Goal: Task Accomplishment & Management: Complete application form

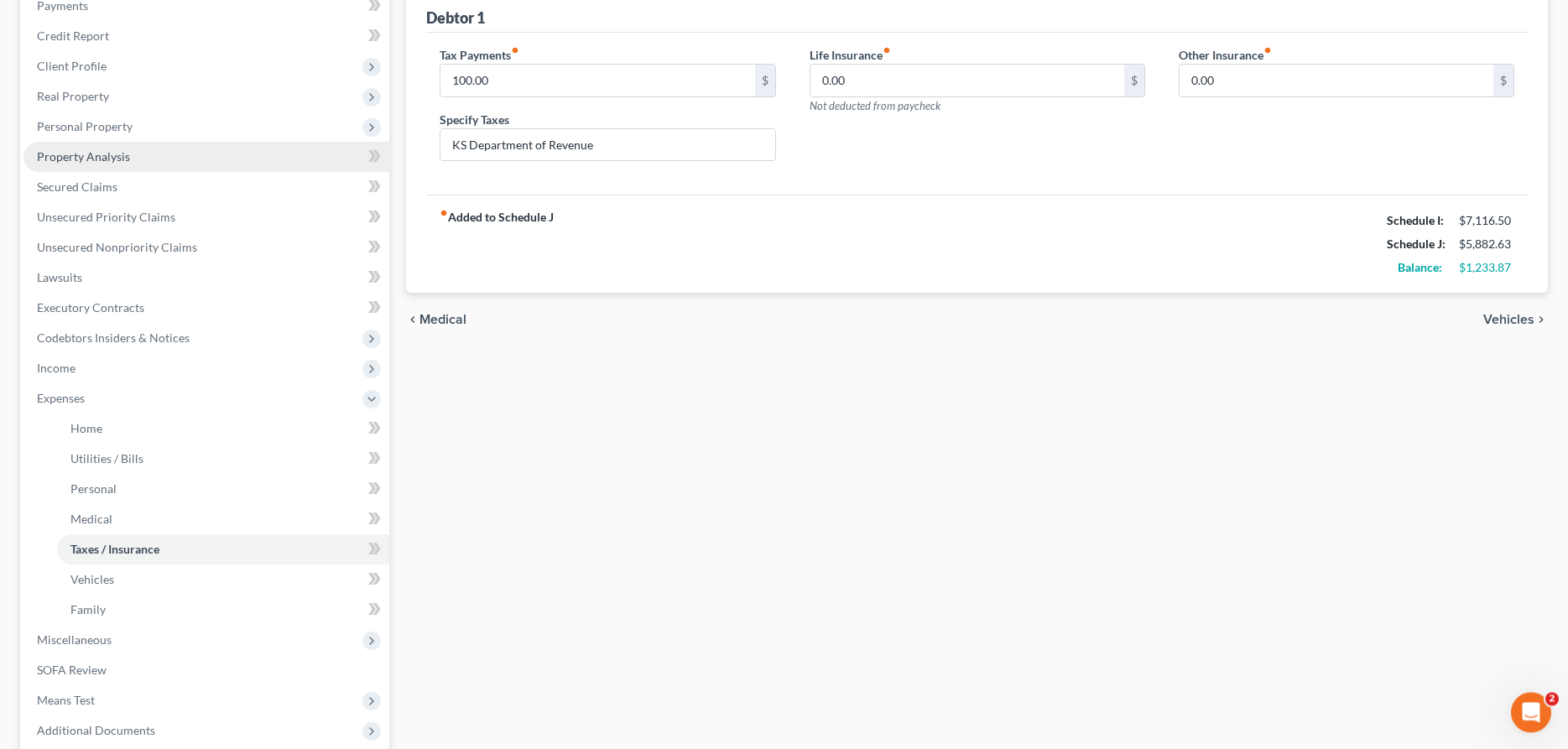
scroll to position [257, 0]
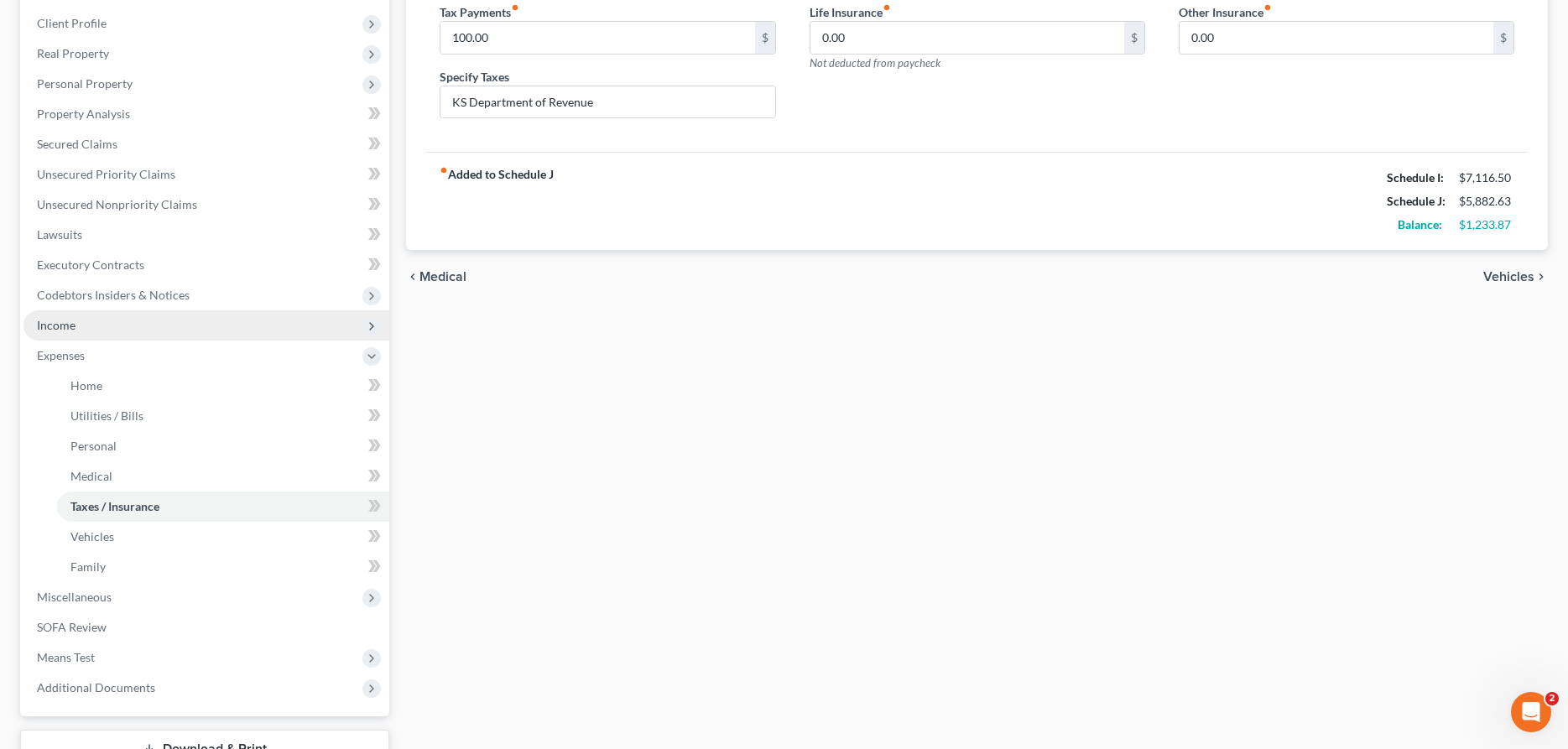
click at [74, 318] on span "Income" at bounding box center [56, 325] width 39 height 14
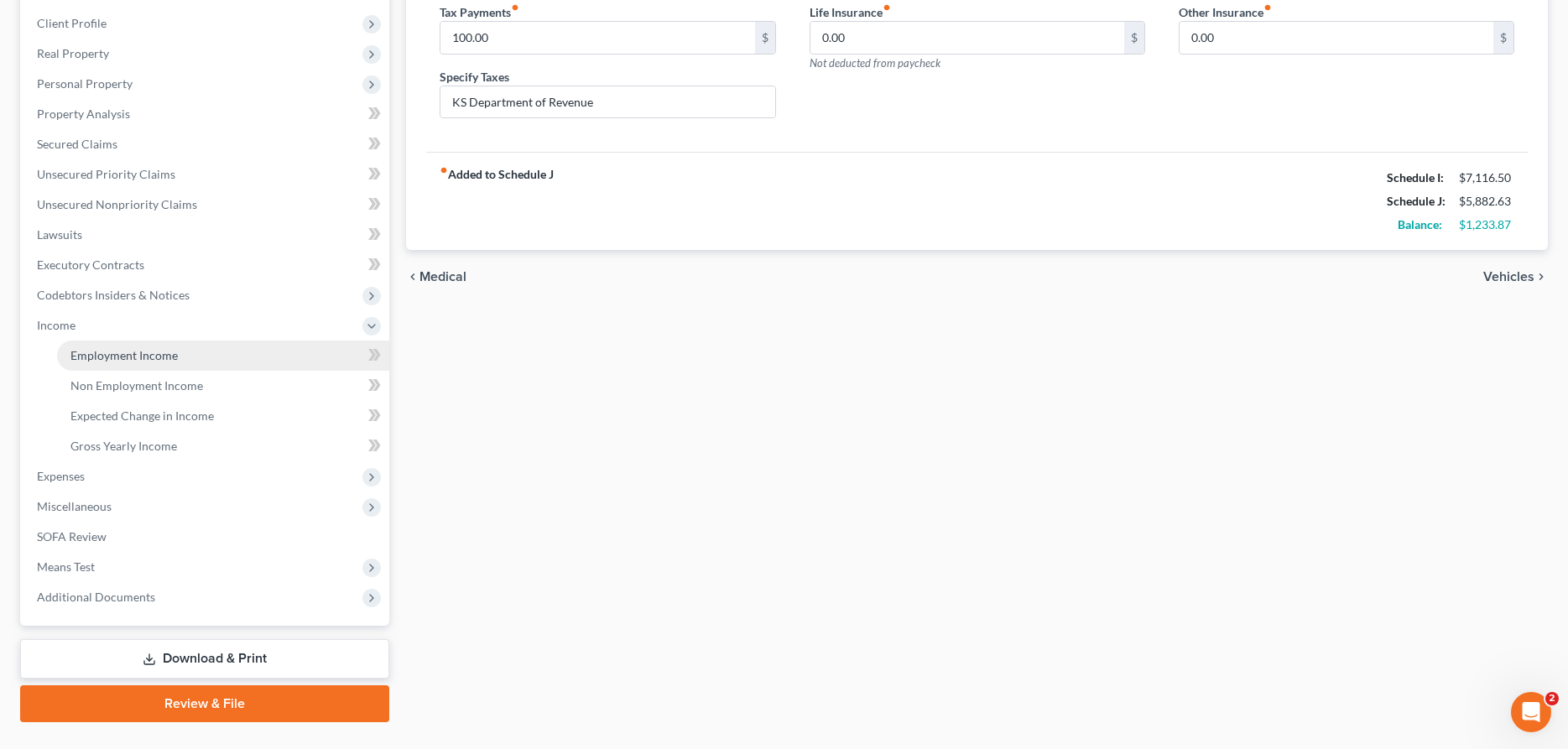
click at [178, 354] on link "Employment Income" at bounding box center [223, 355] width 333 height 30
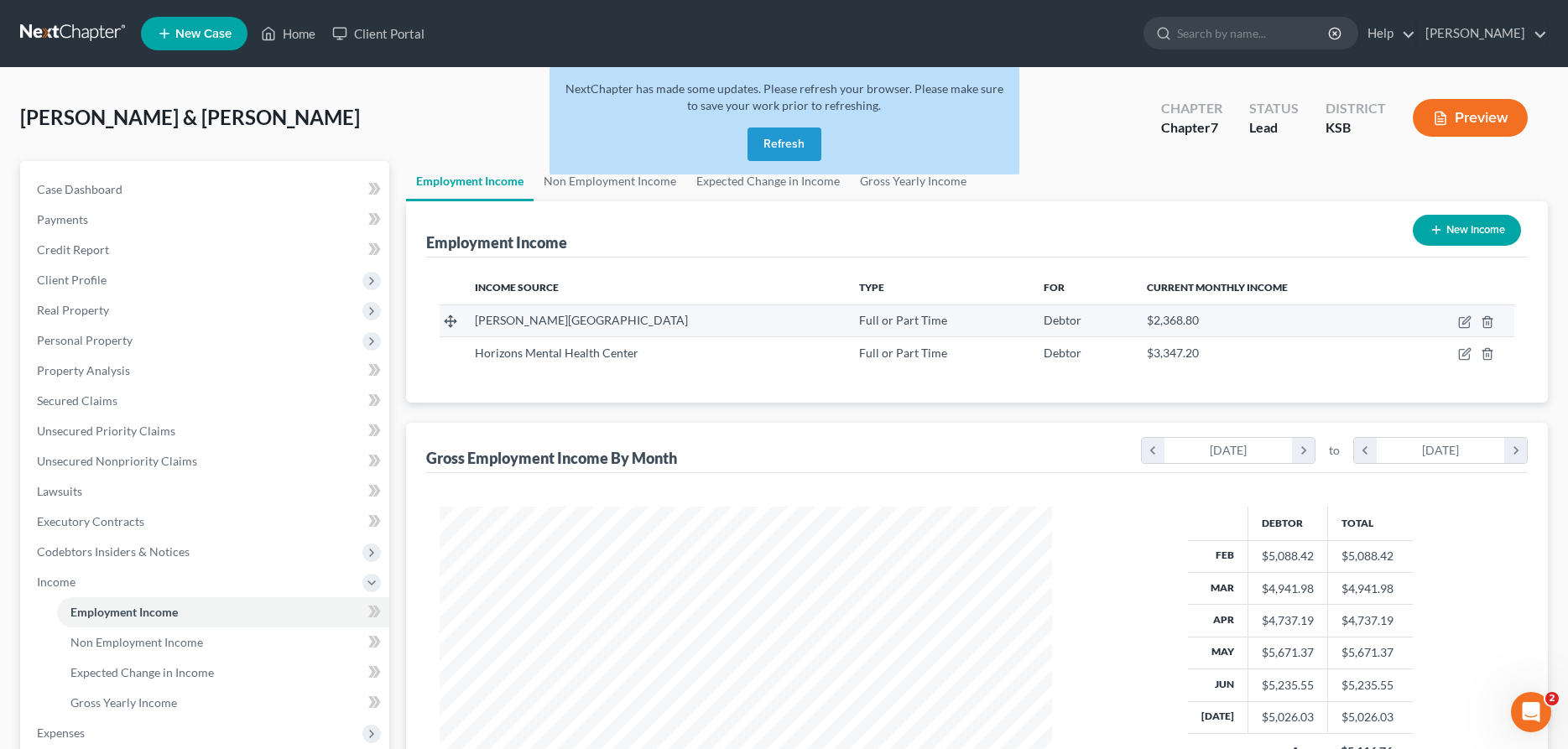
scroll to position [306, 646]
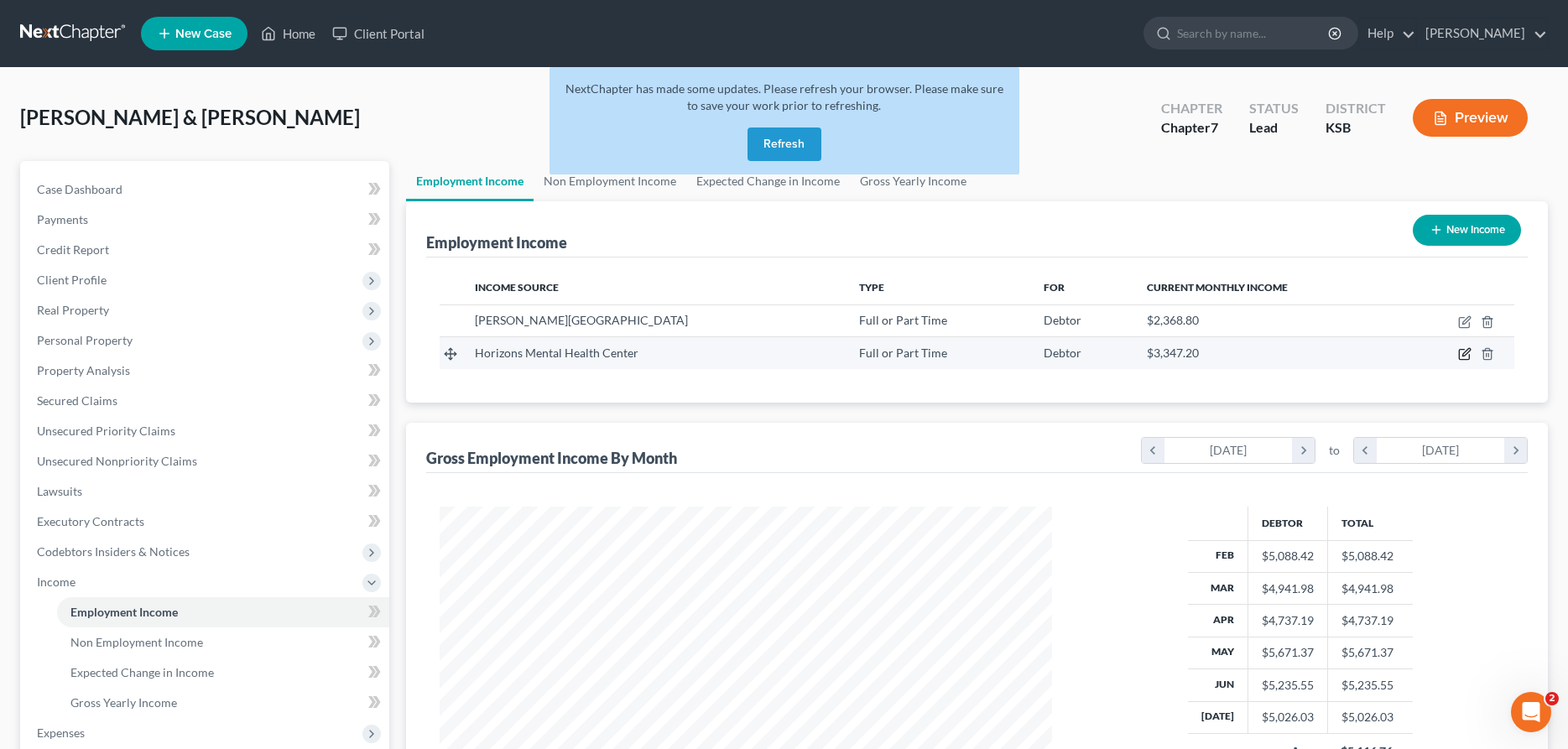
click at [1462, 350] on icon "button" at bounding box center [1464, 355] width 10 height 10
select select "0"
select select "17"
select select "1"
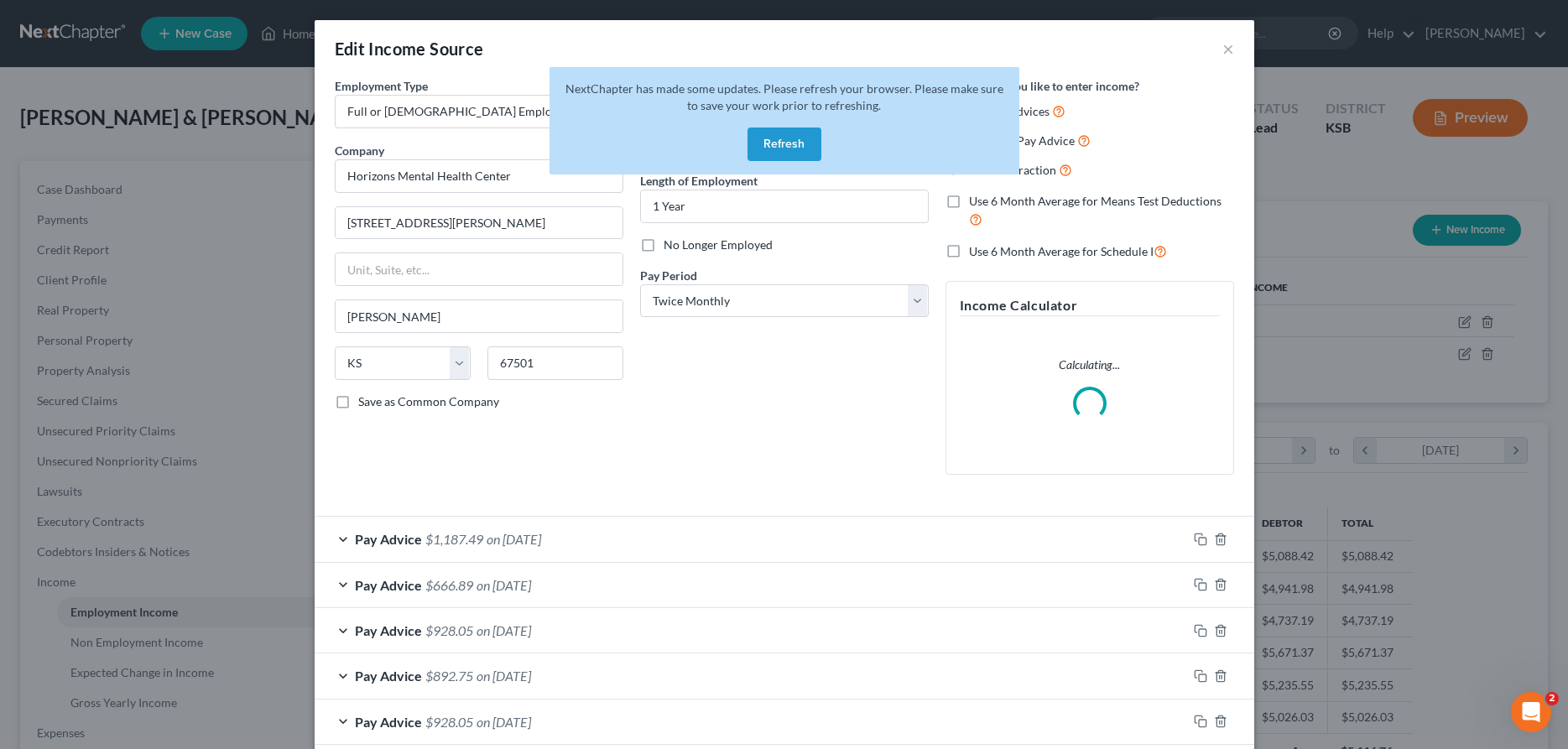
click at [777, 138] on button "Refresh" at bounding box center [784, 144] width 73 height 34
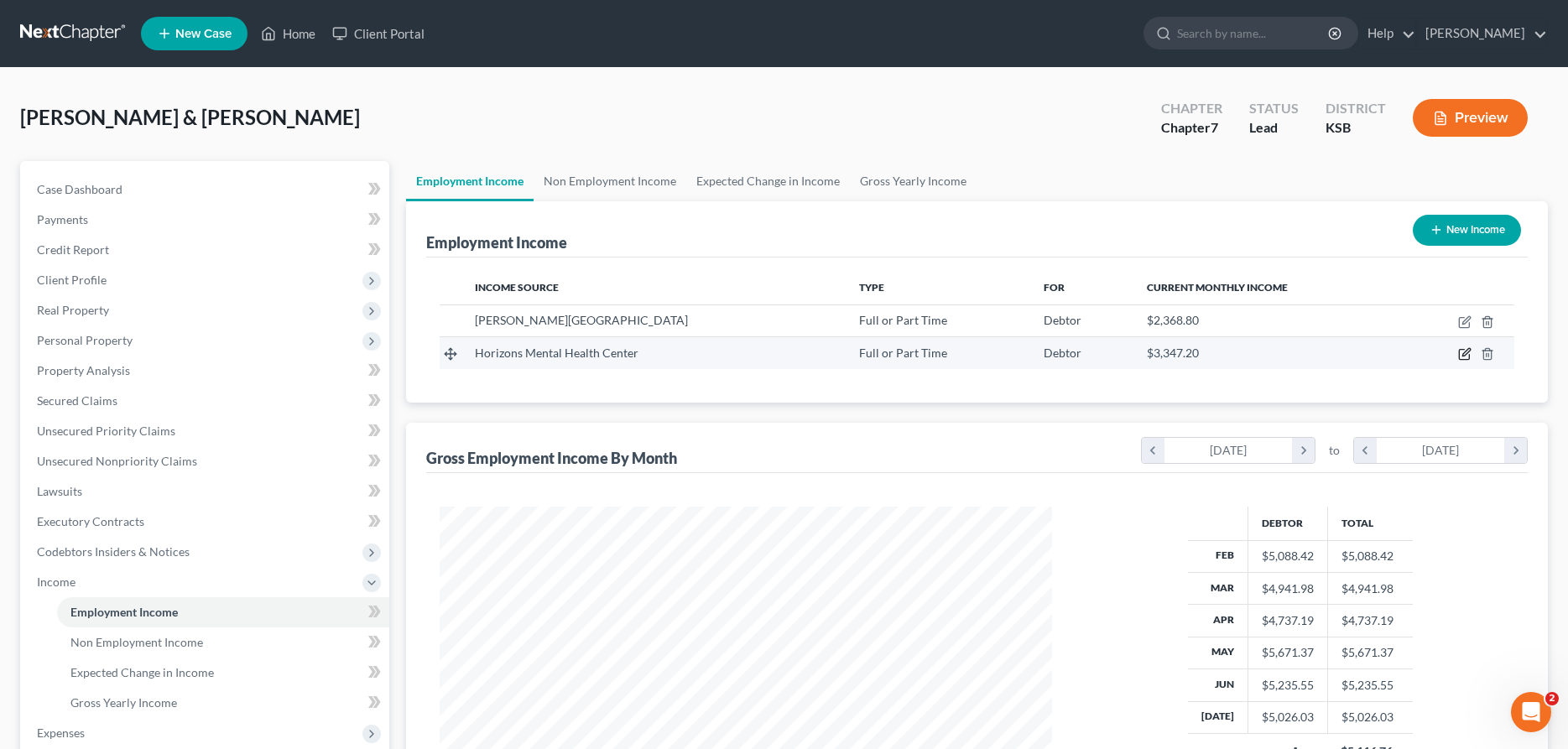
click at [1461, 350] on icon "button" at bounding box center [1464, 355] width 10 height 10
select select "0"
select select "17"
select select "1"
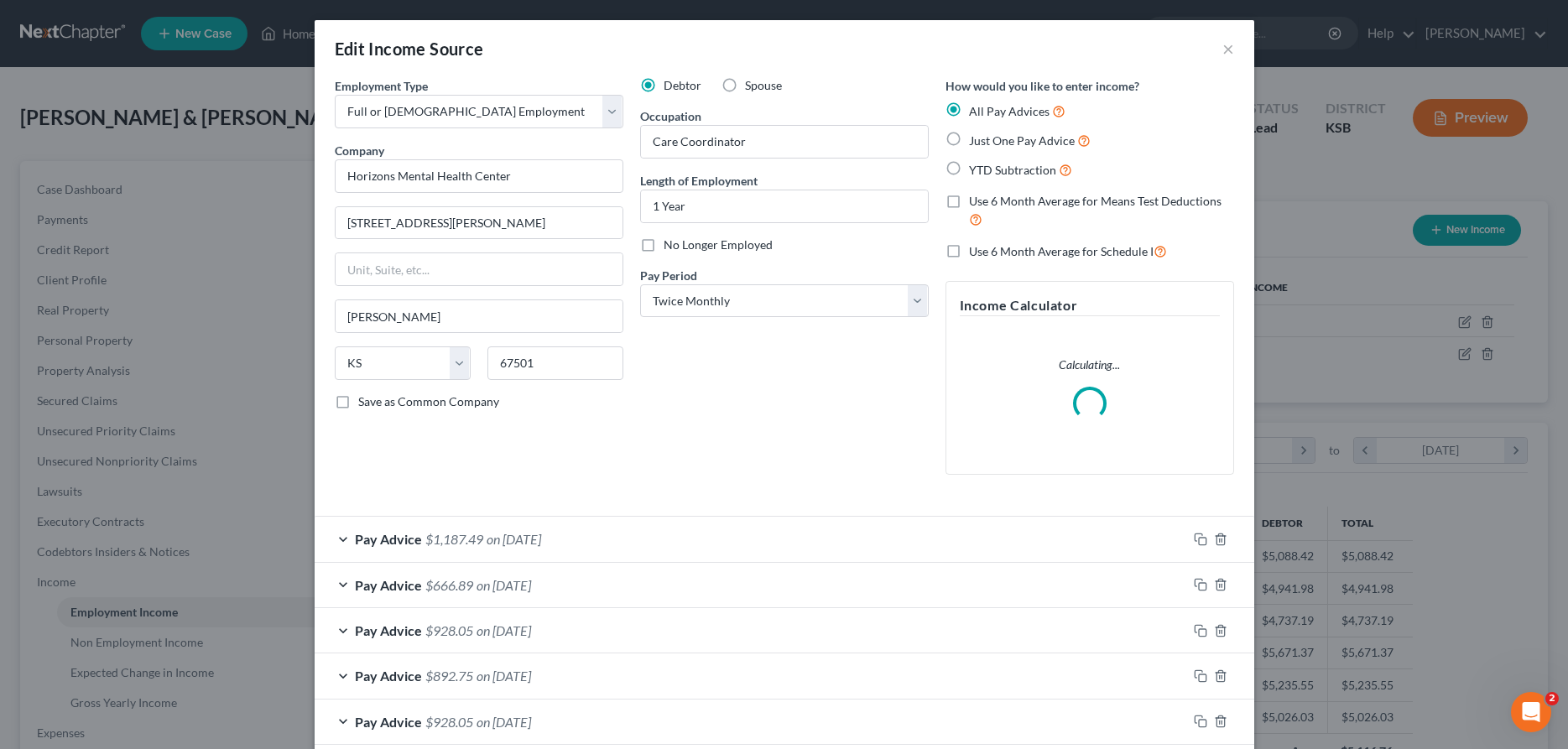
click at [745, 79] on label "Spouse" at bounding box center [764, 85] width 37 height 16
click at [752, 79] on input "Spouse" at bounding box center [757, 82] width 11 height 11
radio input "true"
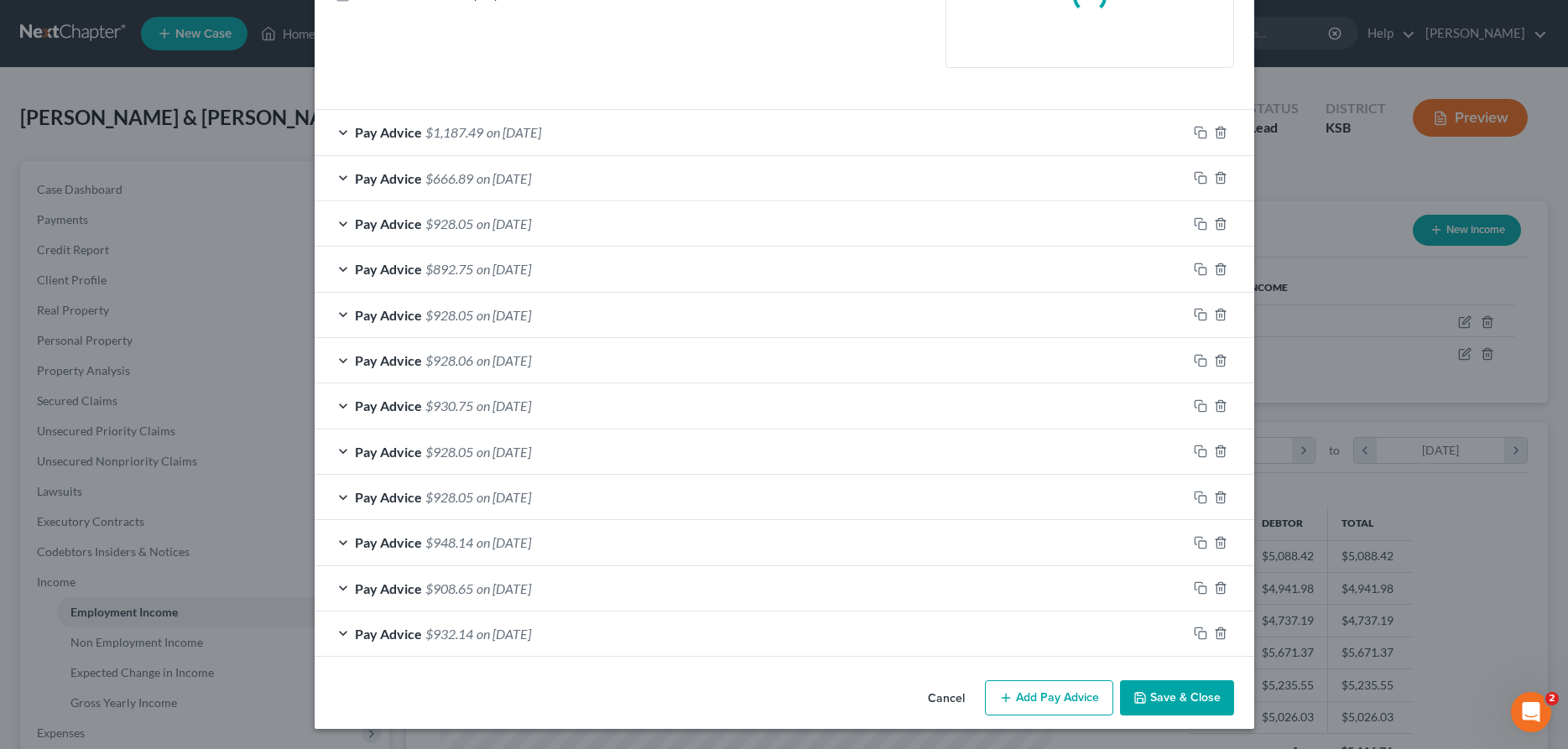
click at [1186, 701] on div "Edit Income Source × Employment Type * Select Full or [DEMOGRAPHIC_DATA] Employ…" at bounding box center [784, 171] width 940 height 1115
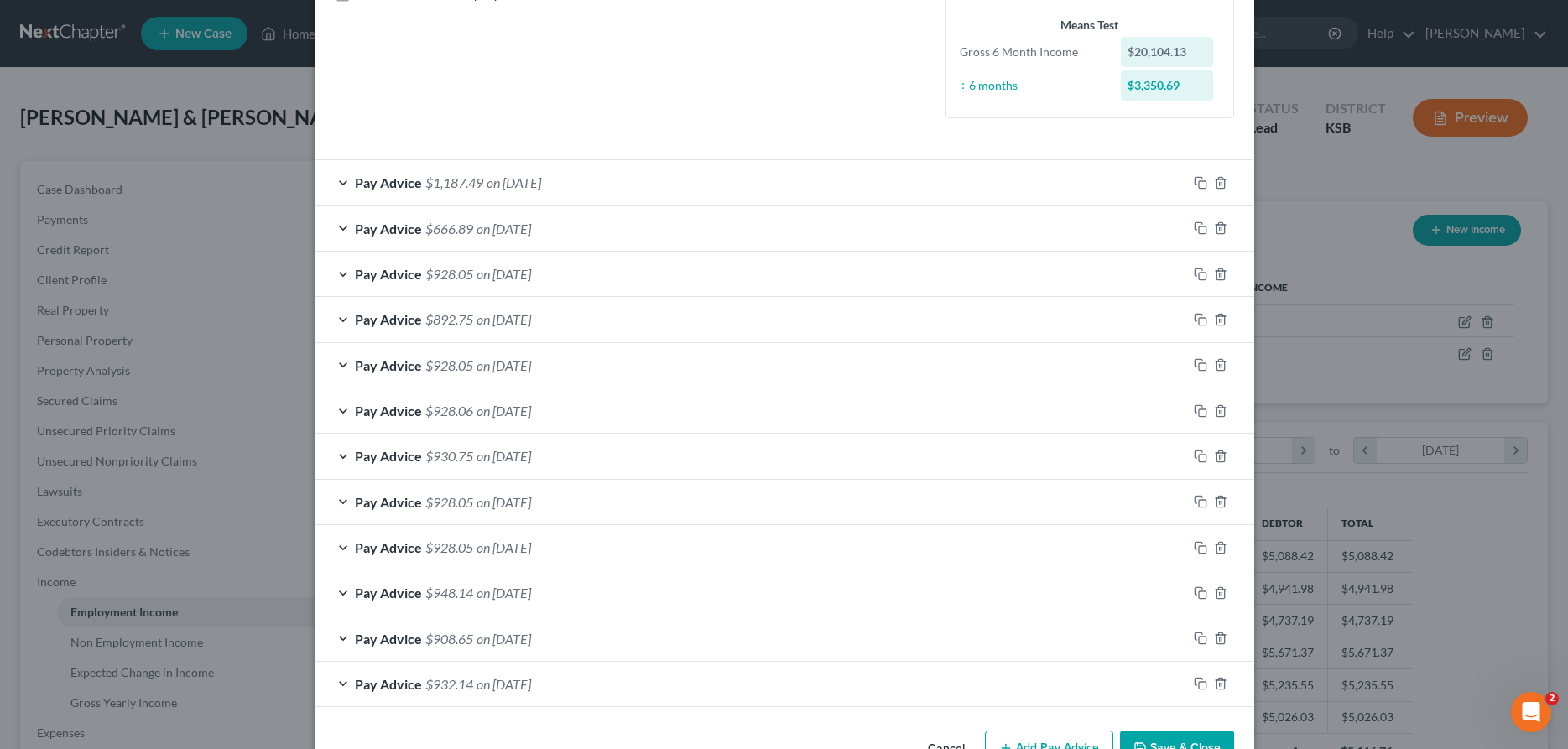
scroll to position [457, 0]
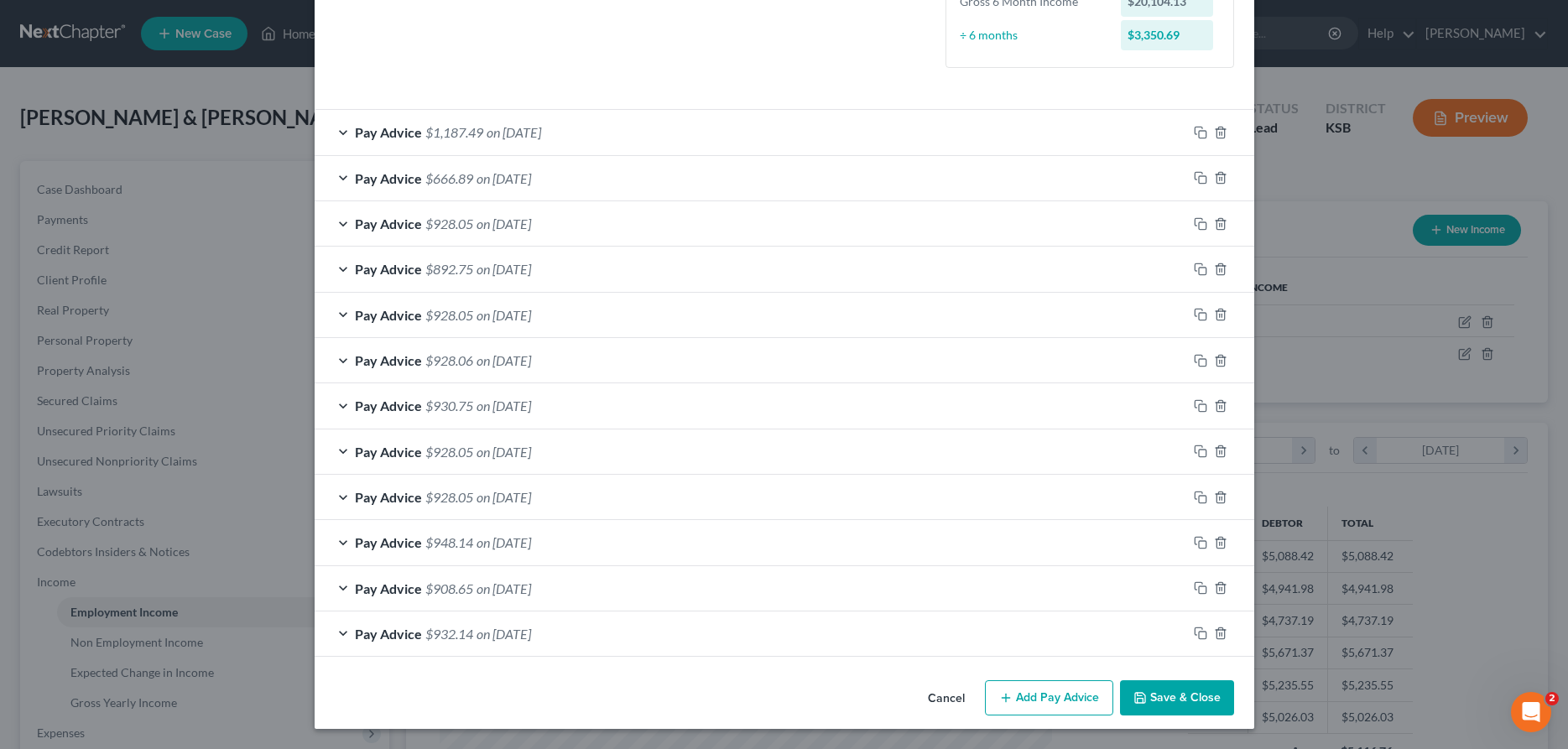
click at [1176, 682] on button "Save & Close" at bounding box center [1176, 698] width 114 height 35
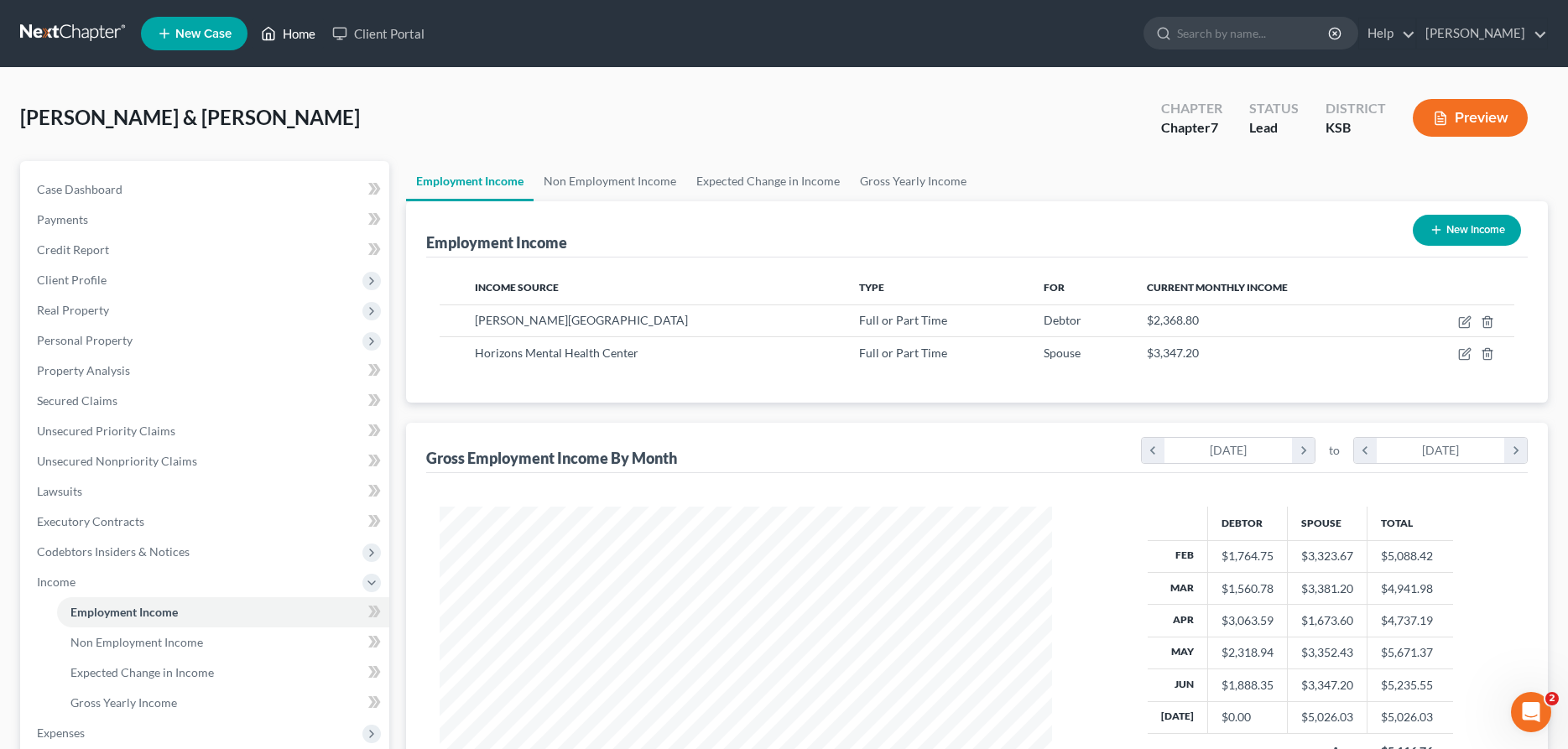
click at [292, 32] on link "Home" at bounding box center [288, 33] width 72 height 30
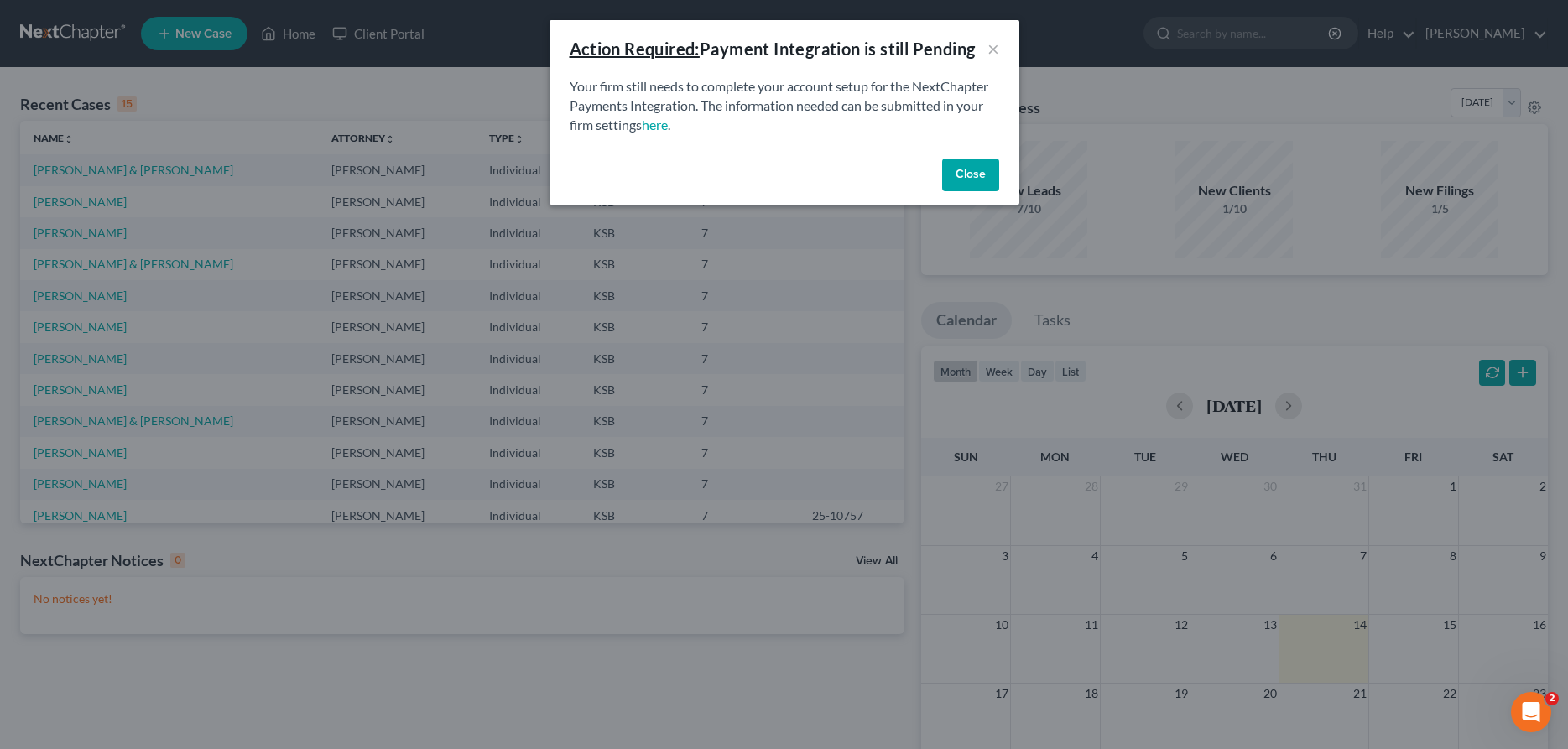
click at [970, 168] on button "Close" at bounding box center [971, 175] width 57 height 34
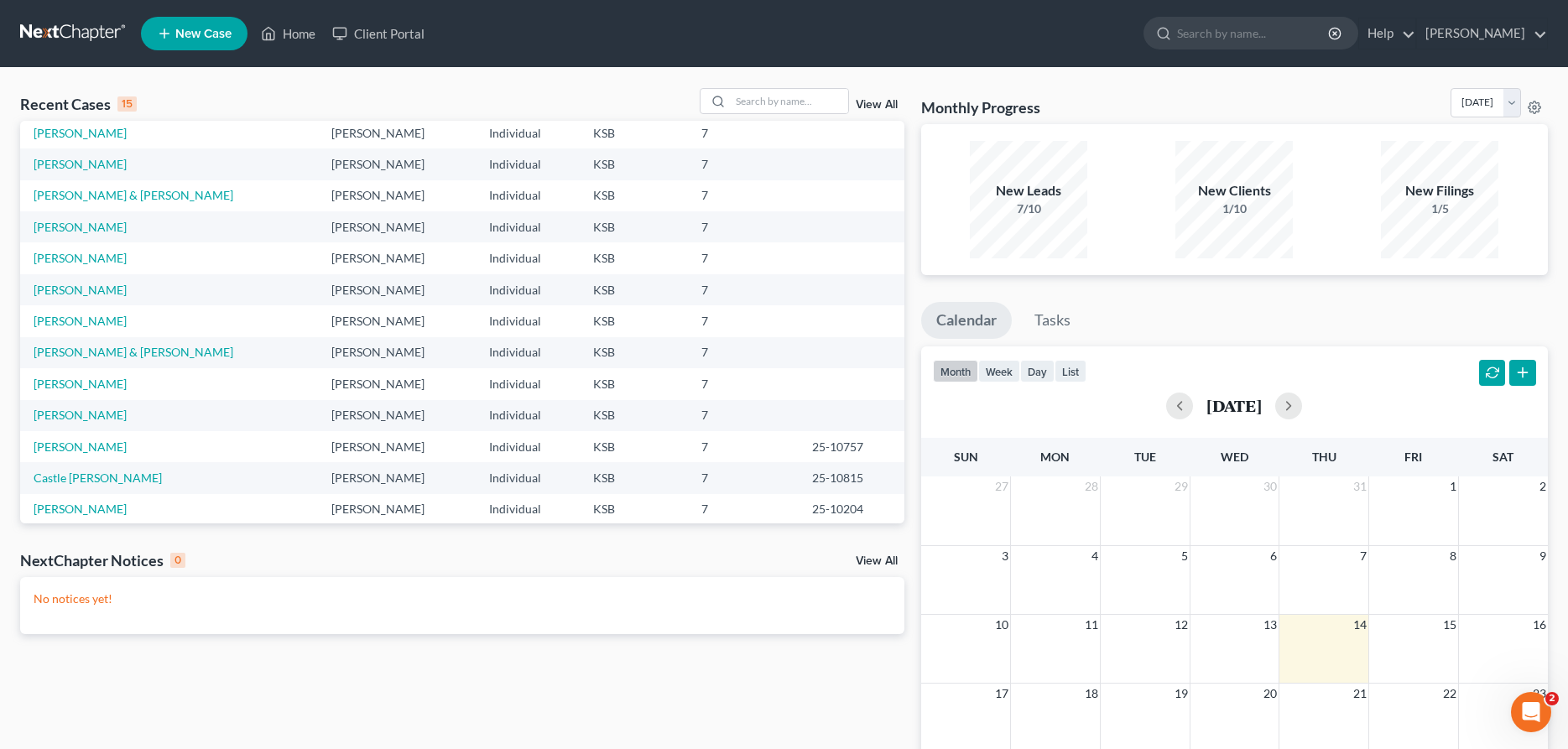
scroll to position [86, 0]
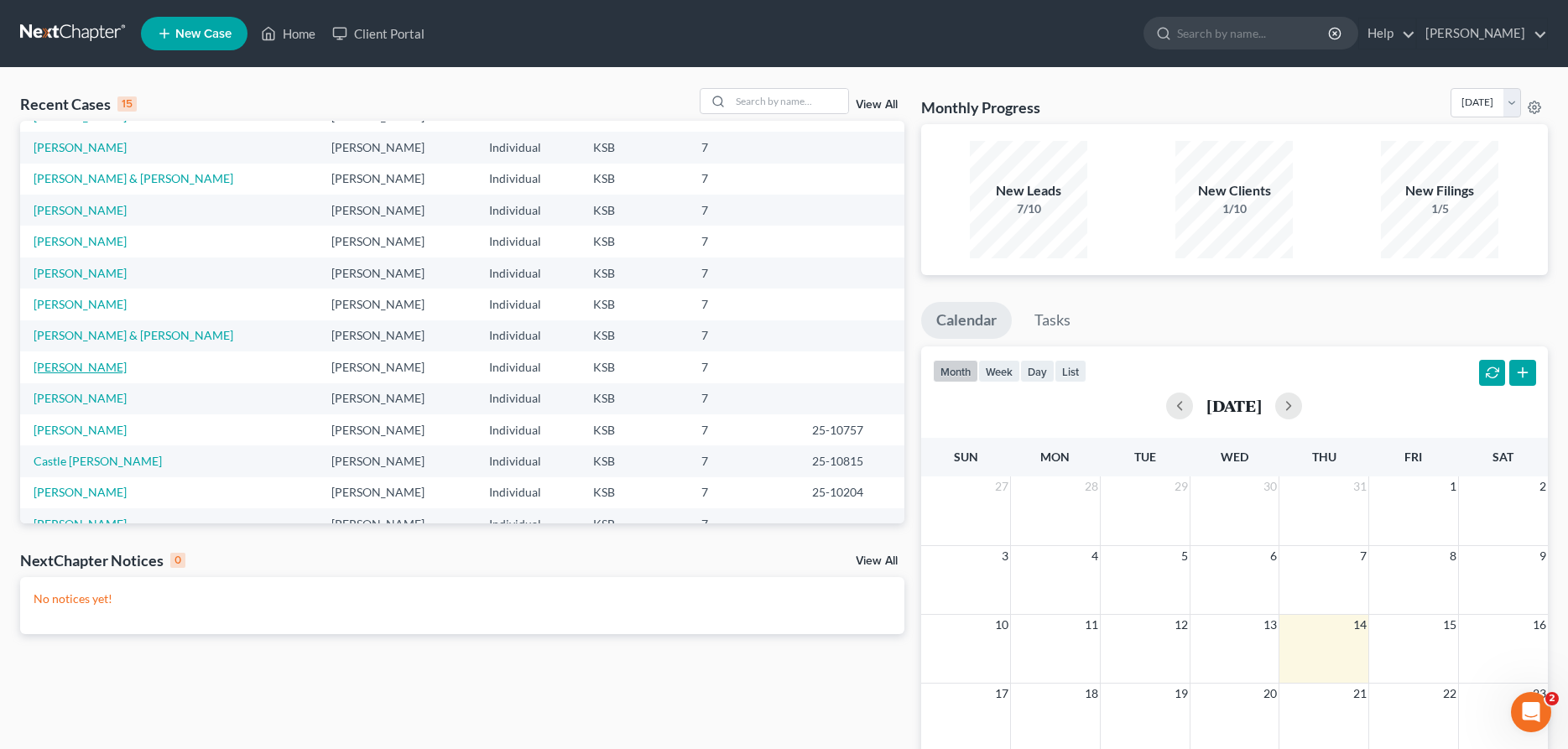
click at [100, 371] on link "[PERSON_NAME]" at bounding box center [80, 366] width 93 height 14
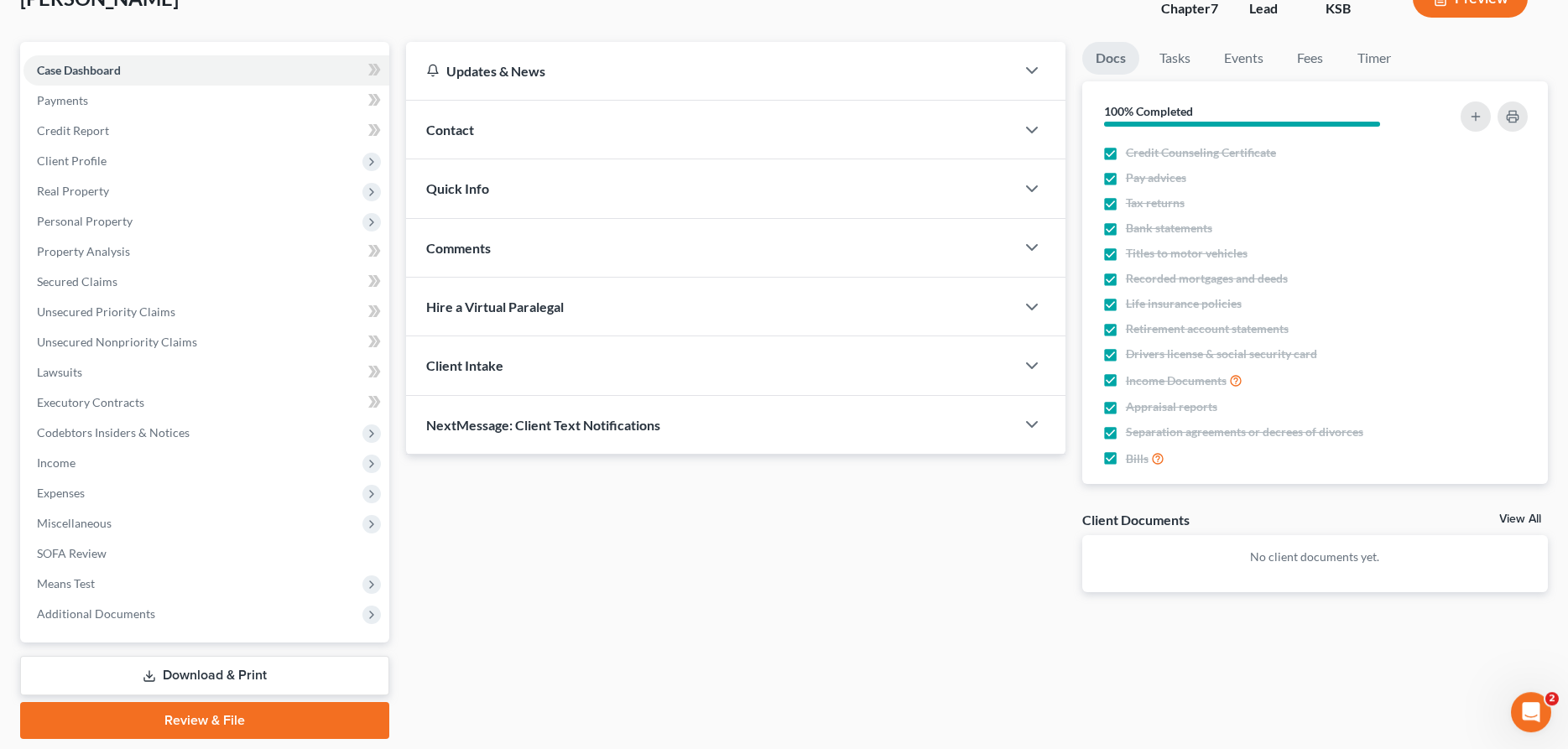
scroll to position [171, 0]
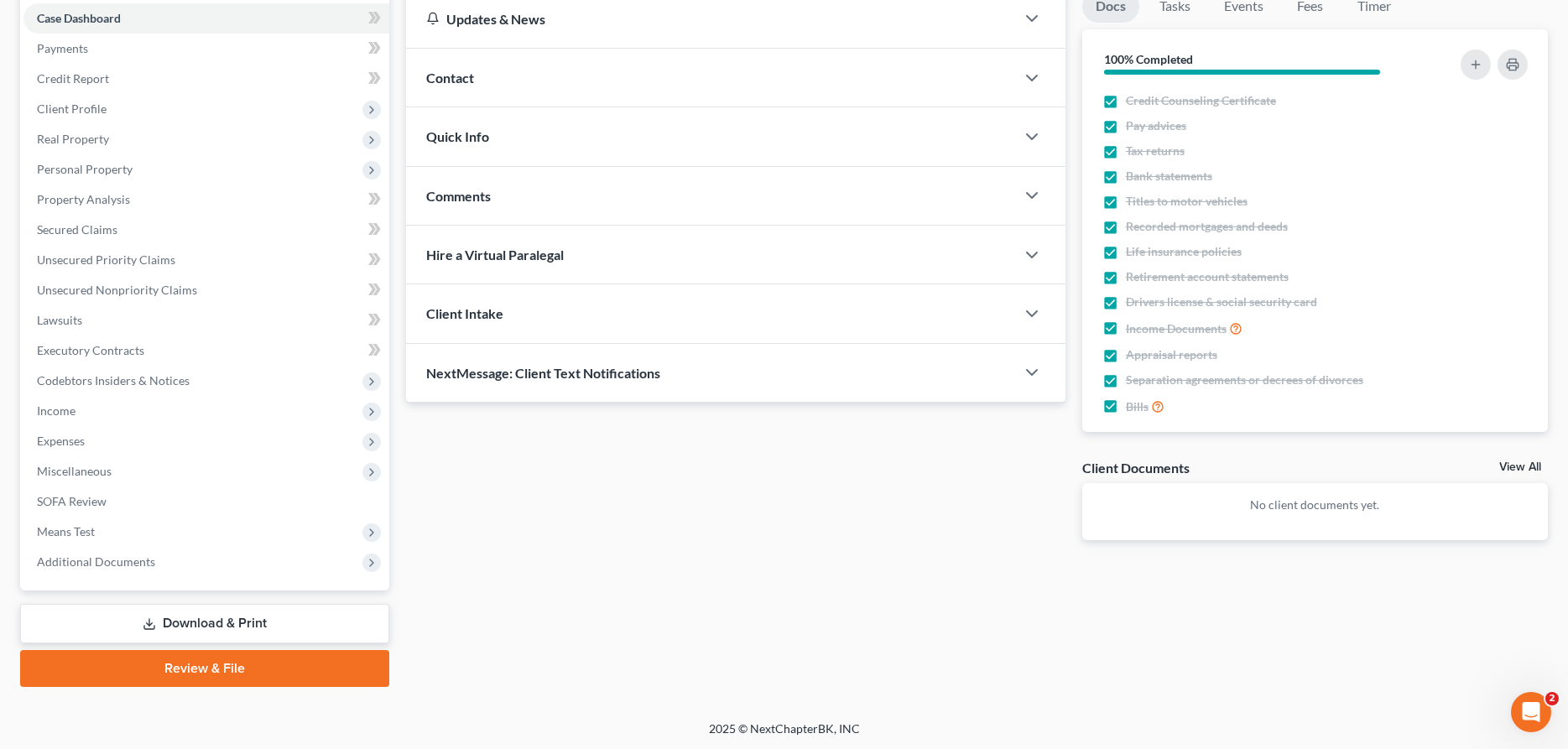
click at [297, 624] on link "Download & Print" at bounding box center [205, 623] width 369 height 40
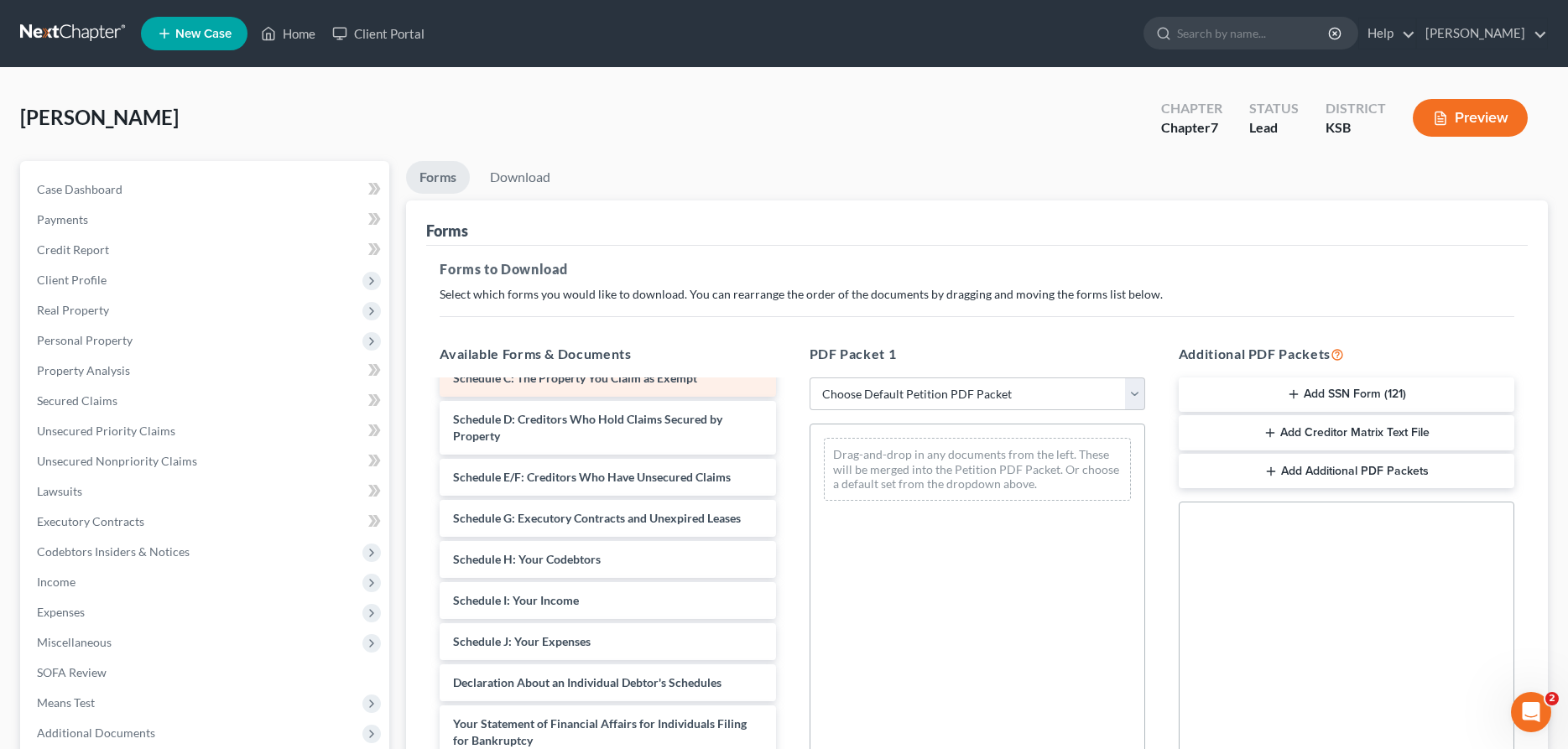
scroll to position [171, 0]
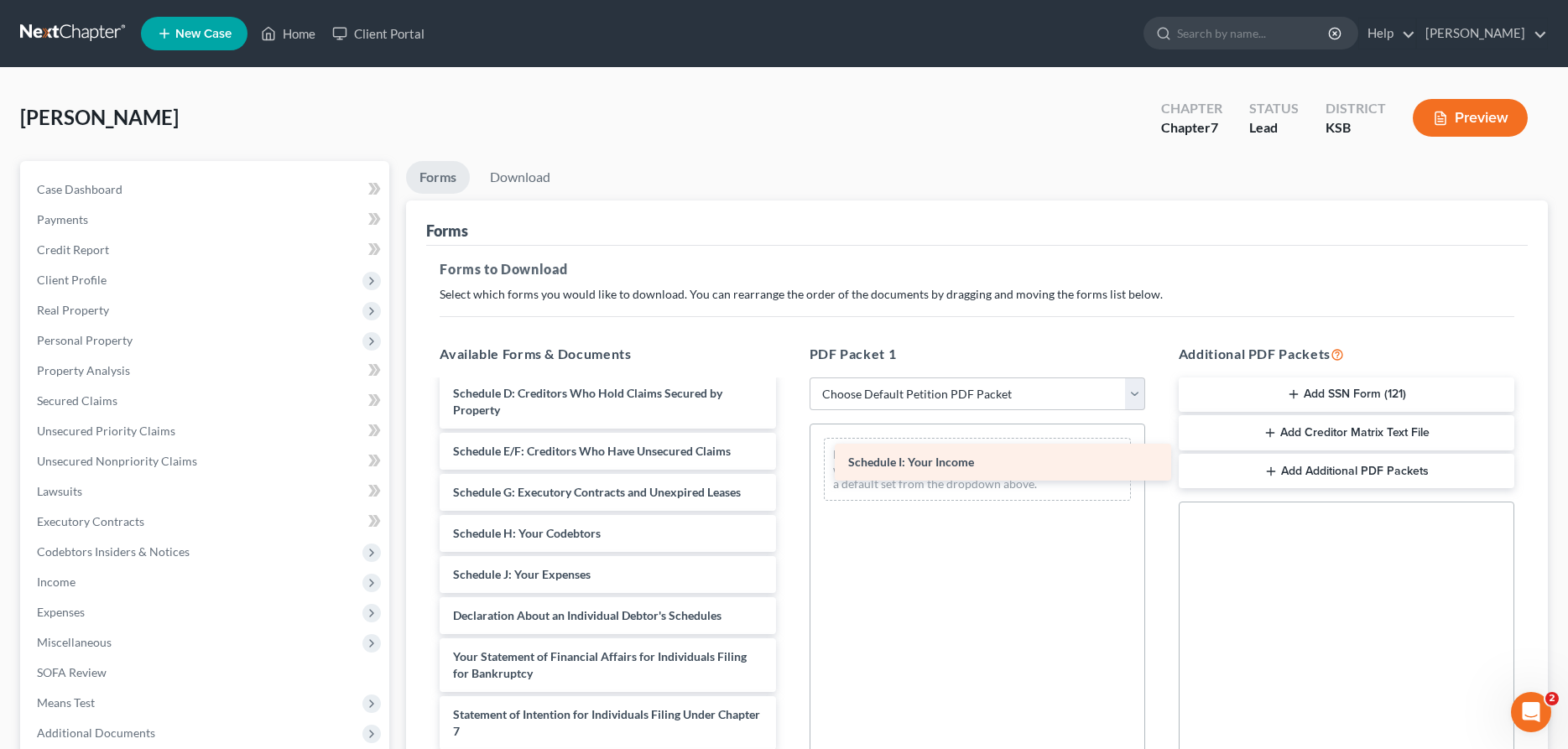
drag, startPoint x: 569, startPoint y: 572, endPoint x: 964, endPoint y: 460, distance: 410.6
click at [789, 460] on div "Schedule I: Your Income Voluntary Petition for Individuals Filing for Bankruptc…" at bounding box center [607, 599] width 363 height 778
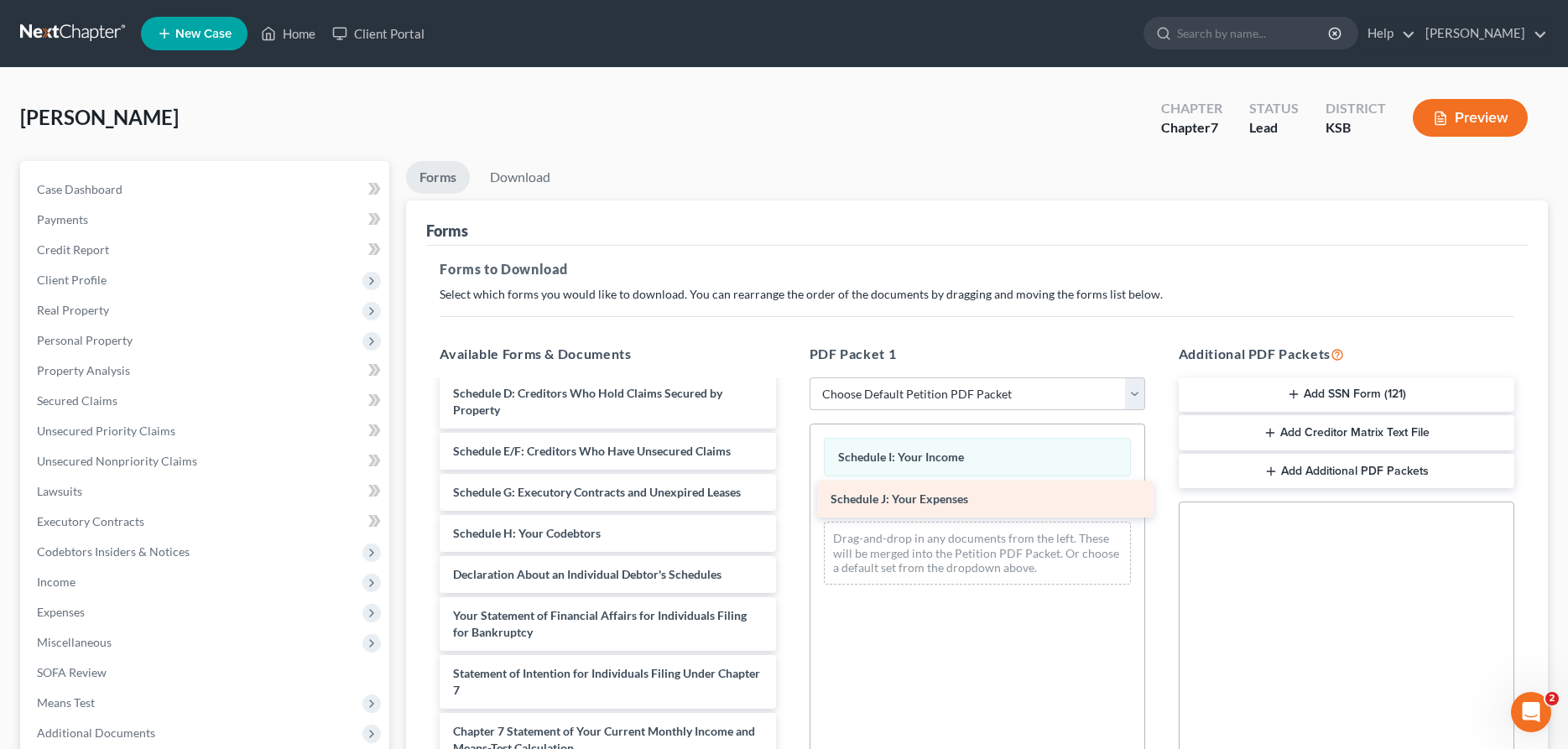
drag, startPoint x: 619, startPoint y: 580, endPoint x: 996, endPoint y: 505, distance: 384.4
click at [789, 505] on div "Schedule J: Your Expenses Voluntary Petition for Individuals Filing for Bankrup…" at bounding box center [607, 579] width 363 height 737
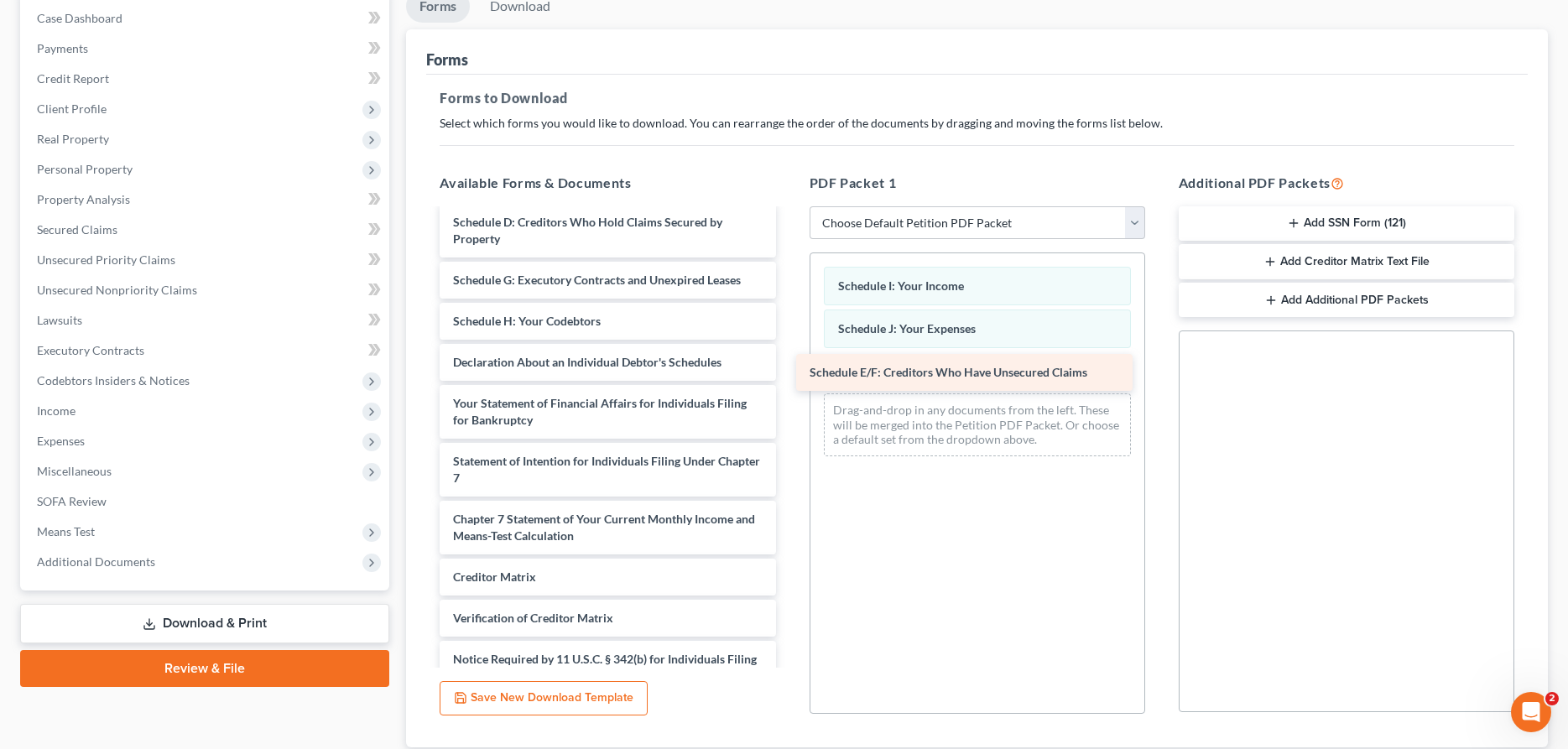
drag, startPoint x: 602, startPoint y: 275, endPoint x: 957, endPoint y: 368, distance: 367.0
click at [789, 368] on div "Schedule E/F: Creditors Who Have Unsecured Claims Voluntary Petition for Indivi…" at bounding box center [607, 388] width 363 height 696
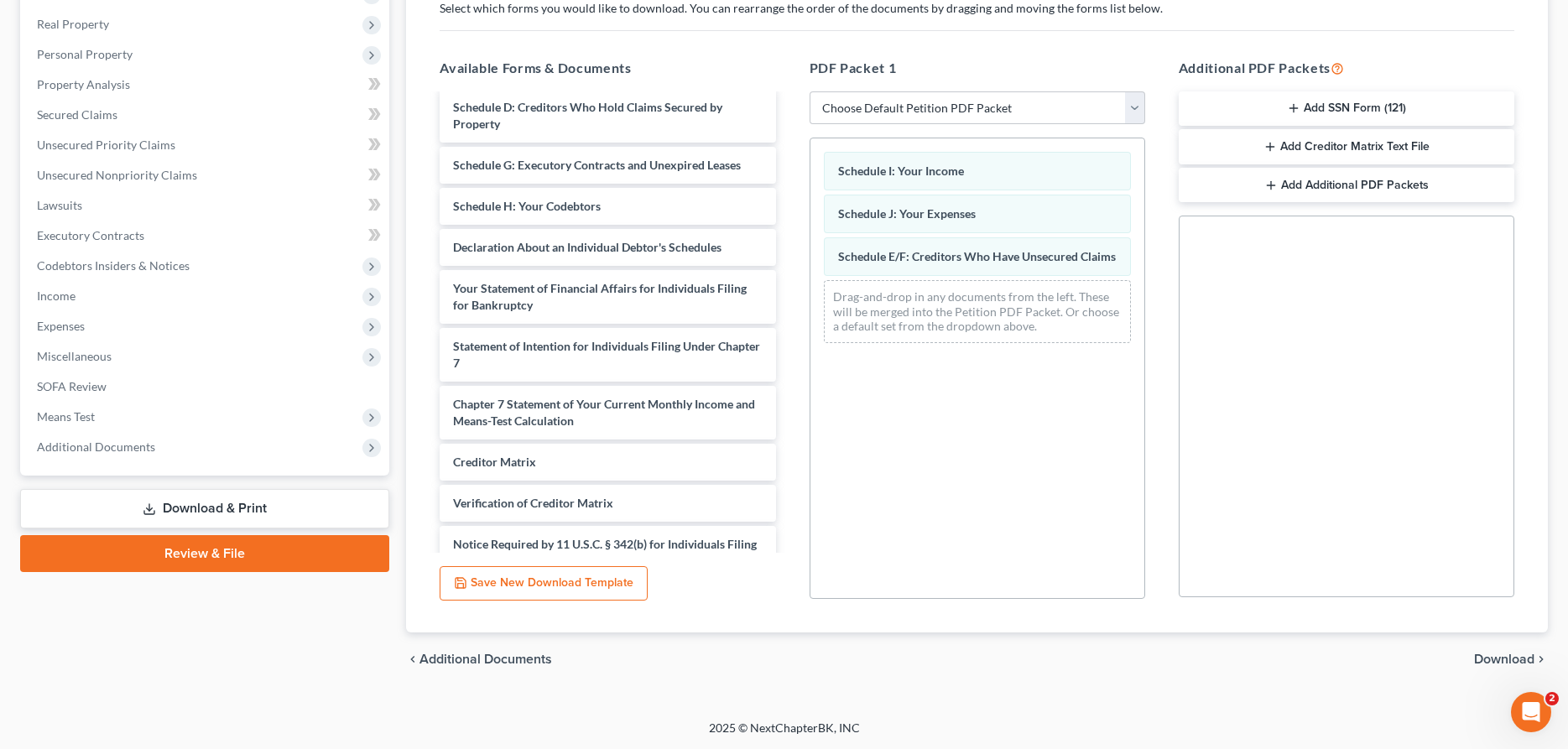
click at [1481, 649] on div "chevron_left Additional Documents Download chevron_right" at bounding box center [976, 659] width 1142 height 54
click at [1504, 658] on span "Download" at bounding box center [1504, 659] width 60 height 14
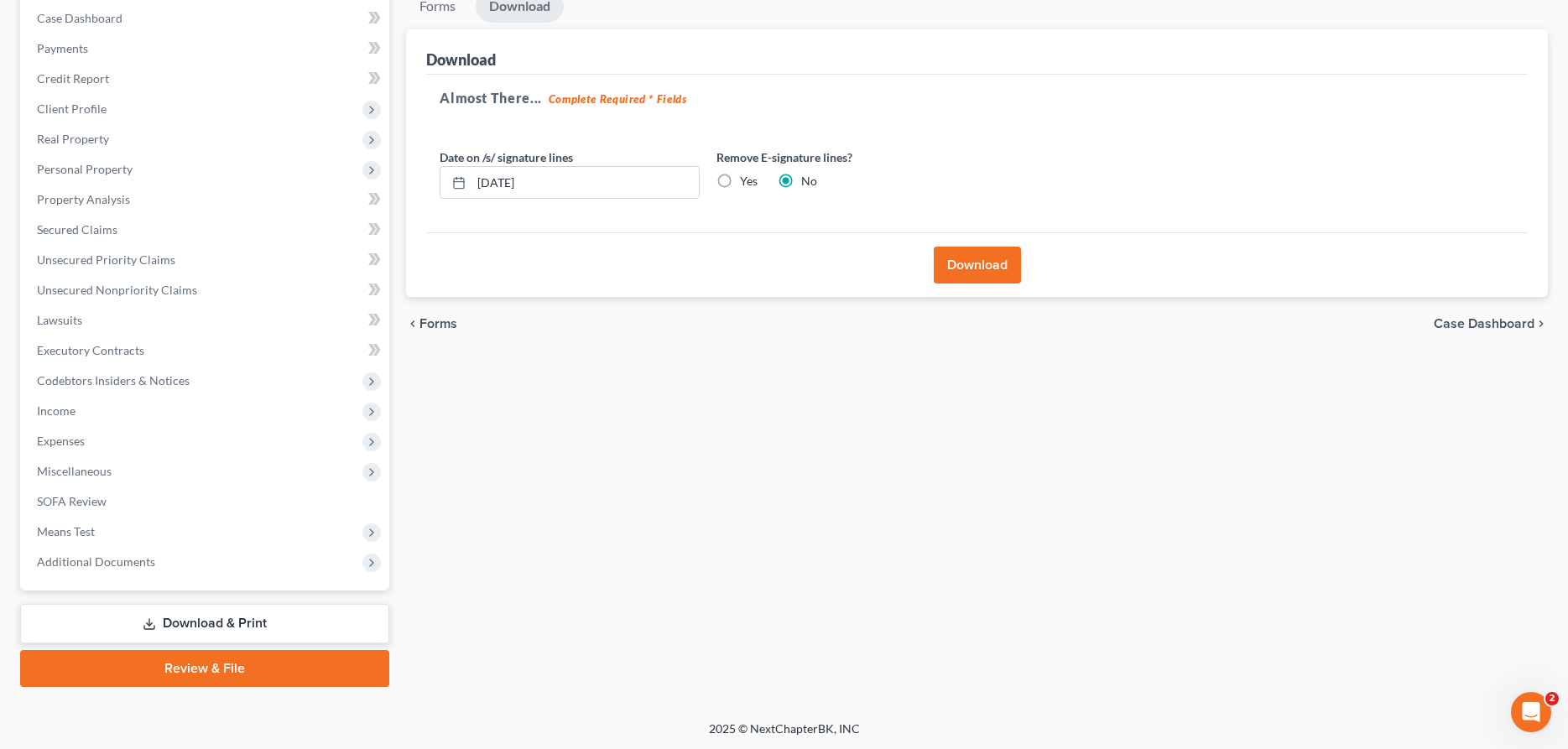
click at [945, 270] on button "Download" at bounding box center [977, 265] width 87 height 37
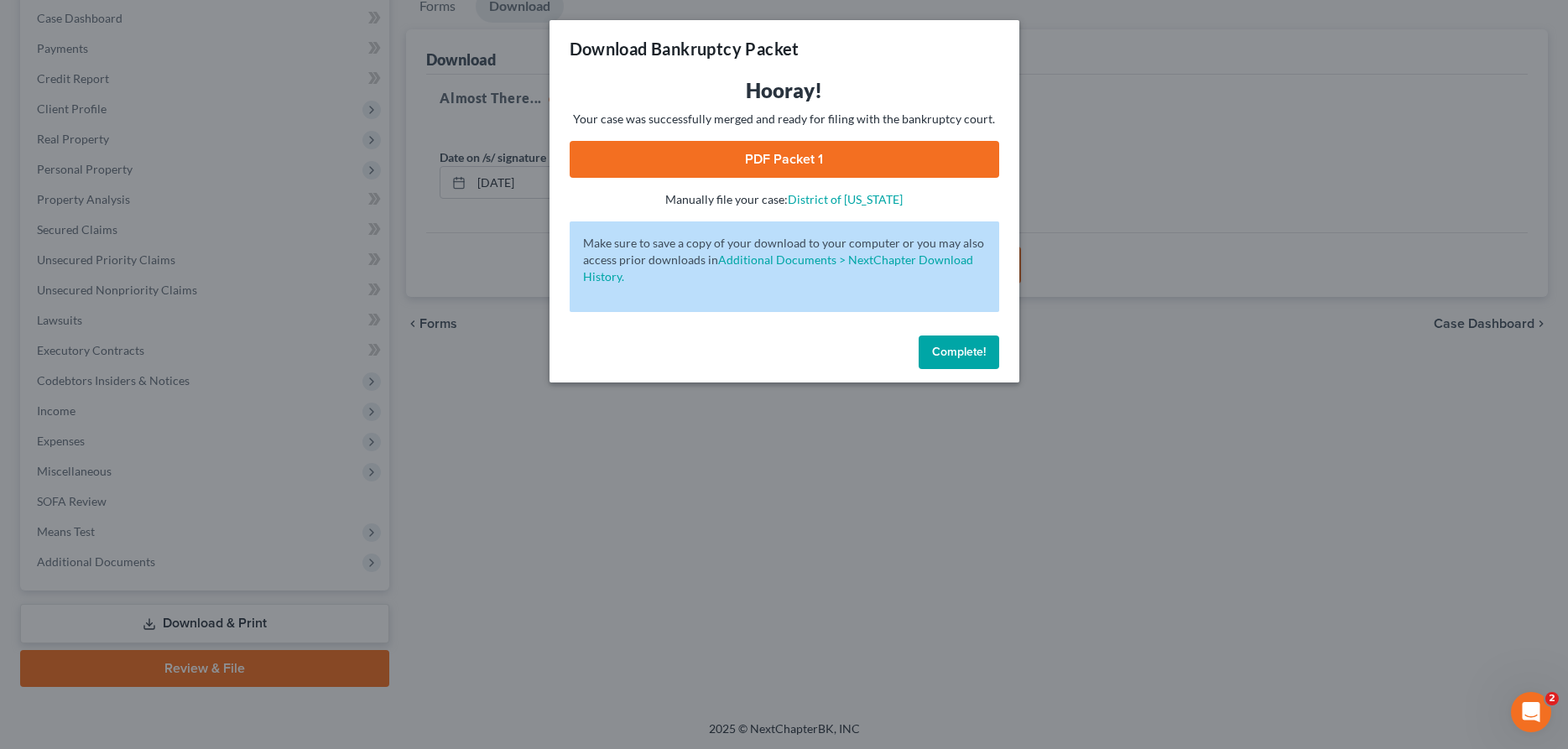
click at [891, 157] on link "PDF Packet 1" at bounding box center [784, 159] width 429 height 37
click at [955, 350] on span "Complete!" at bounding box center [959, 352] width 54 height 14
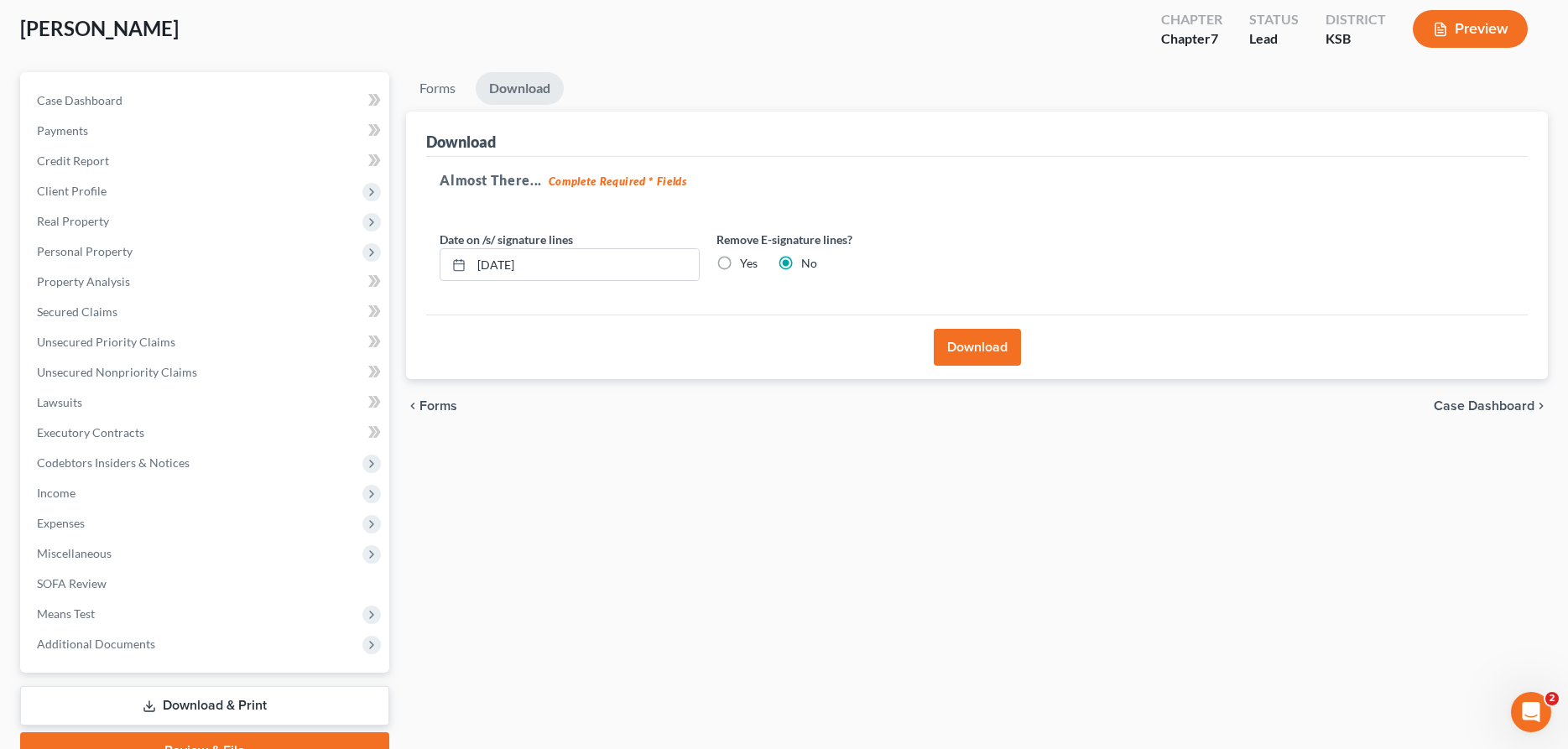
scroll to position [0, 0]
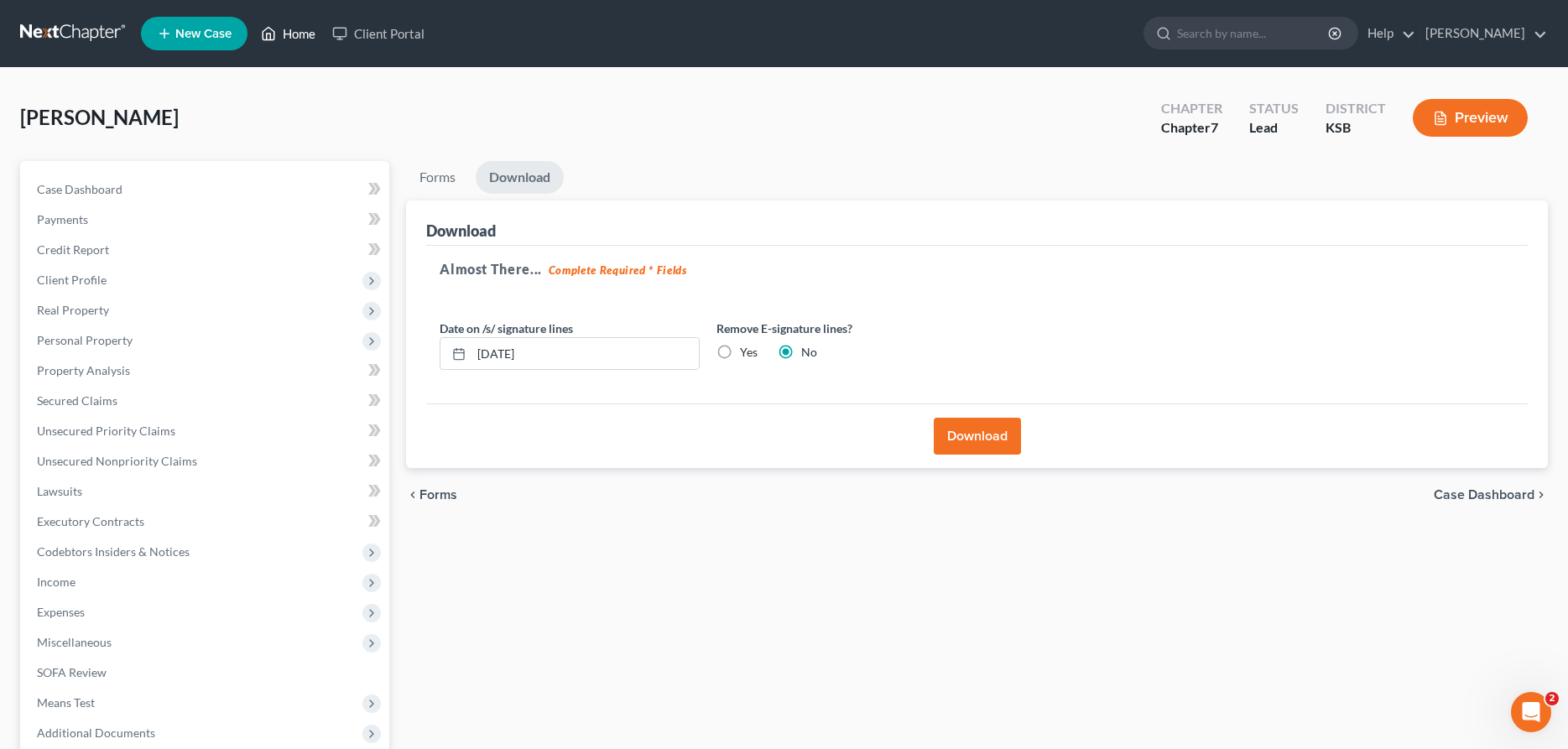
click at [297, 40] on link "Home" at bounding box center [288, 33] width 72 height 30
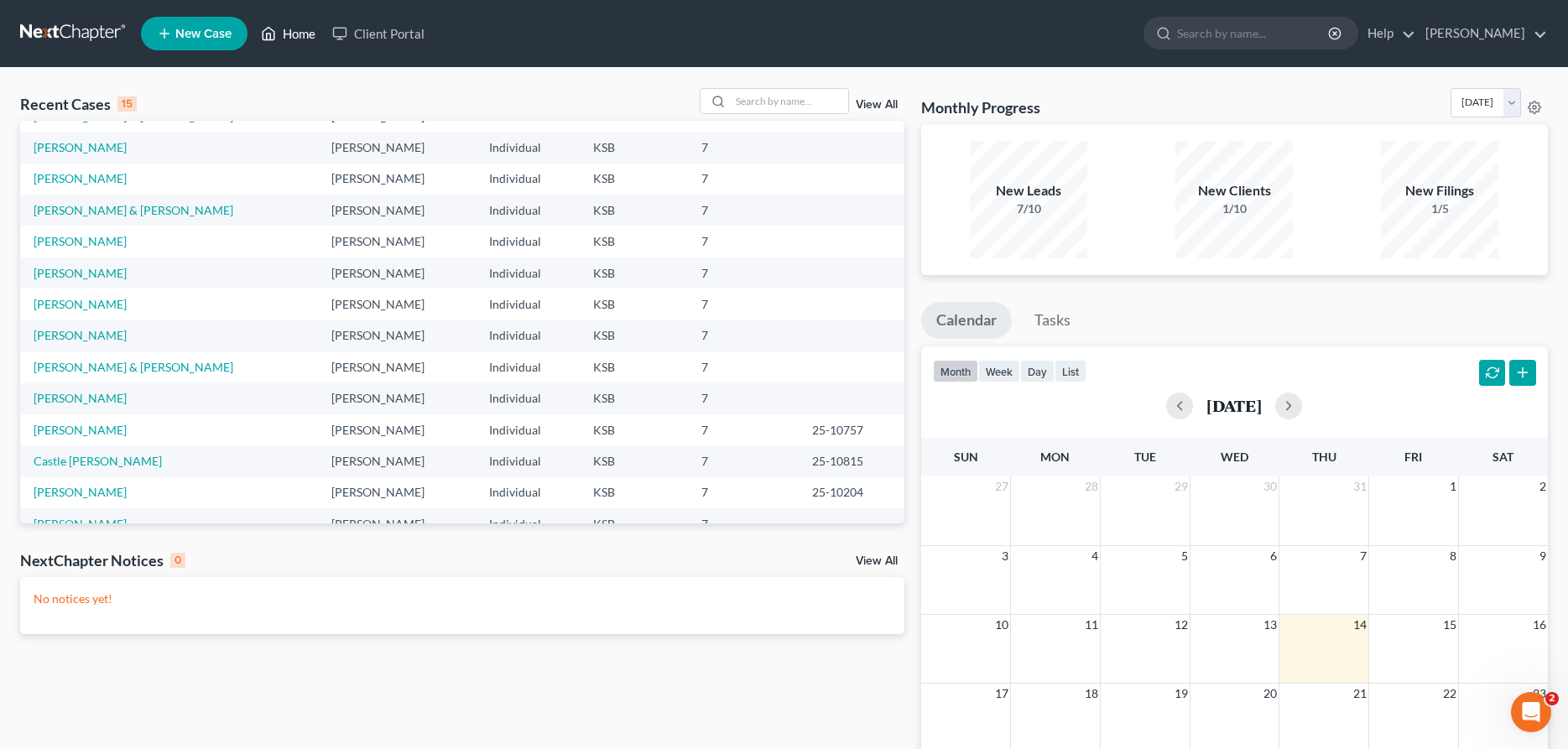
scroll to position [116, 0]
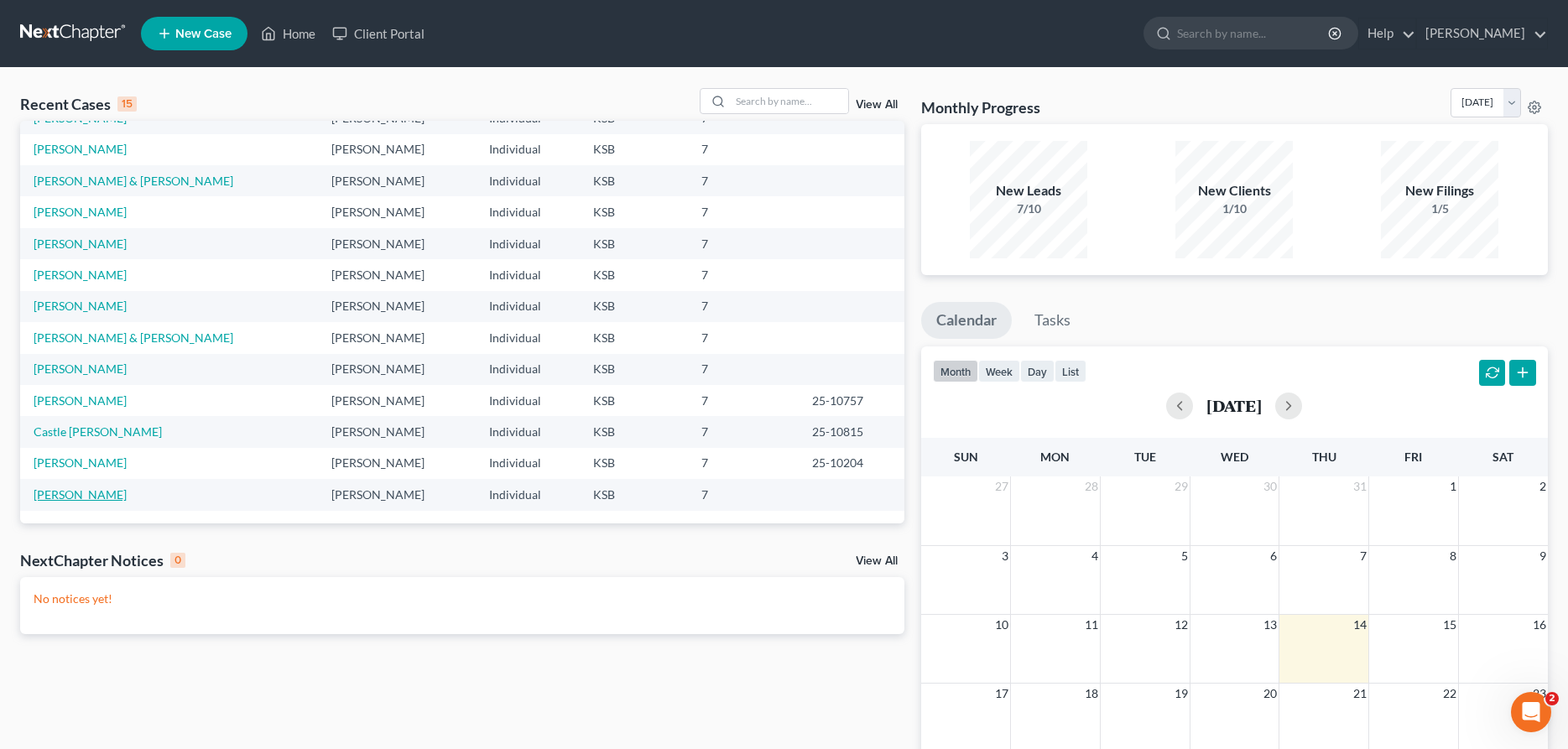
click at [40, 498] on link "[PERSON_NAME]" at bounding box center [80, 494] width 93 height 14
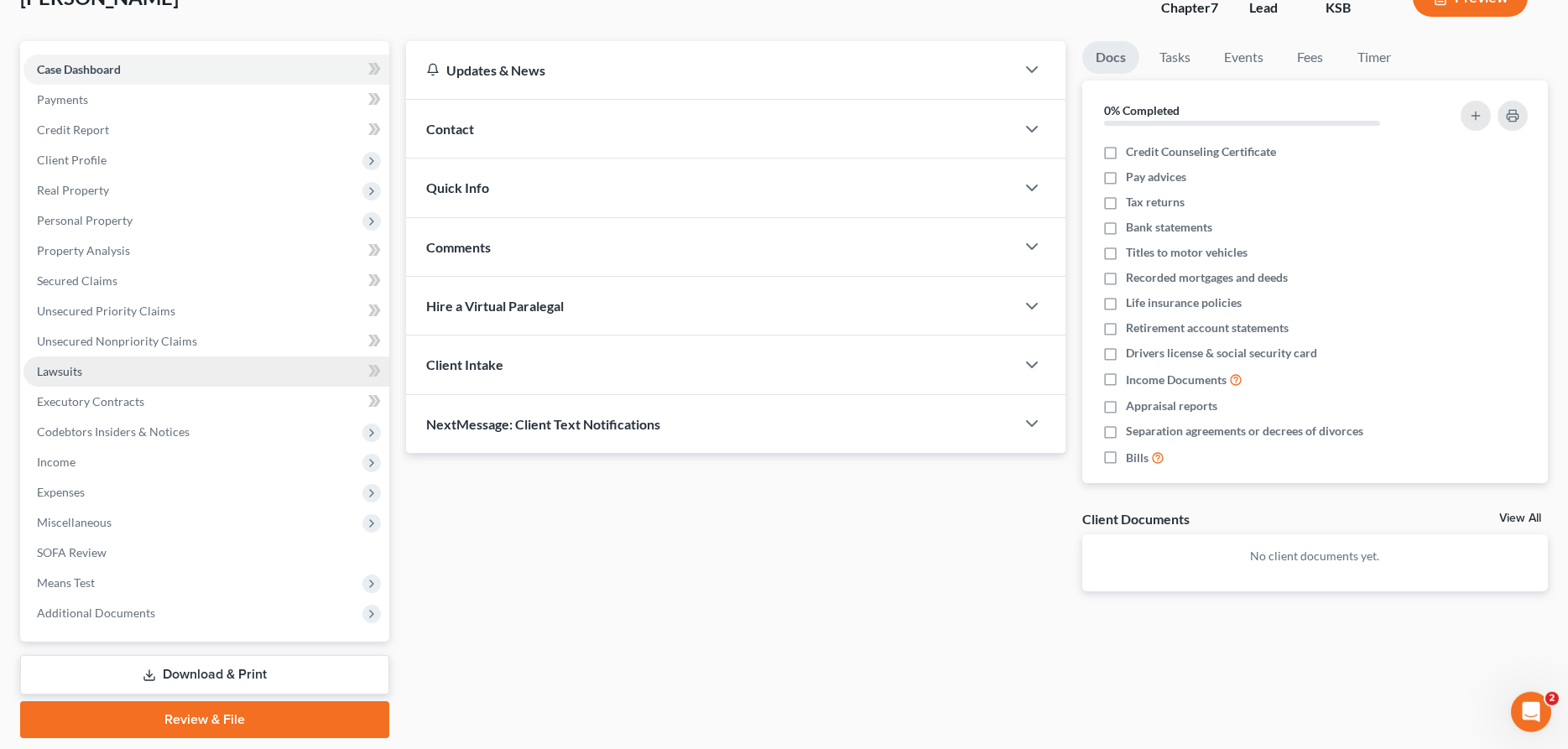
scroll to position [171, 0]
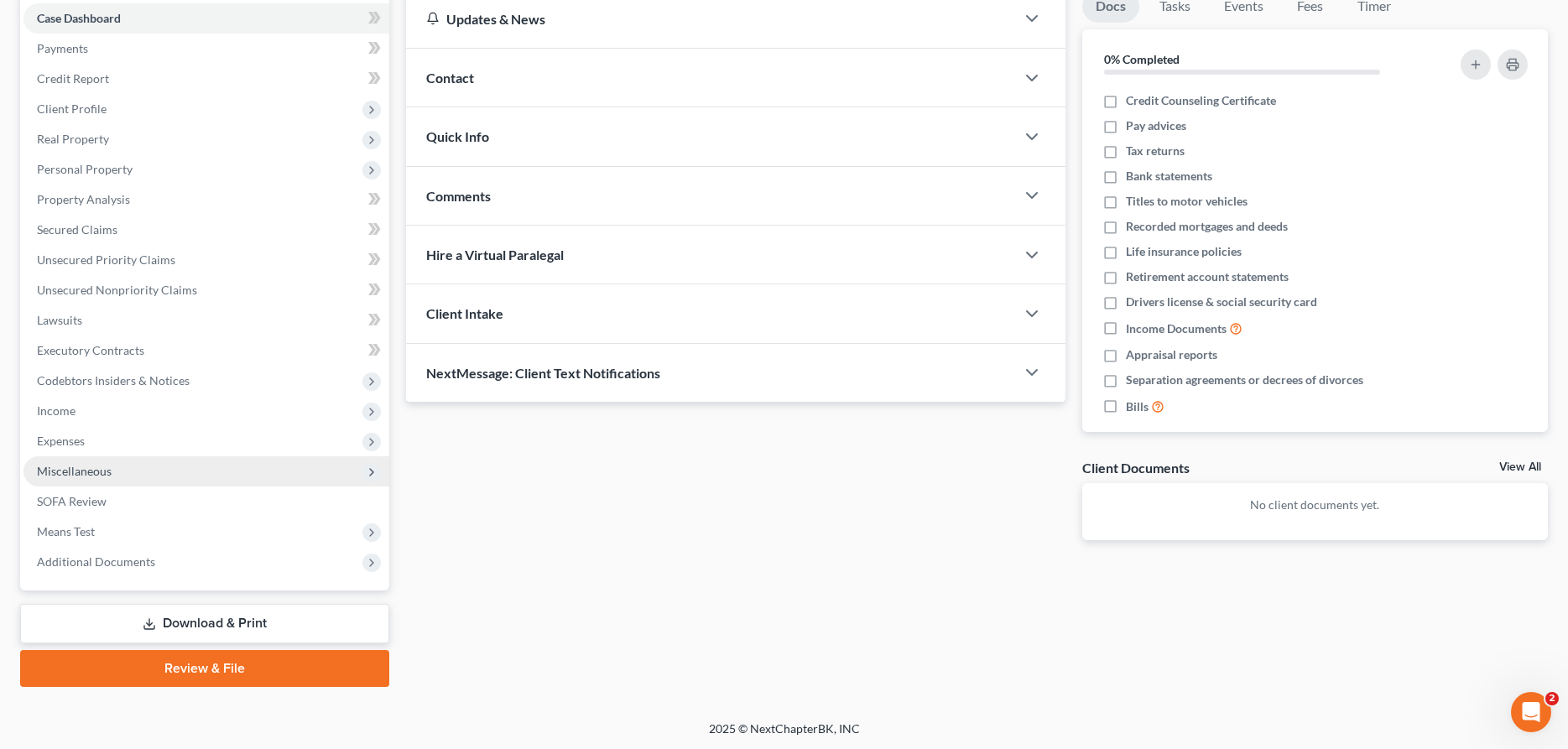
click at [205, 480] on span "Miscellaneous" at bounding box center [206, 471] width 365 height 30
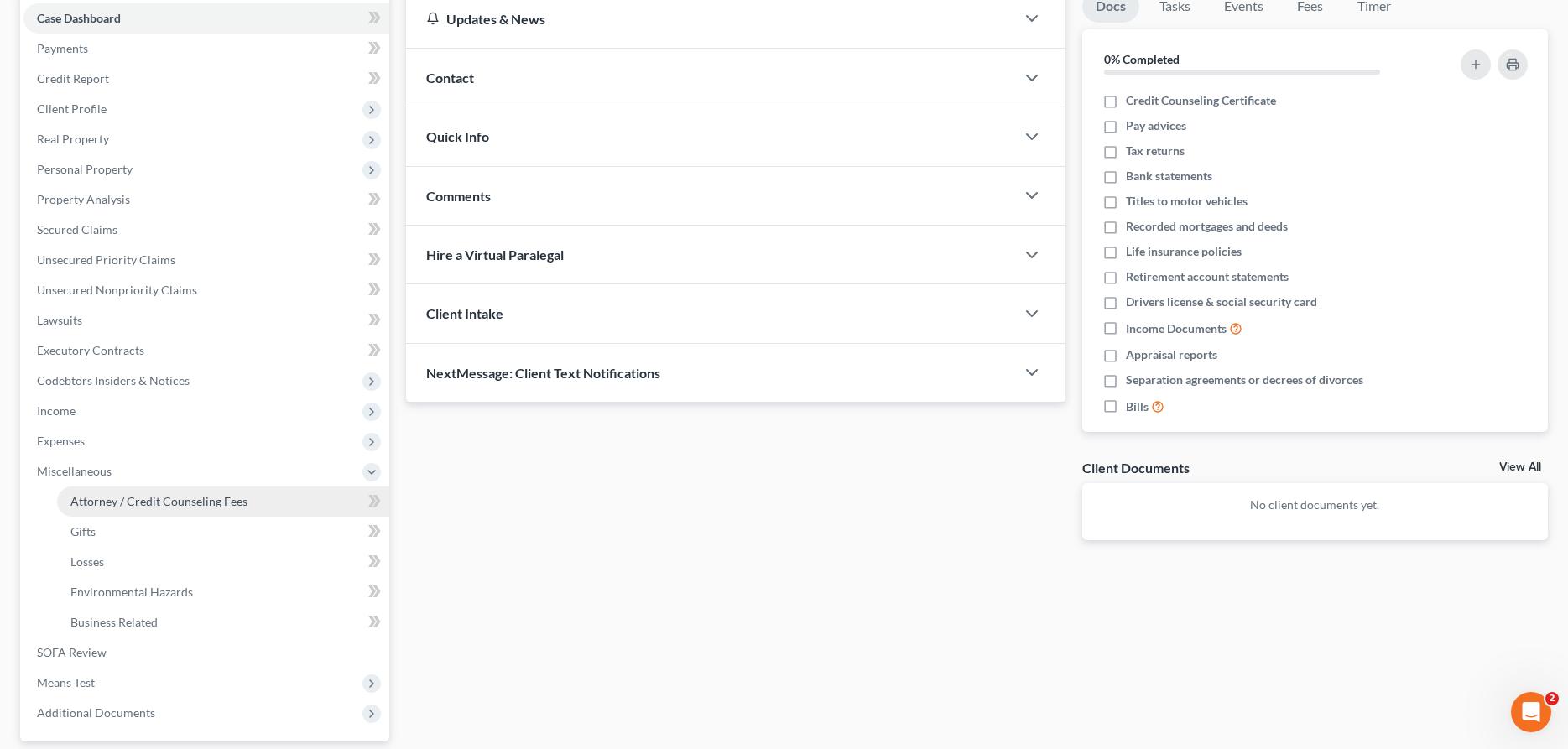
click at [206, 504] on span "Attorney / Credit Counseling Fees" at bounding box center [159, 501] width 177 height 14
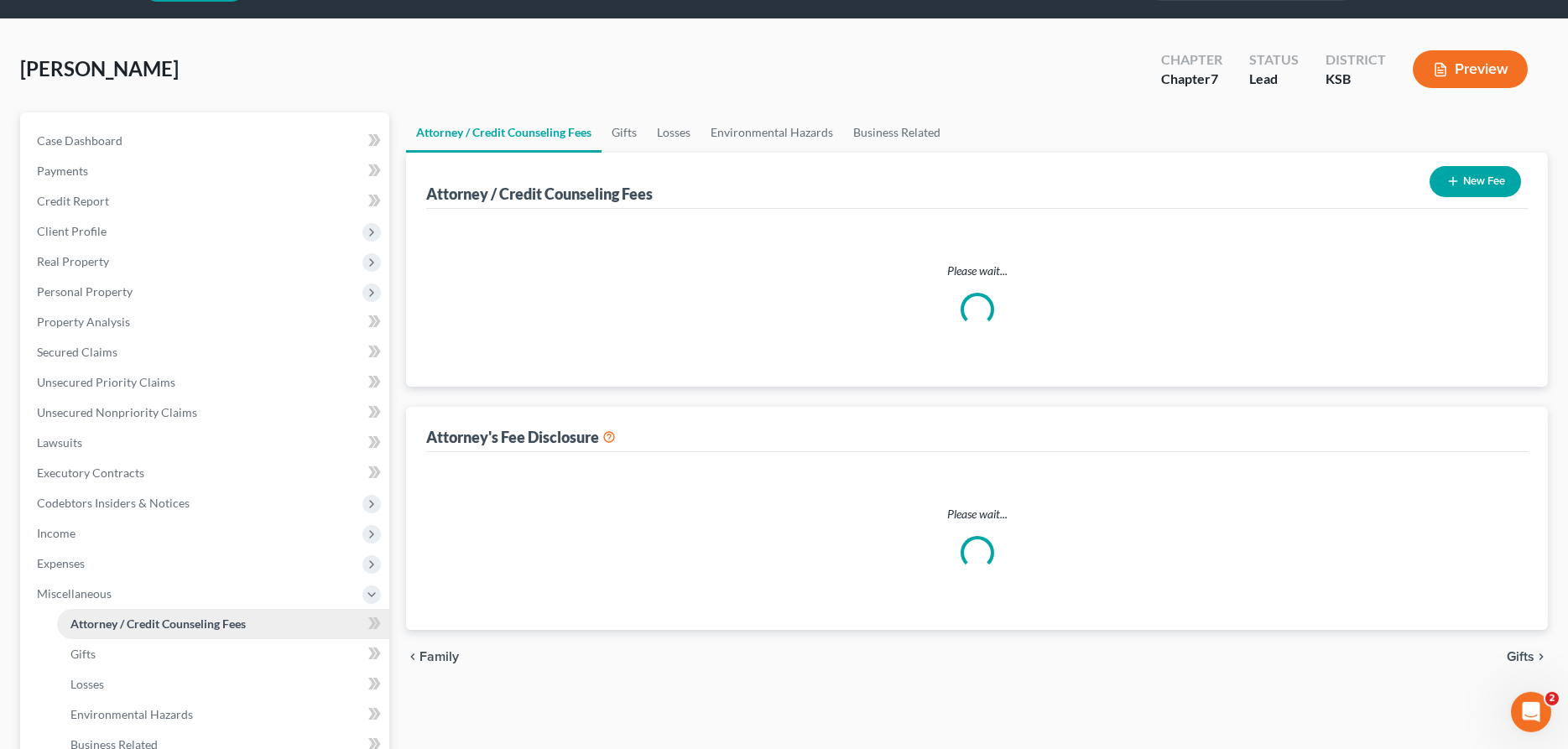
select select "0"
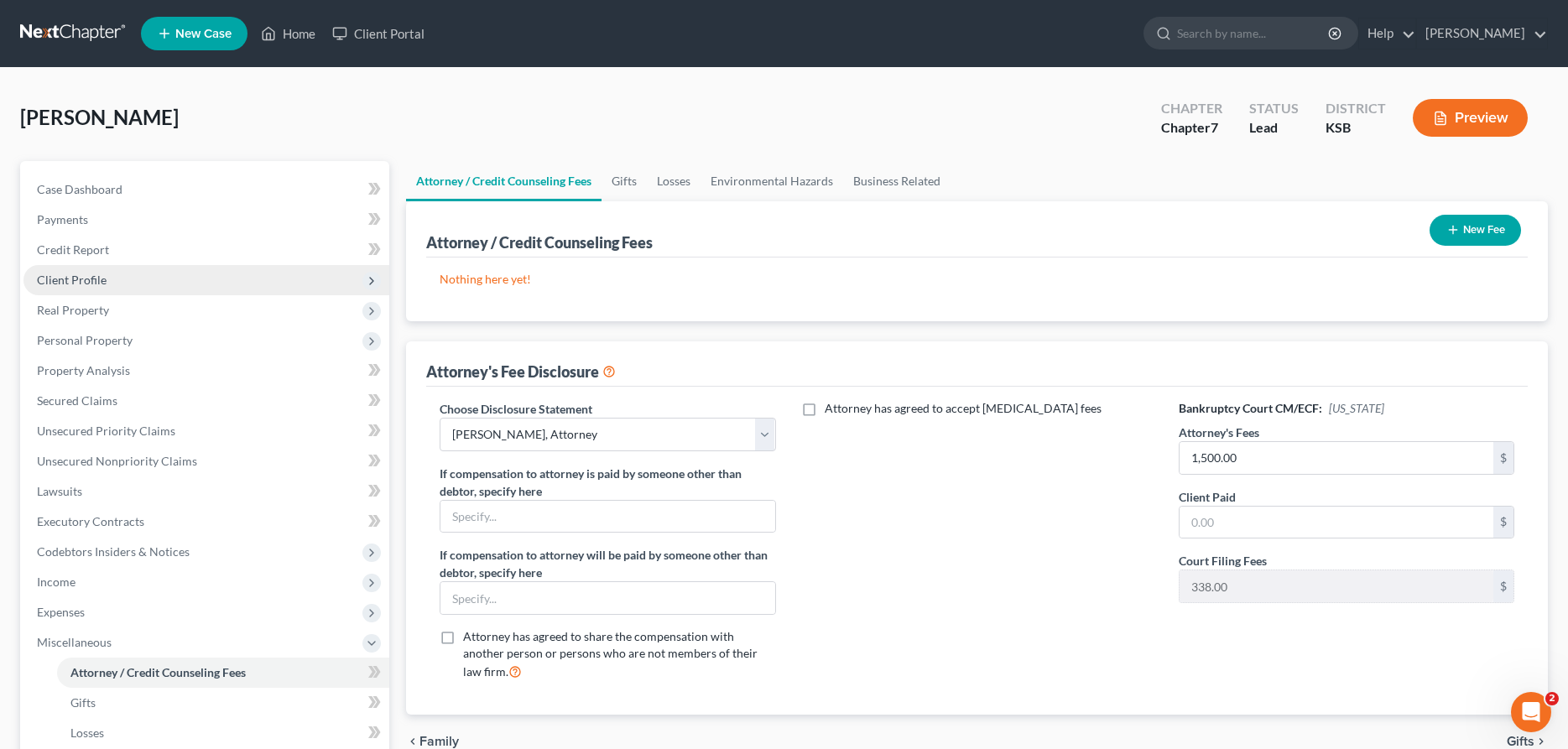
click at [126, 275] on span "Client Profile" at bounding box center [206, 279] width 365 height 30
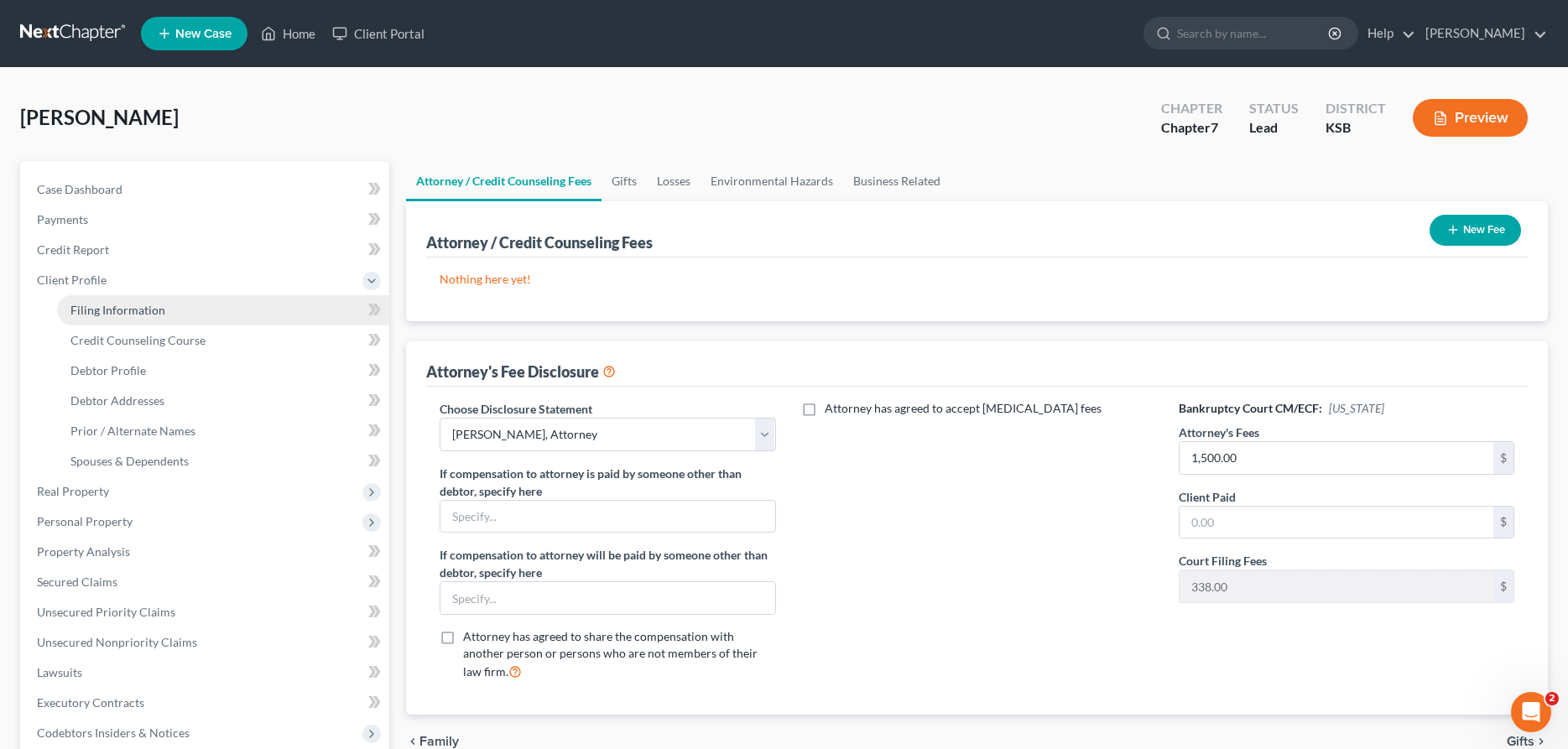
click at [134, 316] on span "Filing Information" at bounding box center [118, 309] width 95 height 14
select select "1"
select select "0"
select select "17"
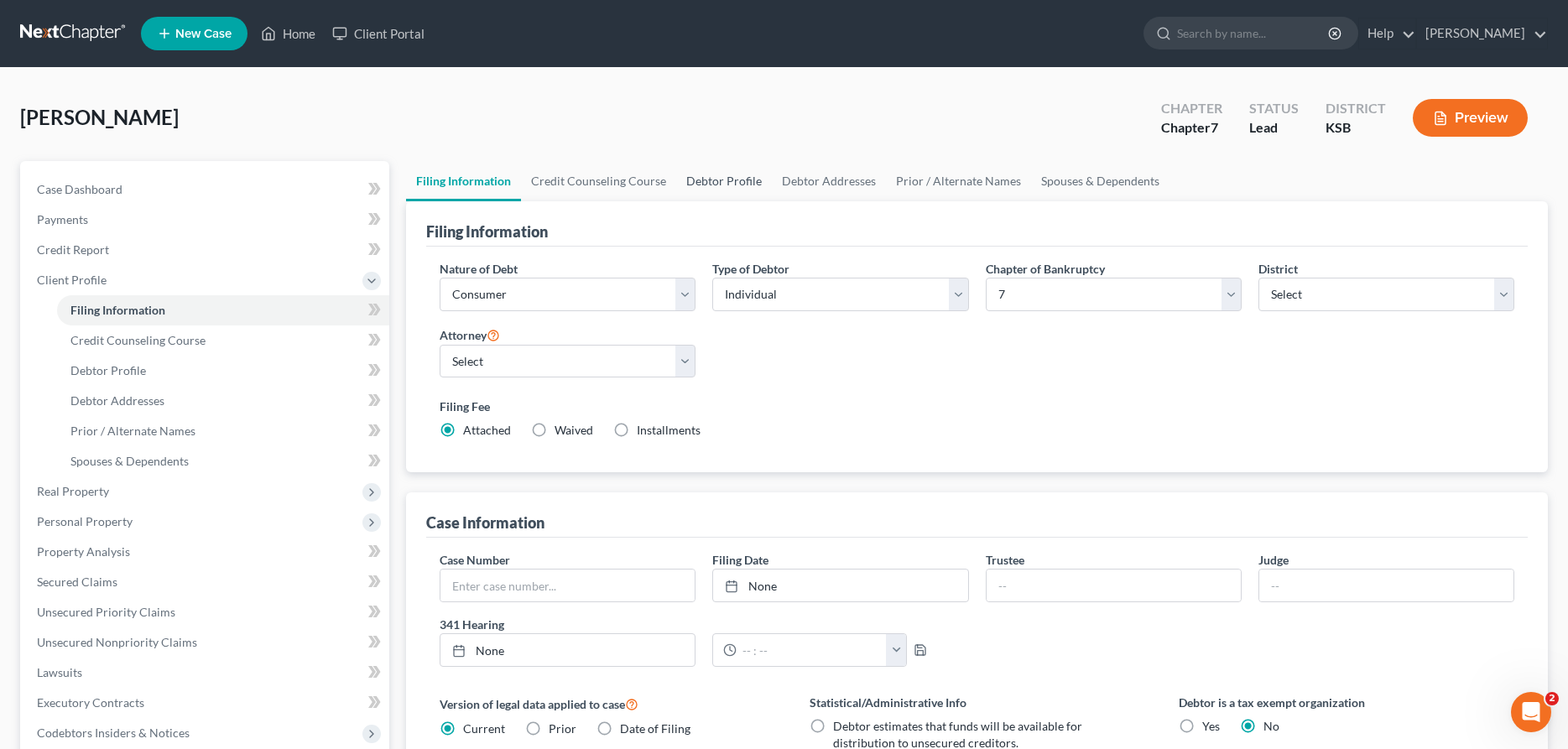
click at [716, 179] on link "Debtor Profile" at bounding box center [723, 182] width 96 height 41
select select "0"
select select "2"
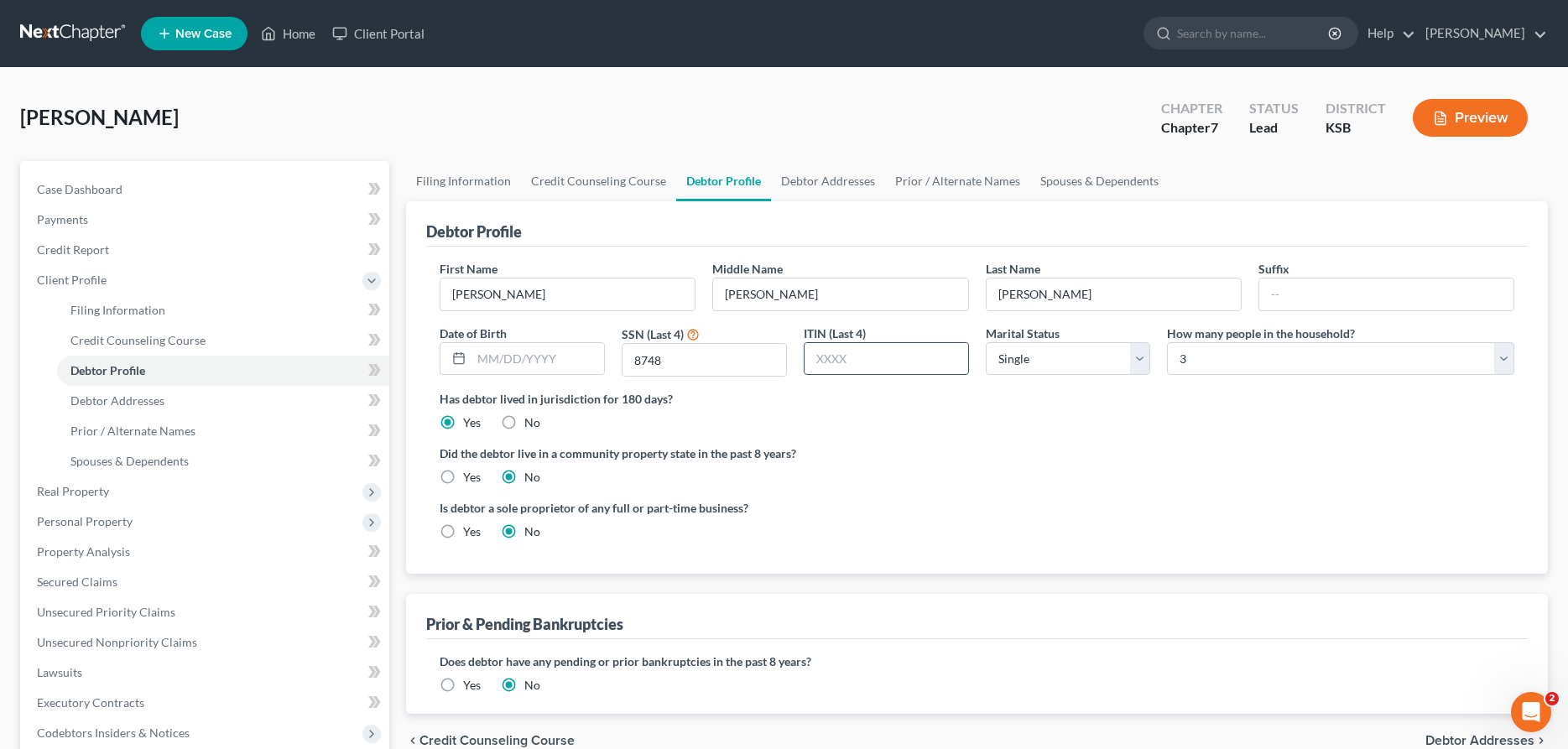
click at [840, 363] on input "text" at bounding box center [886, 359] width 163 height 32
click at [595, 184] on link "Credit Counseling Course" at bounding box center [598, 182] width 156 height 41
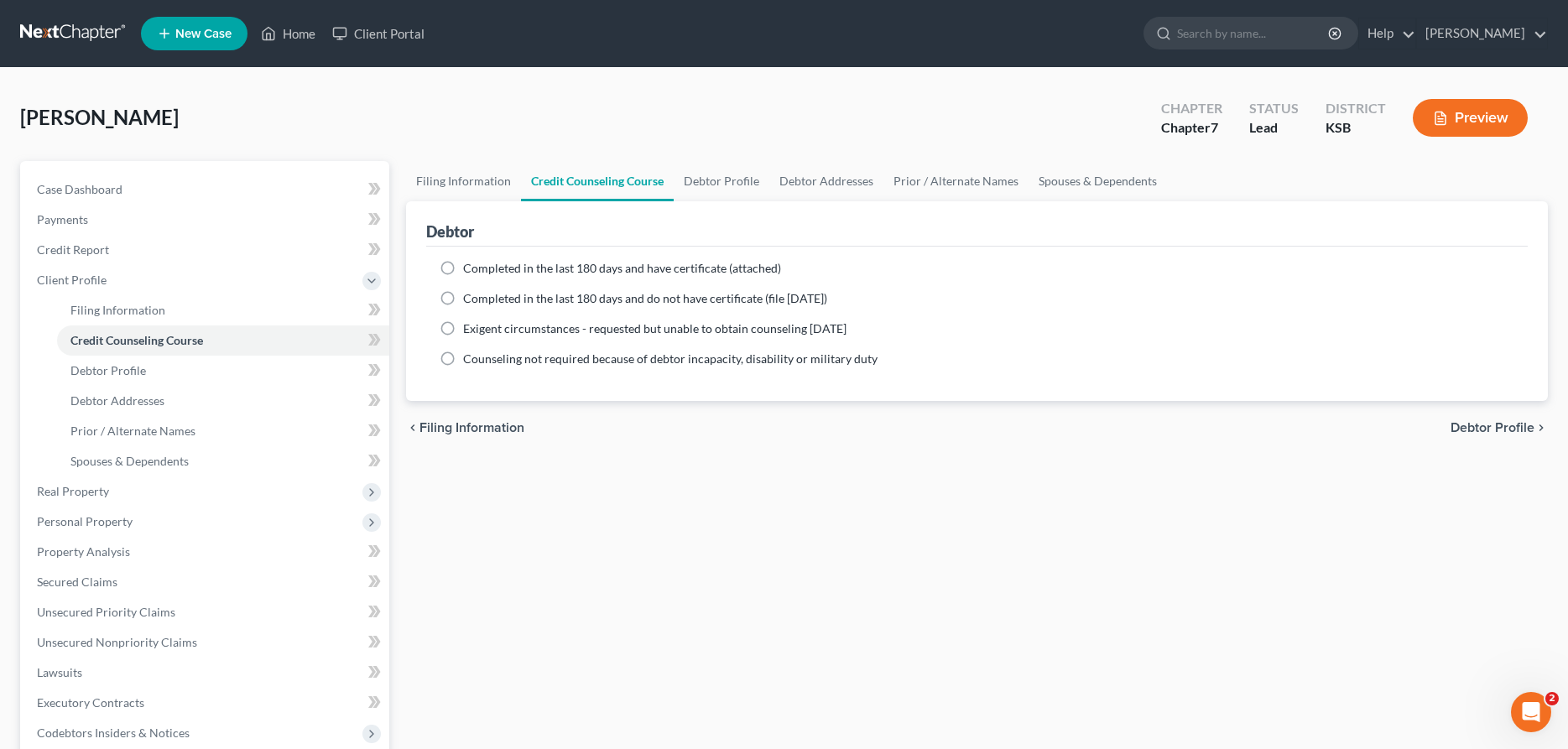
click at [463, 267] on label "Completed in the last 180 days and have certificate (attached)" at bounding box center [622, 268] width 318 height 16
click at [470, 267] on input "Completed in the last 180 days and have certificate (attached)" at bounding box center [475, 265] width 11 height 11
radio input "true"
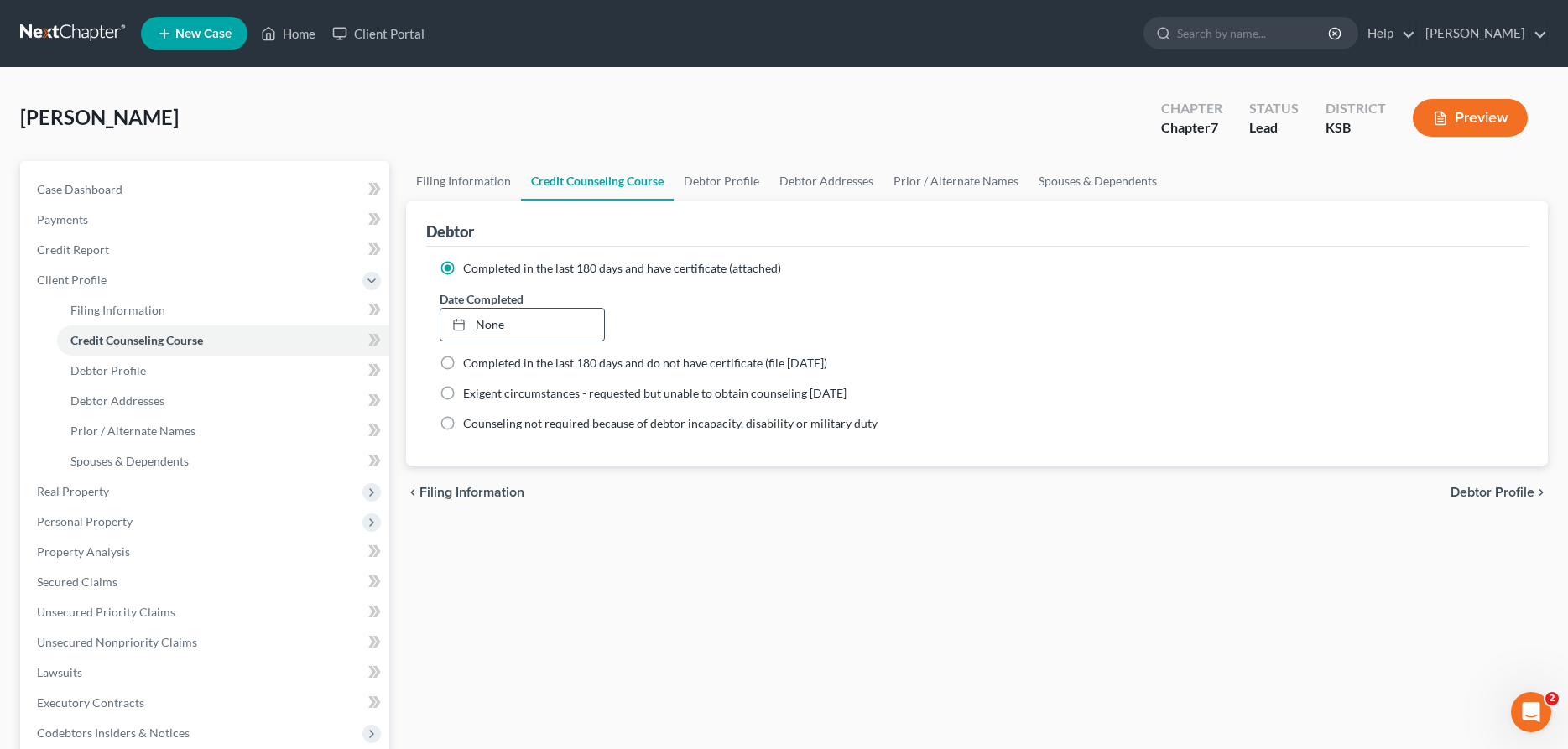
click at [490, 319] on link "None" at bounding box center [522, 324] width 163 height 32
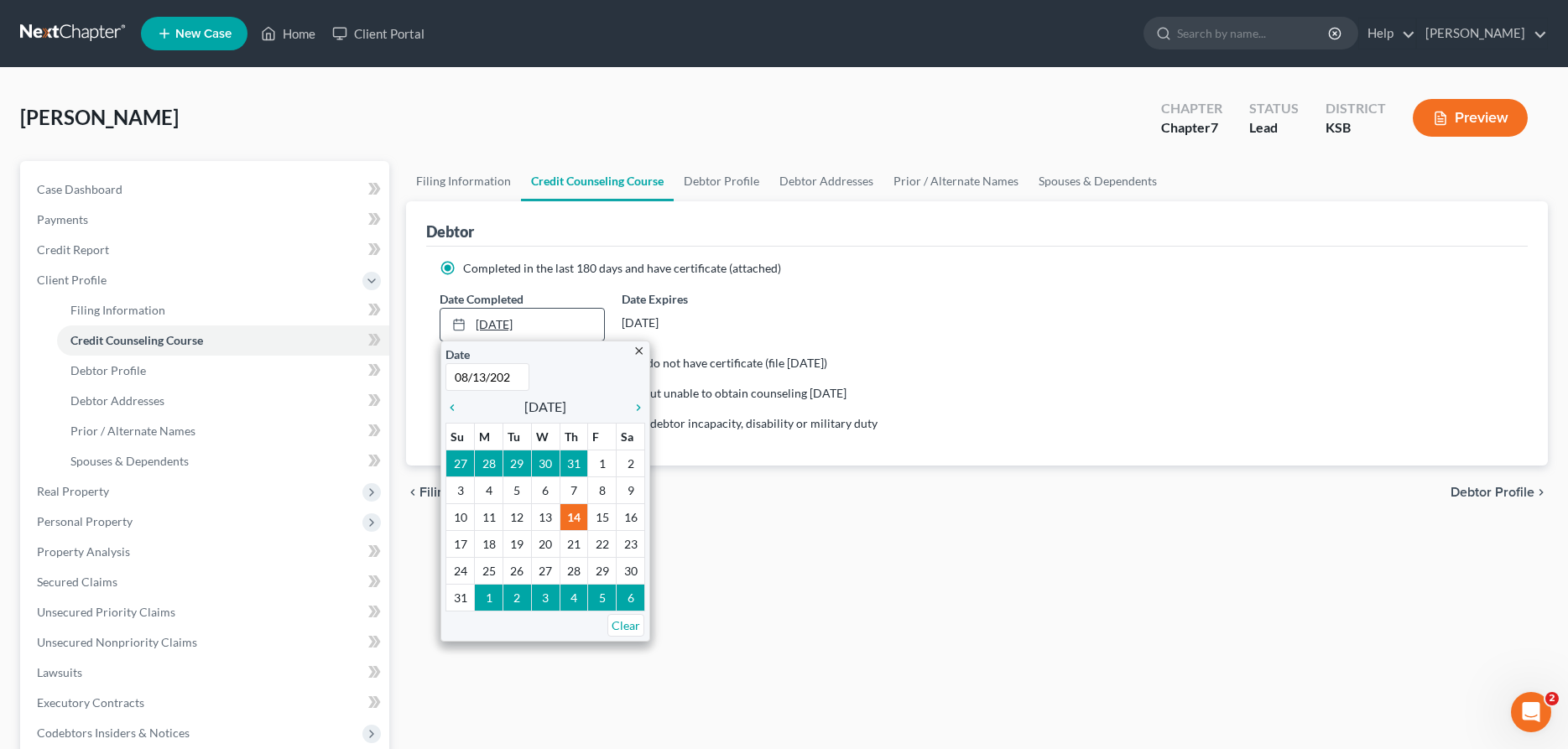
type input "[DATE]"
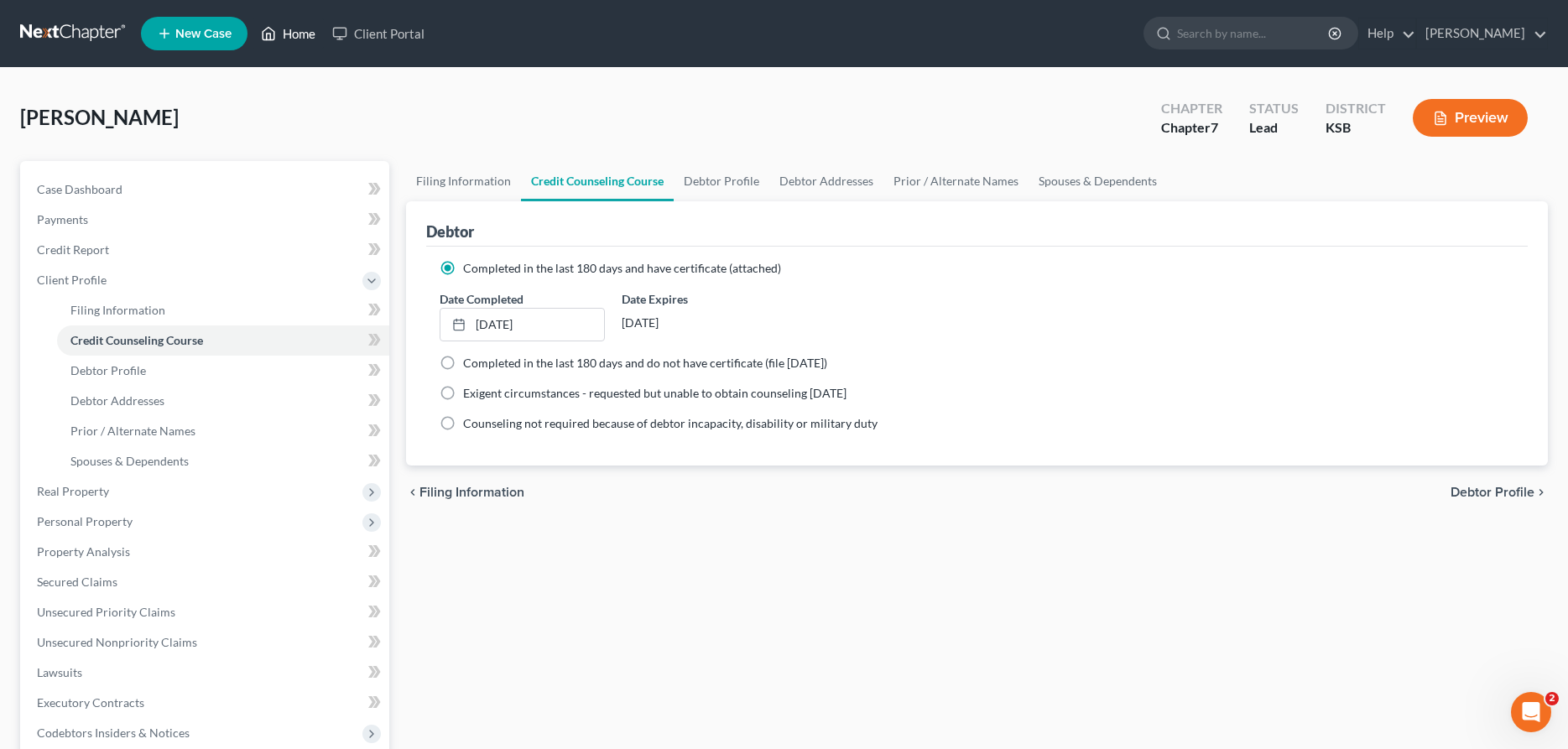
click at [281, 33] on link "Home" at bounding box center [288, 33] width 72 height 30
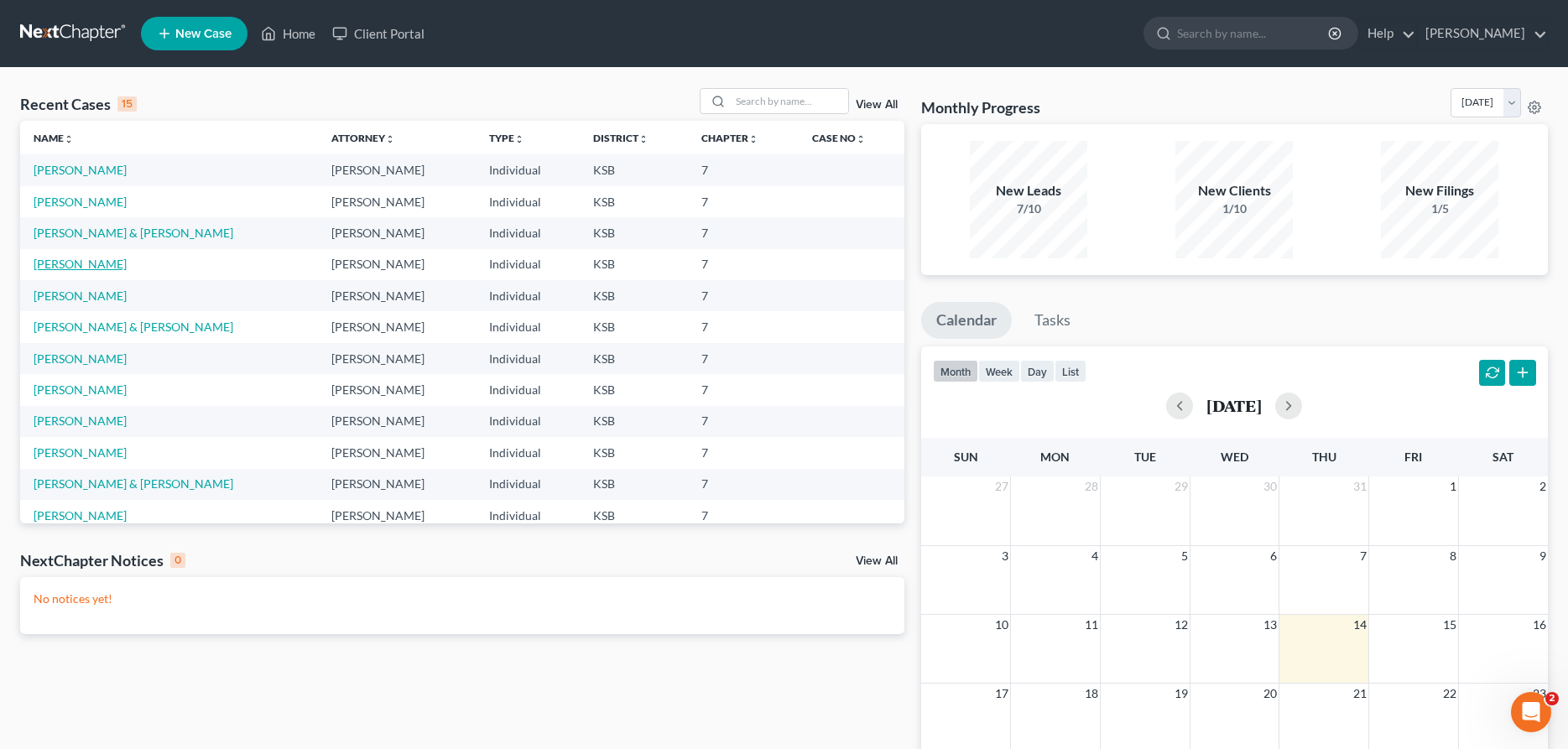
click at [59, 270] on link "[PERSON_NAME]" at bounding box center [80, 264] width 93 height 14
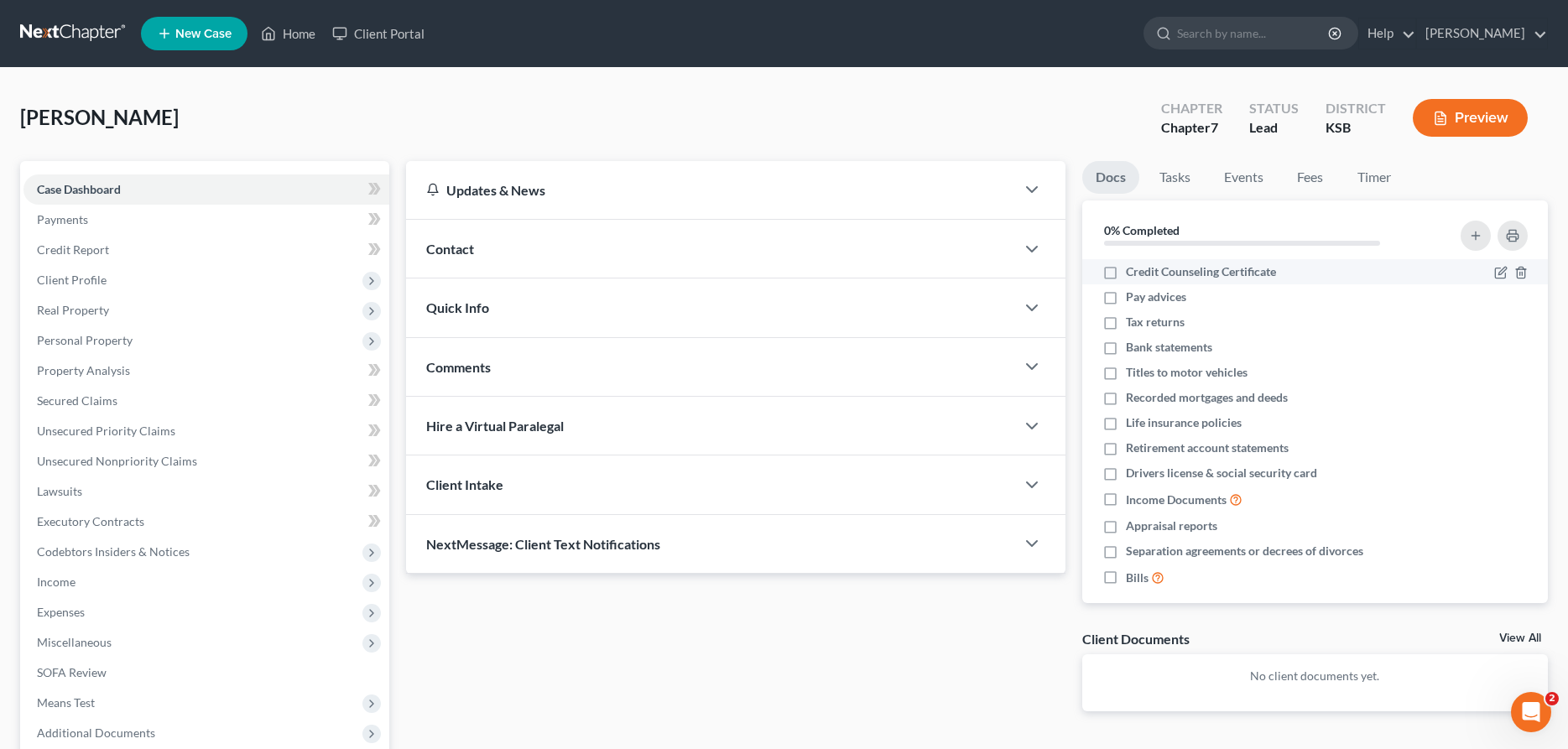
click at [1126, 273] on label "Credit Counseling Certificate" at bounding box center [1201, 271] width 150 height 16
click at [1132, 273] on input "Credit Counseling Certificate" at bounding box center [1137, 268] width 11 height 11
checkbox input "true"
click at [1126, 299] on label "Pay advices" at bounding box center [1156, 297] width 60 height 16
click at [1132, 299] on input "Pay advices" at bounding box center [1137, 294] width 11 height 11
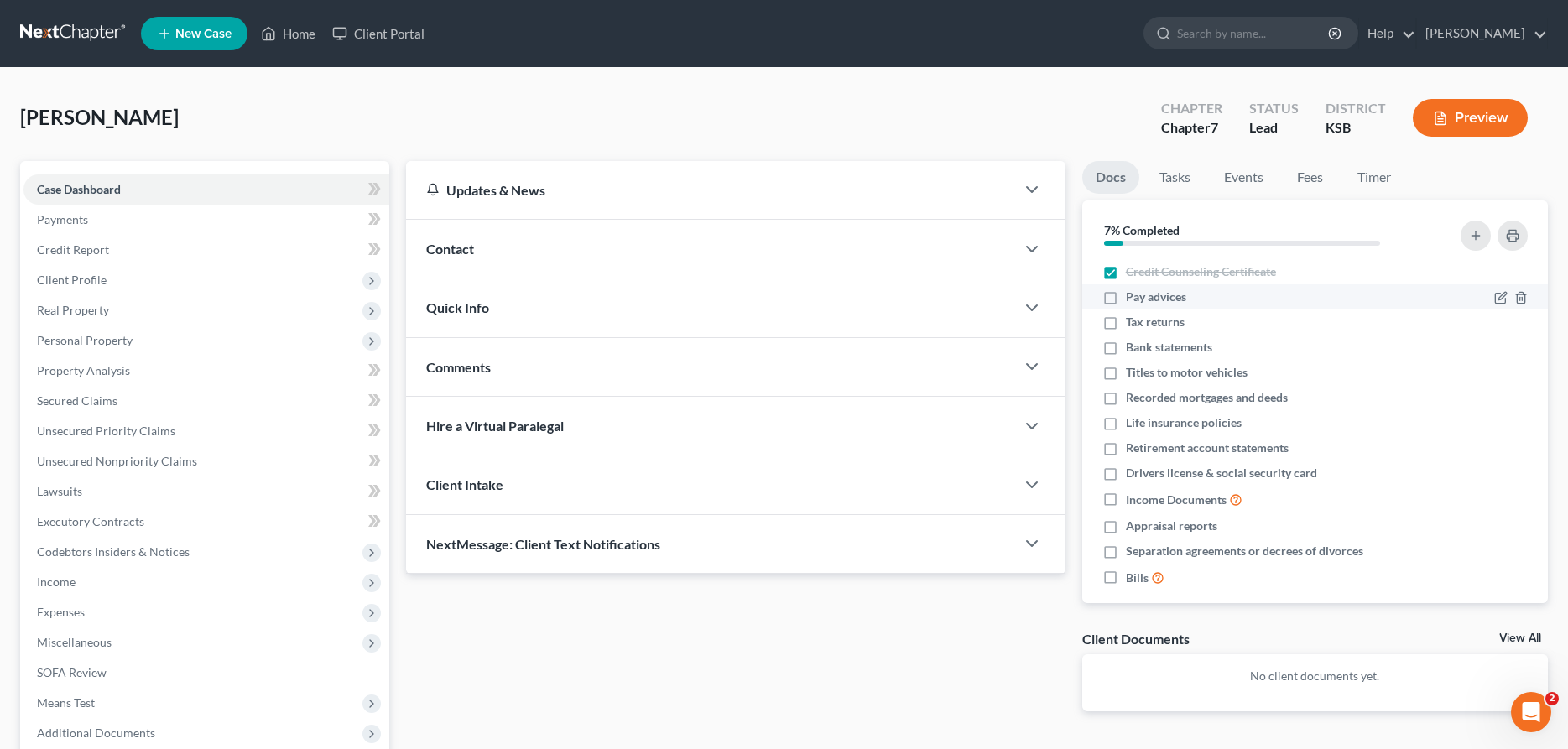
checkbox input "true"
click at [1126, 327] on label "Tax returns" at bounding box center [1155, 322] width 59 height 16
click at [1132, 325] on input "Tax returns" at bounding box center [1137, 319] width 11 height 11
checkbox input "true"
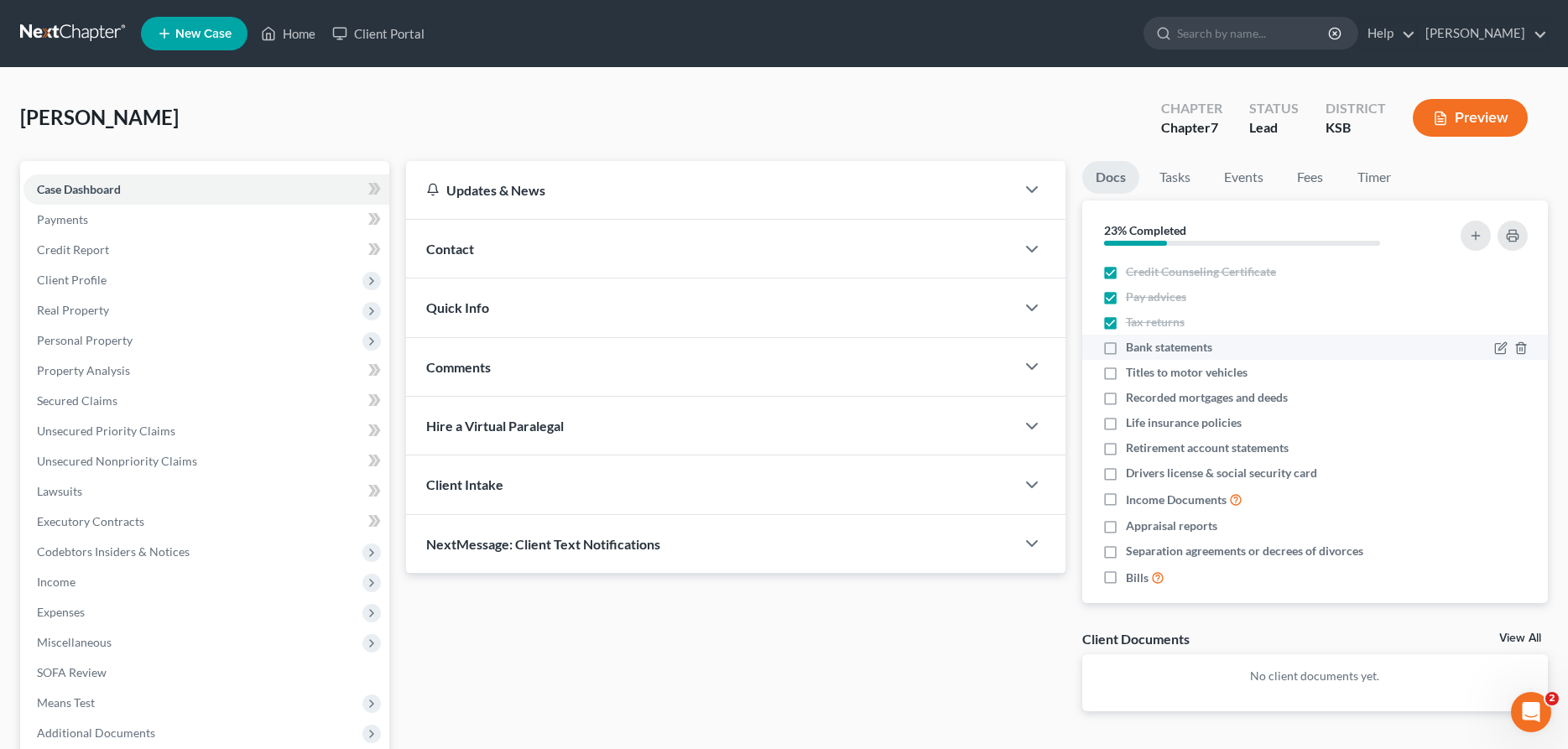
click at [1126, 349] on label "Bank statements" at bounding box center [1169, 347] width 86 height 16
click at [1132, 349] on input "Bank statements" at bounding box center [1137, 344] width 11 height 11
checkbox input "true"
click at [1126, 372] on label "Titles to motor vehicles" at bounding box center [1187, 372] width 122 height 16
click at [1132, 372] on input "Titles to motor vehicles" at bounding box center [1137, 369] width 11 height 11
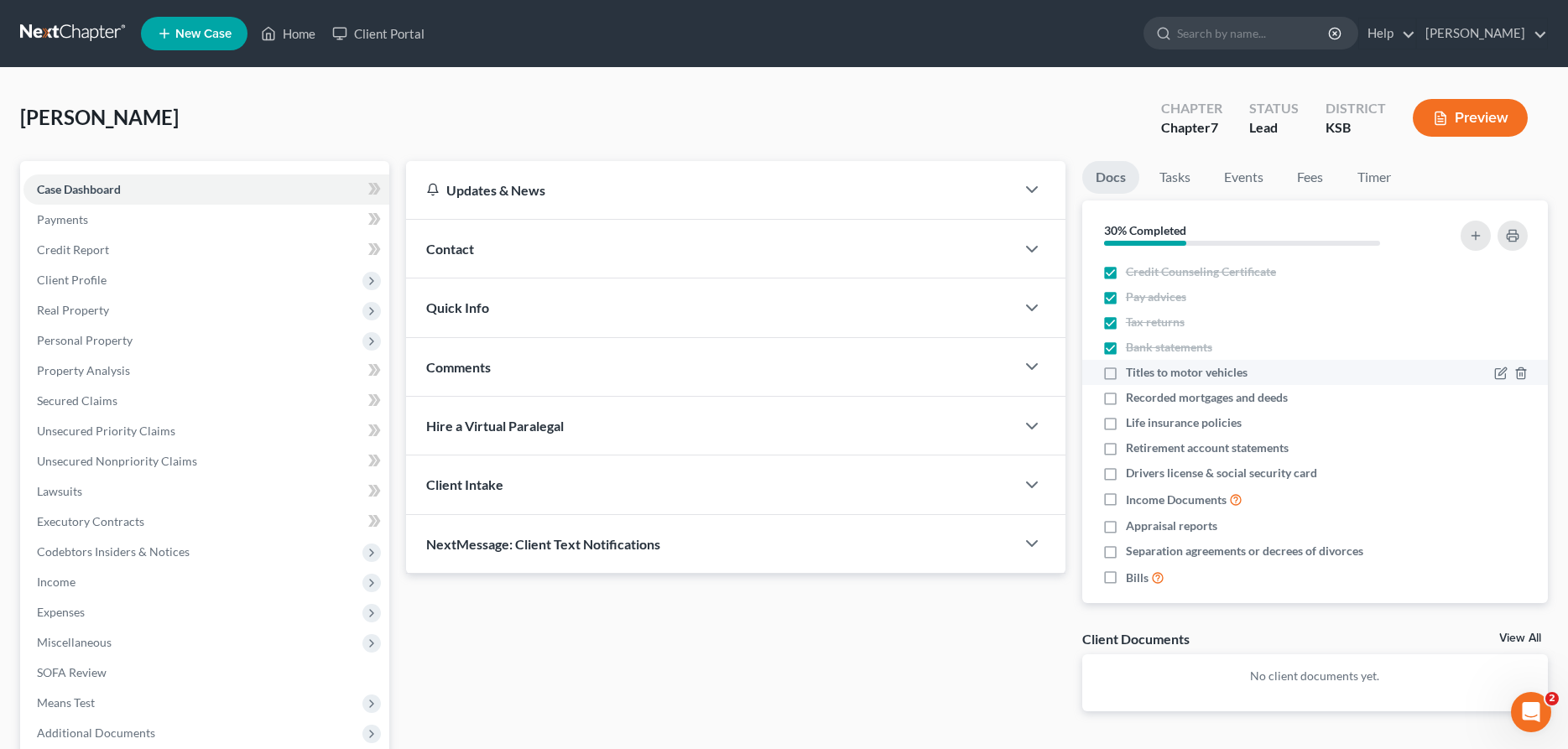
checkbox input "true"
click at [1126, 397] on label "Recorded mortgages and deeds" at bounding box center [1206, 397] width 161 height 16
click at [1132, 397] on input "Recorded mortgages and deeds" at bounding box center [1137, 394] width 11 height 11
checkbox input "true"
click at [1126, 422] on label "Life insurance policies" at bounding box center [1184, 422] width 116 height 16
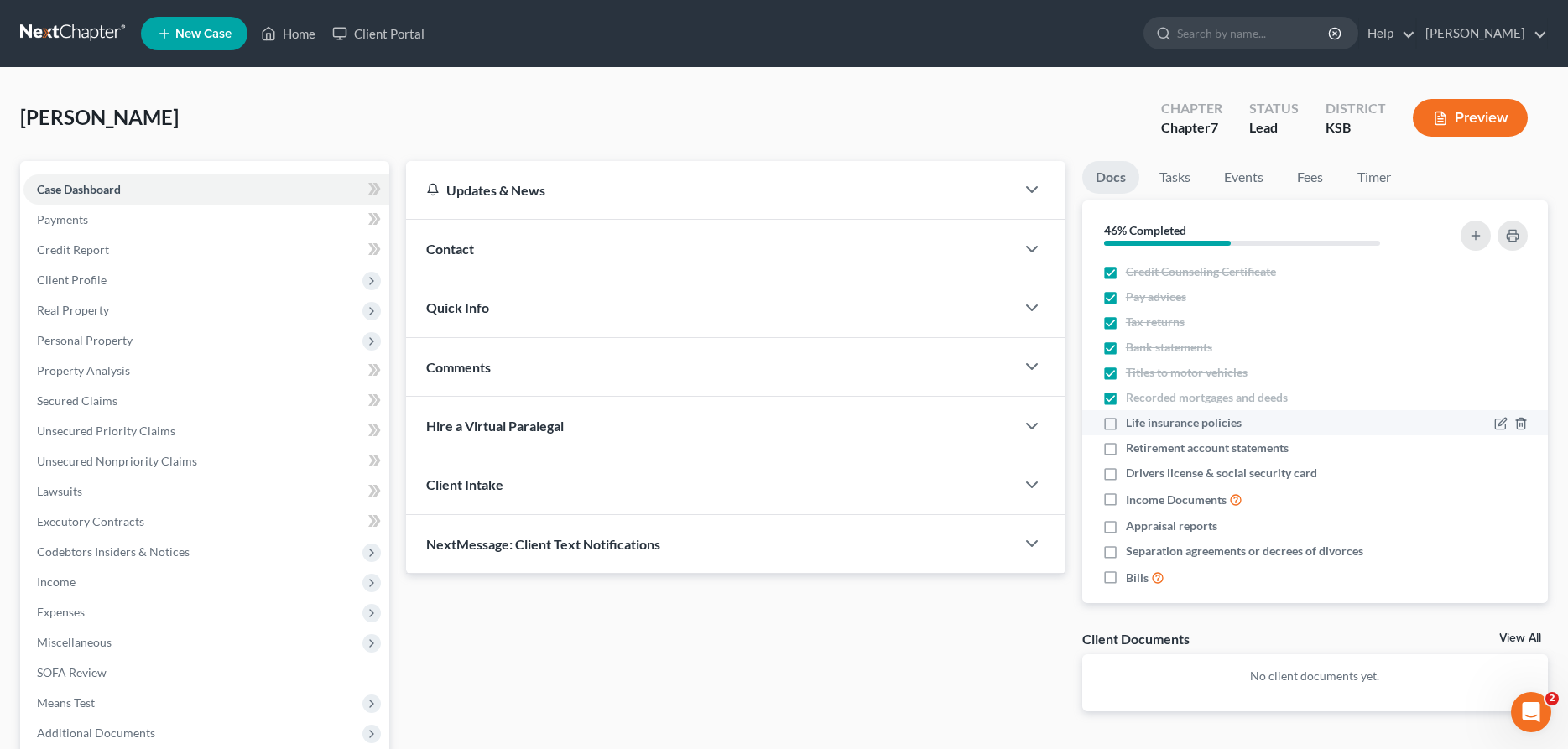
click at [1132, 422] on input "Life insurance policies" at bounding box center [1137, 419] width 11 height 11
checkbox input "true"
click at [1126, 451] on label "Retirement account statements" at bounding box center [1207, 447] width 162 height 16
click at [1132, 450] on input "Retirement account statements" at bounding box center [1137, 445] width 11 height 11
checkbox input "true"
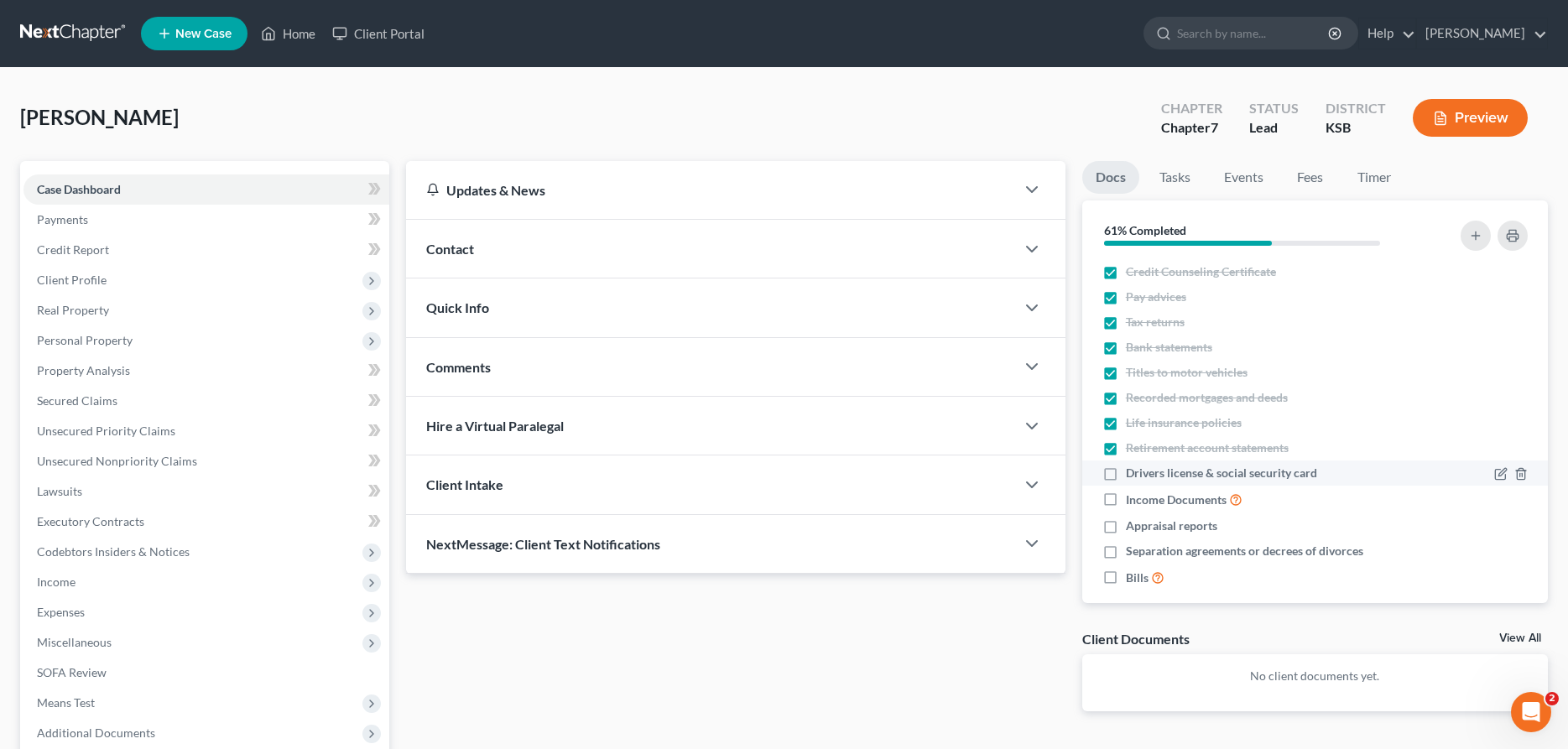
click at [1126, 473] on label "Drivers license & social security card" at bounding box center [1222, 473] width 191 height 16
click at [1132, 473] on input "Drivers license & social security card" at bounding box center [1137, 470] width 11 height 11
checkbox input "true"
click at [1126, 501] on label "Income Documents" at bounding box center [1184, 500] width 117 height 19
click at [1132, 501] on input "Income Documents" at bounding box center [1137, 495] width 11 height 11
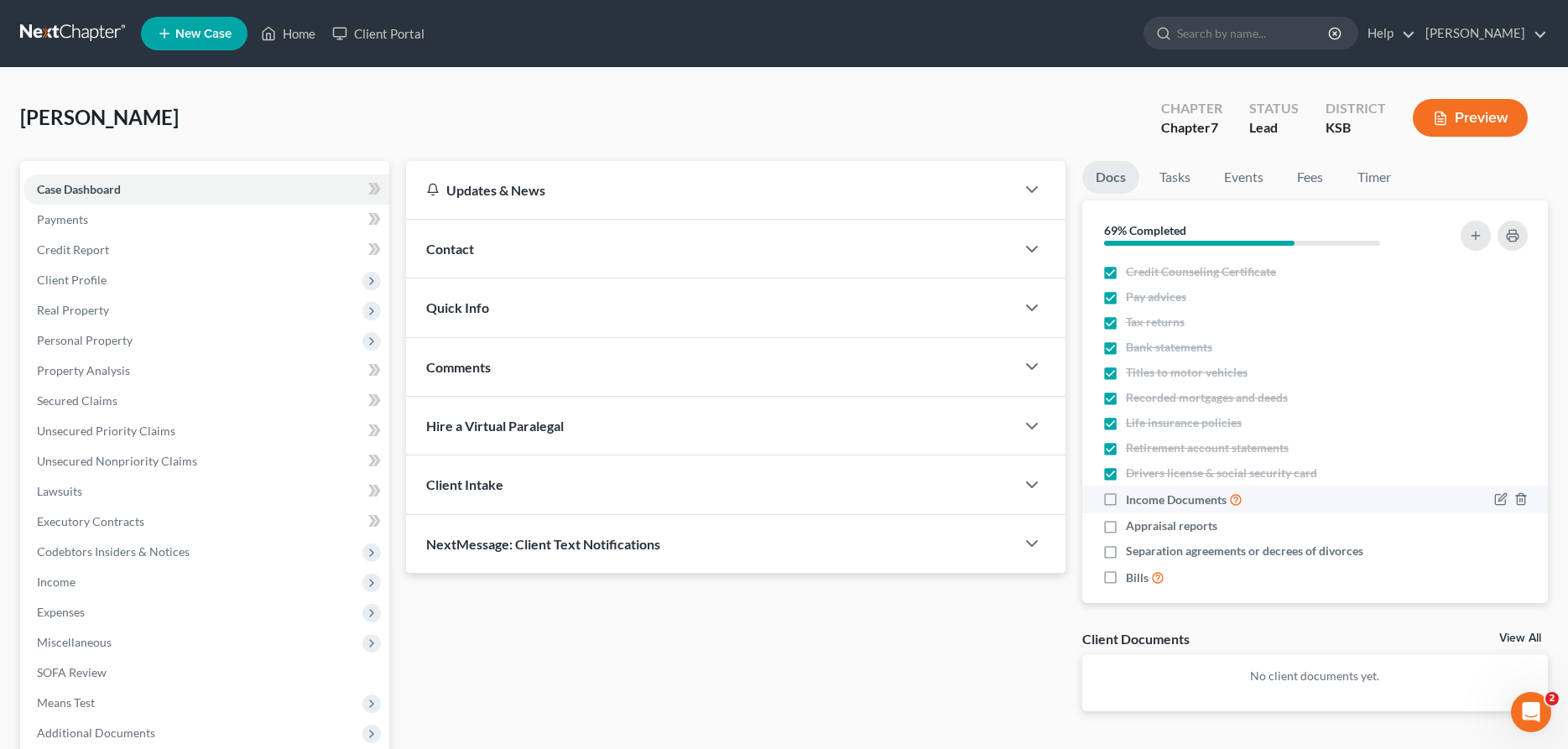
checkbox input "true"
click at [1126, 530] on label "Appraisal reports" at bounding box center [1172, 525] width 92 height 16
click at [1132, 529] on input "Appraisal reports" at bounding box center [1137, 522] width 11 height 11
checkbox input "true"
click at [1126, 553] on label "Separation agreements or decrees of divorces" at bounding box center [1245, 550] width 238 height 16
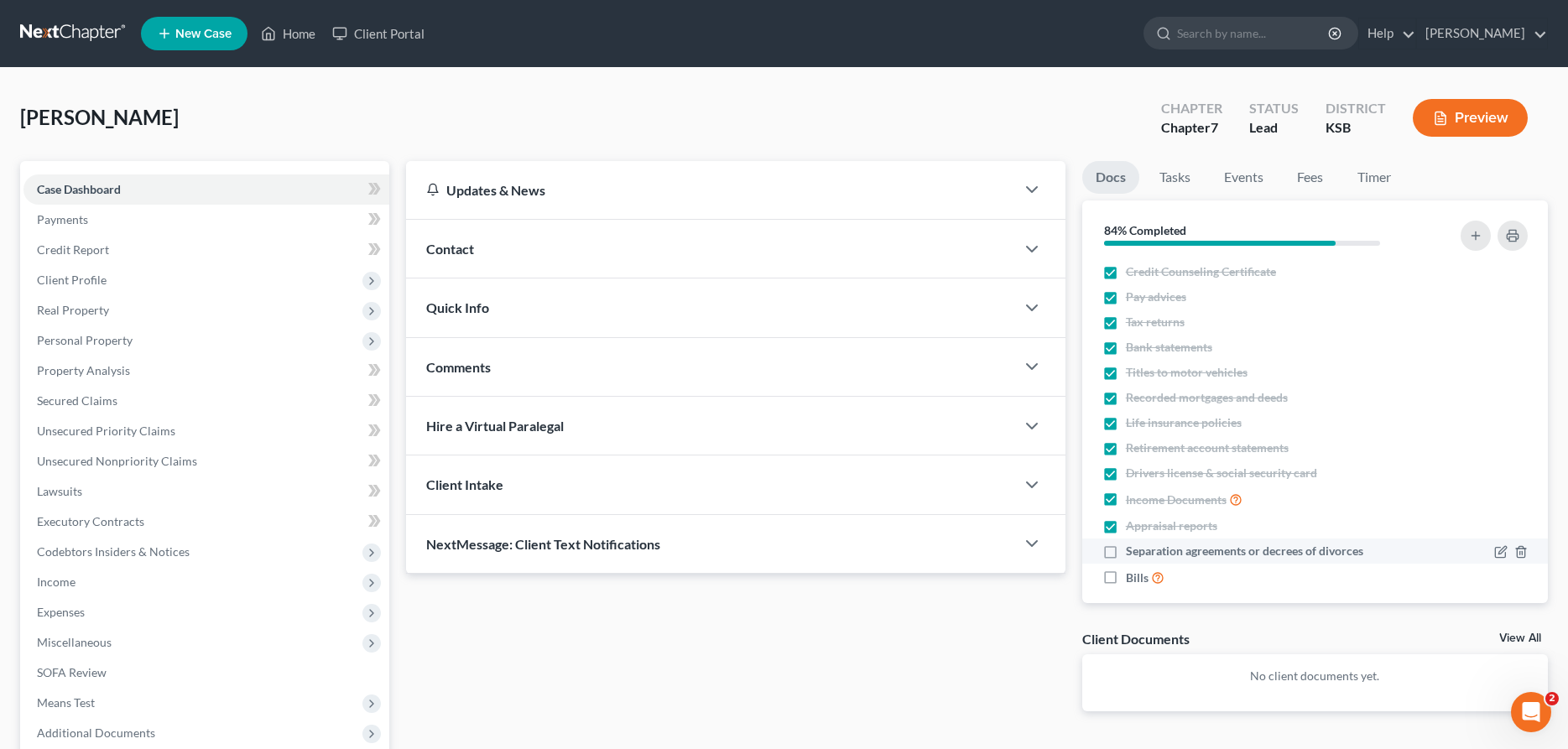
click at [1132, 553] on input "Separation agreements or decrees of divorces" at bounding box center [1137, 547] width 11 height 11
checkbox input "true"
click at [1126, 574] on label "Bills" at bounding box center [1146, 577] width 39 height 19
click at [1132, 574] on input "Bills" at bounding box center [1137, 572] width 11 height 11
checkbox input "true"
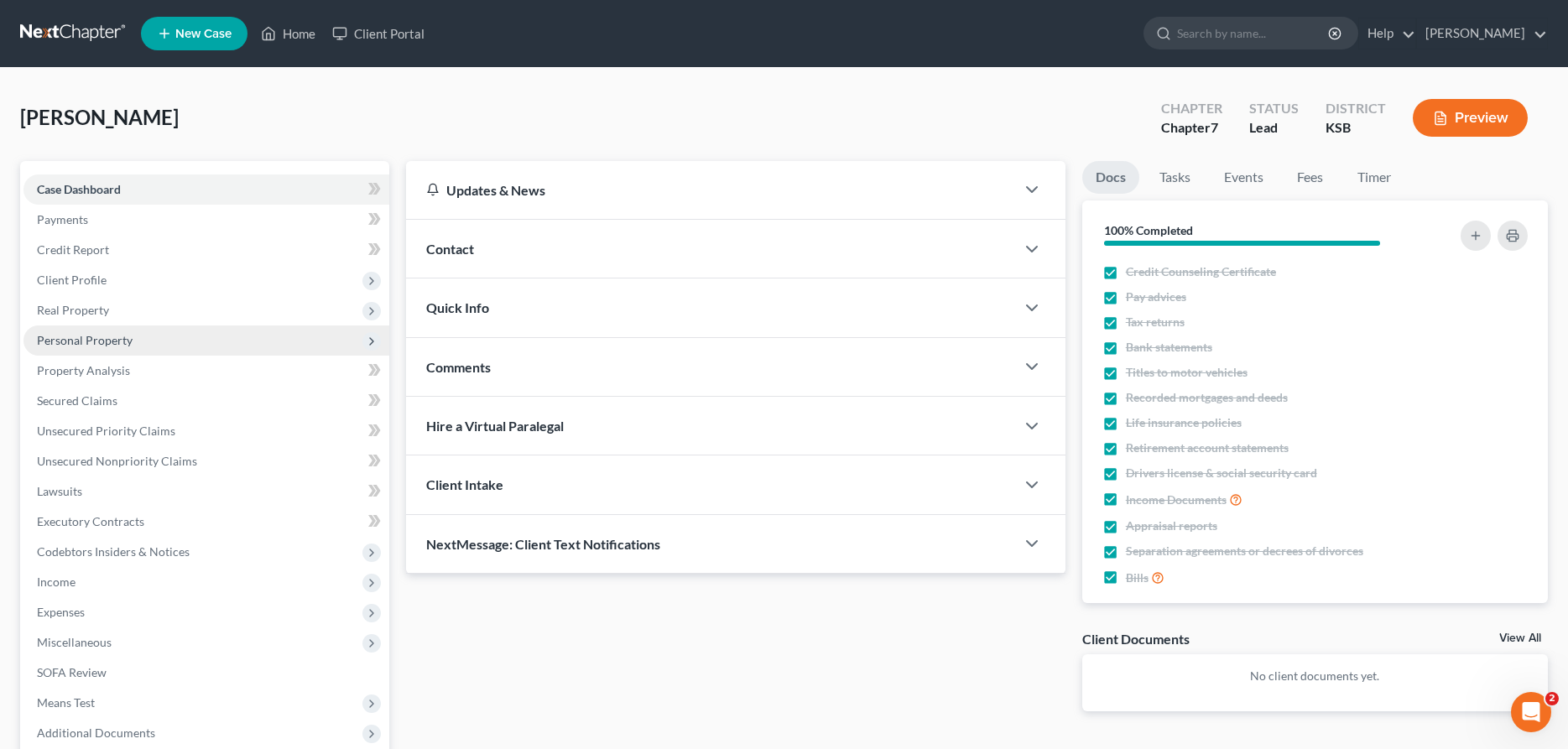
click at [105, 346] on span "Personal Property" at bounding box center [84, 340] width 96 height 14
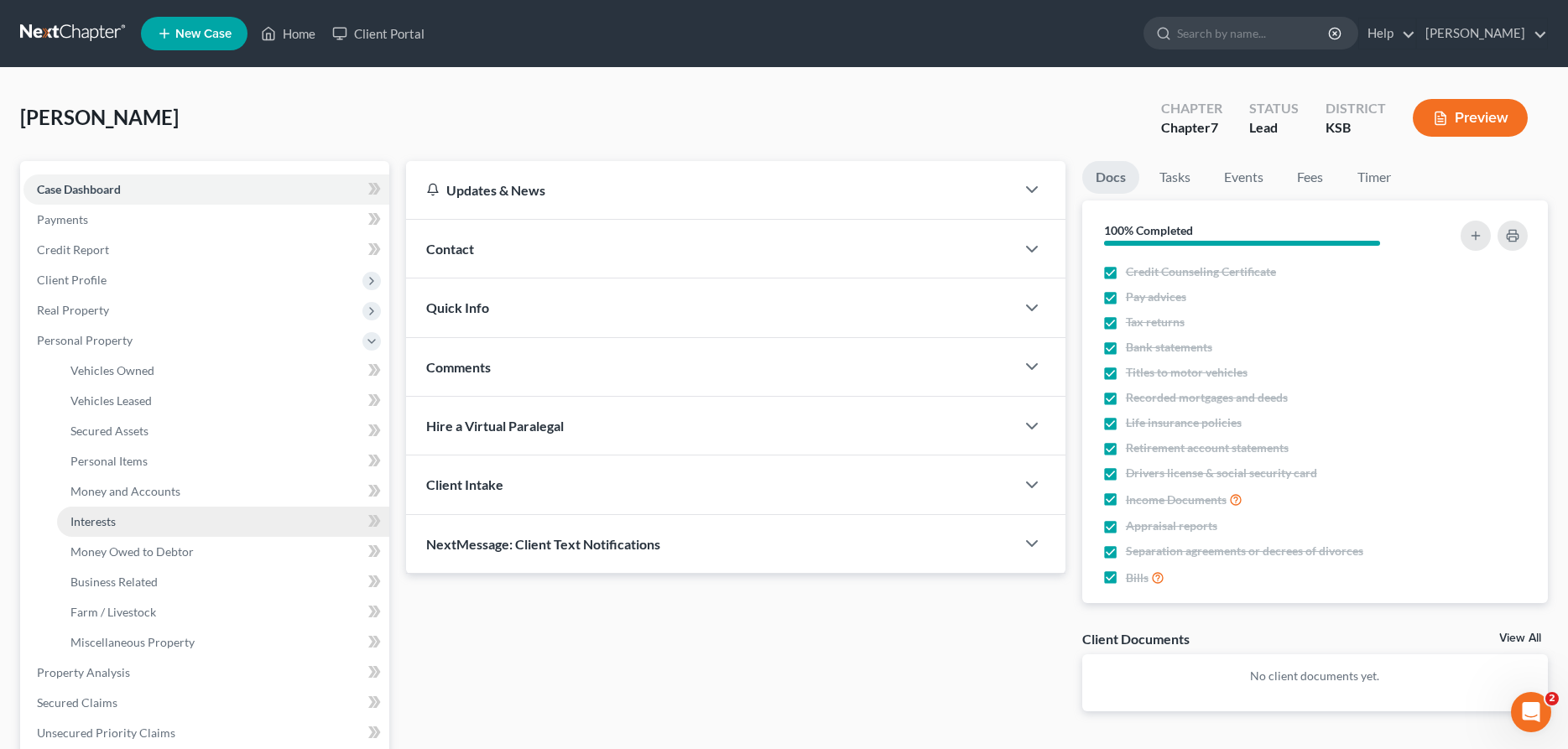
click at [158, 522] on link "Interests" at bounding box center [223, 521] width 333 height 30
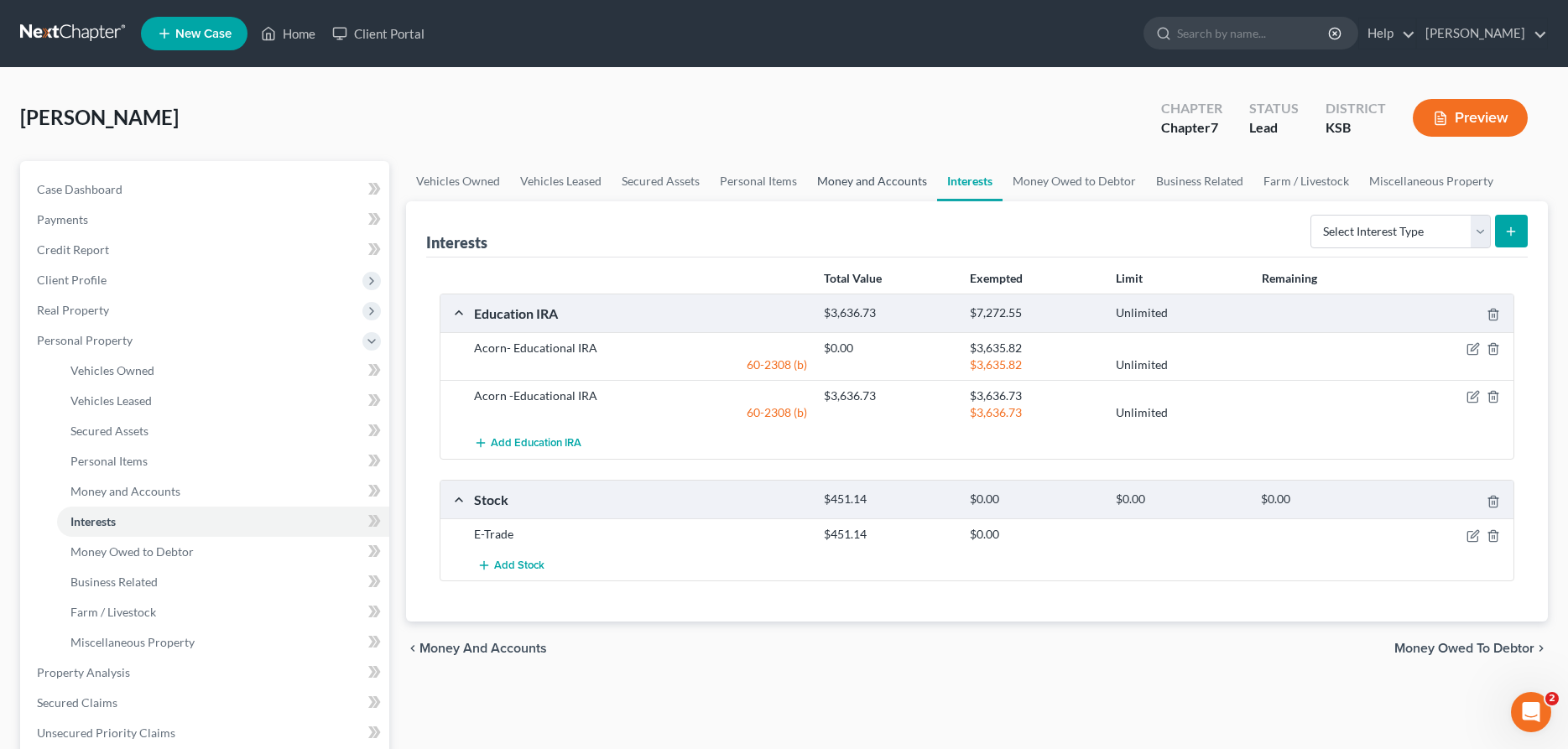
click at [898, 181] on link "Money and Accounts" at bounding box center [872, 182] width 131 height 41
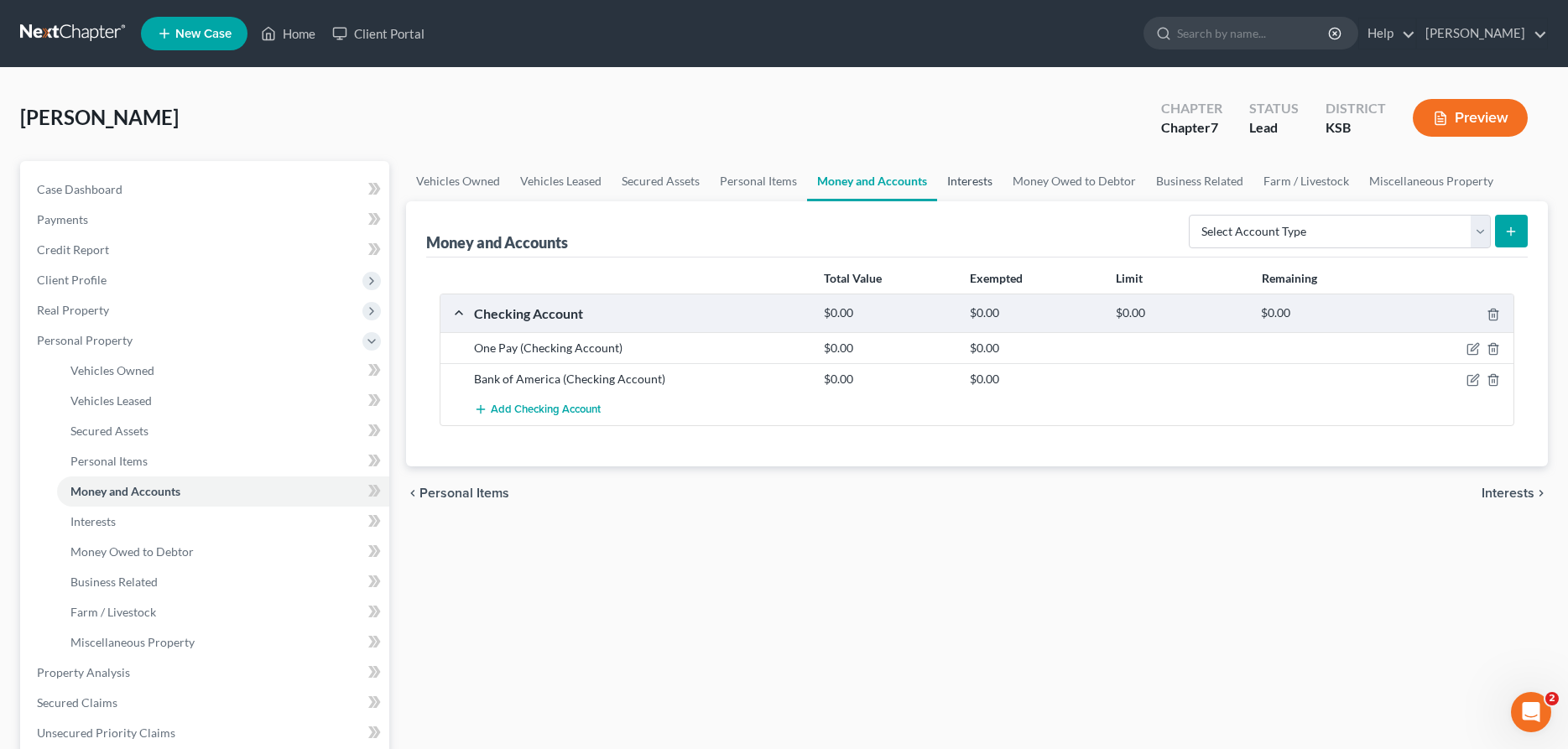
click at [969, 176] on link "Interests" at bounding box center [970, 182] width 66 height 41
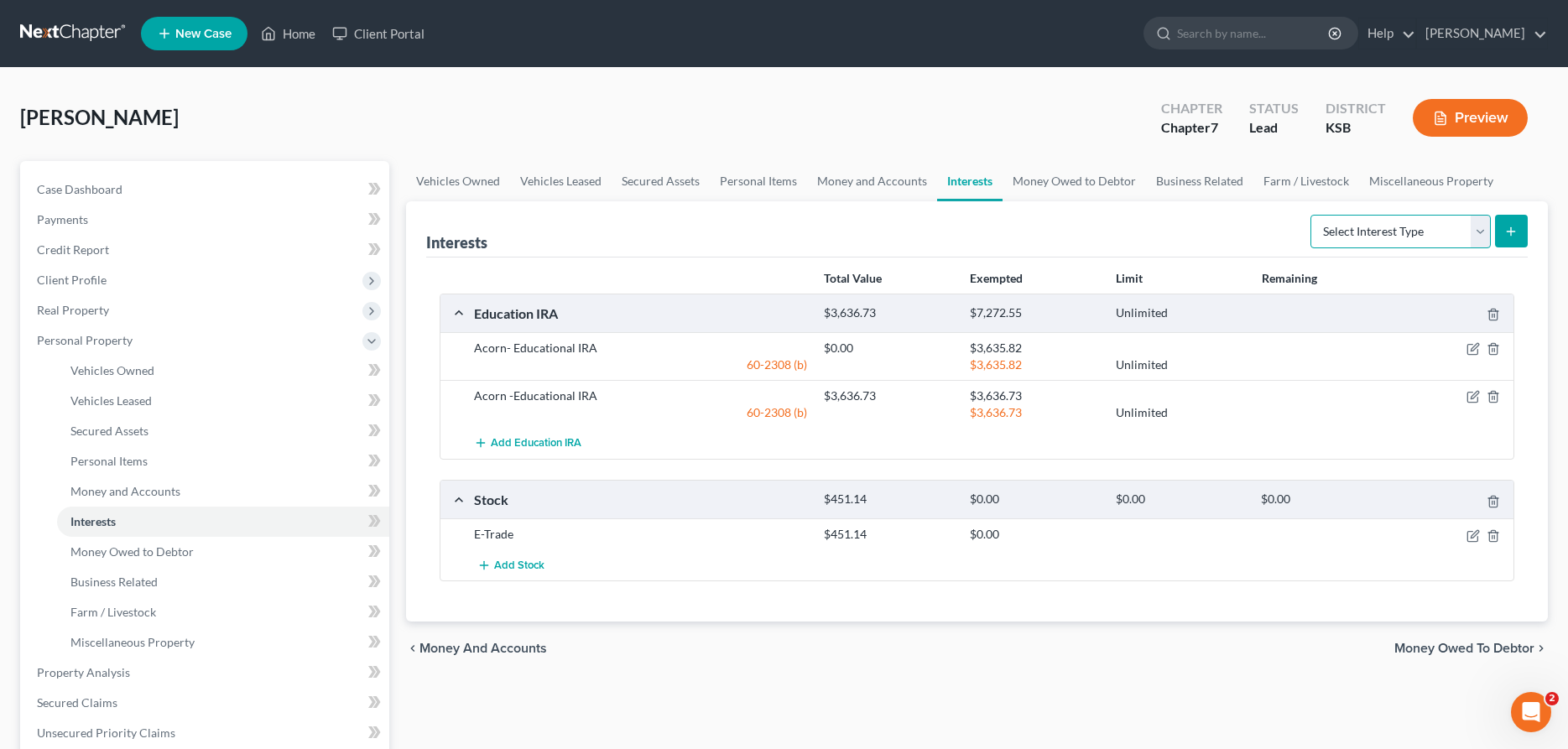
click at [1310, 215] on select "Select Interest Type 401K Annuity Bond Education IRA Government Bond Government…" at bounding box center [1400, 231] width 181 height 34
select select "401k"
click option "401K" at bounding box center [0, 0] width 0 height 0
click at [1516, 230] on icon "submit" at bounding box center [1511, 232] width 14 height 14
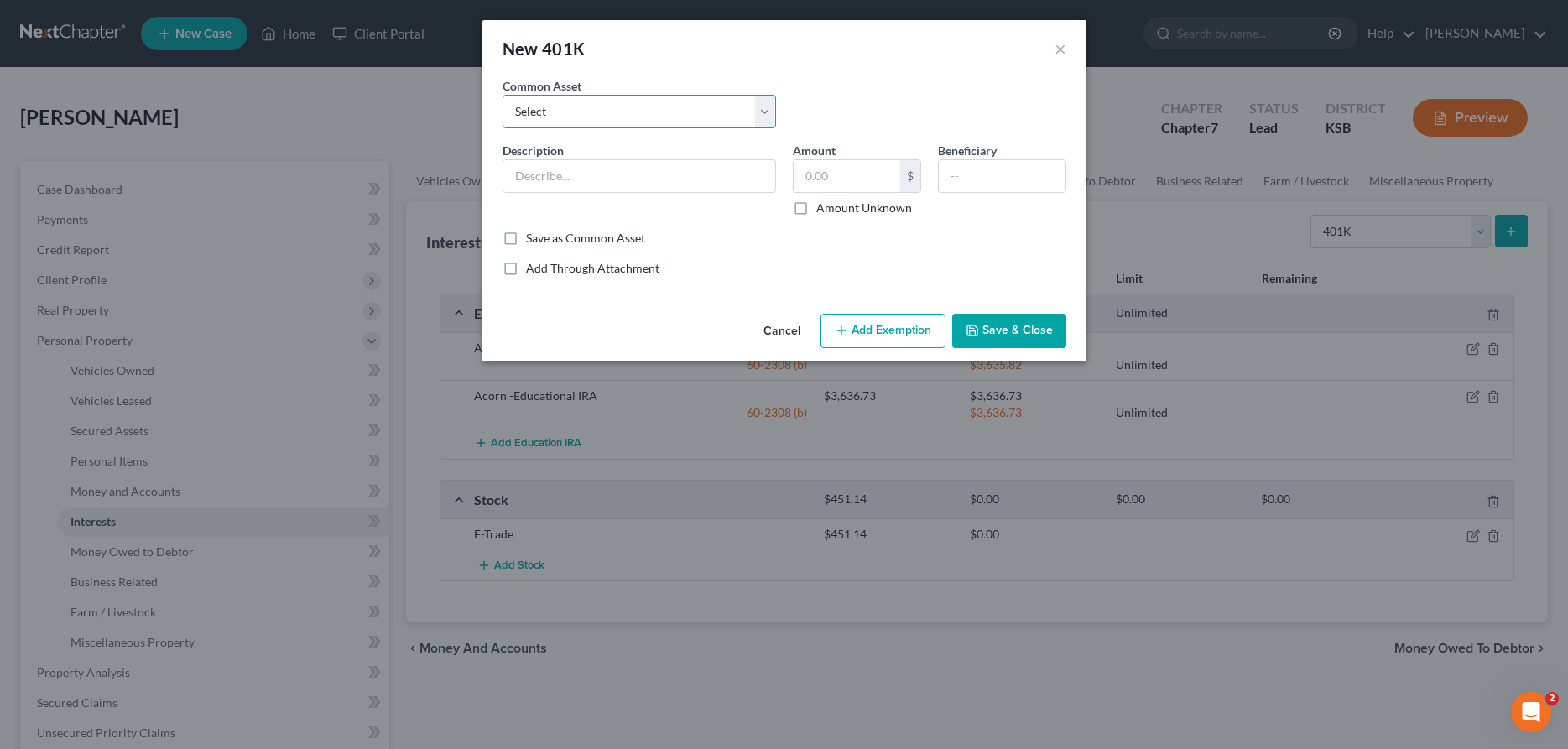
click at [503, 95] on select "Select 401 K" at bounding box center [639, 111] width 274 height 34
select select "0"
click option "401 K" at bounding box center [0, 0] width 0 height 0
type input "401 K"
click at [685, 174] on input "401 K" at bounding box center [639, 176] width 272 height 32
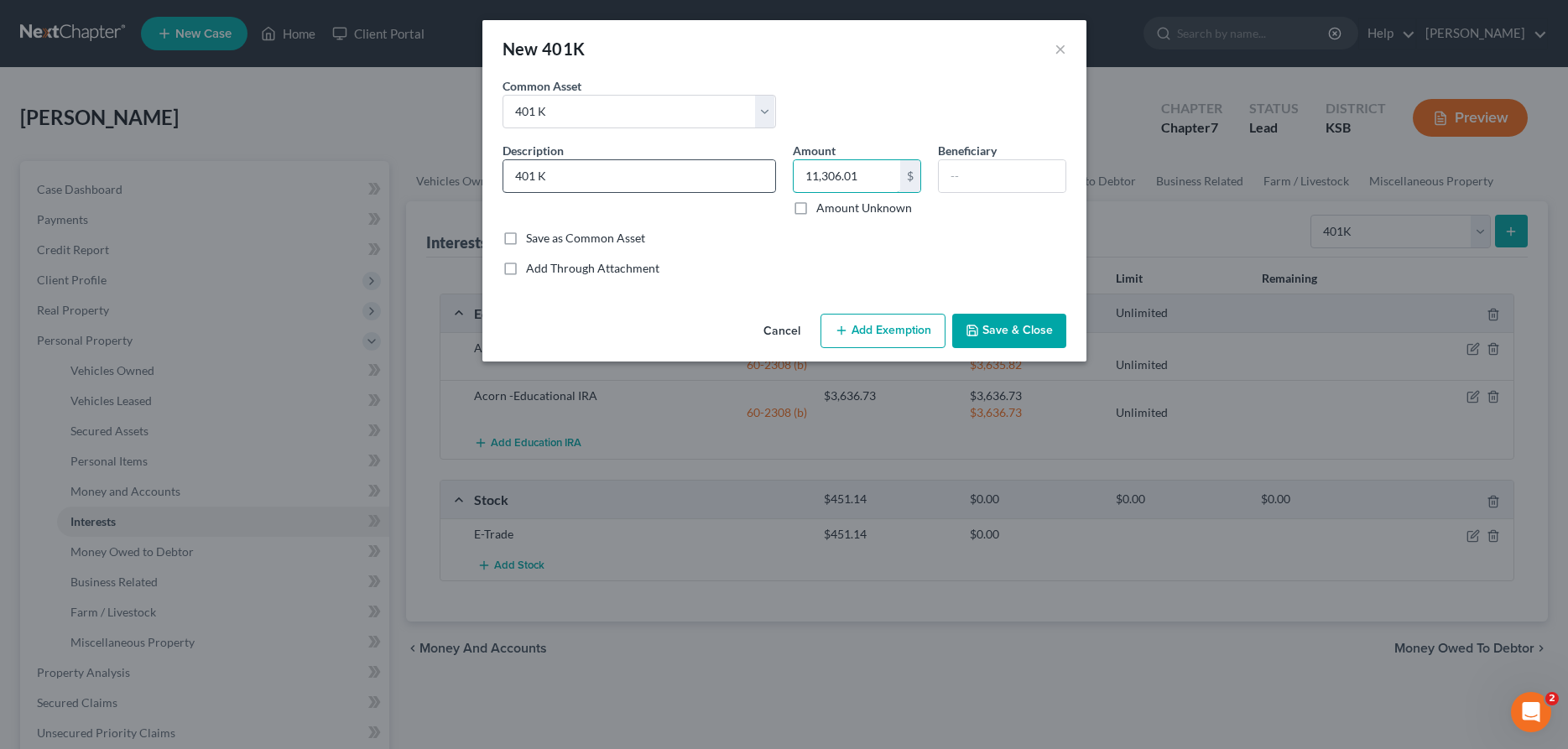
type input "11,306.01"
click at [989, 172] on input "text" at bounding box center [1002, 176] width 127 height 32
type input "husband and kids"
click at [891, 321] on button "Add Exemption" at bounding box center [883, 331] width 125 height 35
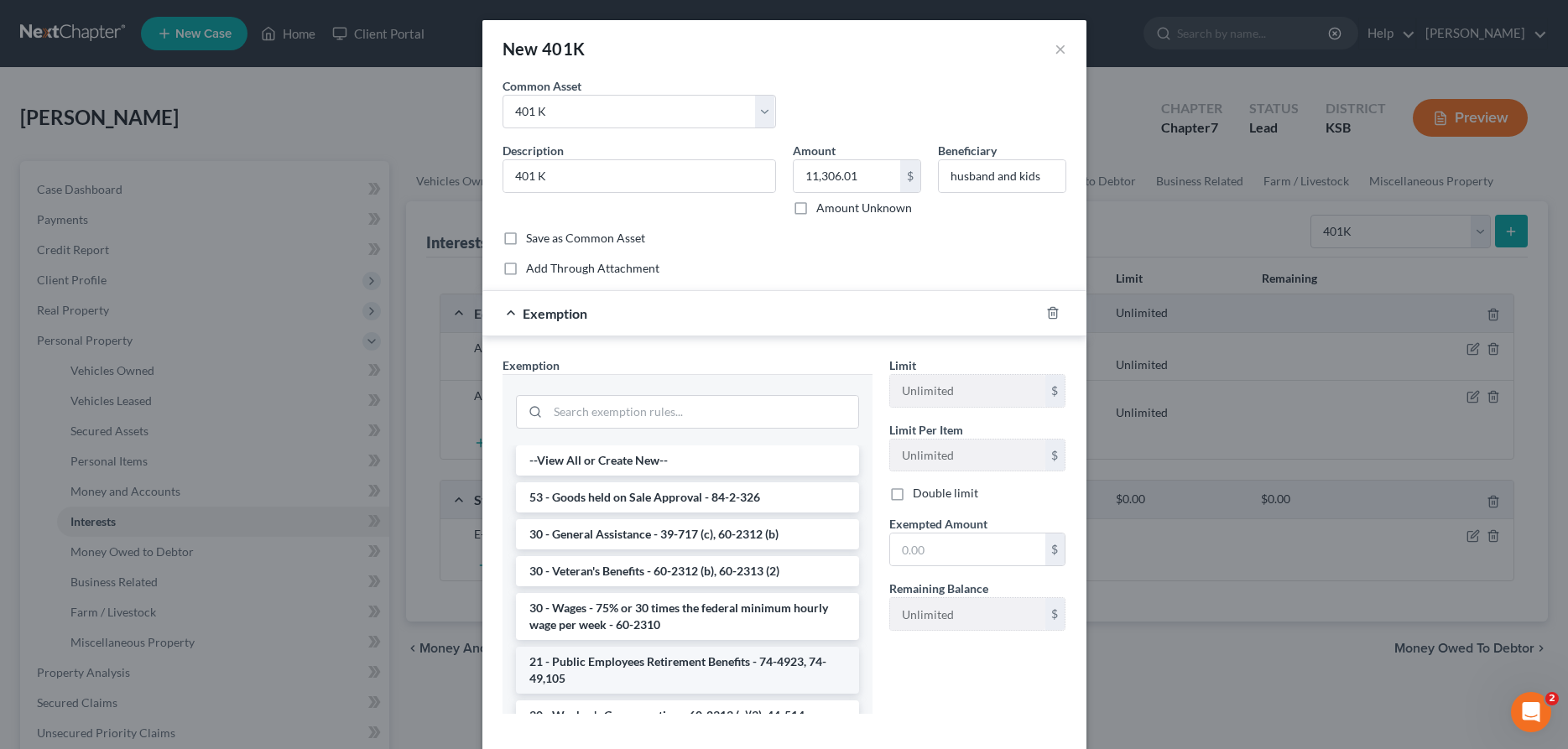
click at [783, 659] on li "21 - Public Employees Retirement Benefits - 74-4923, 74-49,105" at bounding box center [687, 670] width 343 height 47
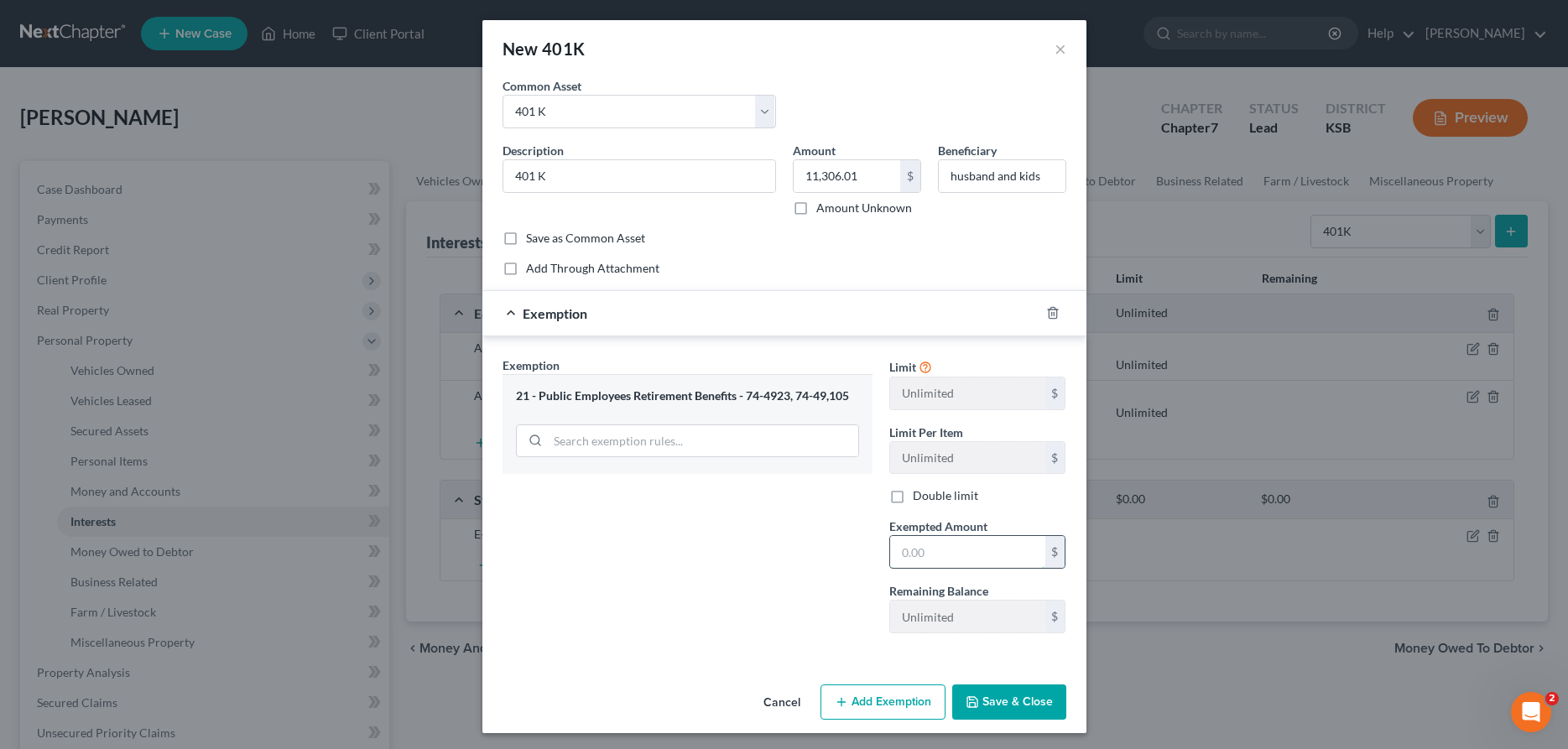
click at [930, 555] on input "text" at bounding box center [968, 552] width 156 height 32
type input "11,306.01"
click at [1012, 702] on button "Save & Close" at bounding box center [1009, 702] width 114 height 35
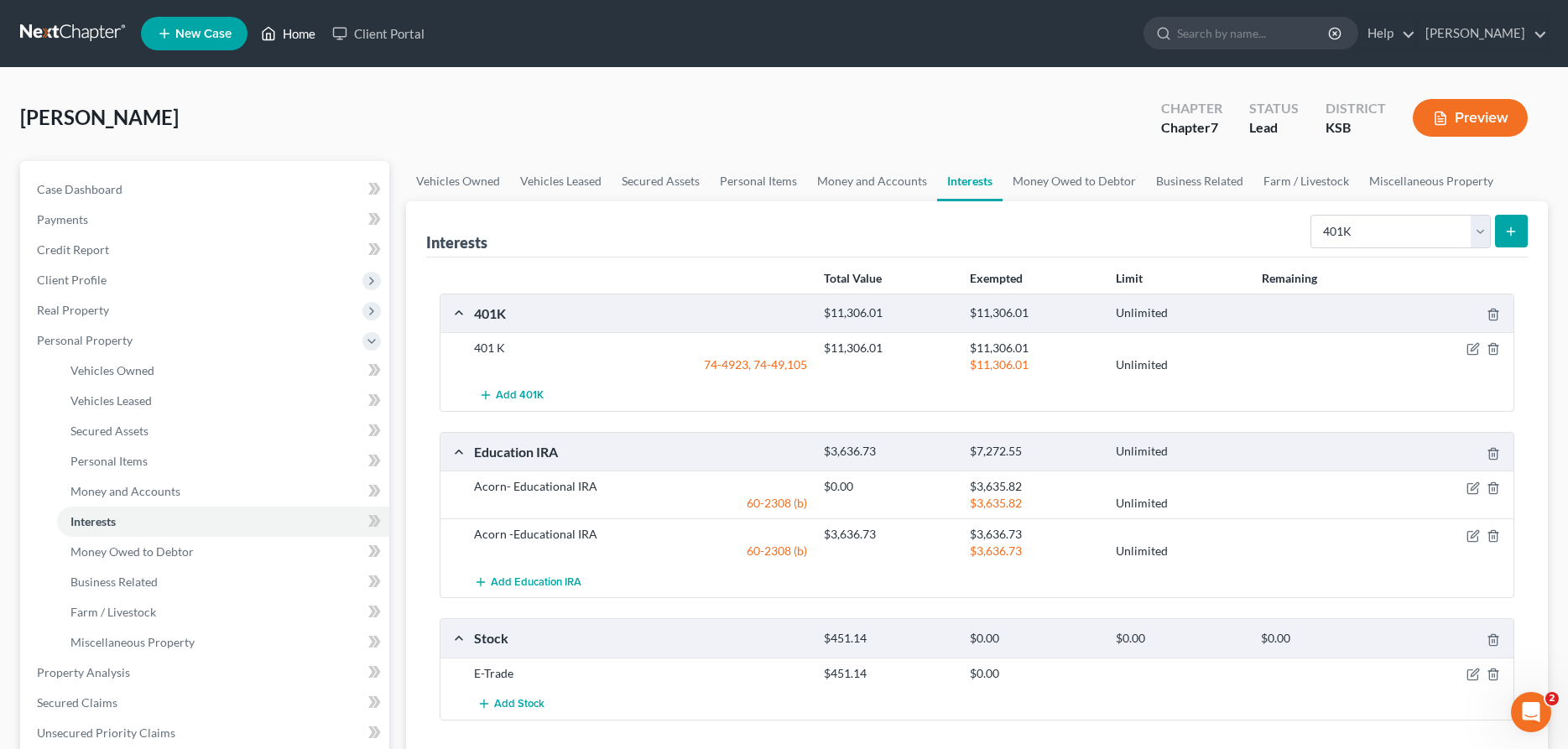
click at [300, 30] on link "Home" at bounding box center [288, 33] width 72 height 30
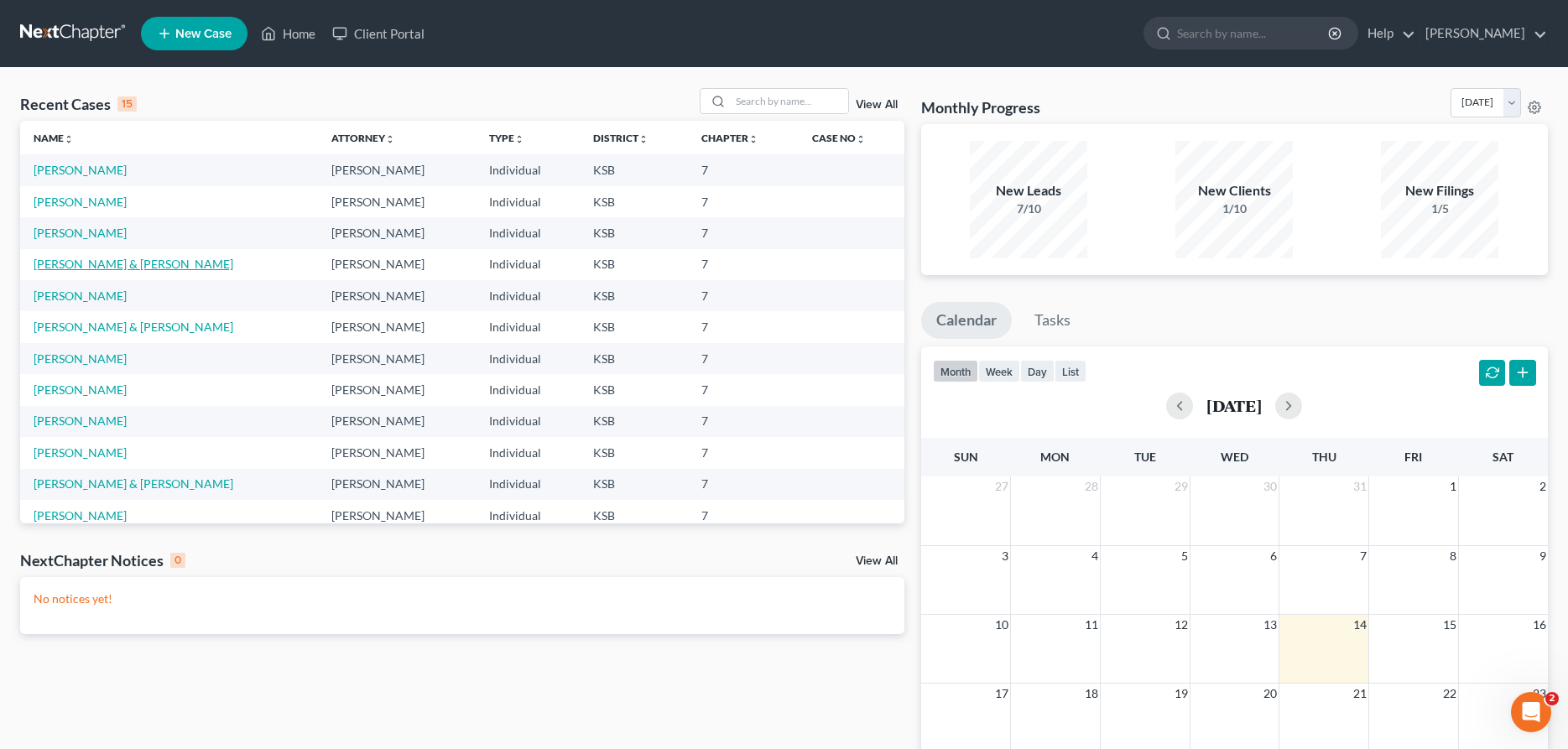
click at [82, 263] on link "[PERSON_NAME] & [PERSON_NAME]" at bounding box center [133, 264] width 200 height 14
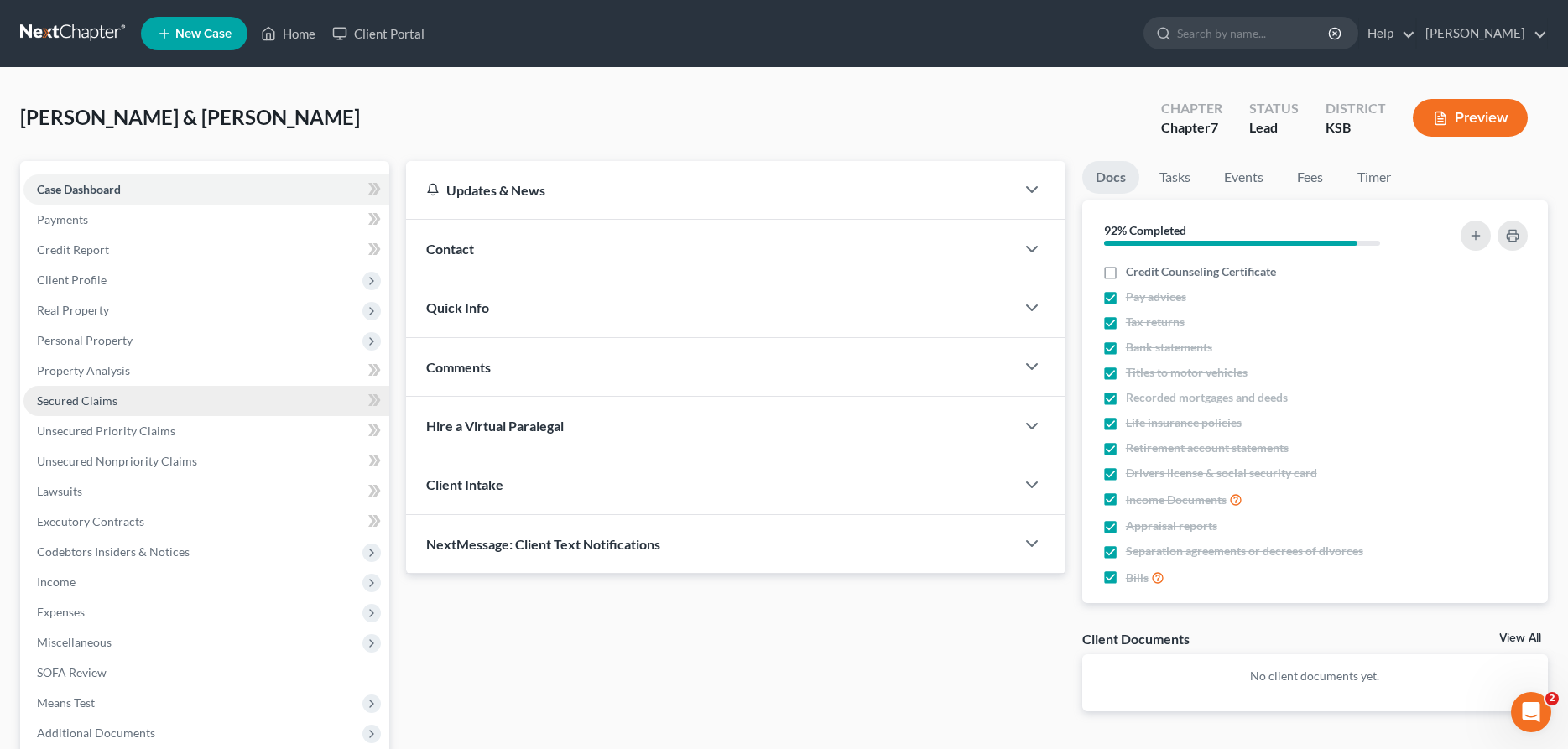
click at [94, 394] on span "Secured Claims" at bounding box center [76, 400] width 80 height 14
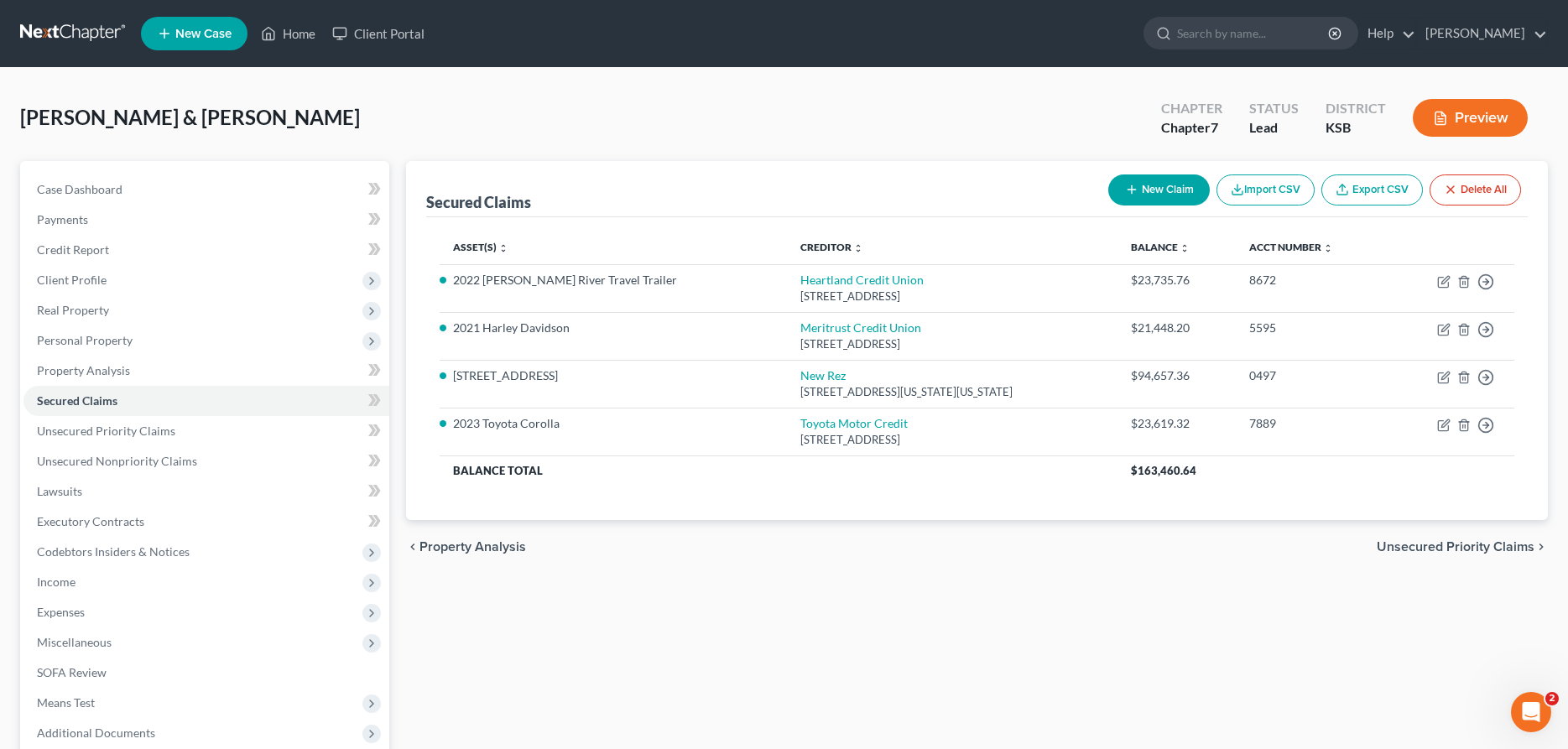
click at [1149, 185] on button "New Claim" at bounding box center [1158, 189] width 102 height 31
select select "2"
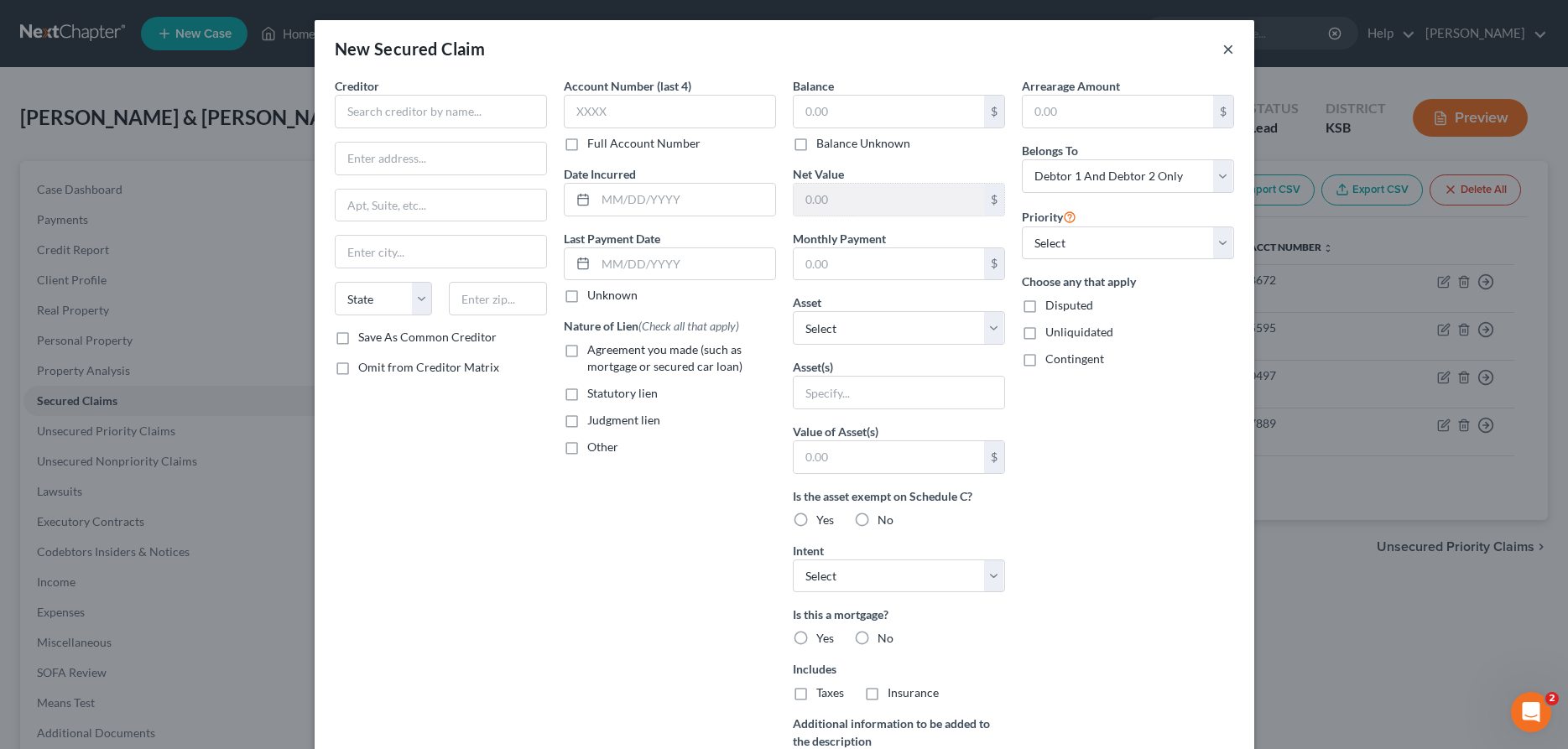
click at [1227, 43] on button "×" at bounding box center [1228, 48] width 12 height 20
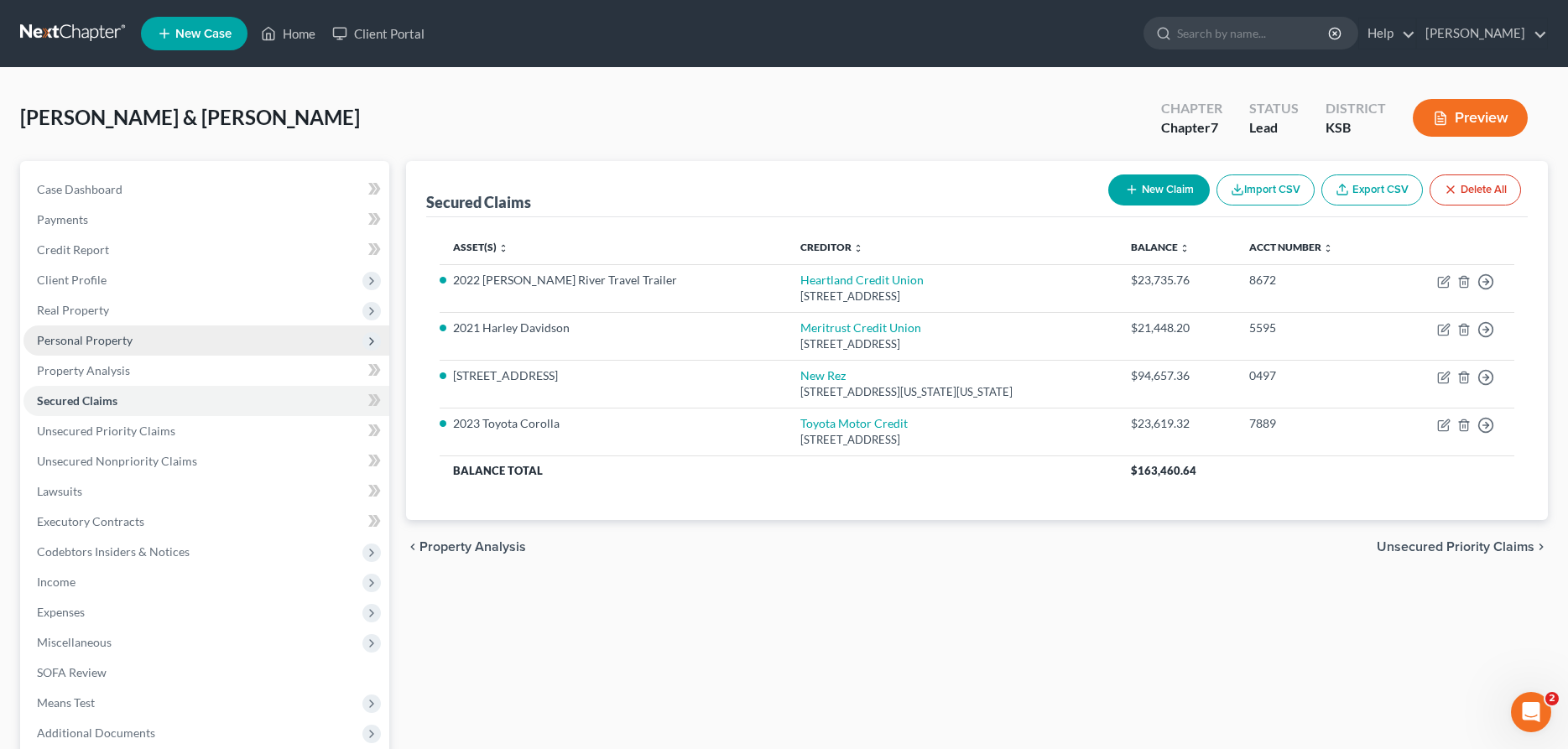
click at [118, 341] on span "Personal Property" at bounding box center [84, 340] width 96 height 14
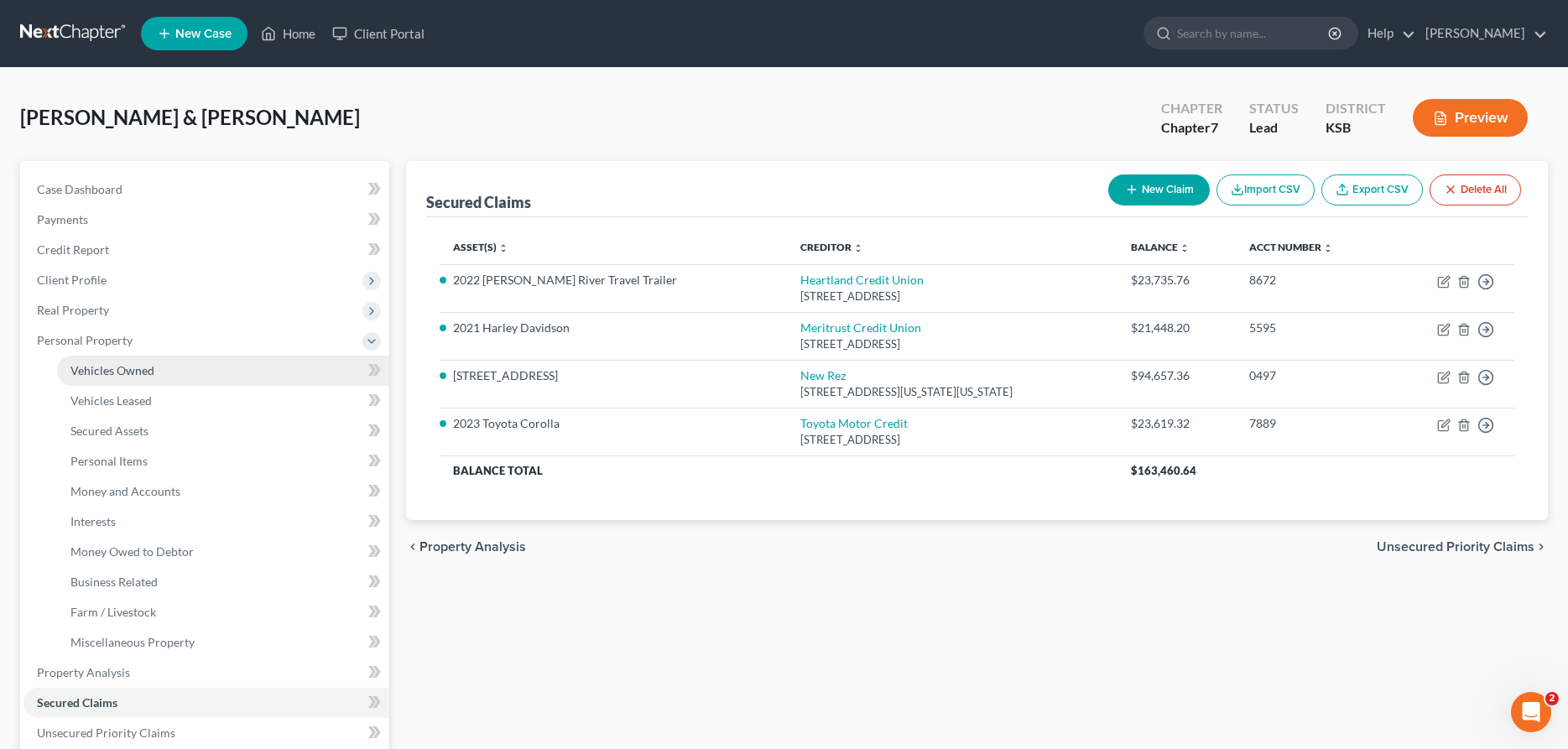
click at [123, 371] on span "Vehicles Owned" at bounding box center [112, 370] width 84 height 14
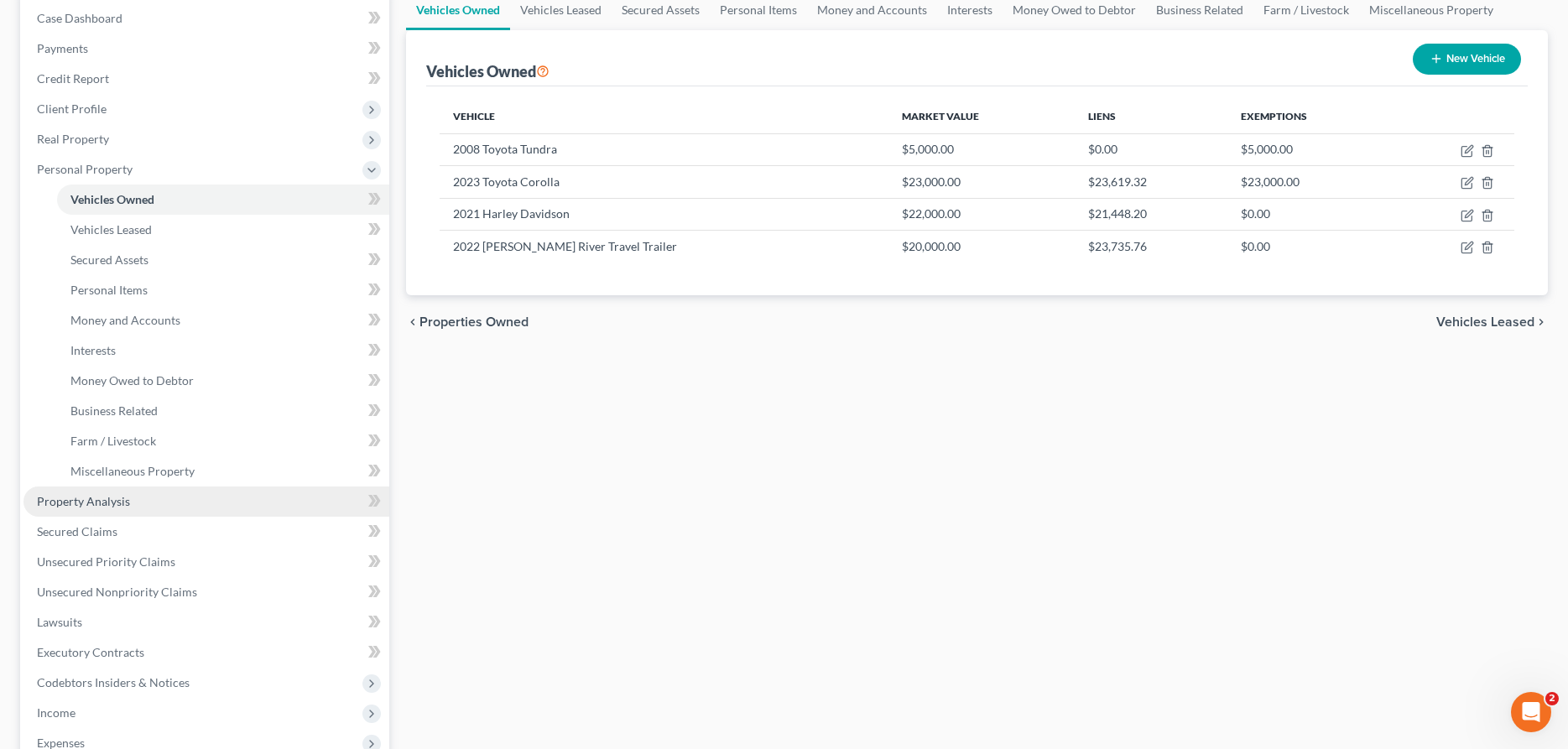
scroll to position [342, 0]
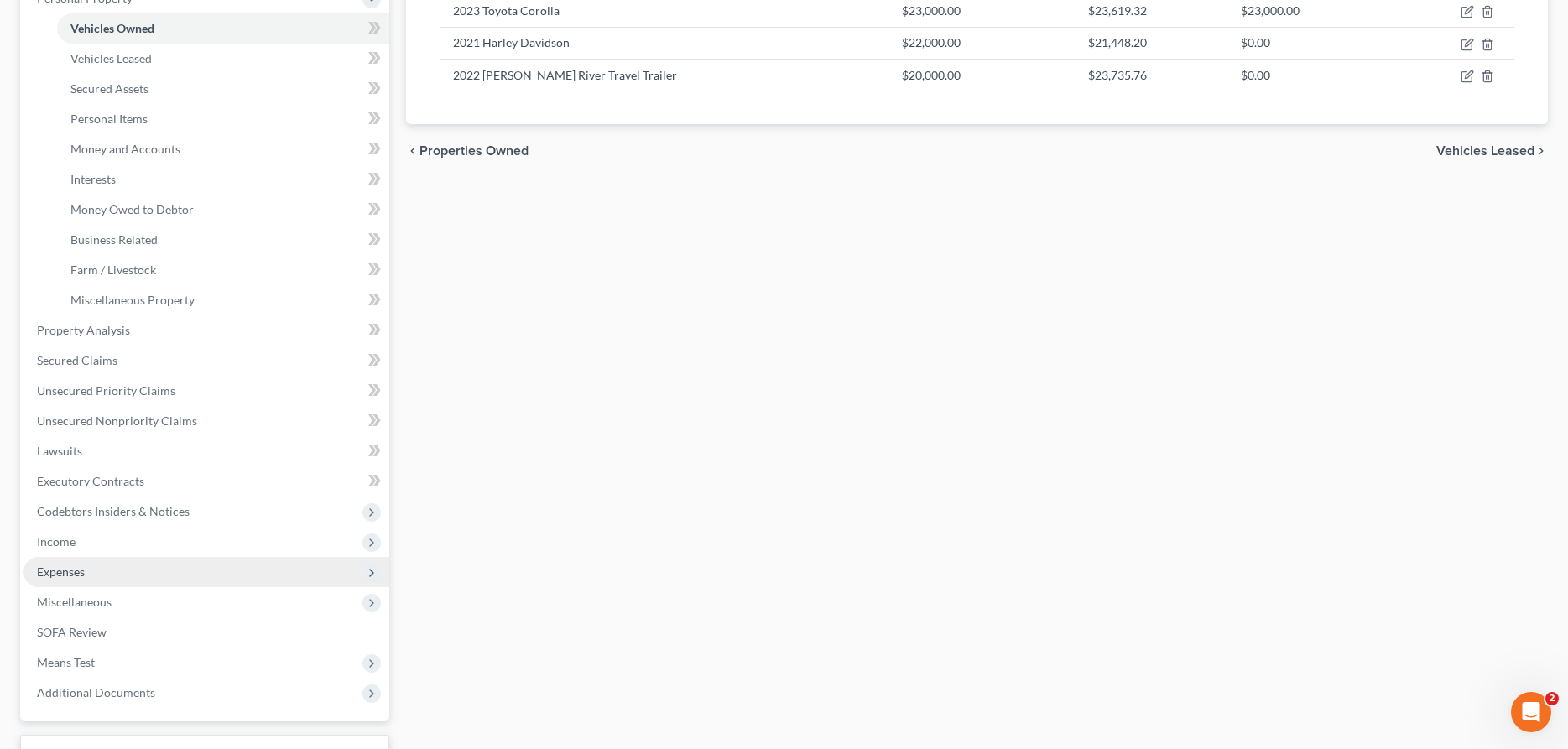
click at [57, 572] on span "Expenses" at bounding box center [60, 571] width 47 height 14
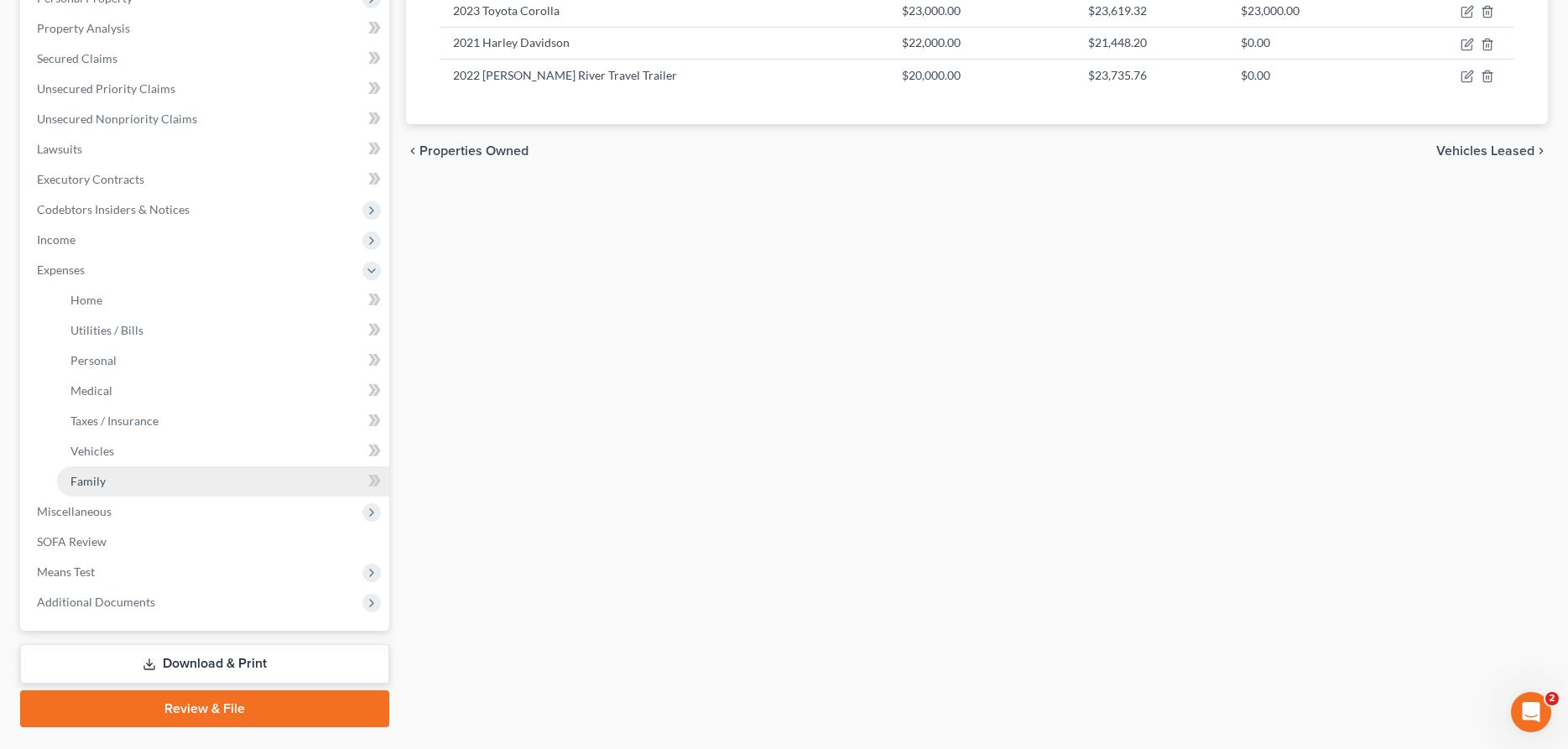
click at [99, 469] on link "Family" at bounding box center [223, 480] width 333 height 30
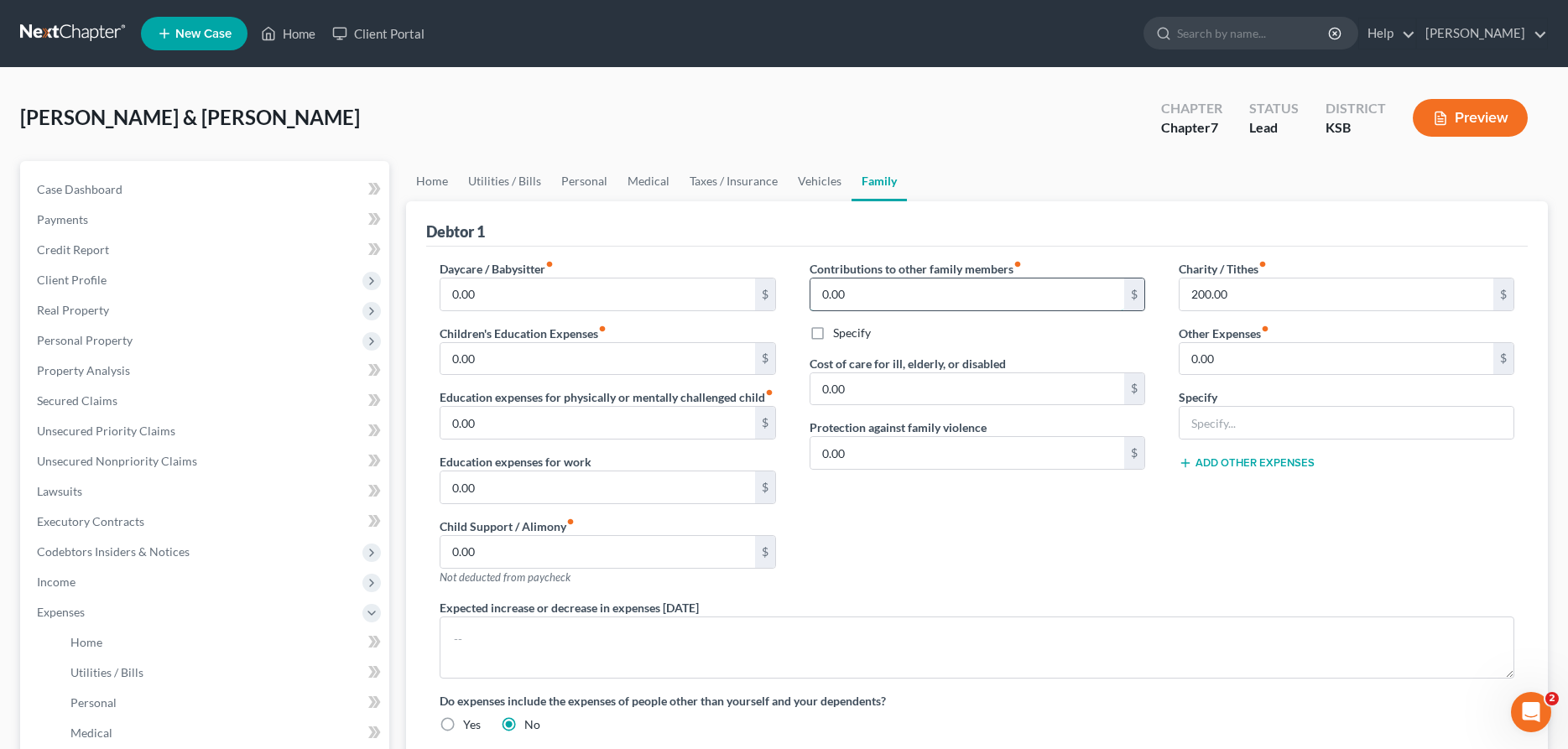
click at [836, 289] on input "0.00" at bounding box center [967, 294] width 314 height 32
type input "200.00"
click at [833, 331] on label "Specify" at bounding box center [852, 332] width 38 height 16
click at [840, 331] on input "Specify" at bounding box center [845, 330] width 11 height 11
checkbox input "true"
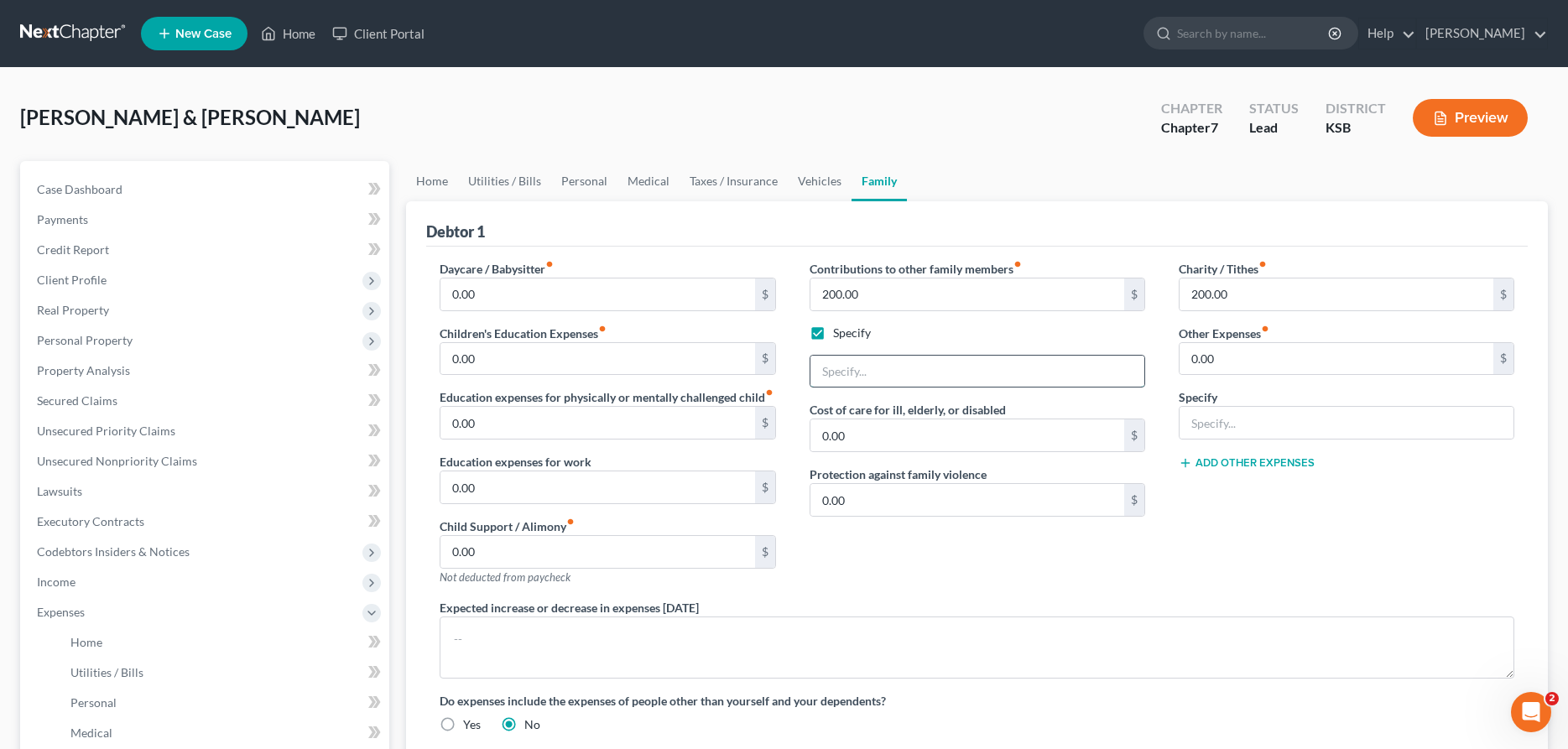
click at [866, 374] on input "text" at bounding box center [976, 371] width 334 height 32
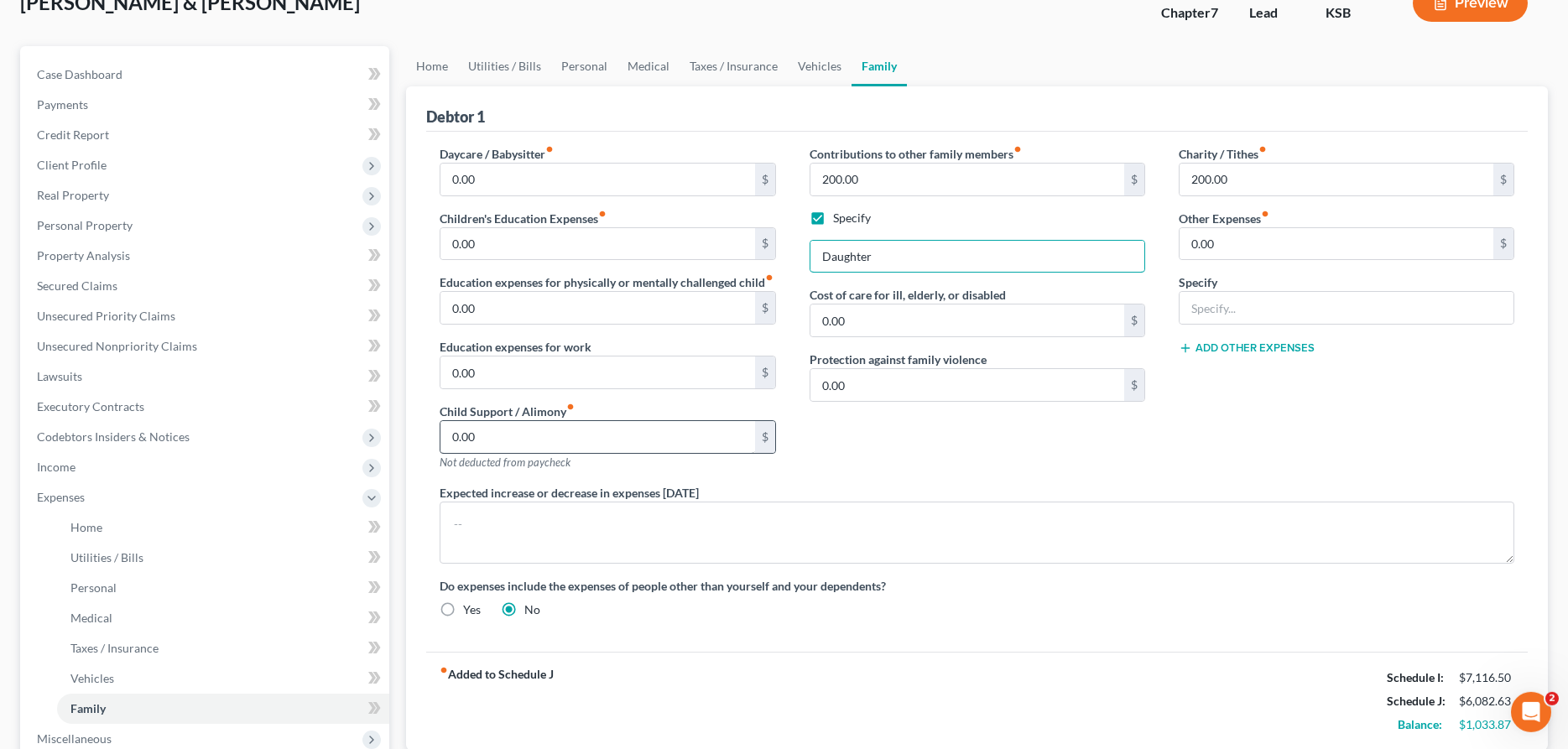
scroll to position [86, 0]
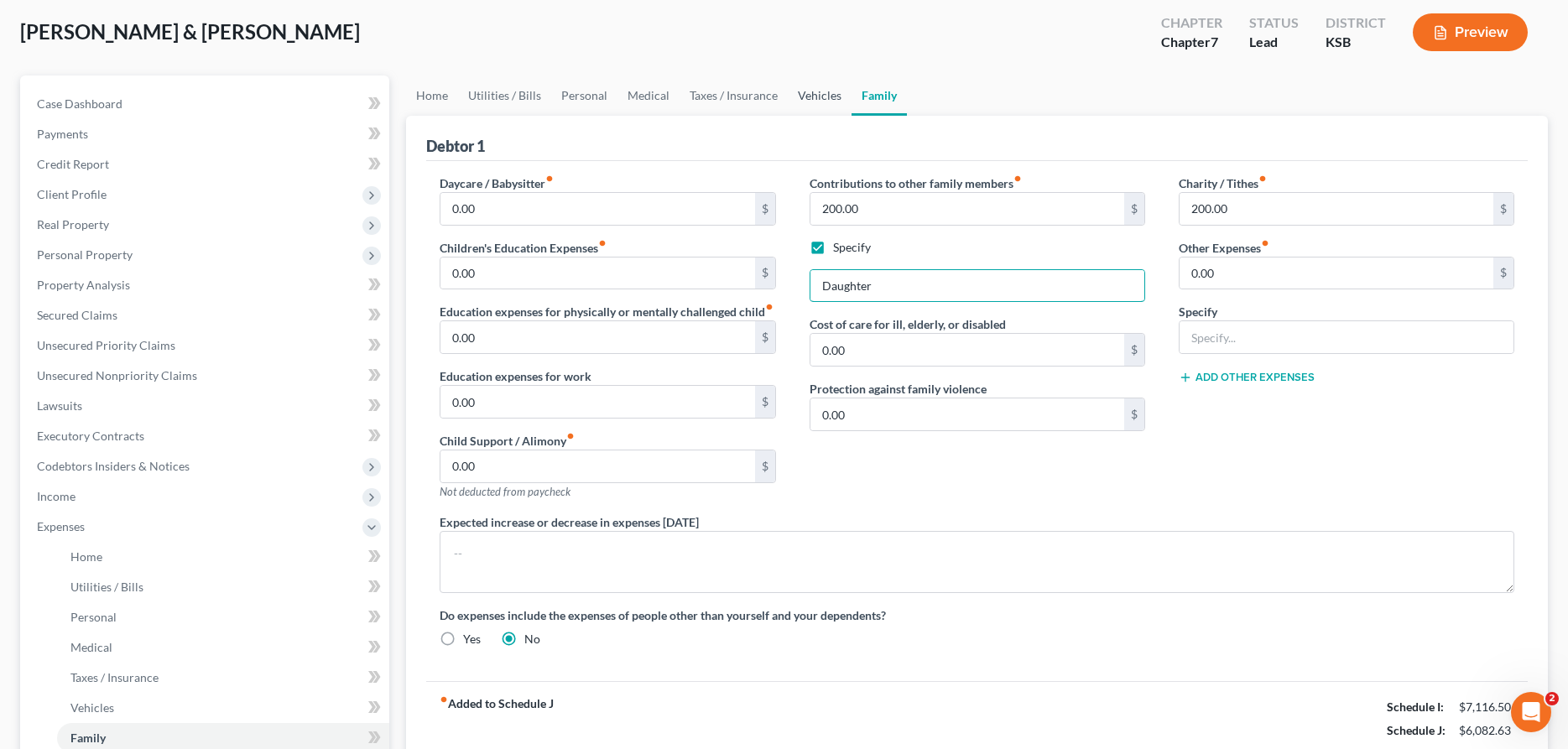
type input "Daughter"
click at [815, 94] on link "Vehicles" at bounding box center [820, 96] width 64 height 41
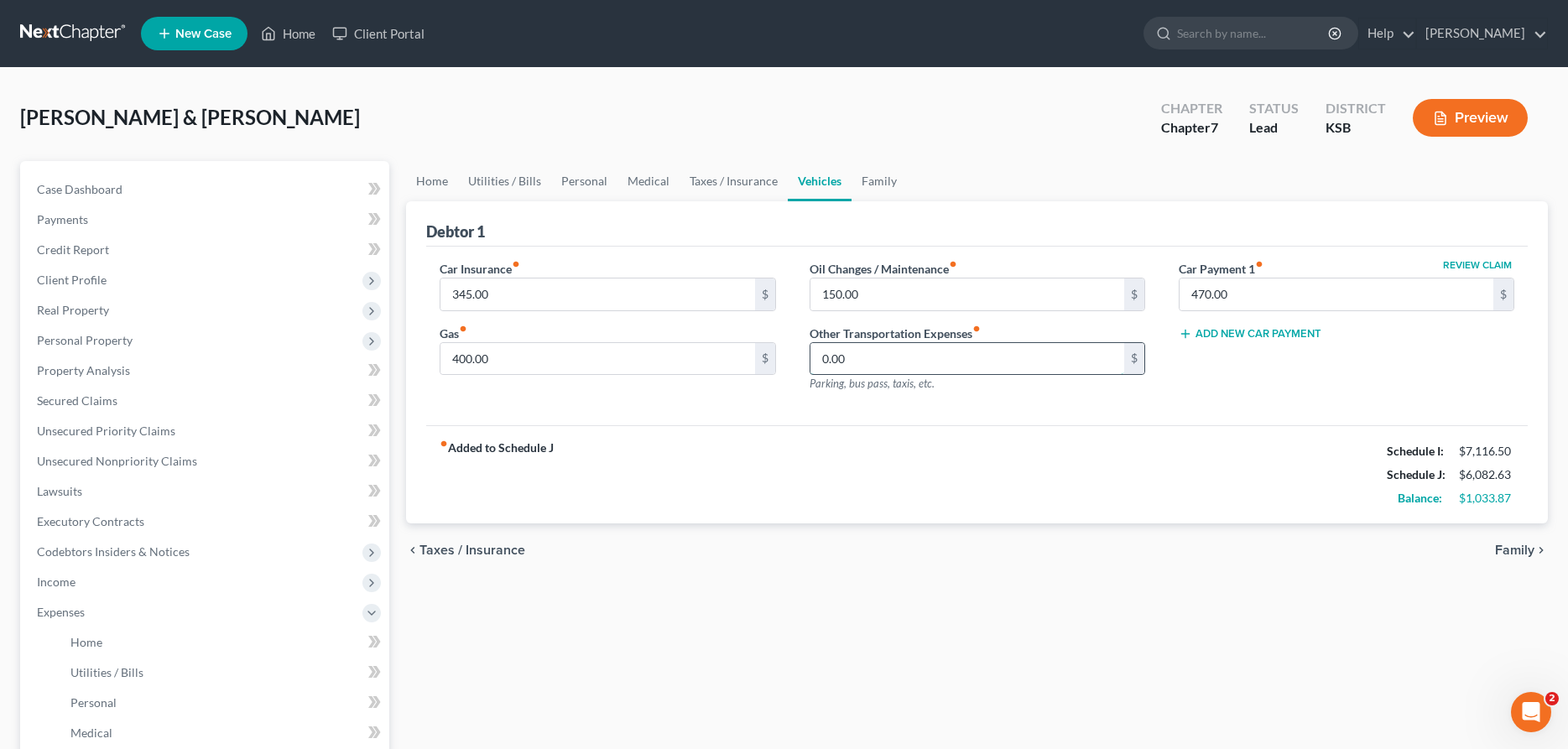
click at [881, 360] on input "0.00" at bounding box center [967, 359] width 314 height 32
type input "81.00"
click at [428, 180] on link "Home" at bounding box center [432, 182] width 52 height 41
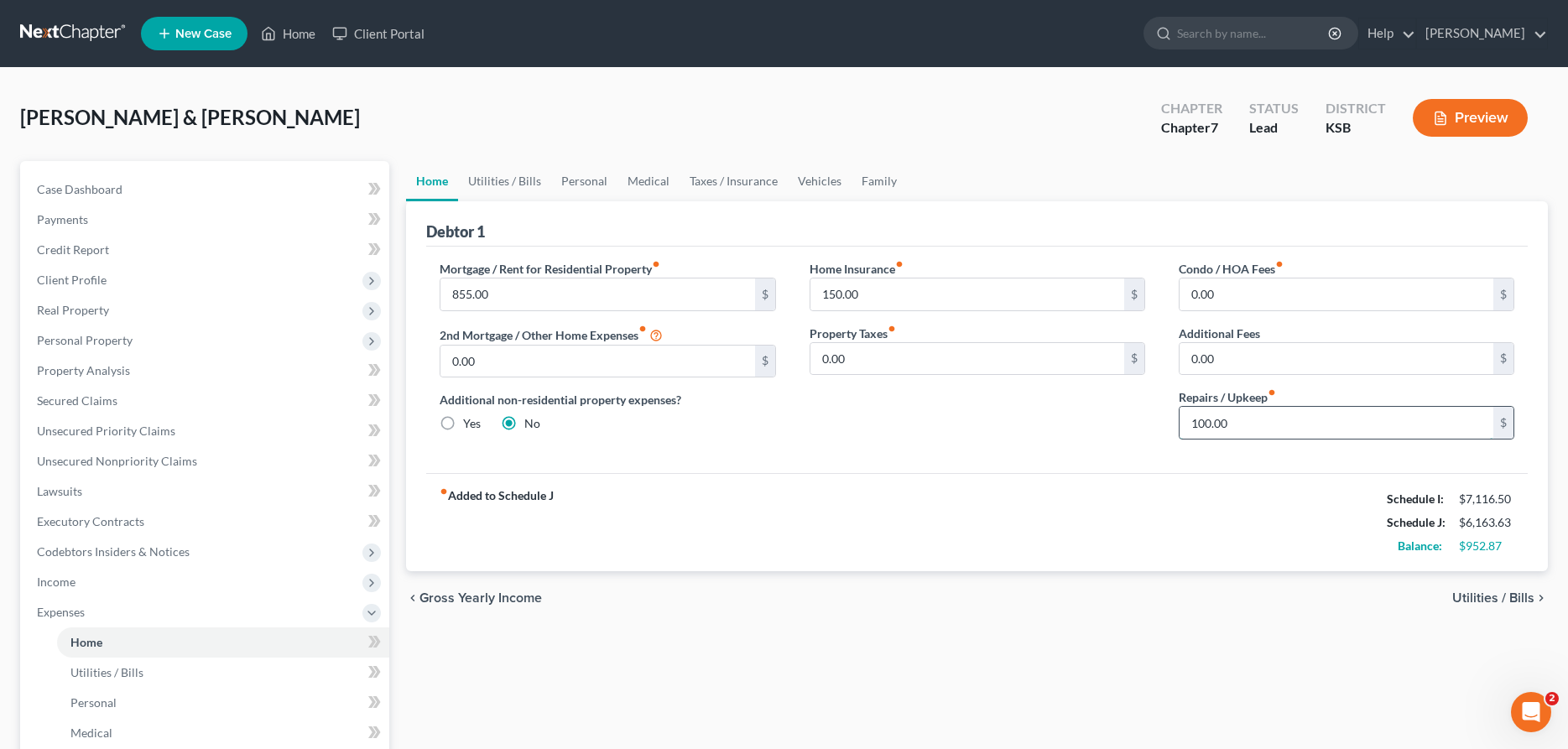
click at [1244, 431] on input "100.00" at bounding box center [1336, 422] width 314 height 32
type input "200.00"
click at [485, 174] on link "Utilities / Bills" at bounding box center [505, 182] width 93 height 41
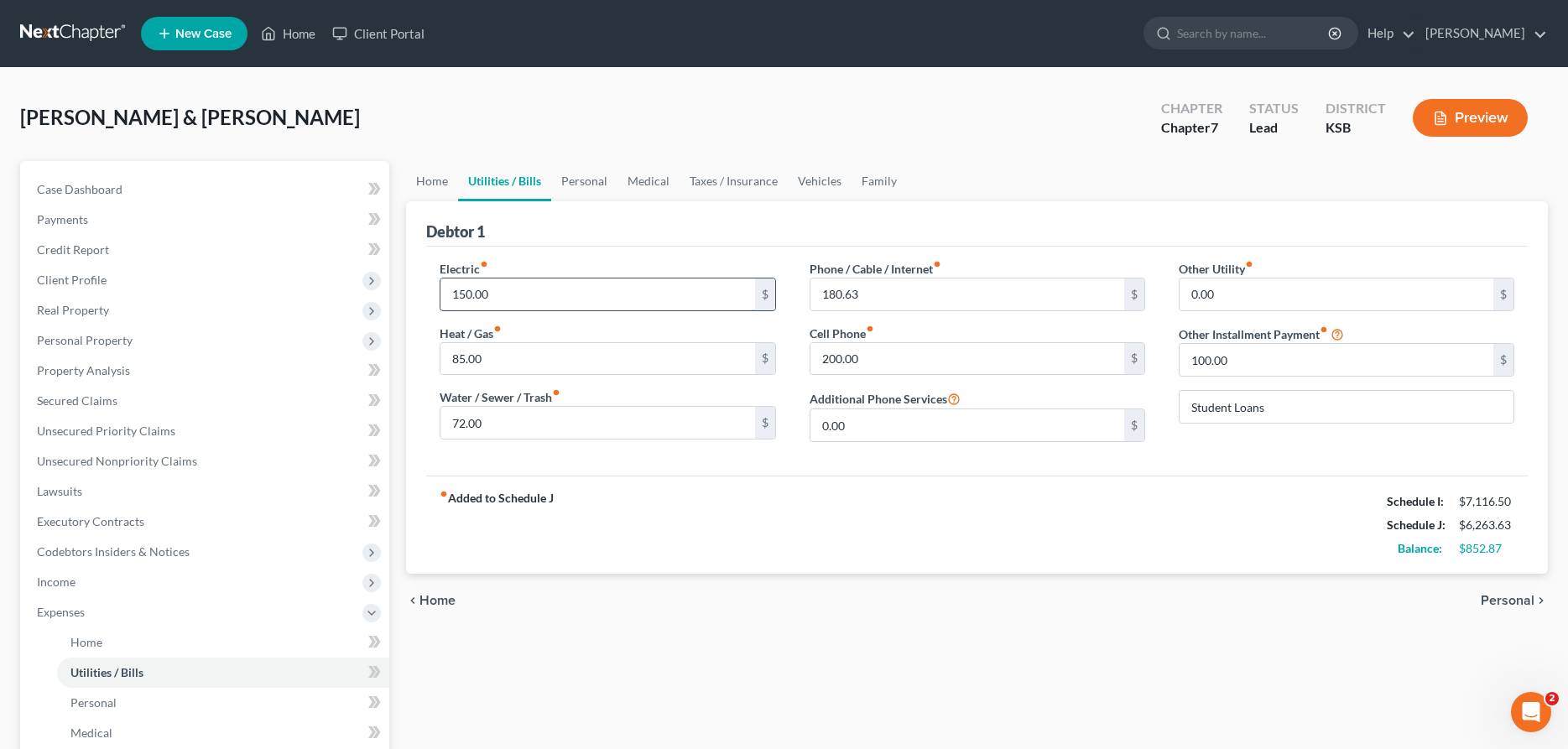
click at [504, 302] on input "150.00" at bounding box center [597, 294] width 314 height 32
type input "200.00"
type input "100.00"
type input "90.00"
type input "250.00"
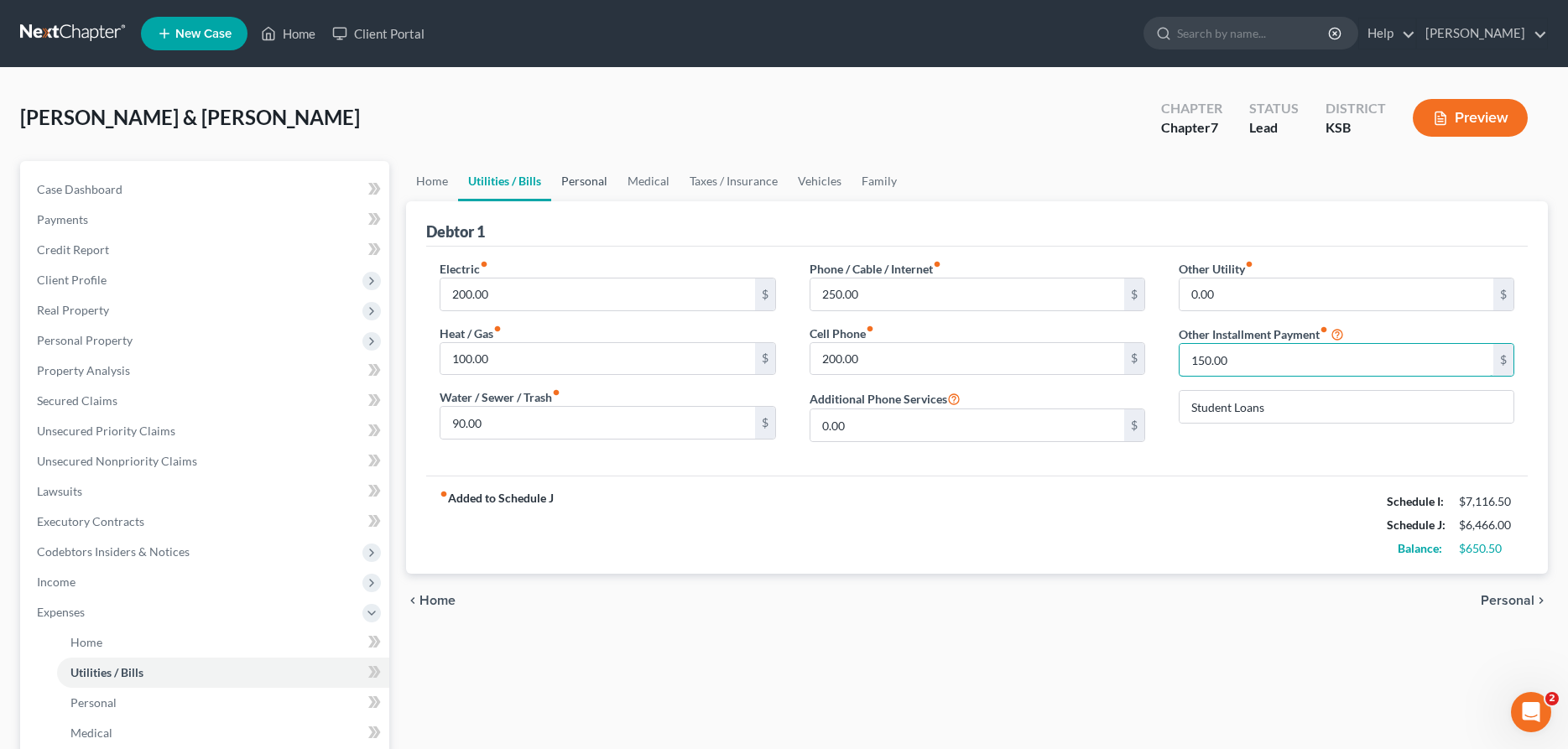
type input "150.00"
click at [591, 187] on link "Personal" at bounding box center [584, 182] width 67 height 41
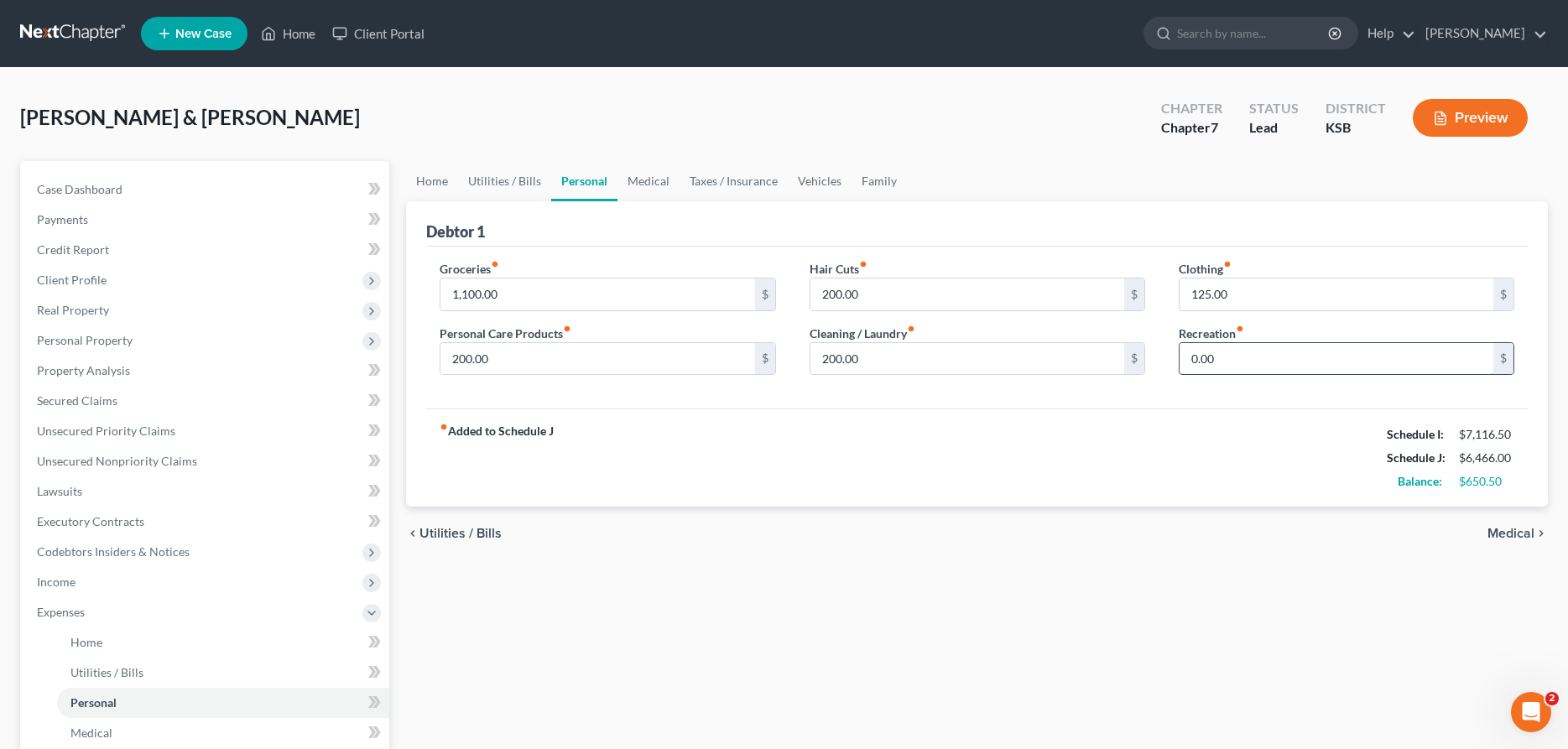
click at [1211, 368] on input "0.00" at bounding box center [1336, 359] width 314 height 32
type input "100.00"
click at [655, 175] on link "Medical" at bounding box center [649, 182] width 62 height 41
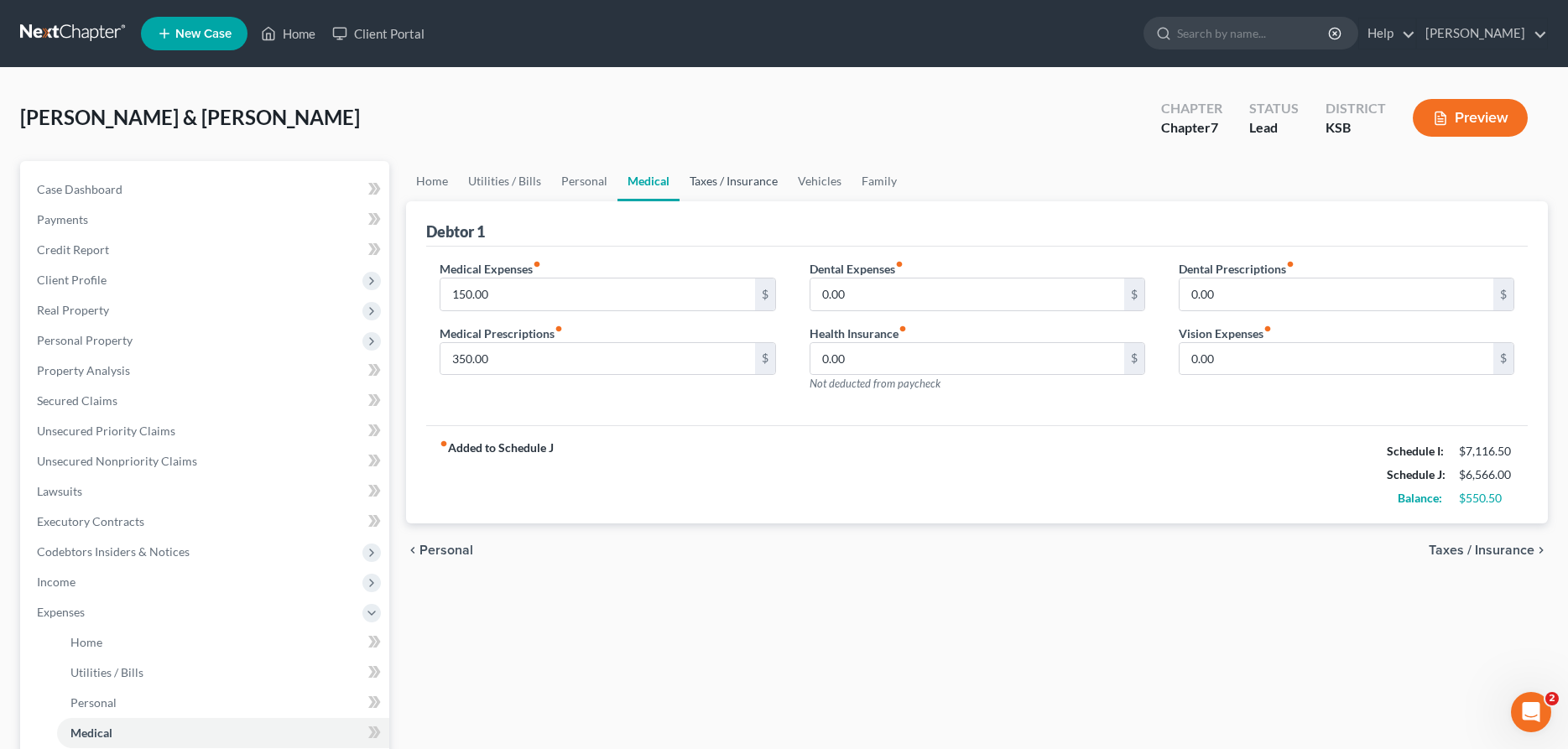
click at [740, 175] on link "Taxes / Insurance" at bounding box center [734, 182] width 108 height 41
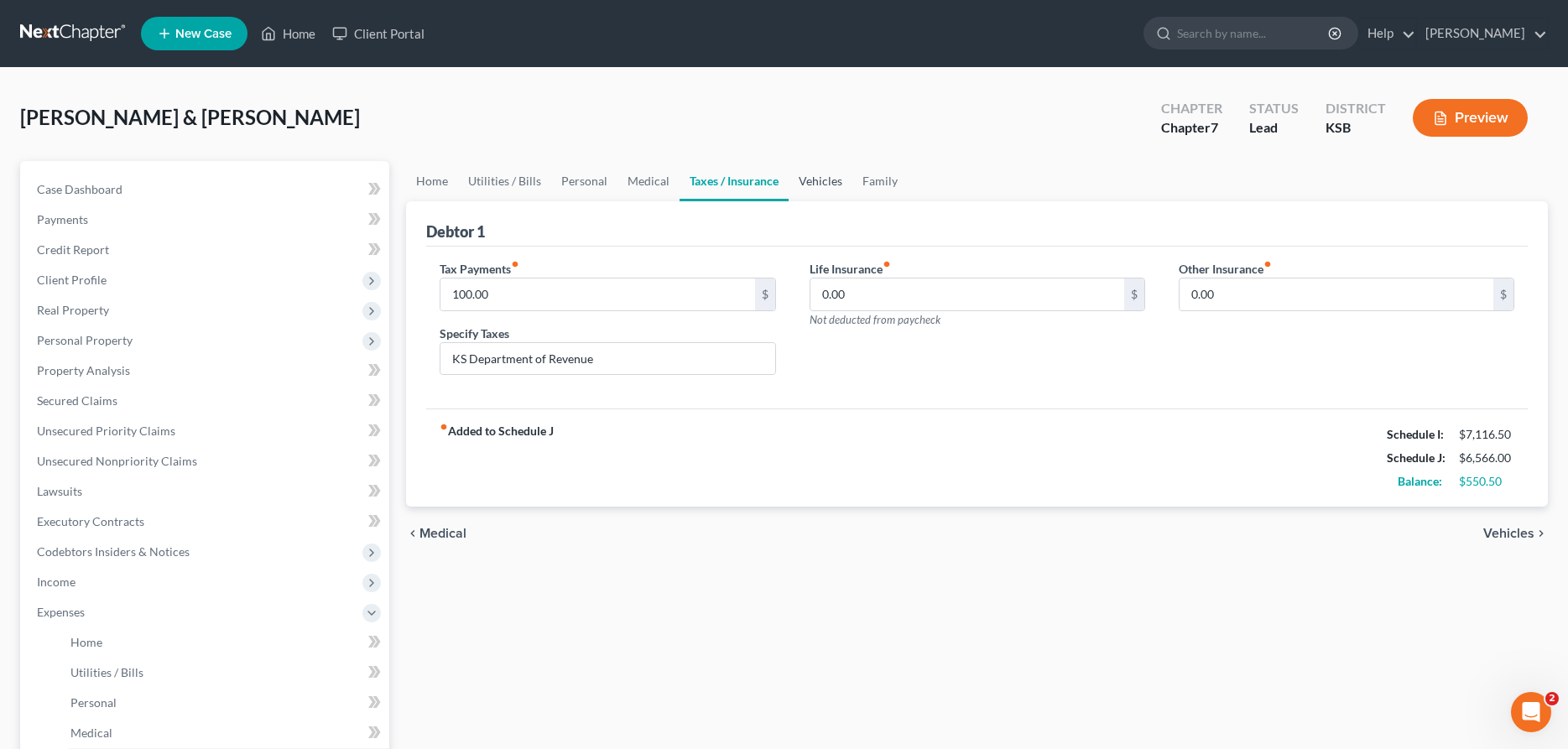
click at [807, 179] on link "Vehicles" at bounding box center [821, 182] width 64 height 41
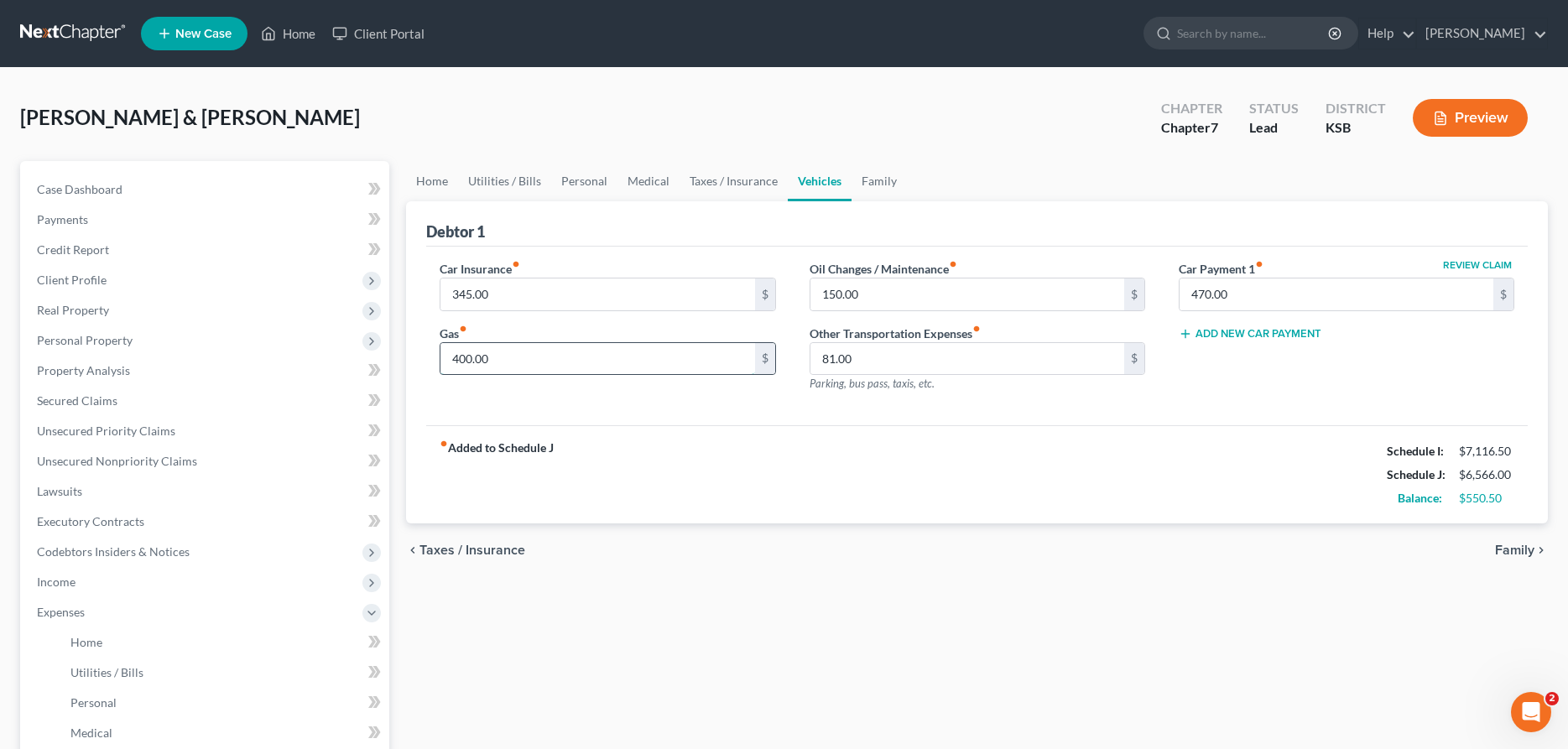
click at [656, 357] on input "400.00" at bounding box center [597, 359] width 314 height 32
type input "550.00"
type input "200.00"
click at [883, 179] on link "Family" at bounding box center [879, 182] width 55 height 41
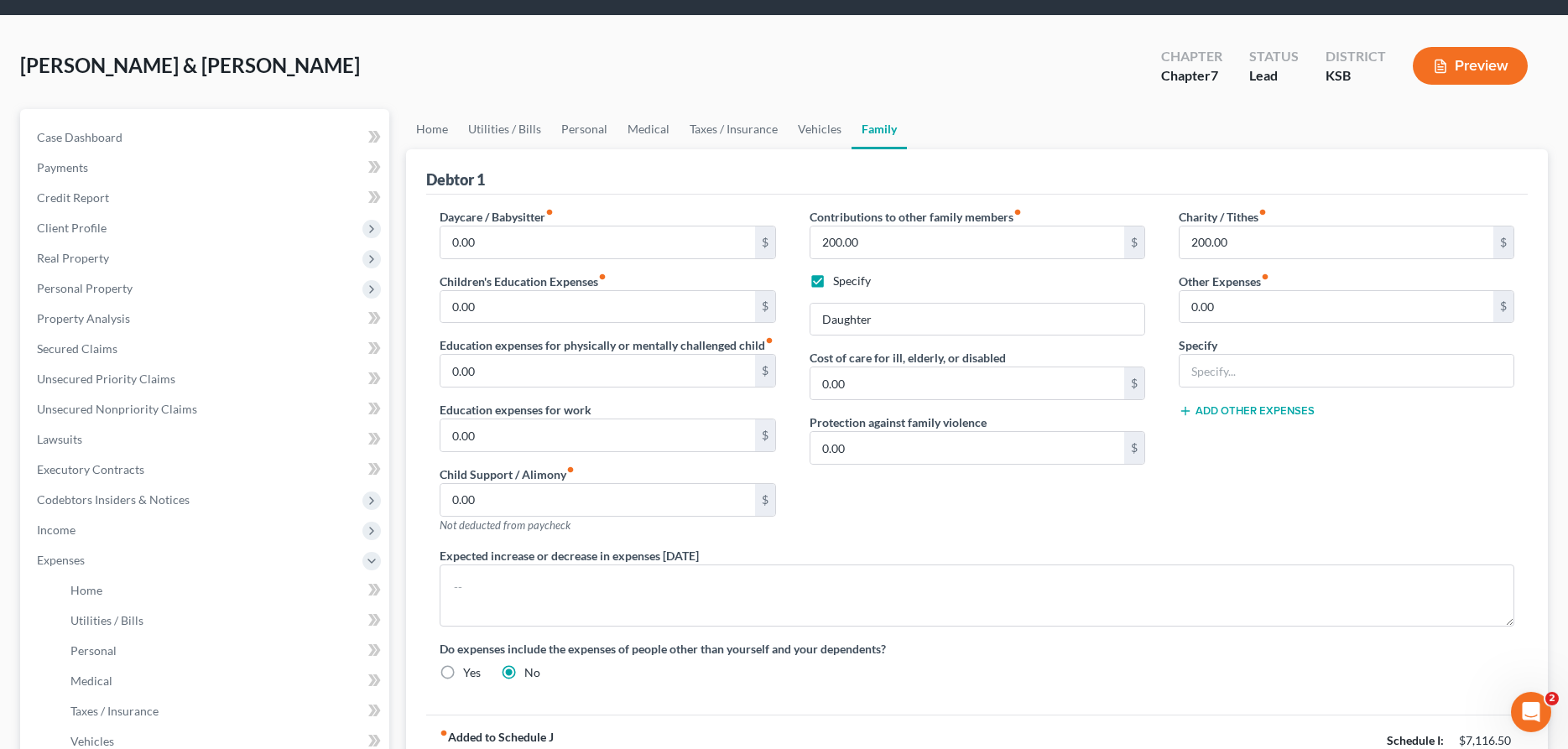
scroll to position [86, 0]
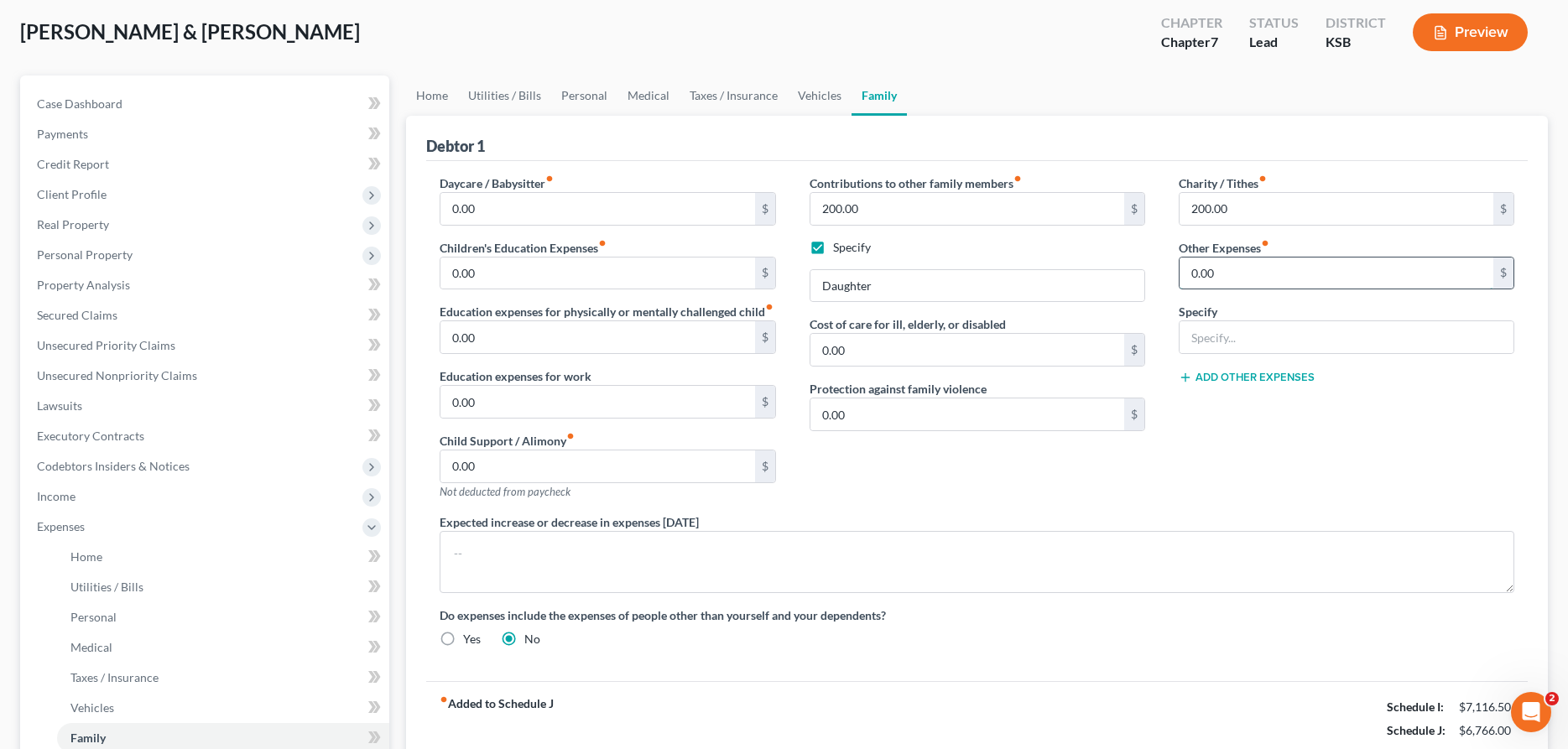
click at [1217, 263] on input "0.00" at bounding box center [1336, 273] width 314 height 32
type input "100.00"
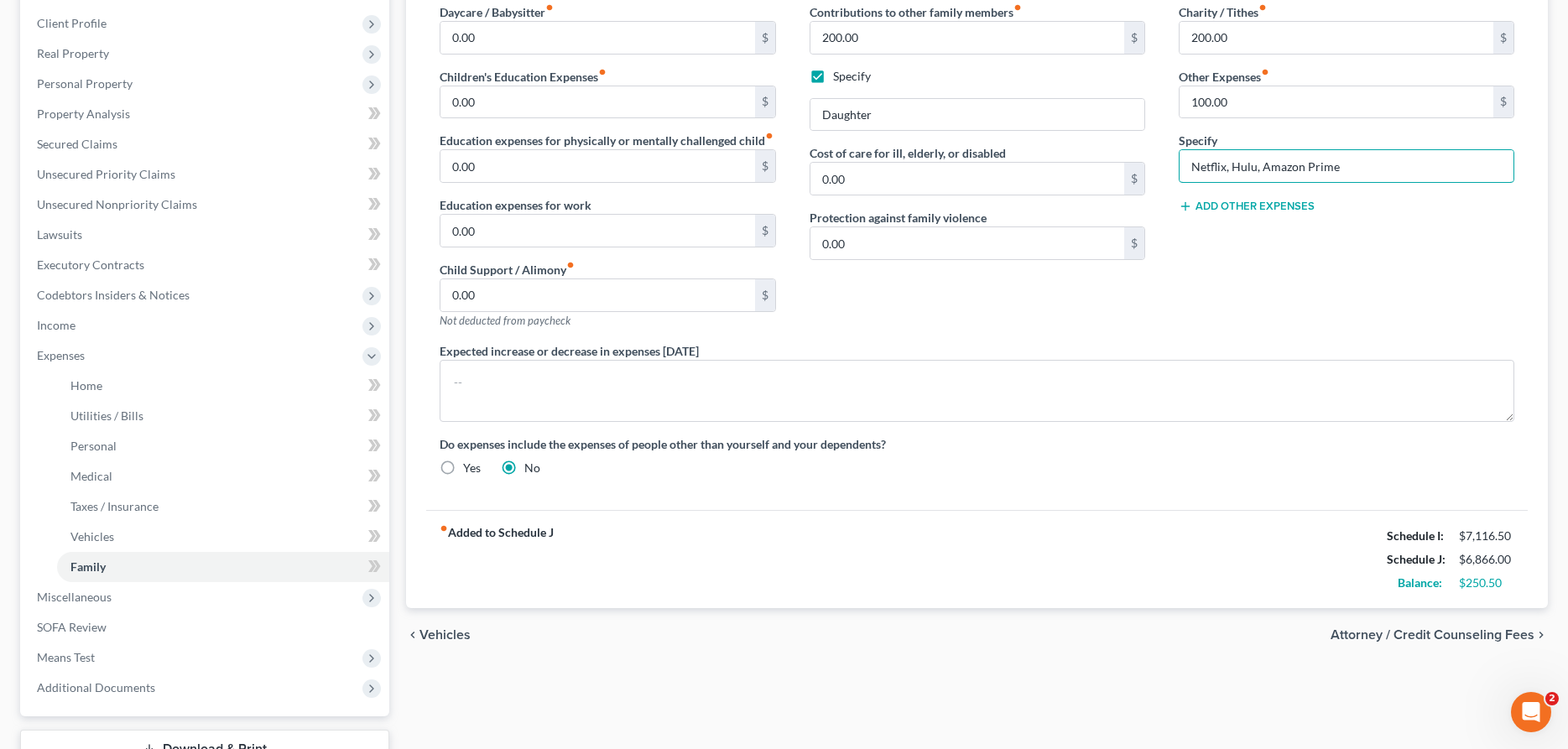
scroll to position [171, 0]
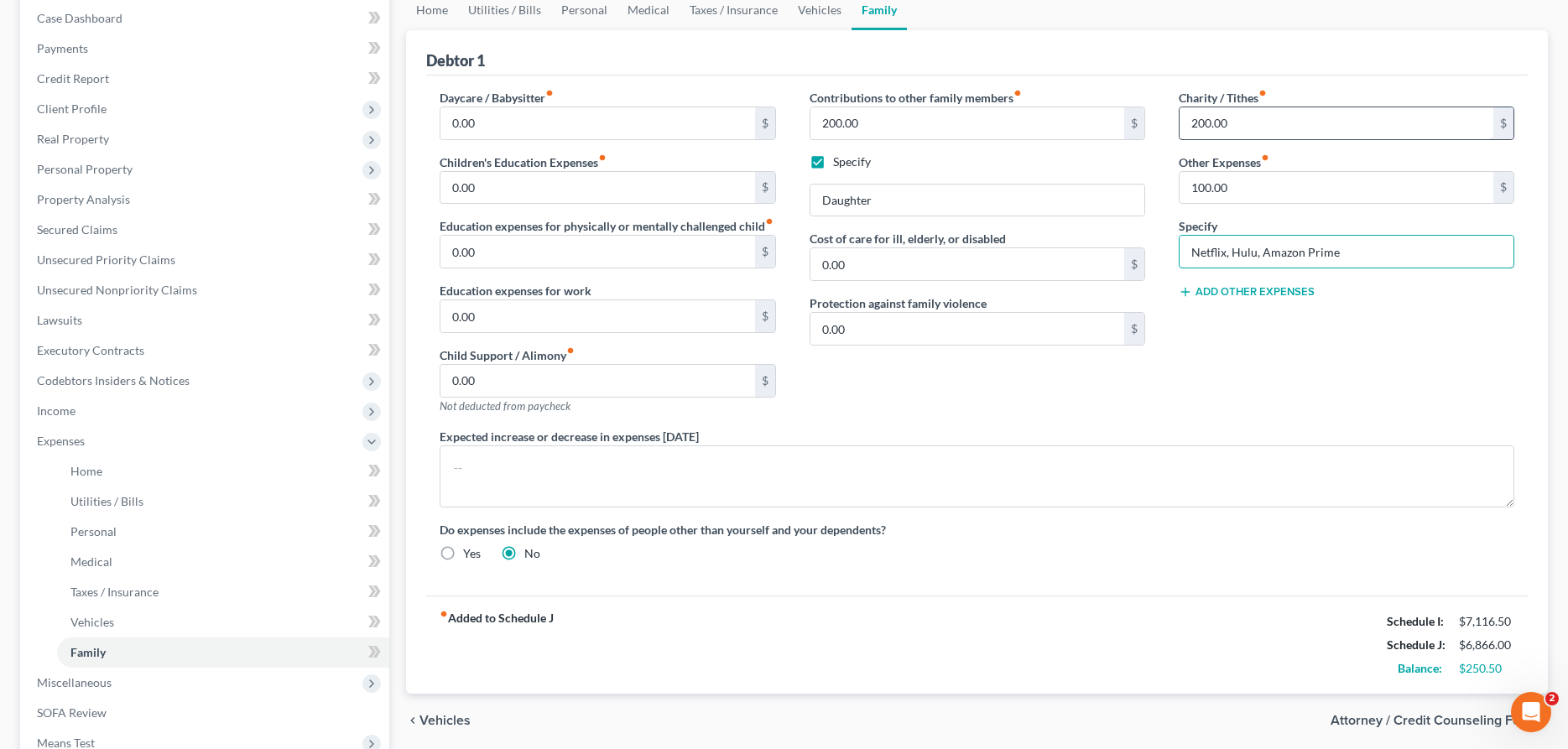
type input "Netflix, Hulu, Amazon Prime"
click at [1270, 125] on input "200.00" at bounding box center [1336, 123] width 314 height 32
type input "300.00"
click at [426, 10] on link "Home" at bounding box center [432, 11] width 52 height 41
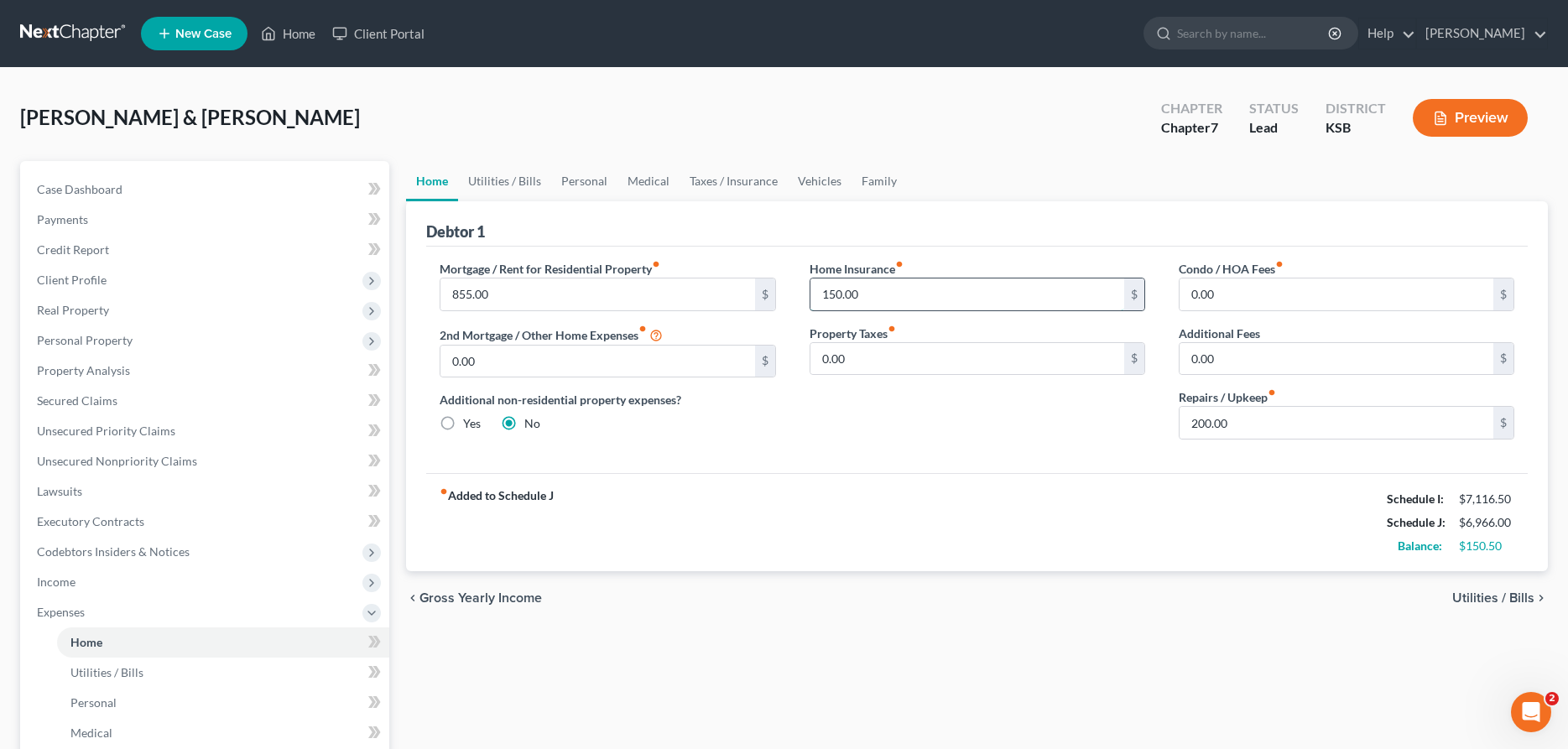
click at [873, 295] on input "150.00" at bounding box center [967, 294] width 314 height 32
type input "175.00"
click at [510, 186] on link "Utilities / Bills" at bounding box center [505, 182] width 93 height 41
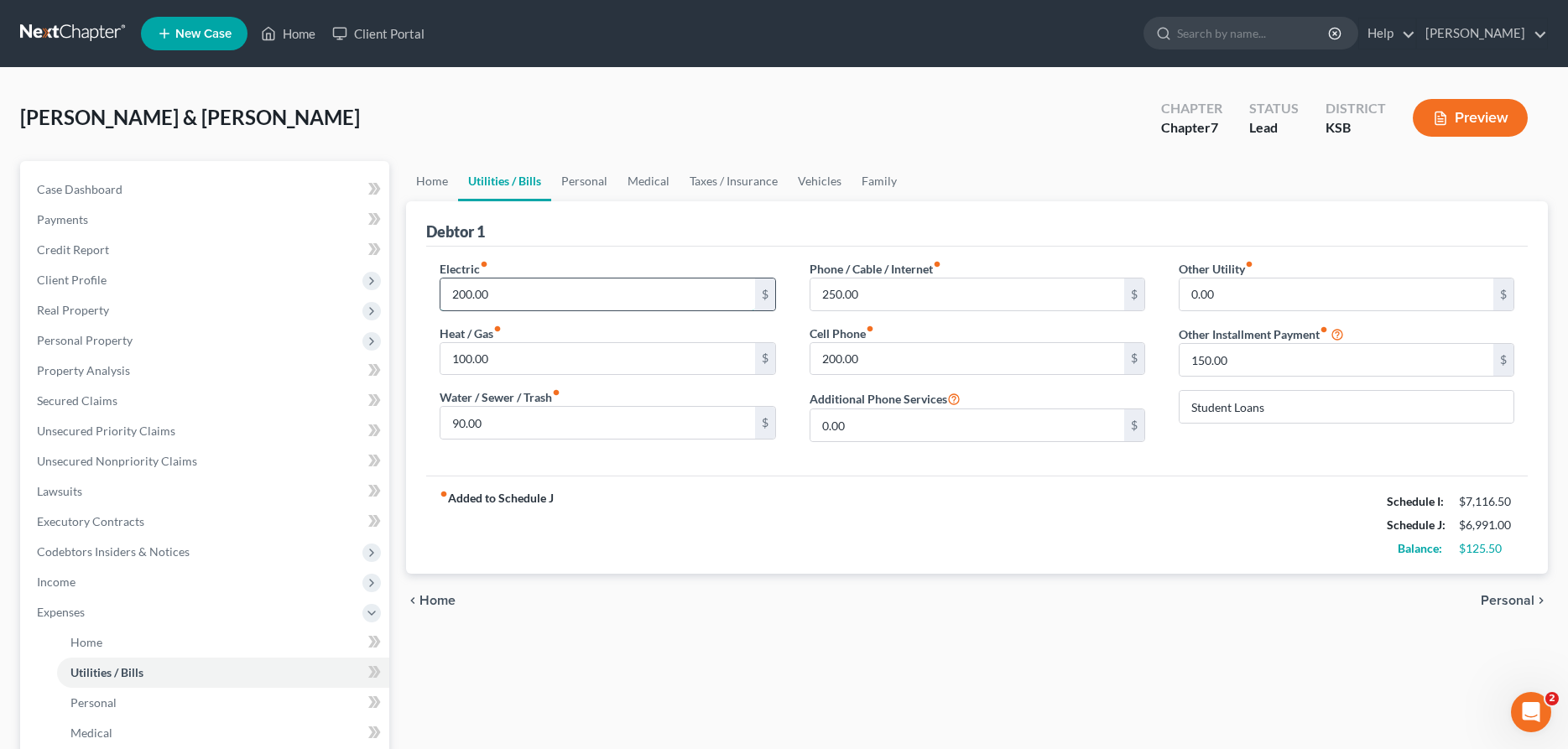
click at [529, 293] on input "200.00" at bounding box center [597, 294] width 314 height 32
type input "250.00"
type input "150.00"
type input "100.00"
type input "255.00"
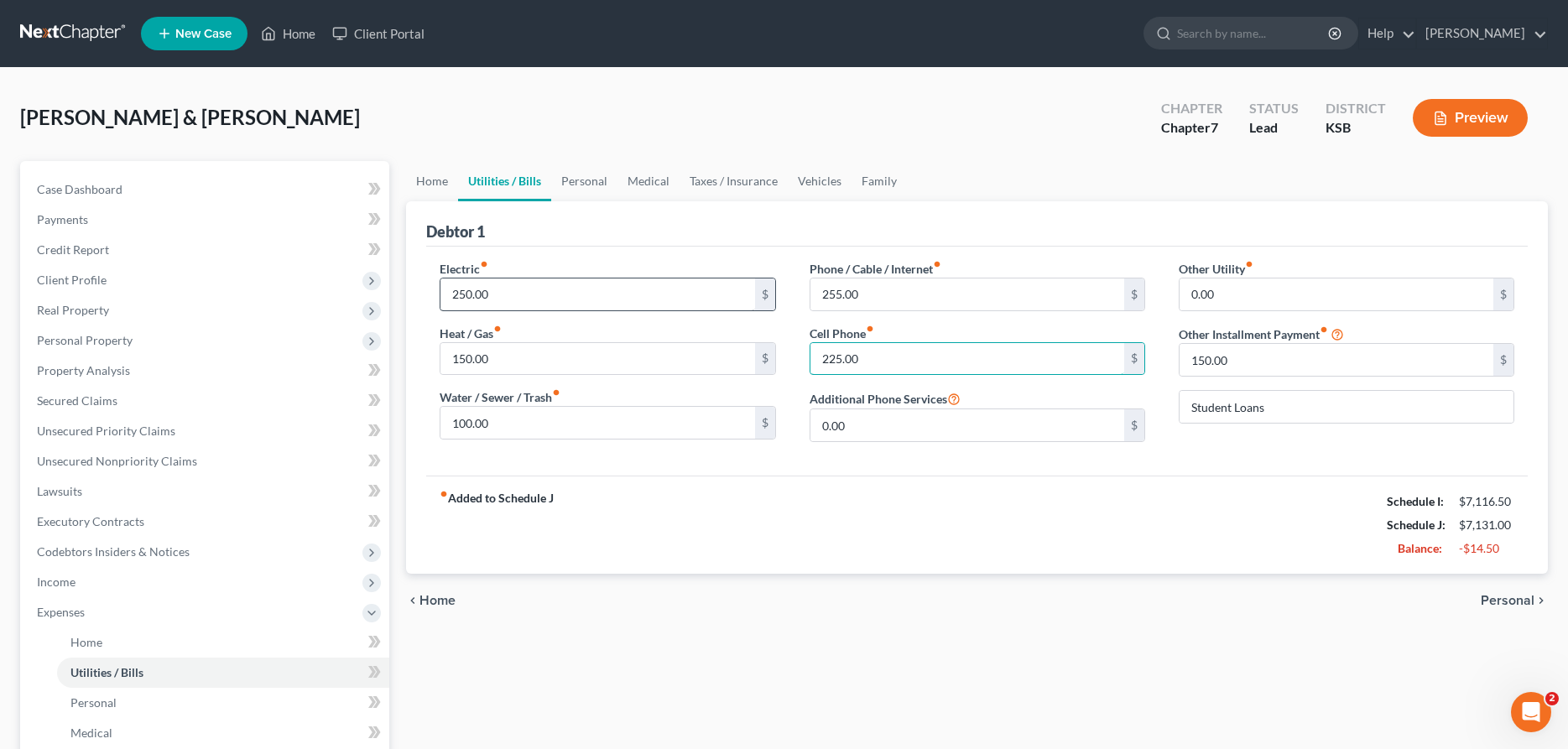
type input "225.00"
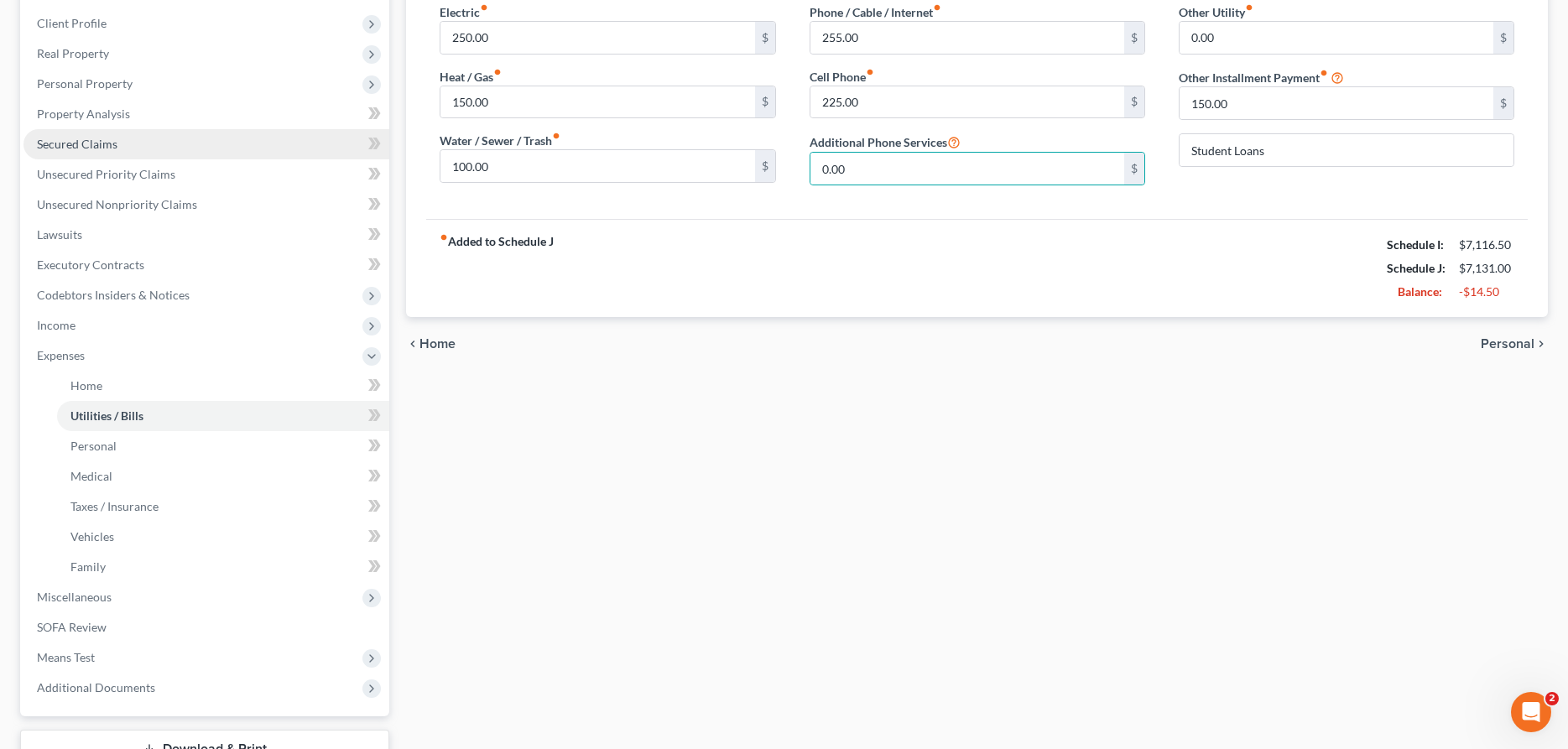
click at [102, 142] on span "Secured Claims" at bounding box center [76, 143] width 80 height 14
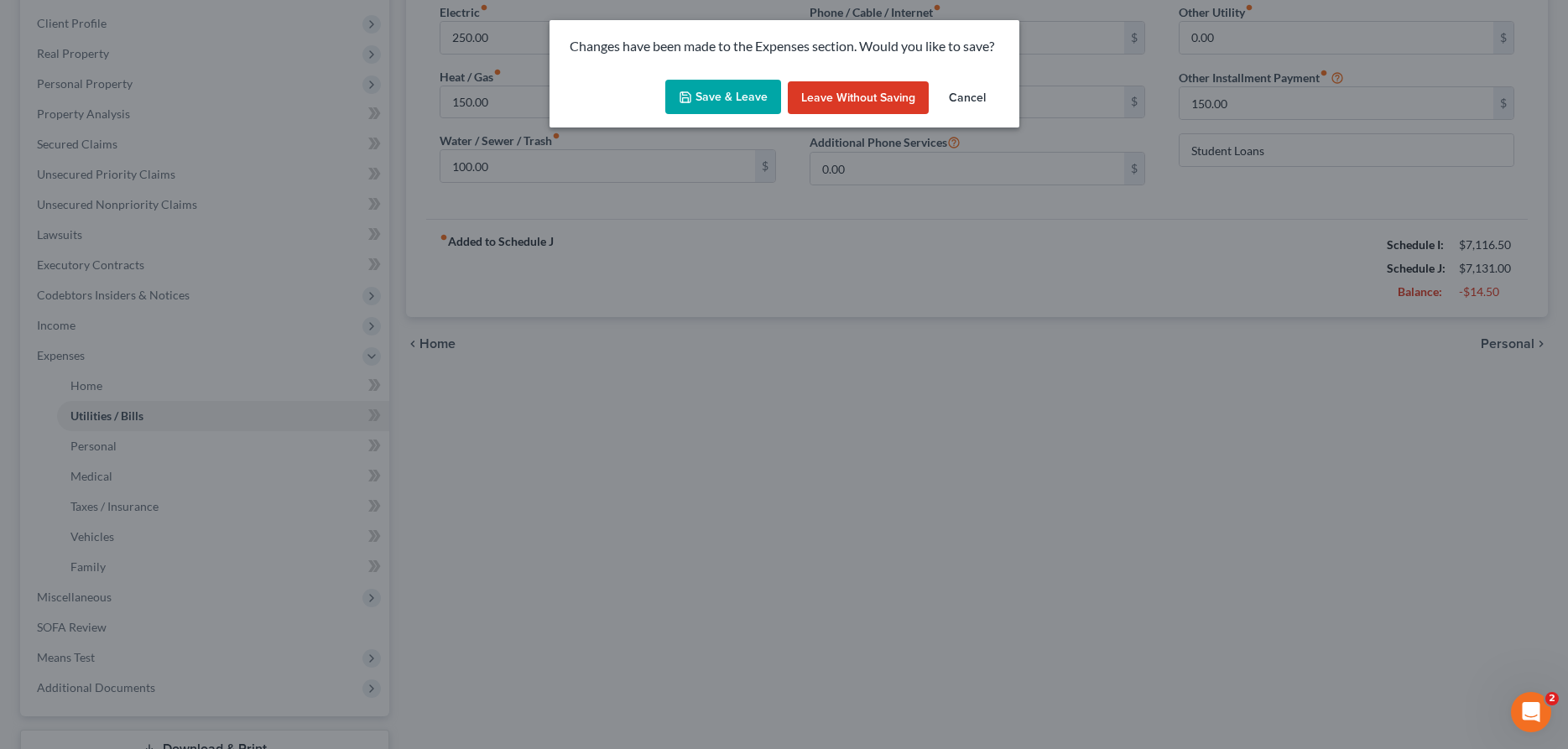
click at [733, 93] on button "Save & Leave" at bounding box center [723, 97] width 116 height 35
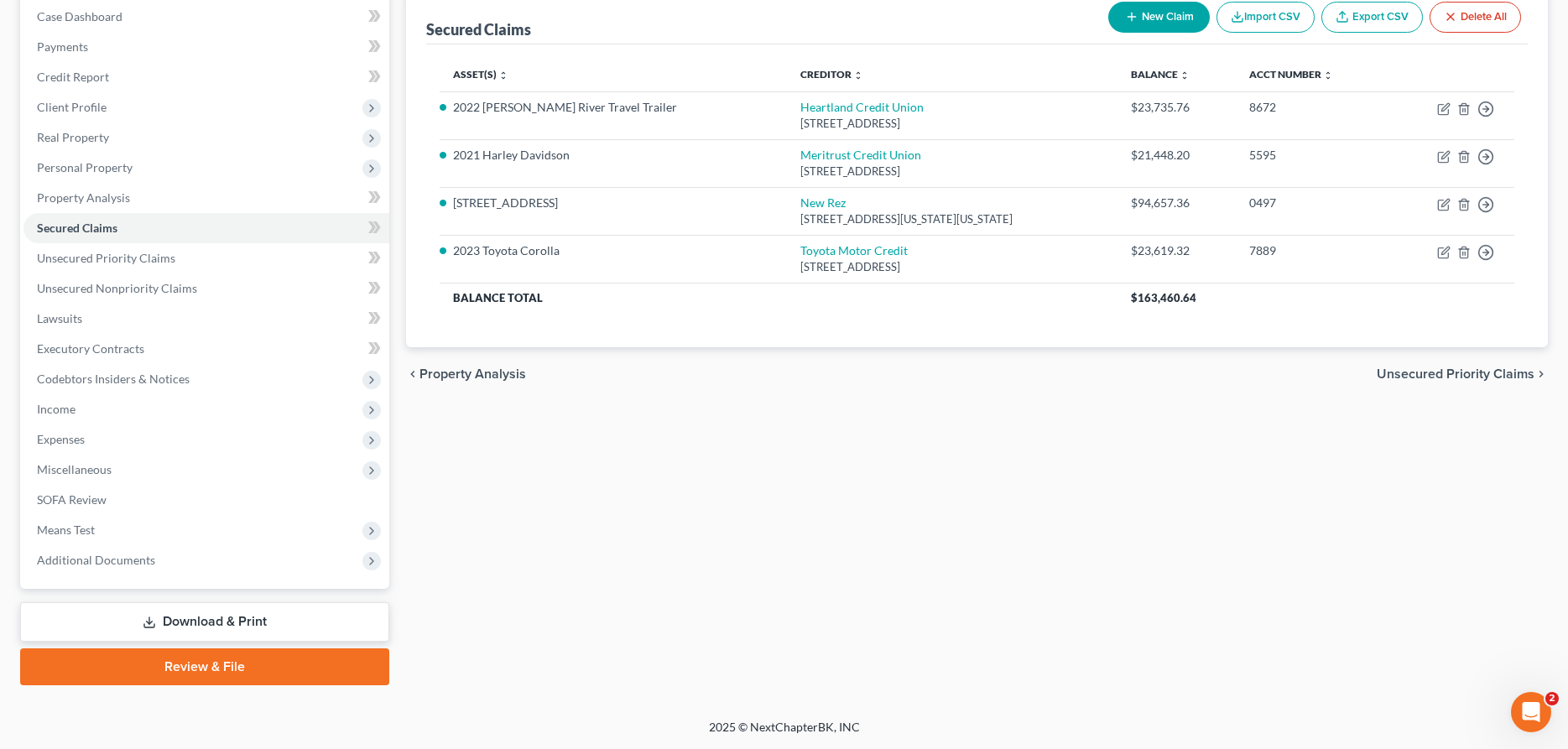
scroll to position [171, 0]
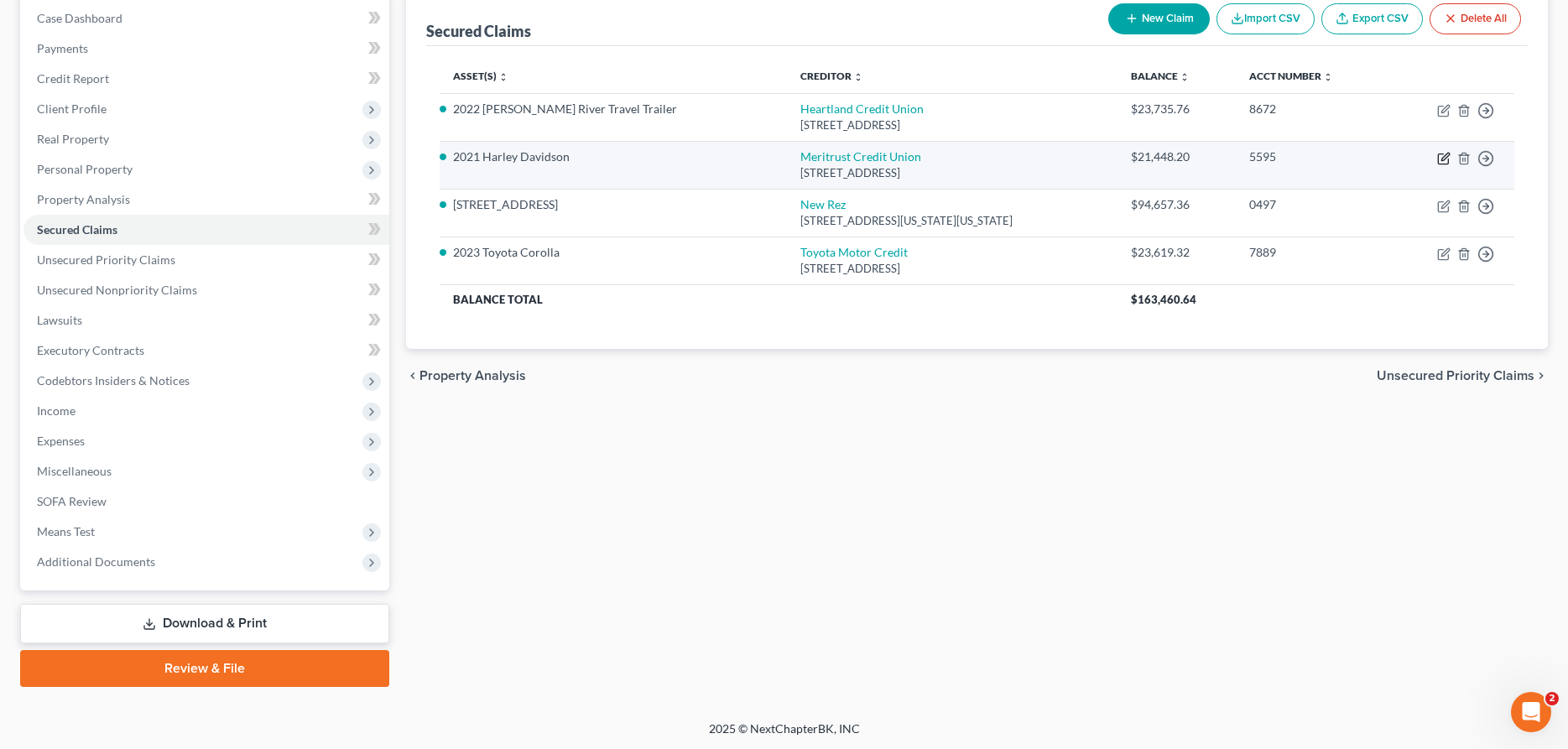
click at [1443, 159] on icon "button" at bounding box center [1443, 158] width 14 height 14
select select "17"
select select "12"
select select "0"
select select "2"
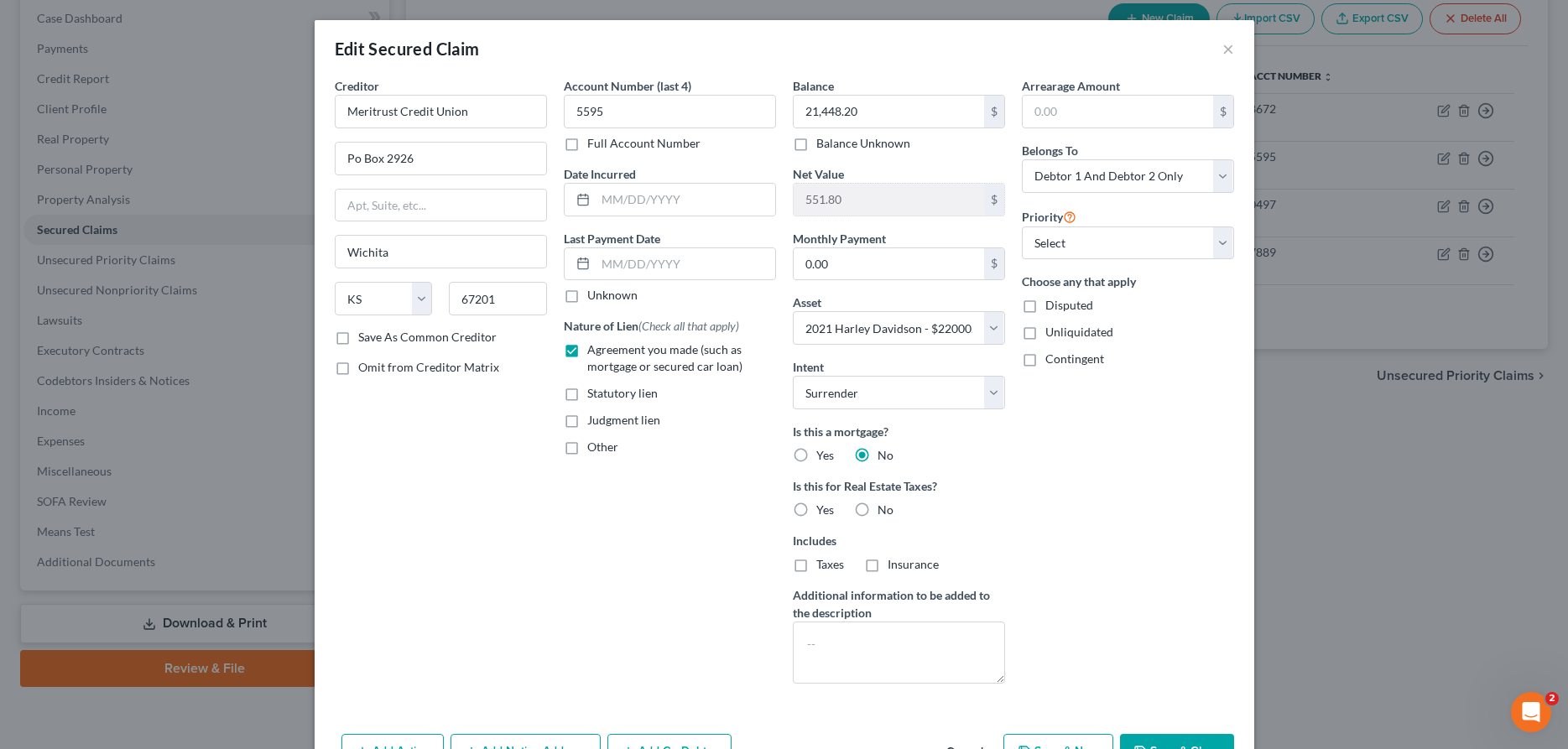
scroll to position [86, 0]
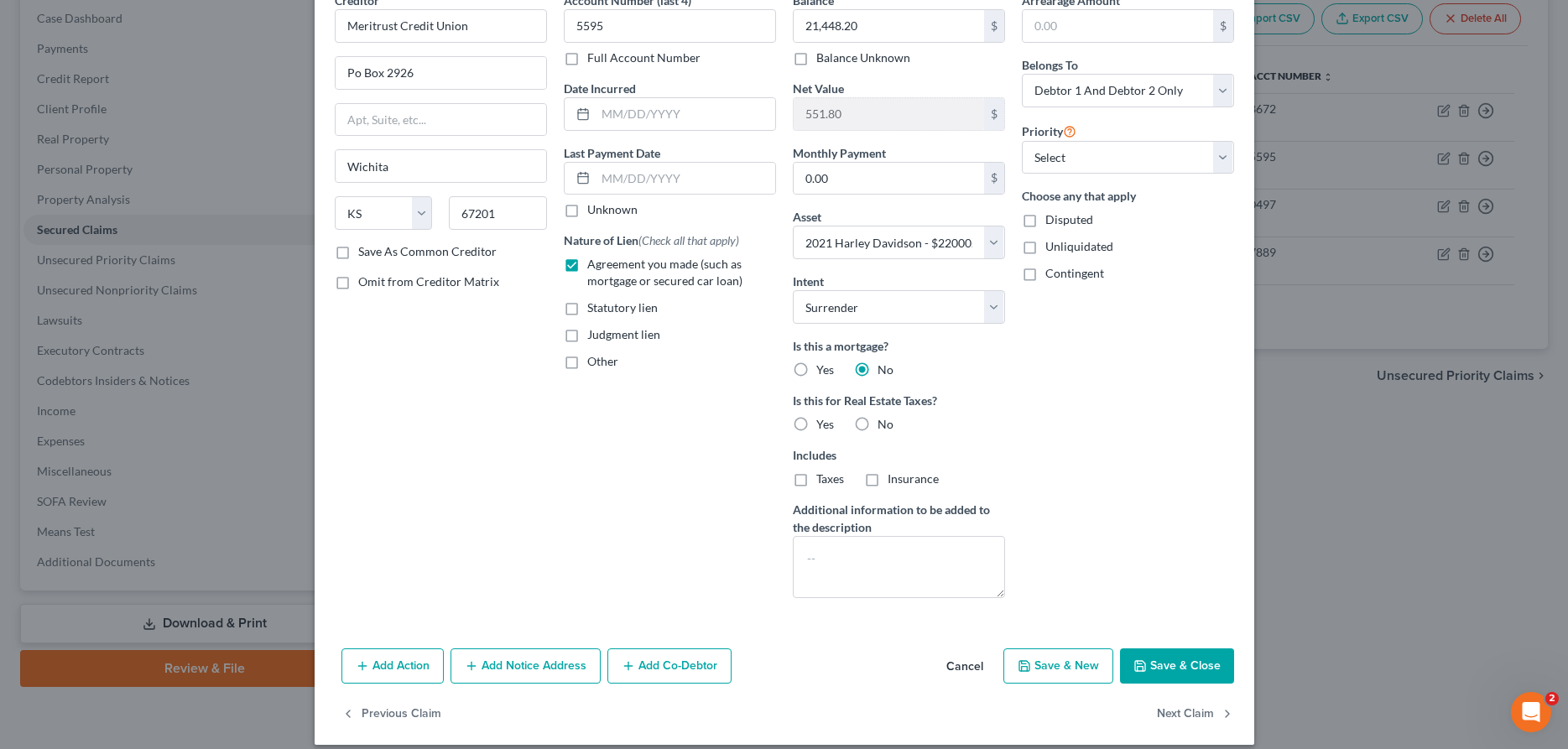
click at [1176, 654] on button "Save & Close" at bounding box center [1176, 666] width 114 height 35
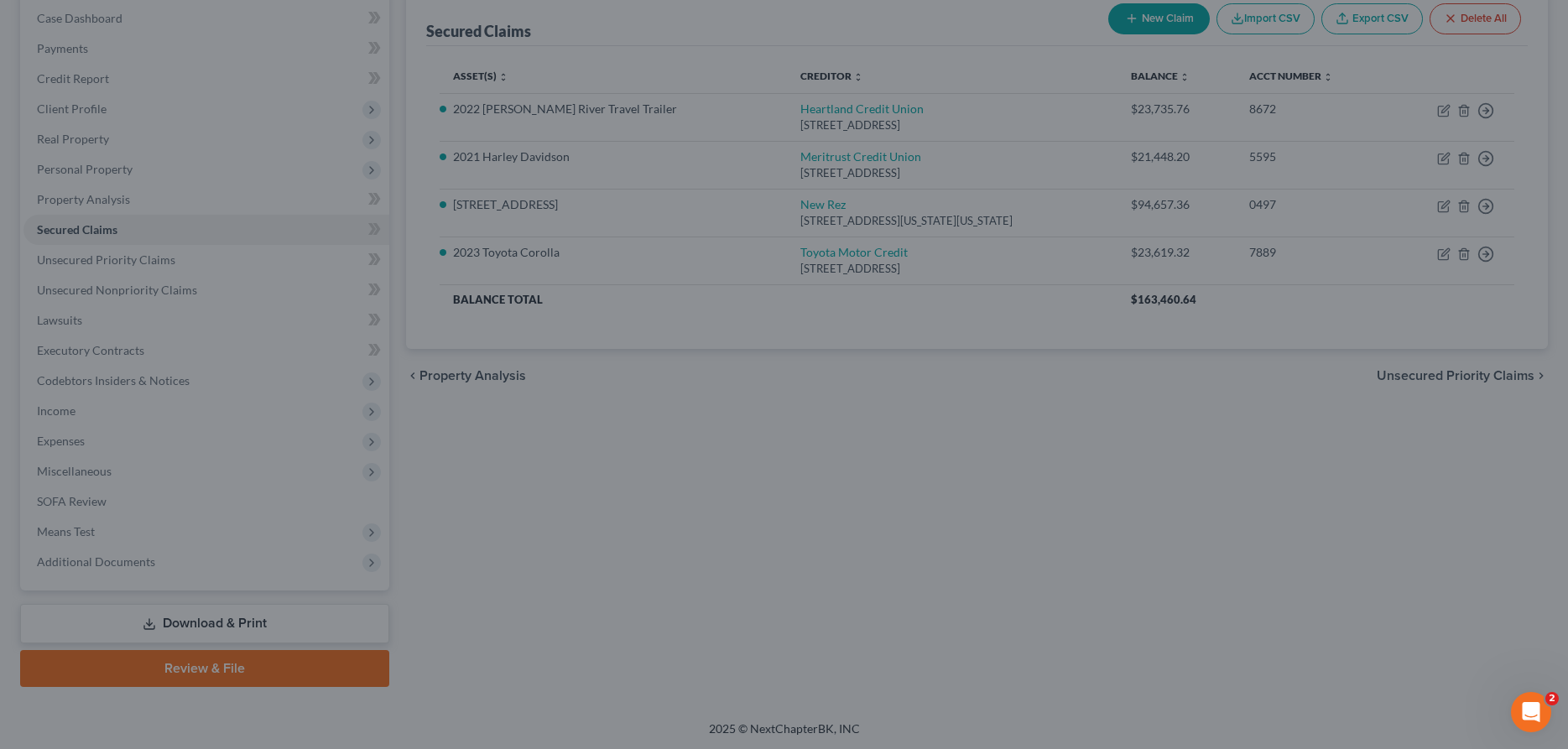
select select "12"
type input "0"
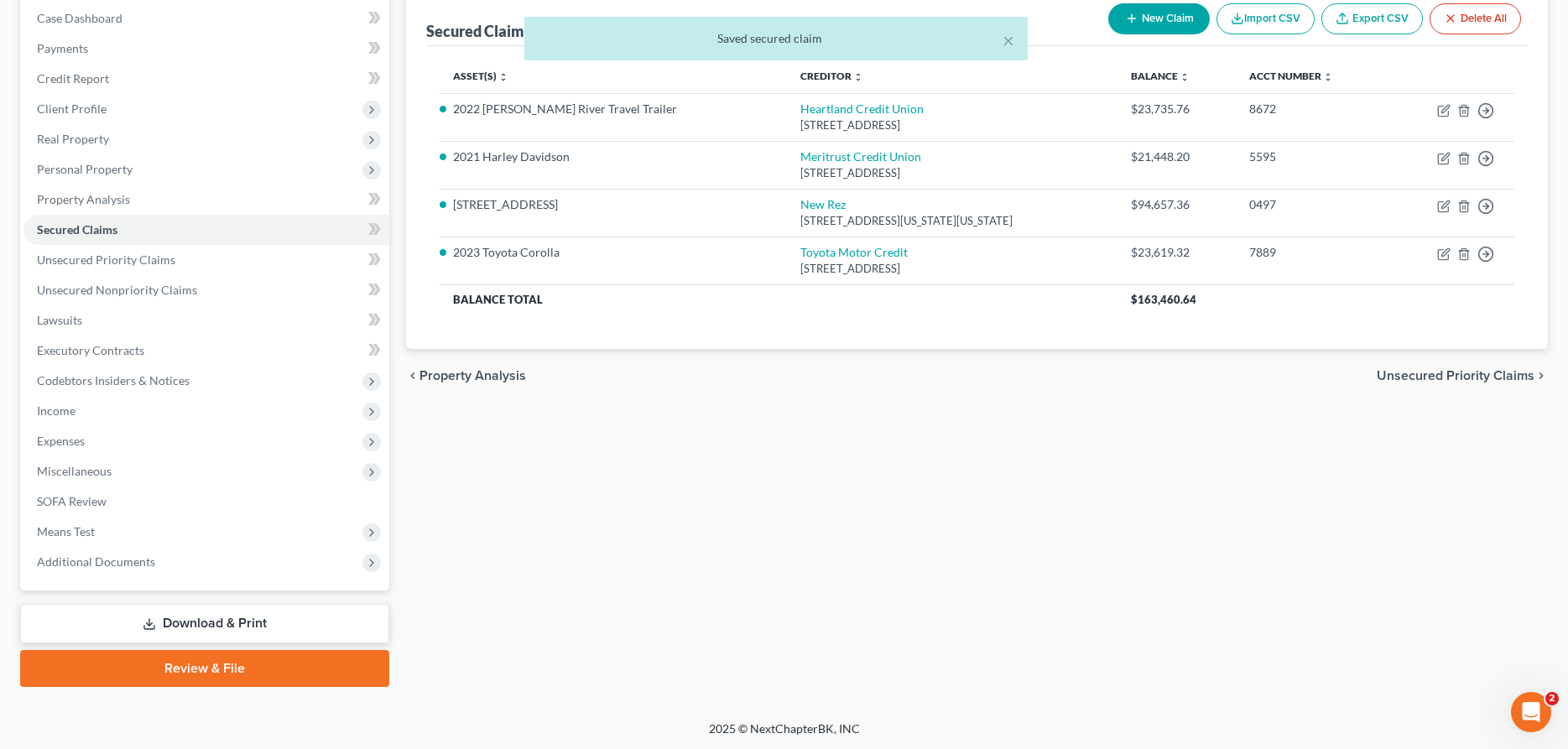
click at [339, 618] on link "Download & Print" at bounding box center [205, 623] width 369 height 40
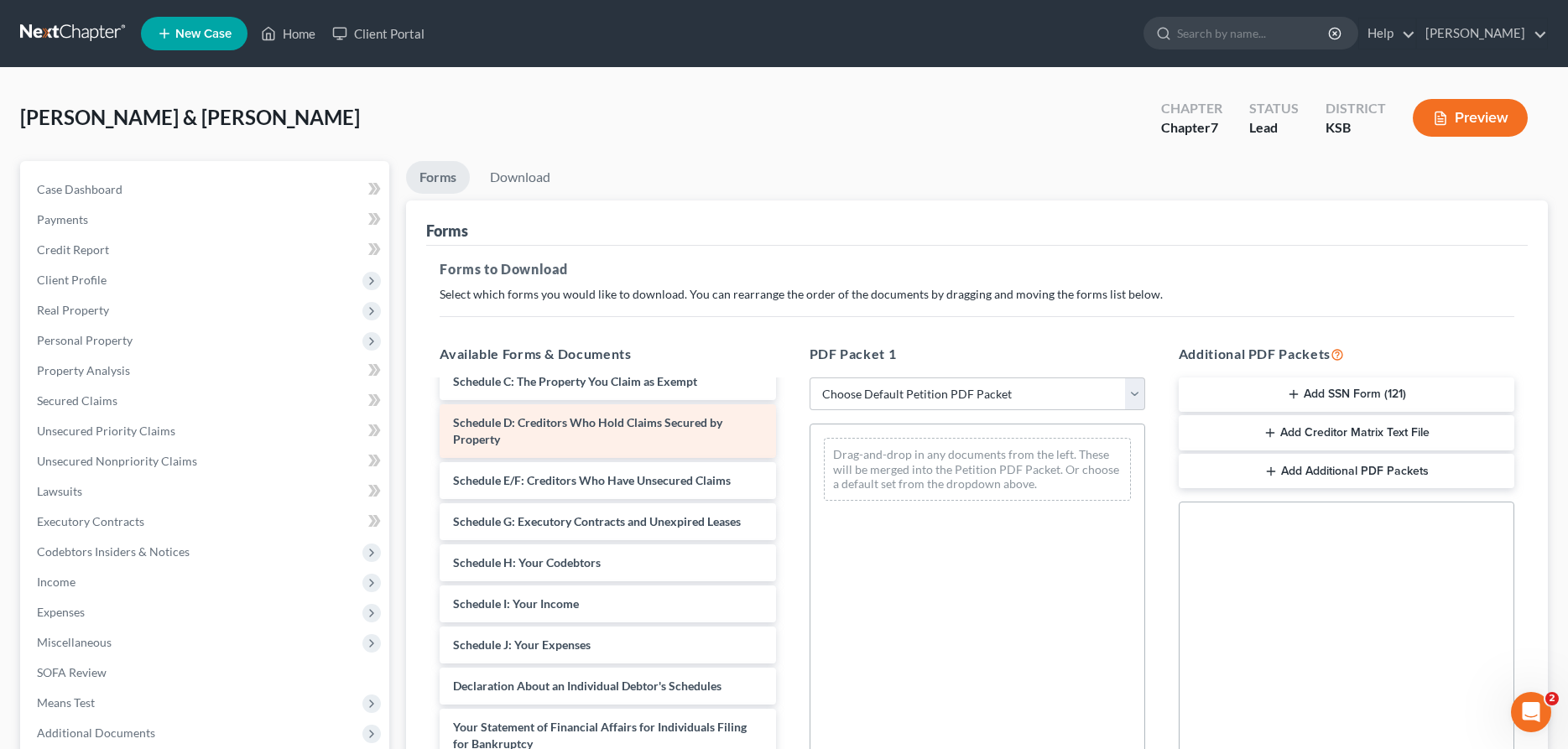
scroll to position [171, 0]
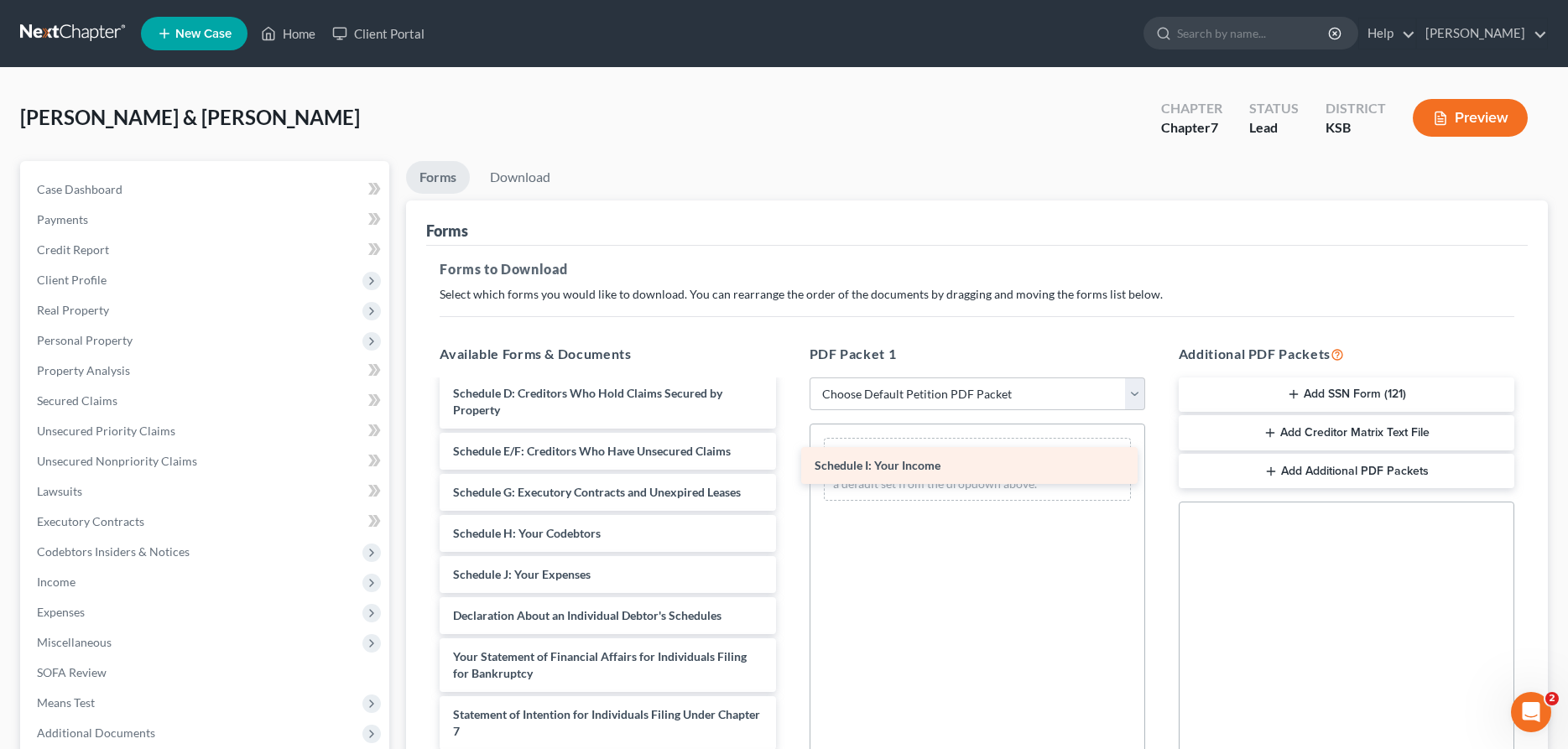
drag, startPoint x: 628, startPoint y: 571, endPoint x: 990, endPoint y: 463, distance: 377.8
click at [789, 463] on div "Schedule I: Your Income Voluntary Petition for Individuals Filing for Bankruptc…" at bounding box center [607, 599] width 363 height 778
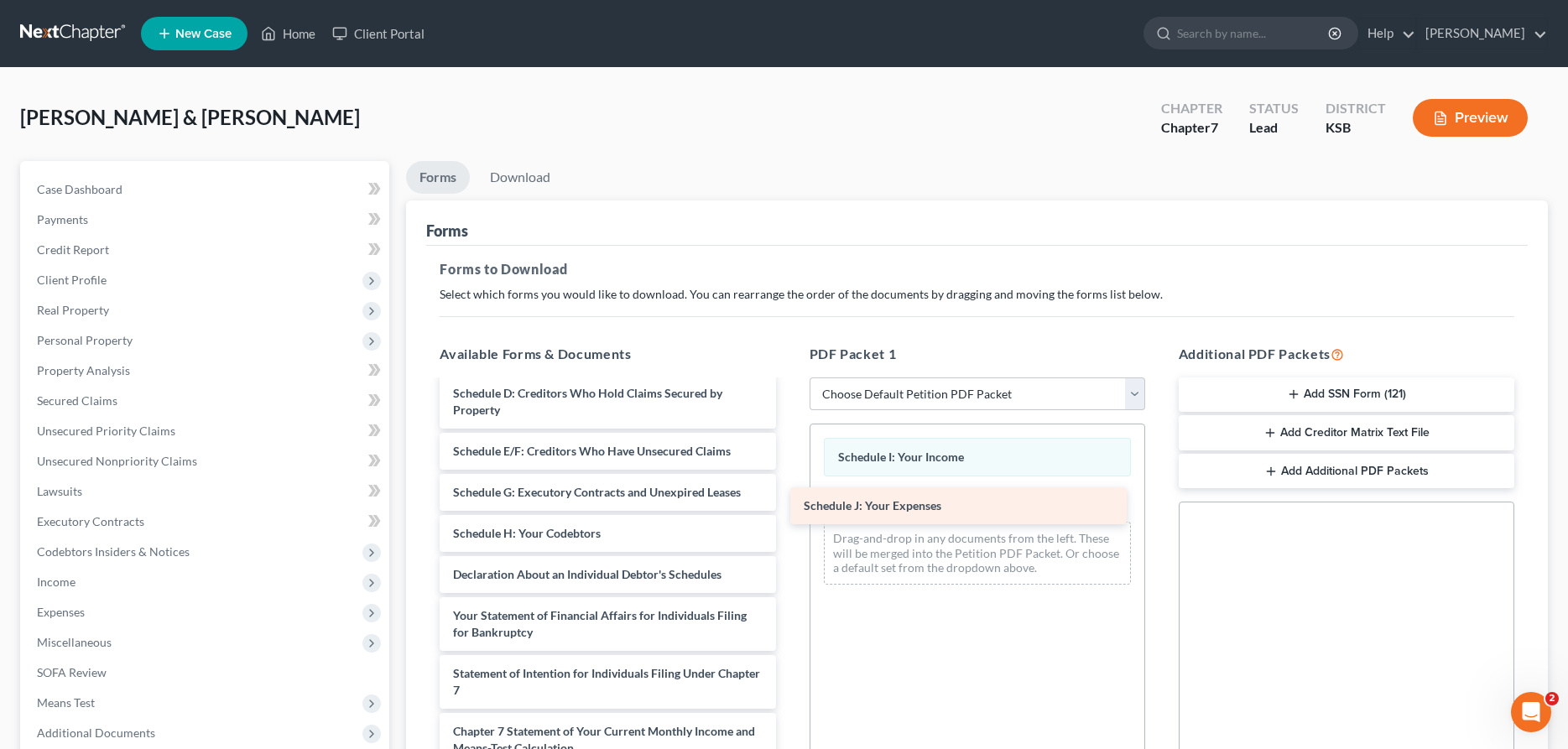
drag, startPoint x: 672, startPoint y: 572, endPoint x: 1024, endPoint y: 504, distance: 358.5
click at [789, 504] on div "Schedule J: Your Expenses Voluntary Petition for Individuals Filing for Bankrup…" at bounding box center [607, 579] width 363 height 737
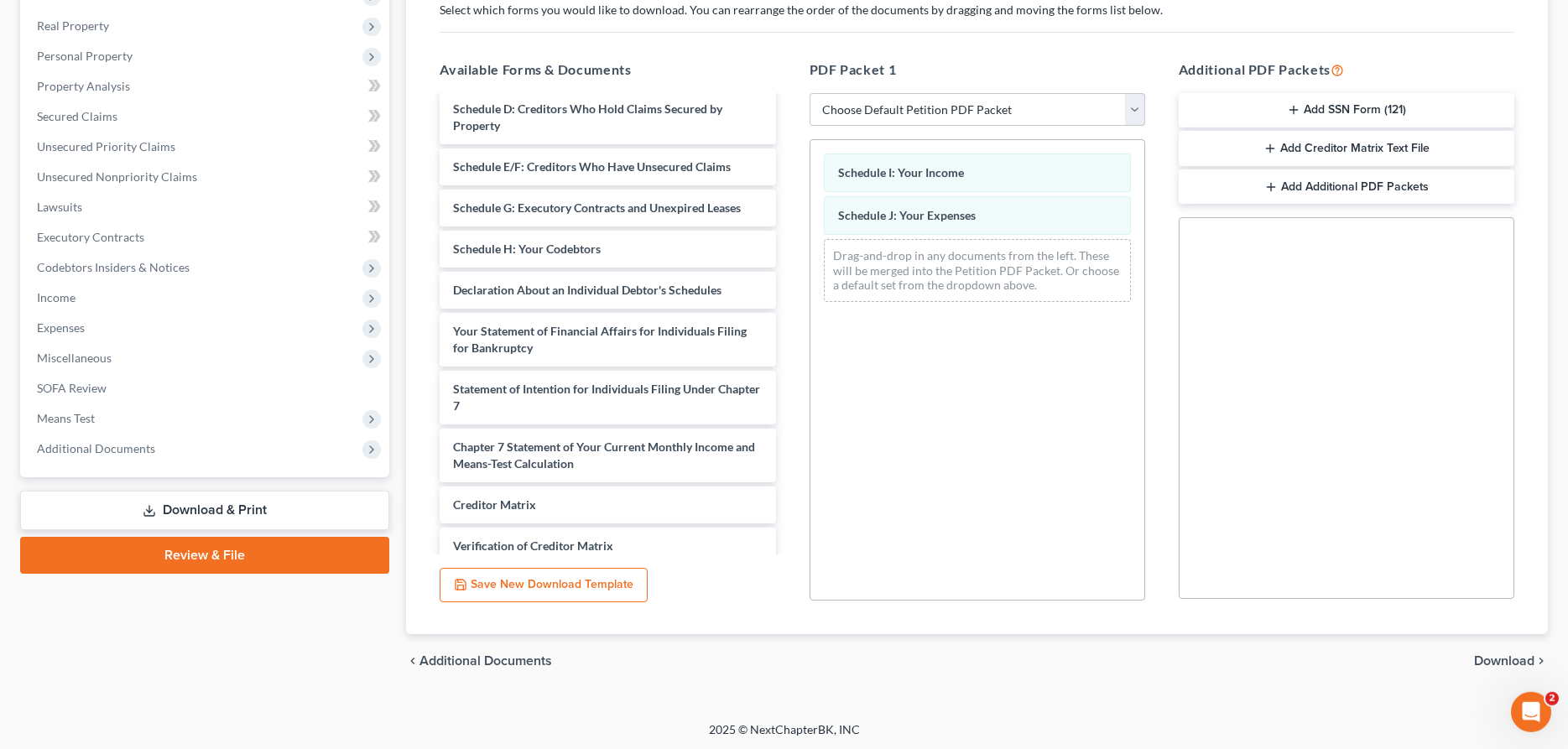
scroll to position [286, 0]
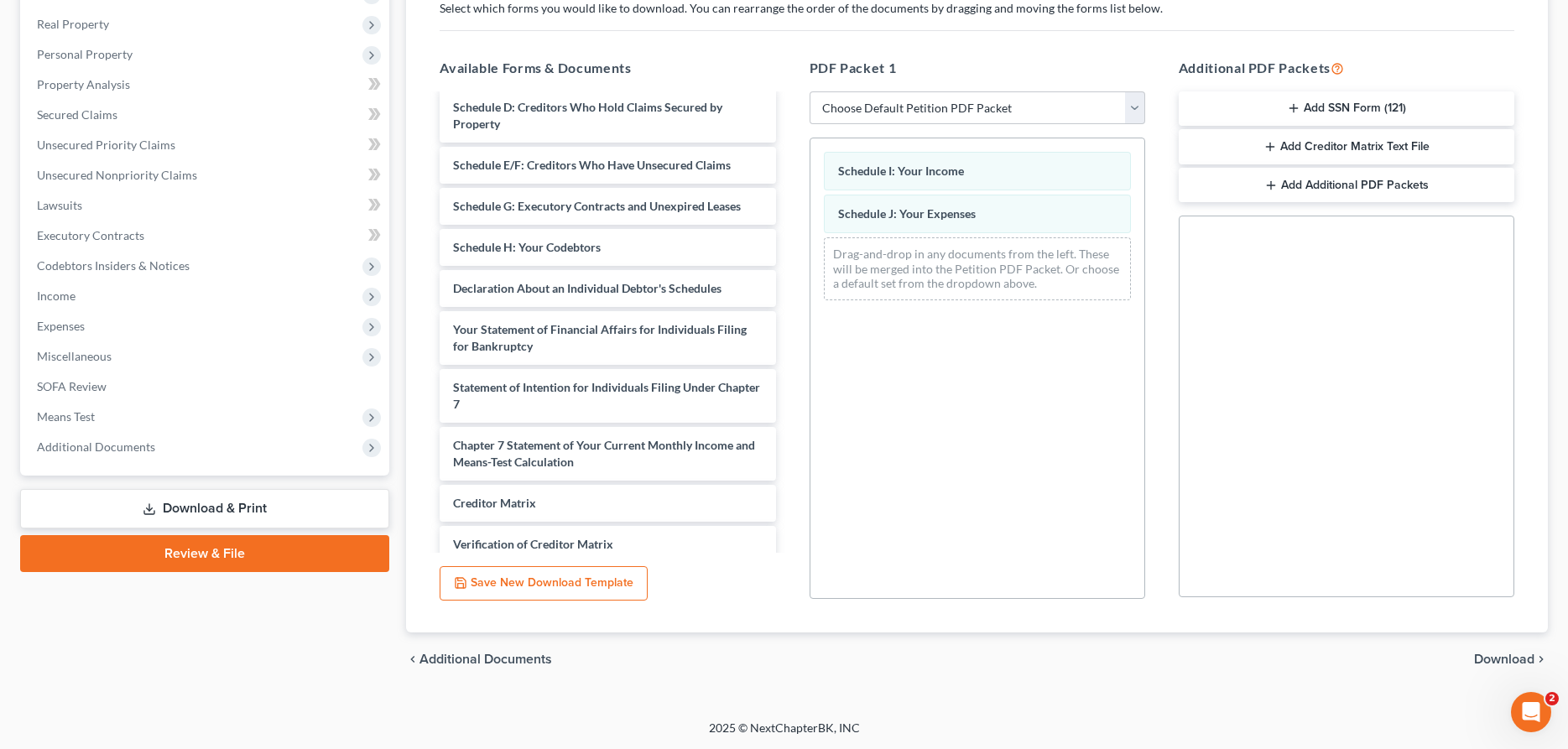
click at [1504, 662] on span "Download" at bounding box center [1504, 659] width 60 height 14
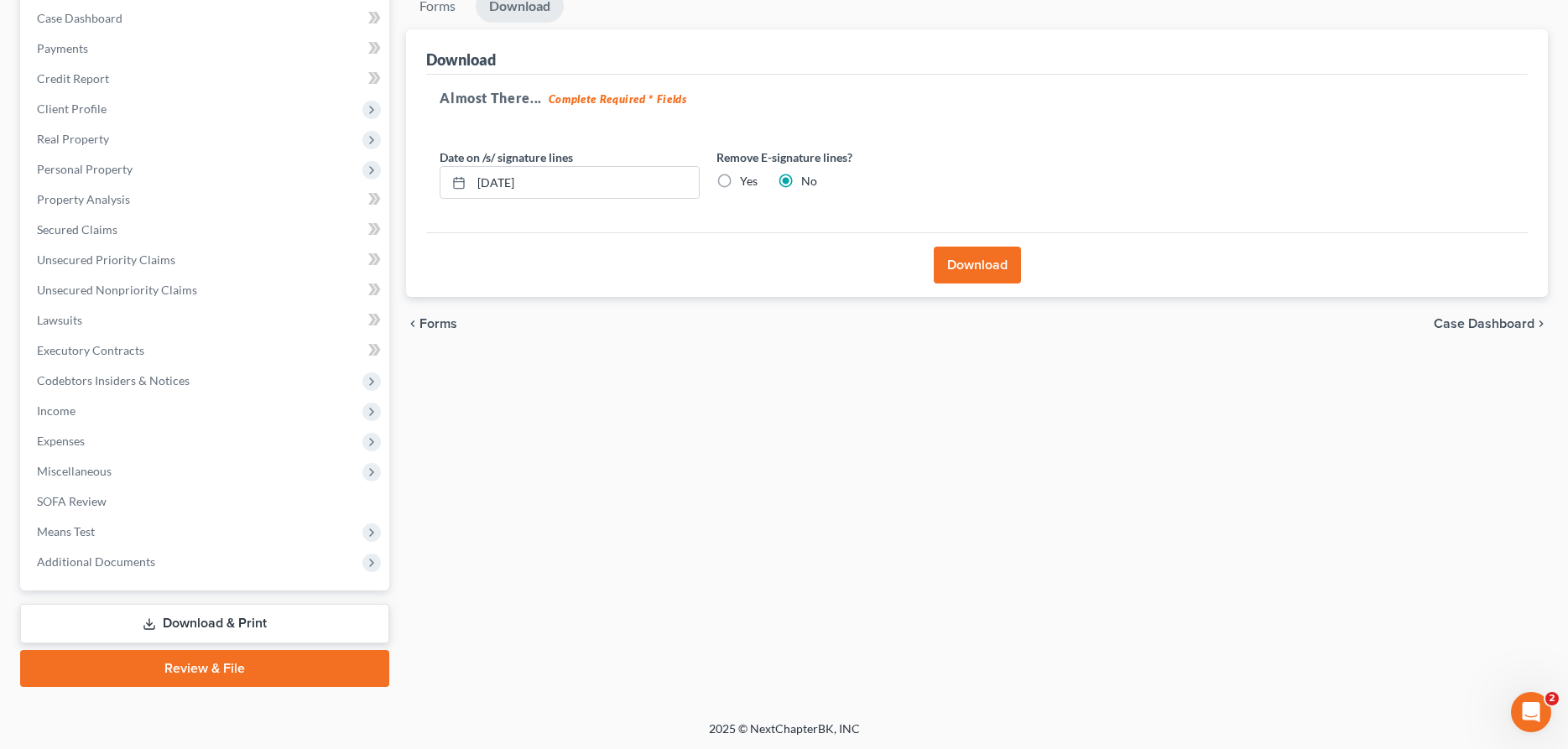
click at [964, 270] on button "Download" at bounding box center [977, 265] width 87 height 37
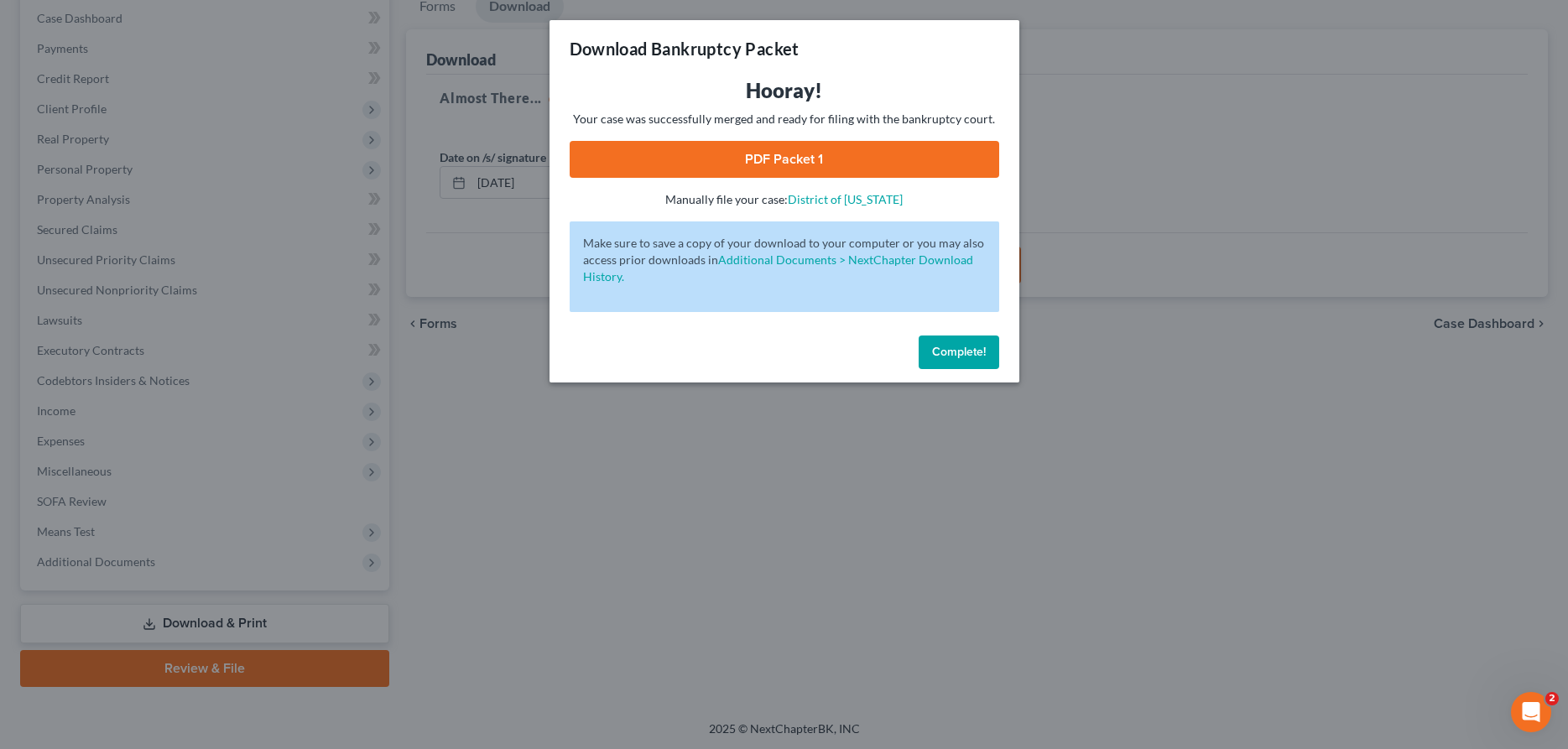
click at [760, 163] on link "PDF Packet 1" at bounding box center [784, 159] width 429 height 37
click at [944, 359] on span "Complete!" at bounding box center [959, 352] width 54 height 14
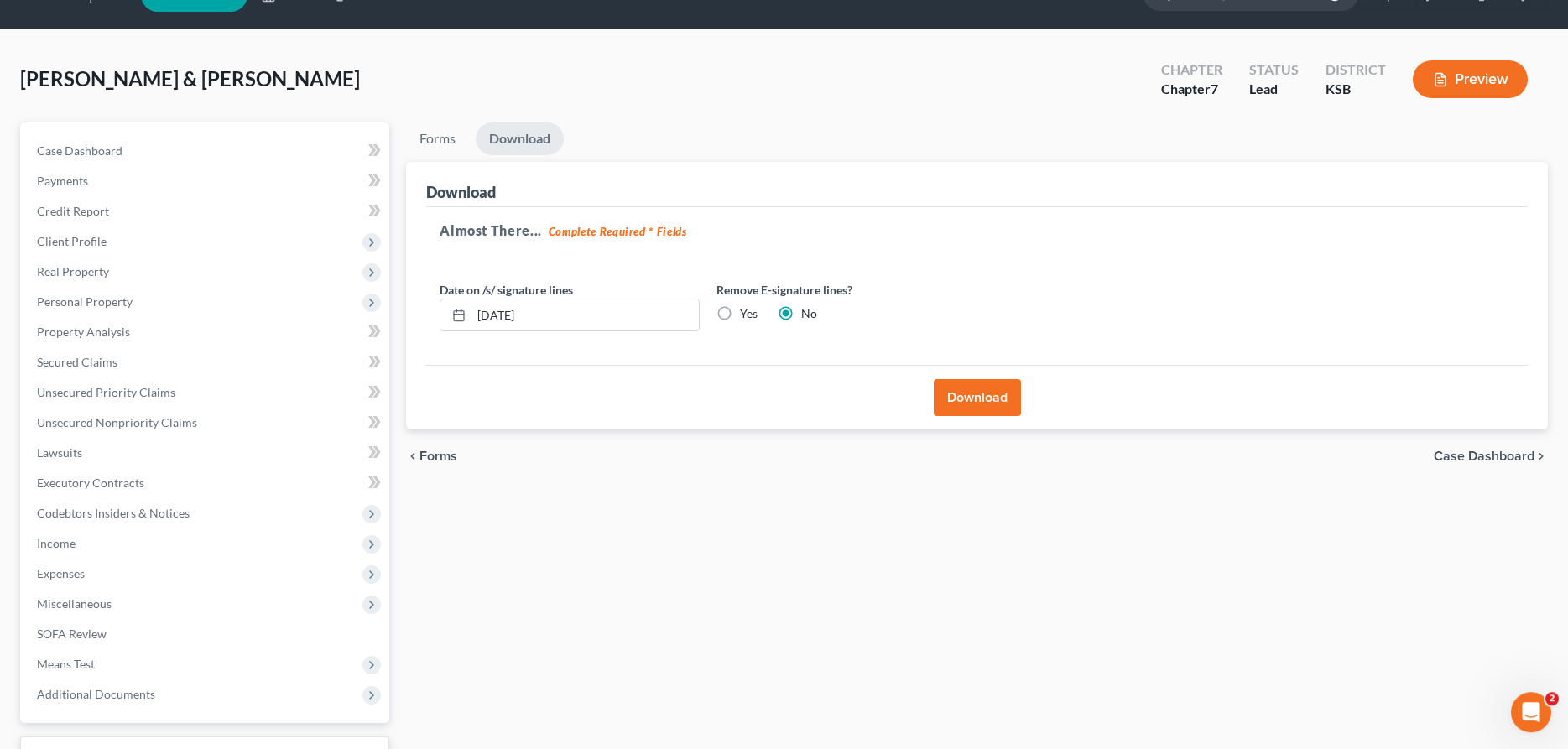
scroll to position [0, 0]
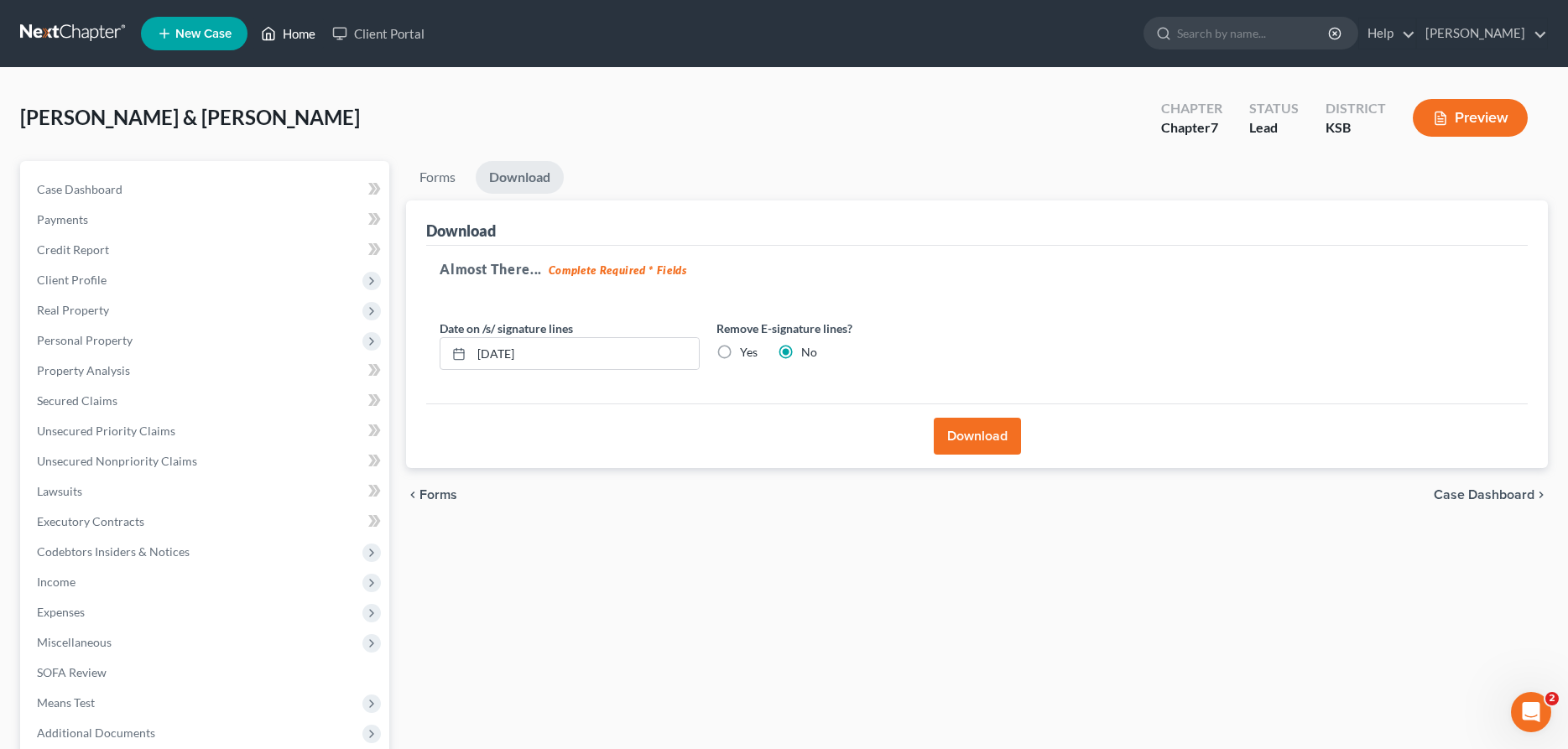
click at [305, 37] on link "Home" at bounding box center [288, 33] width 72 height 30
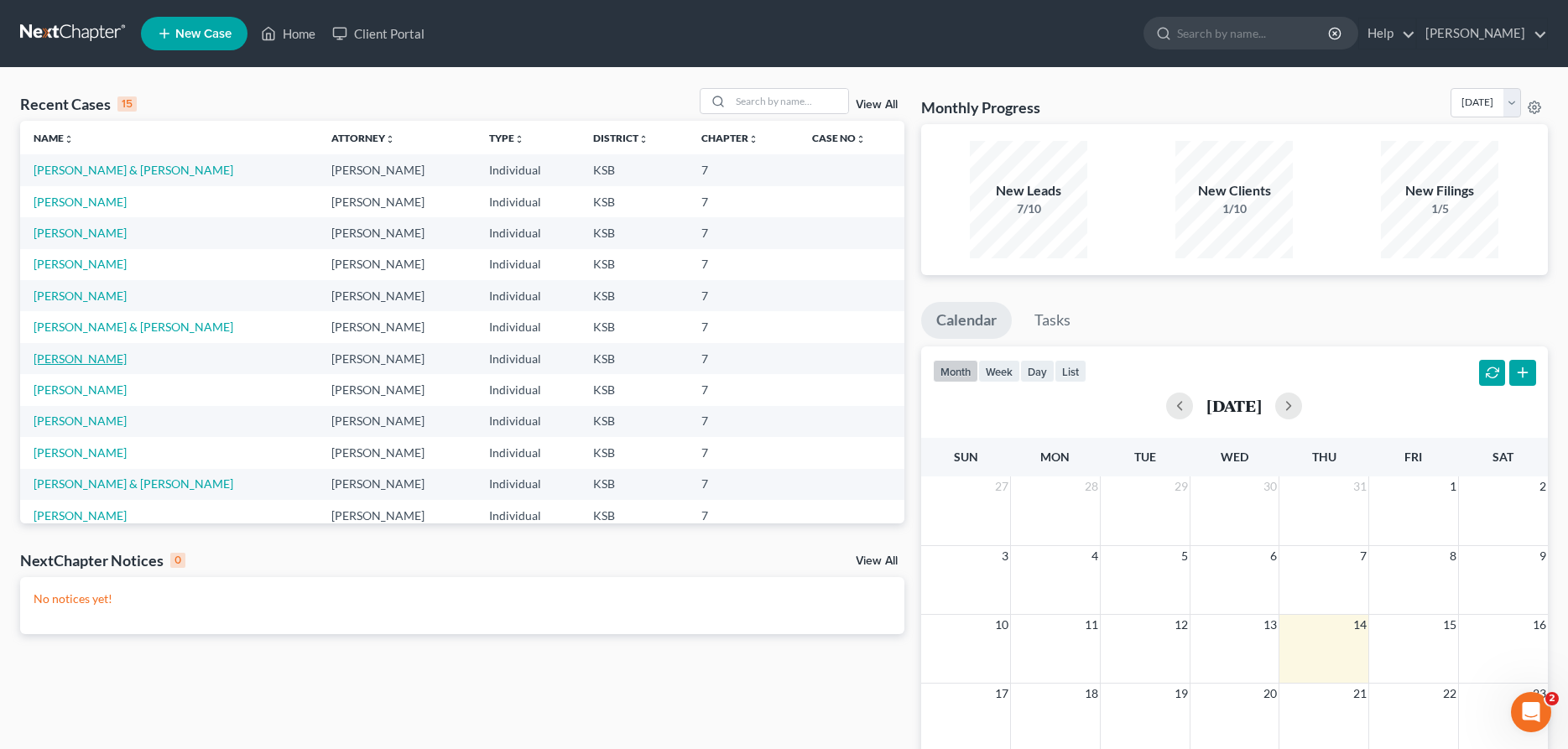
click at [84, 361] on link "[PERSON_NAME]" at bounding box center [80, 359] width 93 height 14
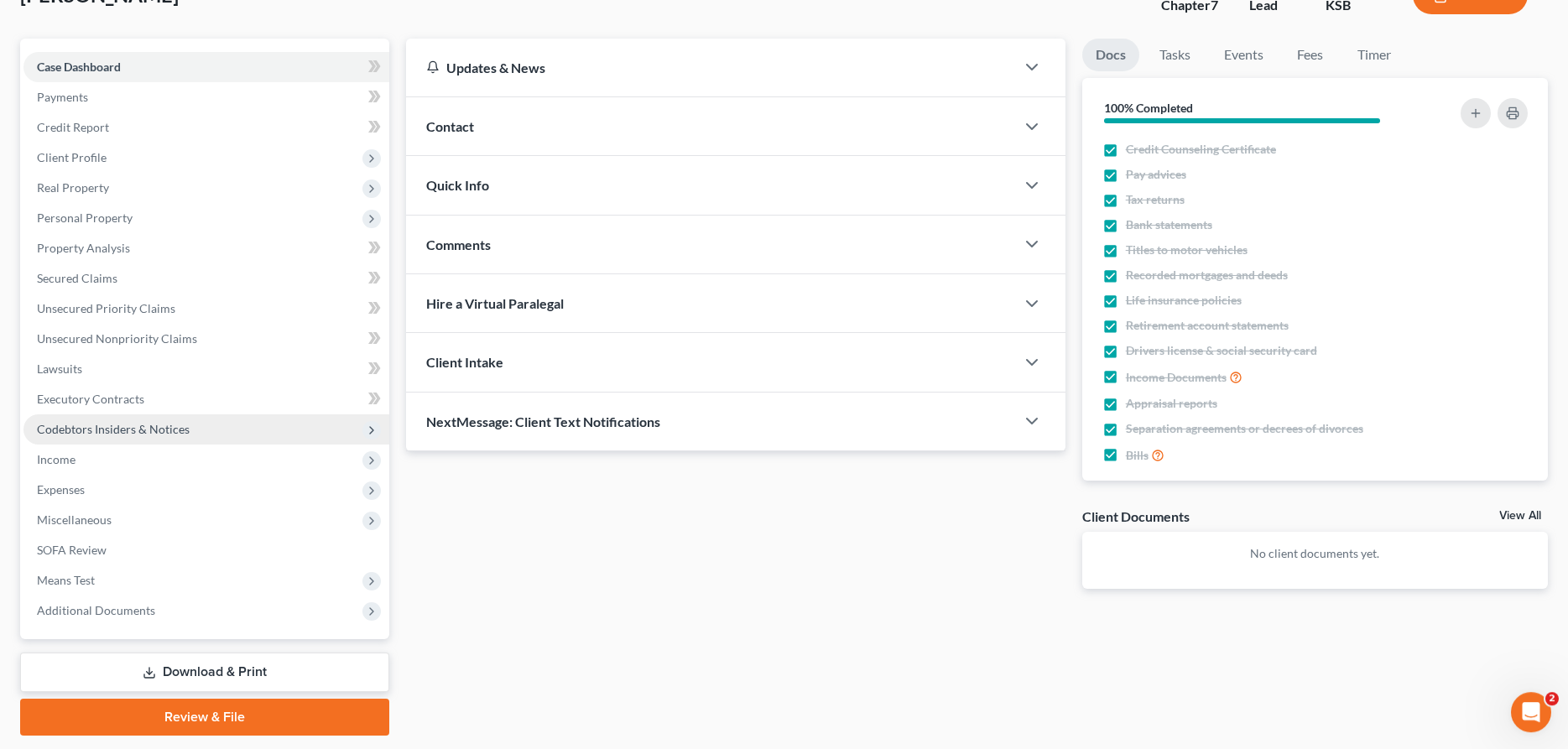
scroll to position [171, 0]
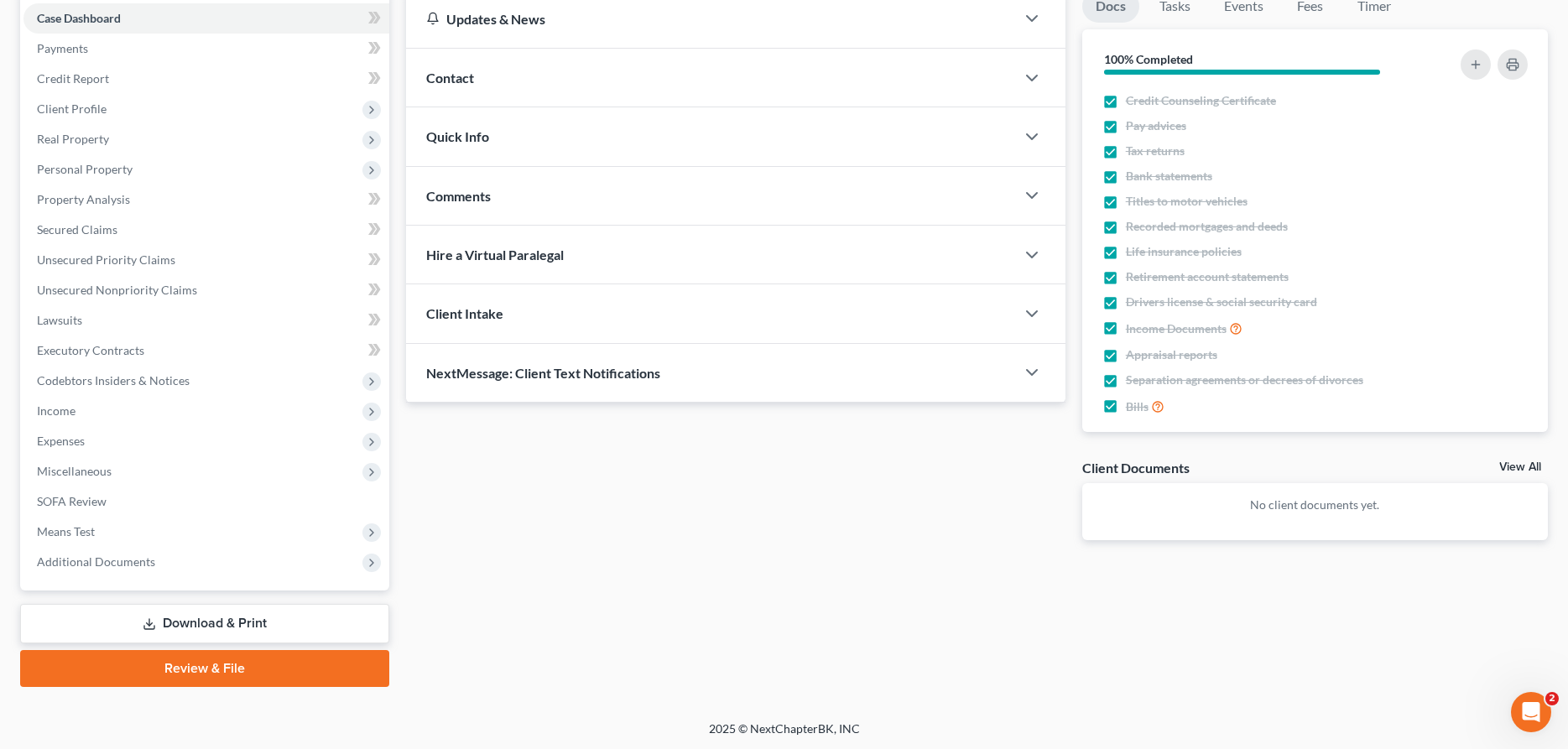
click at [192, 662] on link "Review & File" at bounding box center [205, 669] width 369 height 37
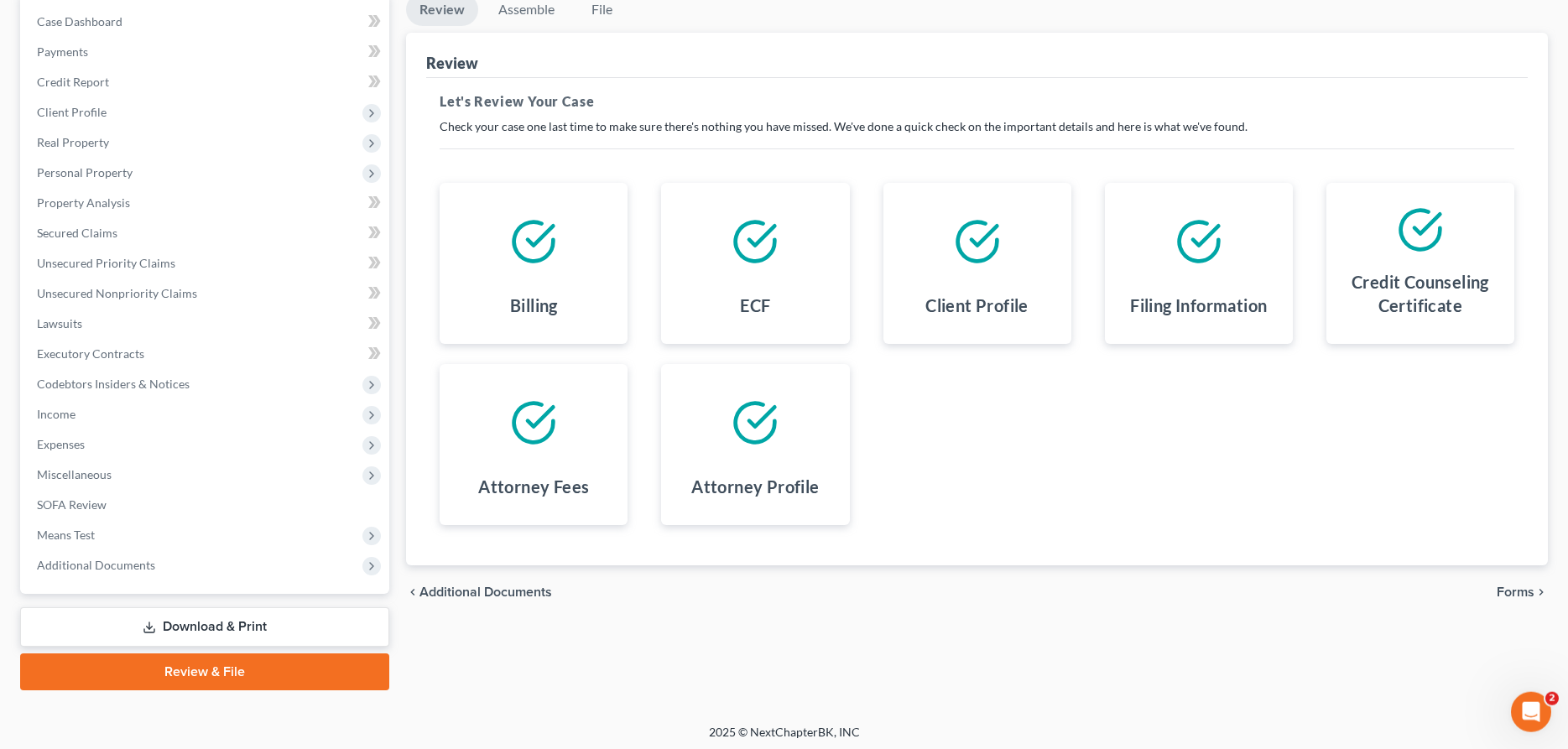
scroll to position [171, 0]
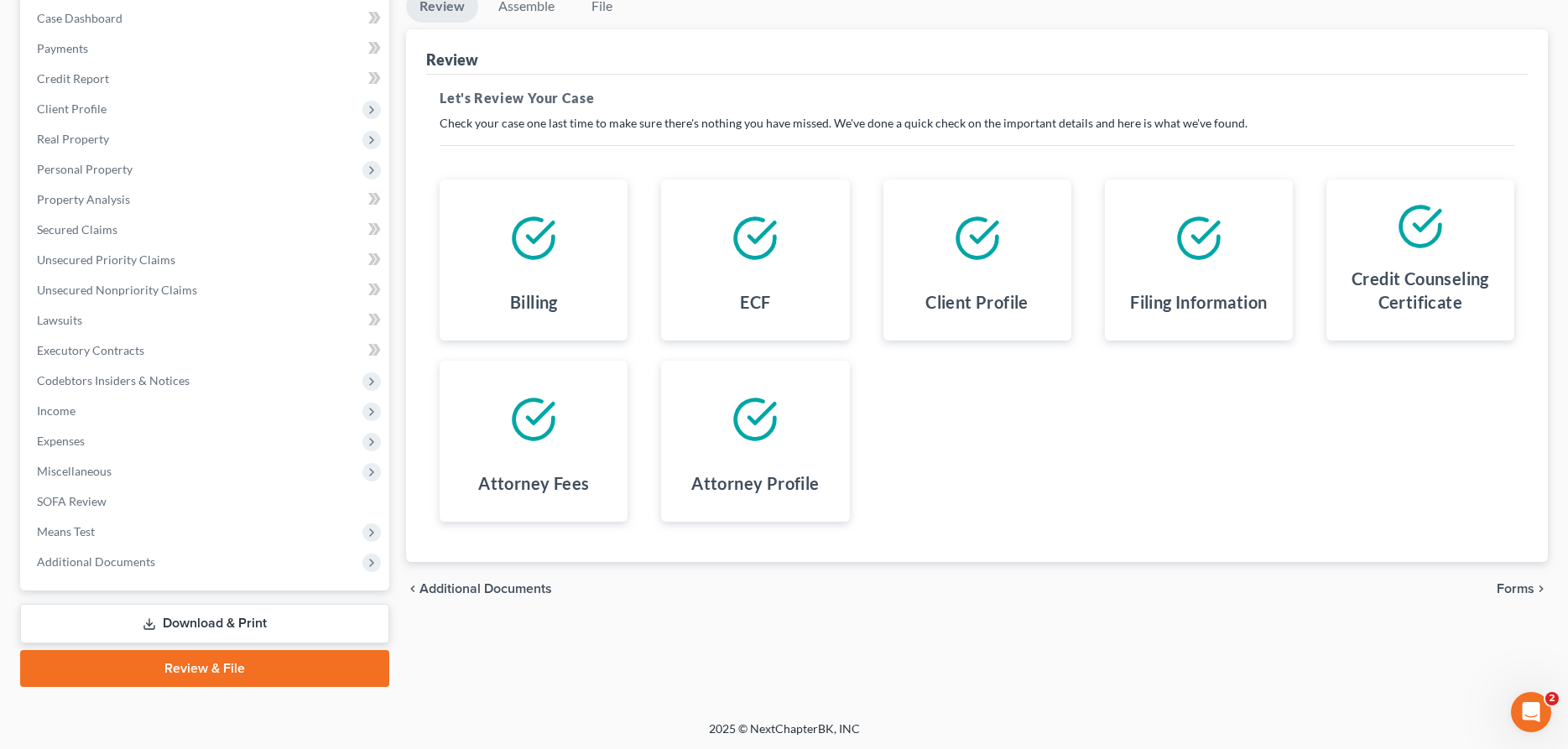
click at [1510, 589] on span "Forms" at bounding box center [1515, 589] width 38 height 14
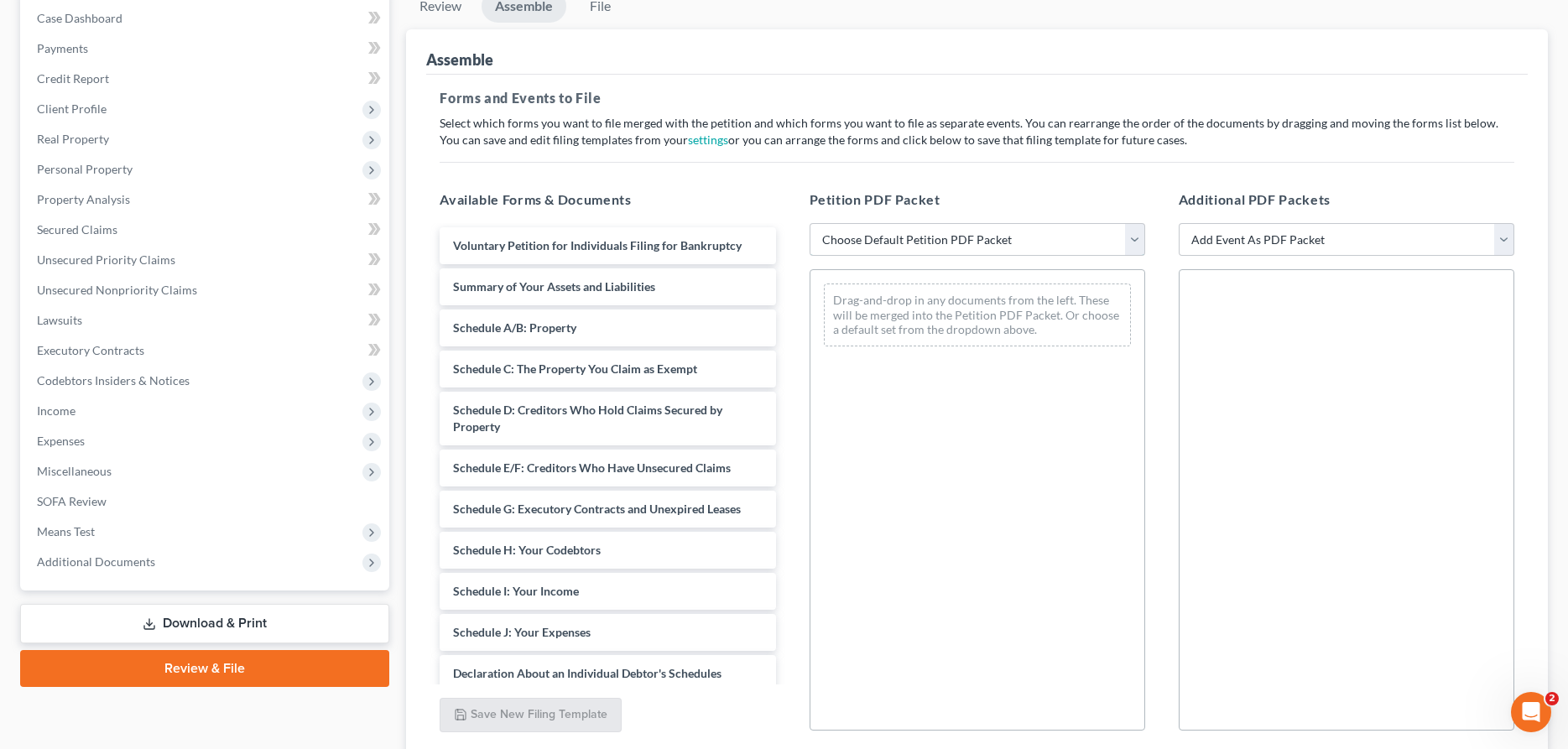
click at [809, 223] on select "Choose Default Petition PDF Packet Complete Bankruptcy Petition (all forms and …" at bounding box center [976, 240] width 335 height 34
select select "2"
click option "District of [US_STATE]" at bounding box center [0, 0] width 0 height 0
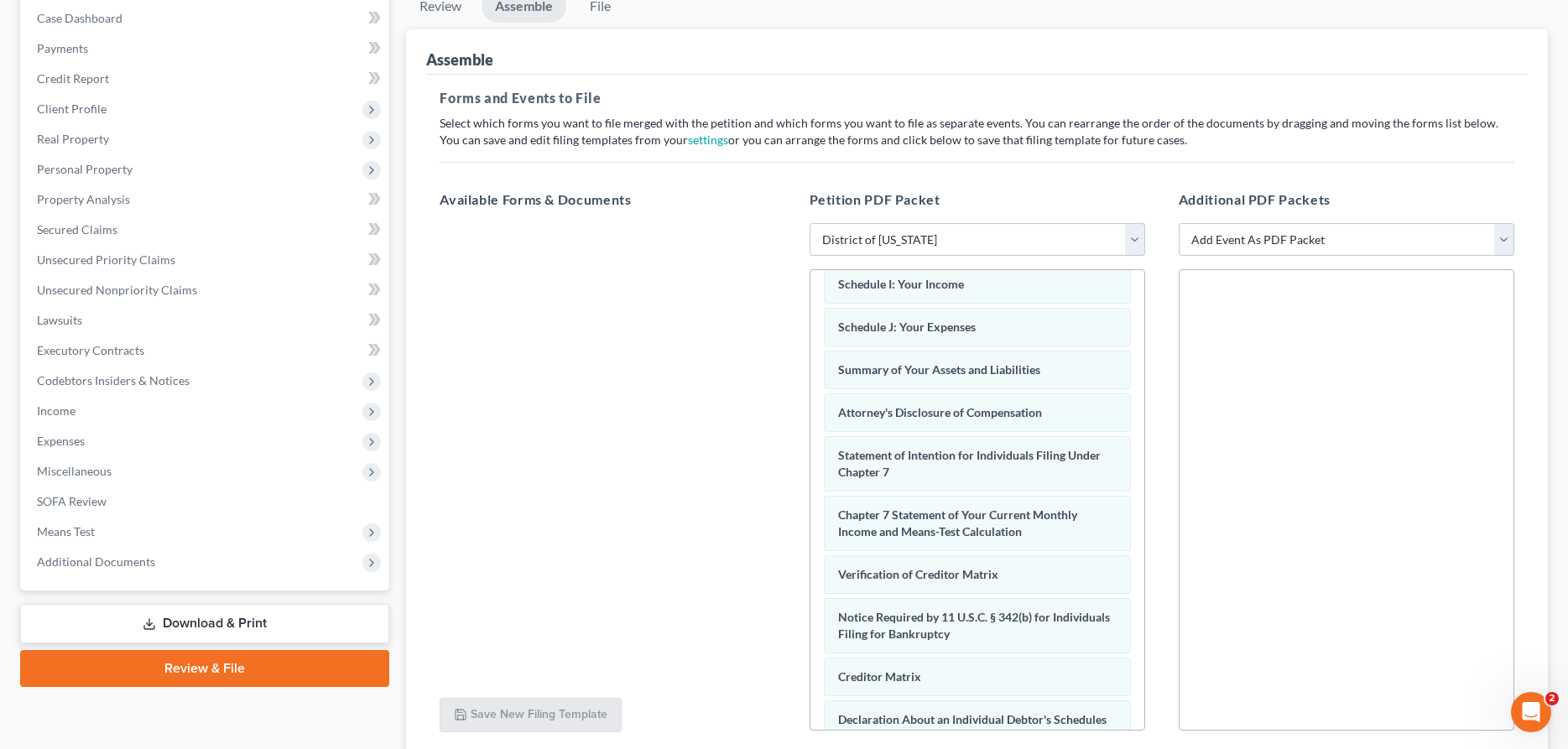
scroll to position [302, 0]
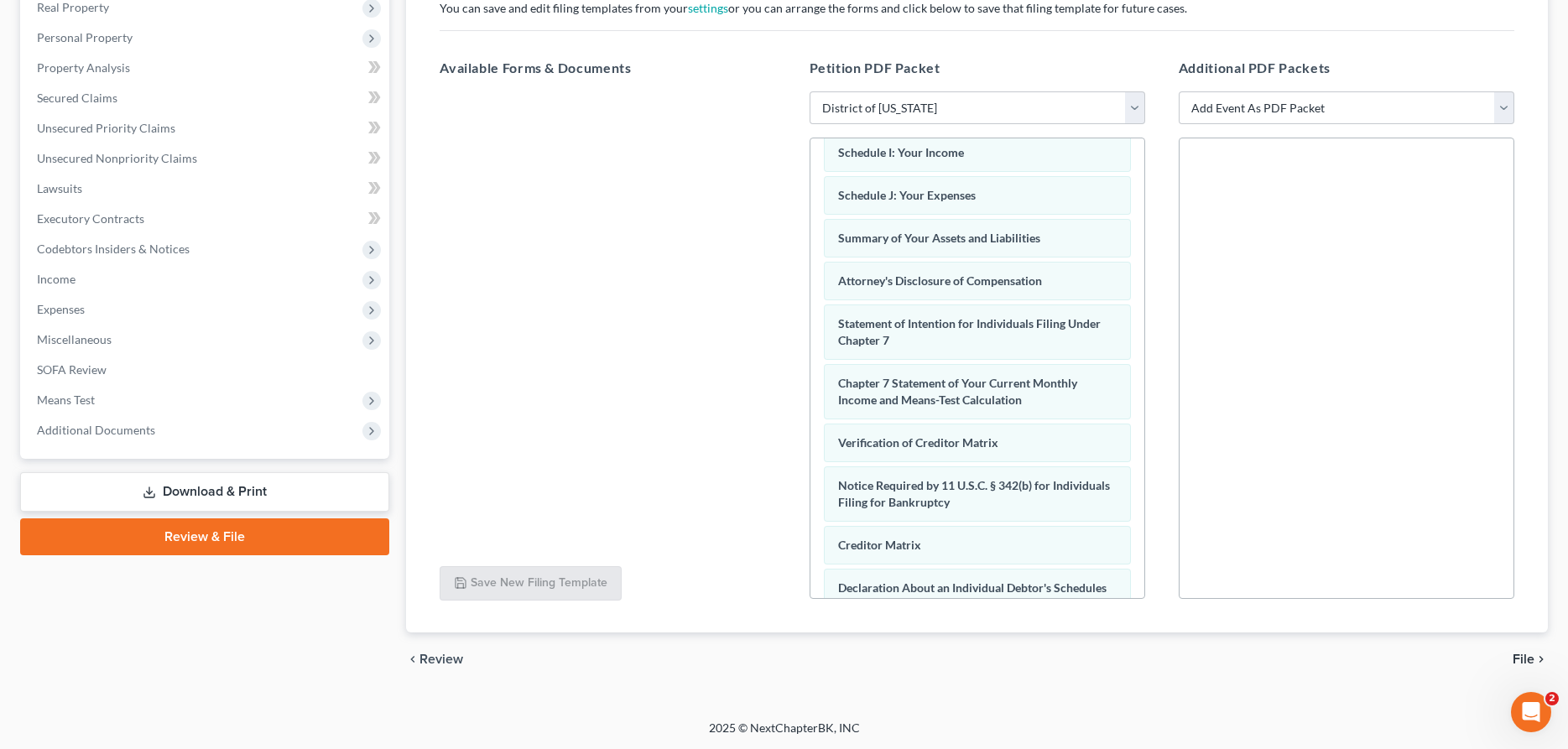
click at [1520, 656] on span "File" at bounding box center [1524, 659] width 22 height 14
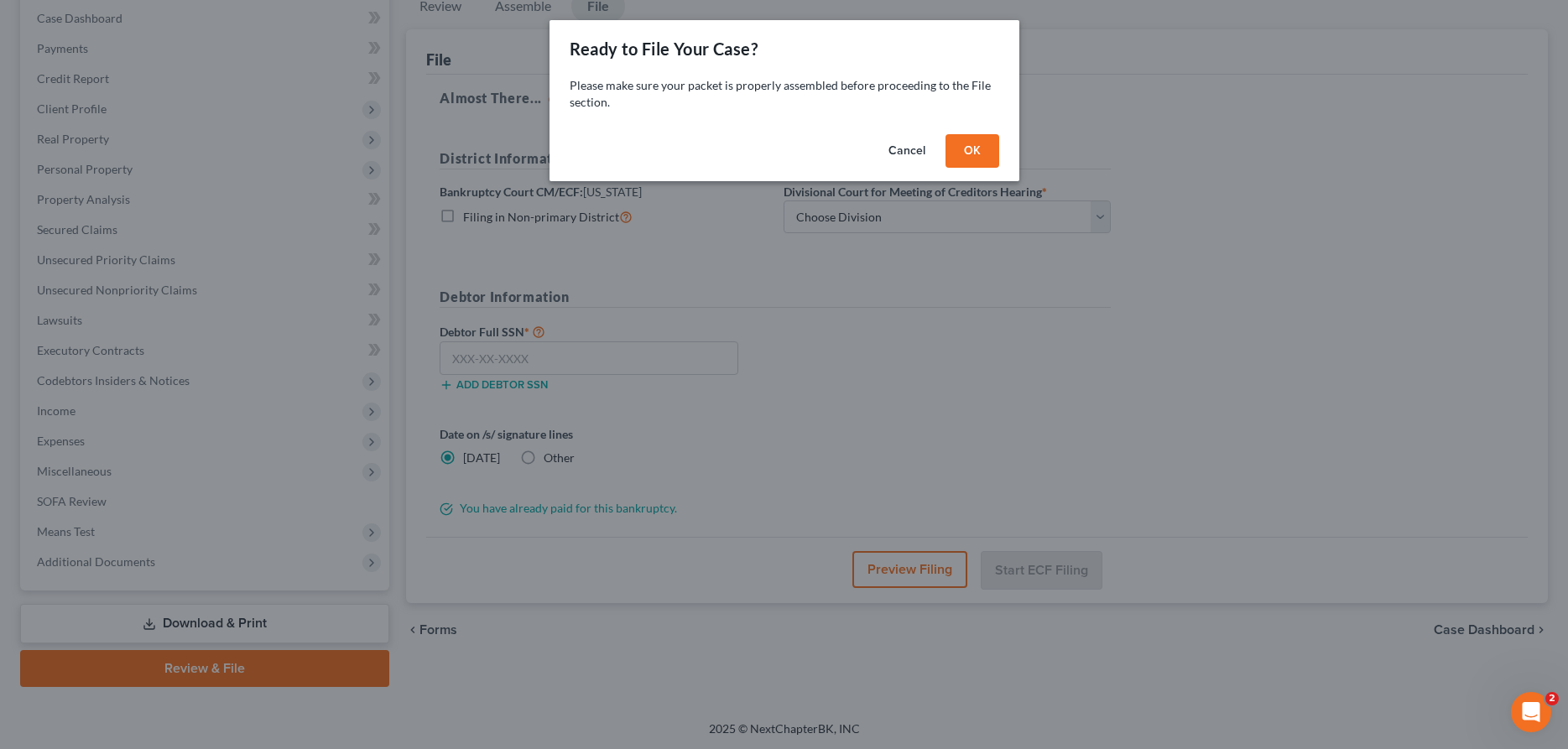
click at [972, 154] on button "OK" at bounding box center [973, 151] width 54 height 34
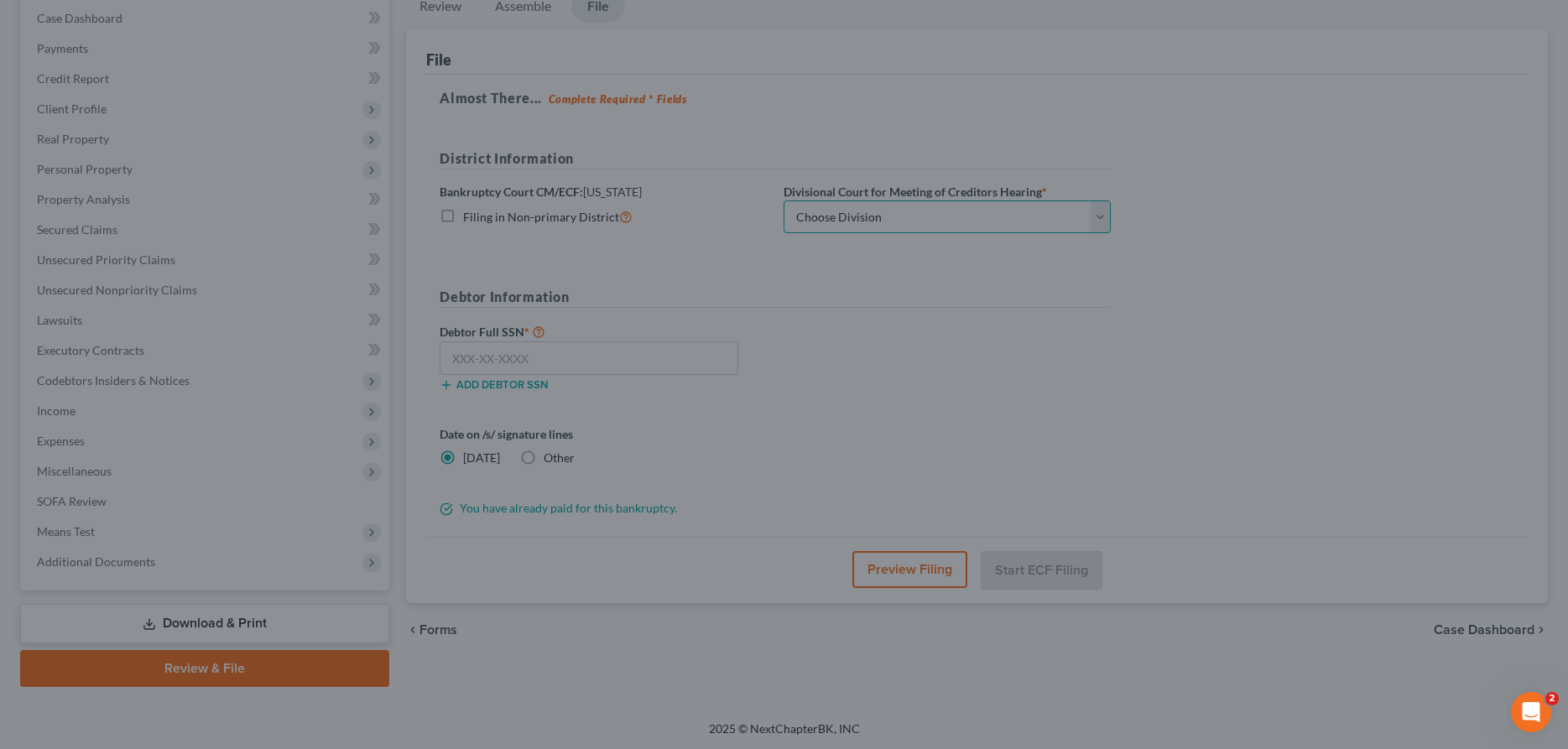
click at [783, 200] on select "Choose Division [US_STATE][GEOGRAPHIC_DATA] [GEOGRAPHIC_DATA] [GEOGRAPHIC_DATA]" at bounding box center [946, 216] width 327 height 34
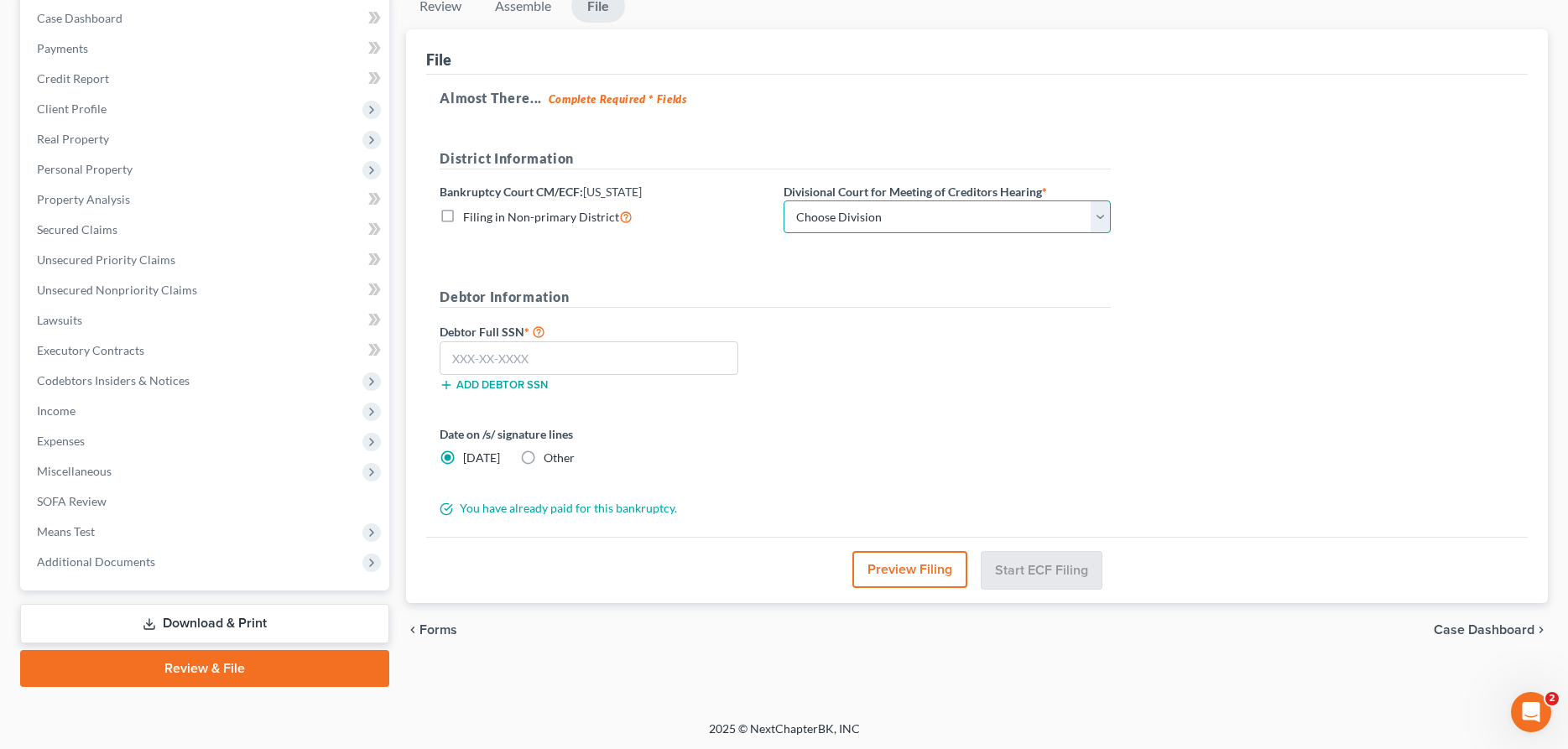
select select "2"
click option "Wichita" at bounding box center [0, 0] width 0 height 0
click at [658, 355] on input "text" at bounding box center [589, 358] width 299 height 34
type input "511-17-7722"
click at [1043, 578] on button "Start ECF Filing" at bounding box center [1041, 569] width 120 height 37
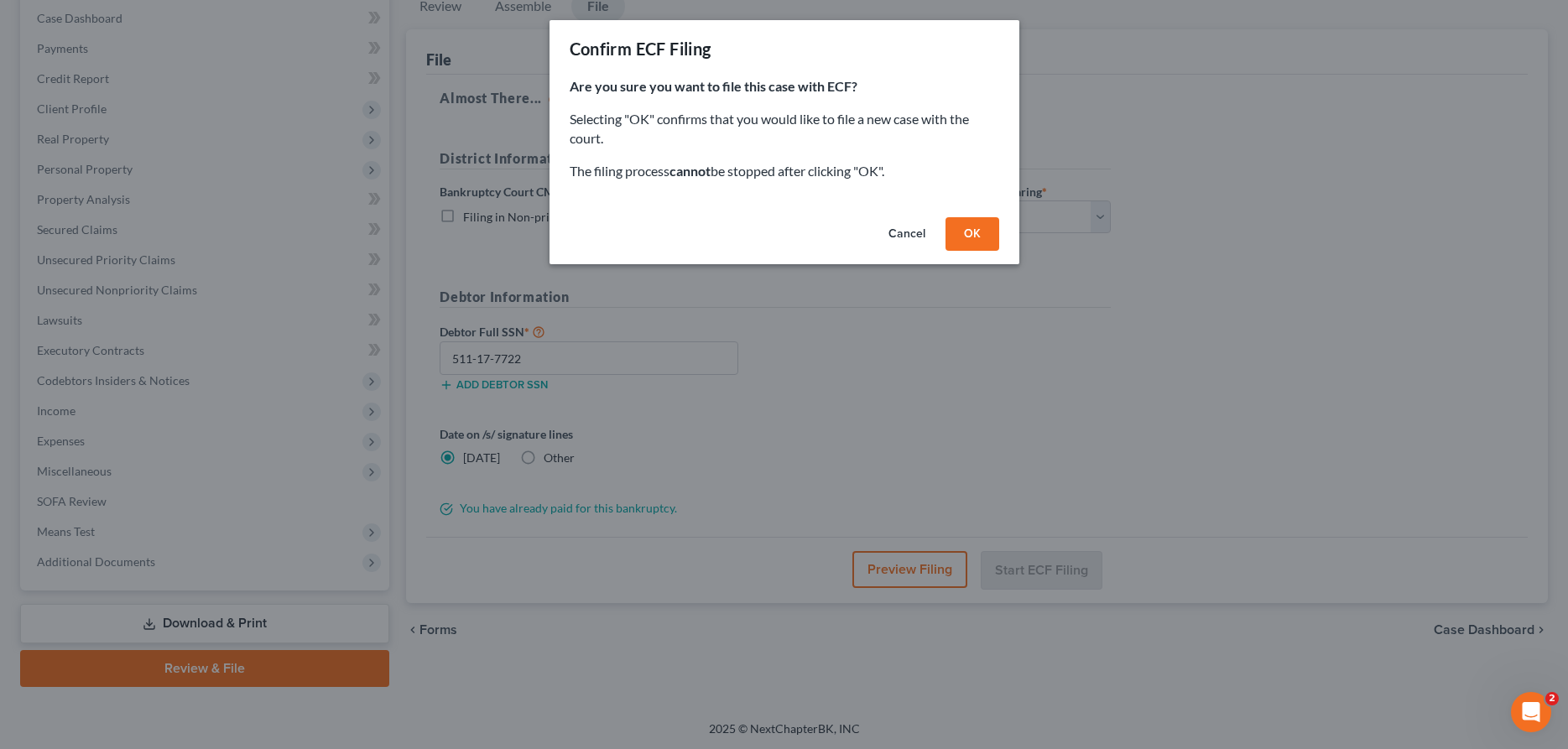
click at [968, 232] on button "OK" at bounding box center [973, 234] width 54 height 34
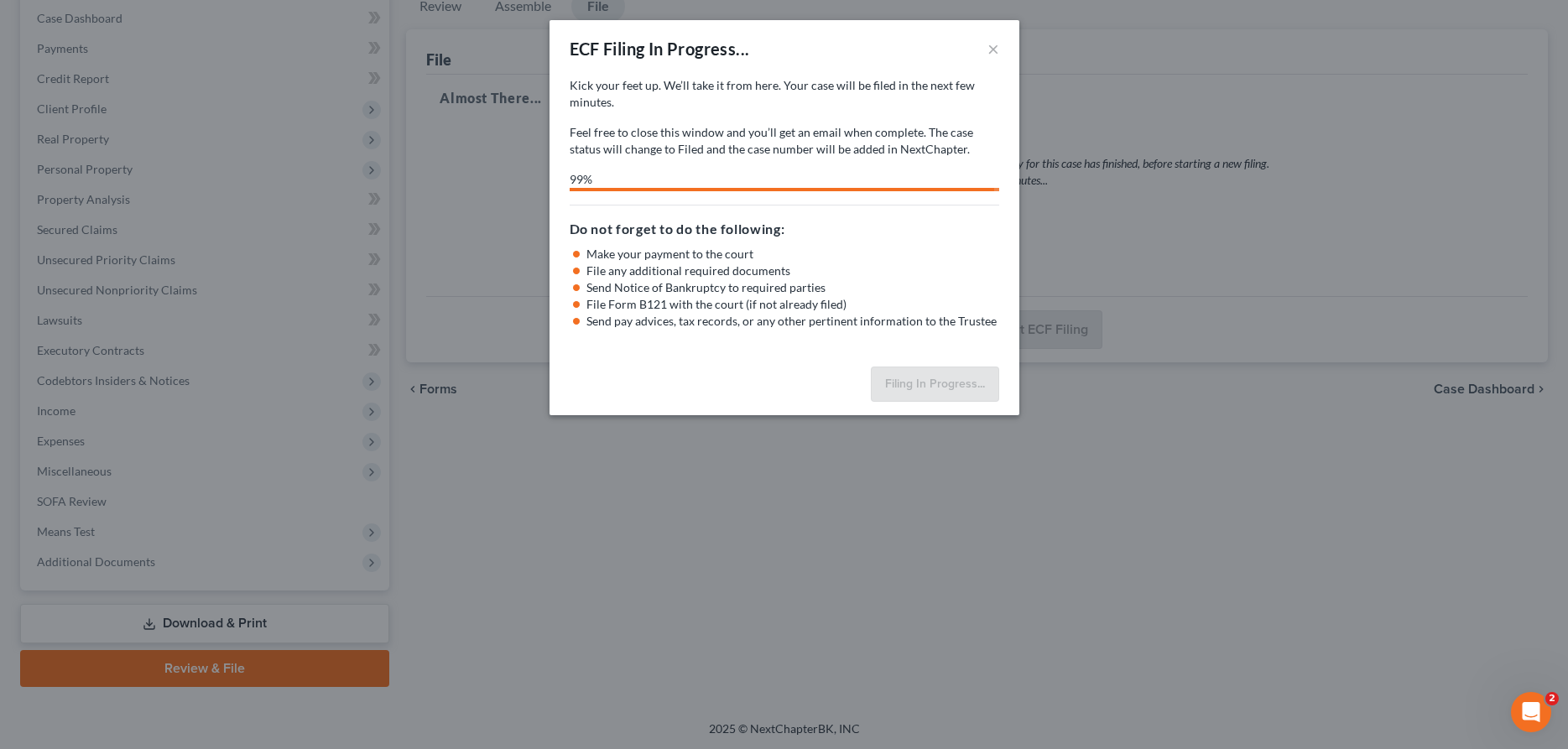
select select "2"
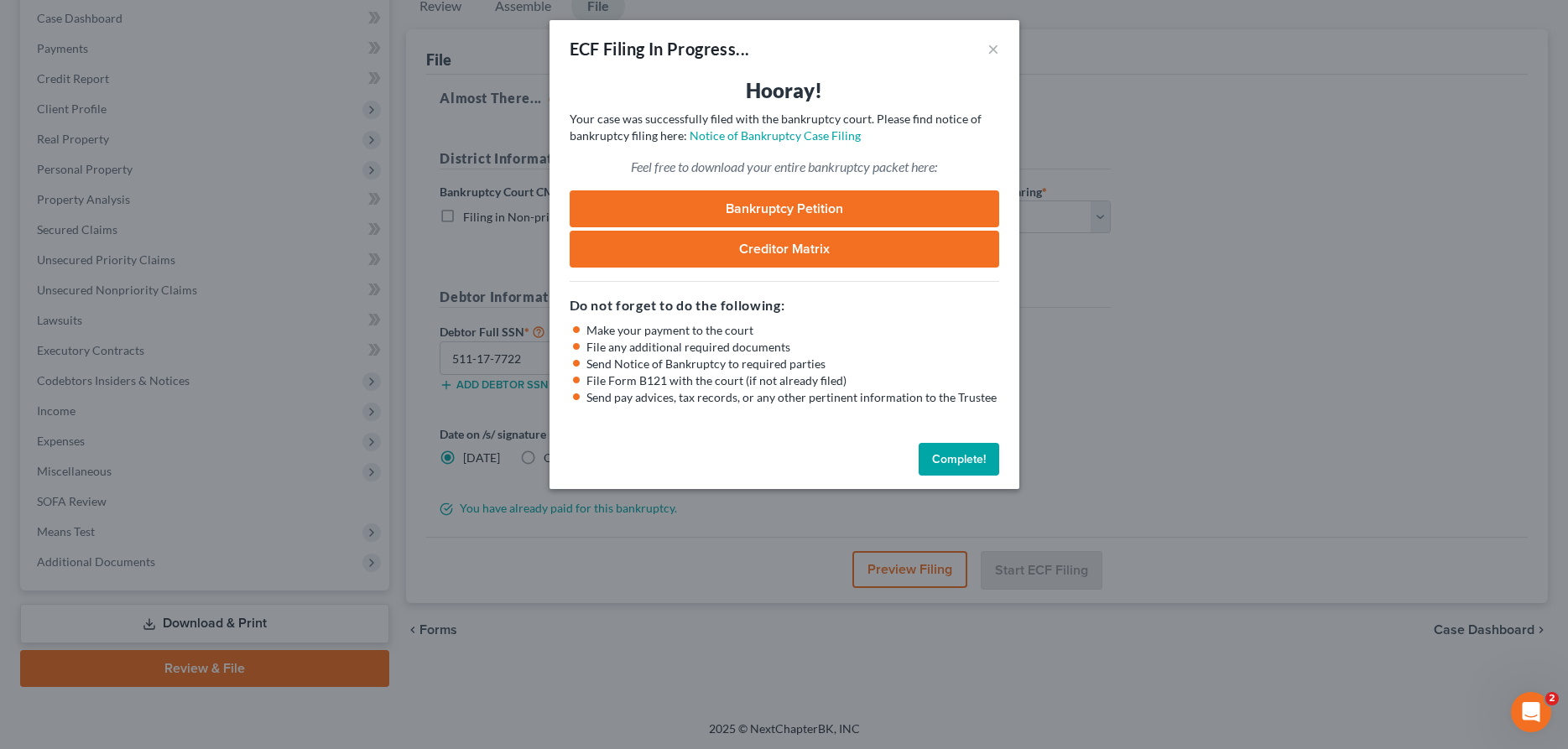
click at [968, 460] on button "Complete!" at bounding box center [958, 459] width 80 height 34
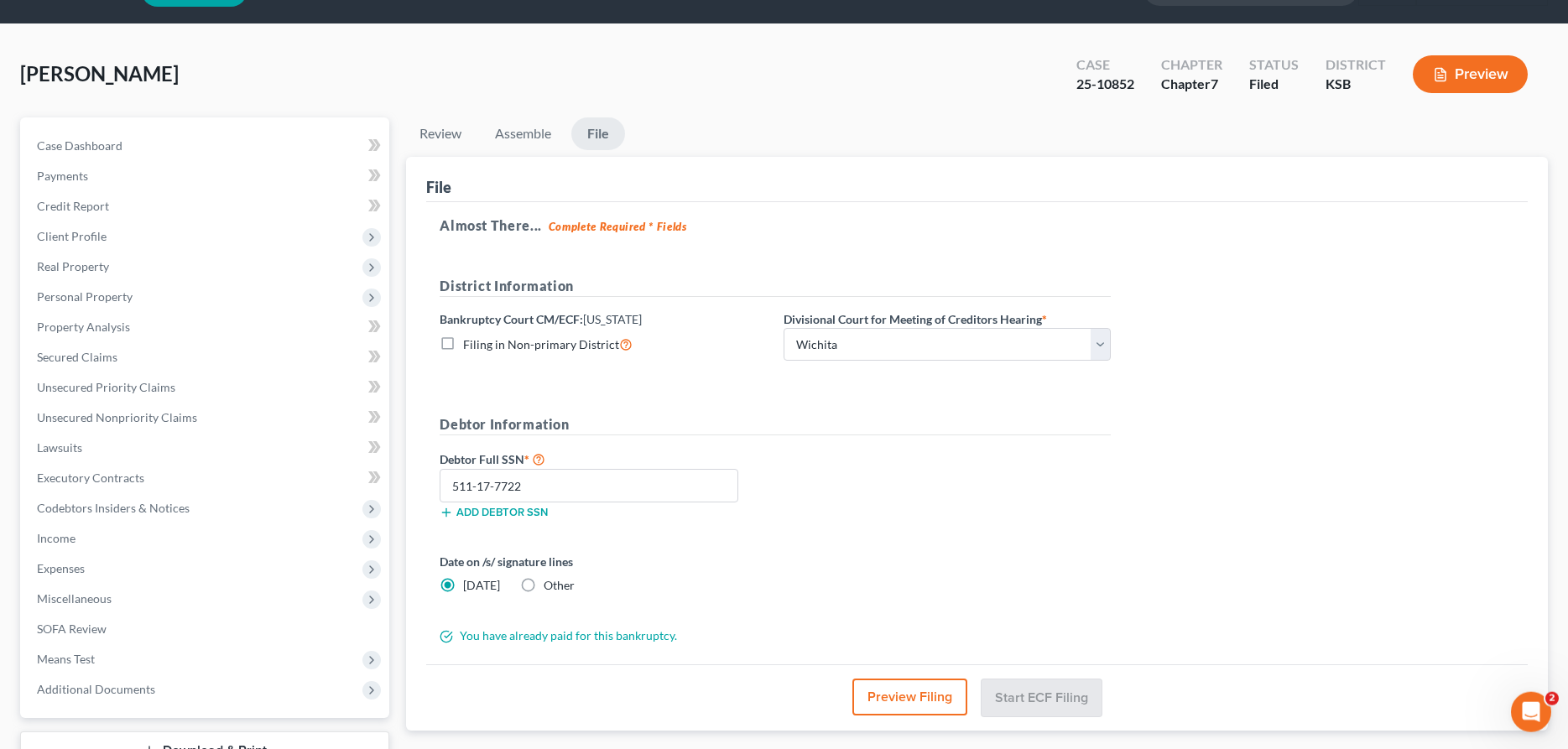
scroll to position [0, 0]
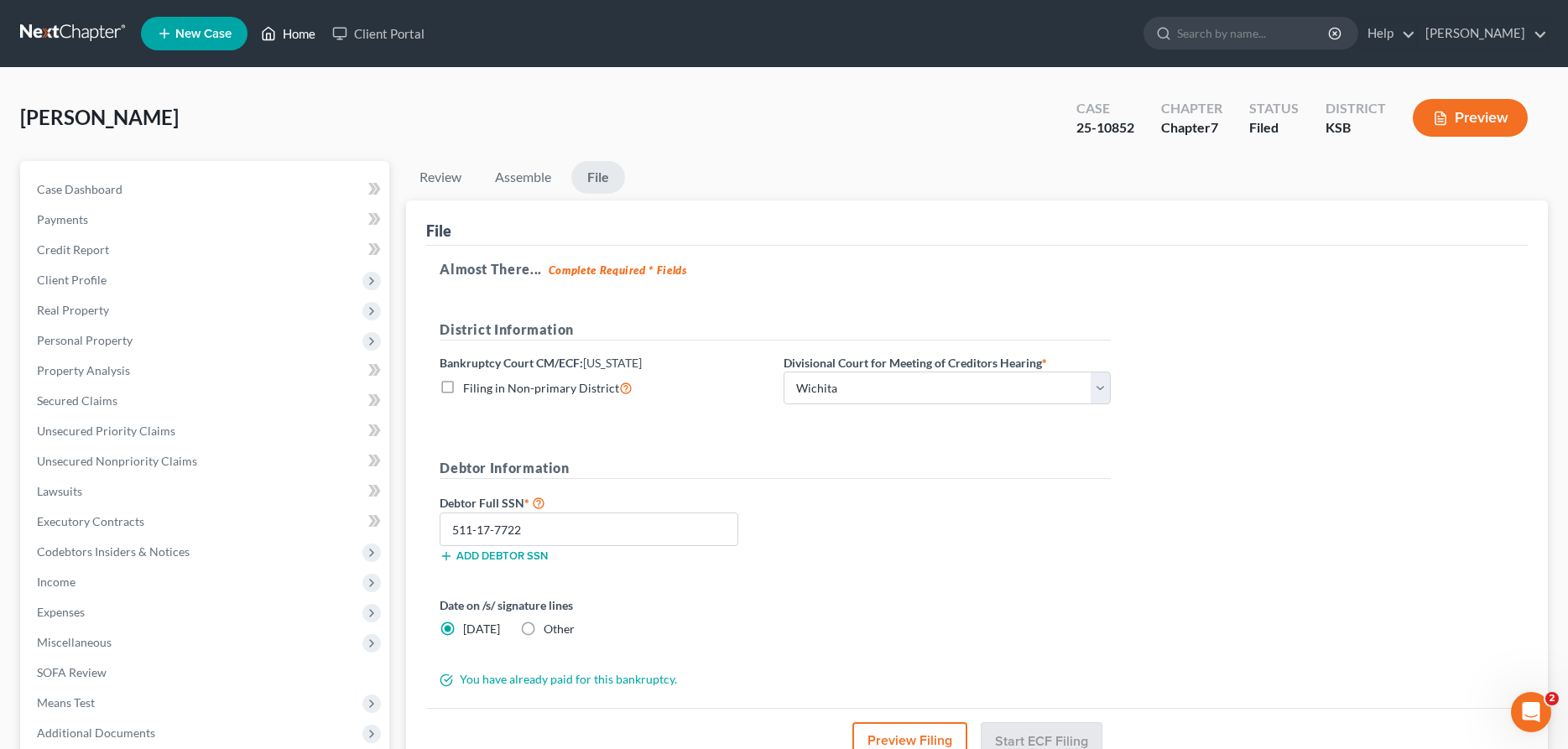
click at [301, 26] on link "Home" at bounding box center [288, 33] width 72 height 30
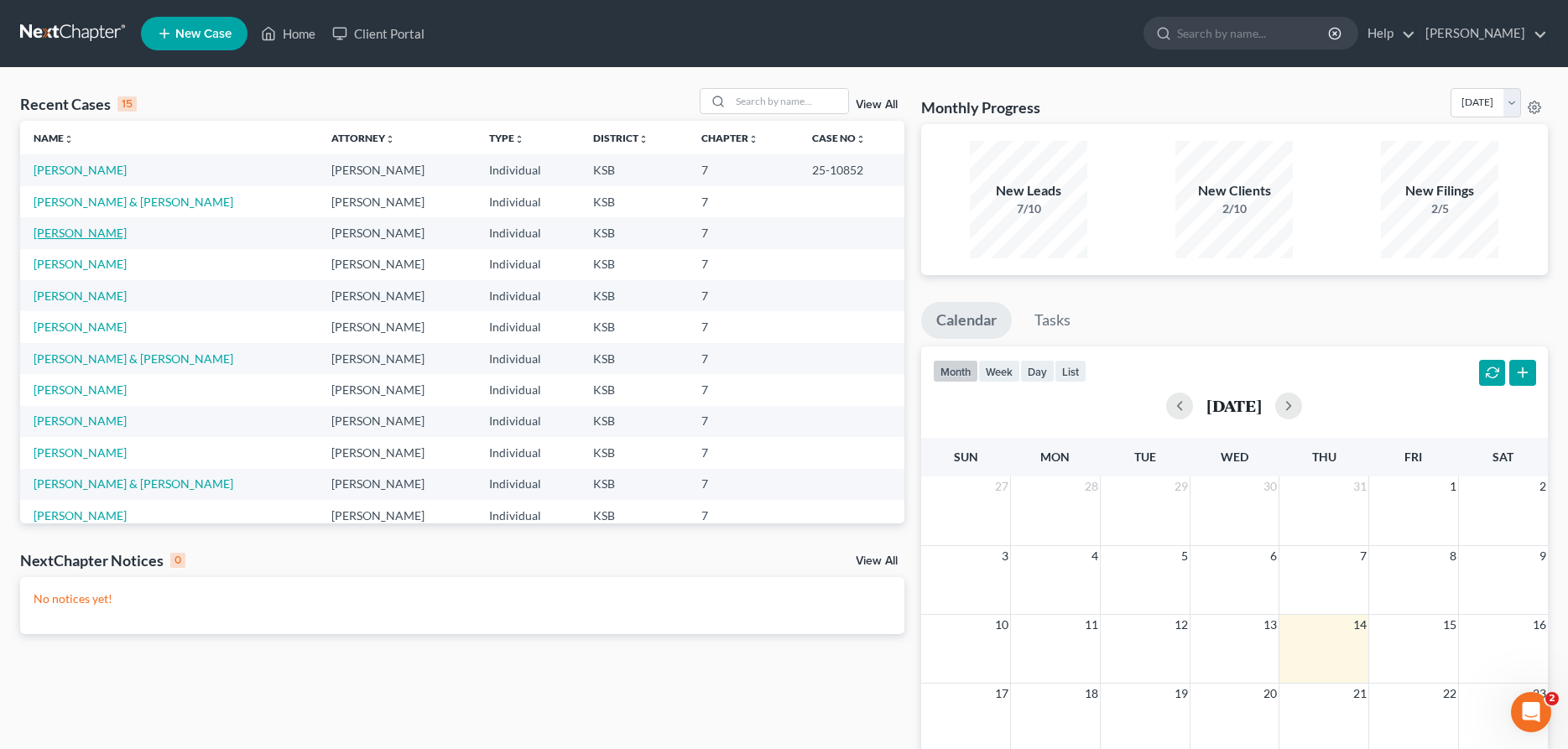
click at [67, 238] on link "[PERSON_NAME]" at bounding box center [80, 232] width 93 height 14
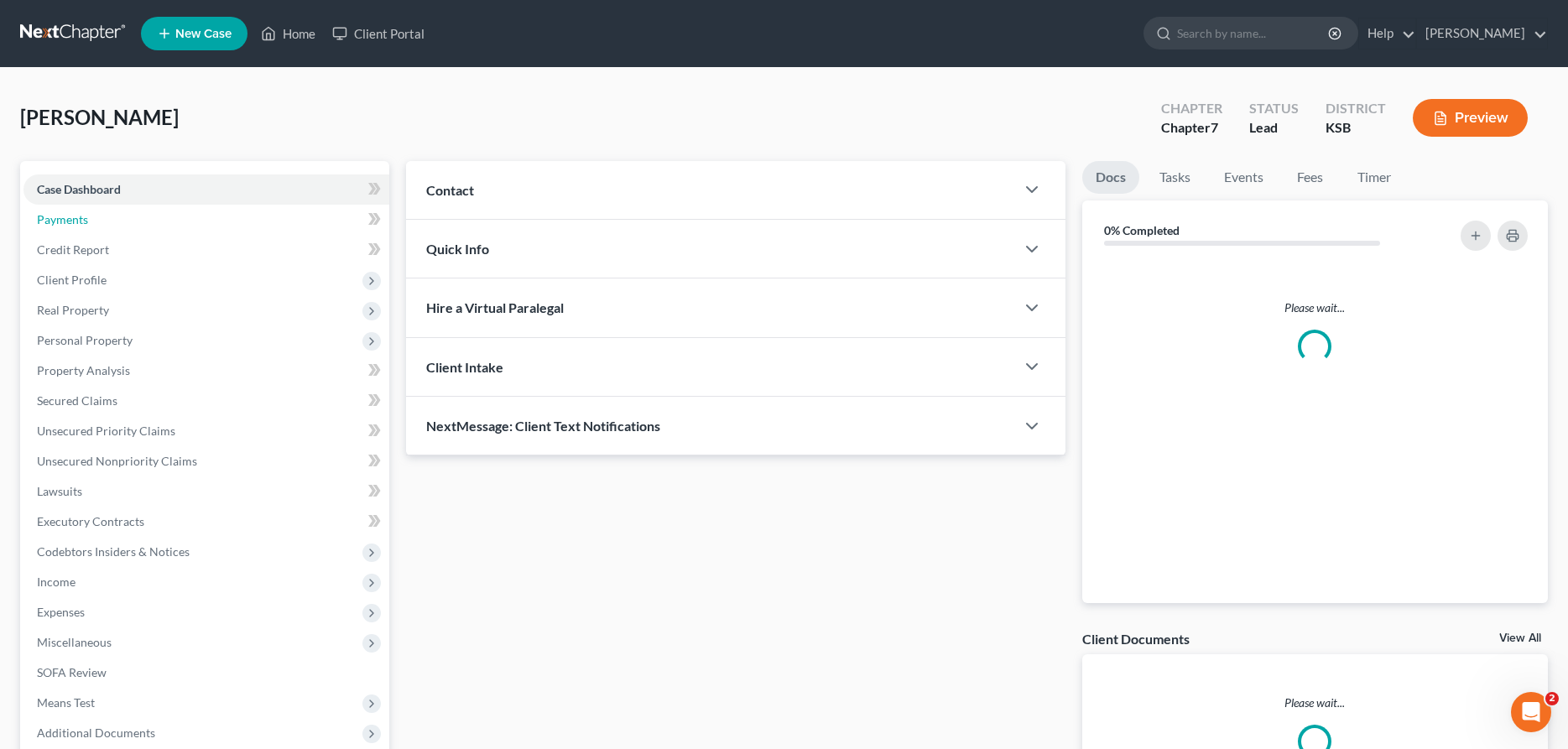
click at [79, 228] on link "Payments" at bounding box center [206, 219] width 365 height 30
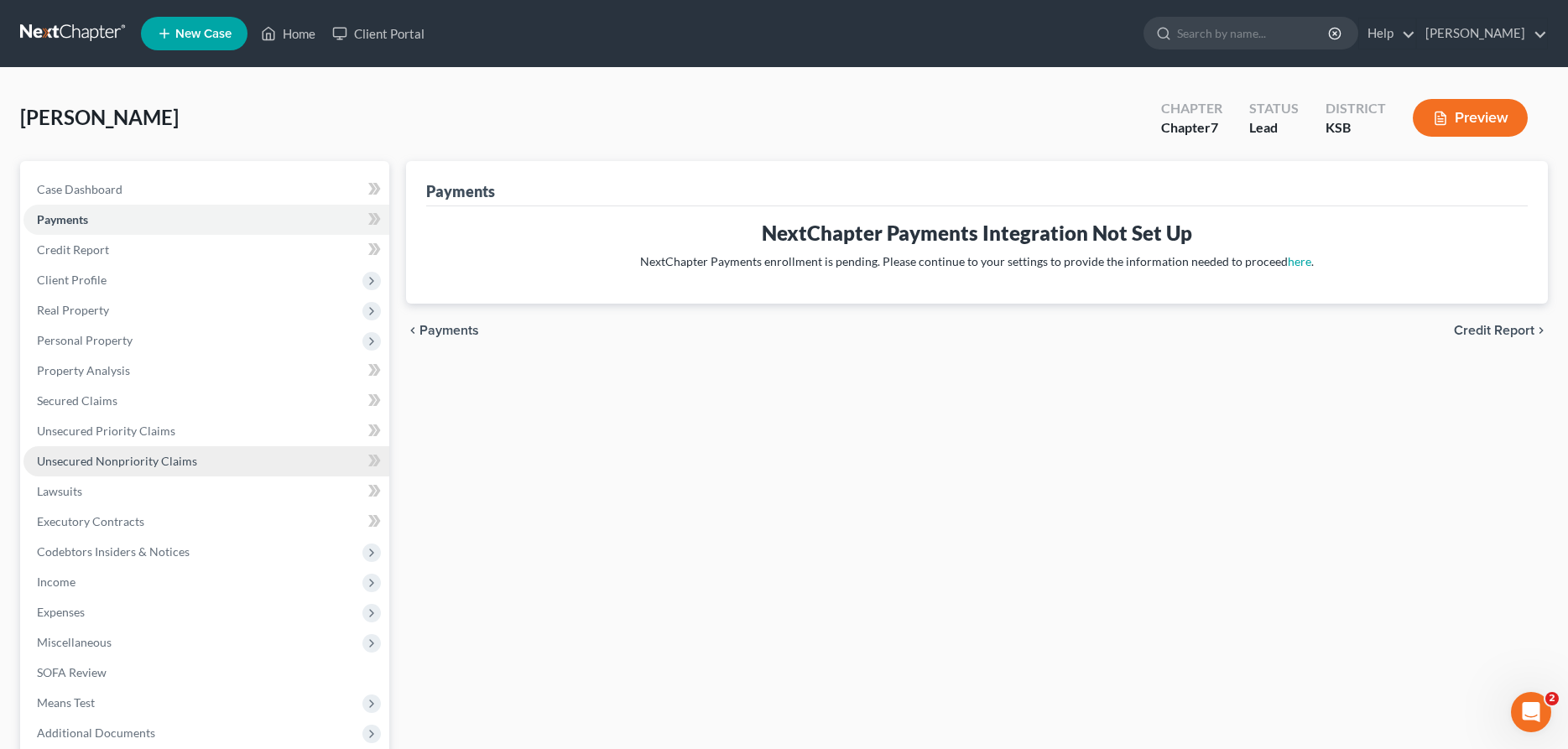
click at [124, 456] on span "Unsecured Nonpriority Claims" at bounding box center [117, 460] width 160 height 14
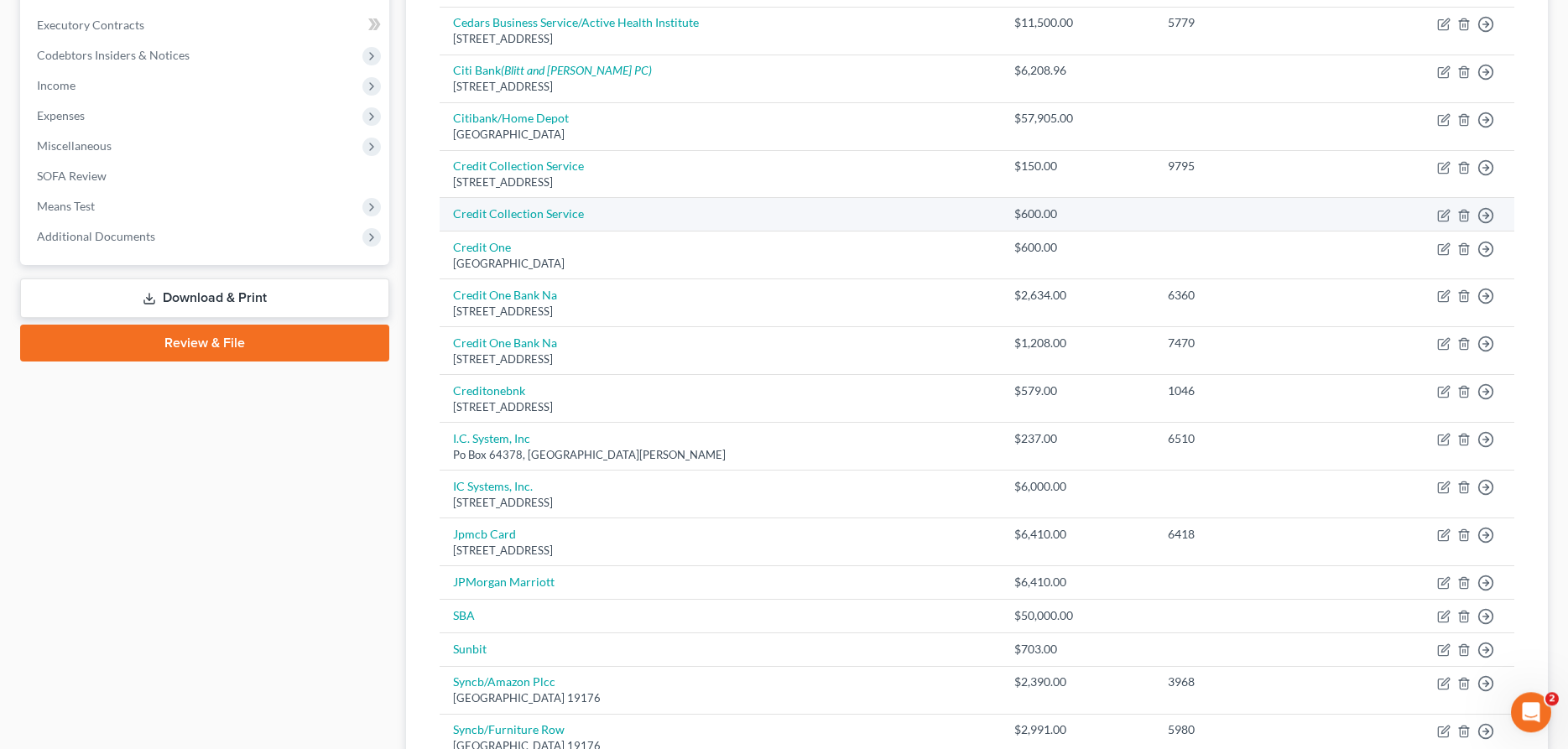
scroll to position [513, 0]
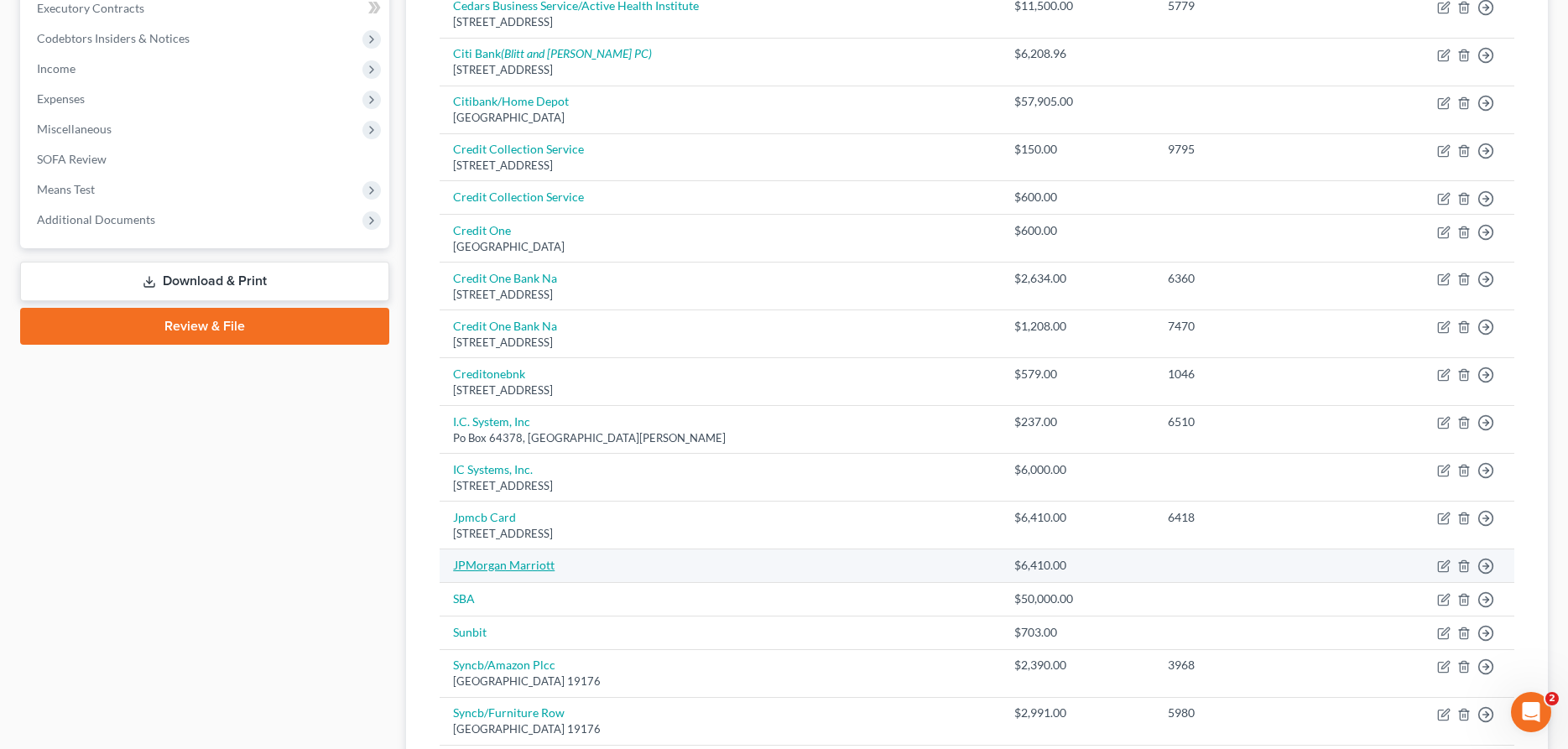
click at [538, 568] on link "JPMorgan Marriott" at bounding box center [504, 564] width 102 height 14
select select "2"
select select "0"
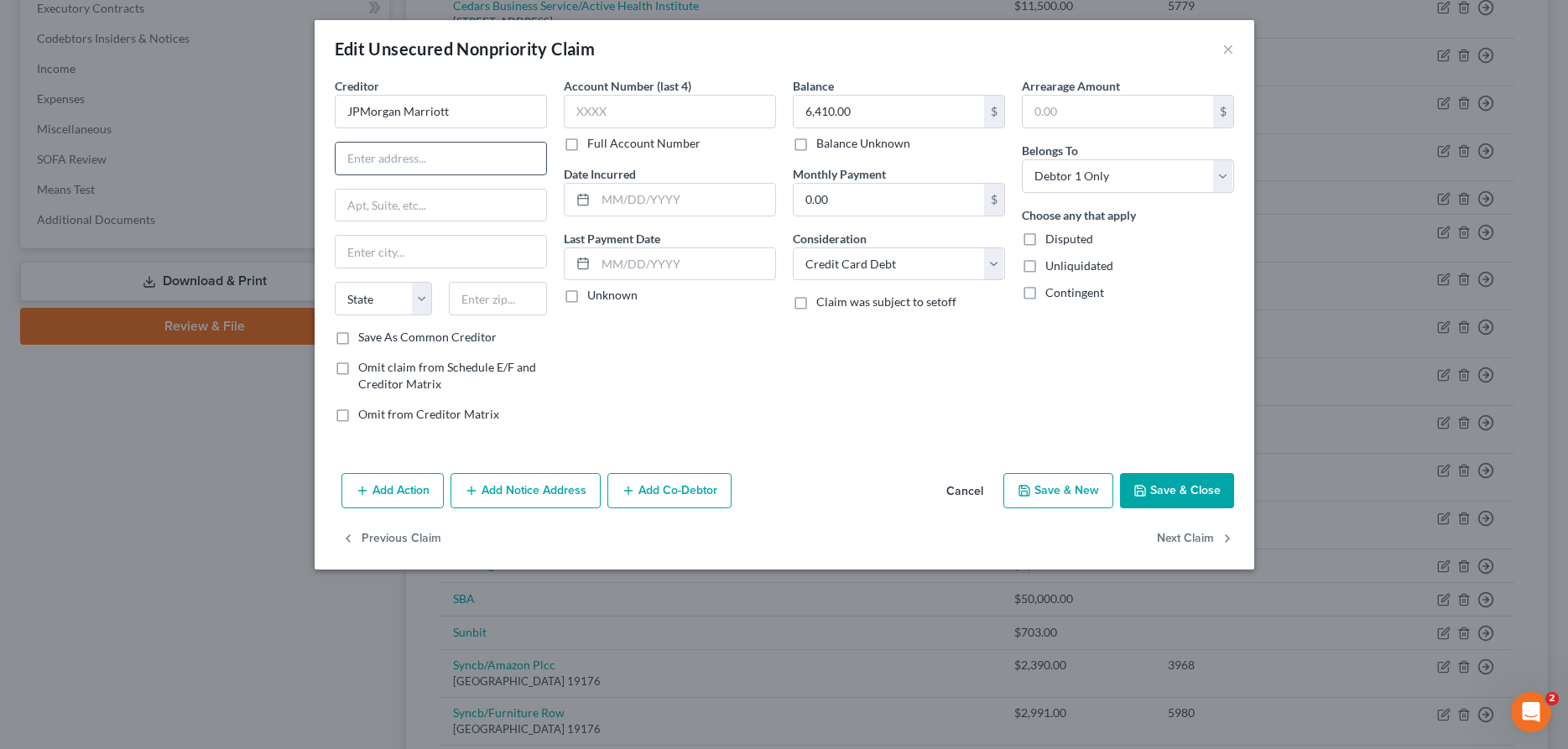
click at [435, 158] on input "text" at bounding box center [441, 158] width 211 height 32
type input "Po Box 15369"
type input "Wilmington"
select select "7"
type input "19850"
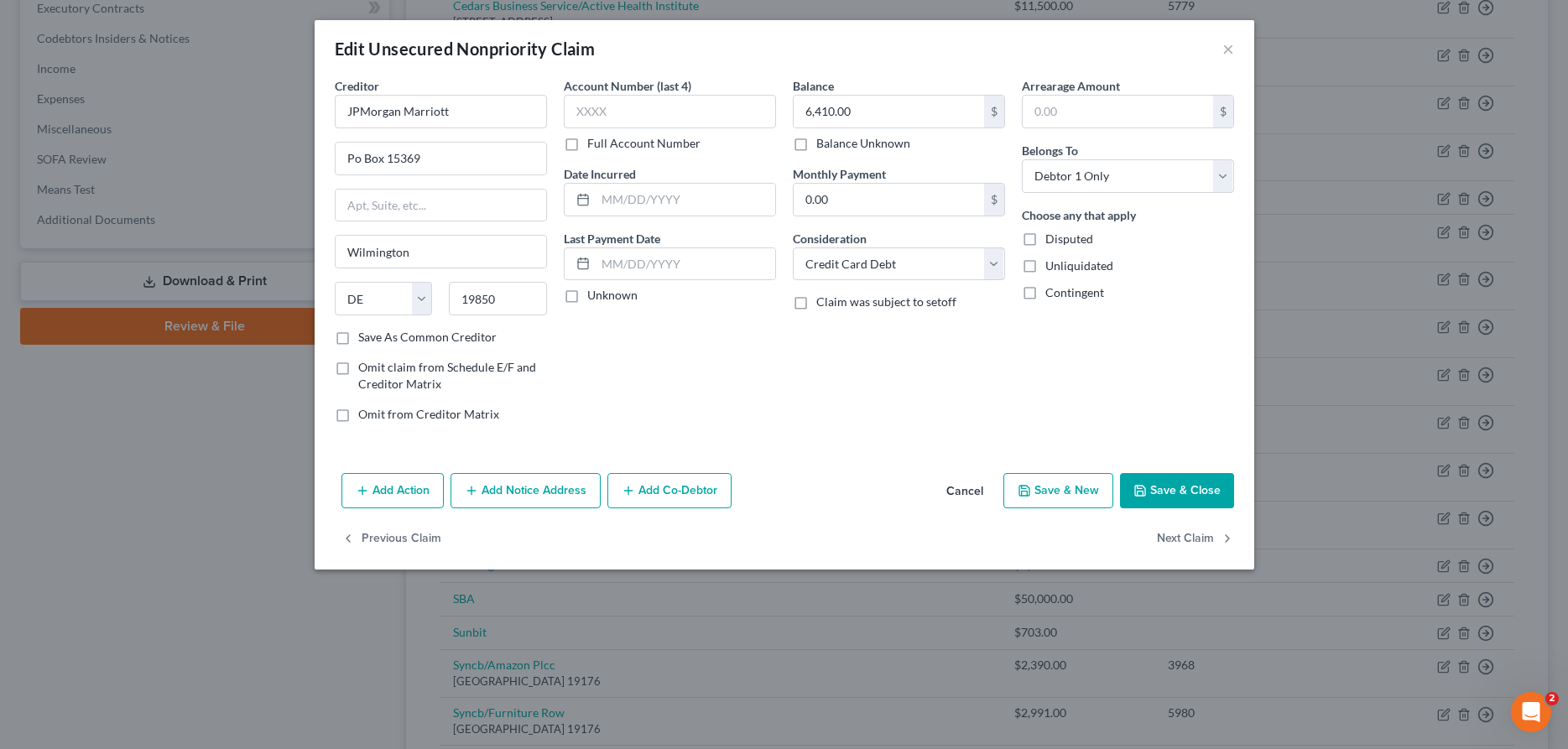
click at [1172, 500] on button "Save & Close" at bounding box center [1176, 490] width 114 height 35
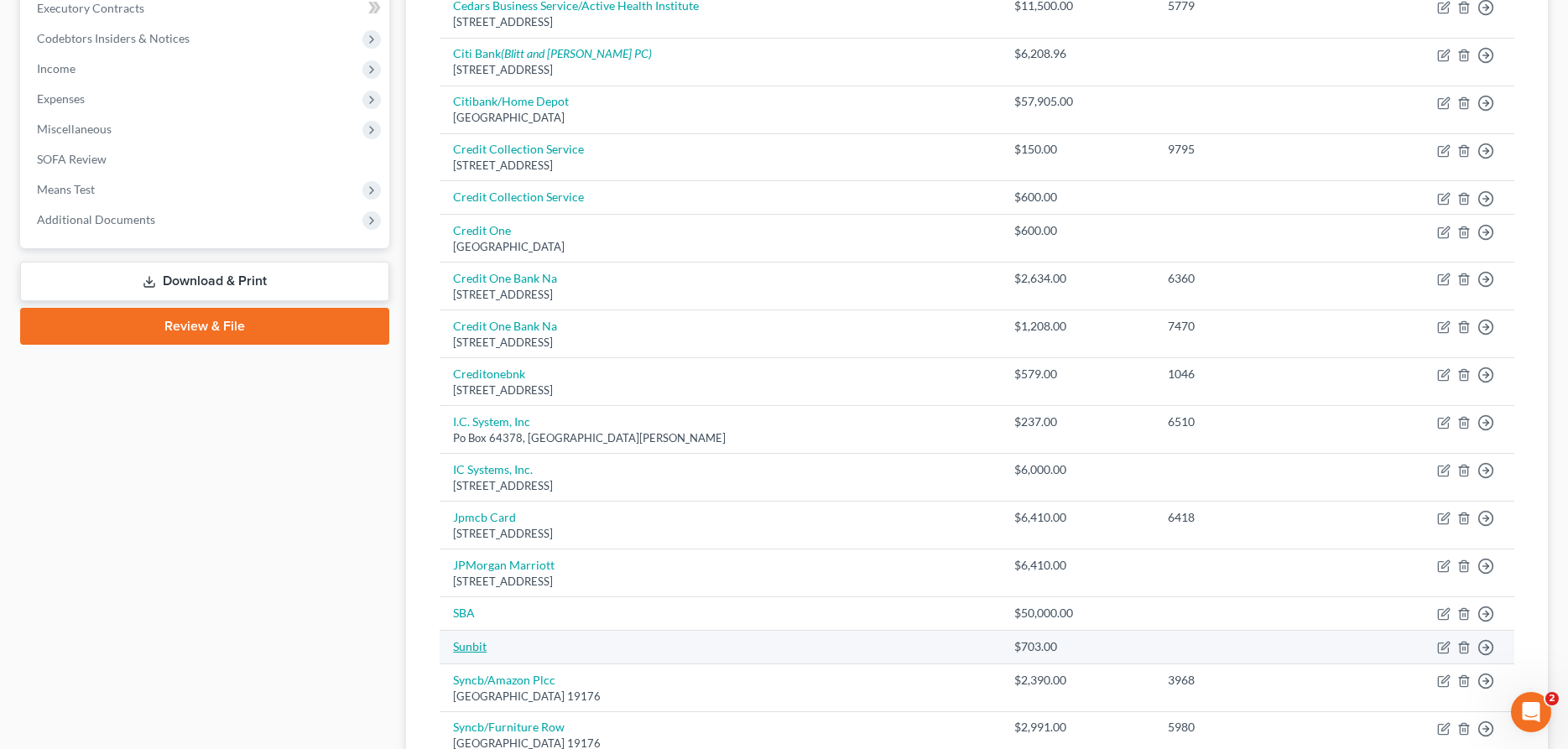
click at [478, 650] on link "Sunbit" at bounding box center [470, 646] width 34 height 14
select select "2"
select select "0"
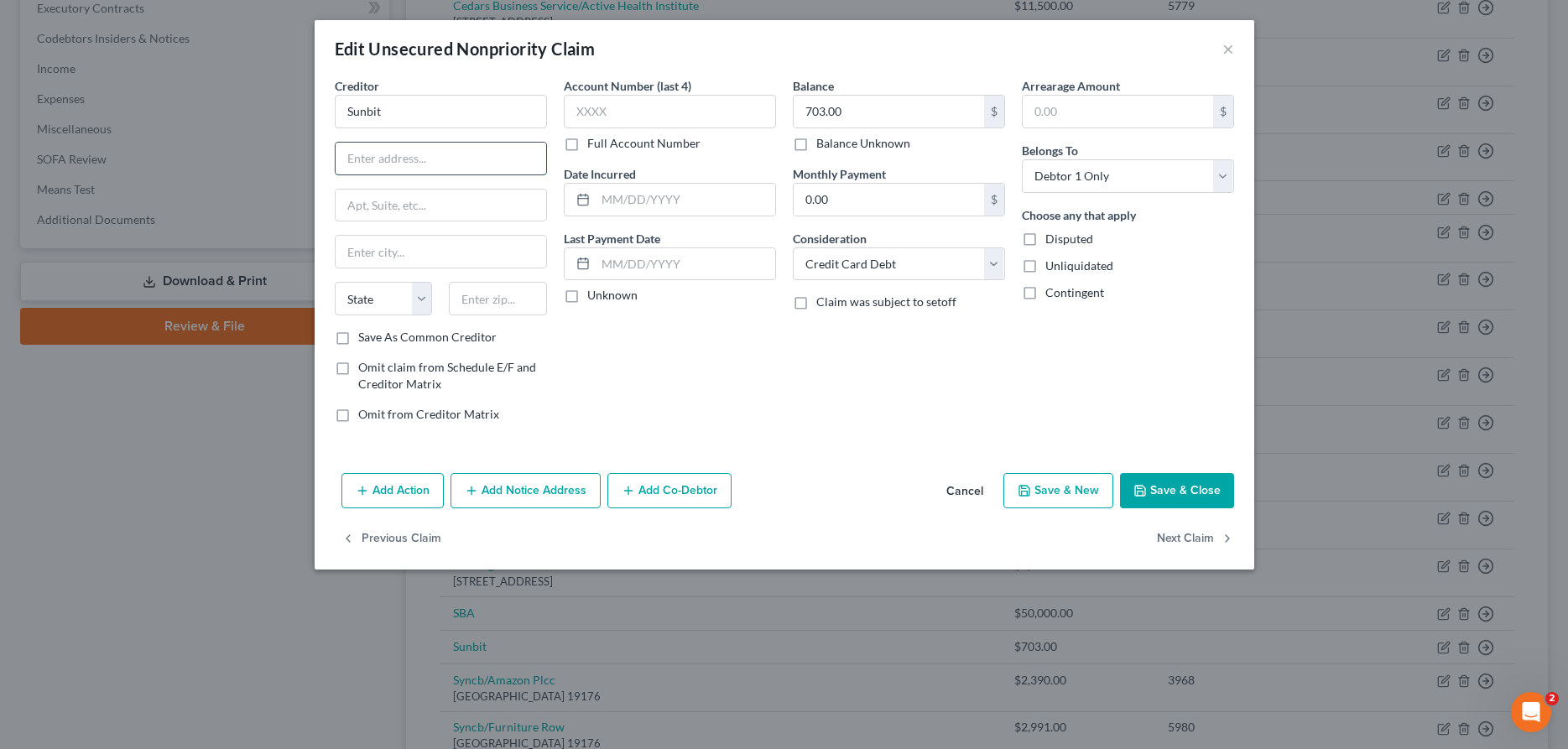
click at [503, 167] on input "text" at bounding box center [441, 158] width 211 height 32
type input "Po Box 24010"
type input "[GEOGRAPHIC_DATA]"
select select "4"
type input "90024"
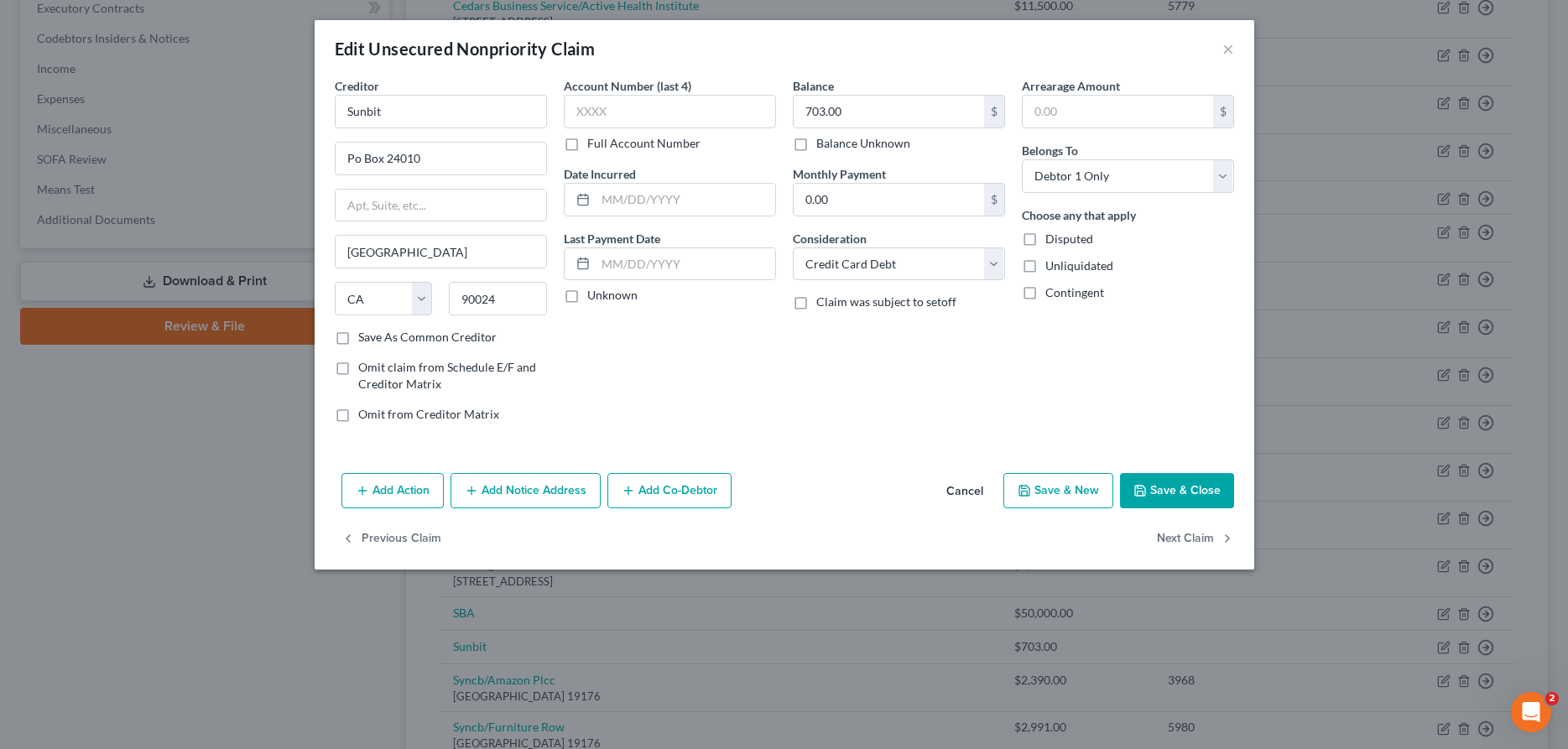
click at [1187, 493] on button "Save & Close" at bounding box center [1176, 490] width 114 height 35
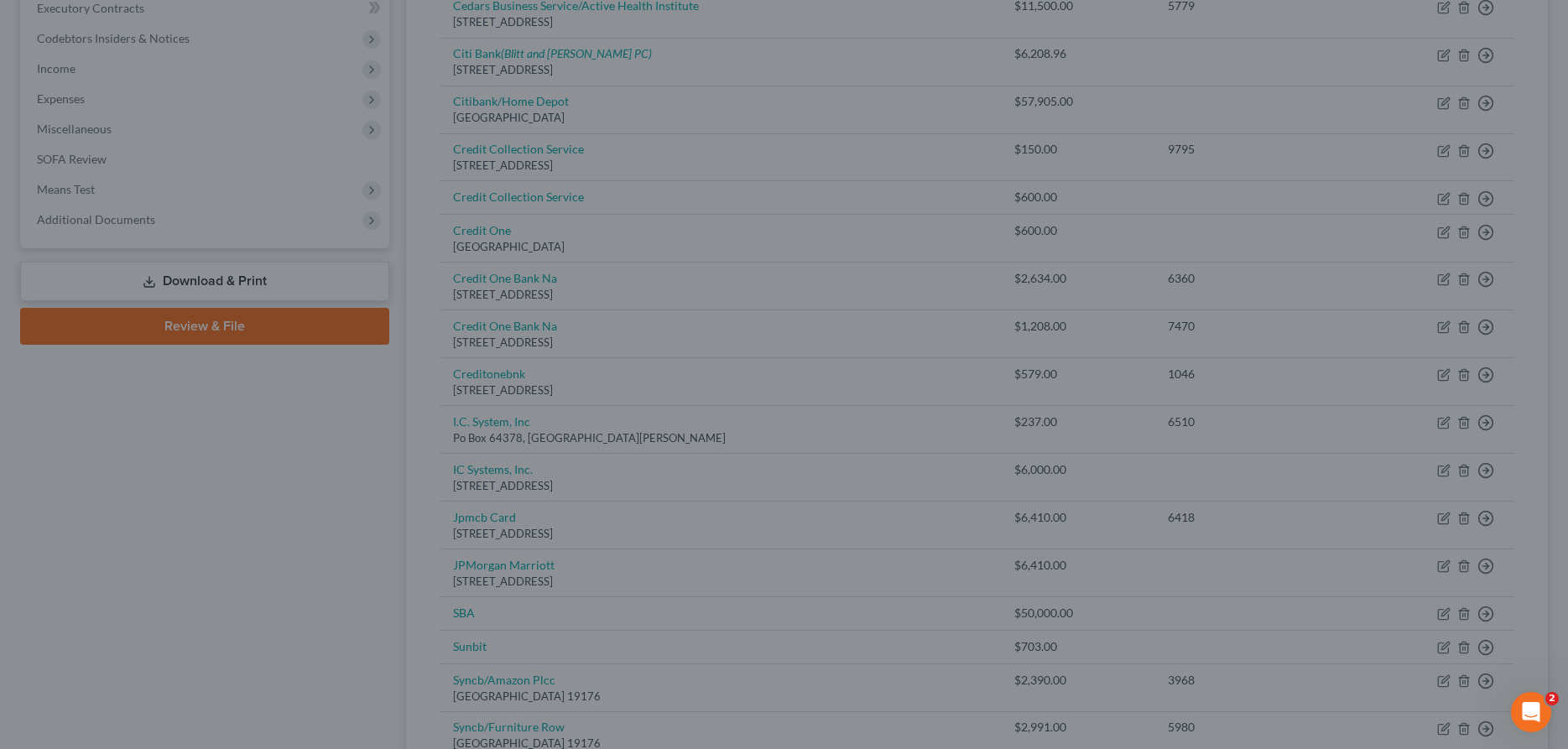
type input "0"
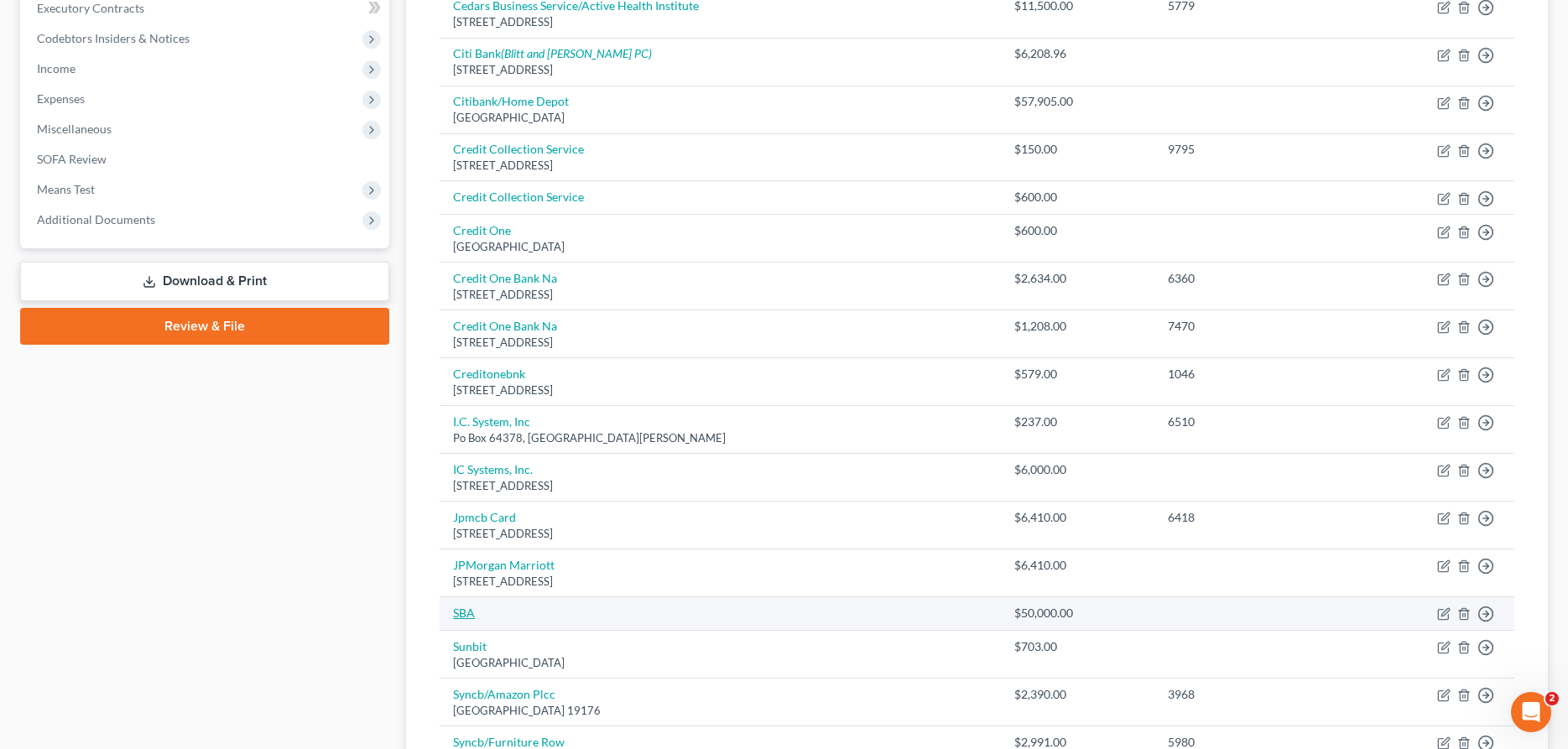
click at [464, 612] on link "SBA" at bounding box center [464, 613] width 22 height 14
select select "1"
select select "0"
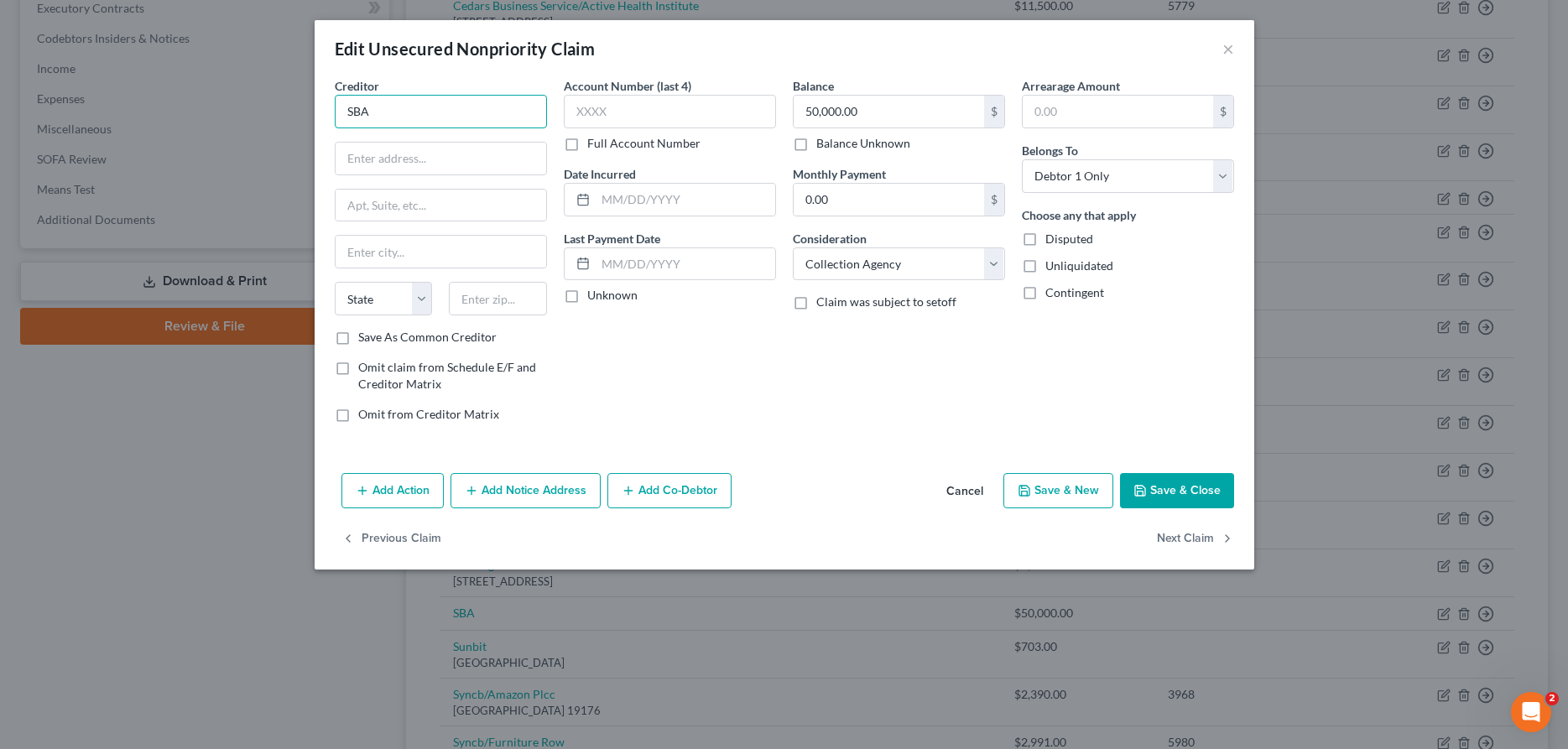
click at [522, 111] on input "SBA" at bounding box center [441, 111] width 213 height 34
type input "SBA EIDL"
type input "[STREET_ADDRESS]"
type input "[US_STATE]"
select select "8"
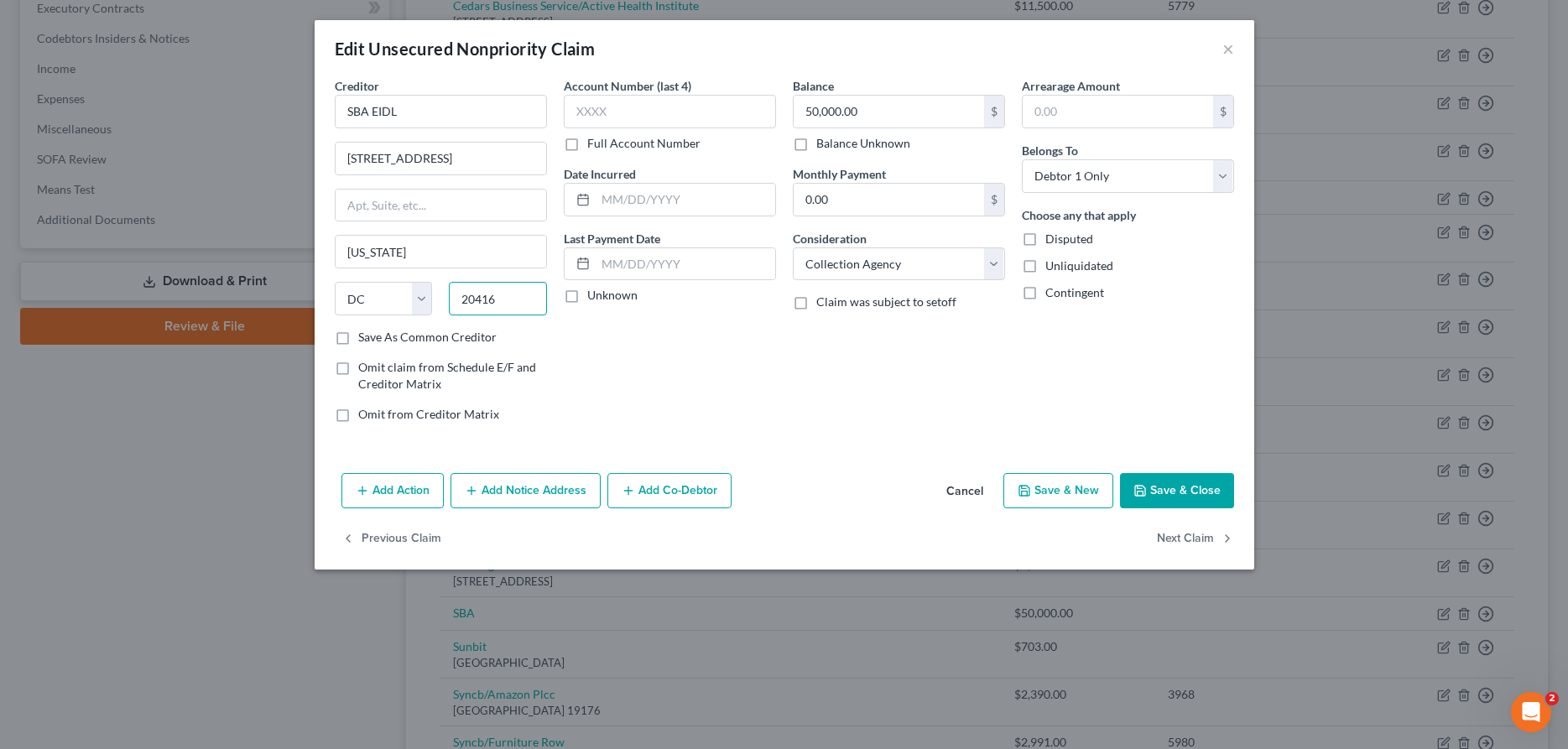
type input "20416"
click at [1161, 499] on button "Save & Close" at bounding box center [1176, 490] width 114 height 35
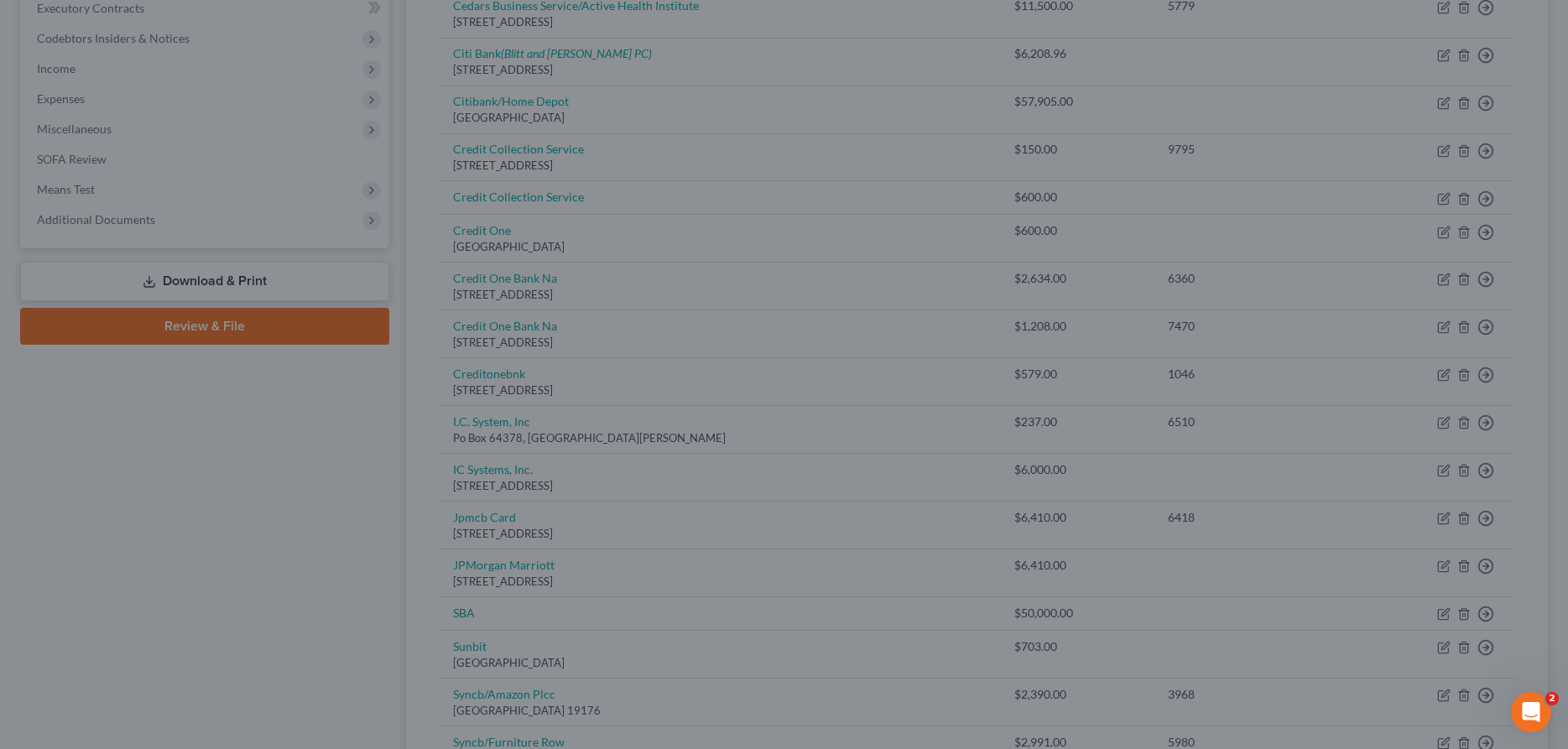
type input "0"
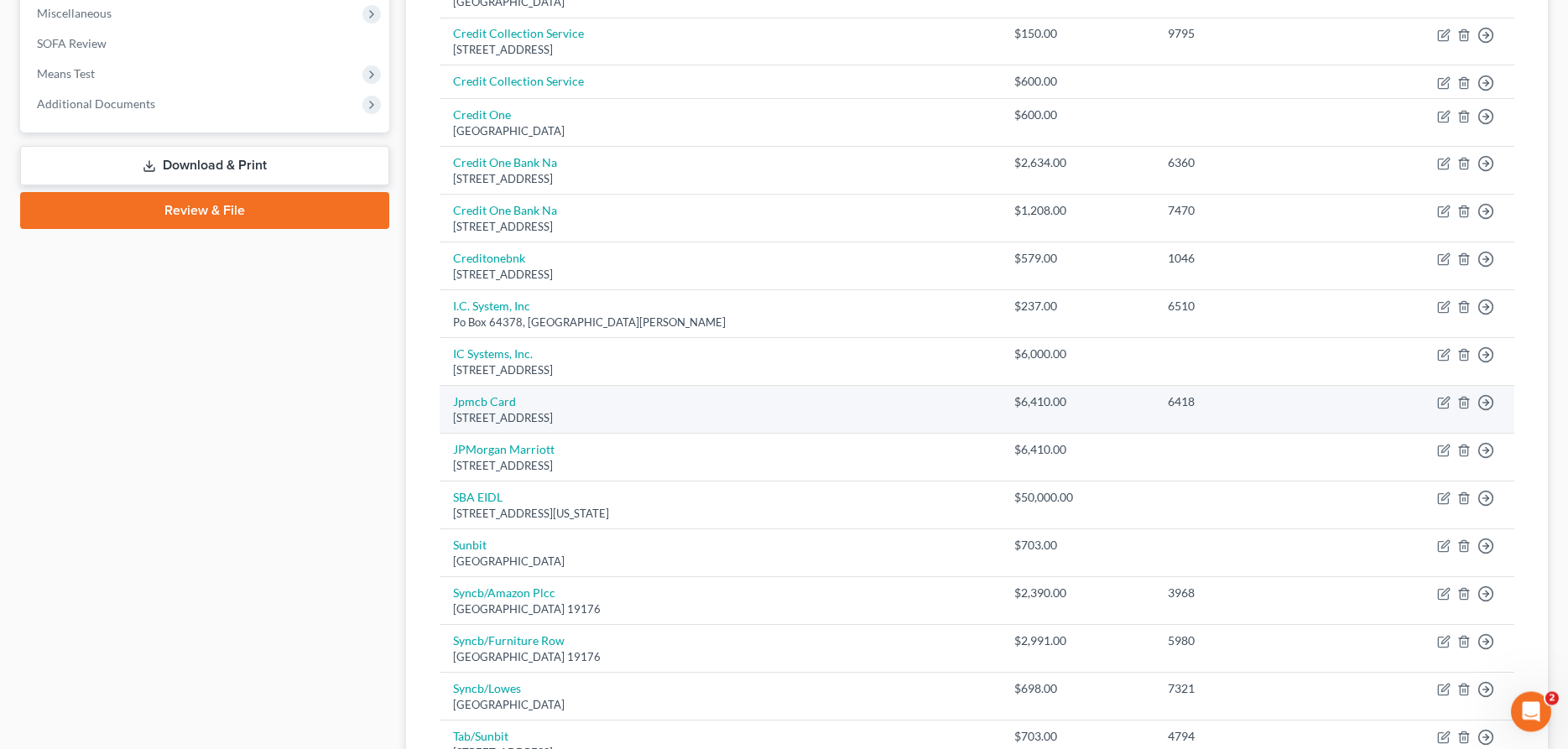
scroll to position [599, 0]
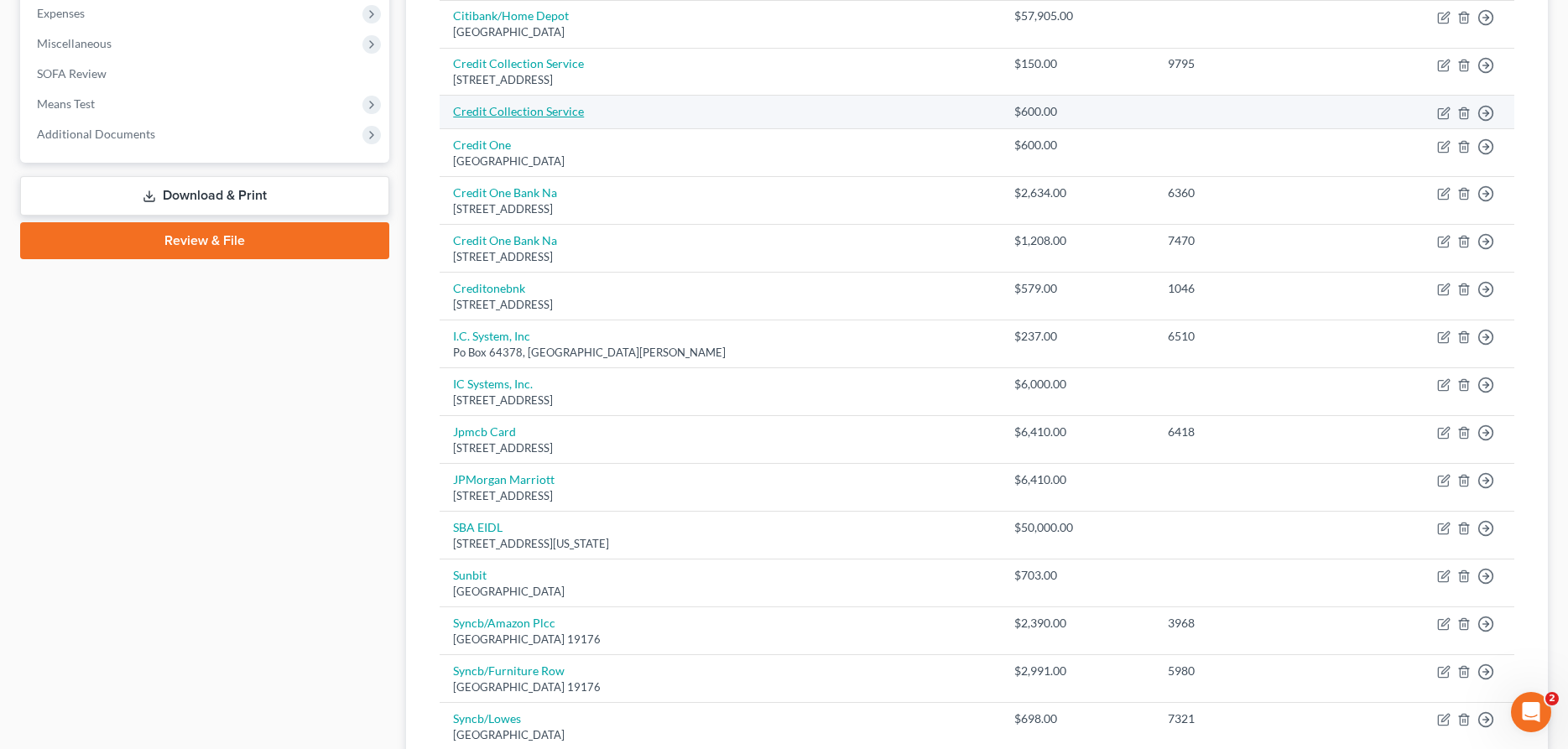
click at [547, 114] on link "Credit Collection Service" at bounding box center [518, 111] width 131 height 14
select select "1"
select select "0"
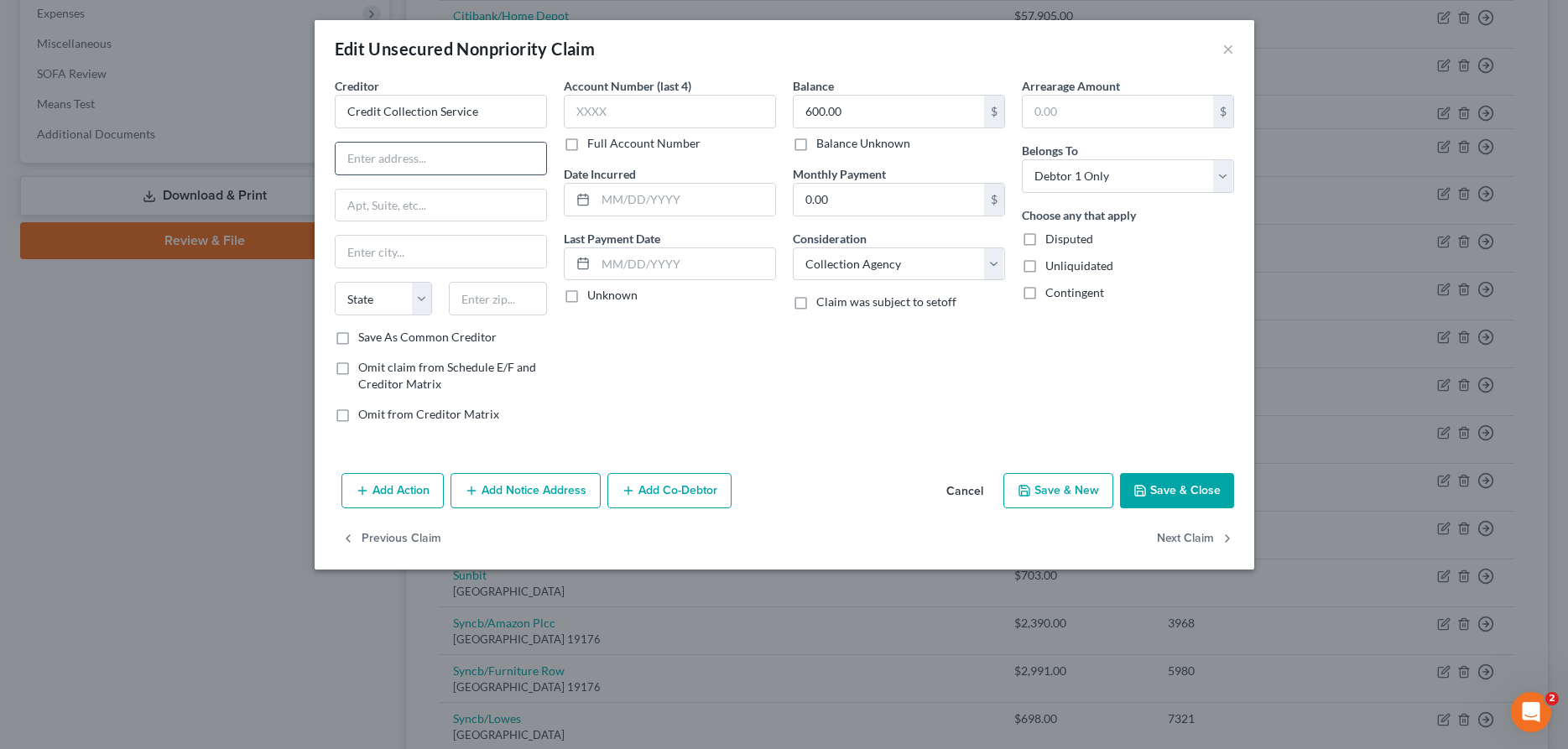
click at [512, 154] on input "text" at bounding box center [441, 158] width 211 height 32
type input "[STREET_ADDRESS]"
type input "[PERSON_NAME]"
select select "22"
type input "02062"
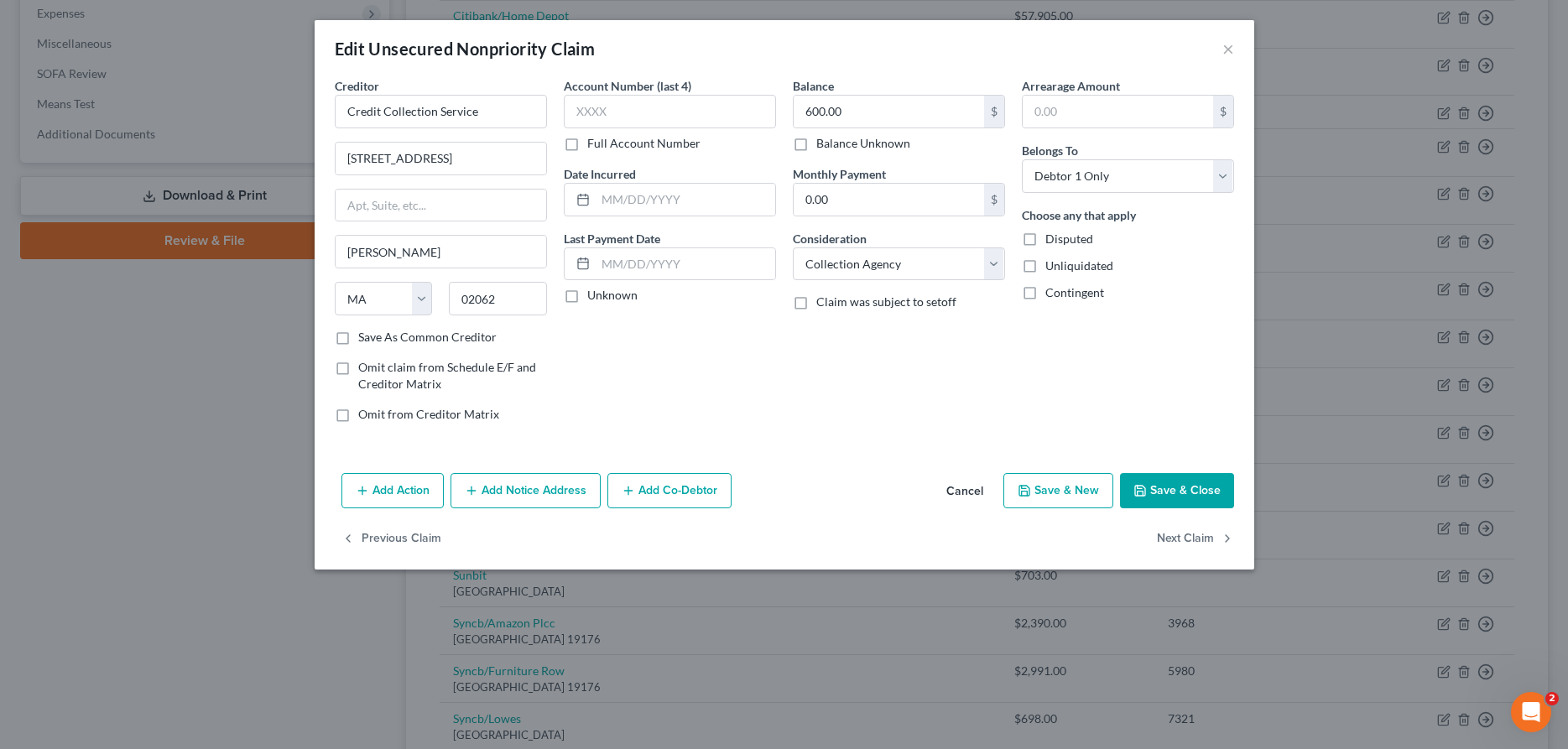
click at [542, 485] on button "Add Notice Address" at bounding box center [525, 490] width 150 height 35
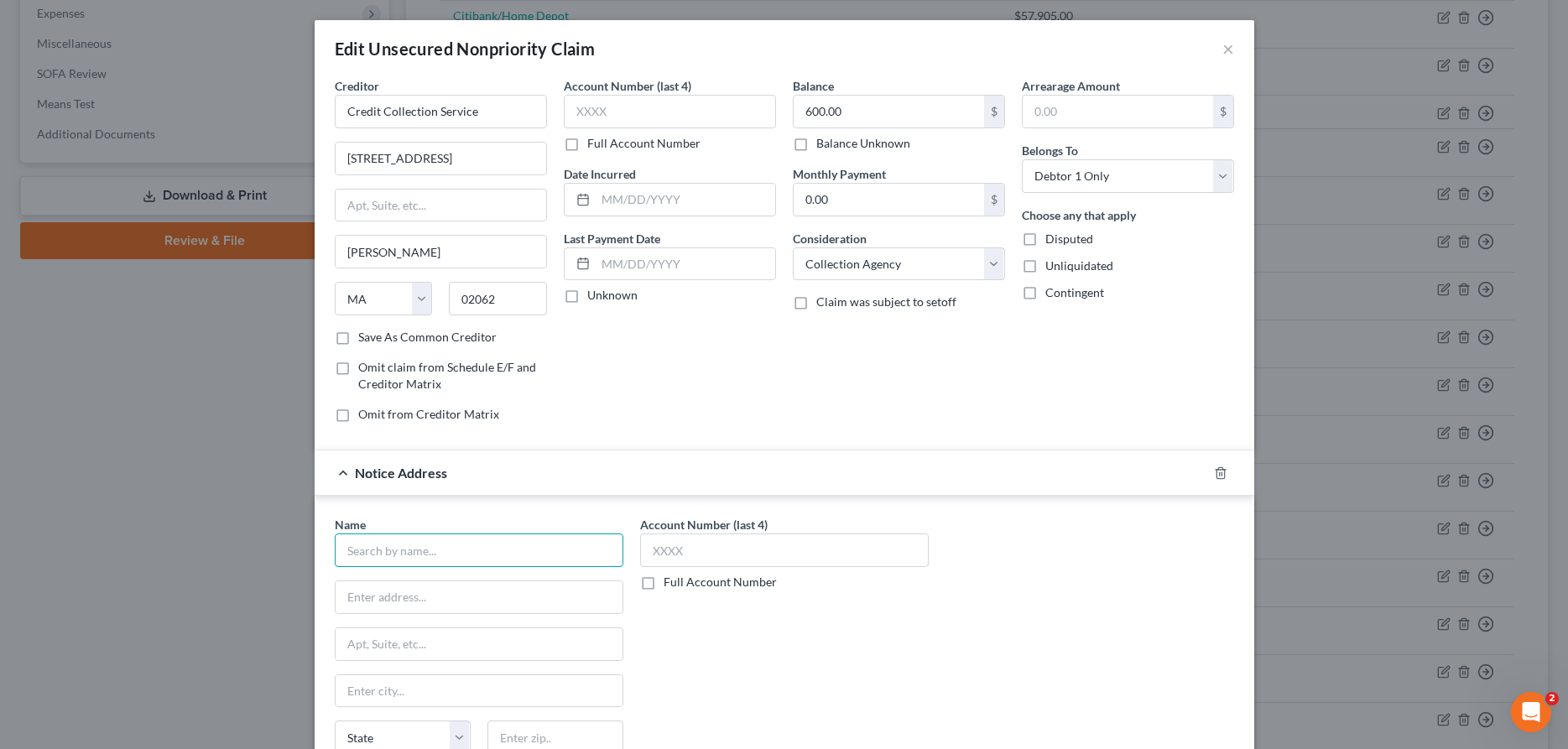
click at [556, 549] on input "text" at bounding box center [479, 550] width 289 height 34
type input "Progressive"
type input "[STREET_ADDRESS]"
type input "[PERSON_NAME]"
select select "22"
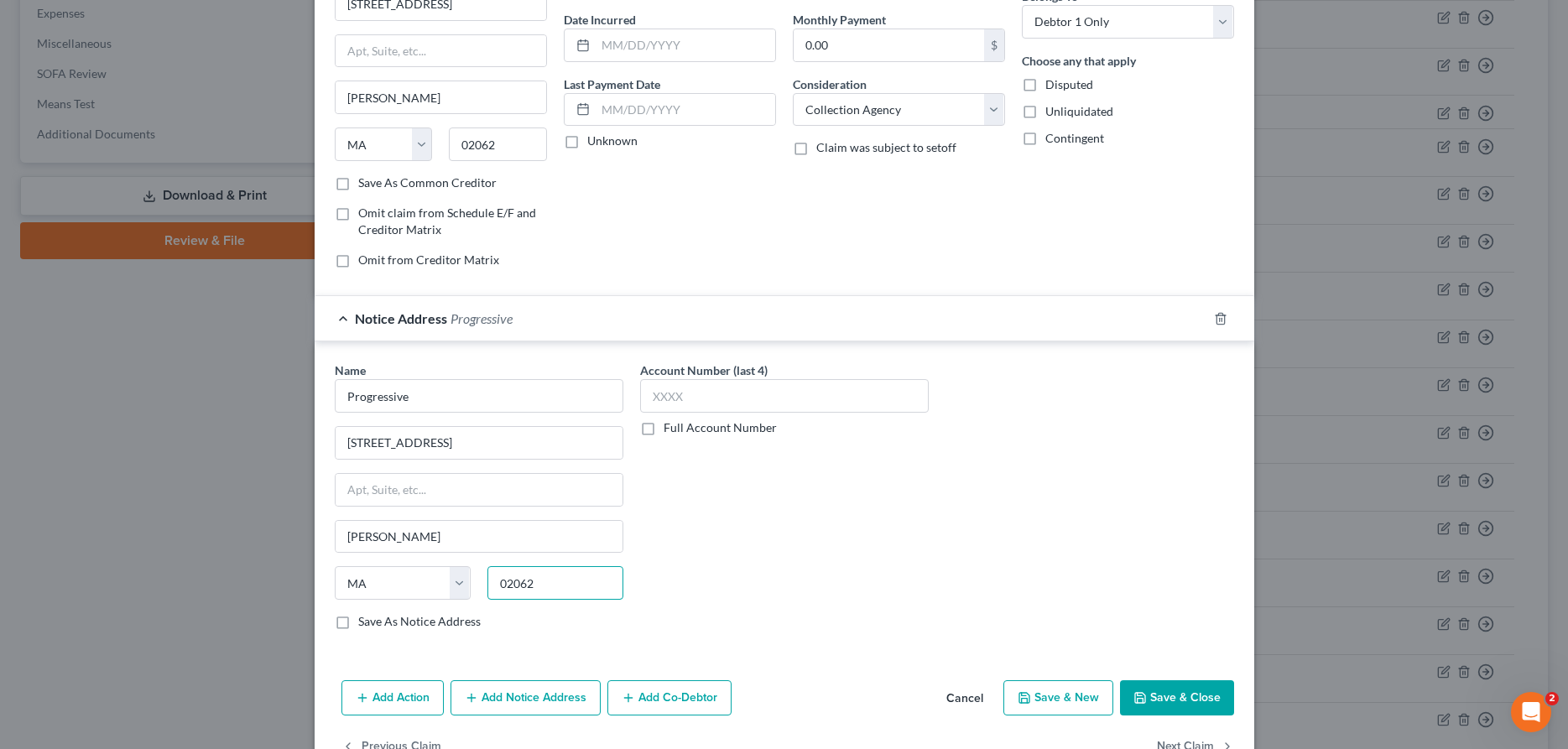
scroll to position [171, 0]
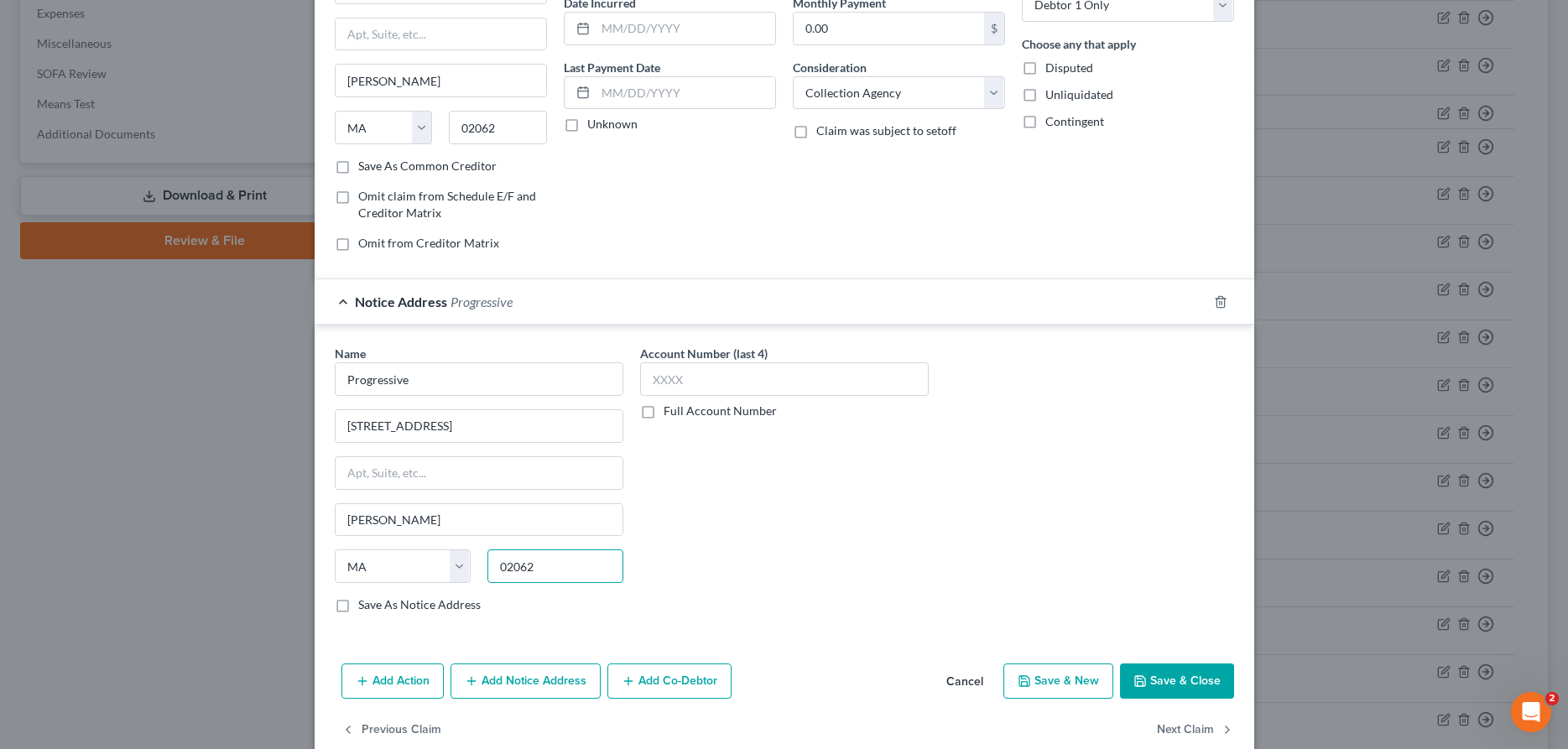
type input "02062"
click at [1177, 690] on button "Save & Close" at bounding box center [1176, 680] width 114 height 35
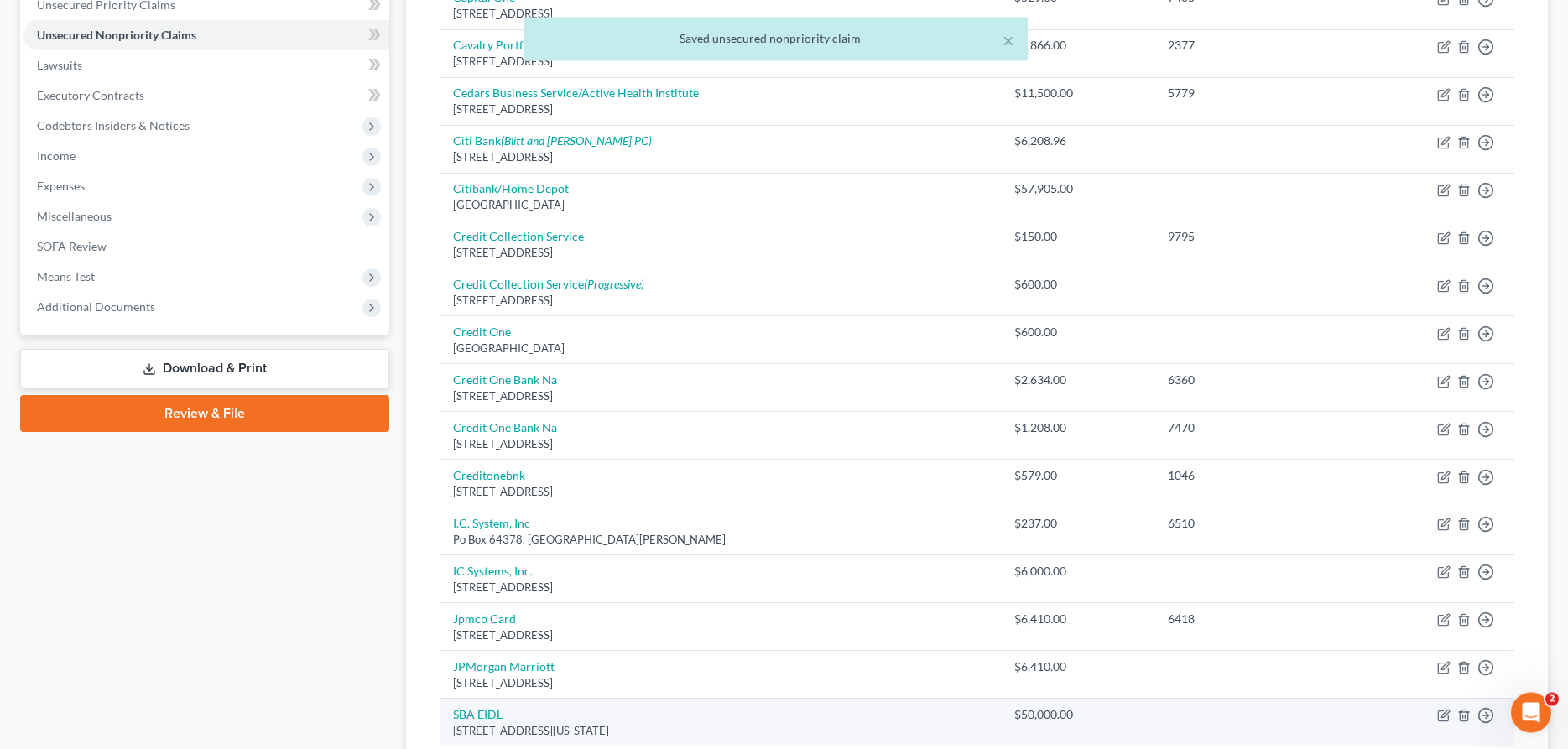
scroll to position [342, 0]
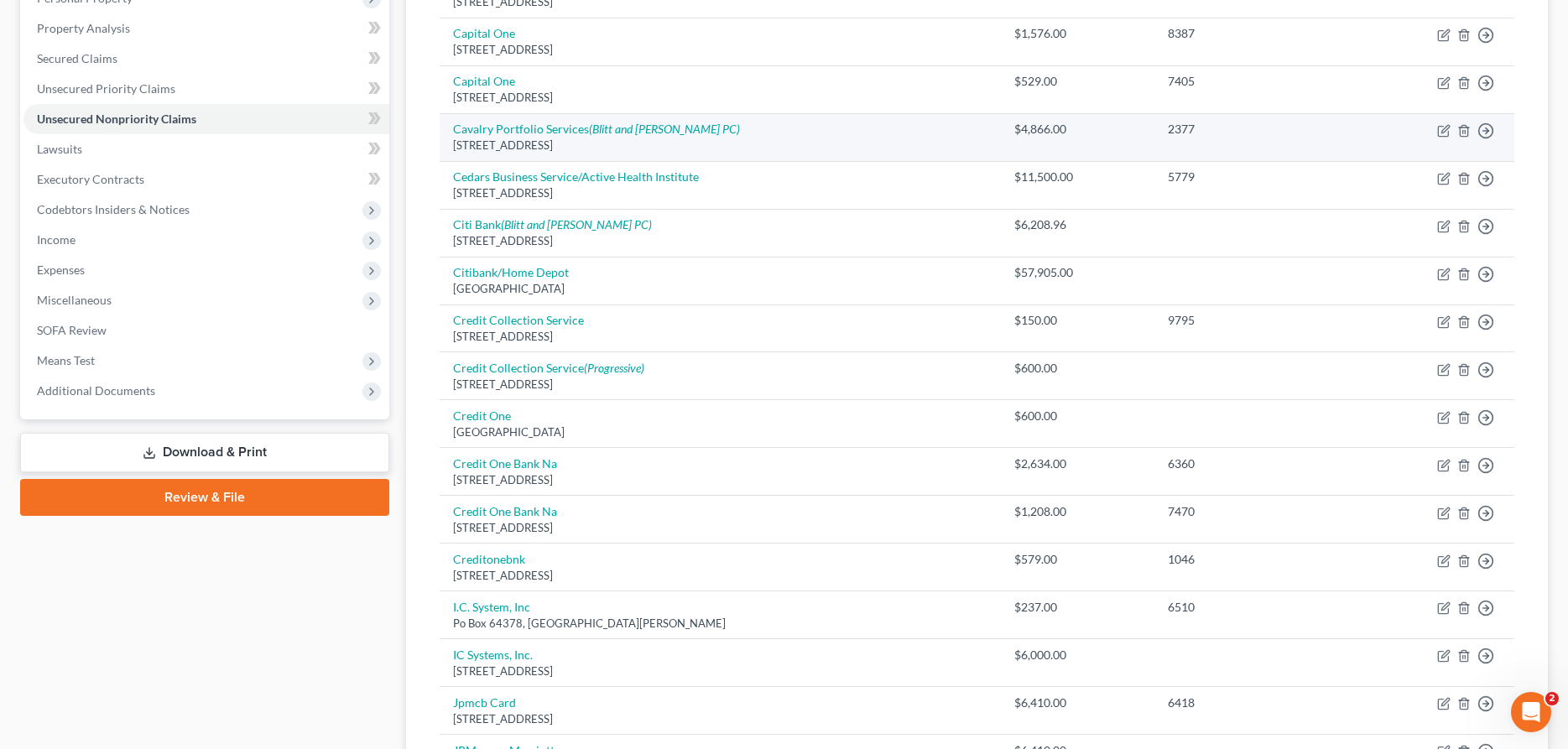
click at [612, 136] on td "Cavalry Portfolio Services (Blitt and [PERSON_NAME] PC) [STREET_ADDRESS]" at bounding box center [720, 136] width 562 height 47
click at [612, 130] on icon "(Blitt and [PERSON_NAME] PC)" at bounding box center [664, 129] width 151 height 14
select select "6"
select select "1"
select select "0"
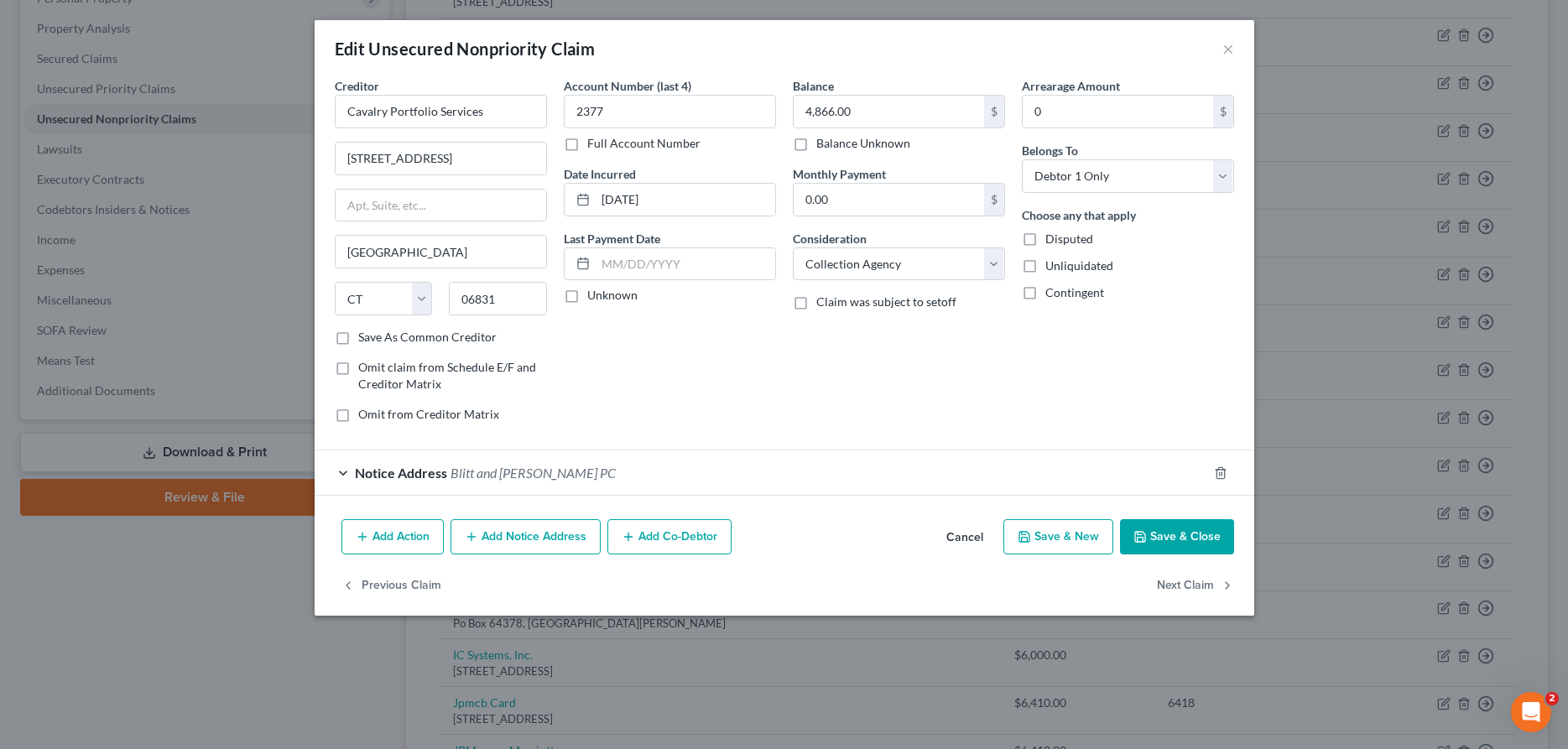
click at [517, 545] on button "Add Notice Address" at bounding box center [525, 536] width 150 height 35
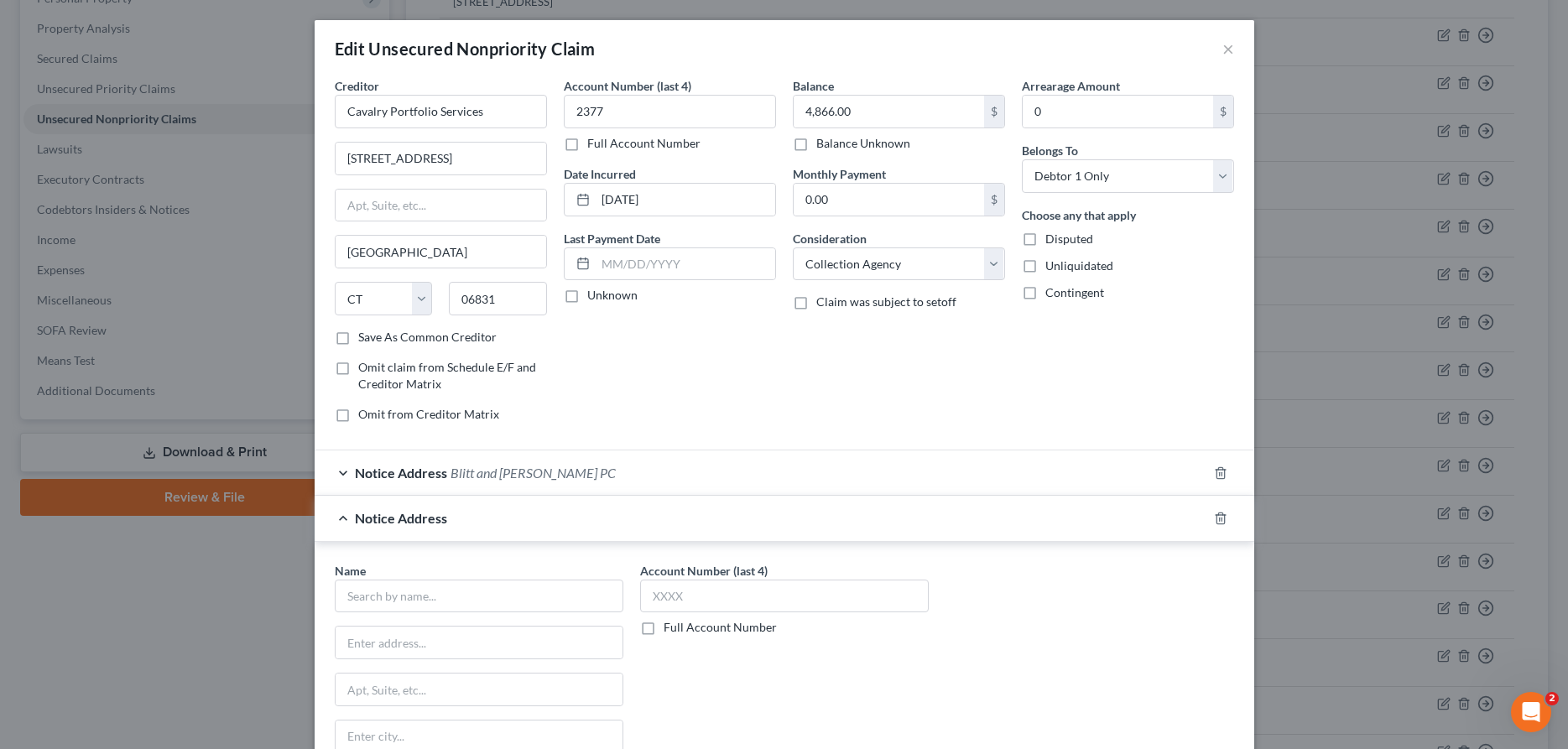
click at [477, 617] on div "Name * State [US_STATE] AK AR AZ CA CO CT DE DC [GEOGRAPHIC_DATA] [GEOGRAPHIC_D…" at bounding box center [479, 696] width 289 height 269
click at [482, 603] on input "text" at bounding box center [479, 596] width 289 height 34
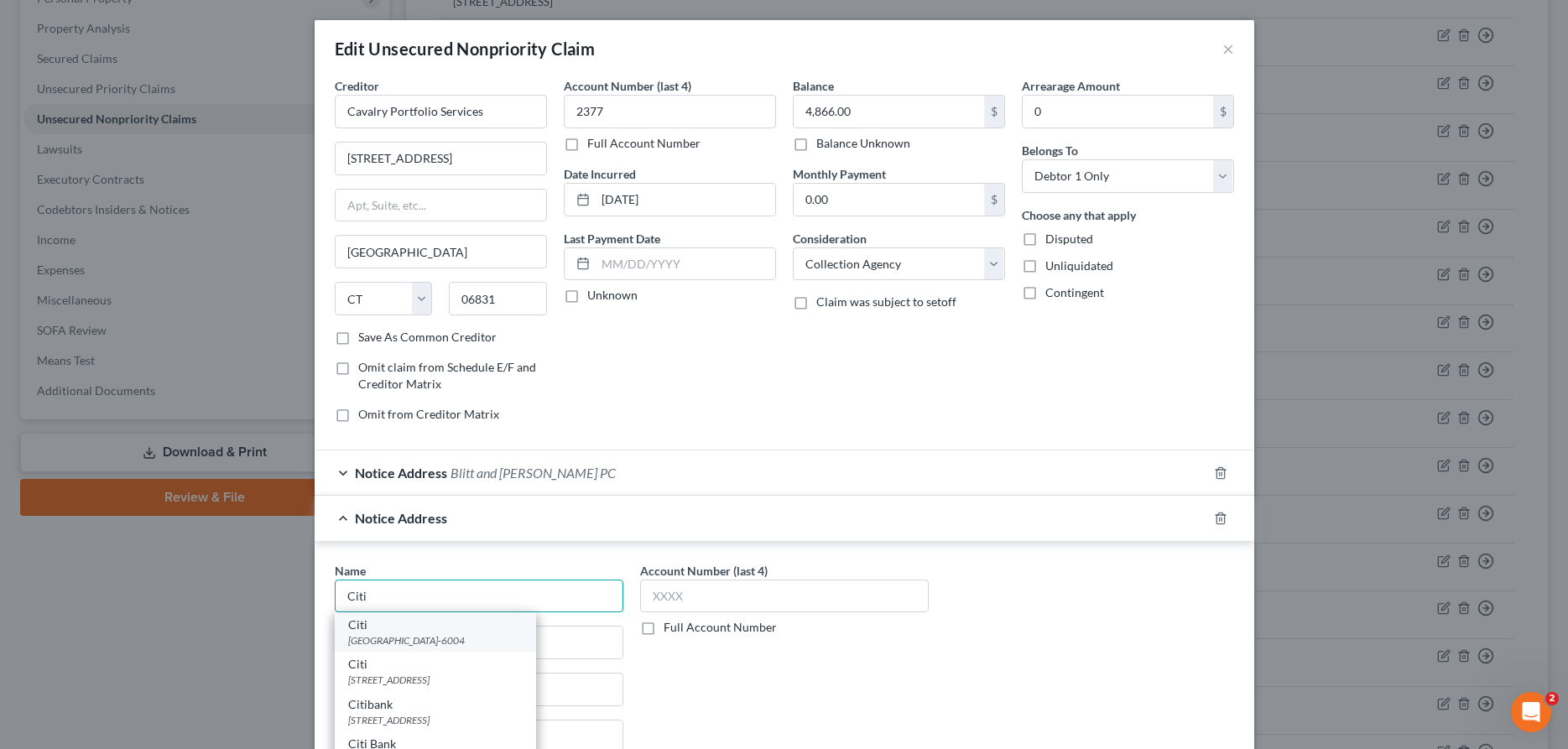
type input "Citi"
click at [468, 644] on div "[GEOGRAPHIC_DATA]-6004" at bounding box center [435, 640] width 174 height 14
type input "Po Box 6004"
type input "[GEOGRAPHIC_DATA]"
select select "43"
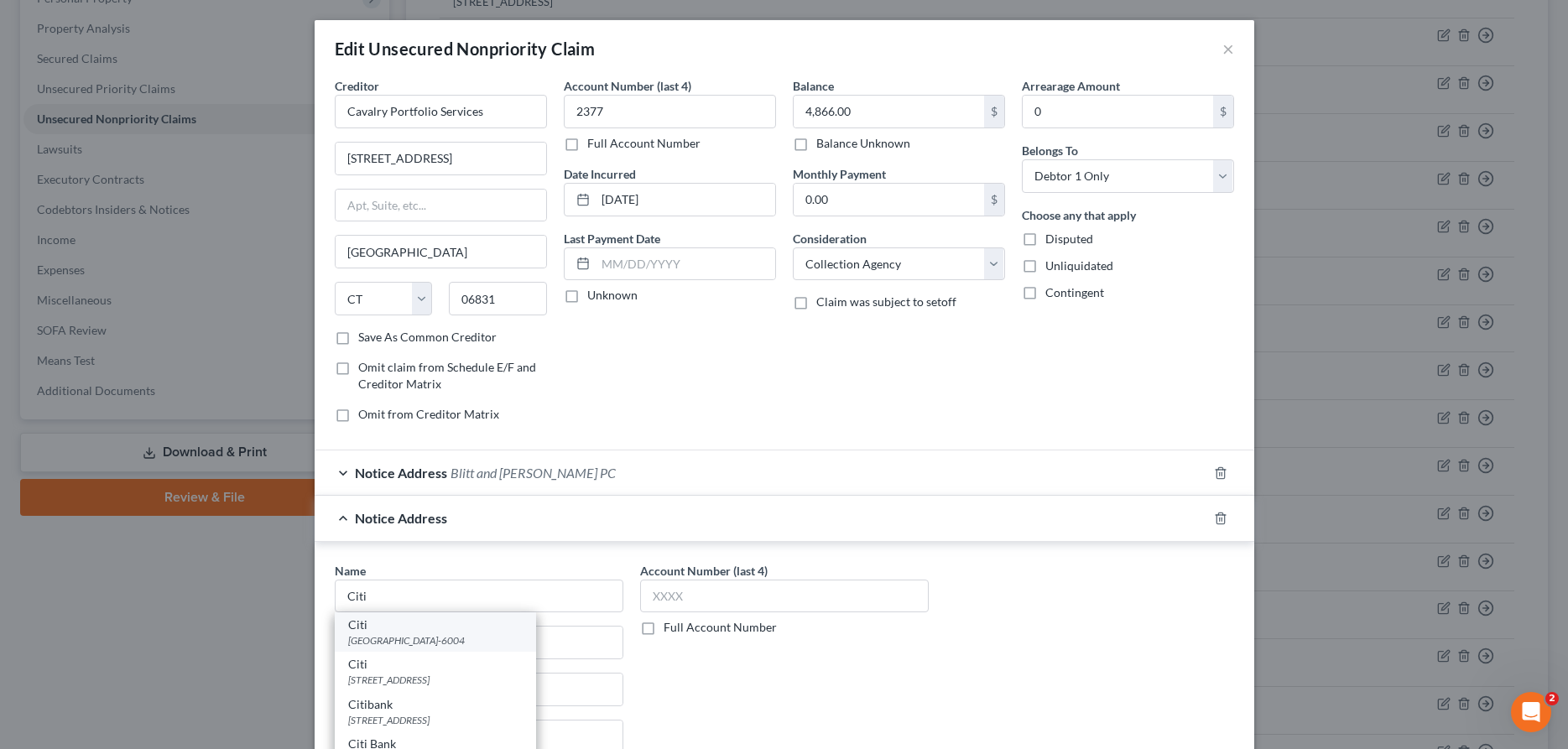
type input "57117-6004"
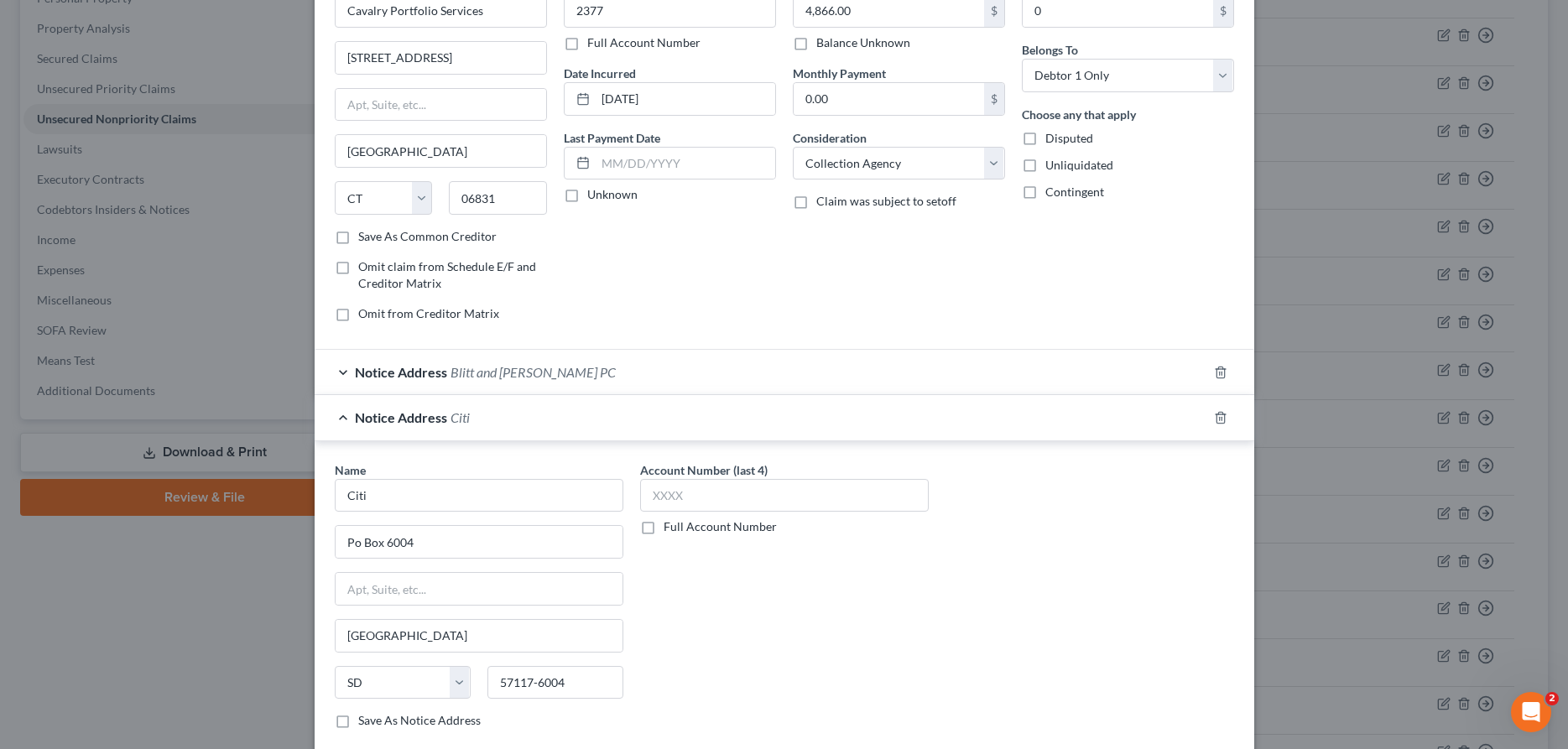
scroll to position [171, 0]
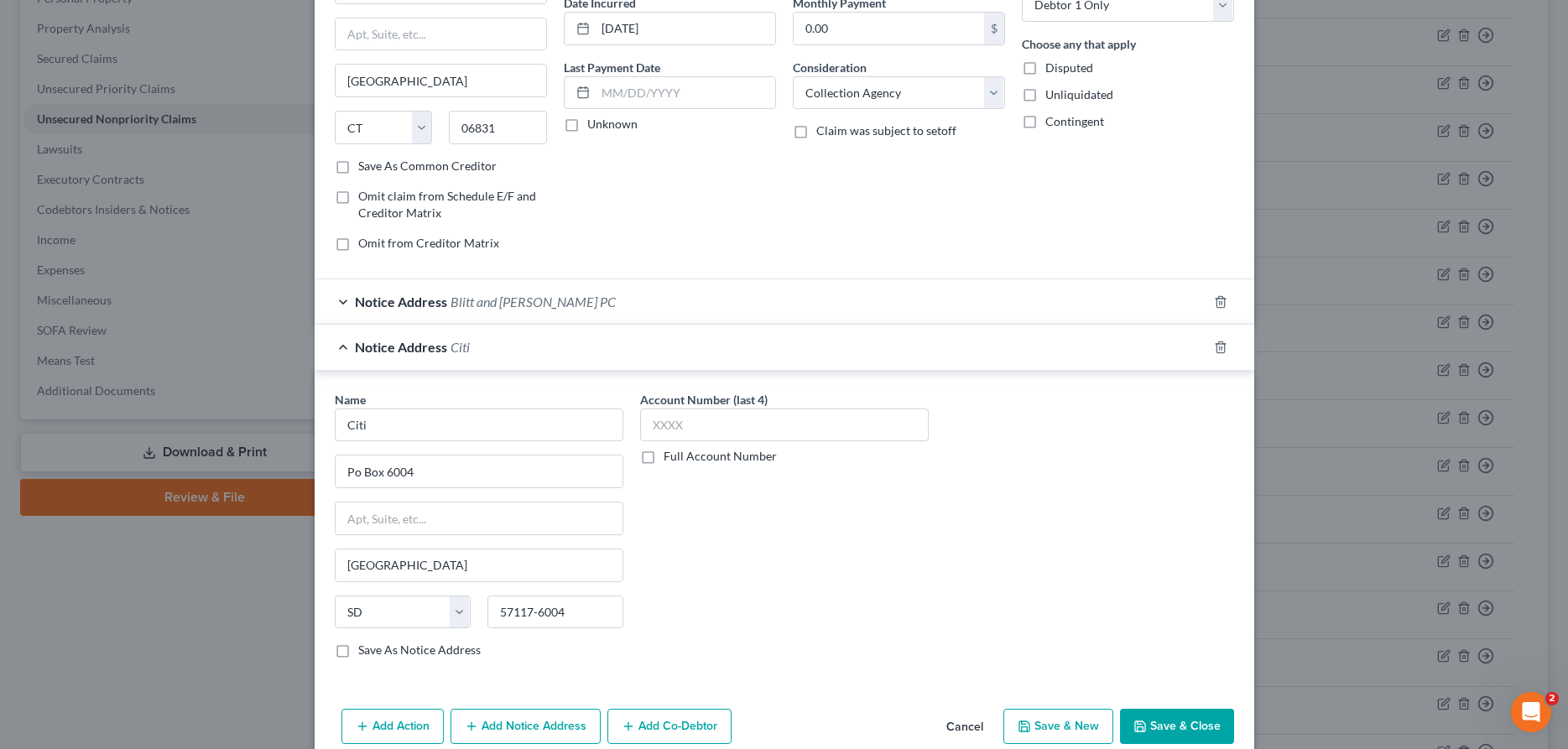
click at [1198, 724] on button "Save & Close" at bounding box center [1176, 726] width 114 height 35
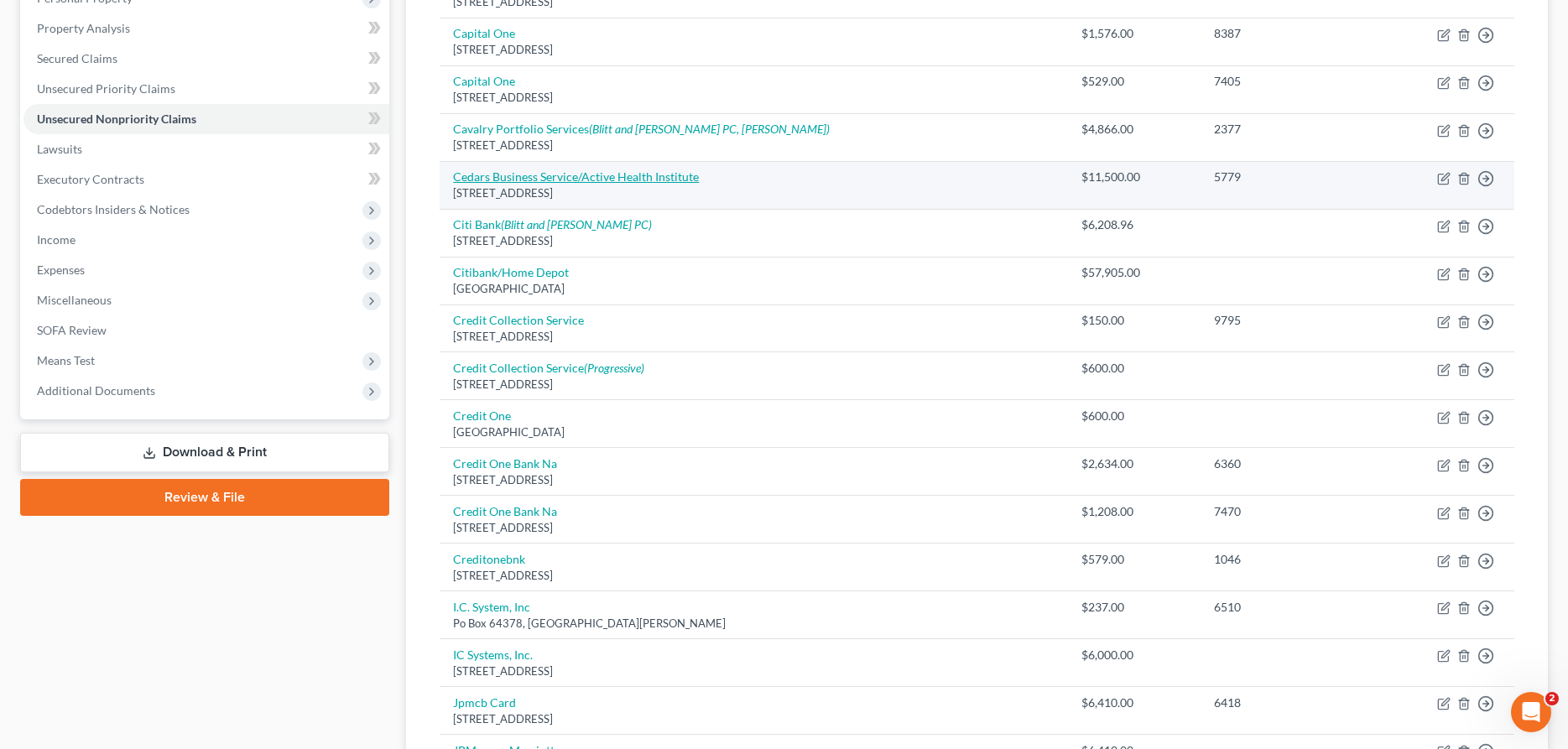
click at [539, 174] on link "Cedars Business Service/Active Health Institute" at bounding box center [576, 176] width 246 height 14
select select "4"
select select "1"
select select "0"
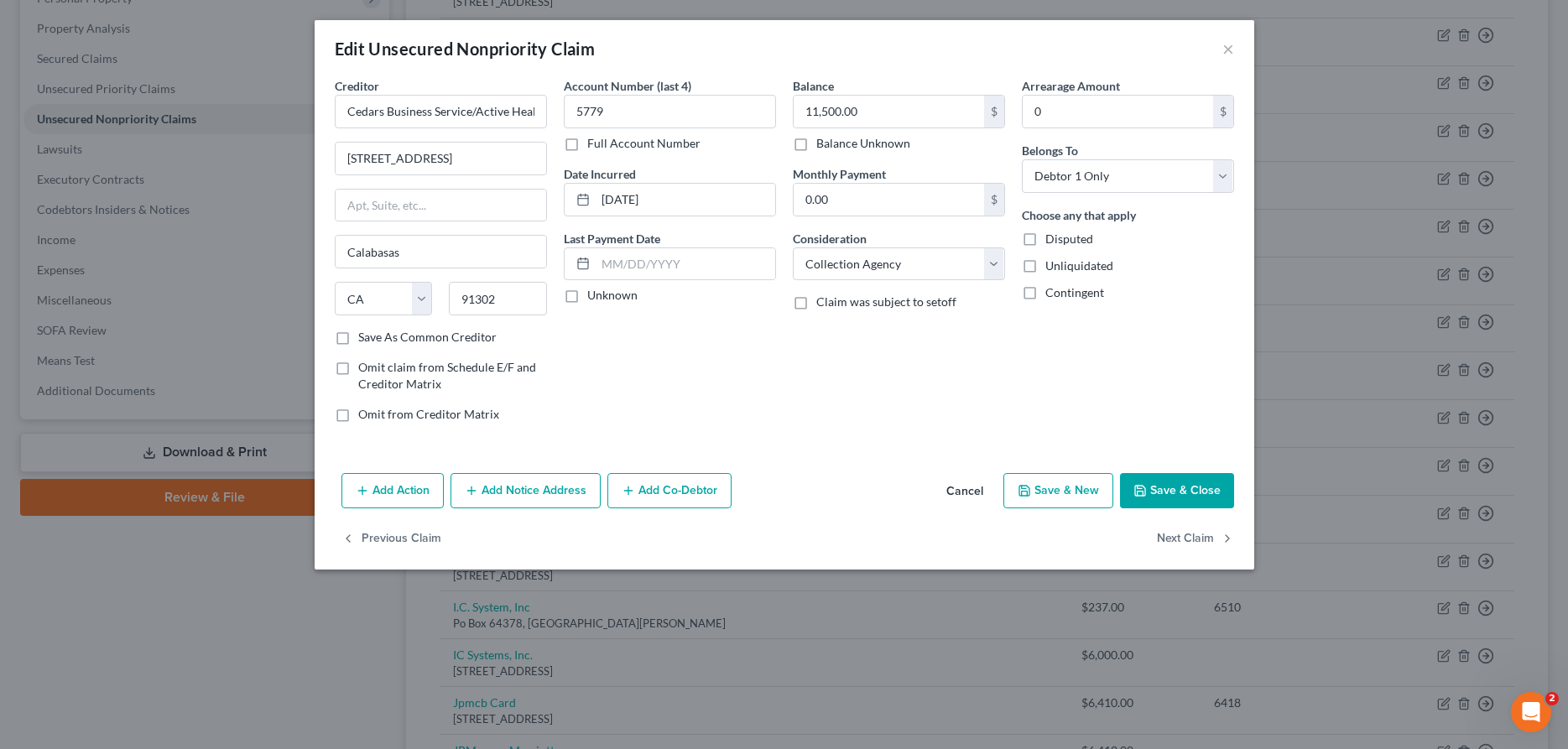
click at [542, 491] on button "Add Notice Address" at bounding box center [525, 490] width 150 height 35
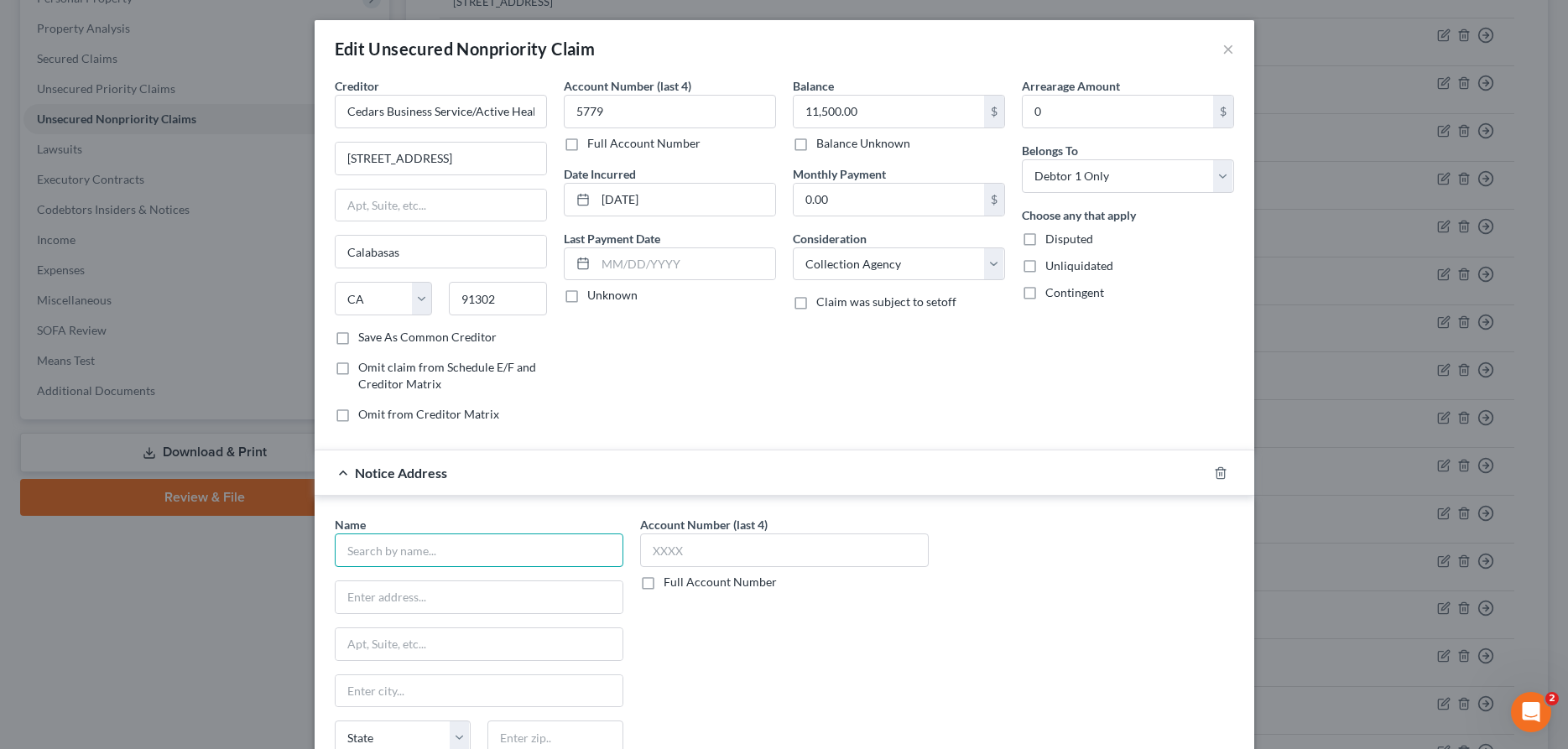
click at [506, 541] on input "text" at bounding box center [479, 550] width 289 height 34
type input "Active Health Institute"
type input "[STREET_ADDRESS]"
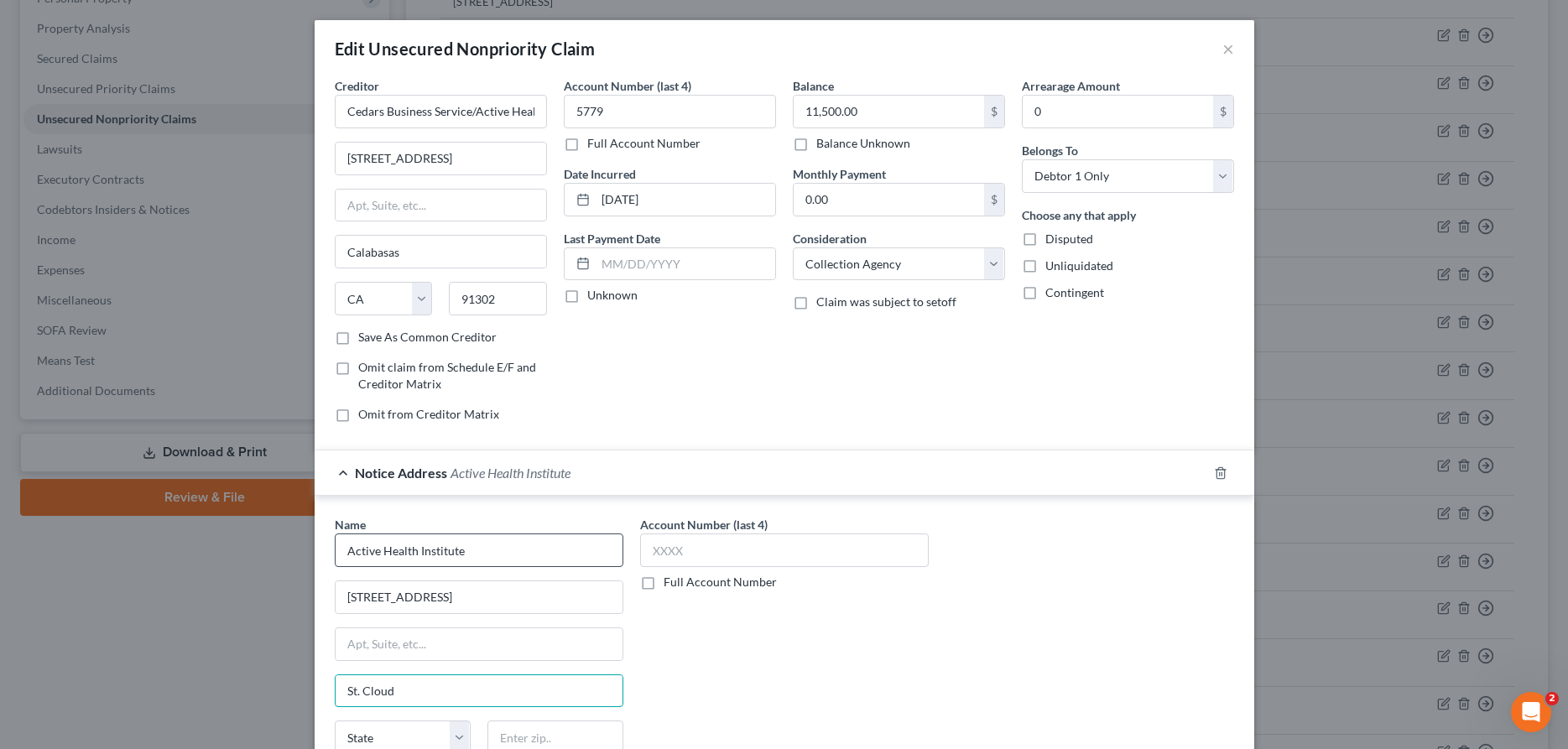
type input "St. Cloud"
select select "24"
type input "56303"
type input "Saint Cloud"
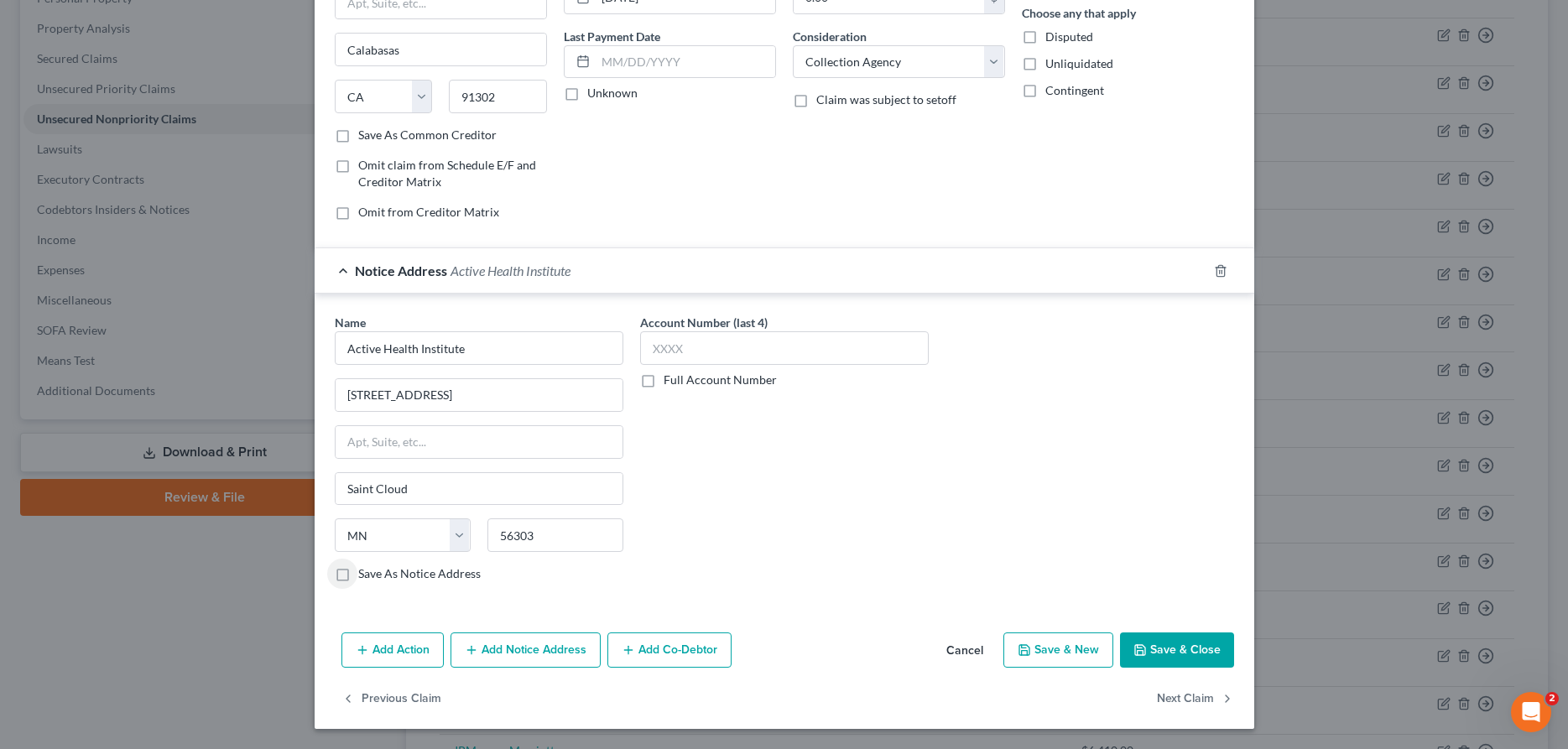
click at [1149, 659] on button "Save & Close" at bounding box center [1176, 649] width 114 height 35
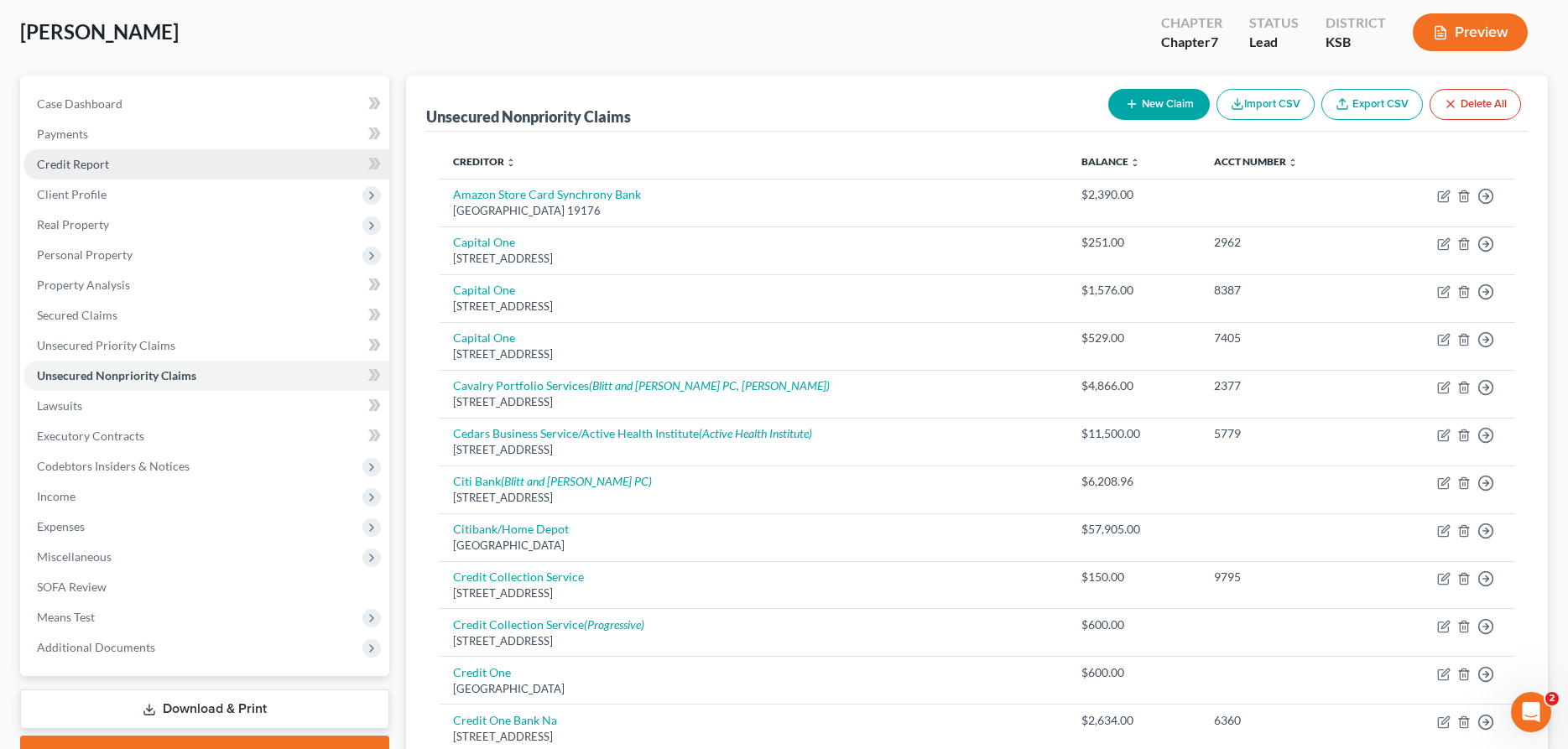
scroll to position [0, 0]
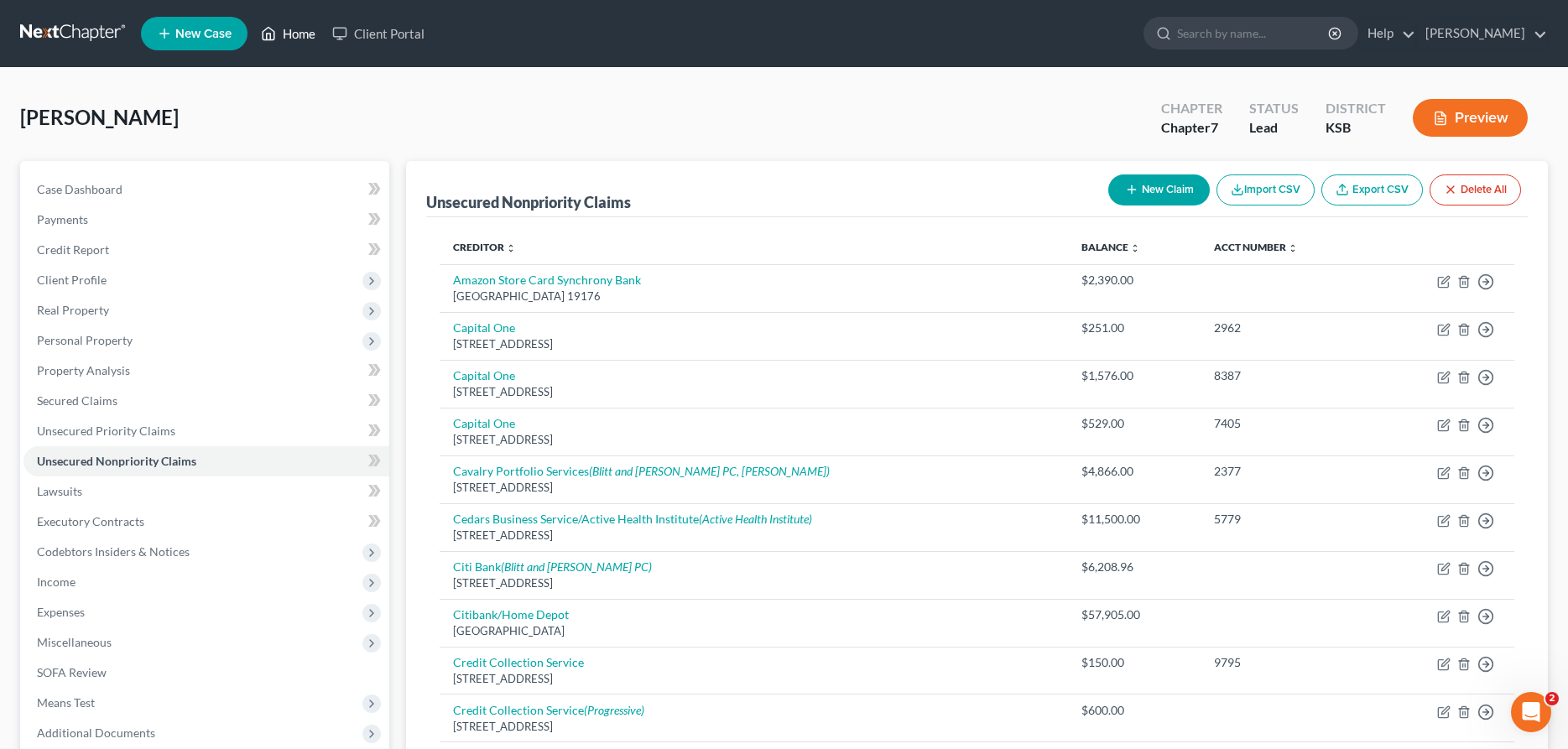
click at [305, 37] on link "Home" at bounding box center [288, 33] width 72 height 30
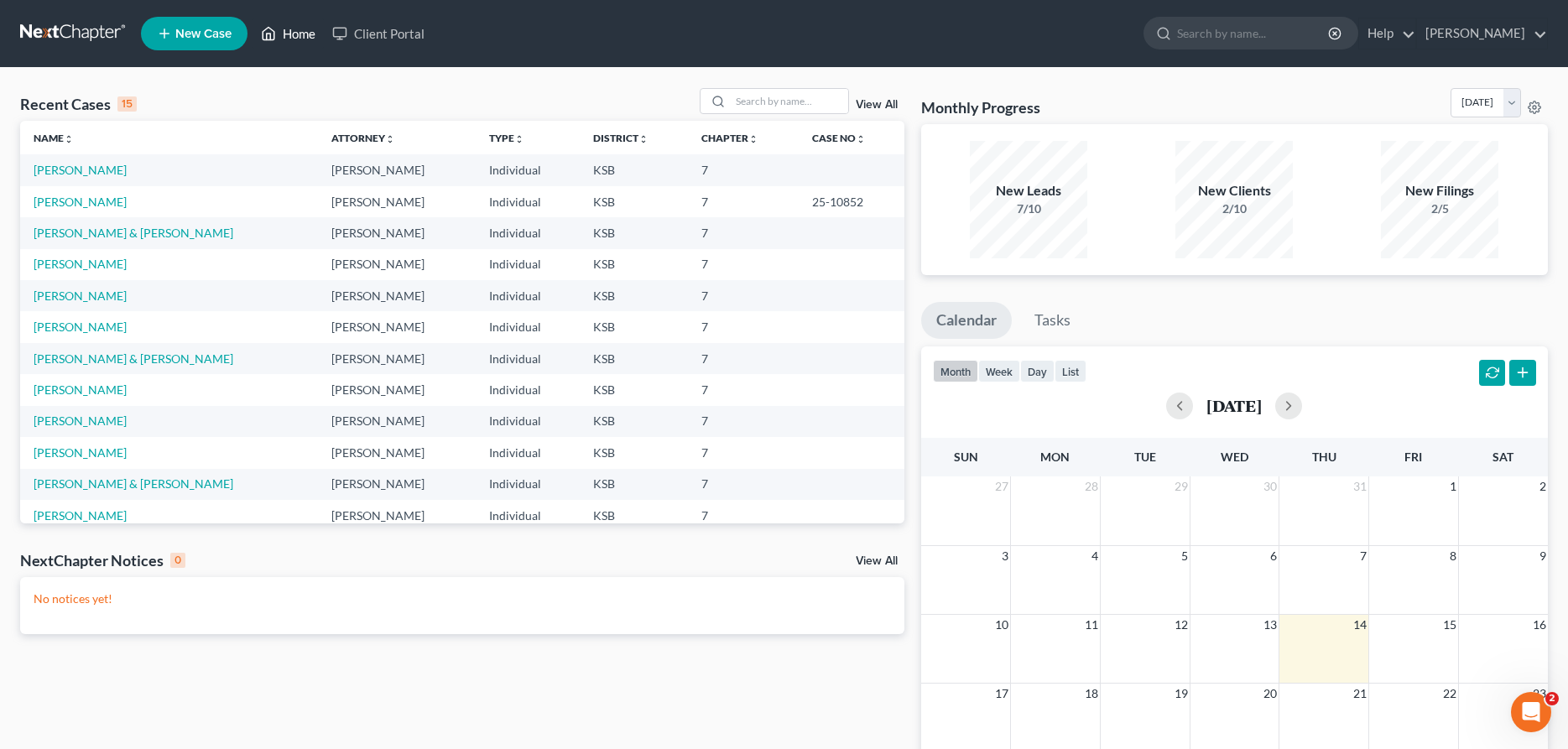
click at [316, 31] on link "Home" at bounding box center [288, 33] width 72 height 30
click at [210, 31] on span "New Case" at bounding box center [203, 34] width 56 height 13
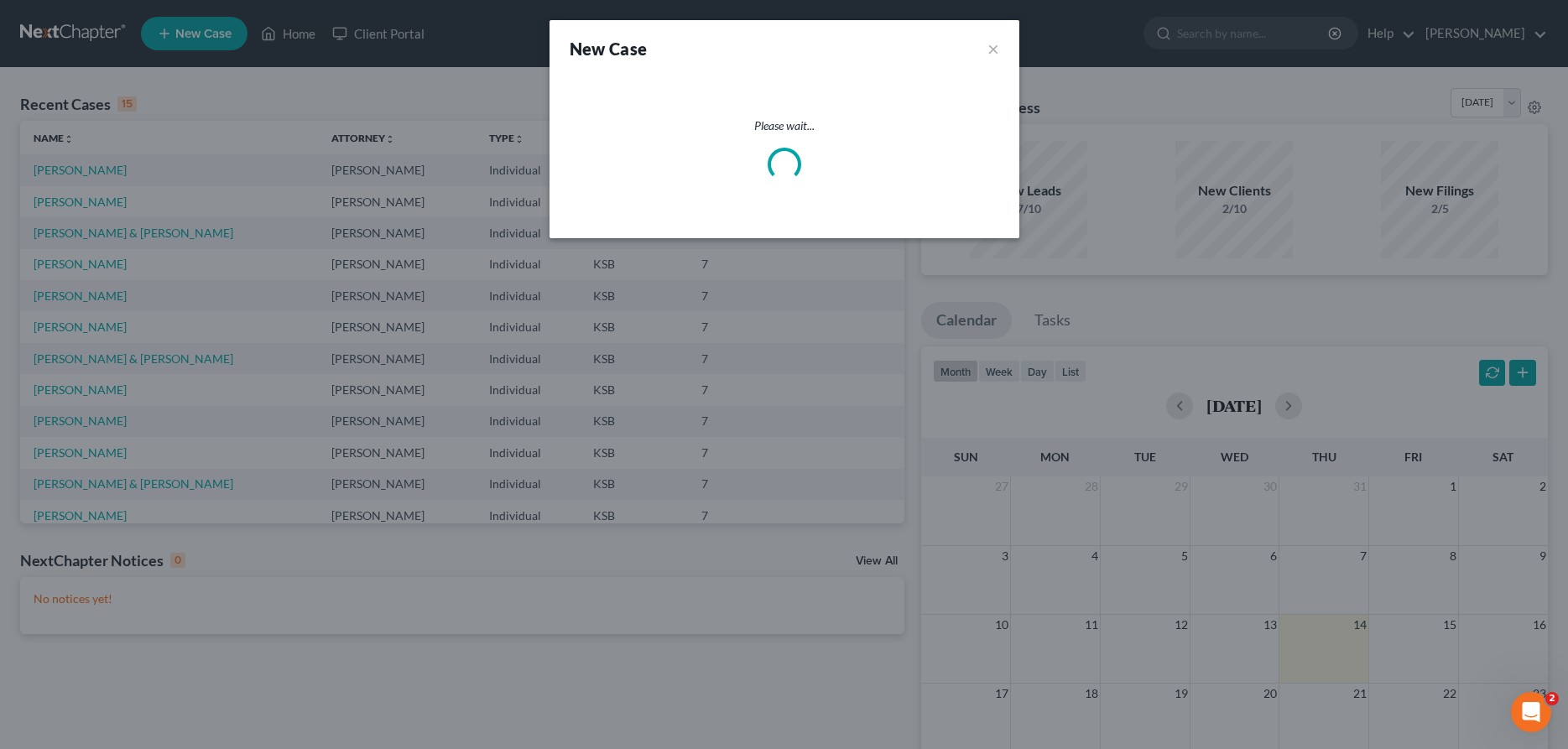
select select "31"
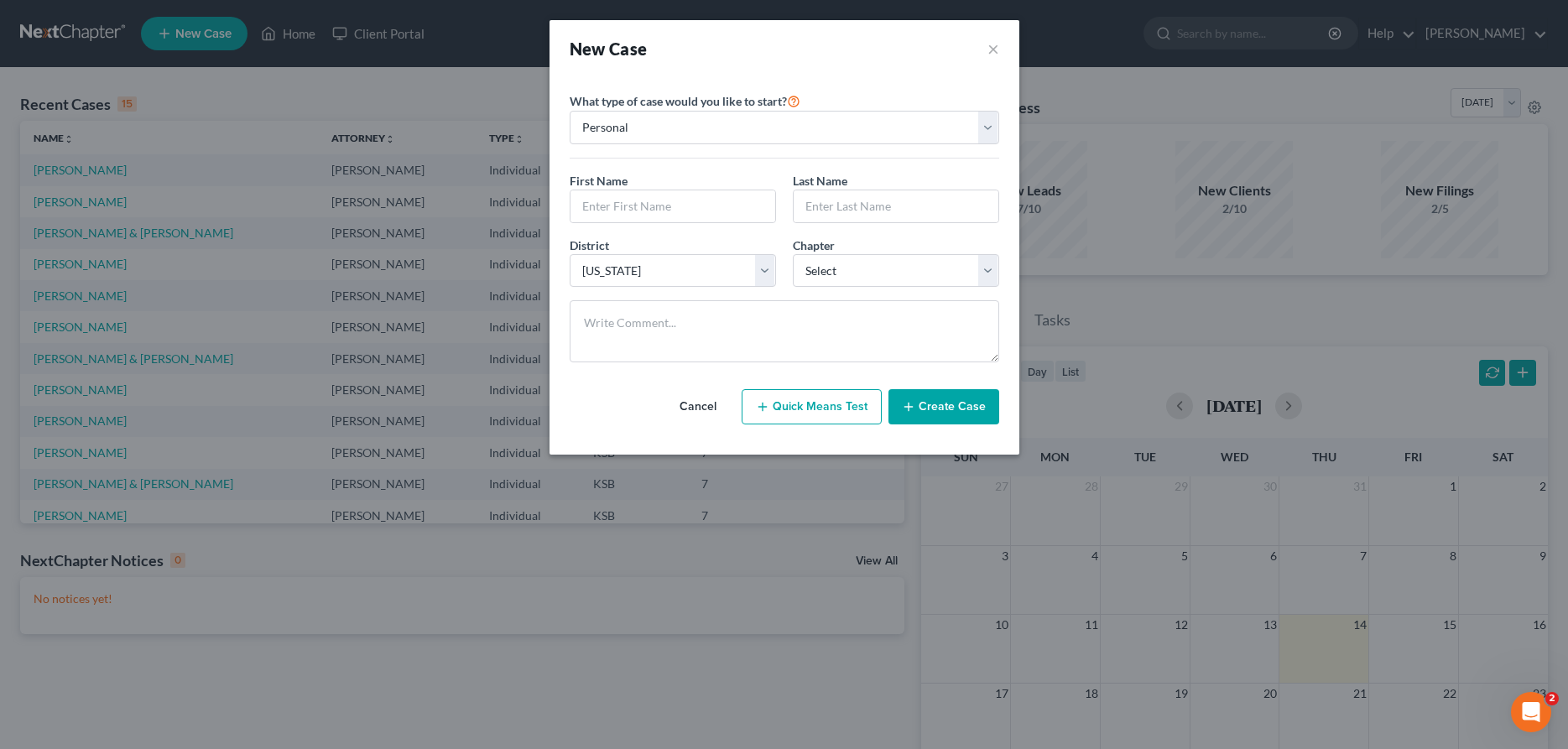
click at [683, 187] on div "First Name *" at bounding box center [673, 197] width 223 height 51
click at [684, 205] on input "text" at bounding box center [673, 206] width 205 height 32
type input "[PERSON_NAME]"
select select "0"
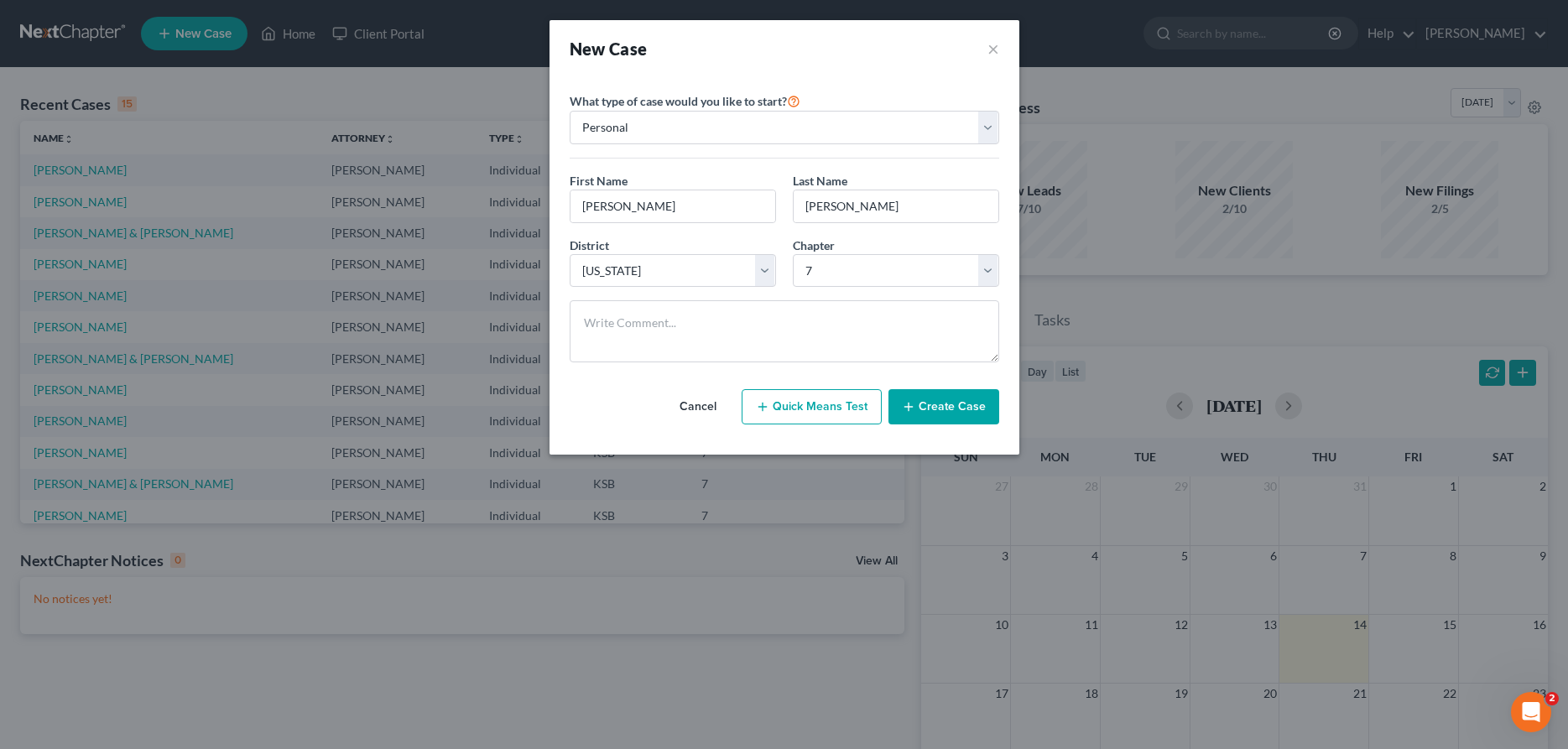
drag, startPoint x: 949, startPoint y: 419, endPoint x: 947, endPoint y: 409, distance: 10.2
click at [950, 417] on button "Create Case" at bounding box center [944, 407] width 111 height 35
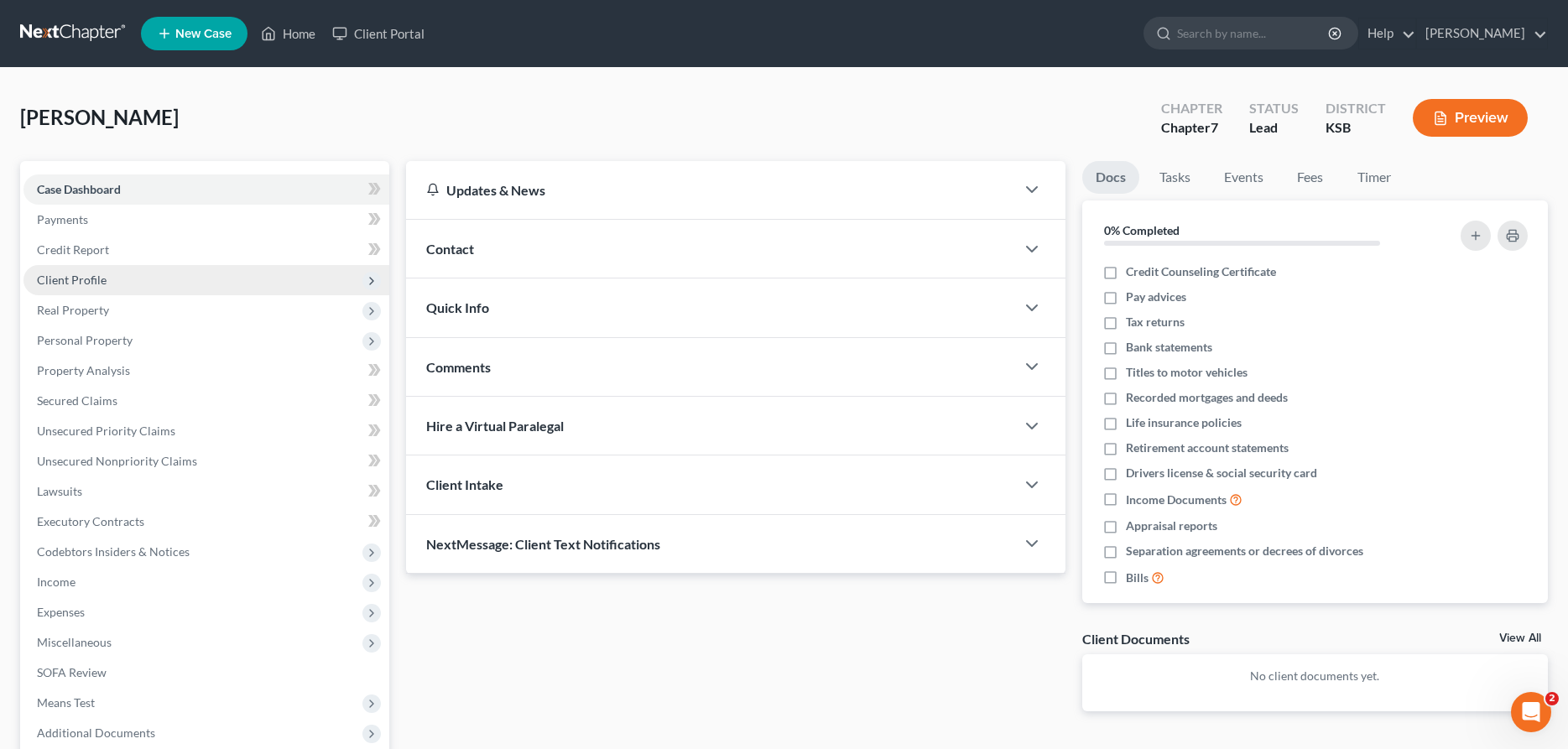
click at [188, 273] on span "Client Profile" at bounding box center [206, 279] width 365 height 30
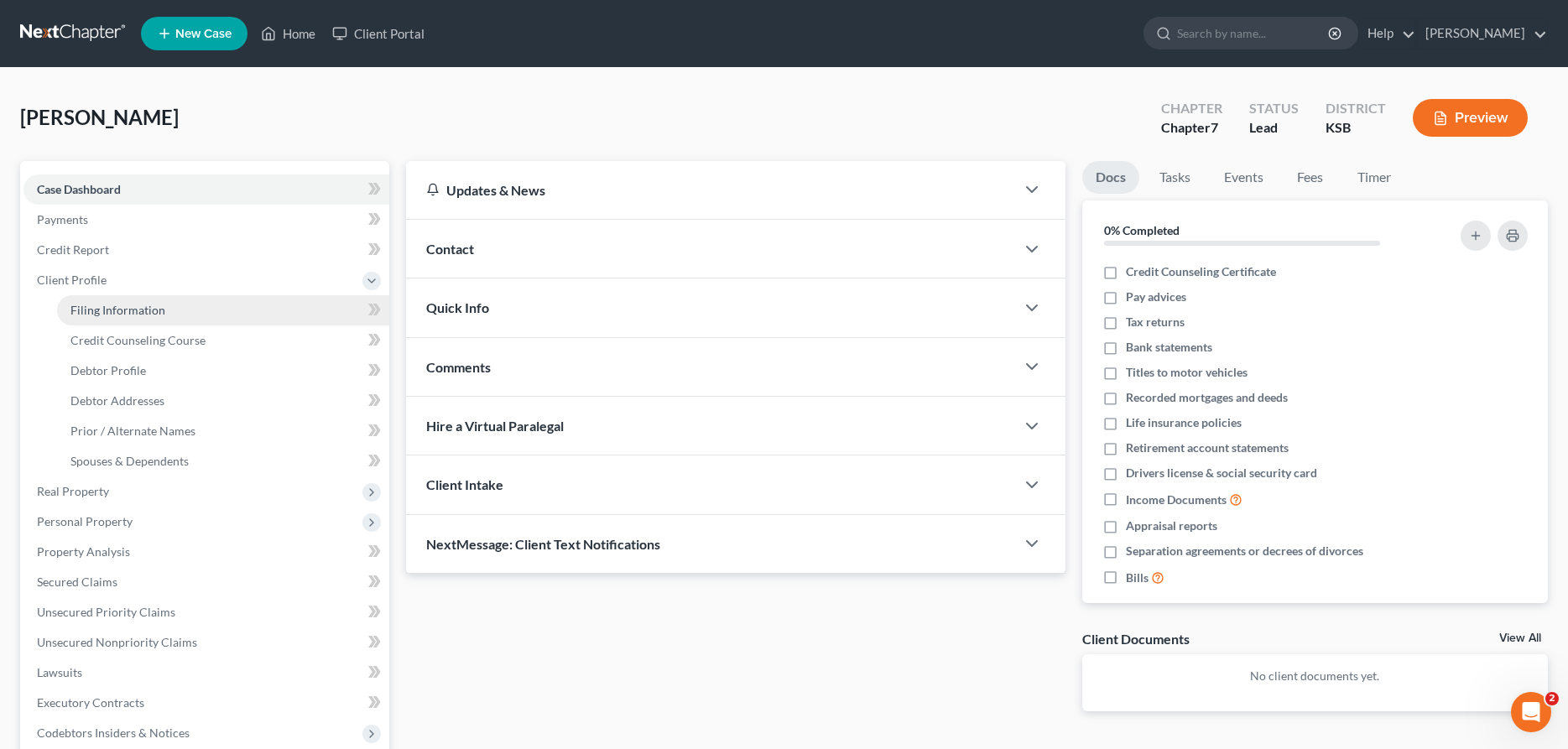
click at [167, 310] on link "Filing Information" at bounding box center [223, 309] width 333 height 30
select select "1"
select select "0"
select select "31"
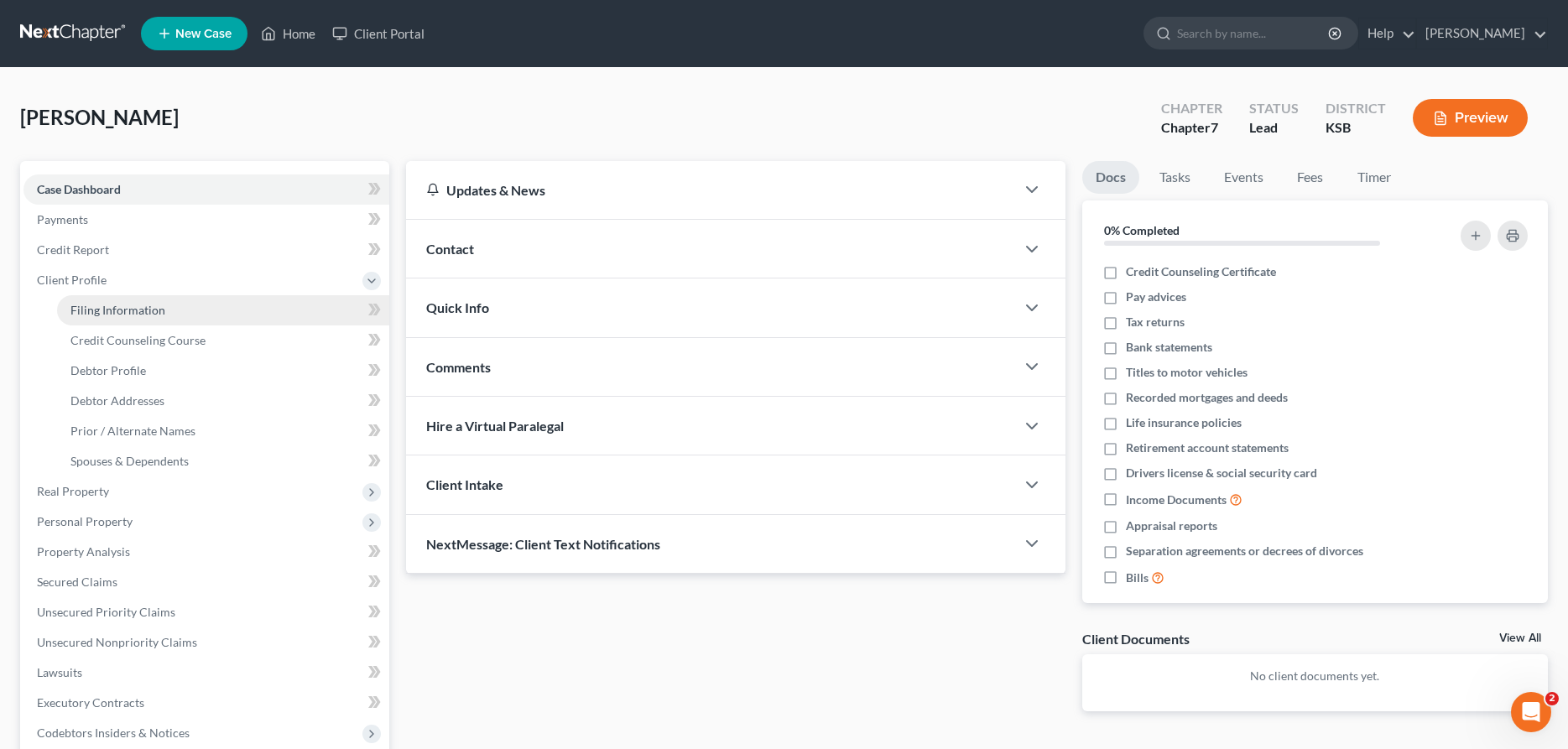
select select "0"
select select "17"
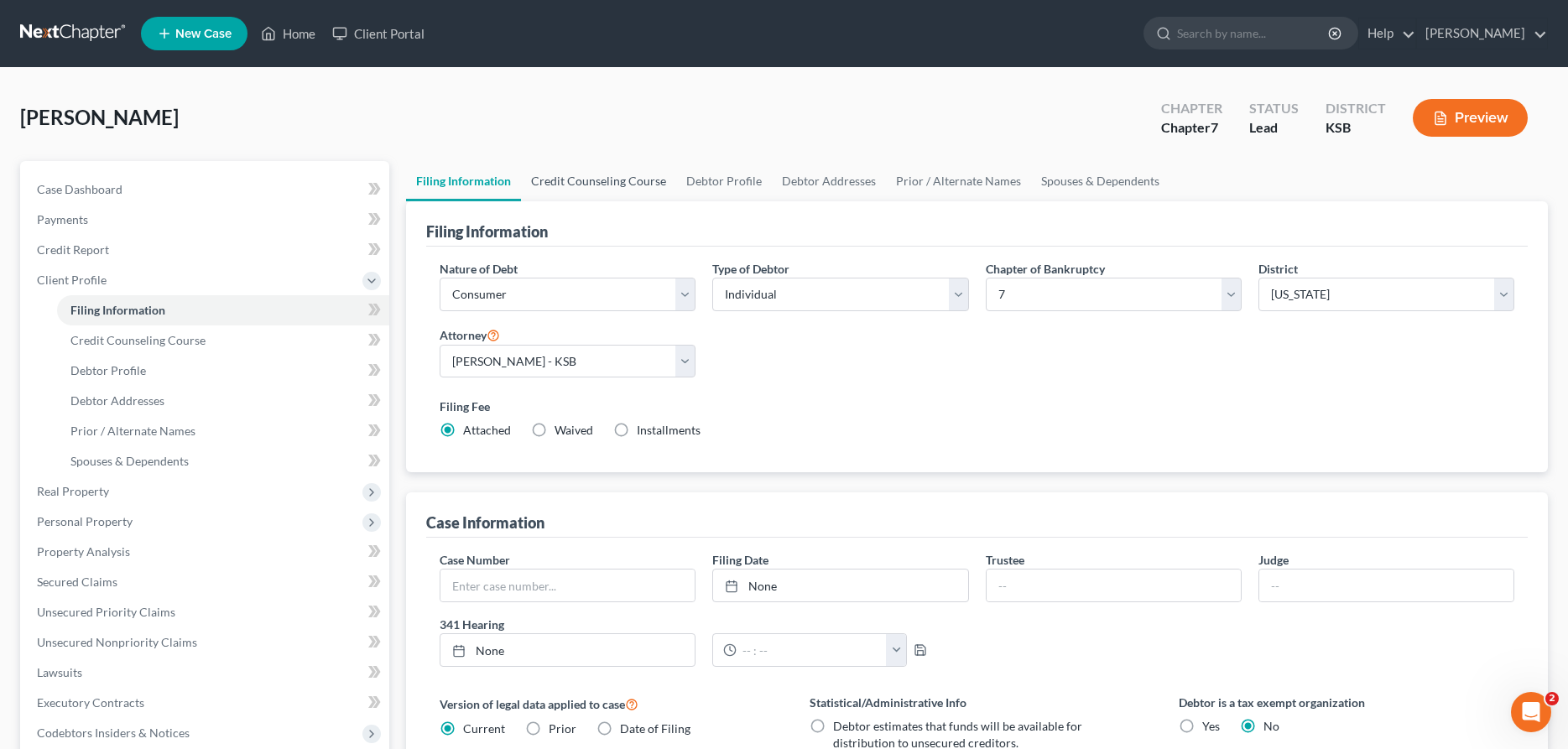
click at [636, 180] on link "Credit Counseling Course" at bounding box center [598, 182] width 156 height 41
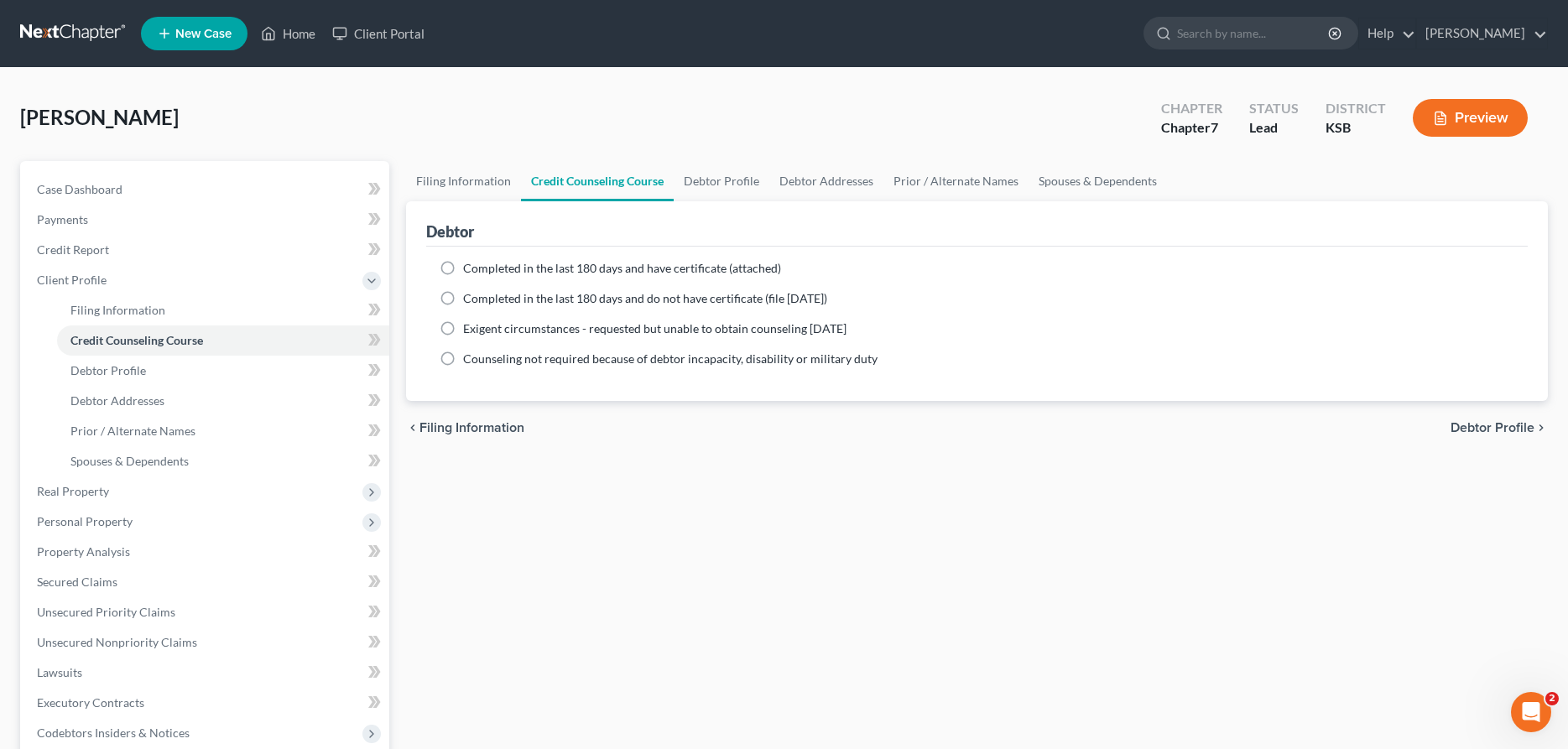
click at [463, 264] on label "Completed in the last 180 days and have certificate (attached)" at bounding box center [622, 268] width 318 height 16
click at [470, 264] on input "Completed in the last 180 days and have certificate (attached)" at bounding box center [475, 265] width 11 height 11
radio input "true"
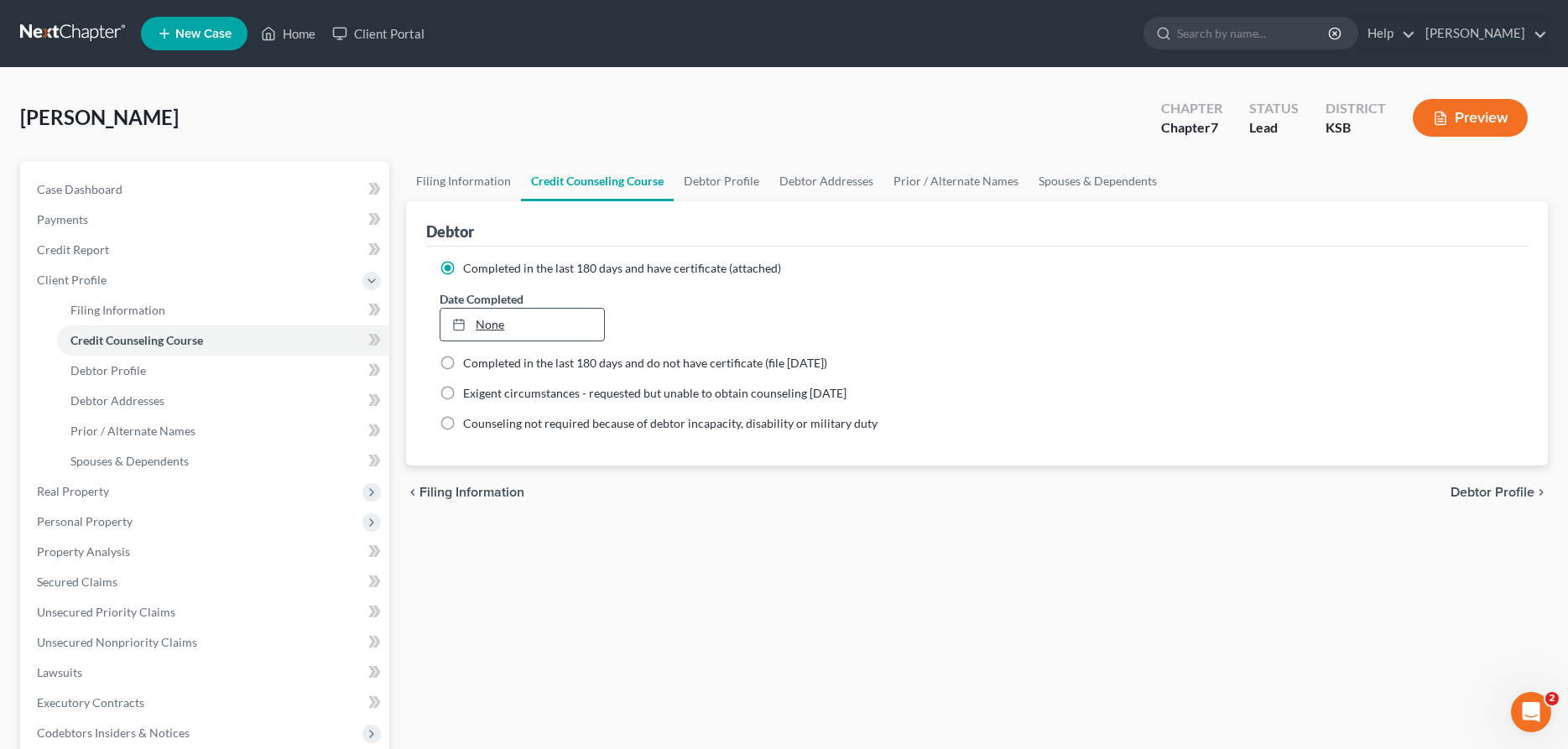
click at [492, 323] on link "None" at bounding box center [522, 324] width 163 height 32
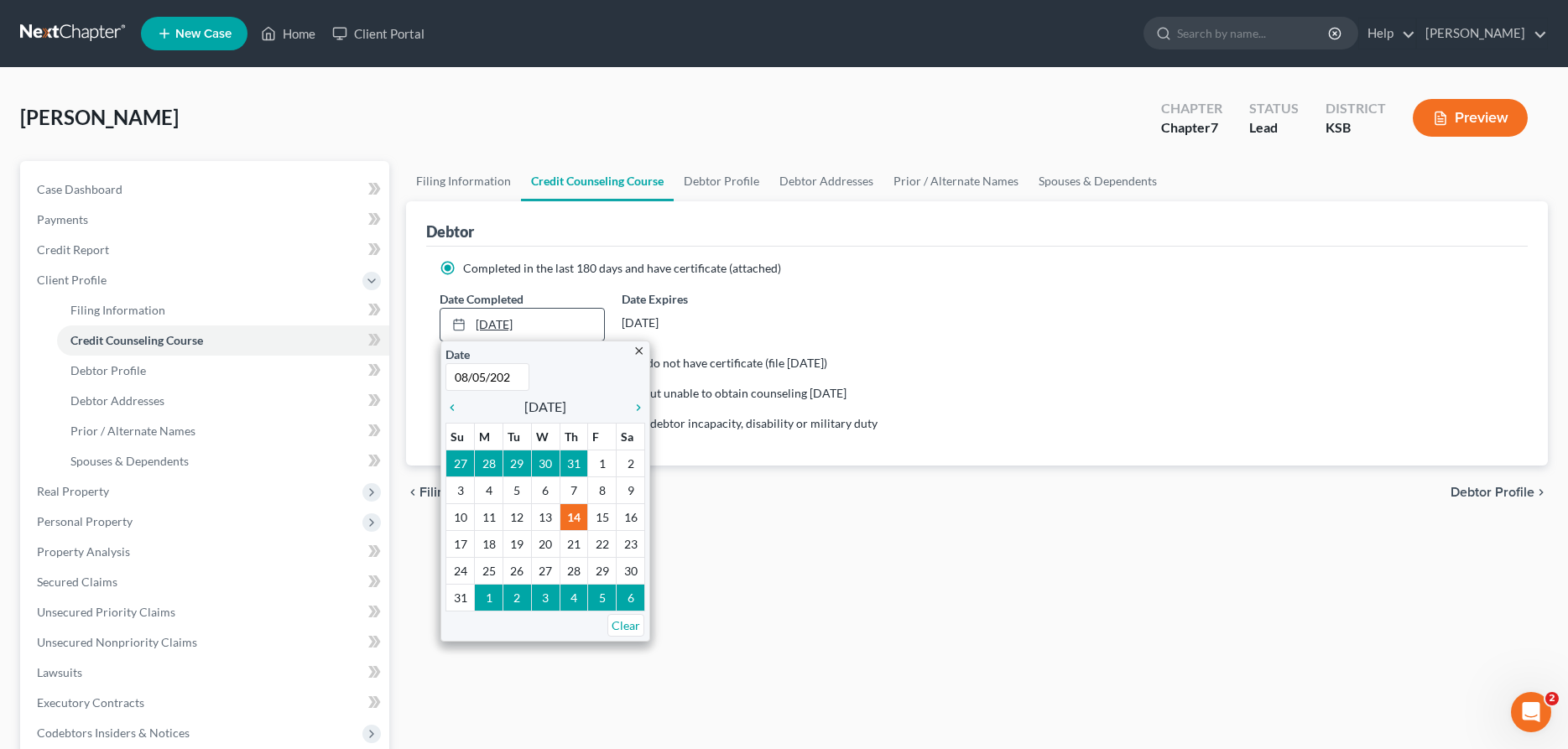
type input "[DATE]"
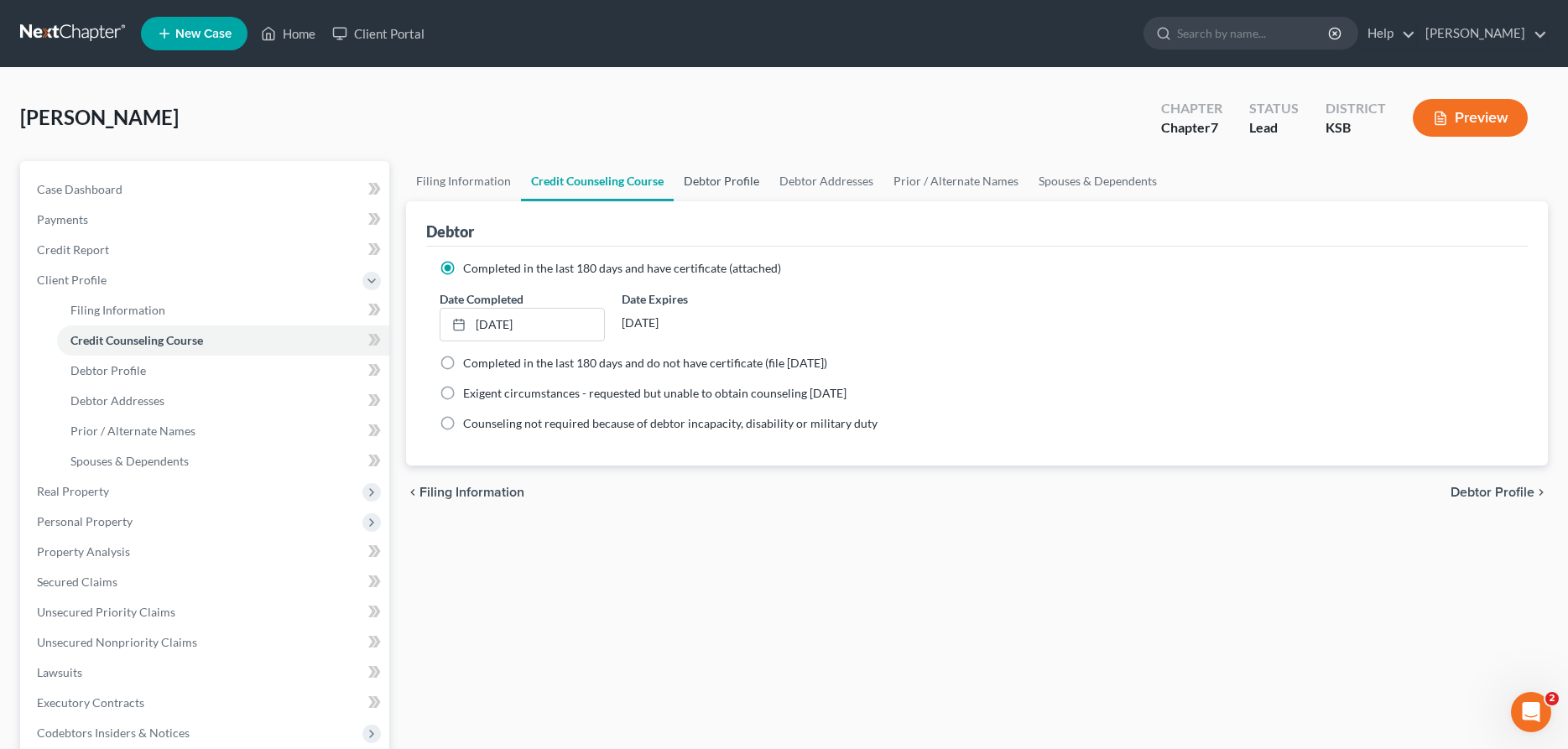
click at [733, 173] on link "Debtor Profile" at bounding box center [721, 182] width 96 height 41
select select "0"
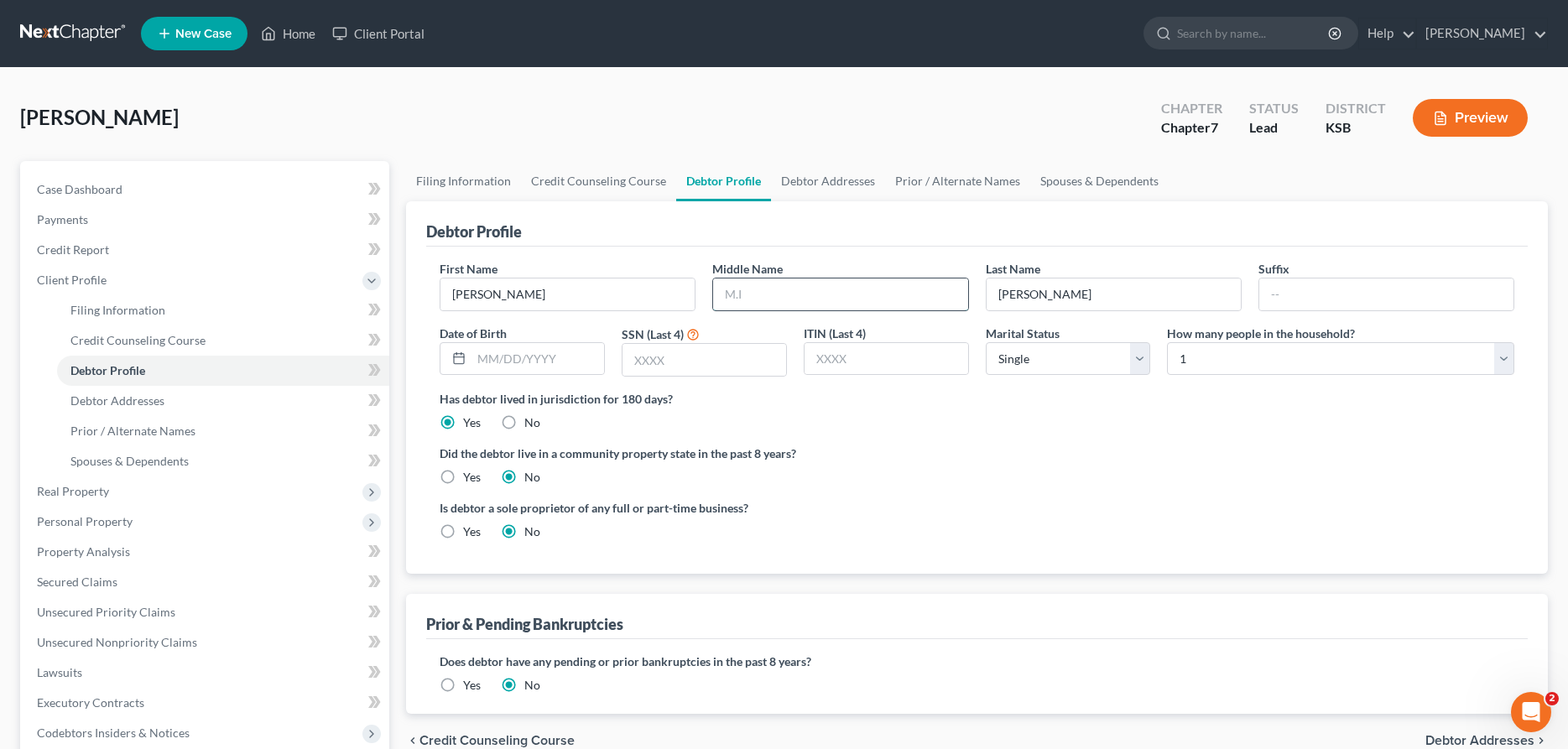
click at [762, 299] on input "text" at bounding box center [840, 294] width 254 height 32
type input "[PERSON_NAME]"
type input "[DATE]"
type input "5585"
click at [828, 183] on link "Debtor Addresses" at bounding box center [828, 182] width 114 height 41
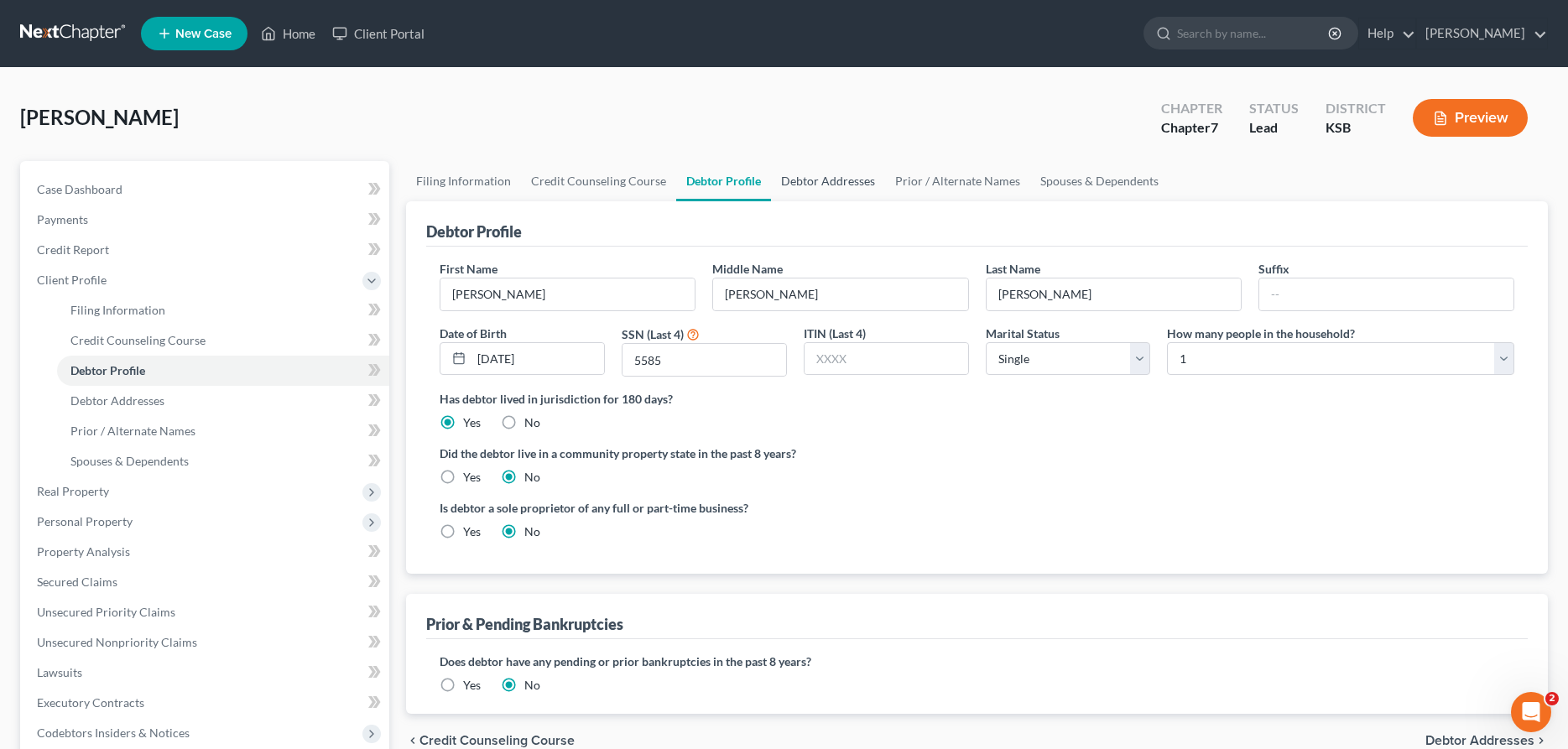
select select "0"
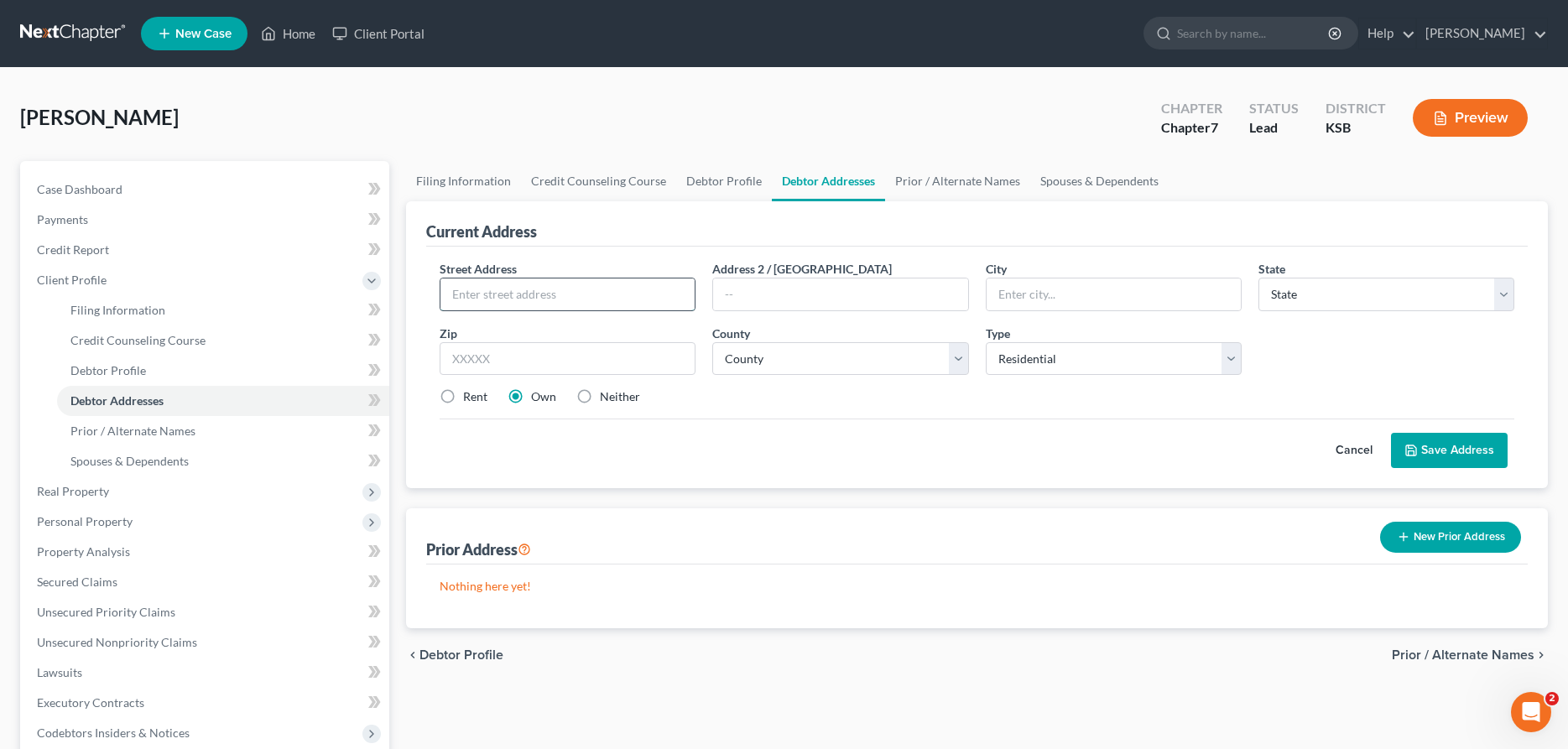
click at [634, 297] on input "text" at bounding box center [567, 294] width 254 height 32
type input "[STREET_ADDRESS]"
type input "Concordia"
select select "17"
type input "66901"
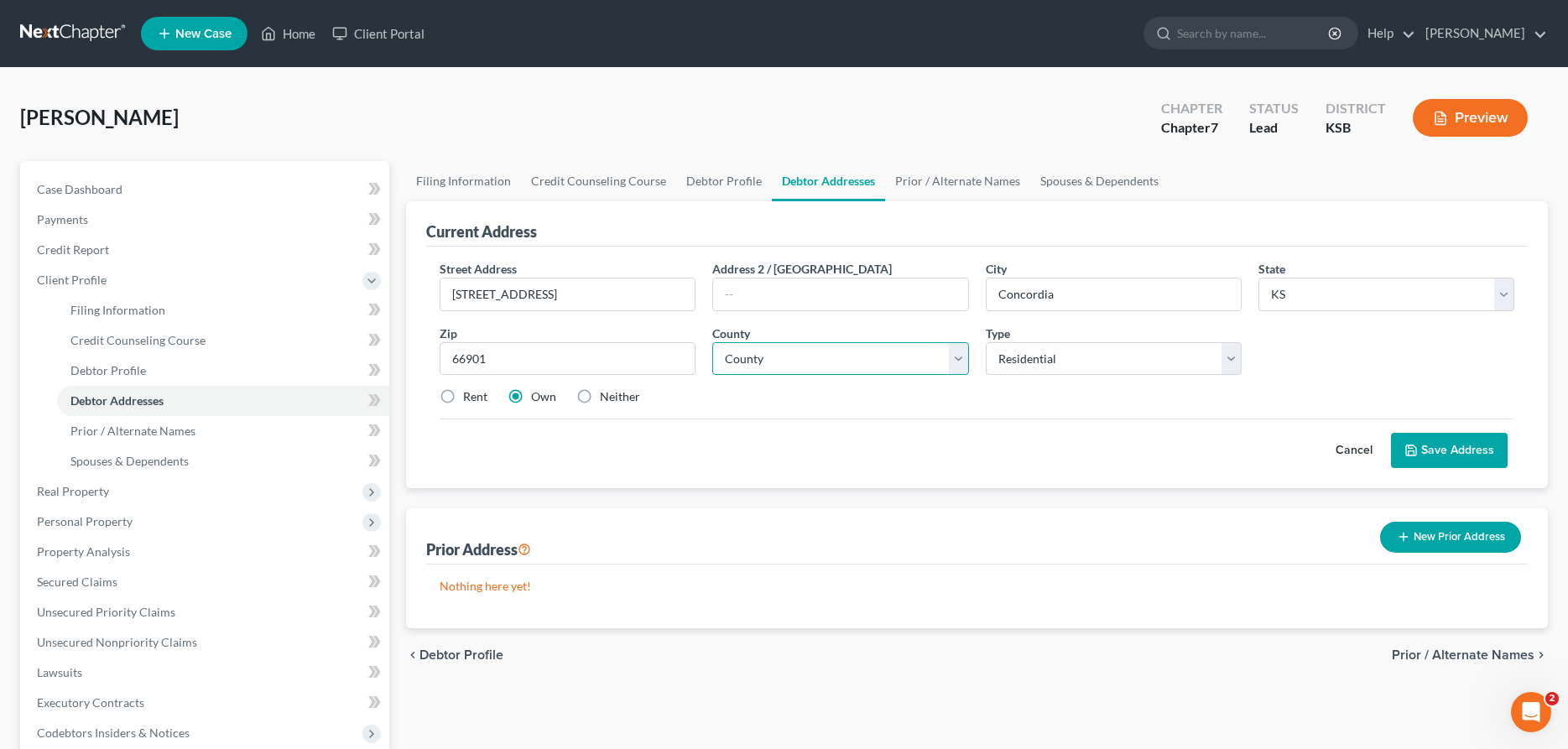
click at [712, 342] on select "County [GEOGRAPHIC_DATA] [GEOGRAPHIC_DATA] [GEOGRAPHIC_DATA] [GEOGRAPHIC_DATA] …" at bounding box center [840, 359] width 256 height 34
select select "14"
click at [986, 342] on select "Select Residential Mailing Rental Business" at bounding box center [1114, 359] width 256 height 34
select select "2"
click option "Rental" at bounding box center [0, 0] width 0 height 0
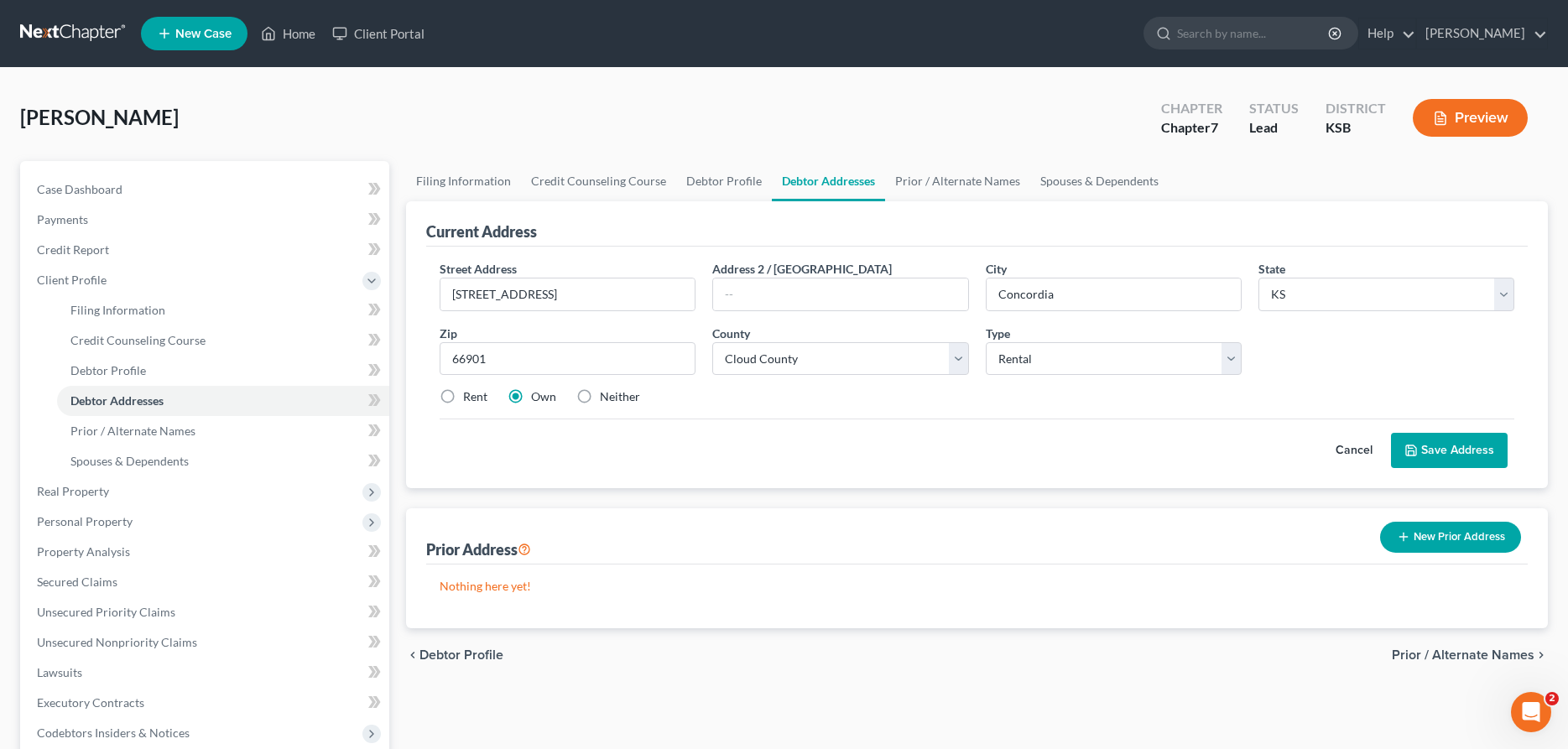
click at [463, 394] on label "Rent" at bounding box center [475, 396] width 24 height 16
click at [470, 394] on input "Rent" at bounding box center [475, 393] width 11 height 11
radio input "true"
click at [1481, 451] on button "Save Address" at bounding box center [1449, 450] width 117 height 35
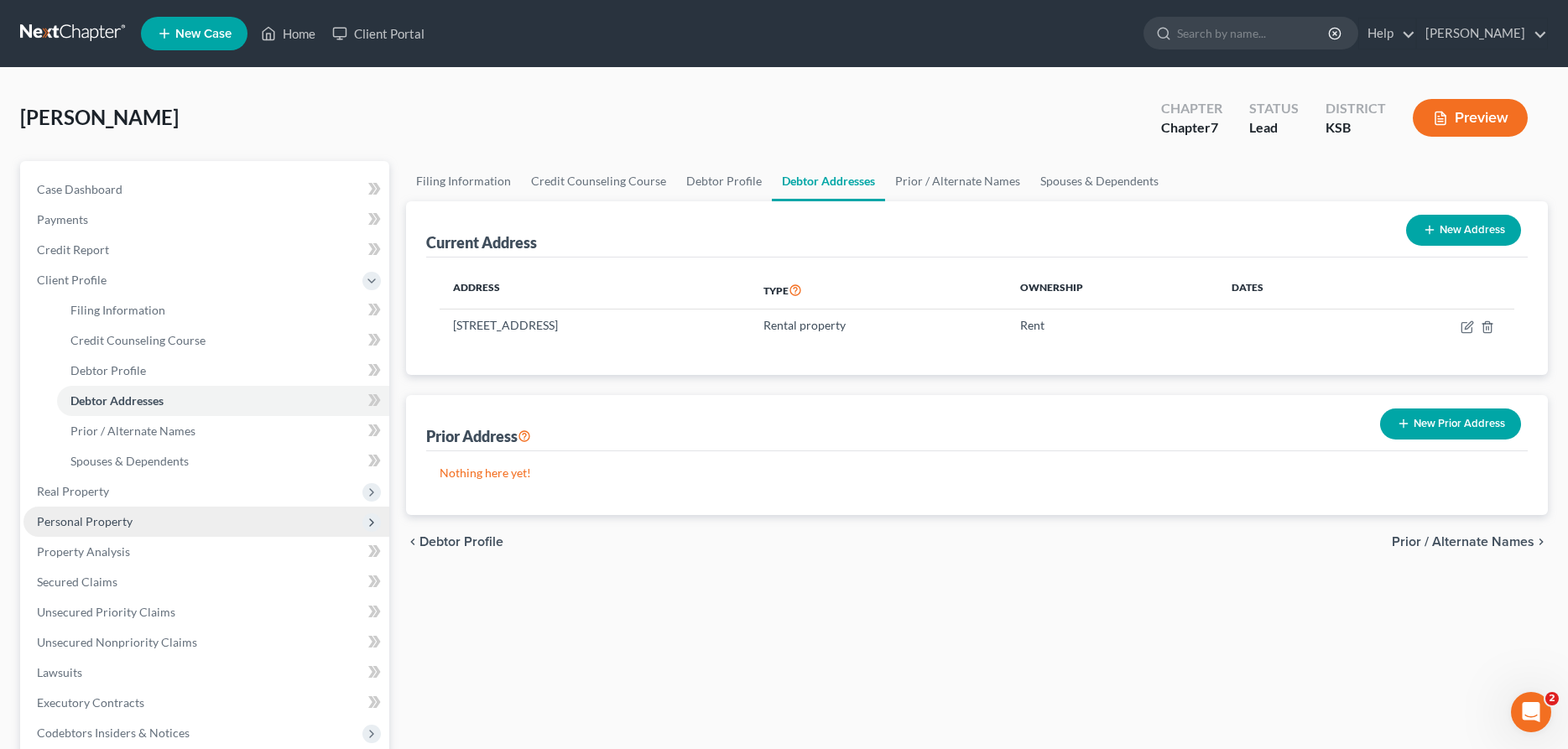
click at [73, 517] on span "Personal Property" at bounding box center [84, 521] width 96 height 14
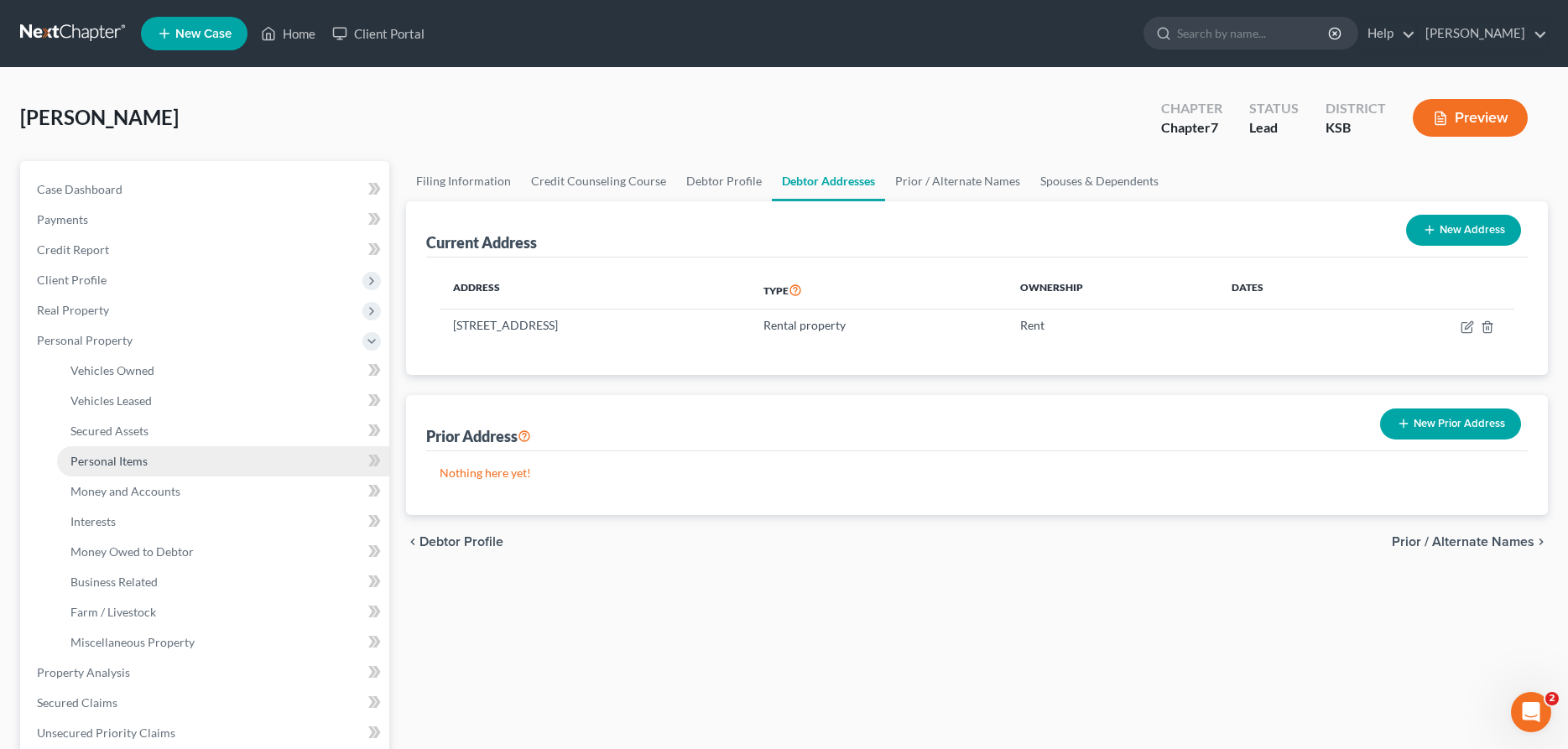
click at [98, 460] on span "Personal Items" at bounding box center [109, 460] width 77 height 14
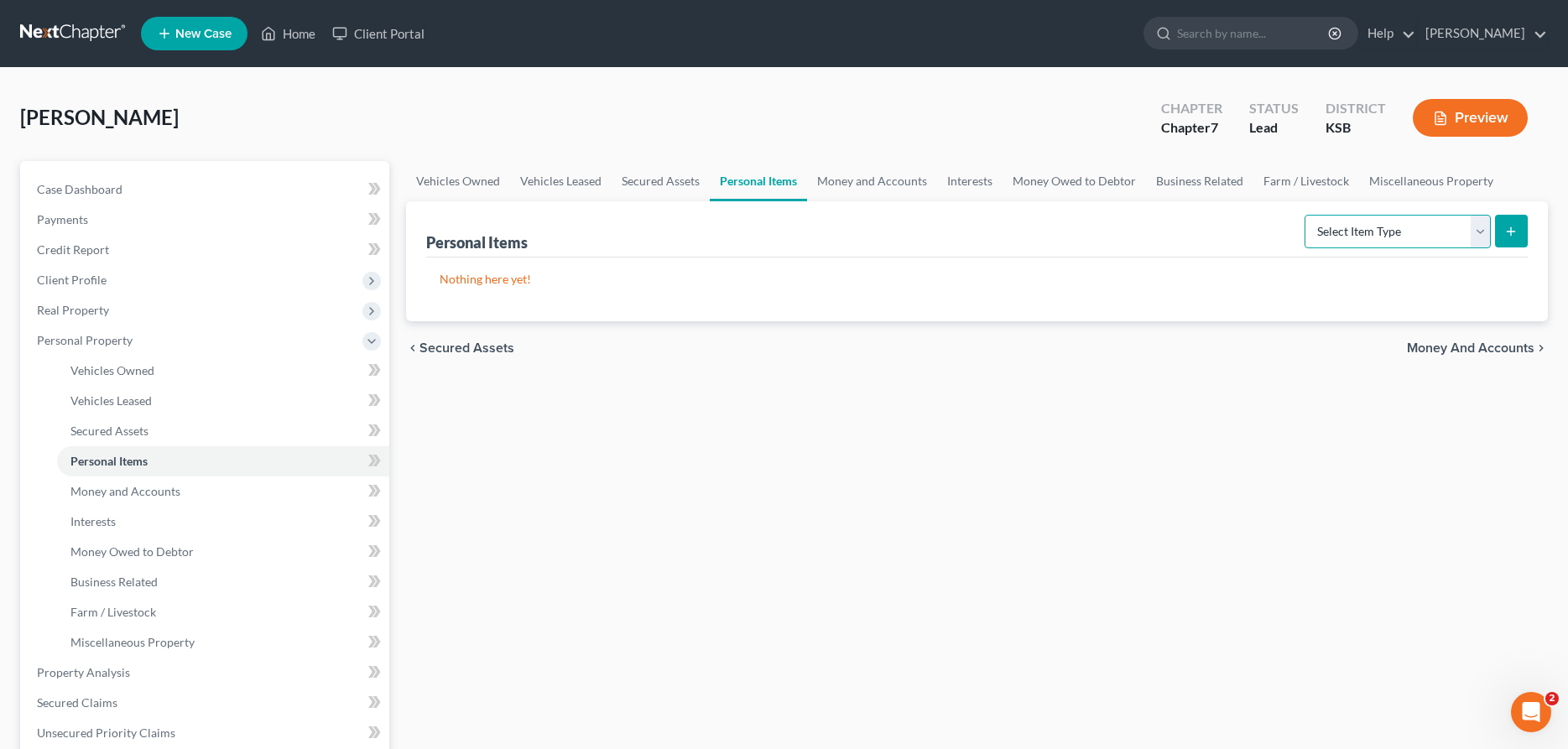
click at [1304, 215] on select "Select Item Type Clothing Collectibles Of Value Electronics Firearms Household …" at bounding box center [1397, 231] width 187 height 34
select select "household_goods"
click option "Household Goods" at bounding box center [0, 0] width 0 height 0
click at [1504, 228] on button "submit" at bounding box center [1511, 231] width 33 height 33
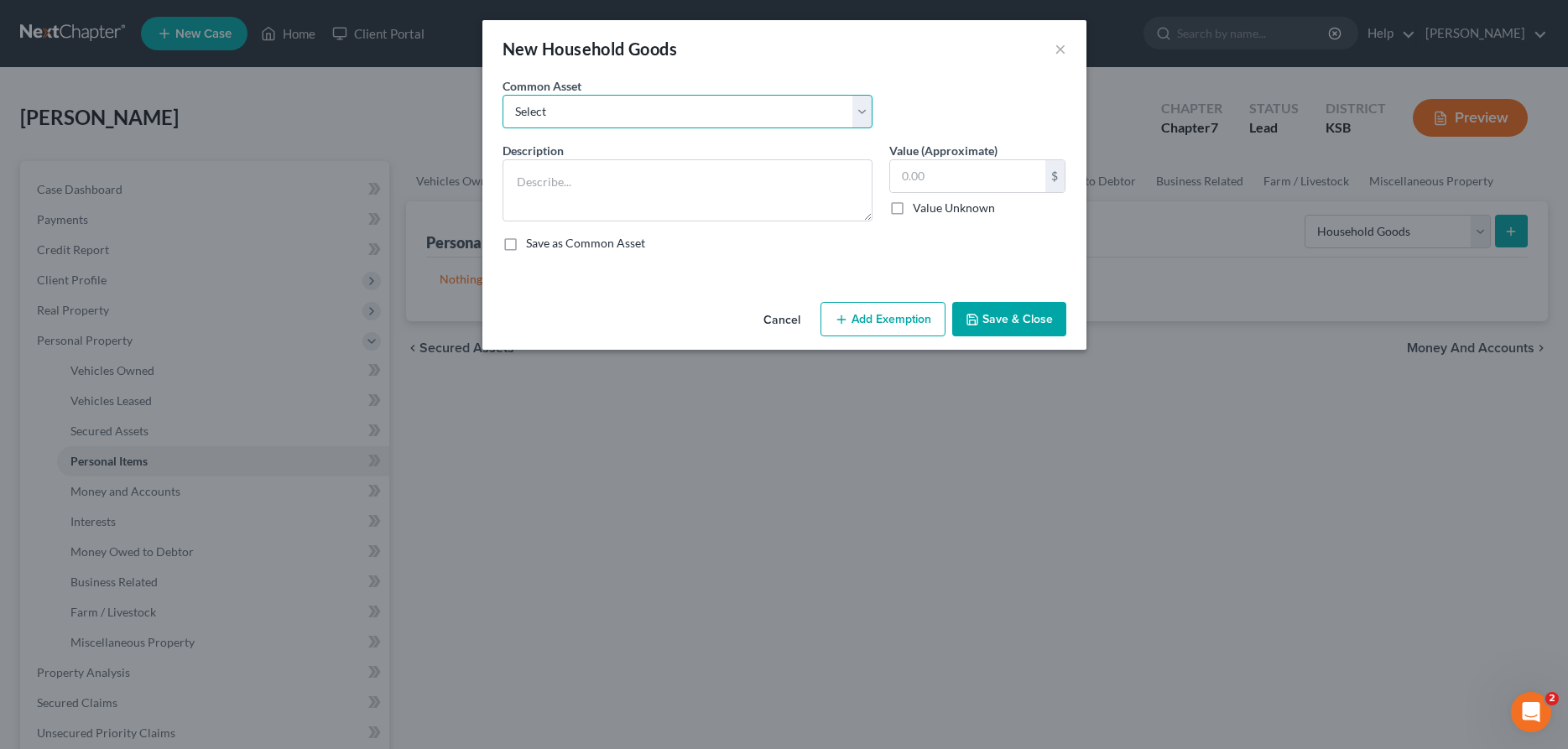
click at [503, 95] on select "Select Household Goods" at bounding box center [687, 111] width 370 height 34
select select "0"
click option "Household Goods" at bounding box center [0, 0] width 0 height 0
type textarea "Household Goods"
click at [990, 185] on input "2,000.00" at bounding box center [968, 176] width 156 height 32
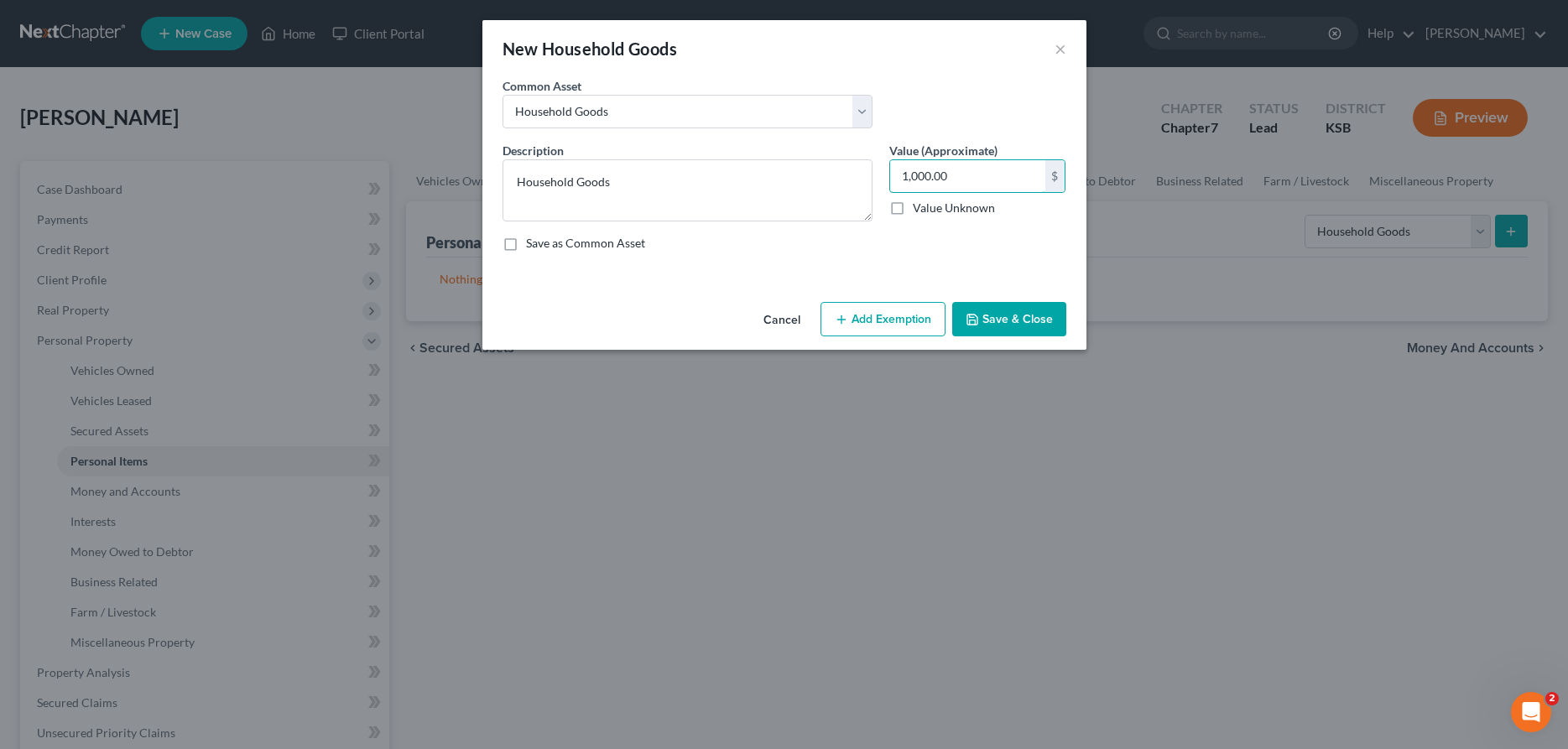
type input "1,000.00"
click at [918, 326] on button "Add Exemption" at bounding box center [883, 319] width 125 height 35
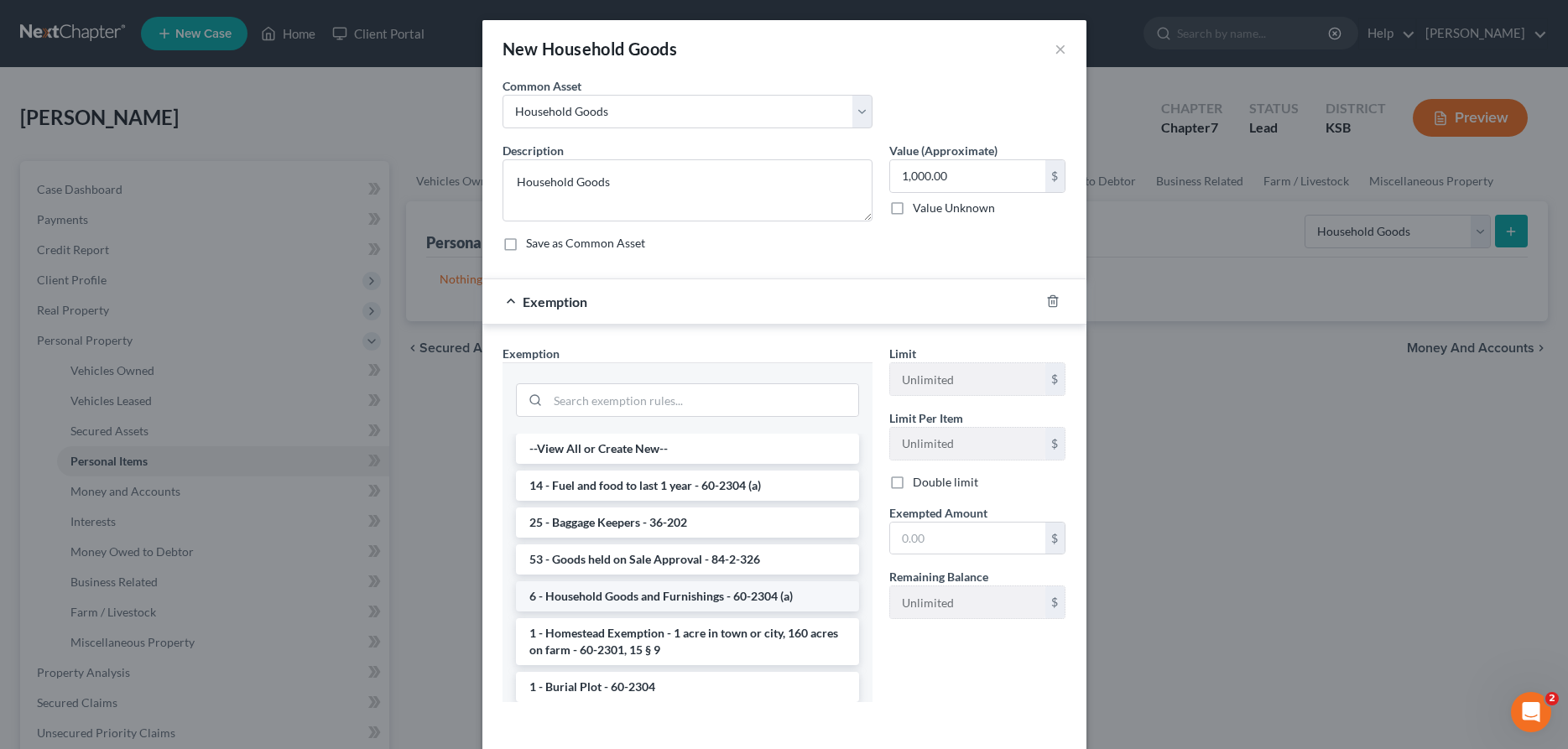
click at [624, 590] on li "6 - Household Goods and Furnishings - 60-2304 (a)" at bounding box center [687, 595] width 343 height 30
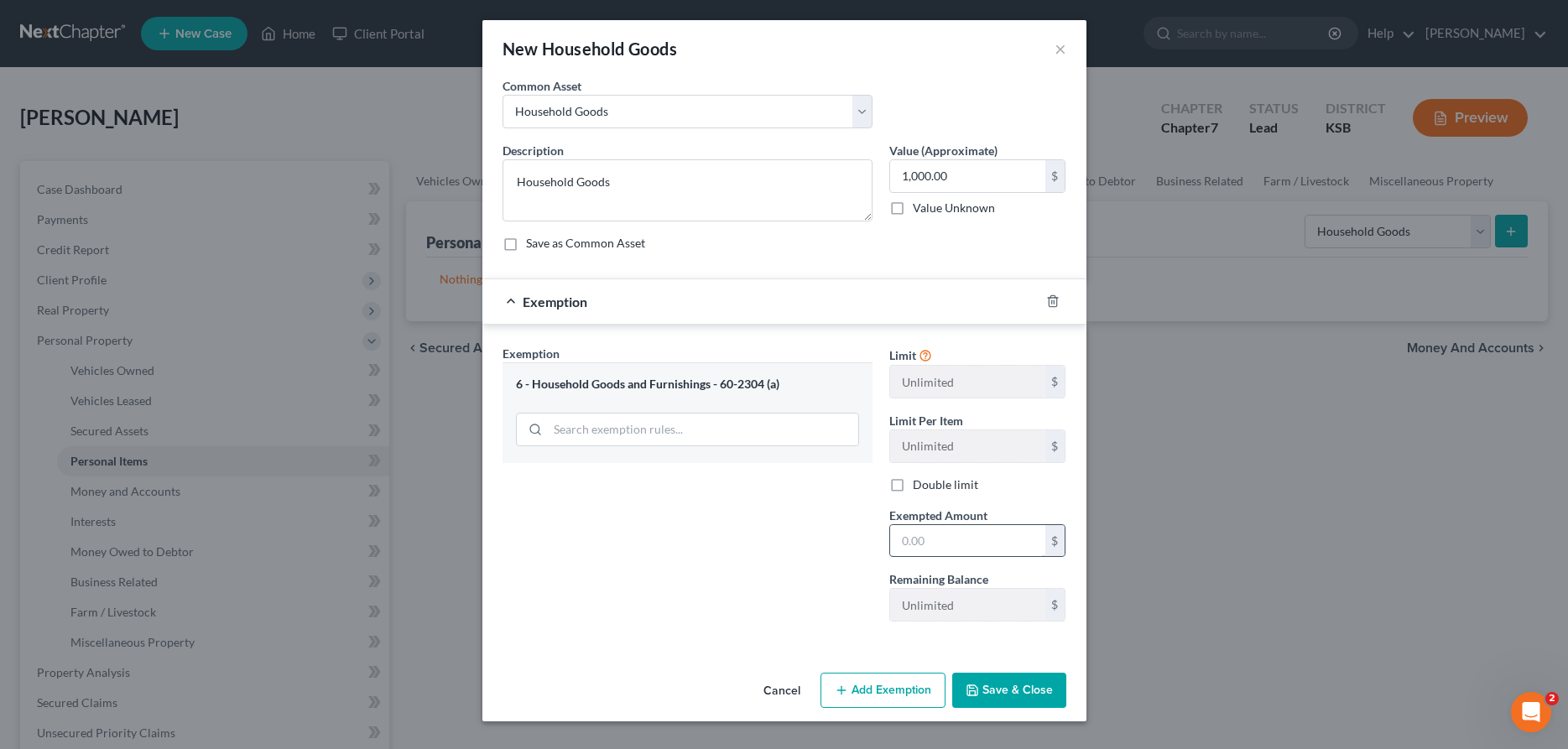
click at [917, 544] on input "text" at bounding box center [968, 540] width 156 height 32
type input "1,000.00"
click at [996, 699] on button "Save & Close" at bounding box center [1009, 690] width 114 height 35
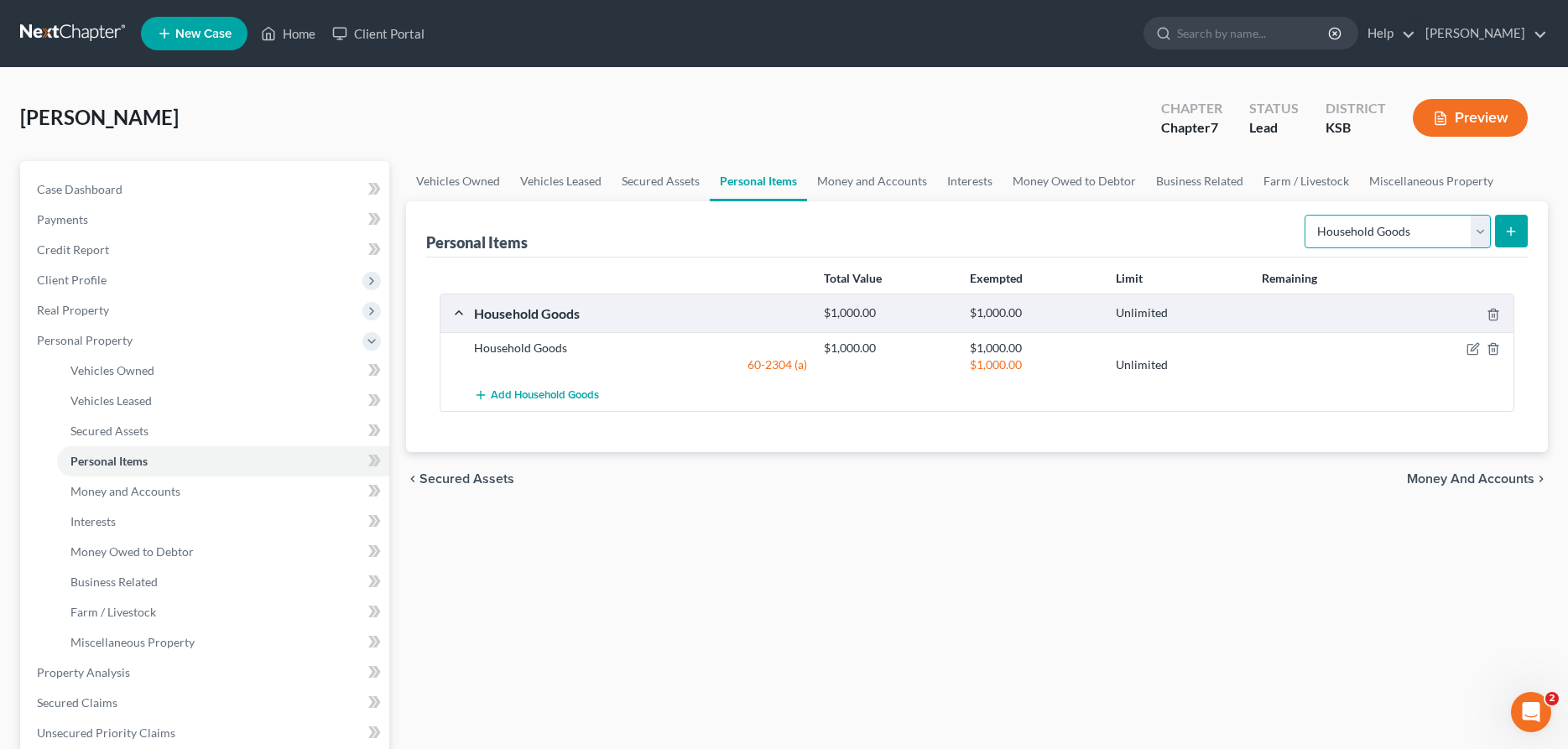
click at [1304, 215] on select "Select Item Type Clothing Collectibles Of Value Electronics Firearms Household …" at bounding box center [1397, 231] width 187 height 34
select select "clothing"
click option "Clothing" at bounding box center [0, 0] width 0 height 0
click at [1507, 227] on icon "submit" at bounding box center [1511, 232] width 14 height 14
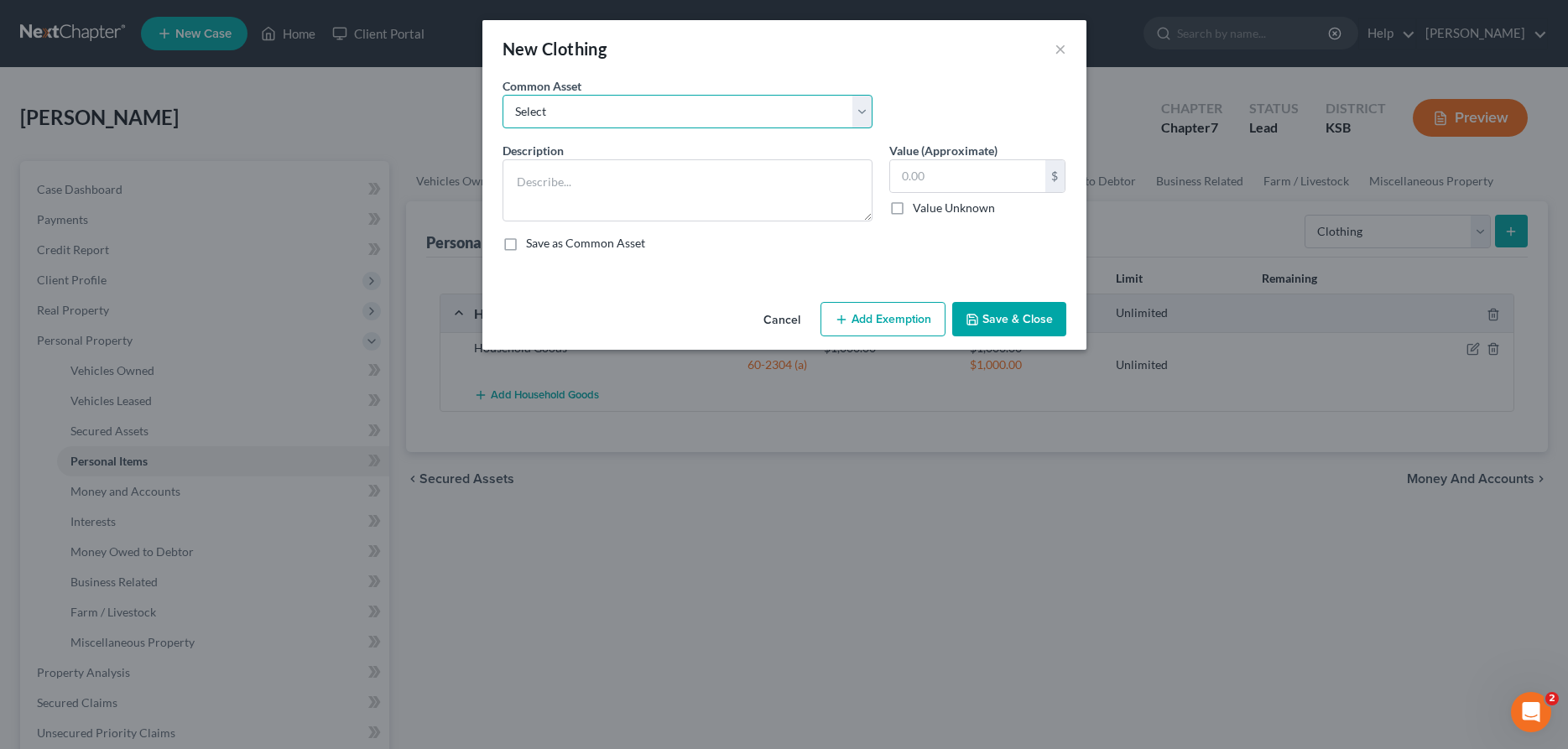
click at [503, 95] on select "Select Clothing" at bounding box center [687, 111] width 370 height 34
select select "0"
click option "Clothing" at bounding box center [0, 0] width 0 height 0
type textarea "Clothing"
click at [909, 181] on input "1,000.00" at bounding box center [968, 176] width 156 height 32
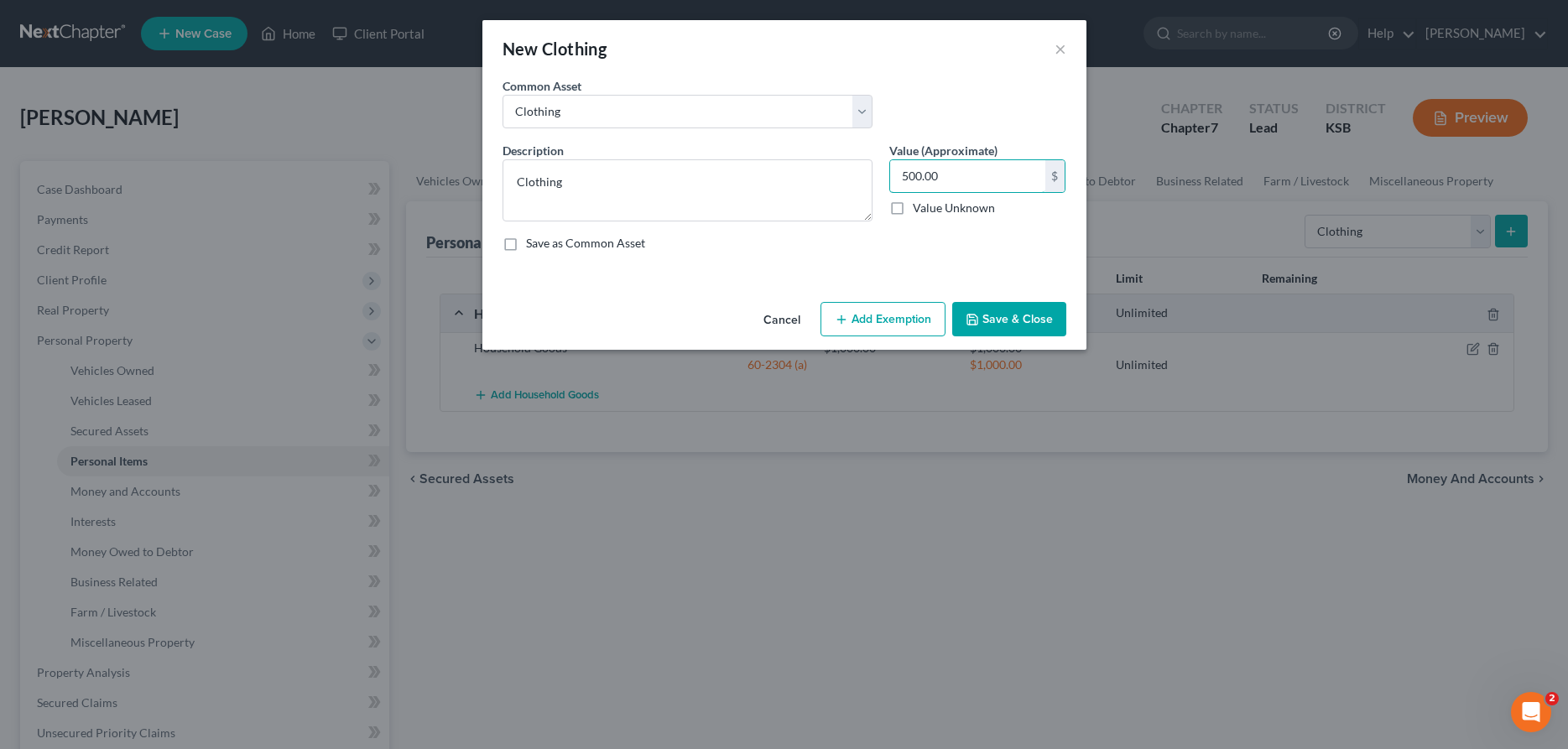
type input "500.00"
click at [879, 305] on button "Add Exemption" at bounding box center [883, 319] width 125 height 35
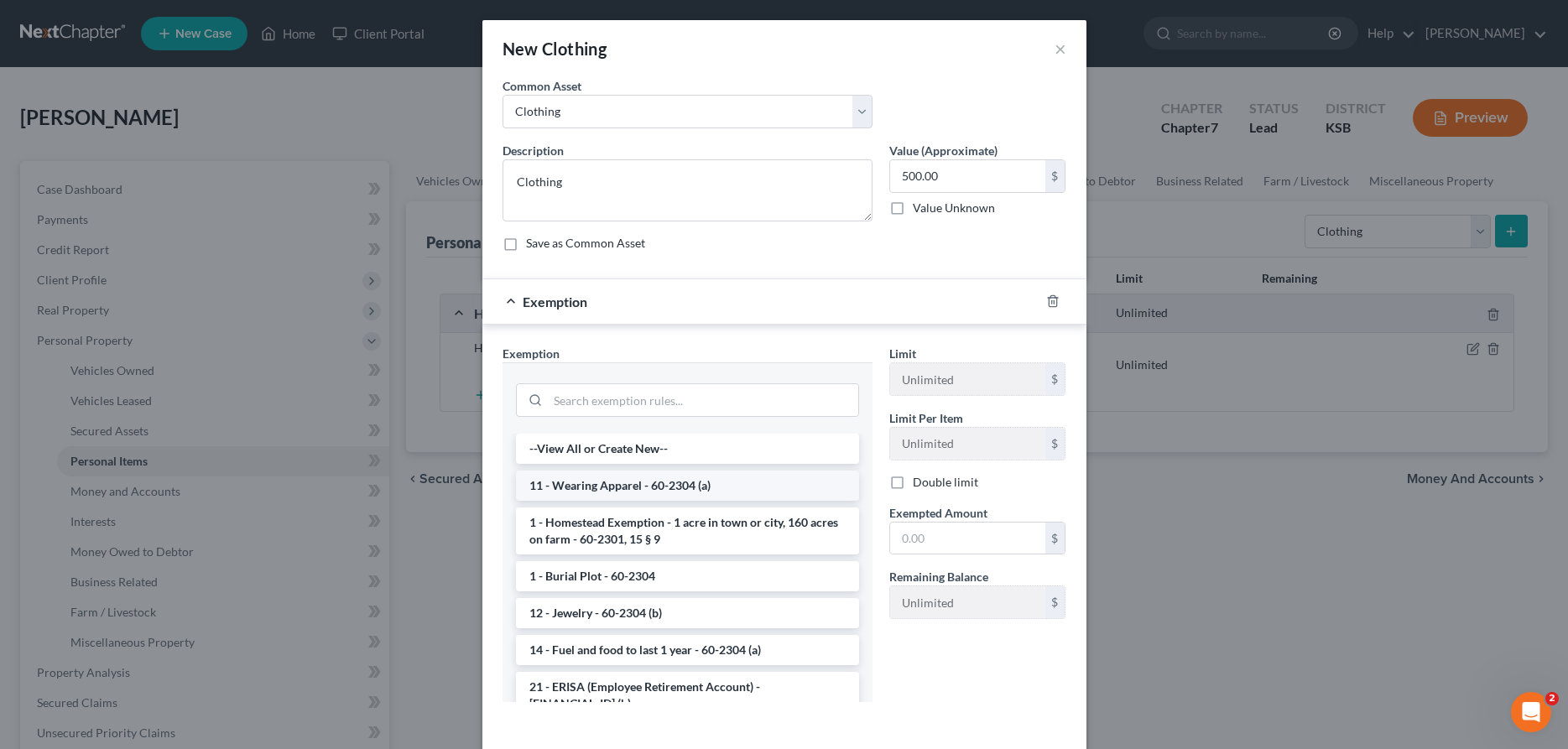
click at [612, 484] on li "11 - Wearing Apparel - 60-2304 (a)" at bounding box center [687, 485] width 343 height 30
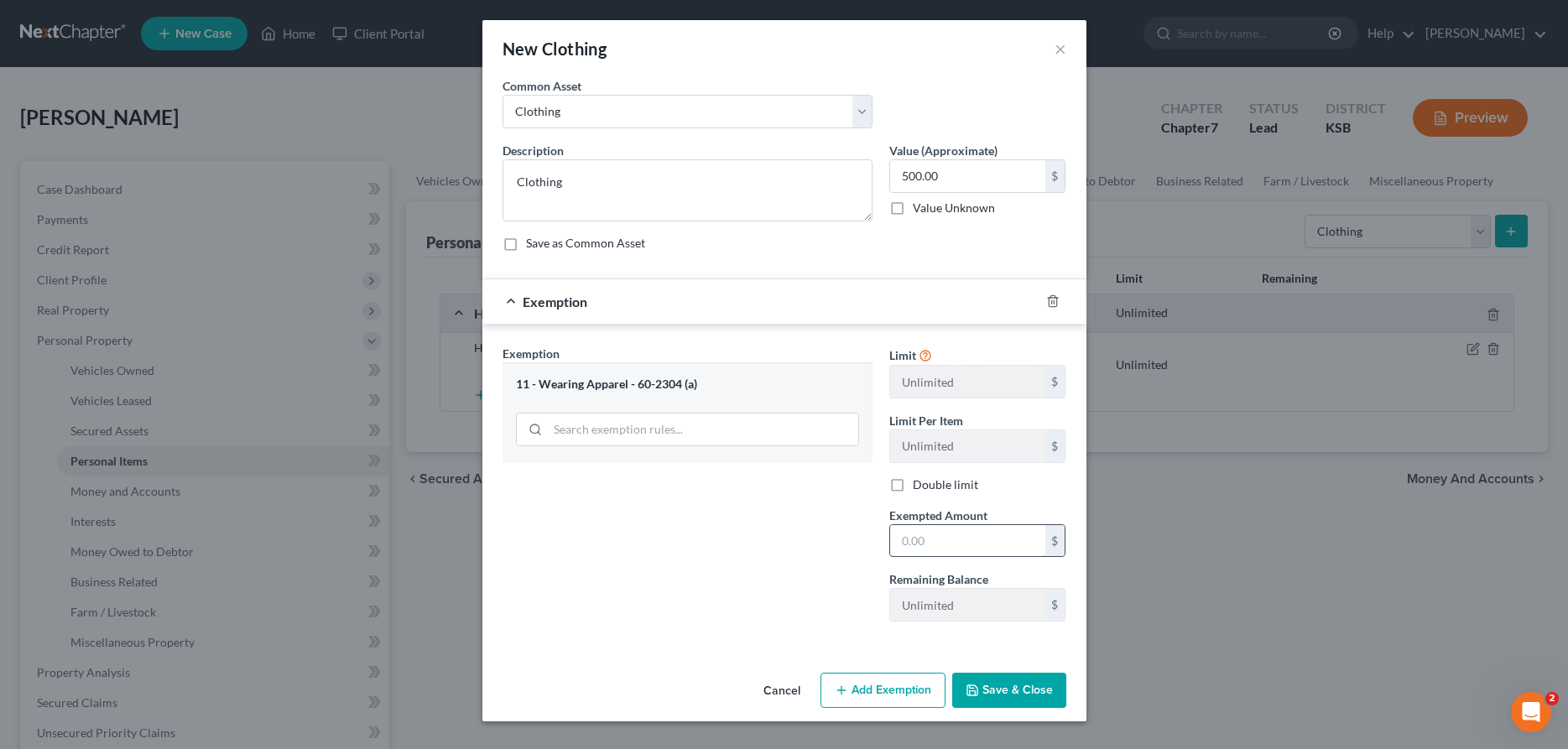
click at [899, 529] on input "text" at bounding box center [968, 540] width 156 height 32
type input "500.00"
click at [977, 688] on icon "button" at bounding box center [973, 690] width 10 height 10
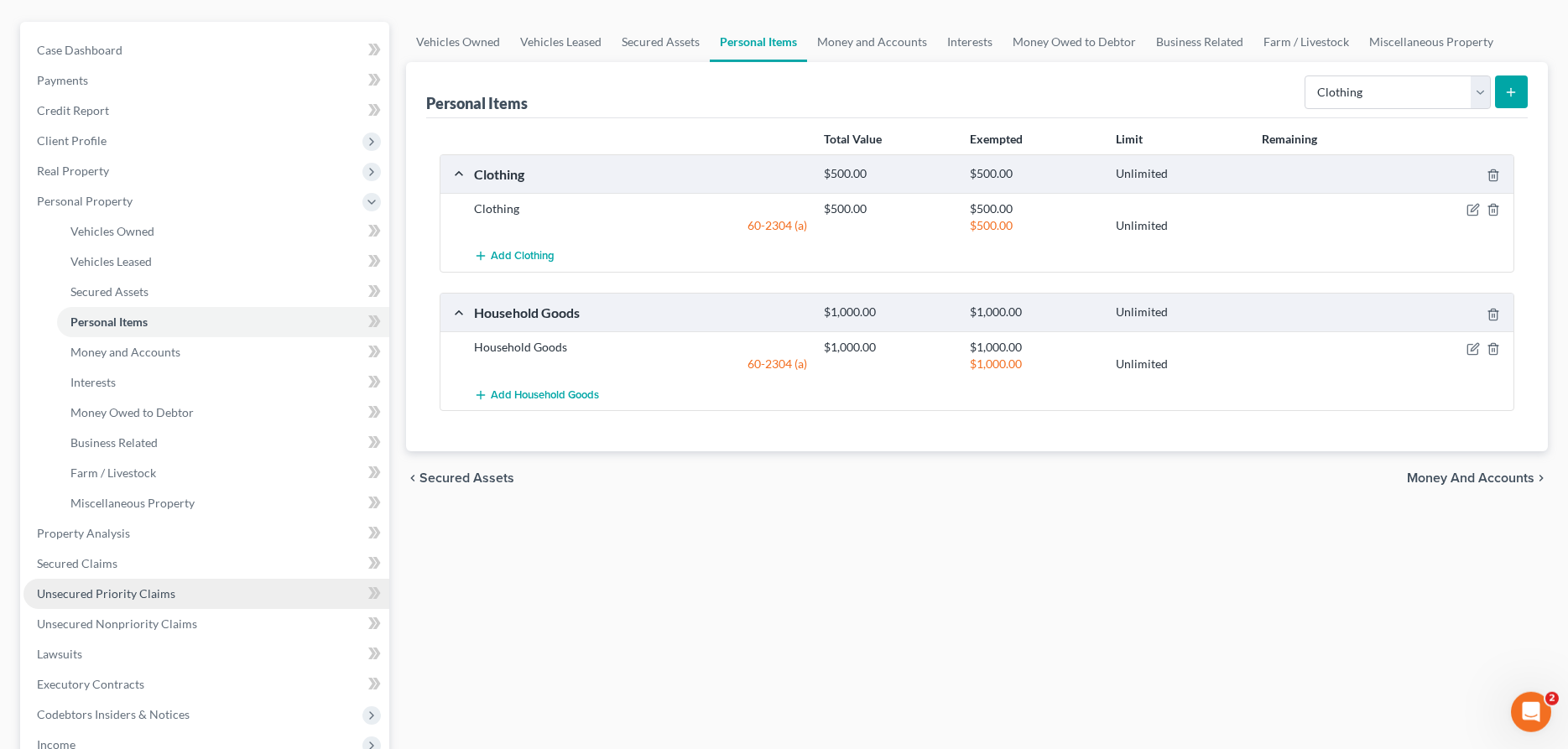
scroll to position [171, 0]
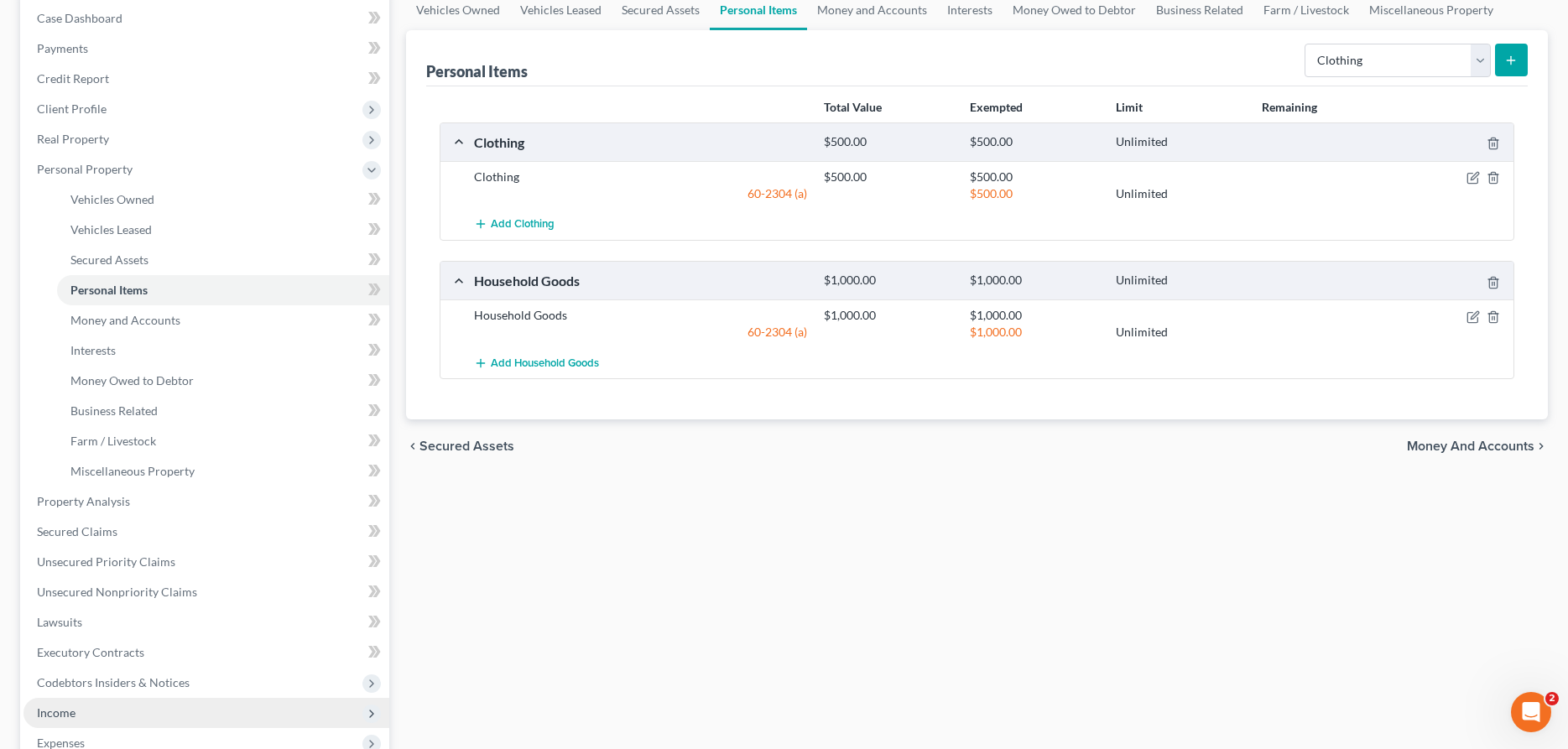
click at [42, 710] on span "Income" at bounding box center [56, 712] width 39 height 14
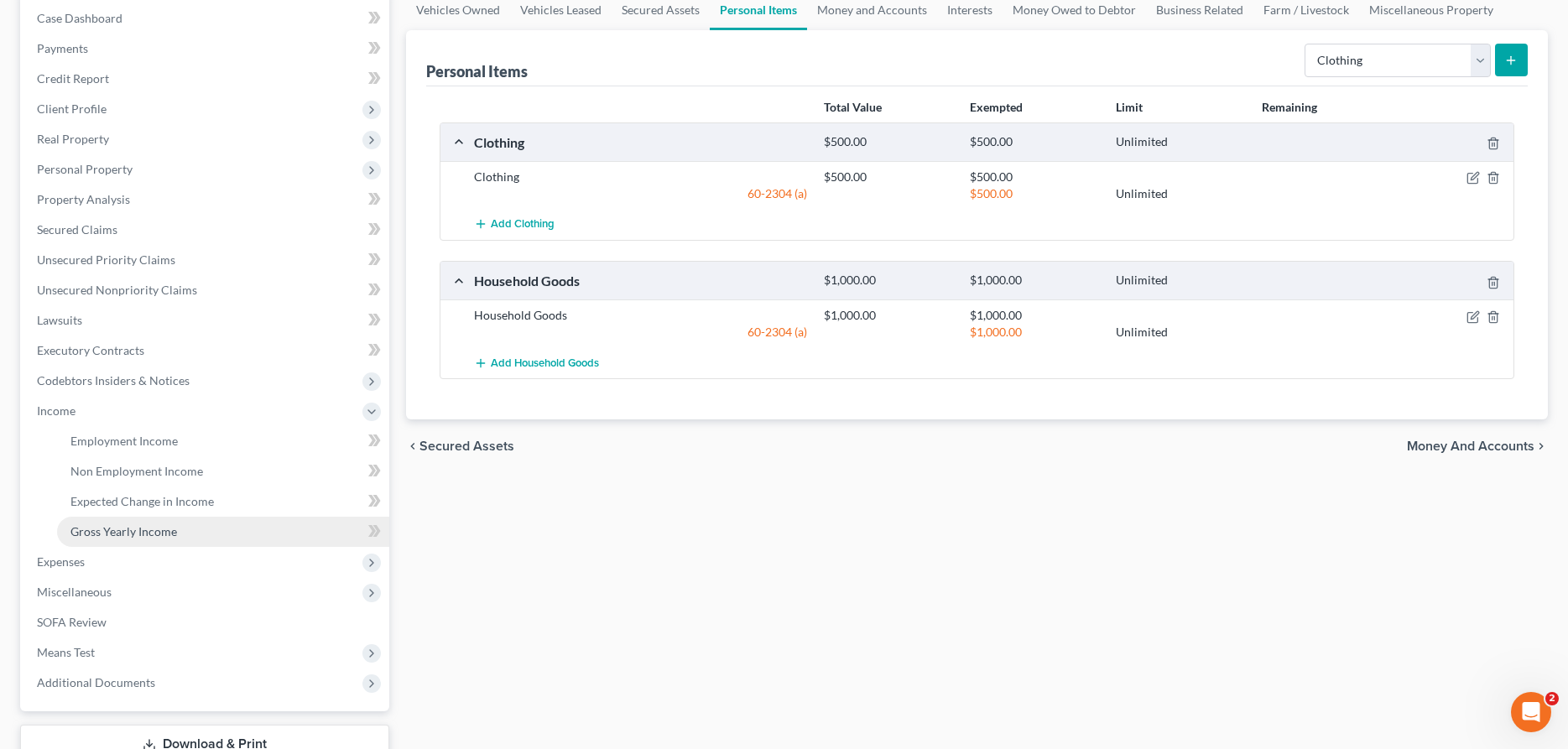
click at [87, 533] on span "Gross Yearly Income" at bounding box center [124, 531] width 106 height 14
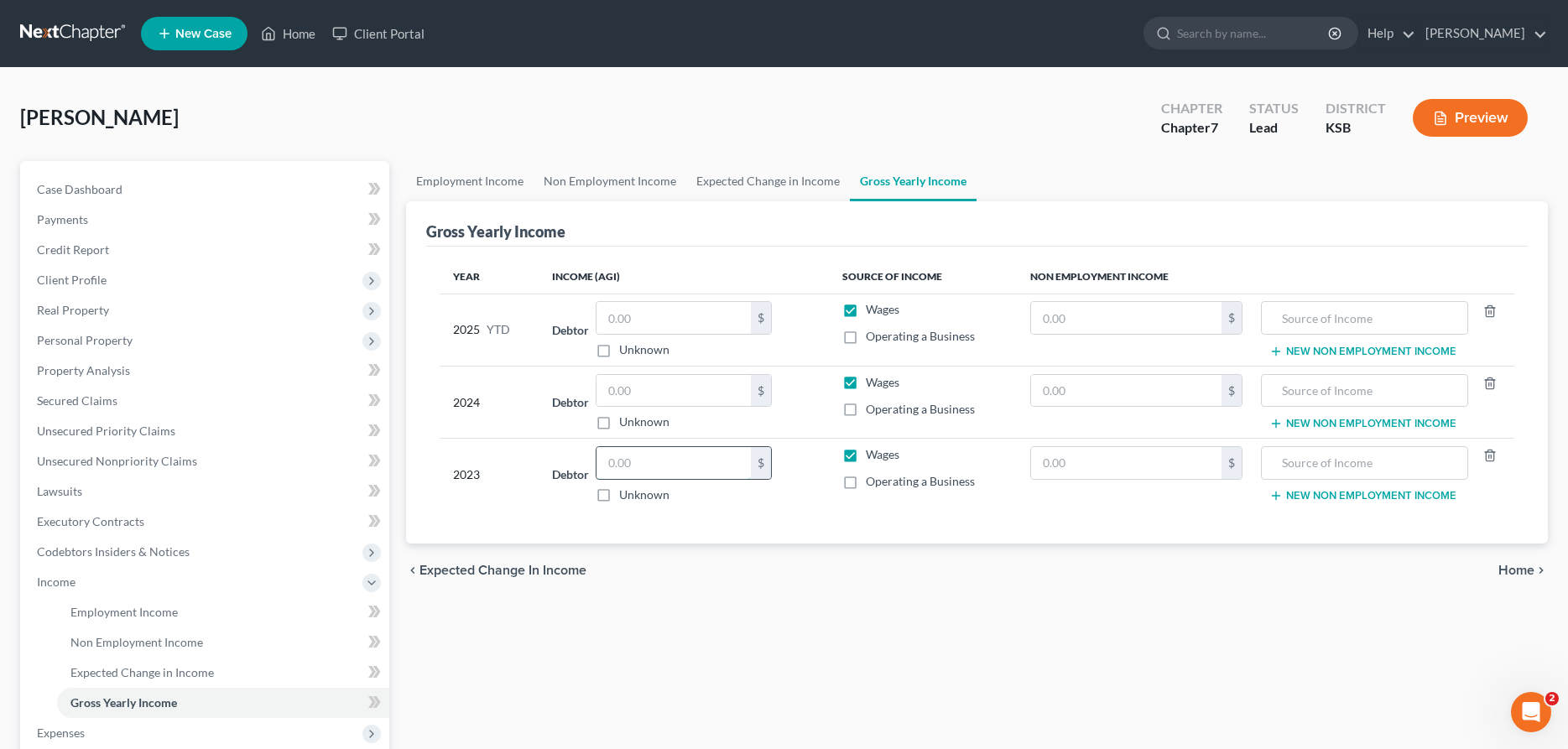
click at [648, 467] on input "text" at bounding box center [674, 463] width 155 height 32
type input "23,156.00"
click at [656, 400] on input "text" at bounding box center [674, 390] width 155 height 32
type input "24,806.00"
click at [685, 323] on input "text" at bounding box center [674, 317] width 155 height 32
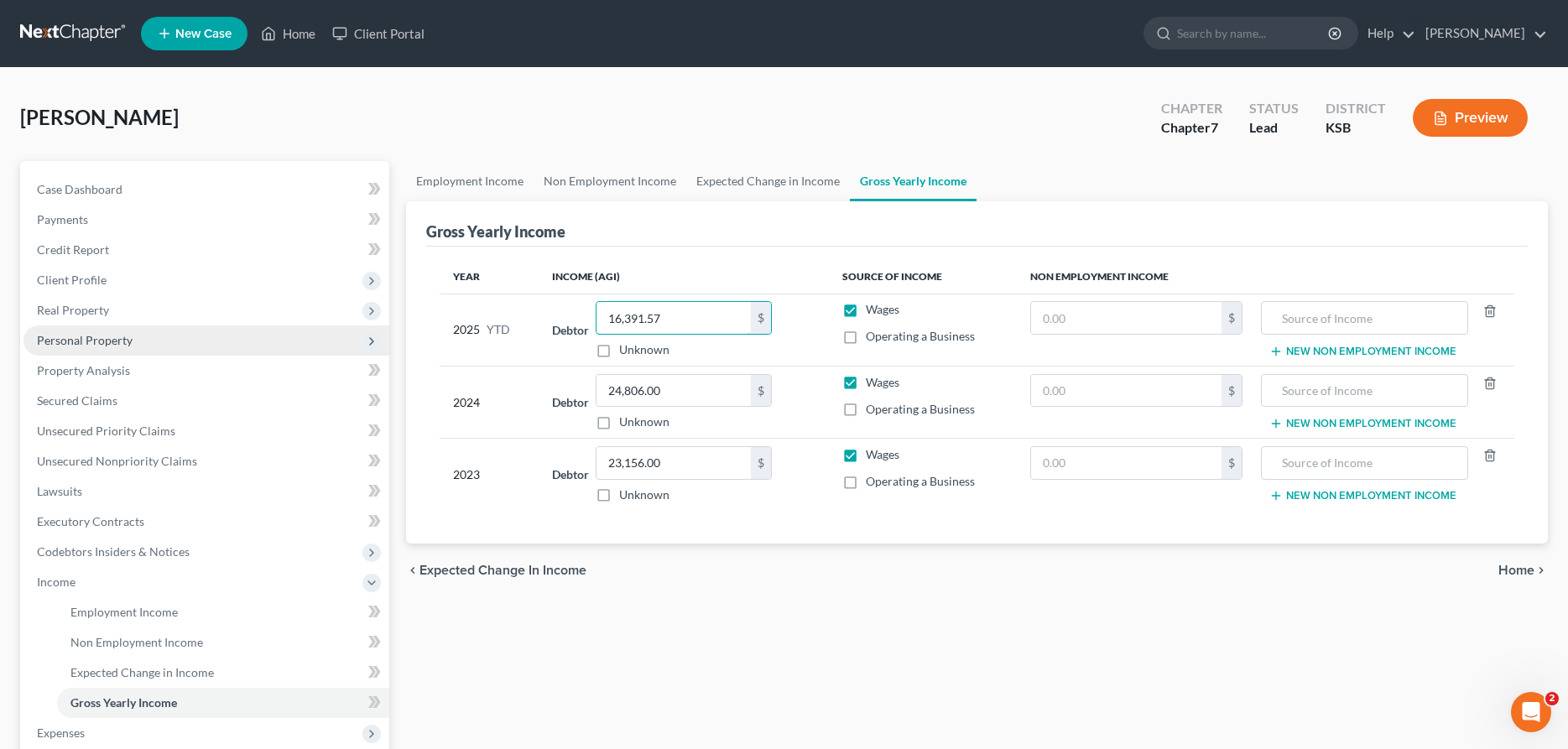
type input "16,391.57"
click at [83, 335] on span "Personal Property" at bounding box center [84, 340] width 96 height 14
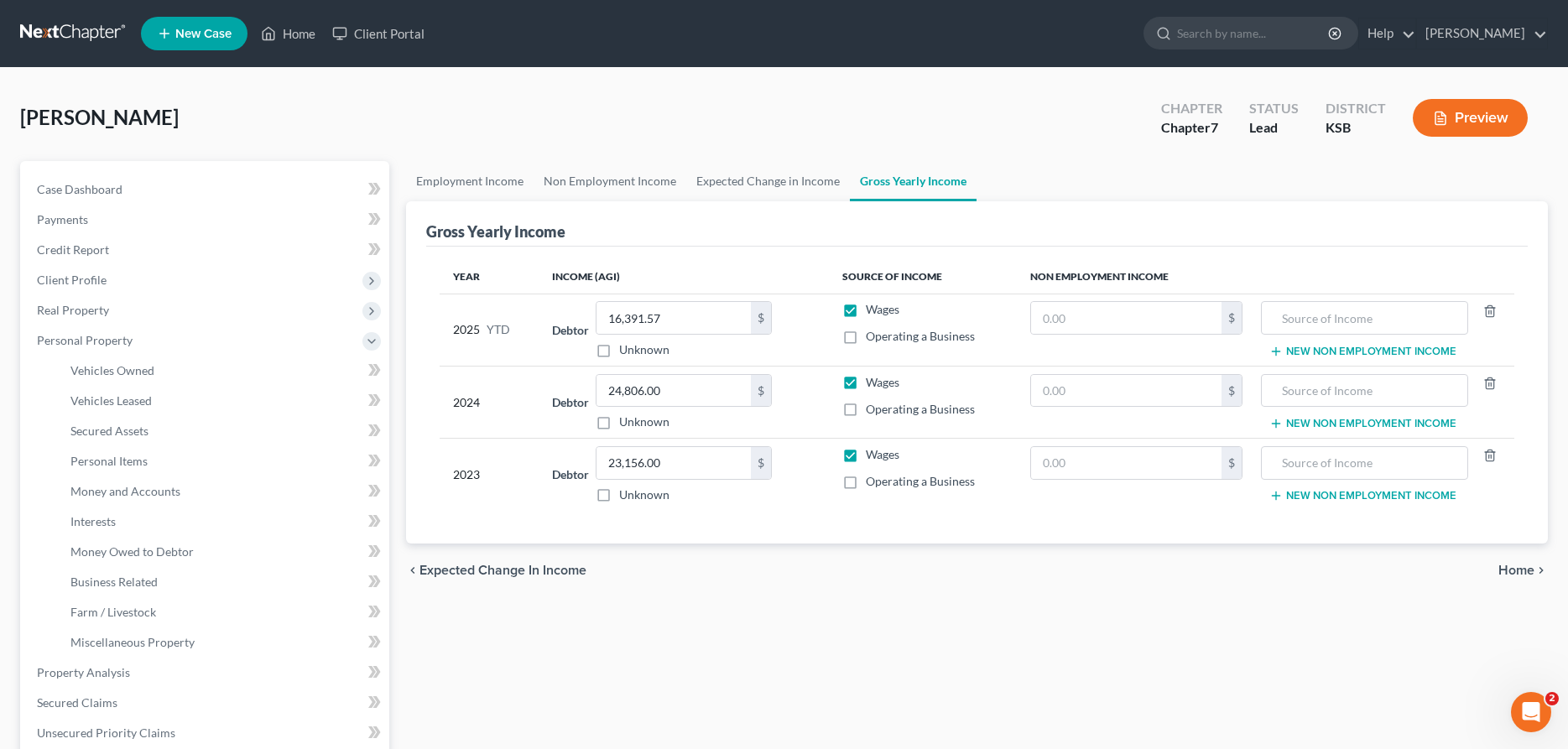
click at [68, 506] on li "Interests" at bounding box center [223, 521] width 333 height 30
click at [75, 517] on span "Interests" at bounding box center [93, 521] width 45 height 14
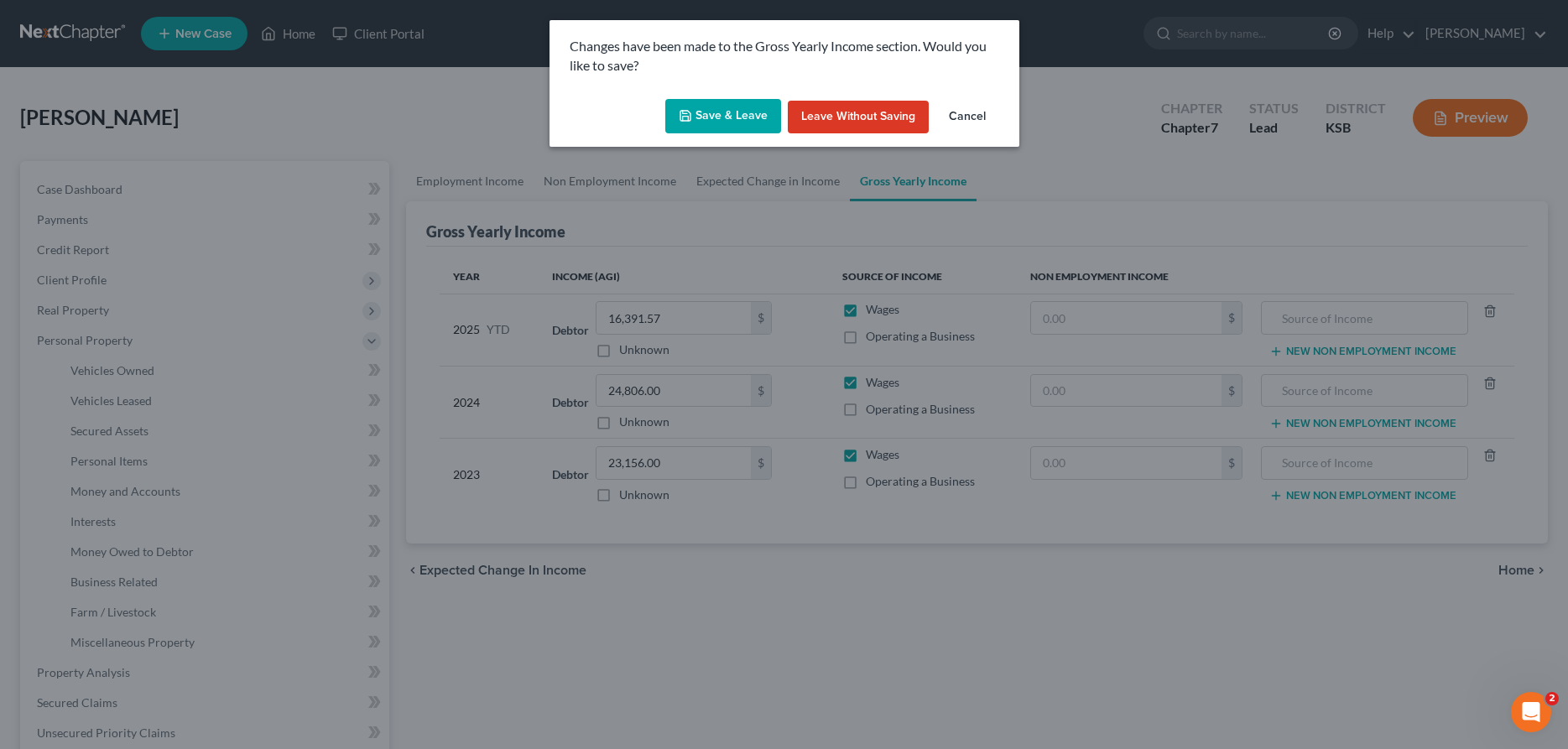
click at [696, 119] on button "Save & Leave" at bounding box center [723, 116] width 116 height 35
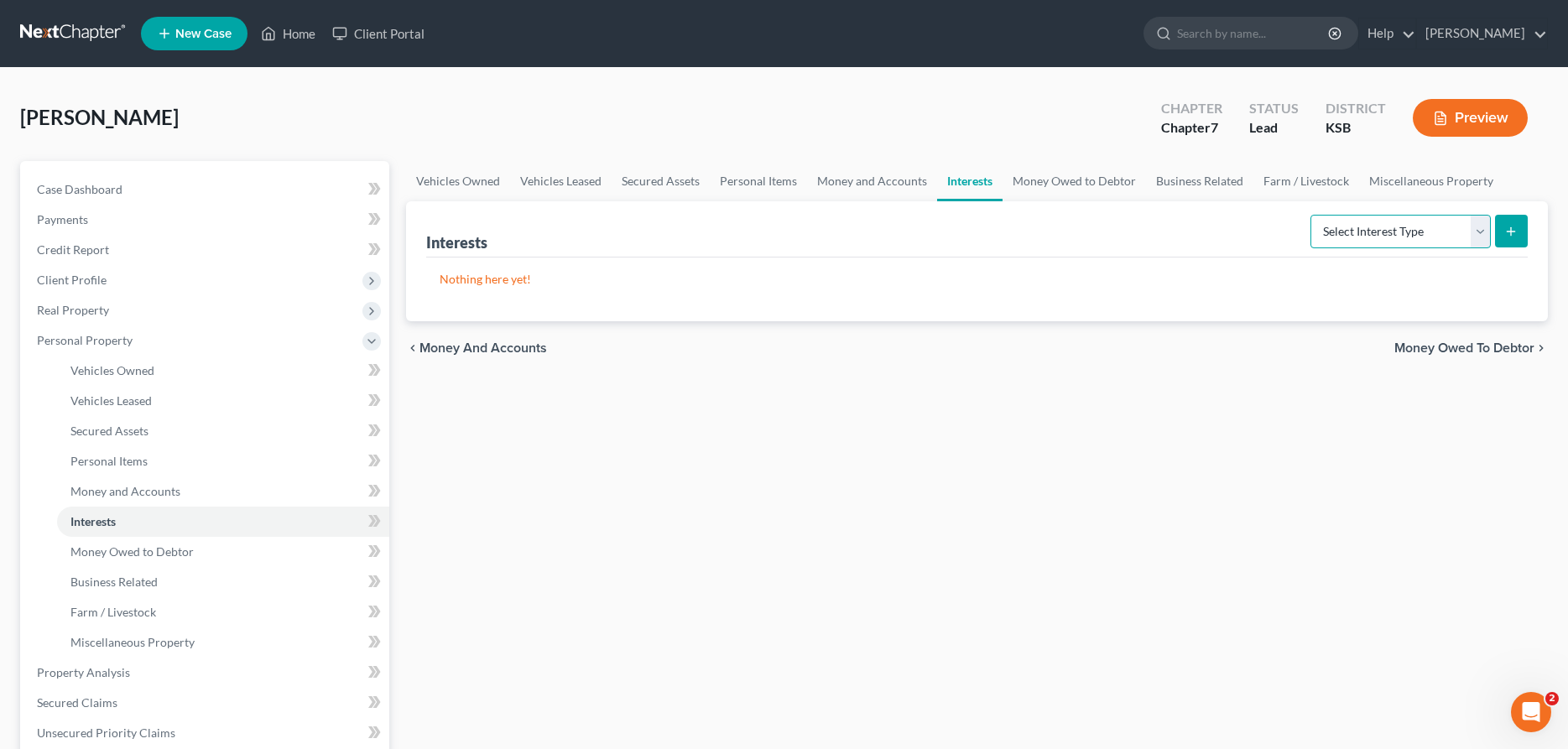
click at [1310, 215] on select "Select Interest Type 401K Annuity Bond Education IRA Government Bond Government…" at bounding box center [1400, 231] width 181 height 34
select select "401k"
click option "401K" at bounding box center [0, 0] width 0 height 0
click at [1507, 225] on icon "submit" at bounding box center [1511, 232] width 14 height 14
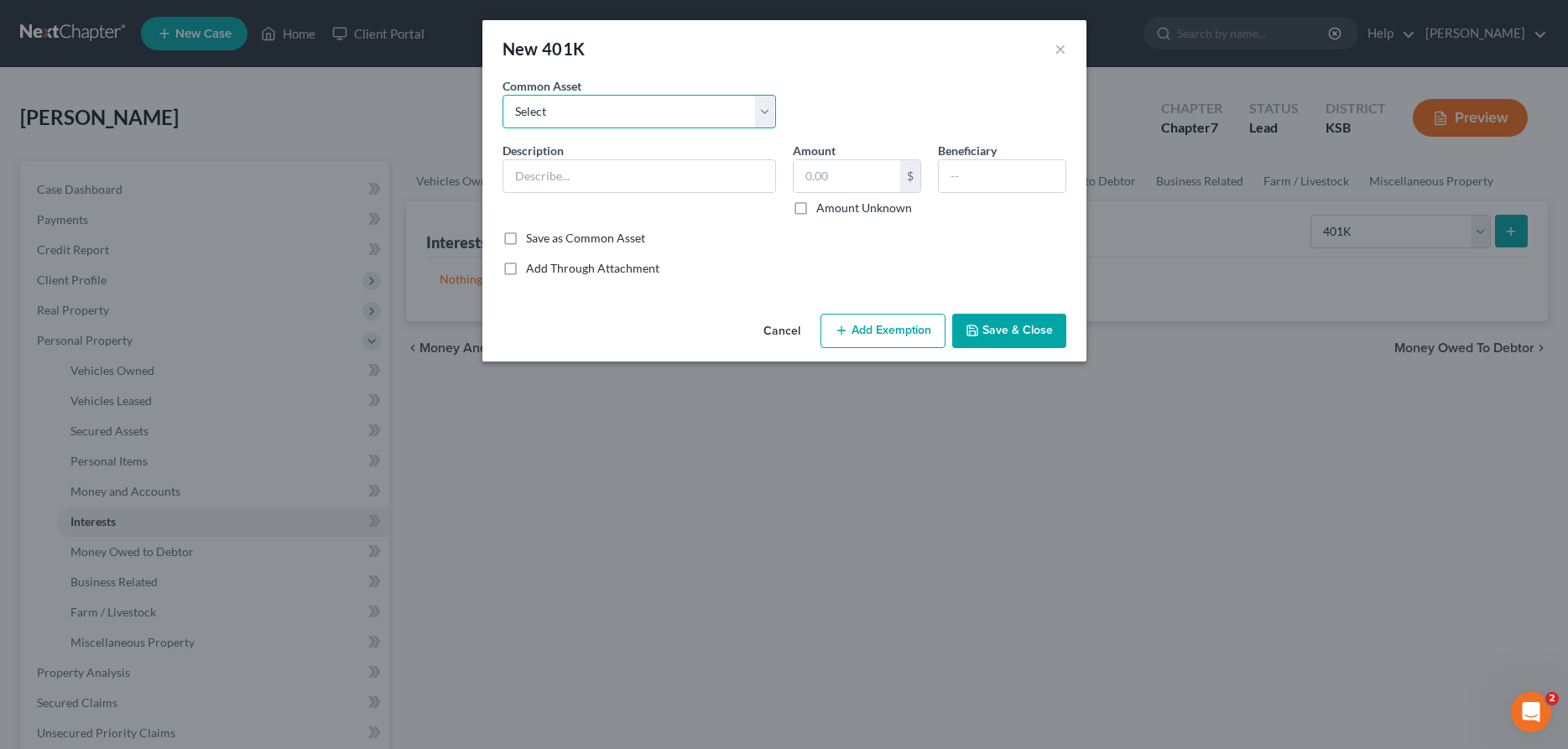
click at [503, 95] on select "Select 401 K" at bounding box center [639, 111] width 274 height 34
select select "0"
click option "401 K" at bounding box center [0, 0] width 0 height 0
type input "401 K"
click at [875, 183] on input "2,044.92" at bounding box center [847, 176] width 106 height 32
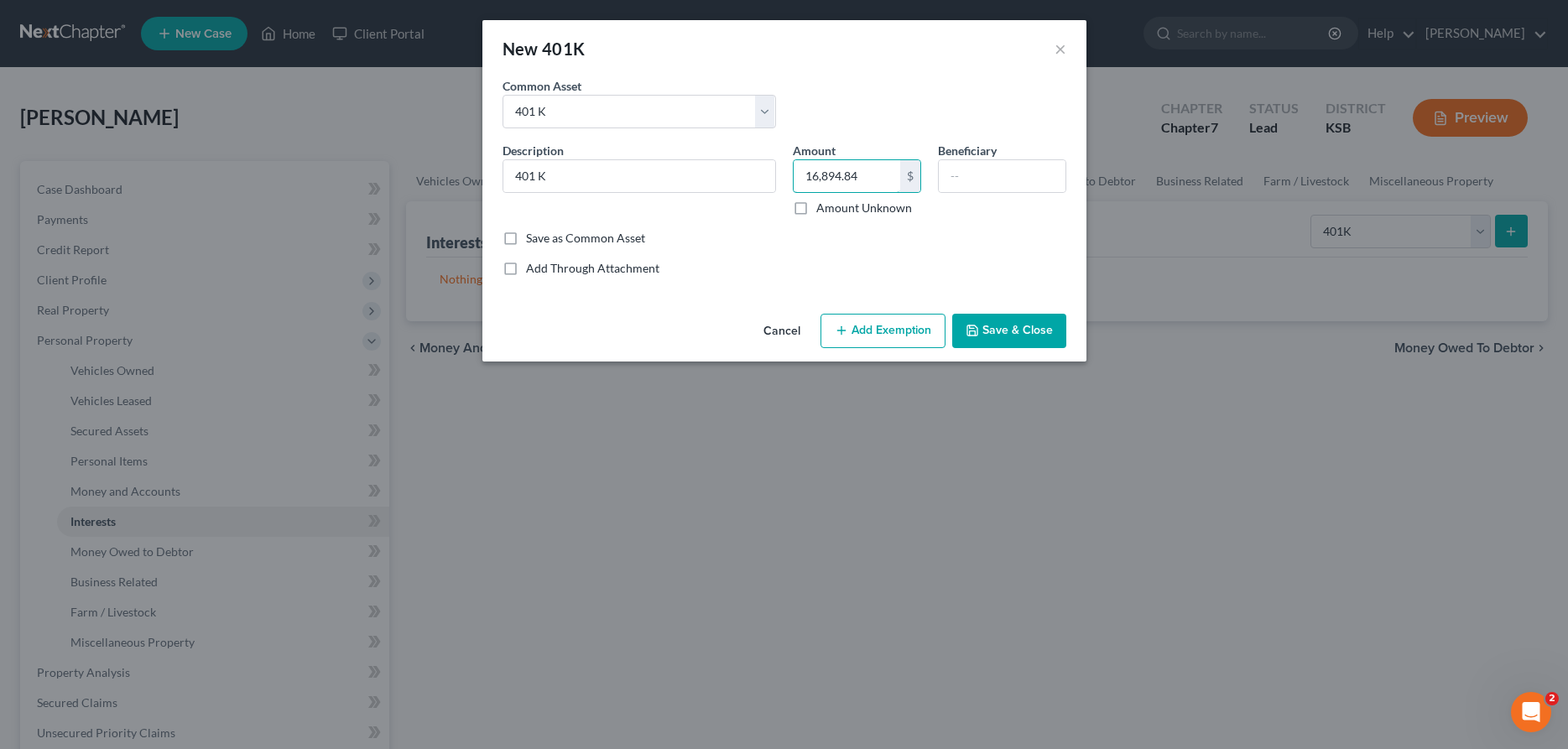
type input "16,894.84"
click at [871, 334] on button "Add Exemption" at bounding box center [883, 331] width 125 height 35
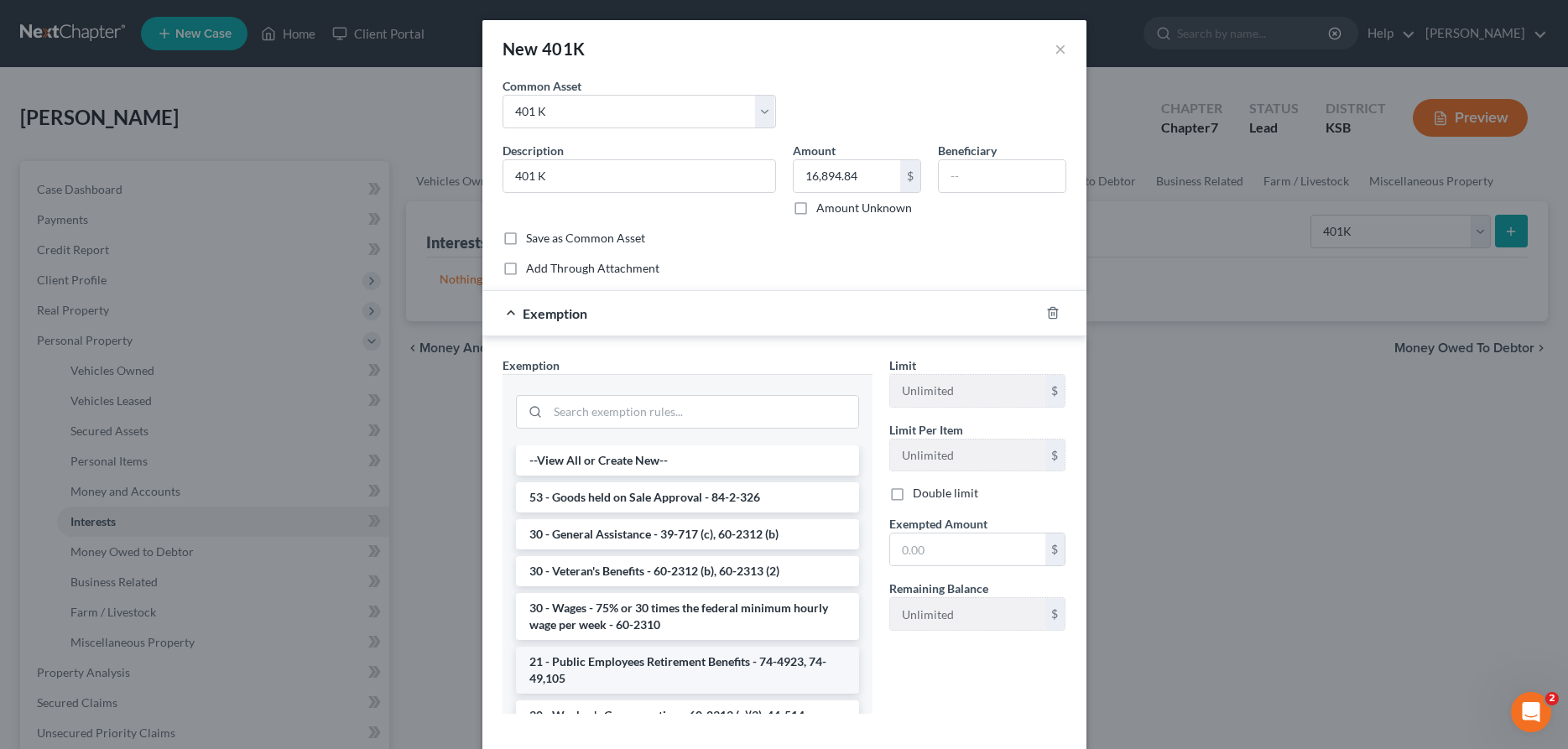
click at [656, 664] on li "21 - Public Employees Retirement Benefits - 74-4923, 74-49,105" at bounding box center [687, 670] width 343 height 47
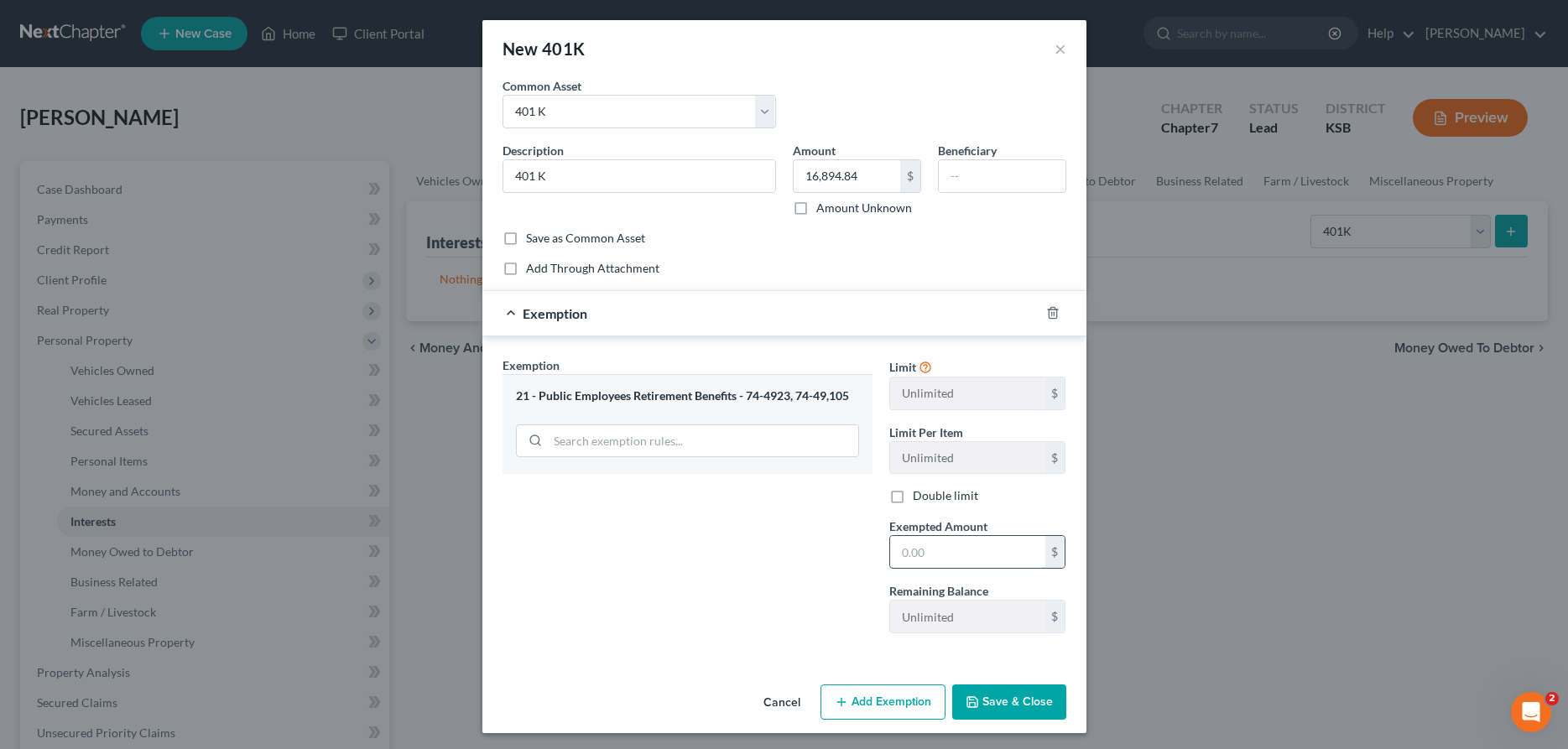
click at [923, 545] on input "text" at bounding box center [968, 552] width 156 height 32
type input "16,894.84"
drag, startPoint x: 991, startPoint y: 694, endPoint x: 999, endPoint y: 689, distance: 9.4
click at [996, 692] on button "Save & Close" at bounding box center [1009, 702] width 114 height 35
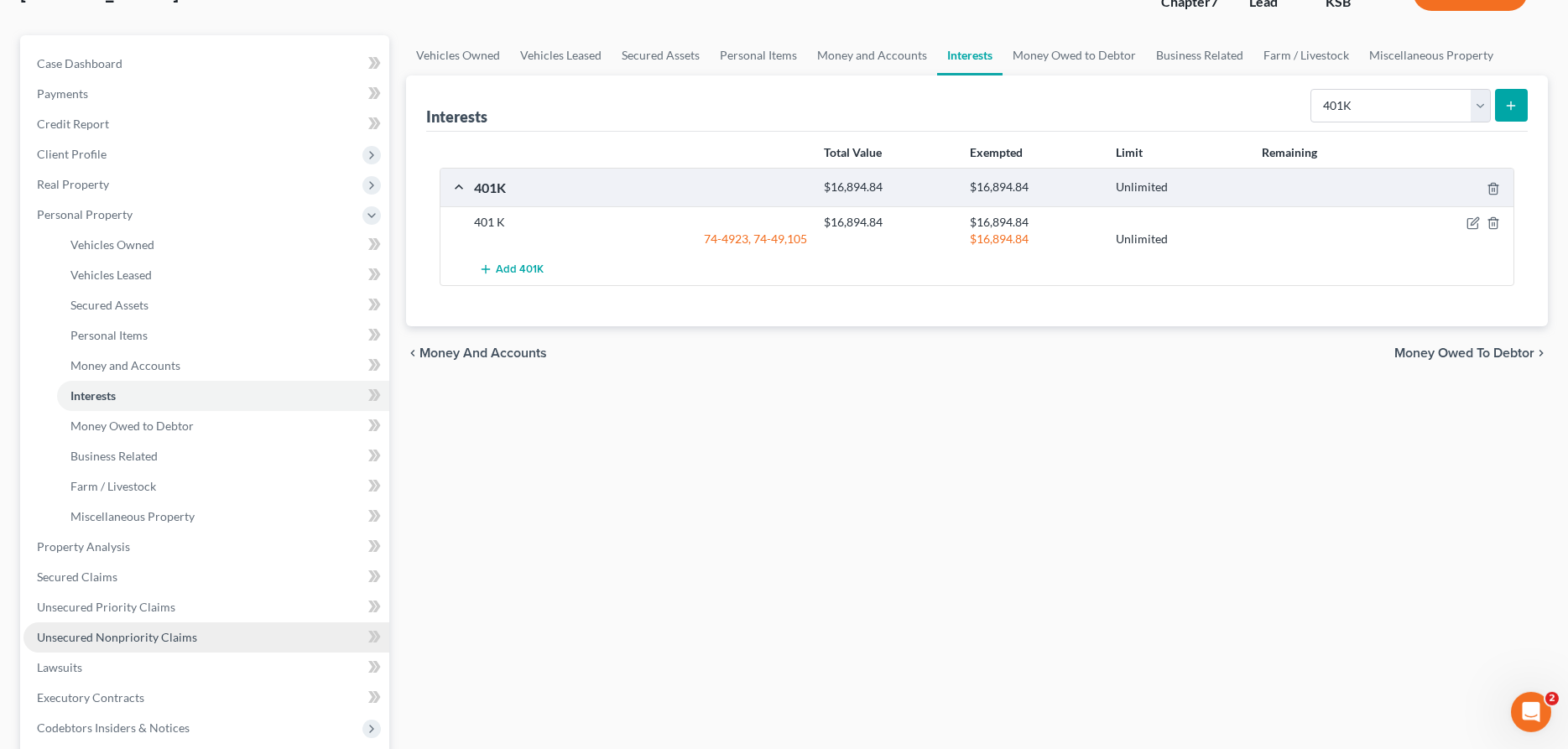
scroll to position [171, 0]
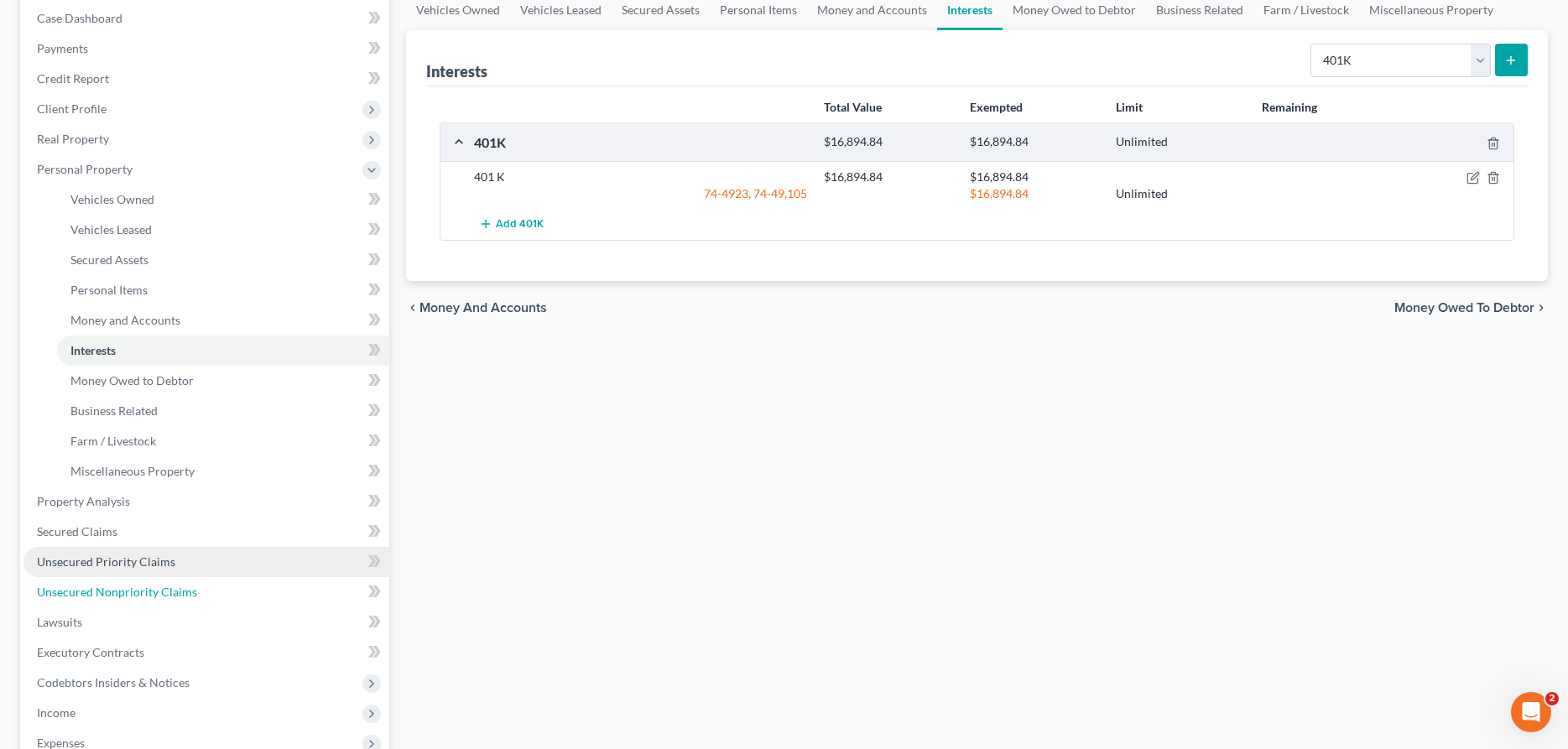
click at [121, 591] on span "Unsecured Nonpriority Claims" at bounding box center [117, 591] width 160 height 14
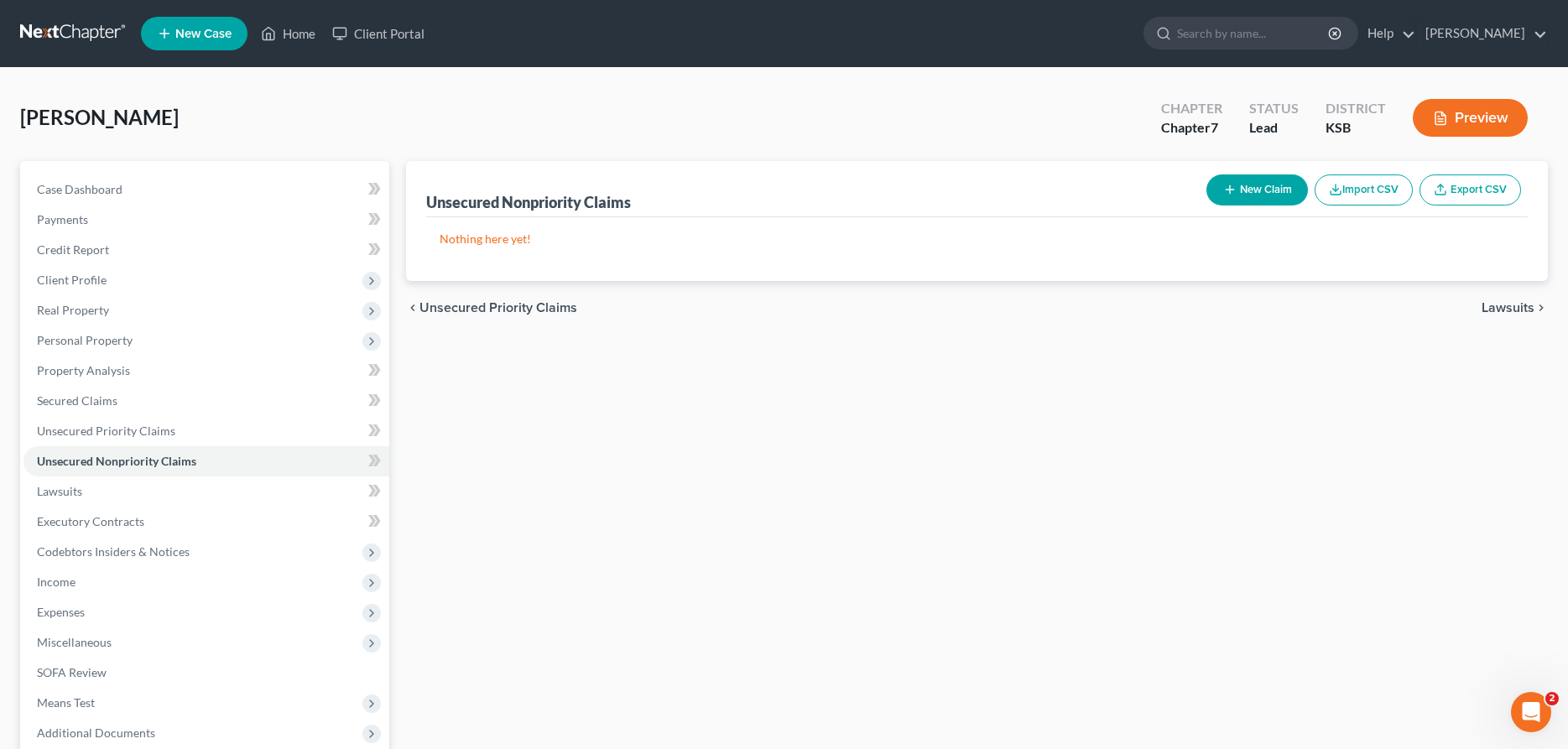
click at [1255, 191] on button "New Claim" at bounding box center [1257, 189] width 102 height 31
select select "0"
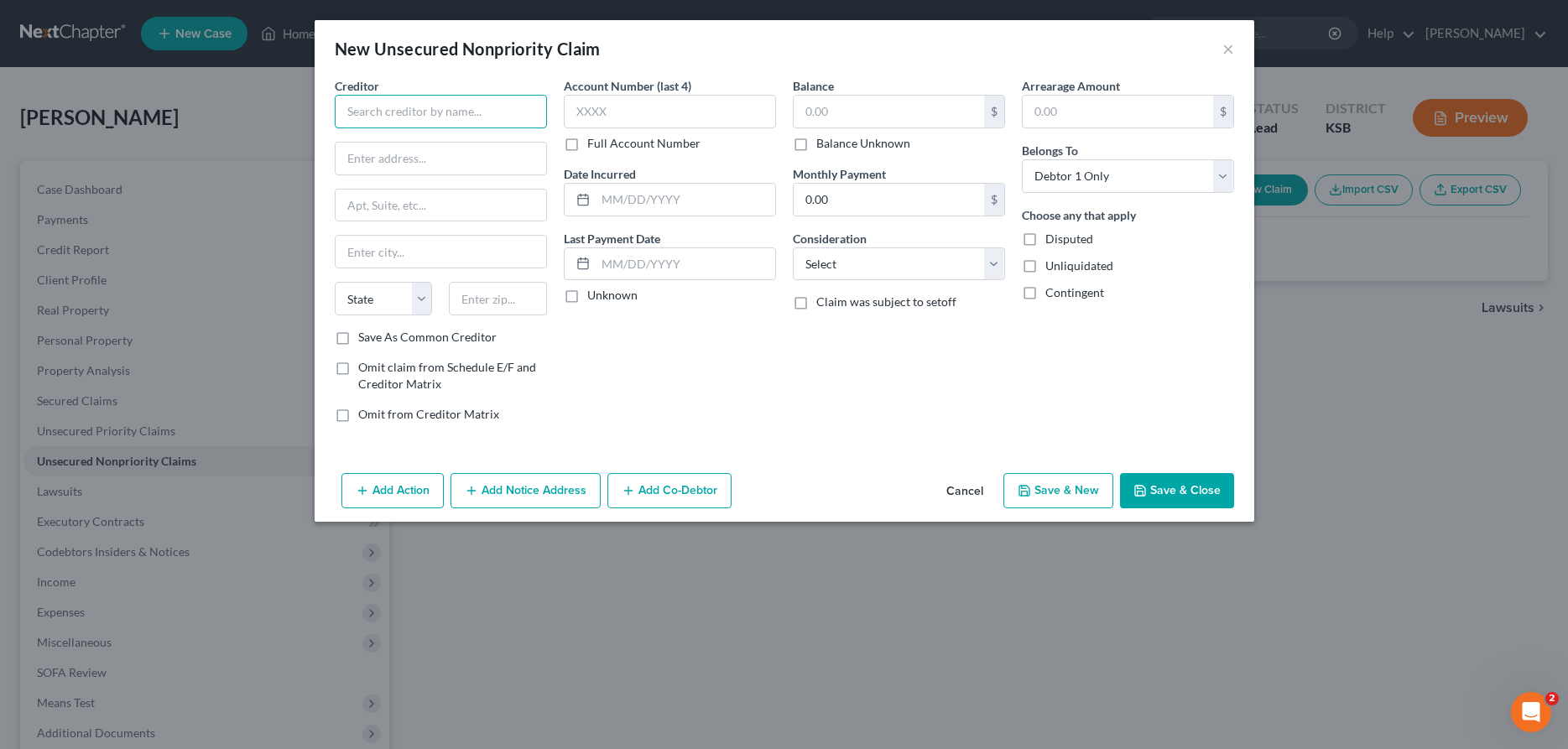
click at [347, 111] on input "text" at bounding box center [441, 111] width 213 height 34
type input "Members Mortgage Services"
type input "Po Box 1185"
type input "[PERSON_NAME]"
select select "17"
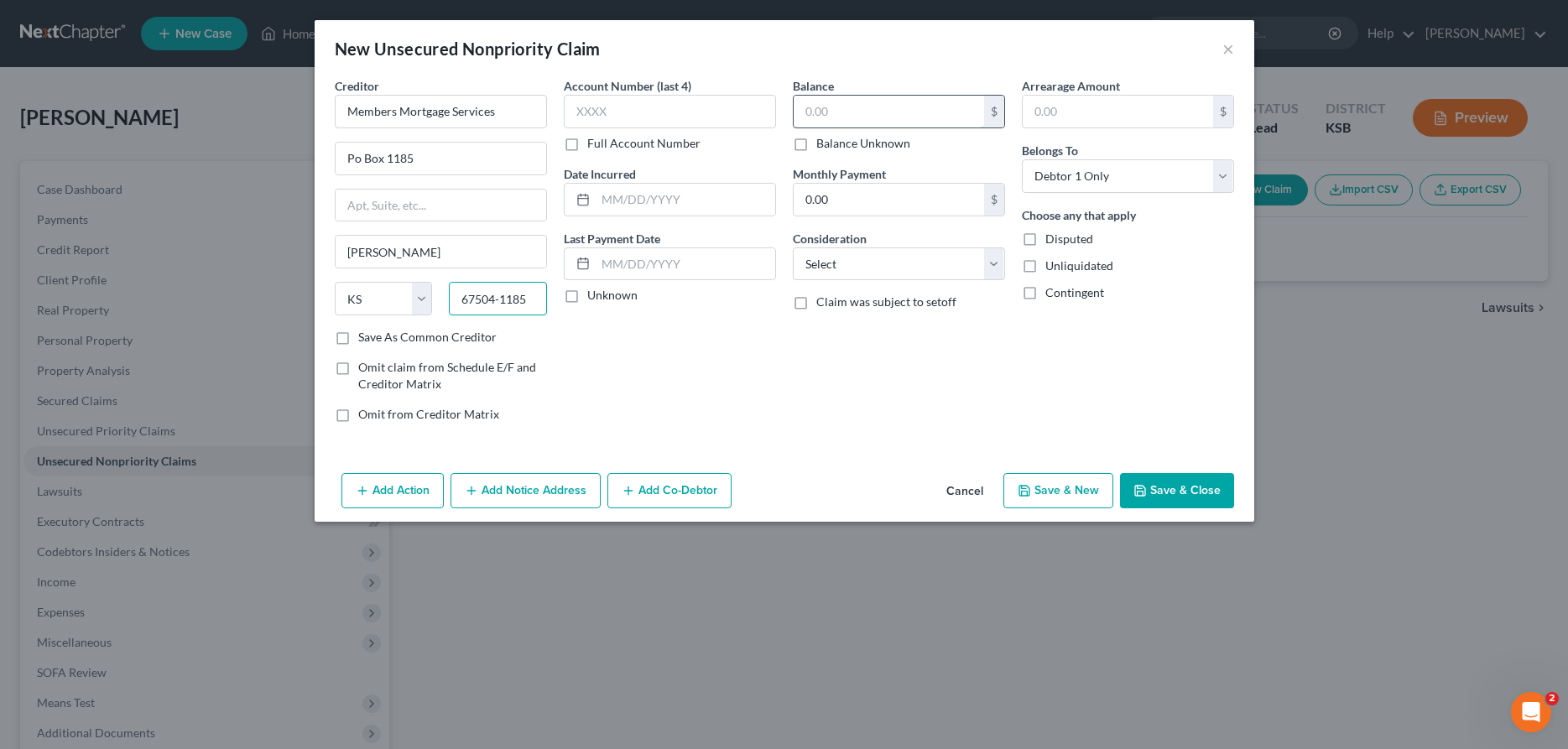
type input "67504-1185"
click at [828, 114] on input "text" at bounding box center [888, 111] width 190 height 32
type input "5,500.00"
click at [793, 247] on select "Select Cable / Satellite Services Collection Agency Credit Card Debt Debt Couns…" at bounding box center [899, 264] width 213 height 34
select select "4"
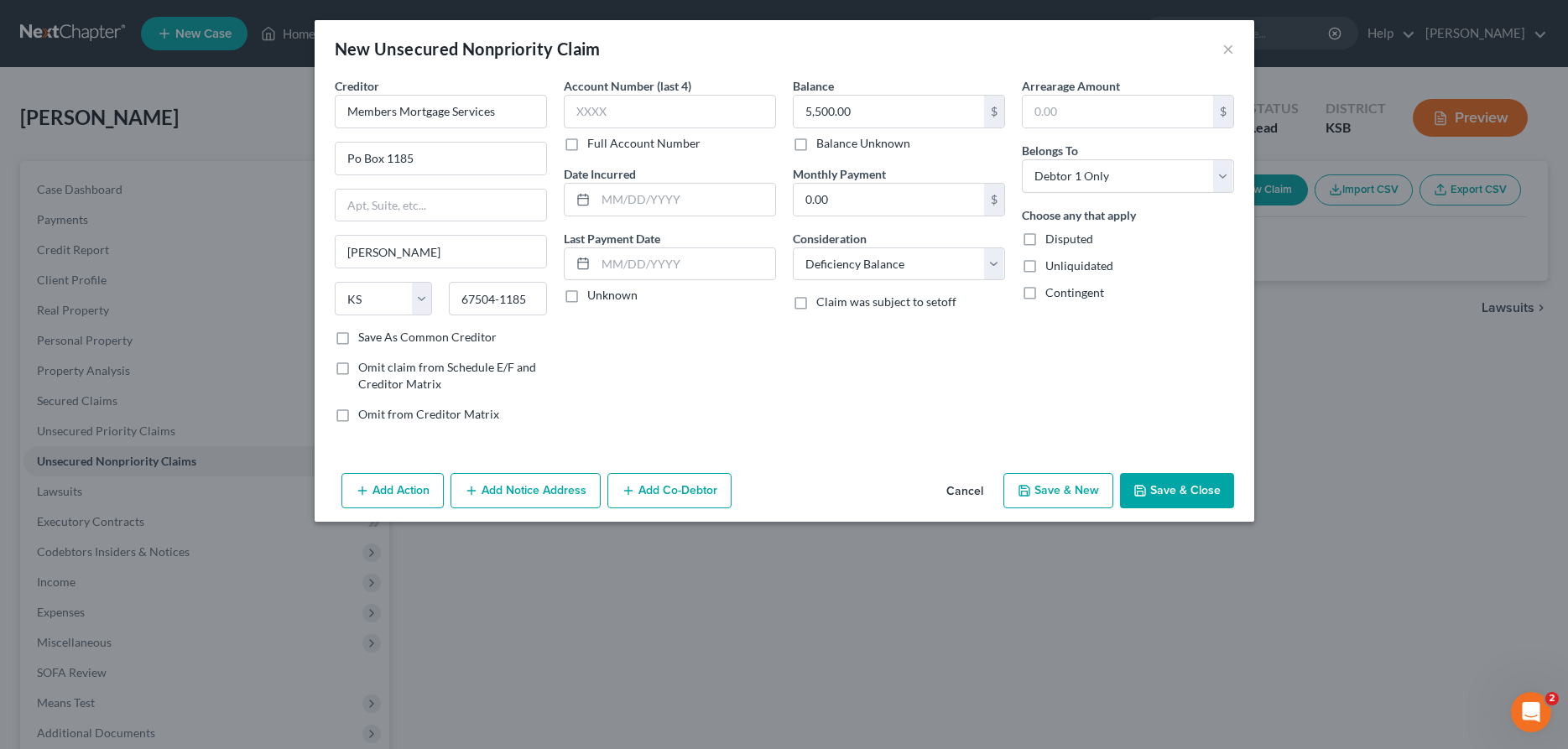
click at [1062, 488] on button "Save & New" at bounding box center [1059, 490] width 110 height 35
select select "0"
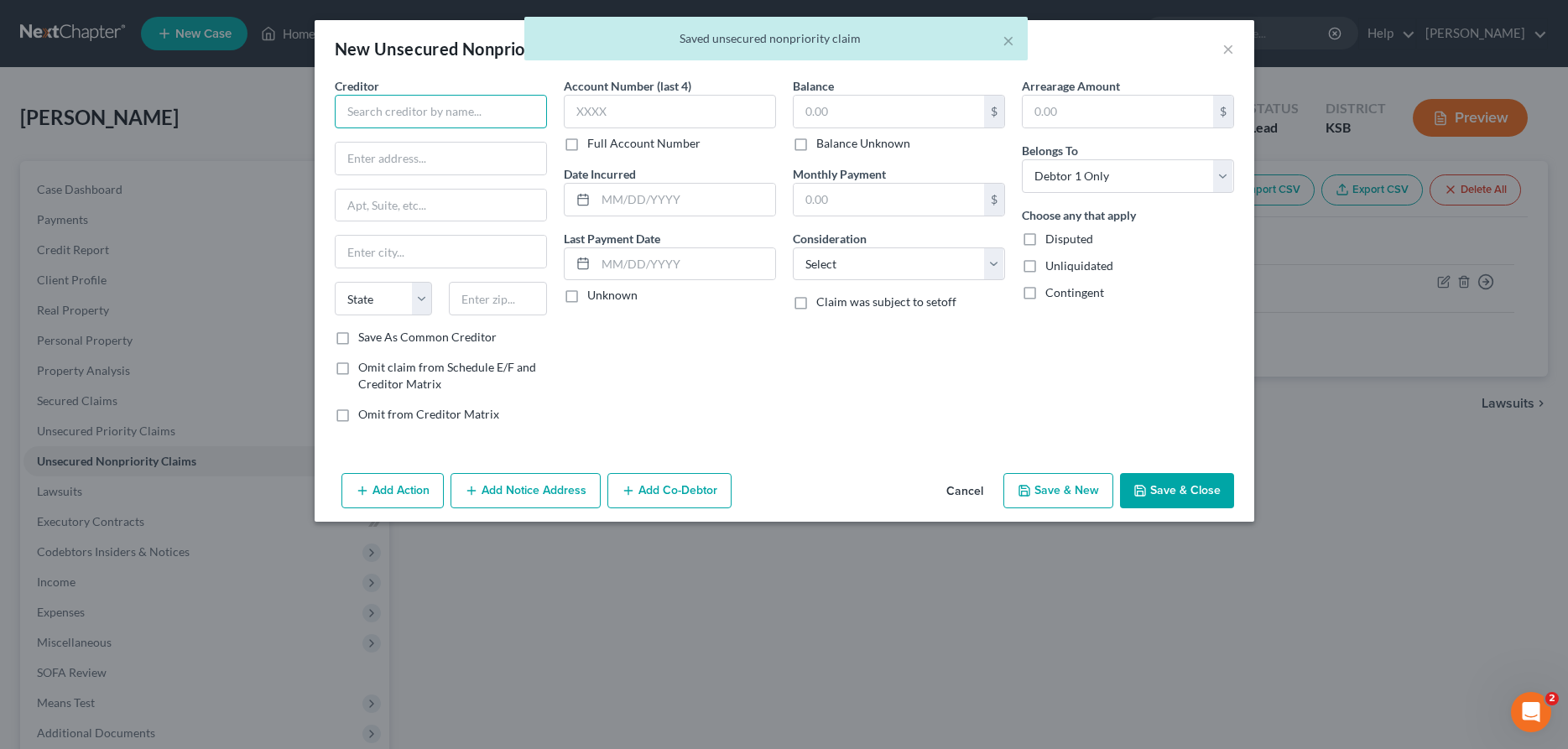
click at [508, 114] on input "text" at bounding box center [441, 111] width 213 height 34
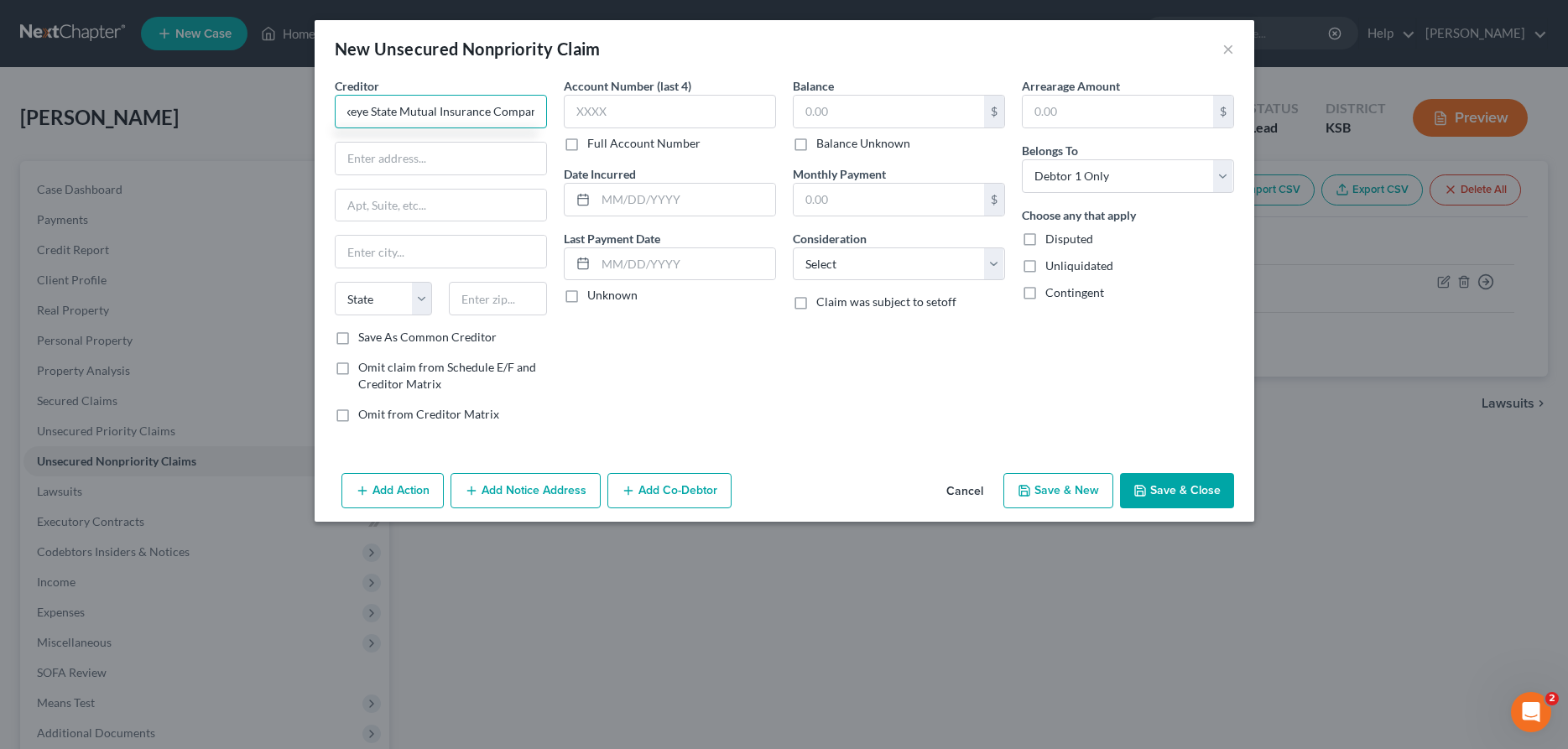
scroll to position [0, 29]
type input "Buckeye State Mutual Insurance Company"
type input "[STREET_ADDRESS]"
type input "Piqua"
select select "36"
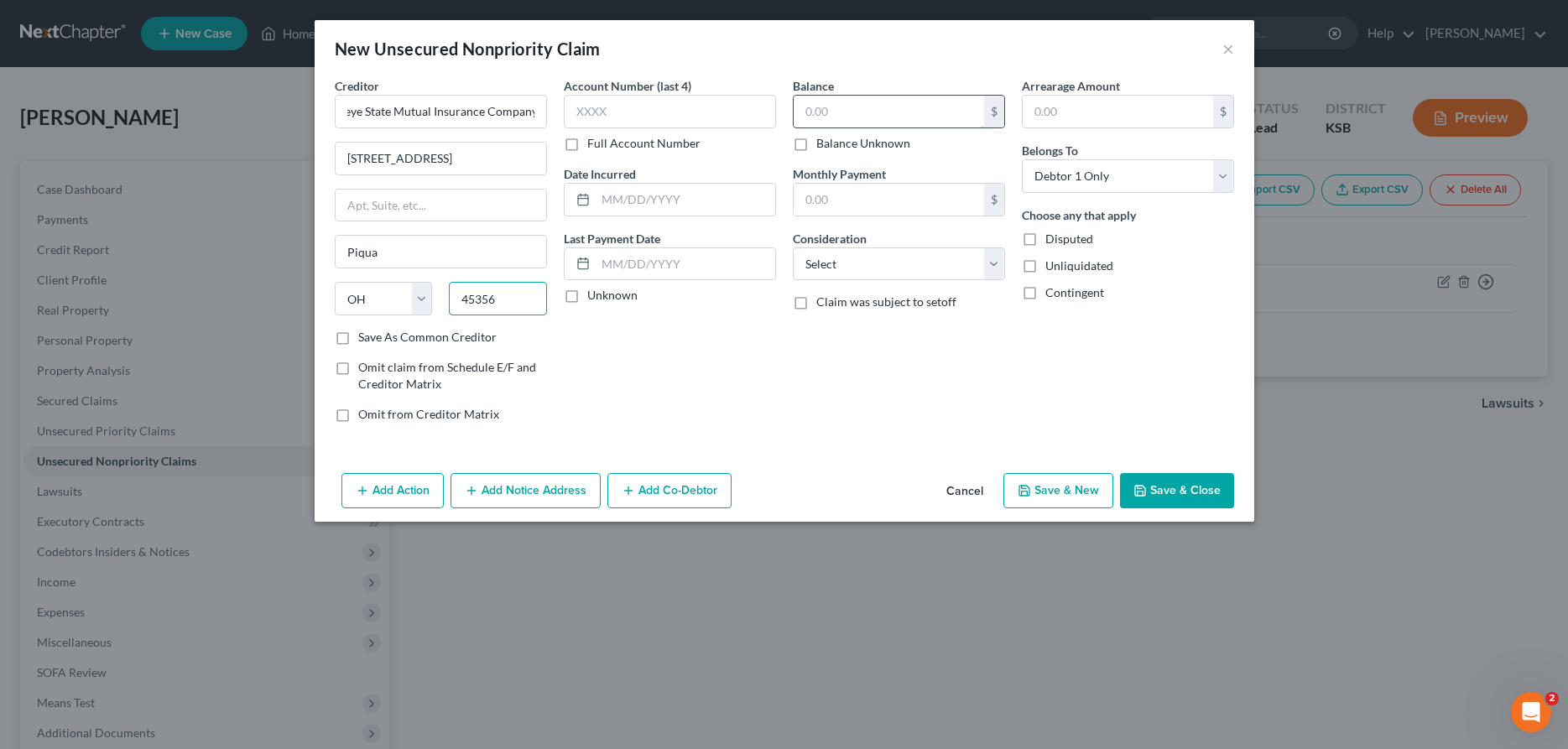
type input "45356"
click at [852, 119] on input "text" at bounding box center [888, 111] width 190 height 32
type input "29,338.84"
click at [669, 112] on input "text" at bounding box center [670, 111] width 213 height 34
type input "8001"
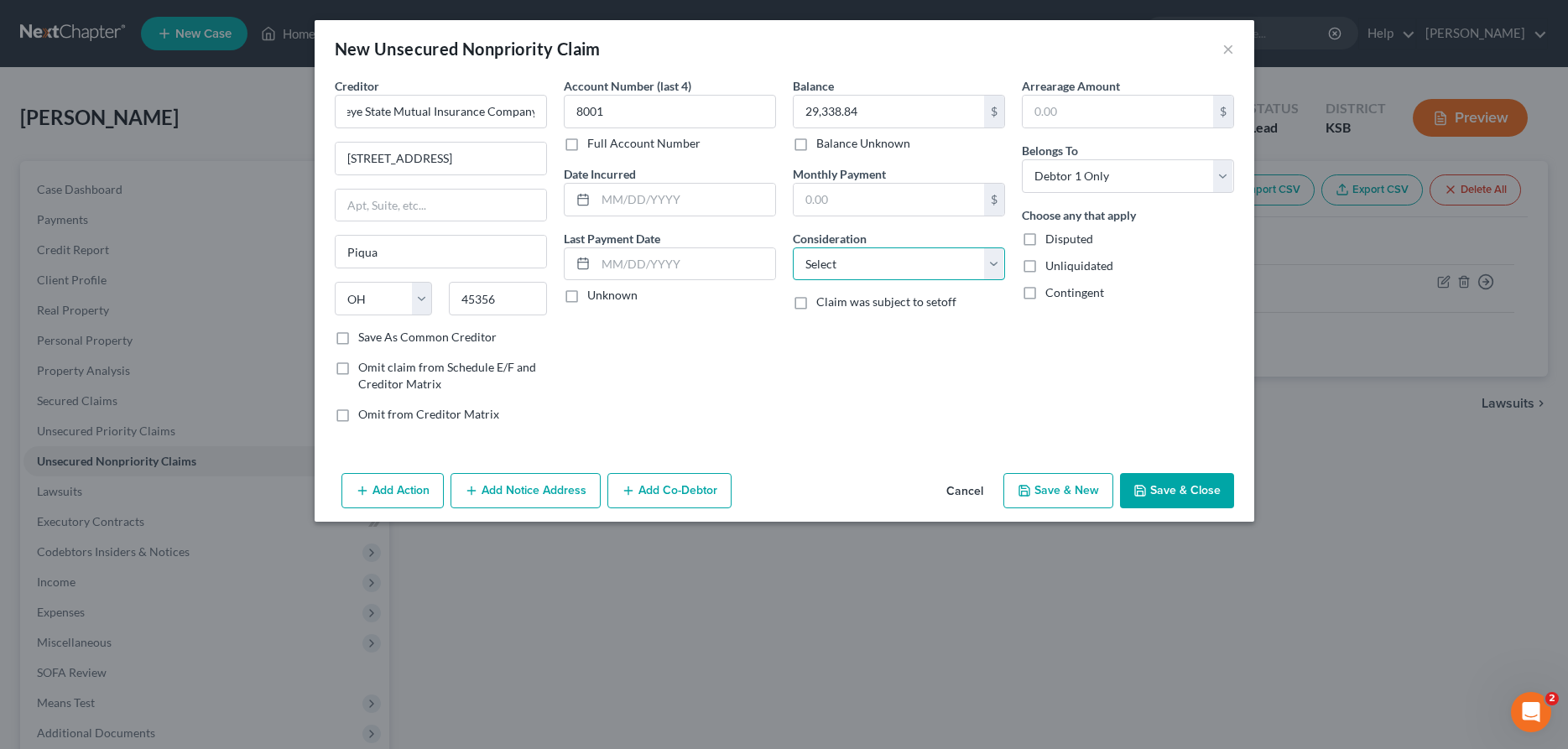
click at [793, 247] on select "Select Cable / Satellite Services Collection Agency Credit Card Debt Debt Couns…" at bounding box center [899, 264] width 213 height 34
select select "4"
click at [541, 478] on button "Add Notice Address" at bounding box center [525, 490] width 150 height 35
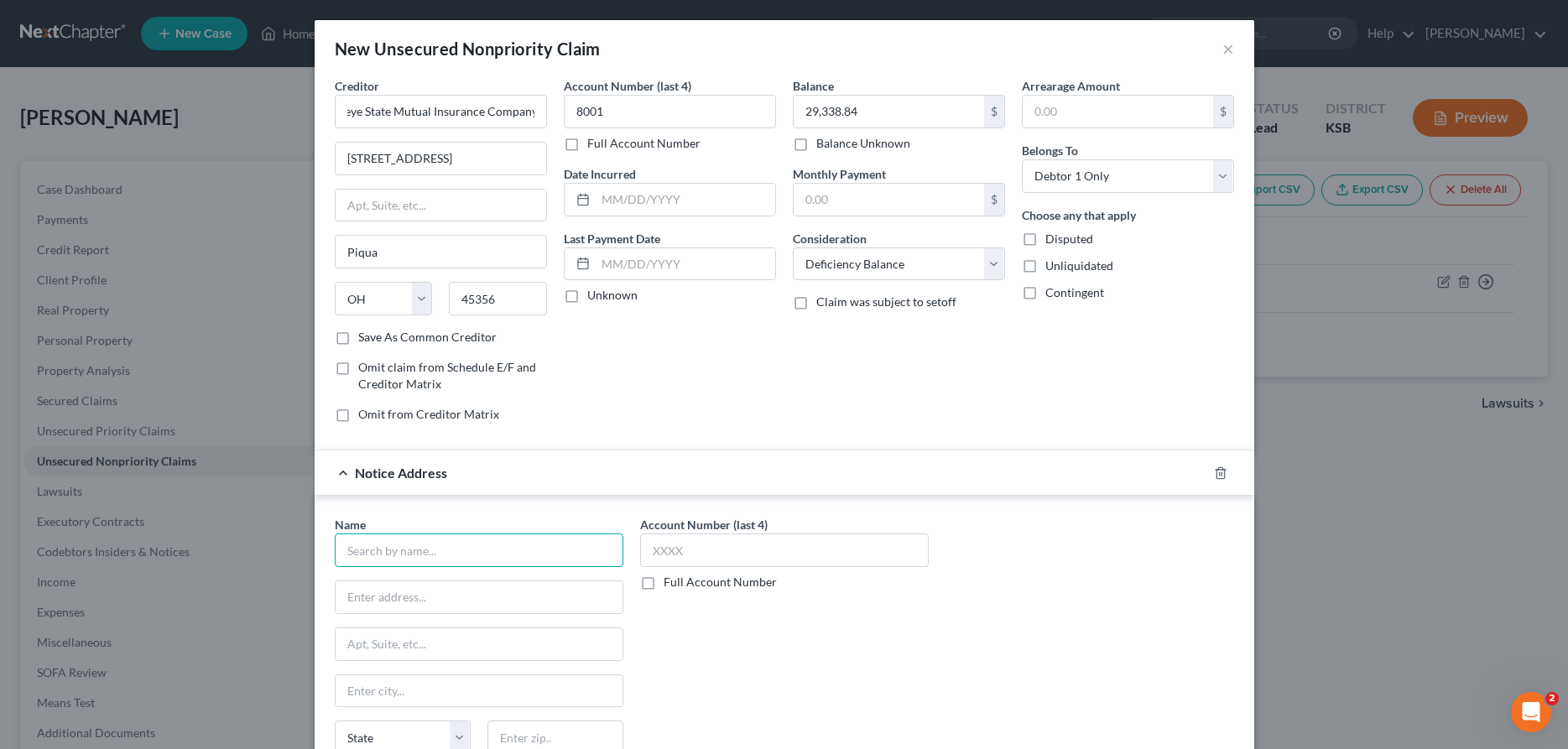
click at [464, 555] on input "text" at bounding box center [479, 550] width 289 height 34
type input "[PERSON_NAME] and Associates, P.A."
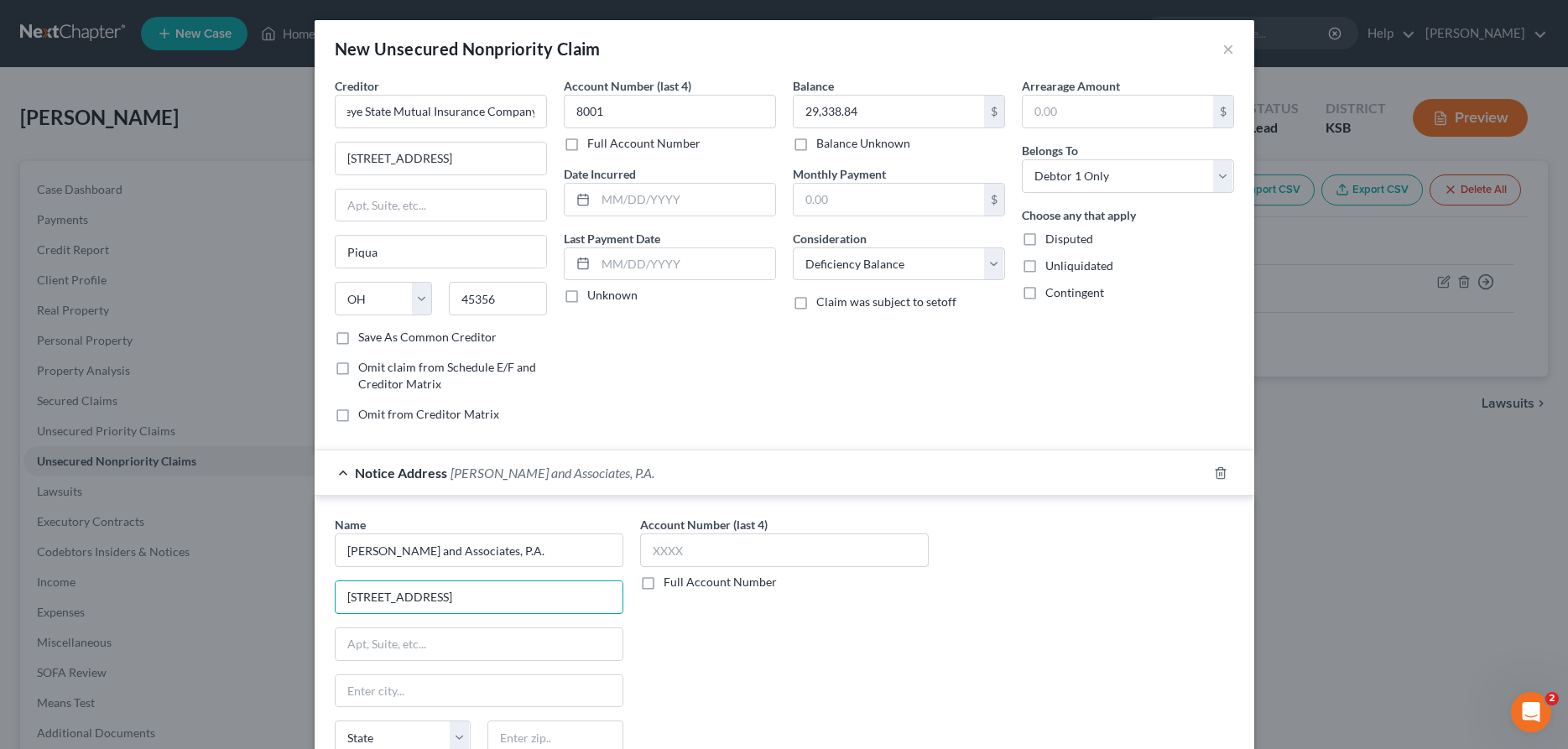
type input "[STREET_ADDRESS]"
type input "Topeka"
select select "17"
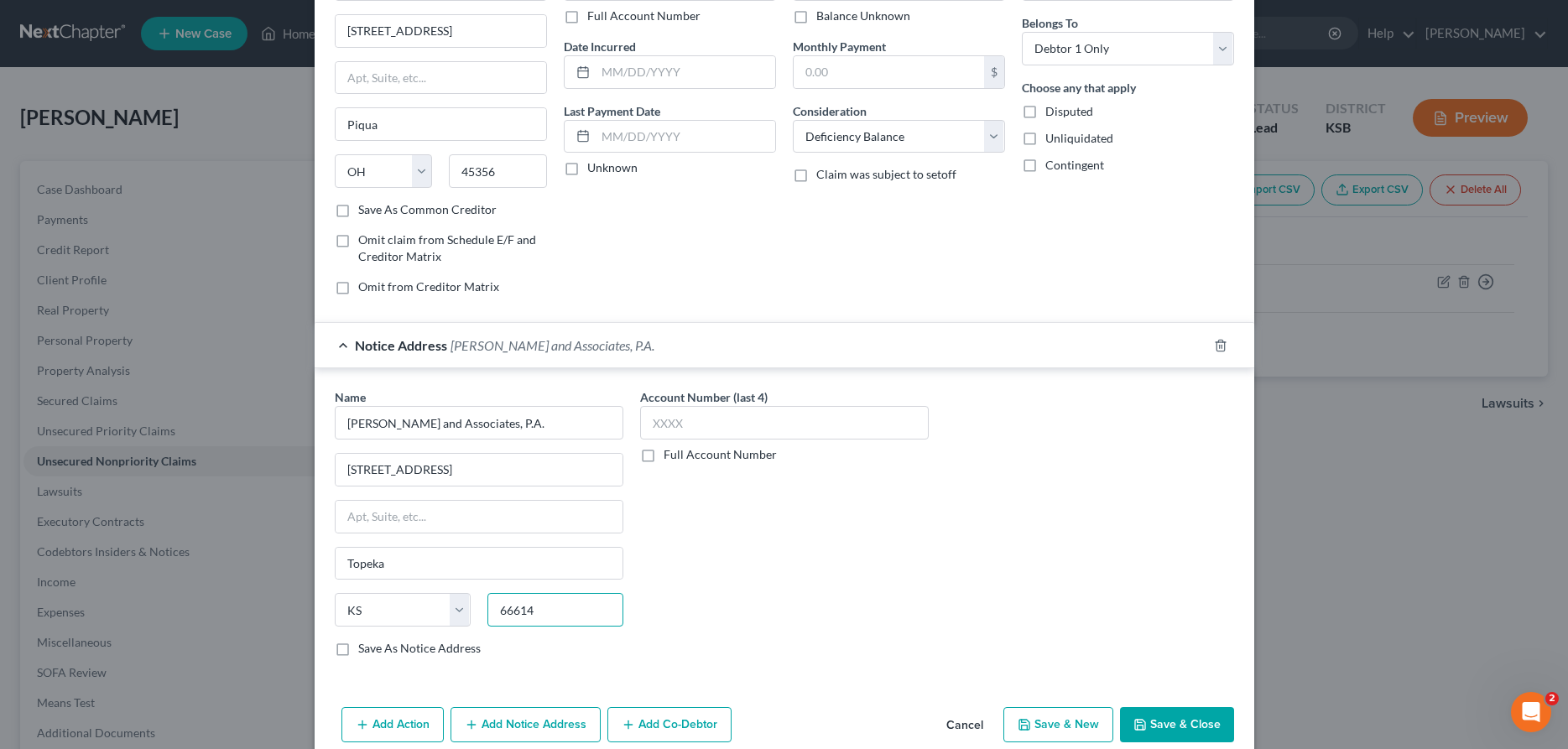
scroll to position [155, 0]
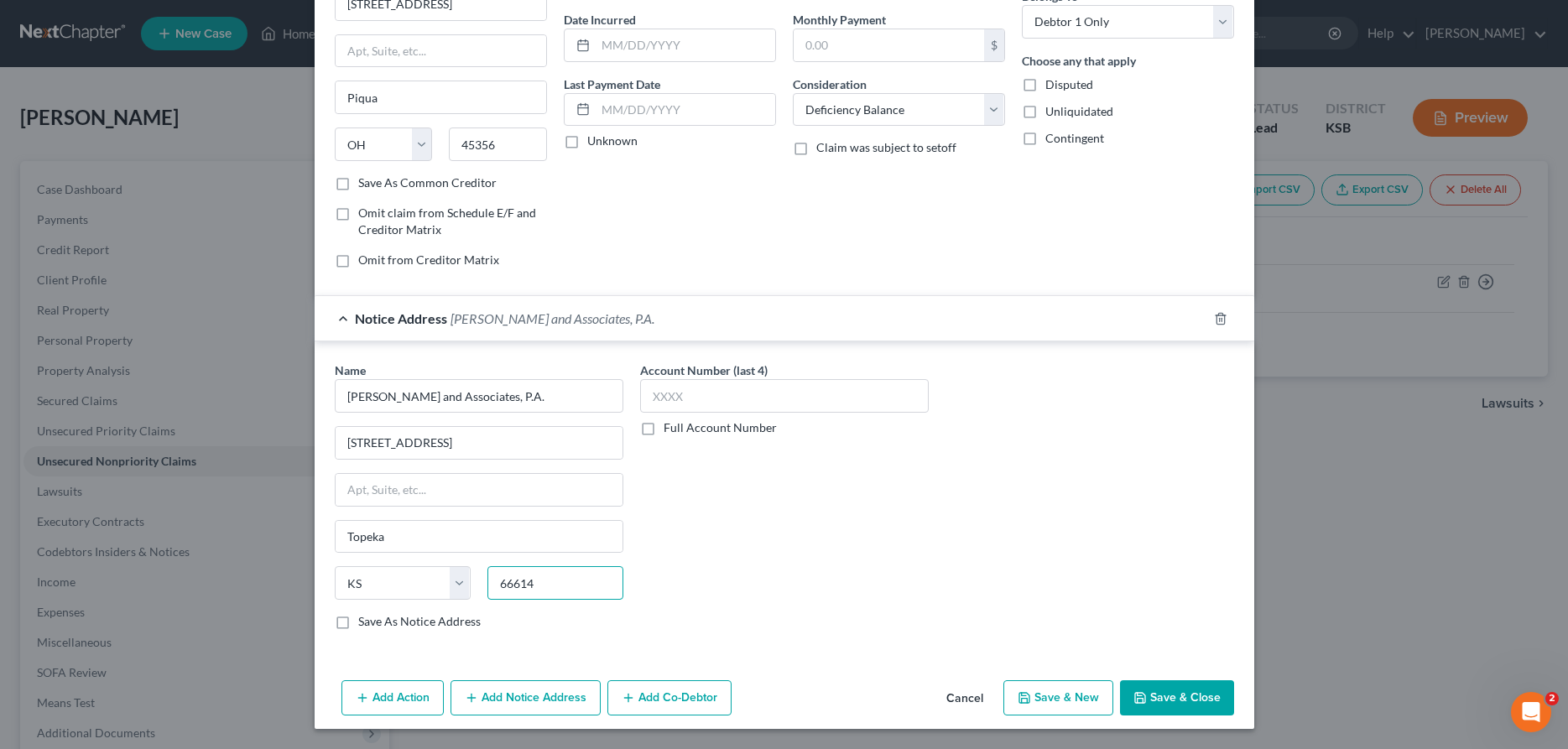
type input "66614"
click at [1070, 701] on button "Save & New" at bounding box center [1059, 698] width 110 height 35
select select "0"
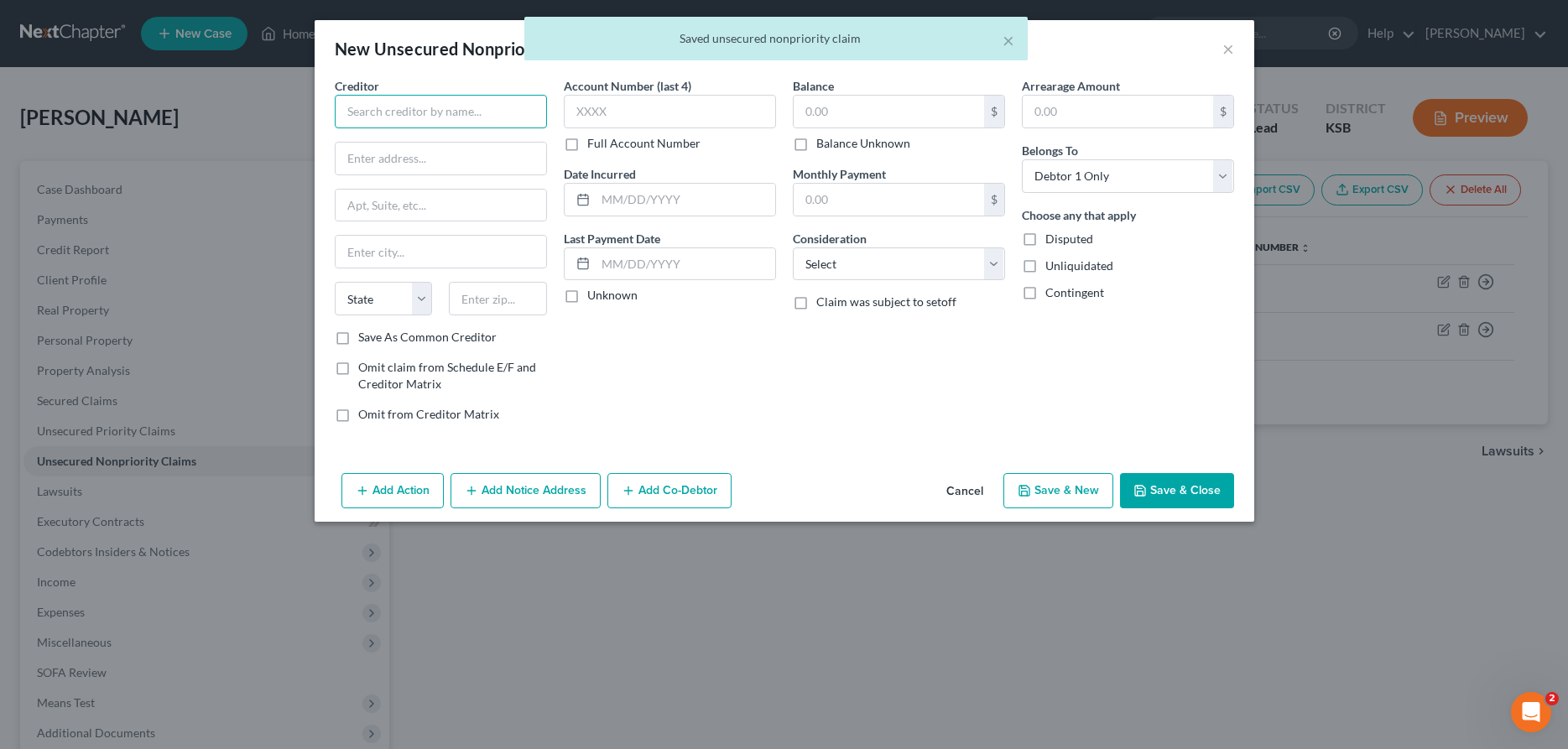
click at [387, 106] on input "text" at bounding box center [441, 111] width 213 height 34
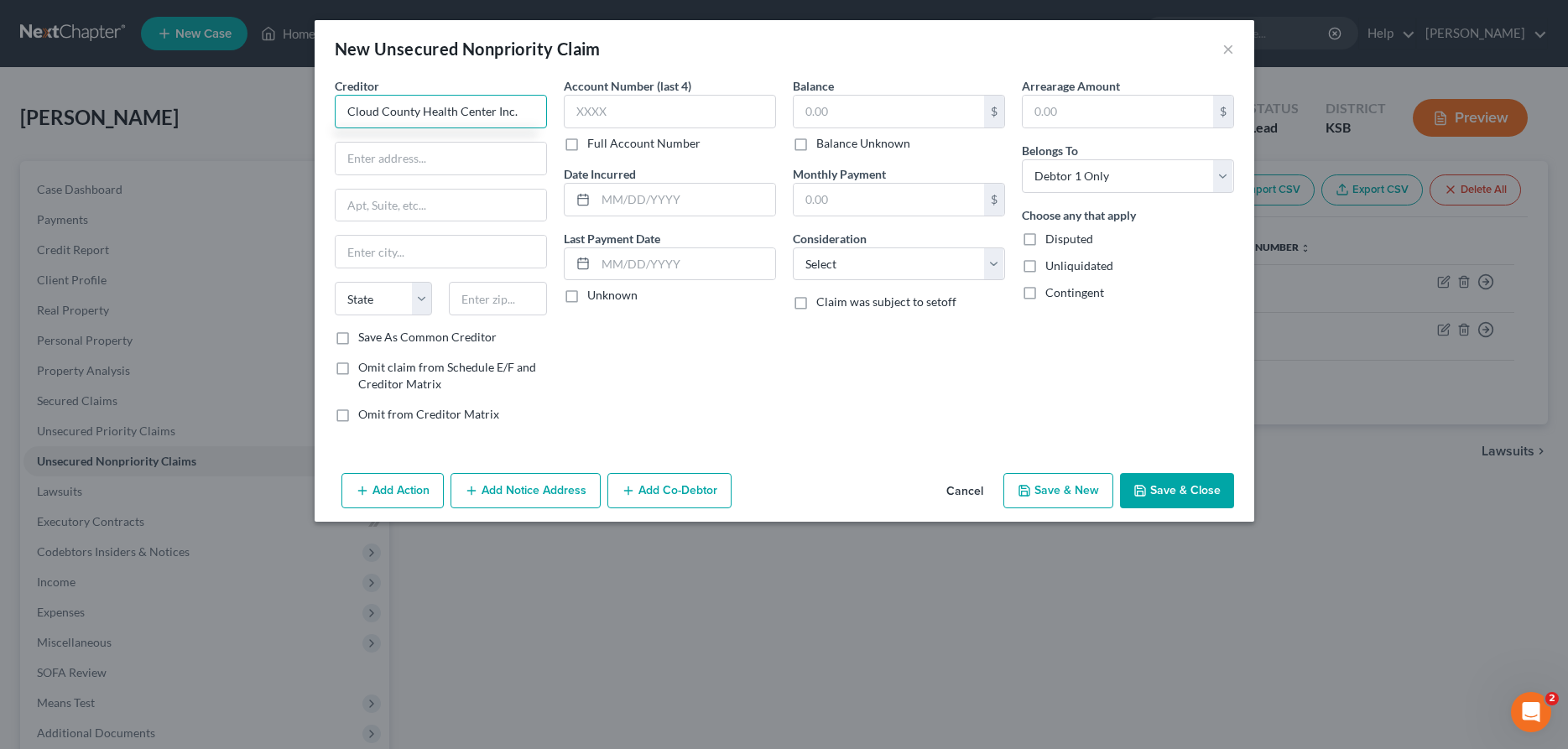
type input "Cloud County Health Center Inc."
paste input "[STREET_ADDRESS]"
type input "[STREET_ADDRESS]"
type input "Concordia"
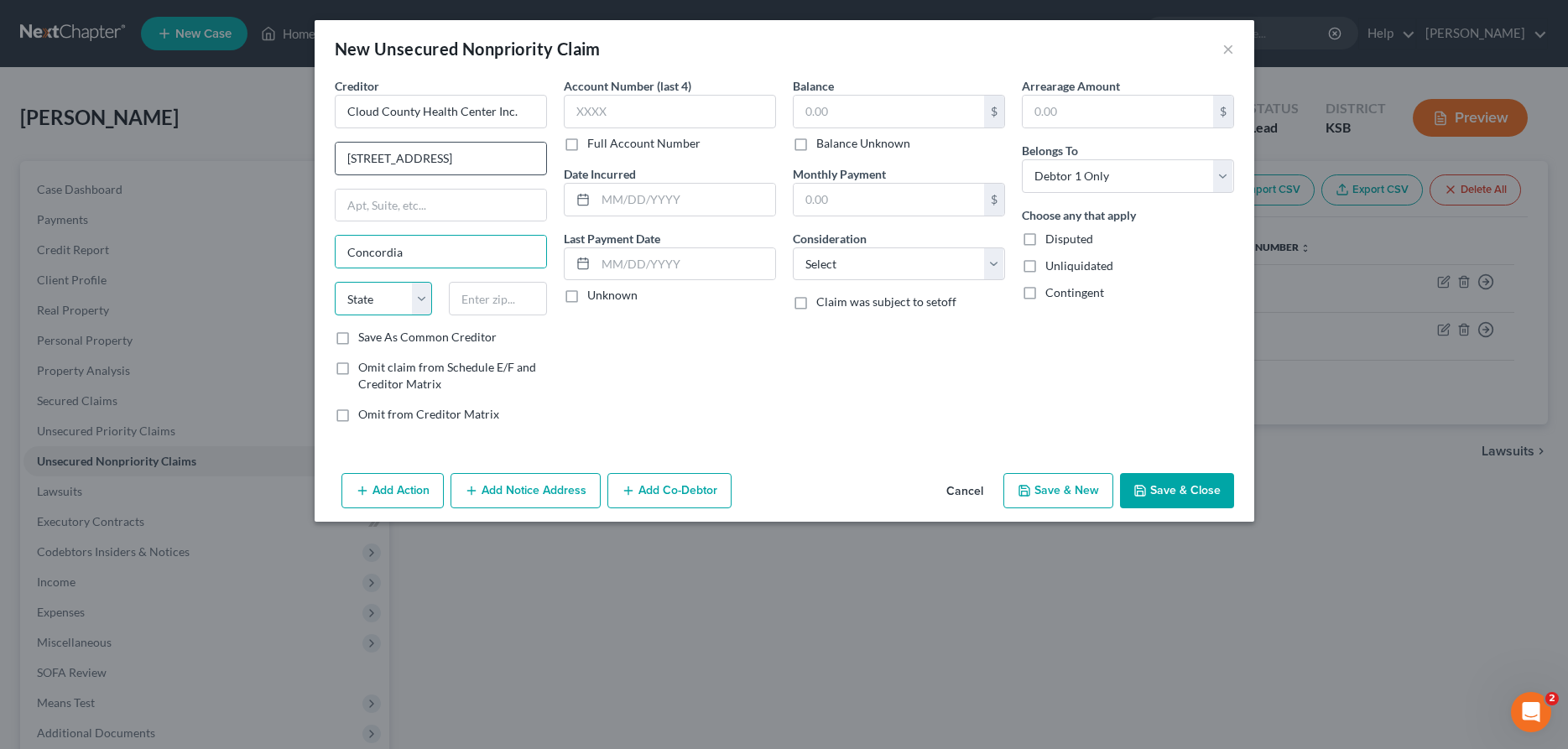
select select "17"
type input "6901"
click at [751, 112] on input "text" at bounding box center [670, 111] width 213 height 34
type input "5285"
click at [943, 118] on input "text" at bounding box center [888, 111] width 190 height 32
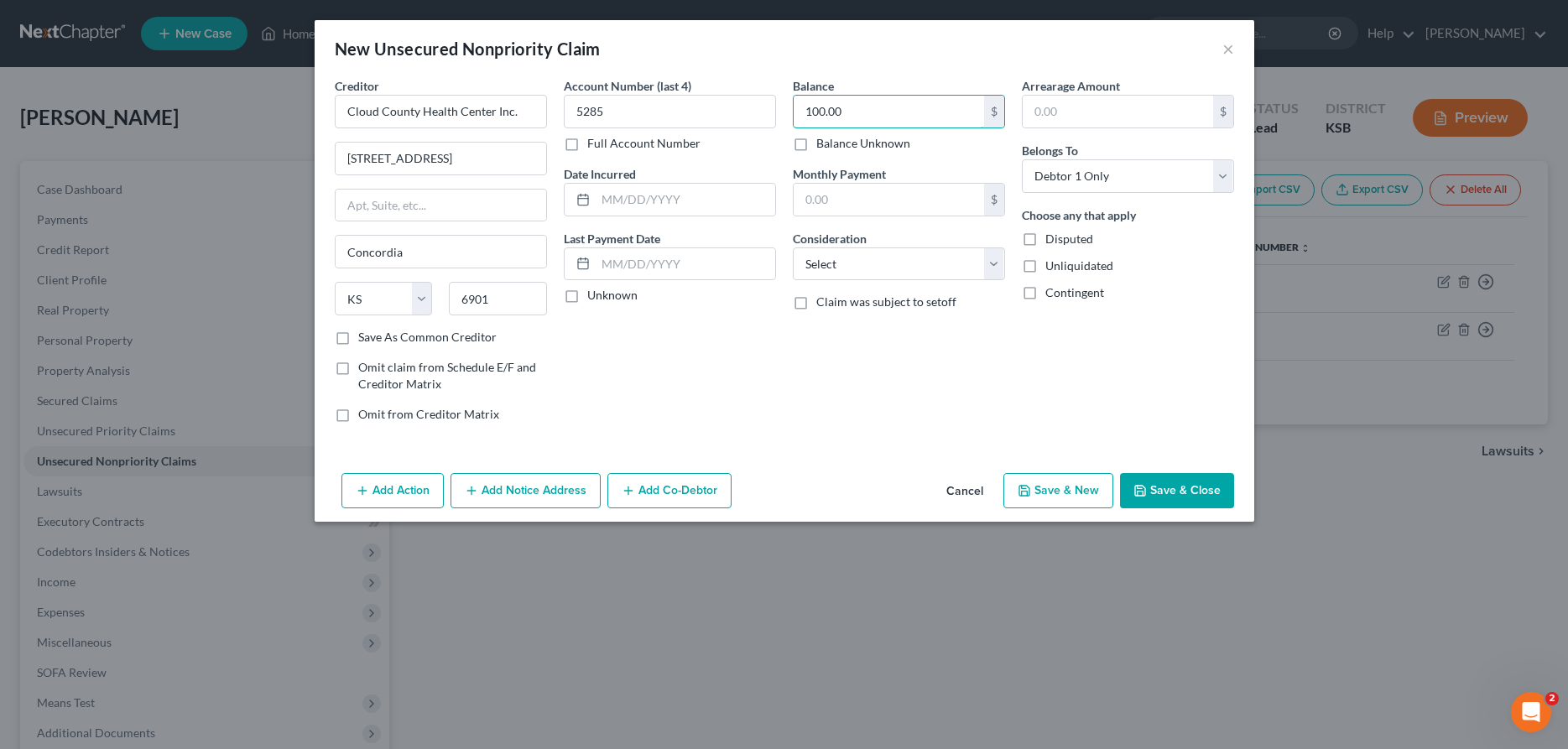
type input "100.00"
click at [504, 485] on button "Add Notice Address" at bounding box center [525, 490] width 150 height 35
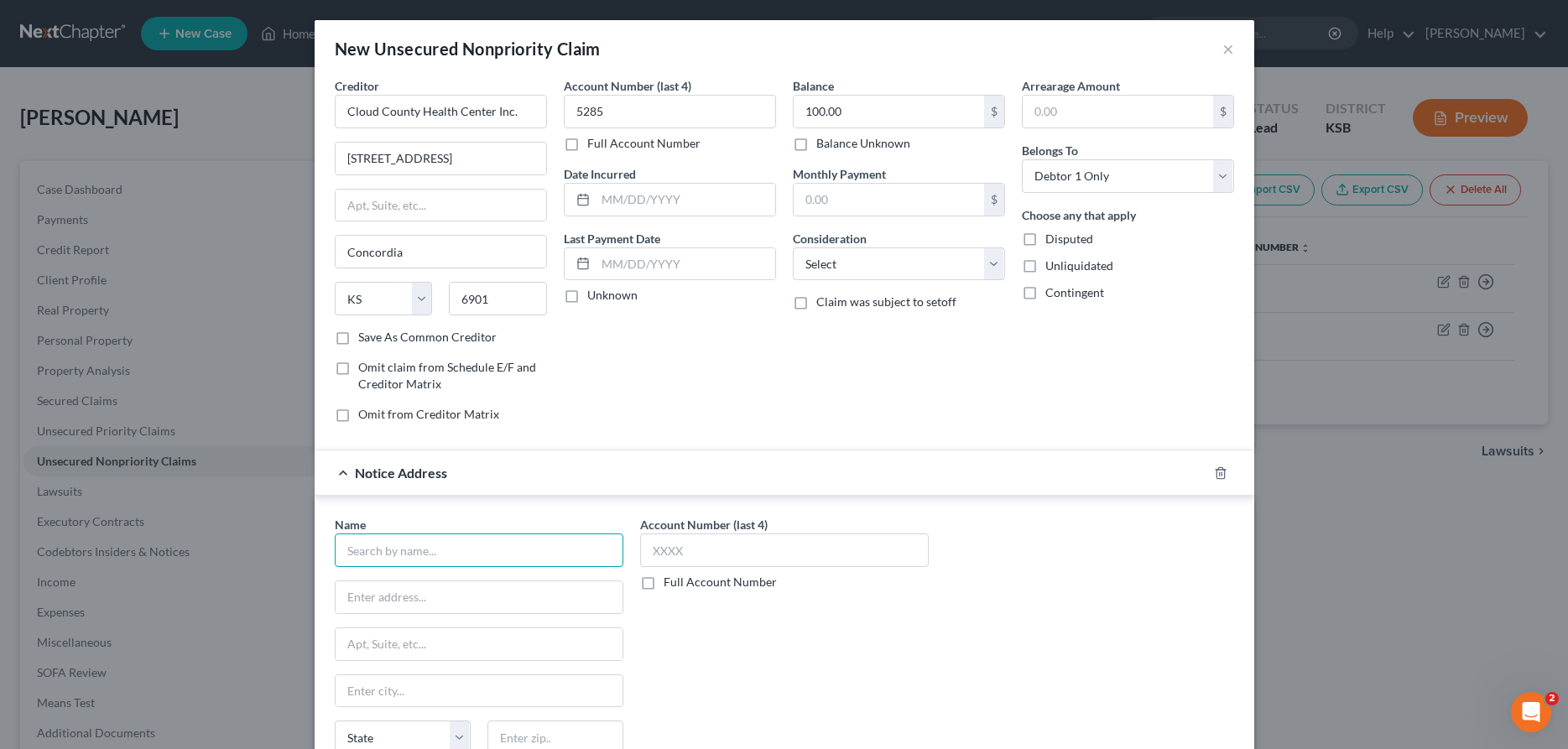
click at [489, 540] on input "text" at bounding box center [479, 550] width 289 height 34
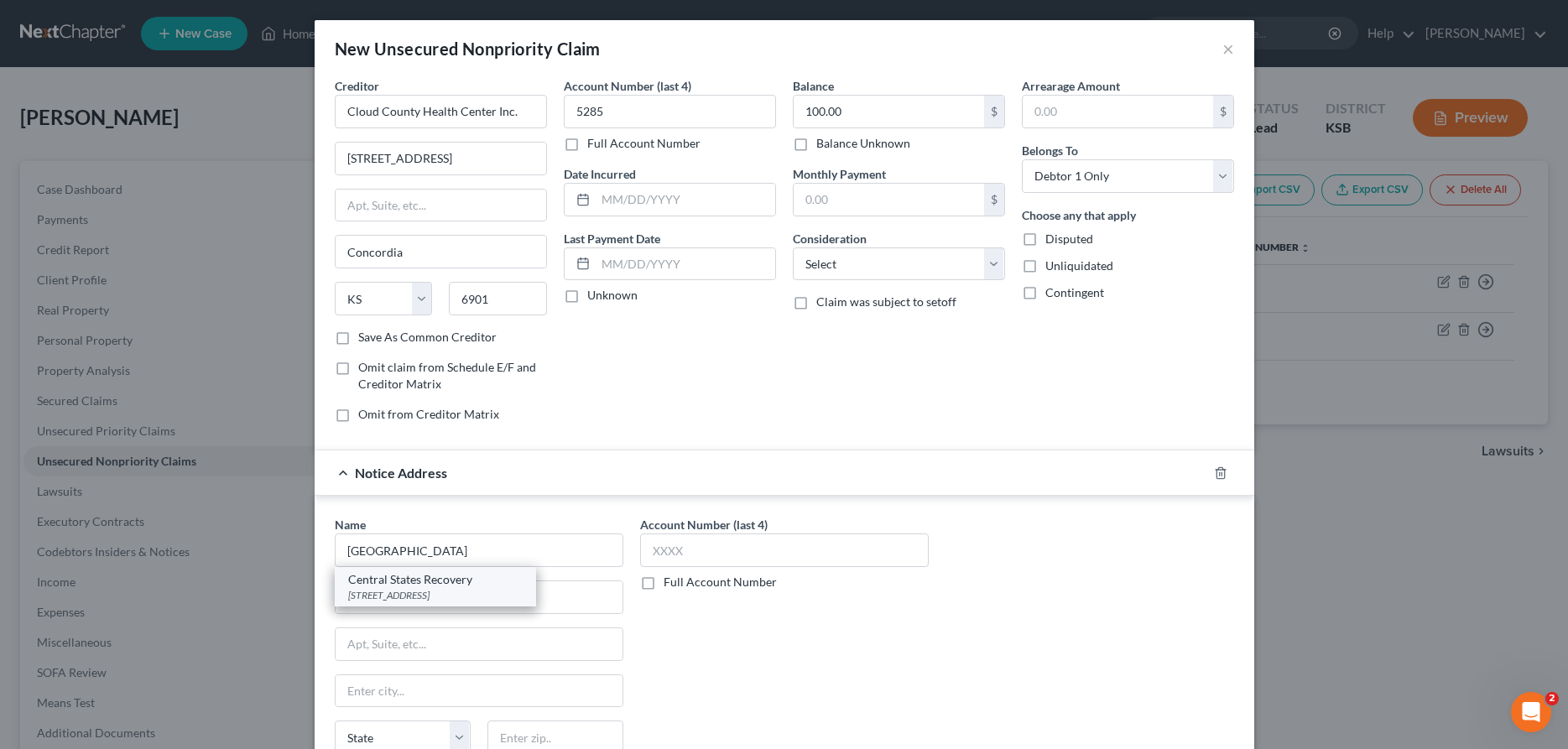
click at [458, 591] on div "[STREET_ADDRESS]" at bounding box center [435, 594] width 174 height 14
type input "Central States Recovery"
type input "[STREET_ADDRESS]"
type input "[PERSON_NAME]"
select select "17"
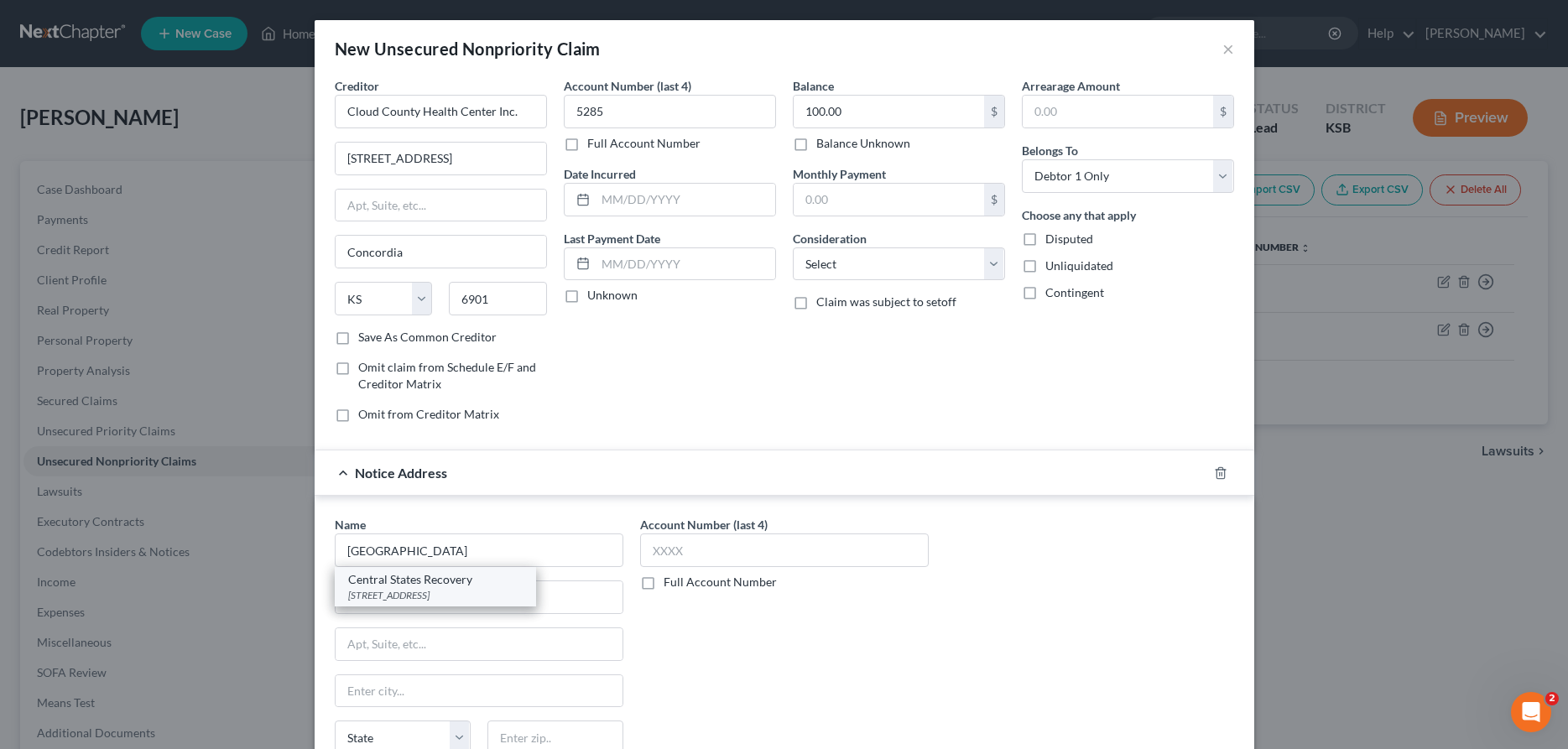
type input "67501"
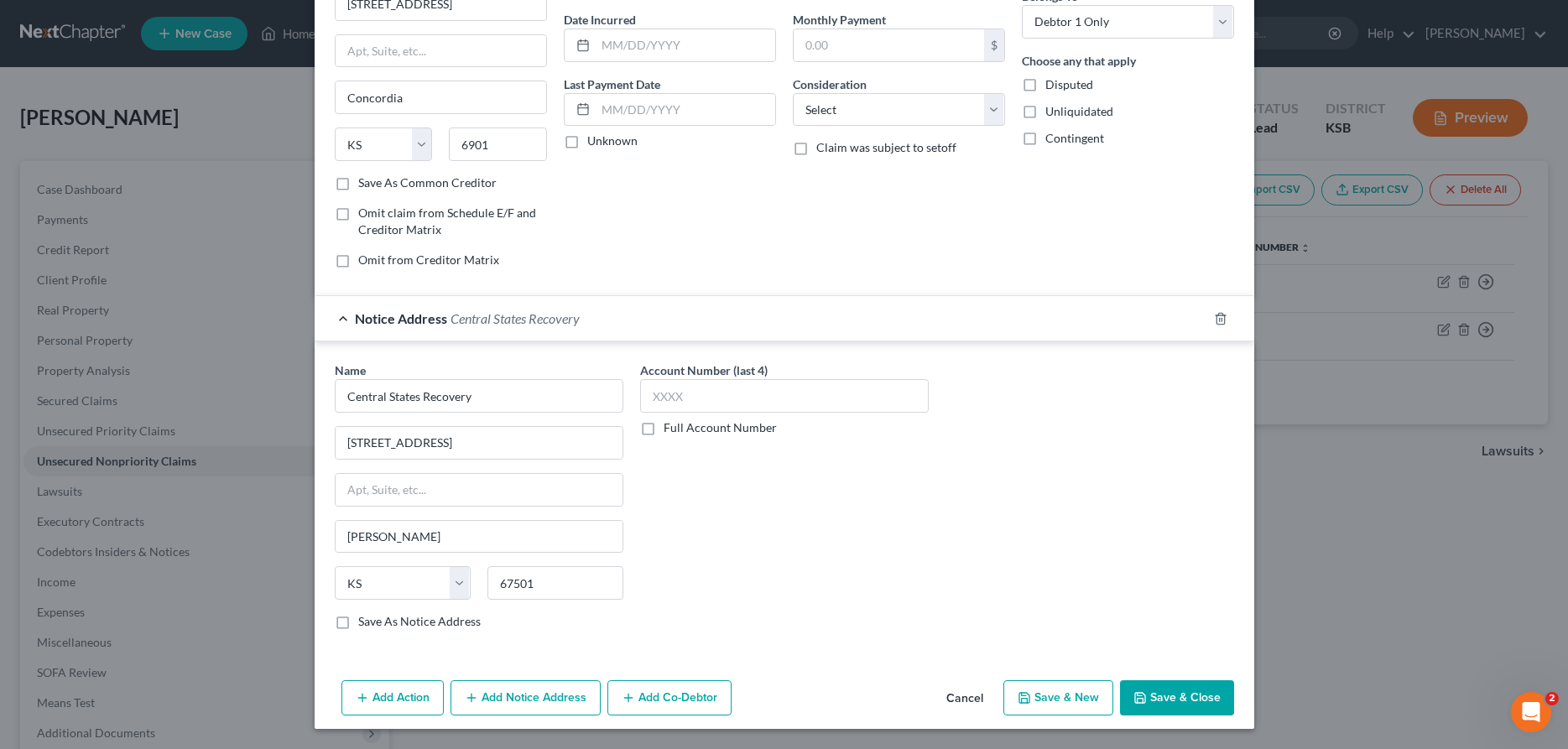
click at [546, 695] on button "Add Notice Address" at bounding box center [525, 698] width 150 height 35
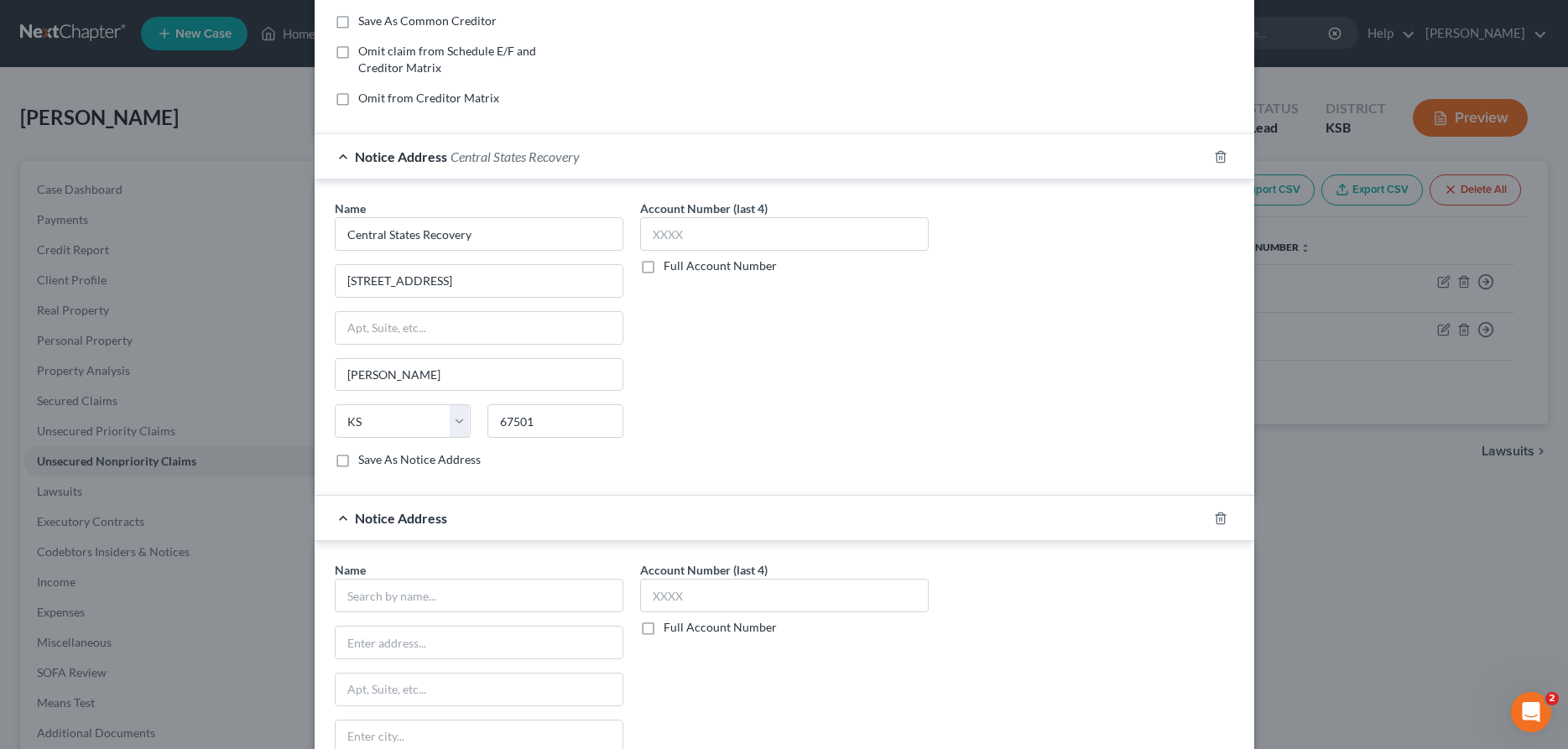
scroll to position [411, 0]
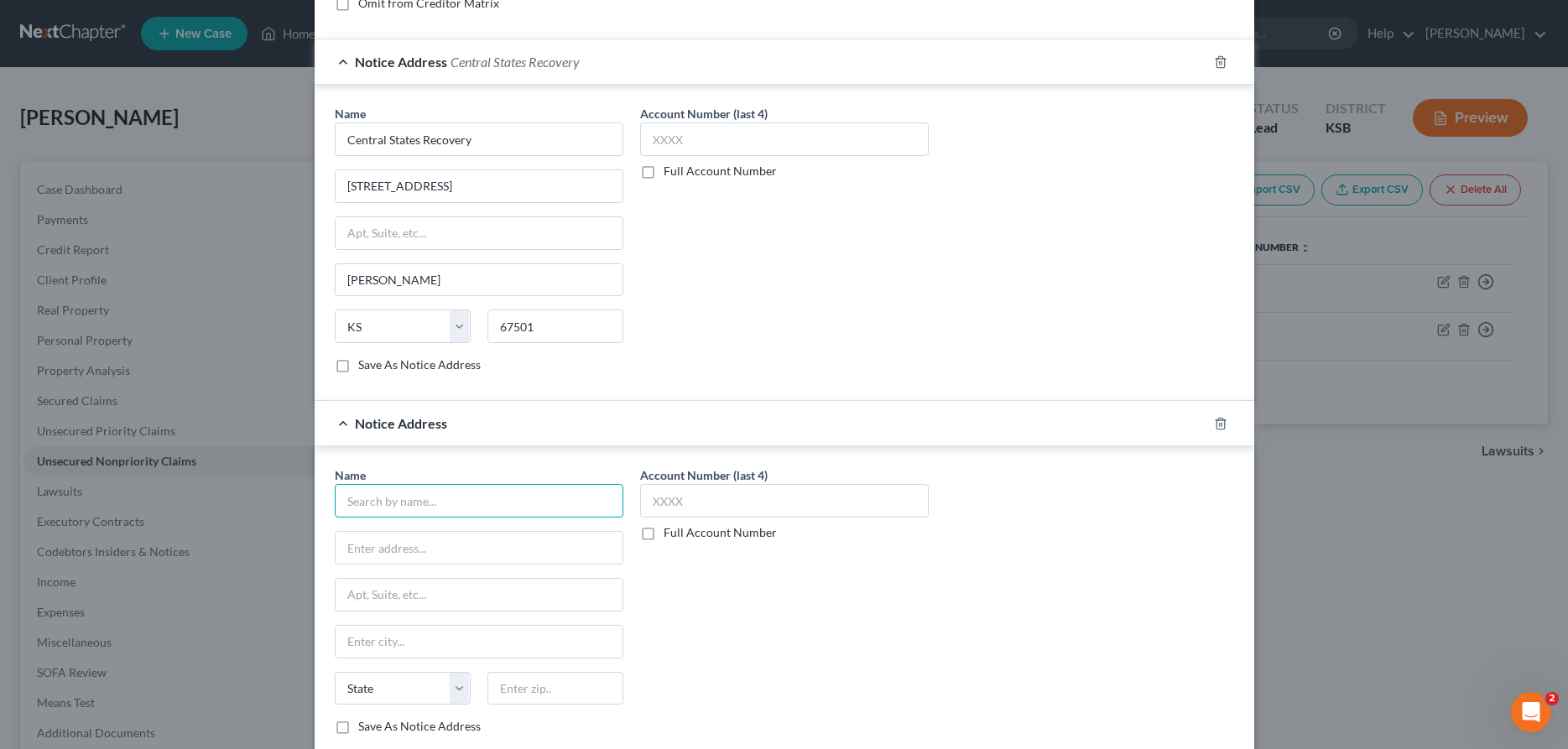
click at [523, 510] on input "text" at bounding box center [479, 501] width 289 height 34
click at [444, 530] on div "Account Recovery Specialists, Inc." at bounding box center [436, 530] width 176 height 16
type input "Account Recovery Specialists, Inc."
type input "3505 N. Topeka"
type input "Wichita"
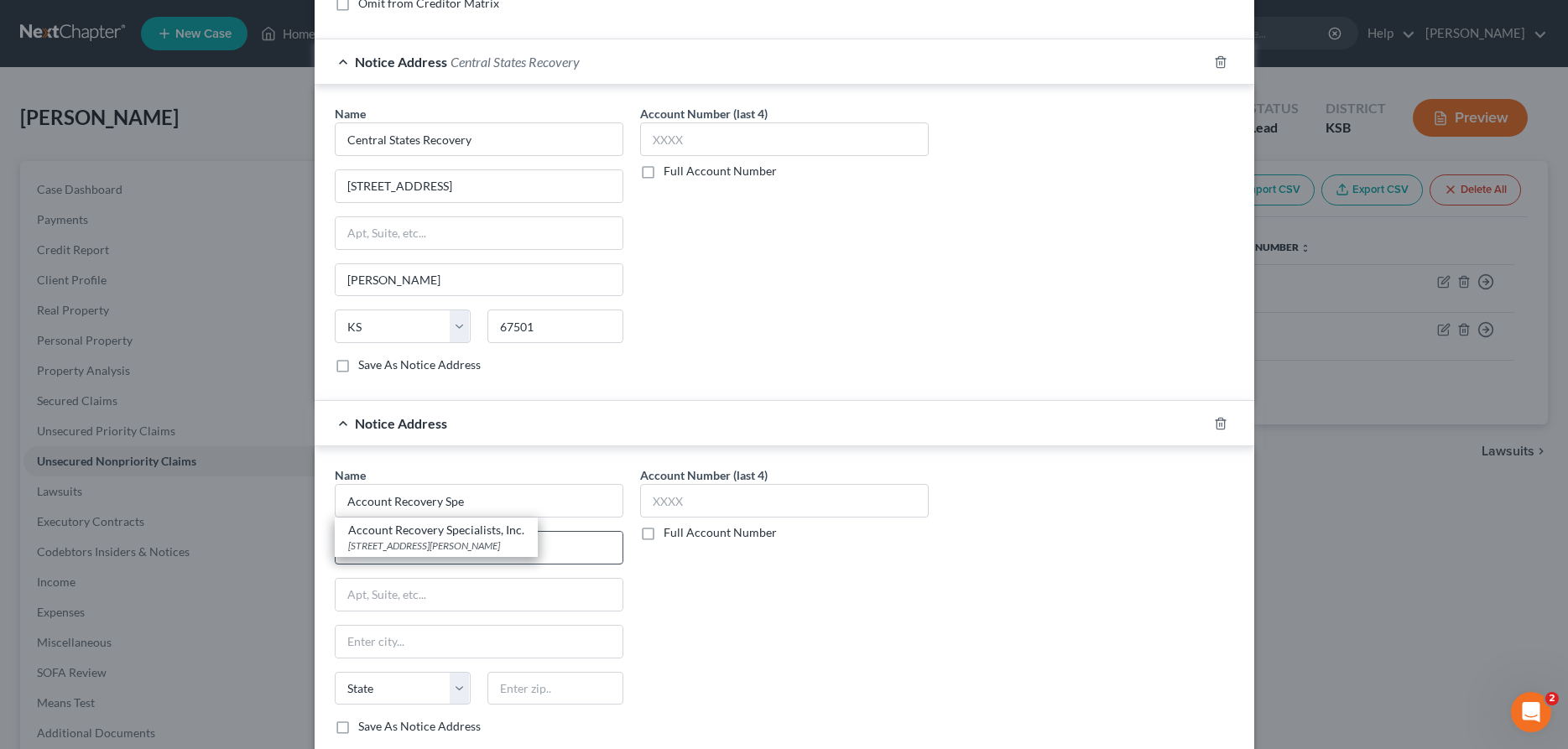
select select "17"
type input "67219"
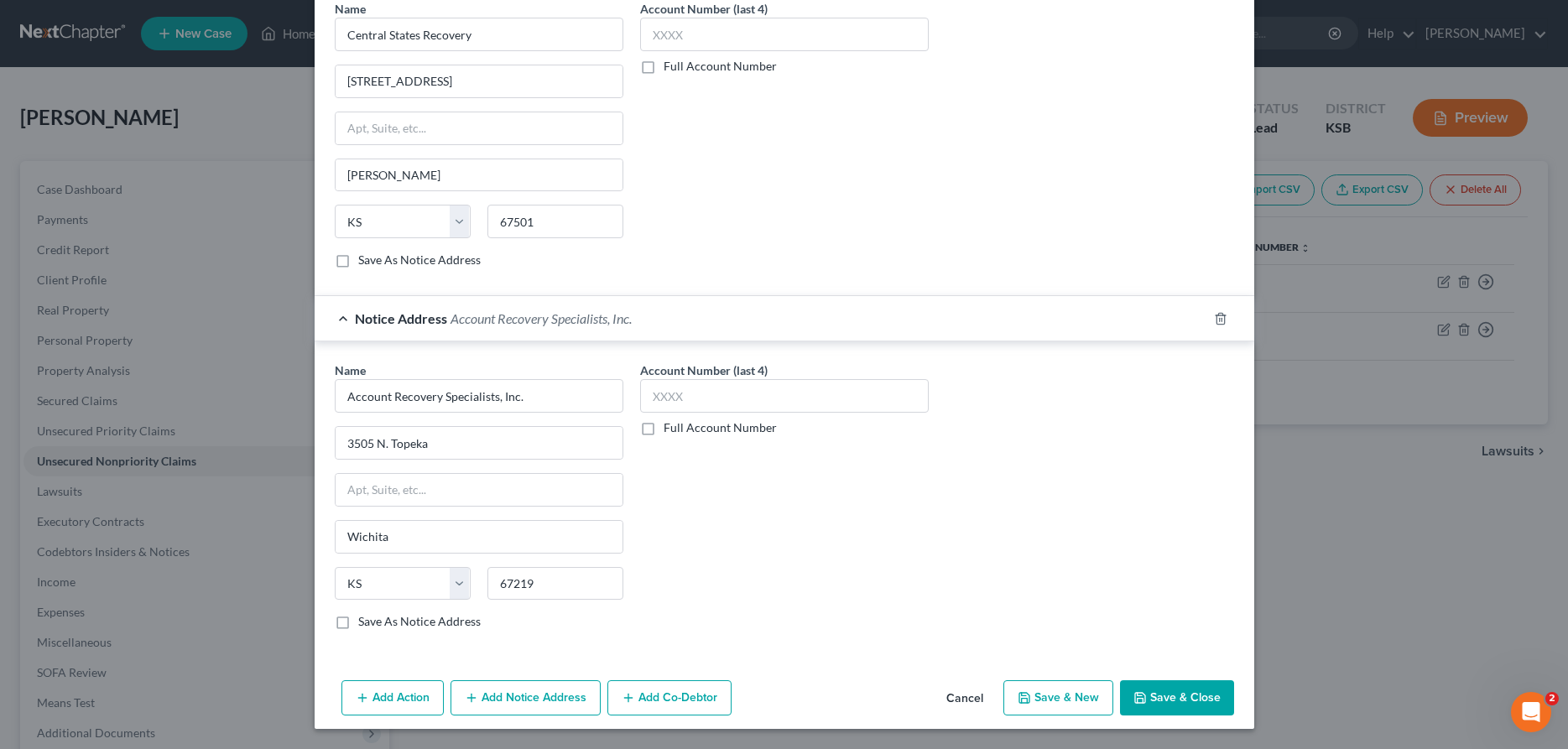
click at [1065, 698] on button "Save & New" at bounding box center [1059, 698] width 110 height 35
select select "0"
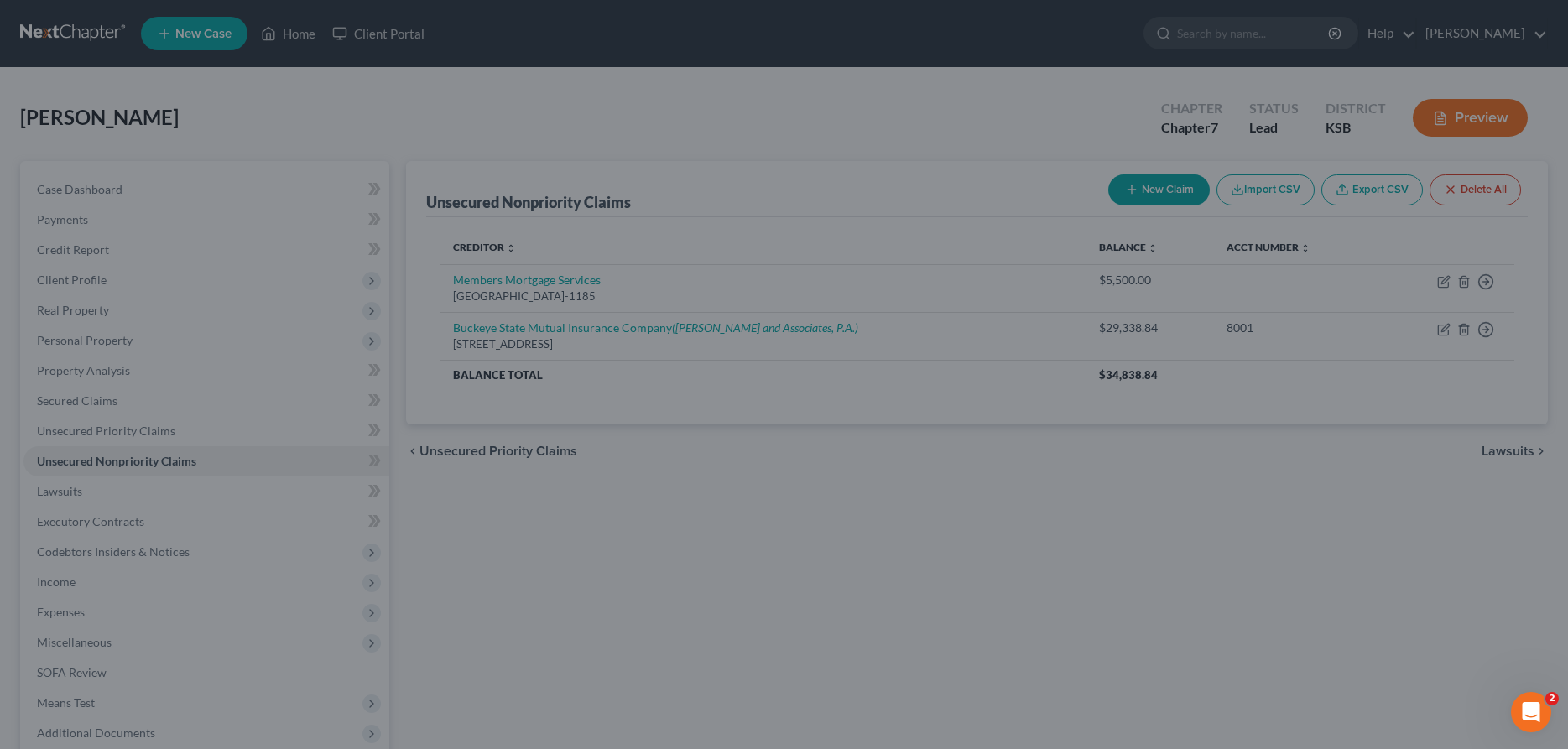
scroll to position [0, 0]
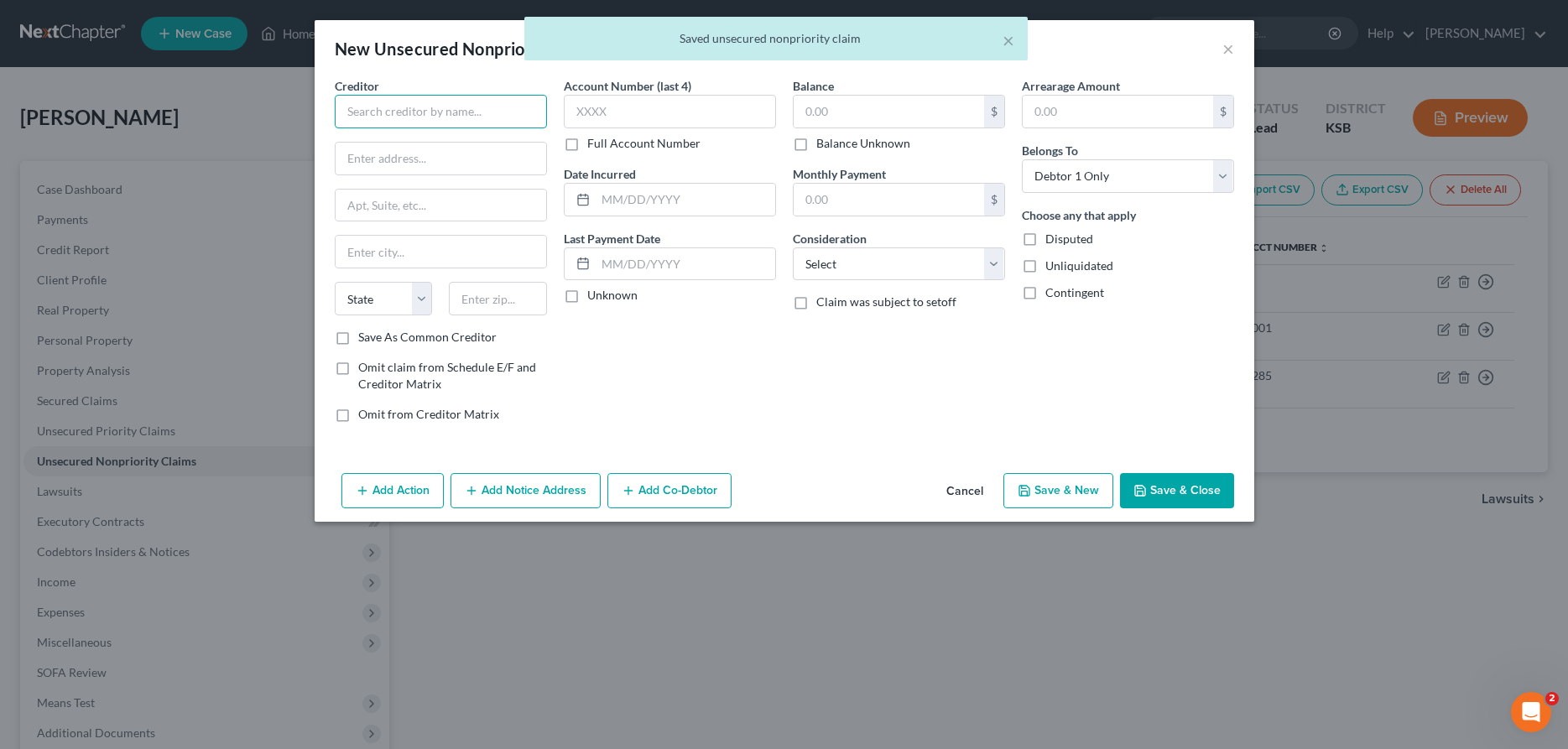
click at [384, 118] on input "text" at bounding box center [441, 111] width 213 height 34
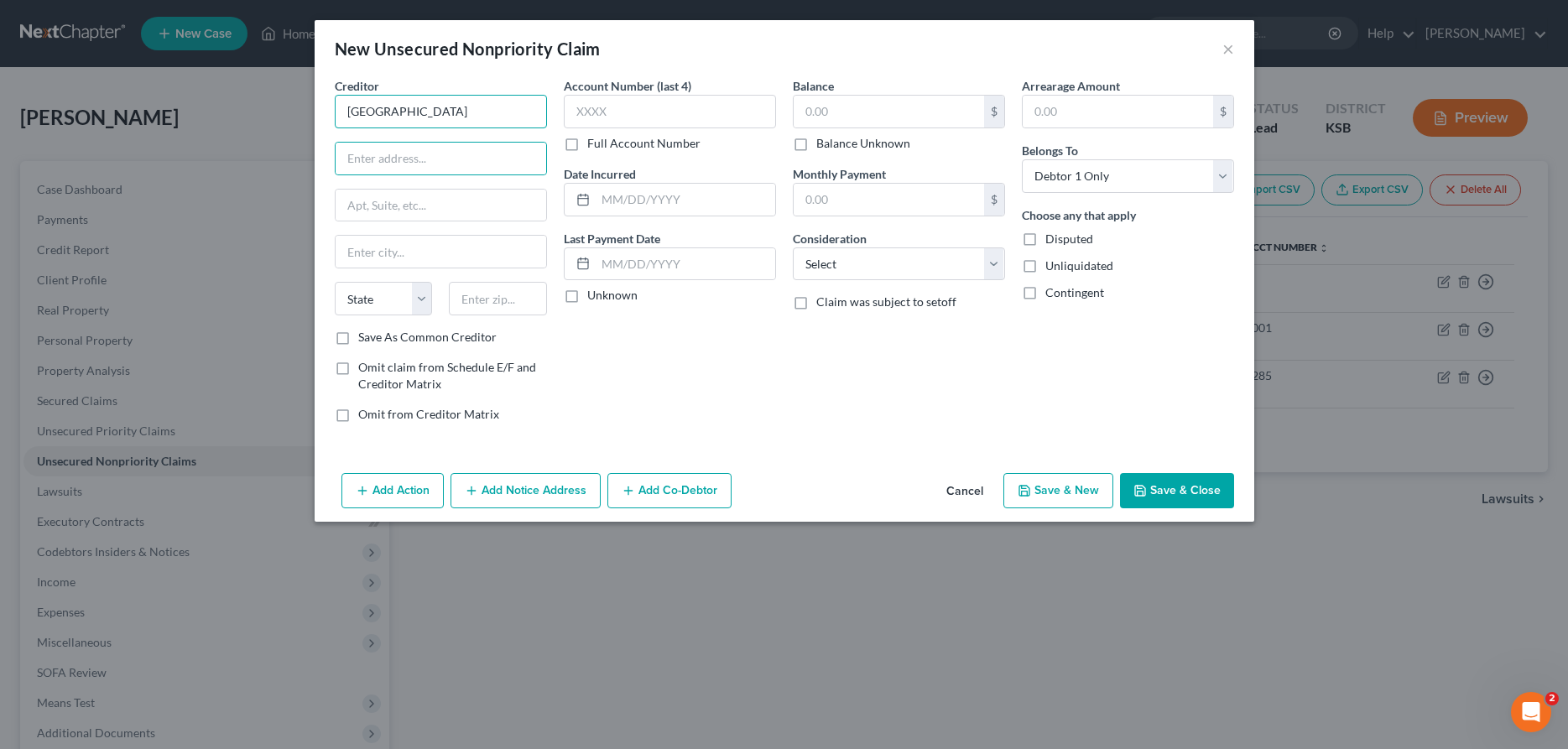
click at [356, 111] on input "[GEOGRAPHIC_DATA]" at bounding box center [441, 111] width 213 height 34
click at [428, 108] on input "[GEOGRAPHIC_DATA]" at bounding box center [441, 111] width 213 height 34
type input "[GEOGRAPHIC_DATA][US_STATE]"
type input "[STREET_ADDRESS]"
click at [651, 124] on input "text" at bounding box center [670, 111] width 213 height 34
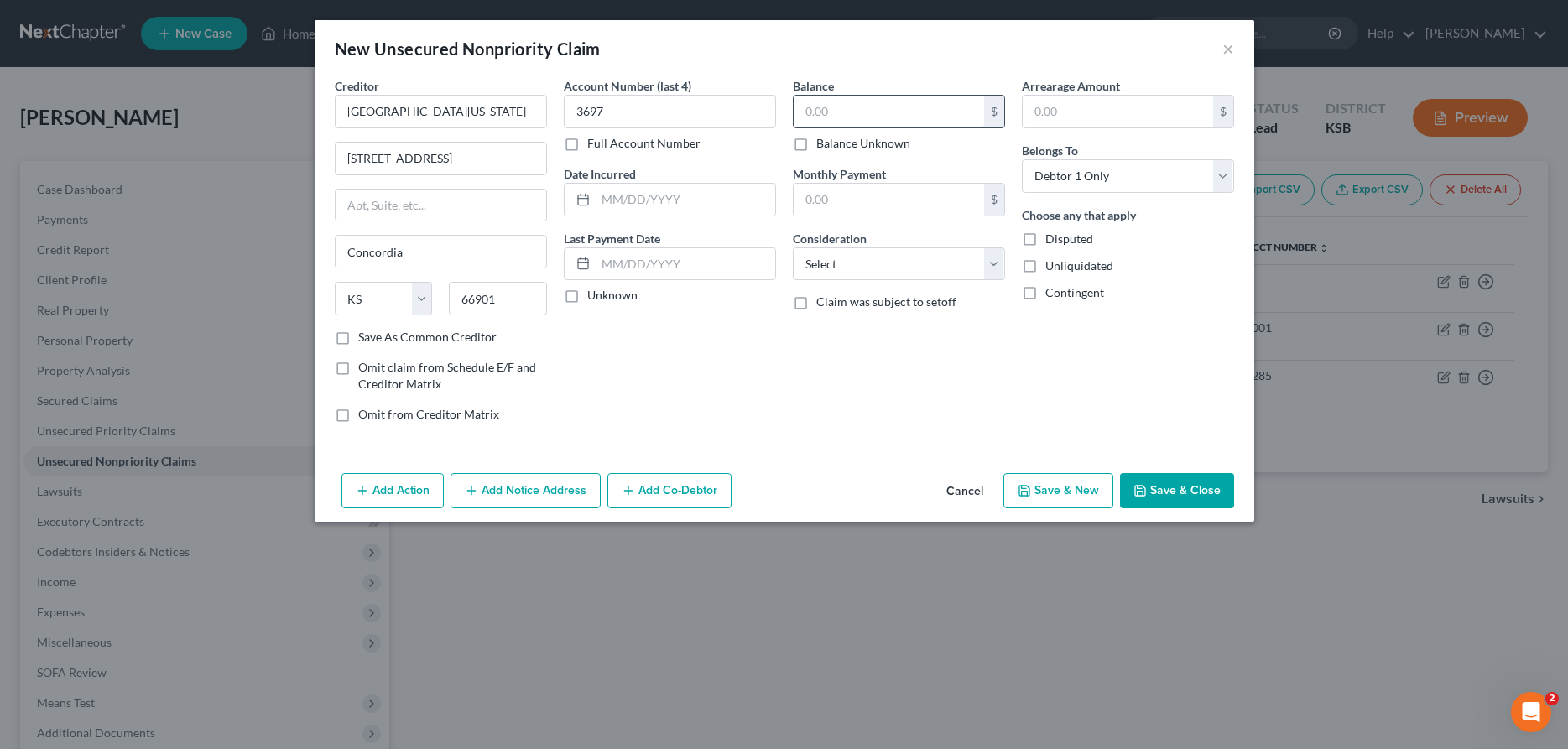
click at [797, 114] on input "text" at bounding box center [888, 111] width 190 height 32
click at [511, 484] on button "Add Notice Address" at bounding box center [525, 490] width 150 height 35
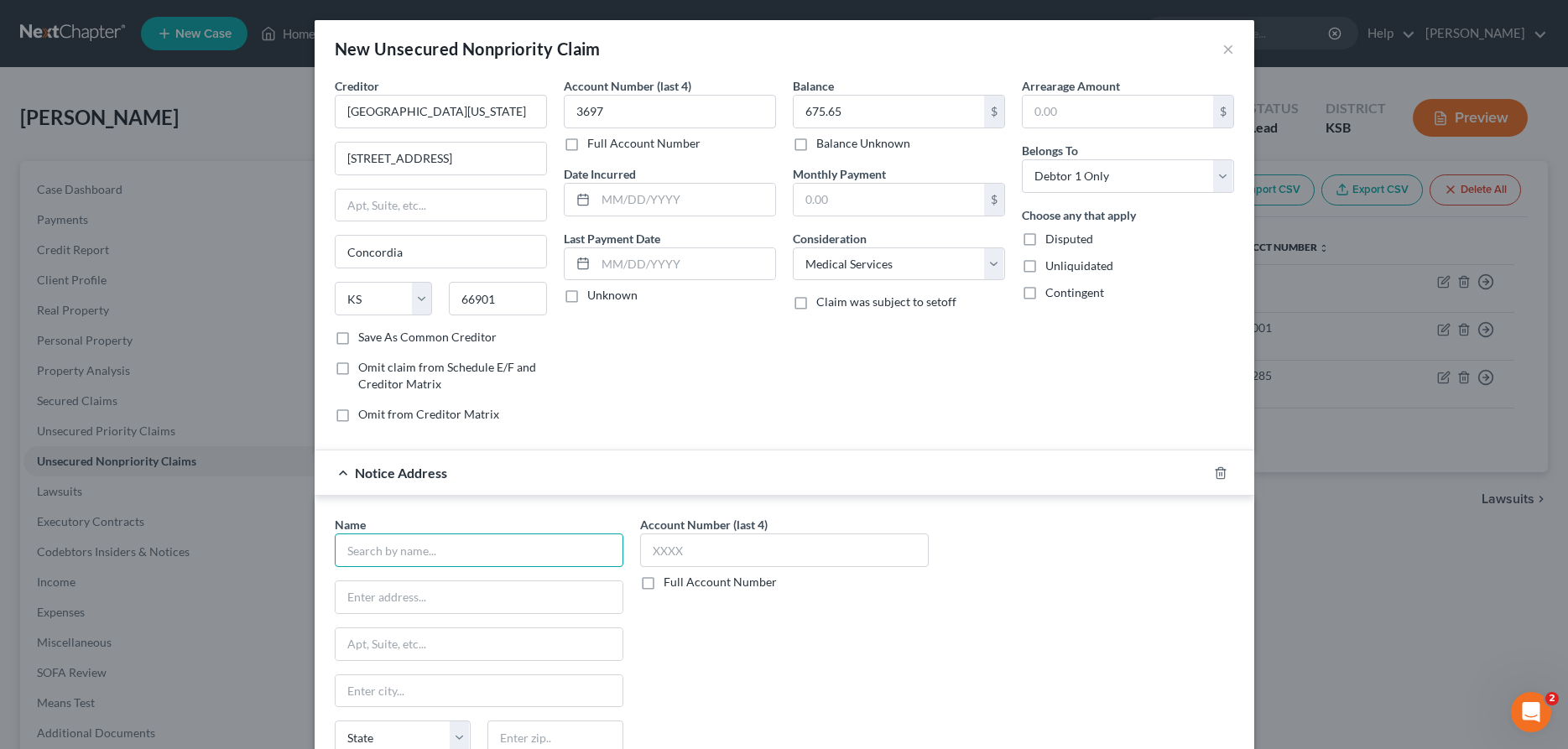
click at [515, 549] on input "text" at bounding box center [479, 550] width 289 height 34
click at [462, 599] on div "[STREET_ADDRESS][PERSON_NAME]" at bounding box center [436, 594] width 176 height 14
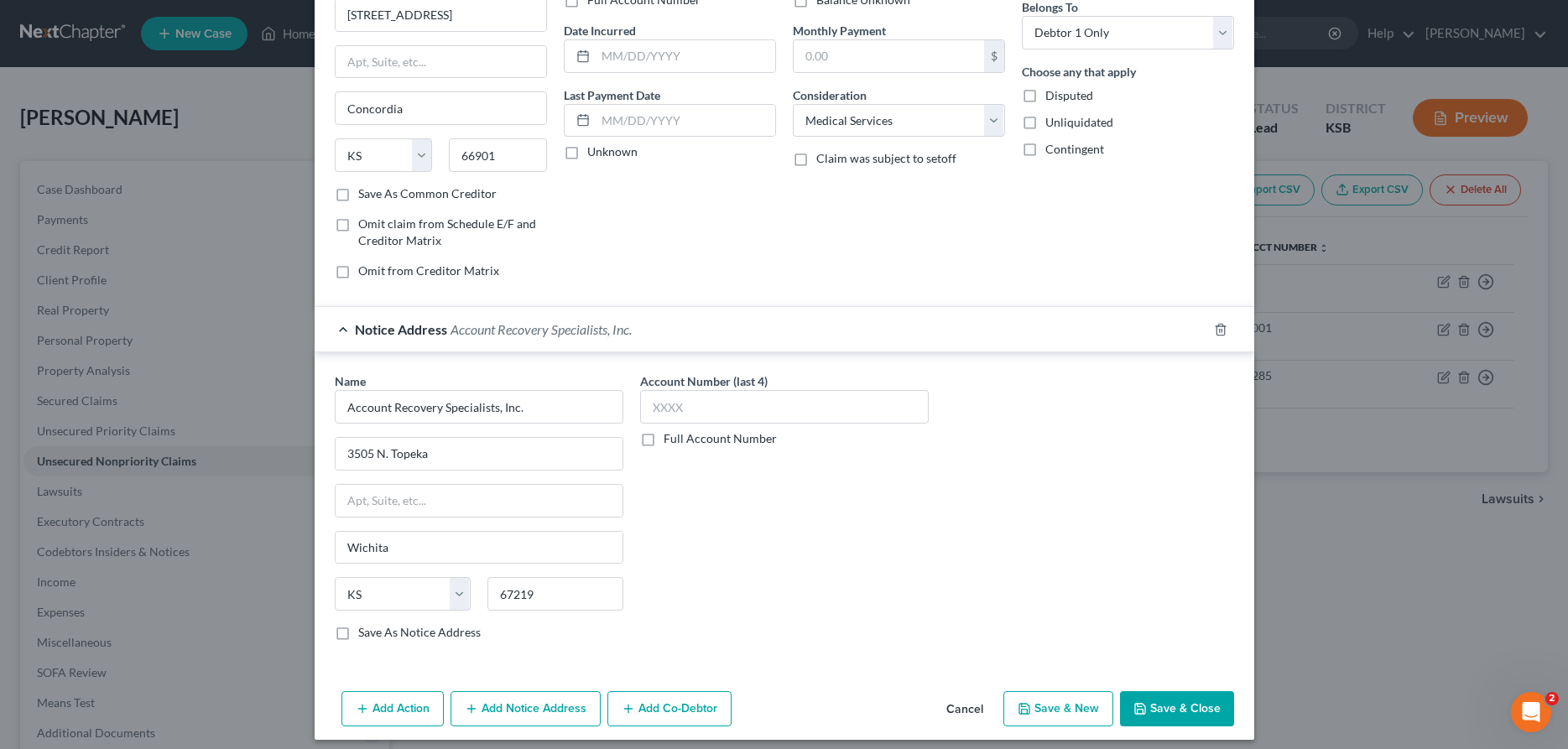
scroll to position [155, 0]
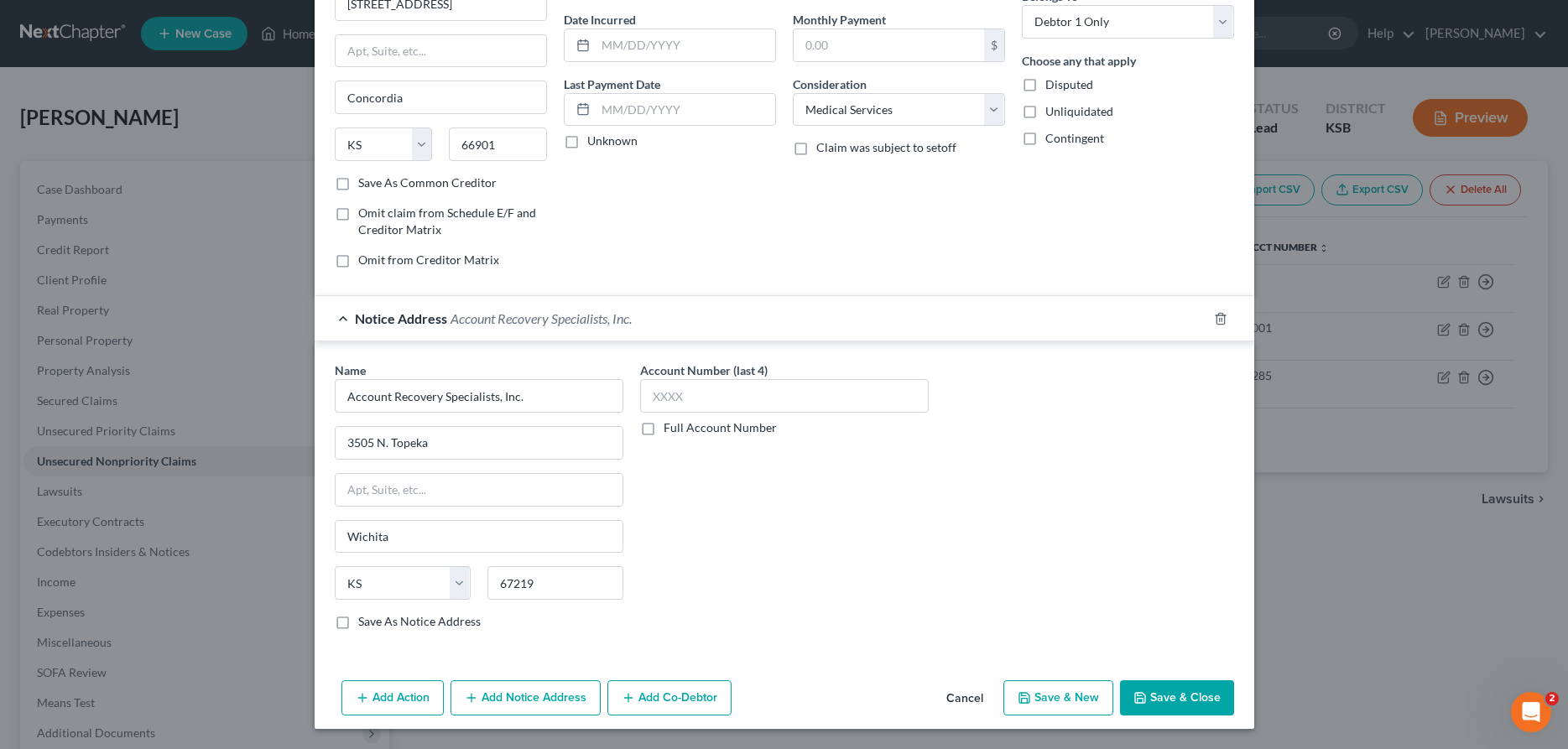
click at [1089, 694] on button "Save & New" at bounding box center [1059, 698] width 110 height 35
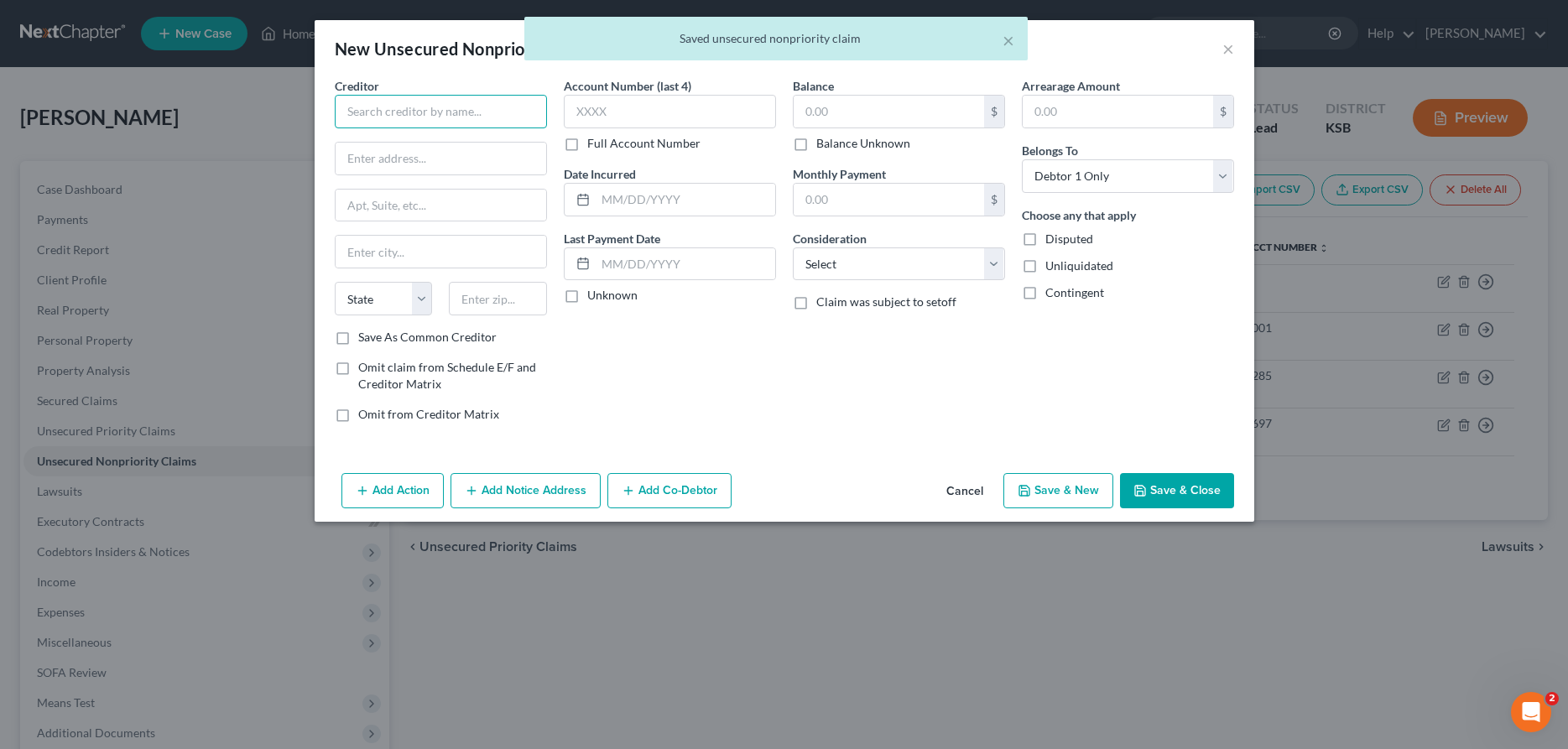
click at [427, 119] on input "text" at bounding box center [441, 111] width 213 height 34
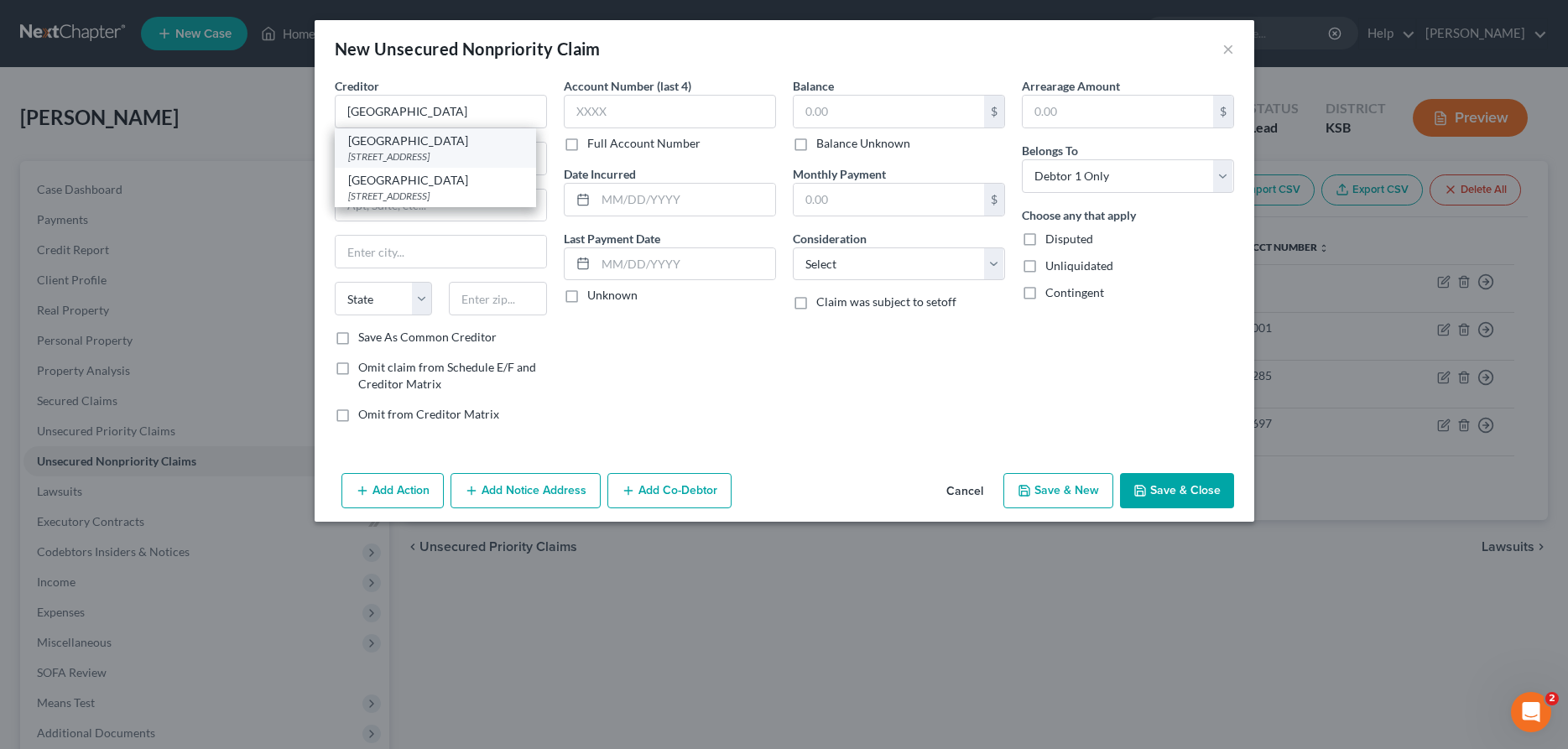
click at [408, 154] on div "[STREET_ADDRESS]" at bounding box center [435, 156] width 174 height 14
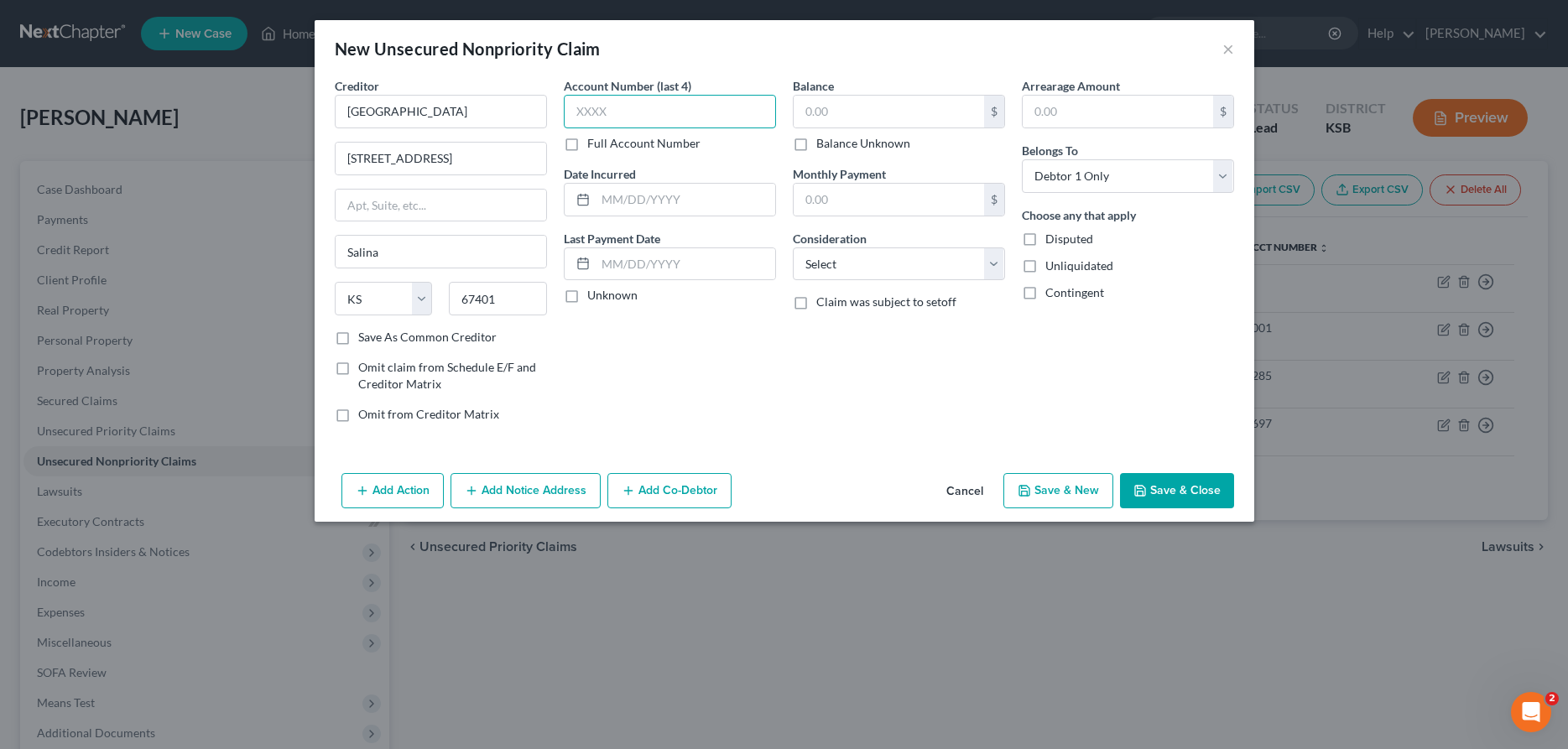
click at [656, 114] on input "text" at bounding box center [670, 111] width 213 height 34
click at [834, 111] on input "text" at bounding box center [888, 111] width 190 height 32
click at [793, 247] on select "Select Cable / Satellite Services Collection Agency Credit Card Debt Debt Couns…" at bounding box center [899, 264] width 213 height 34
click at [1041, 485] on button "Save & New" at bounding box center [1059, 490] width 110 height 35
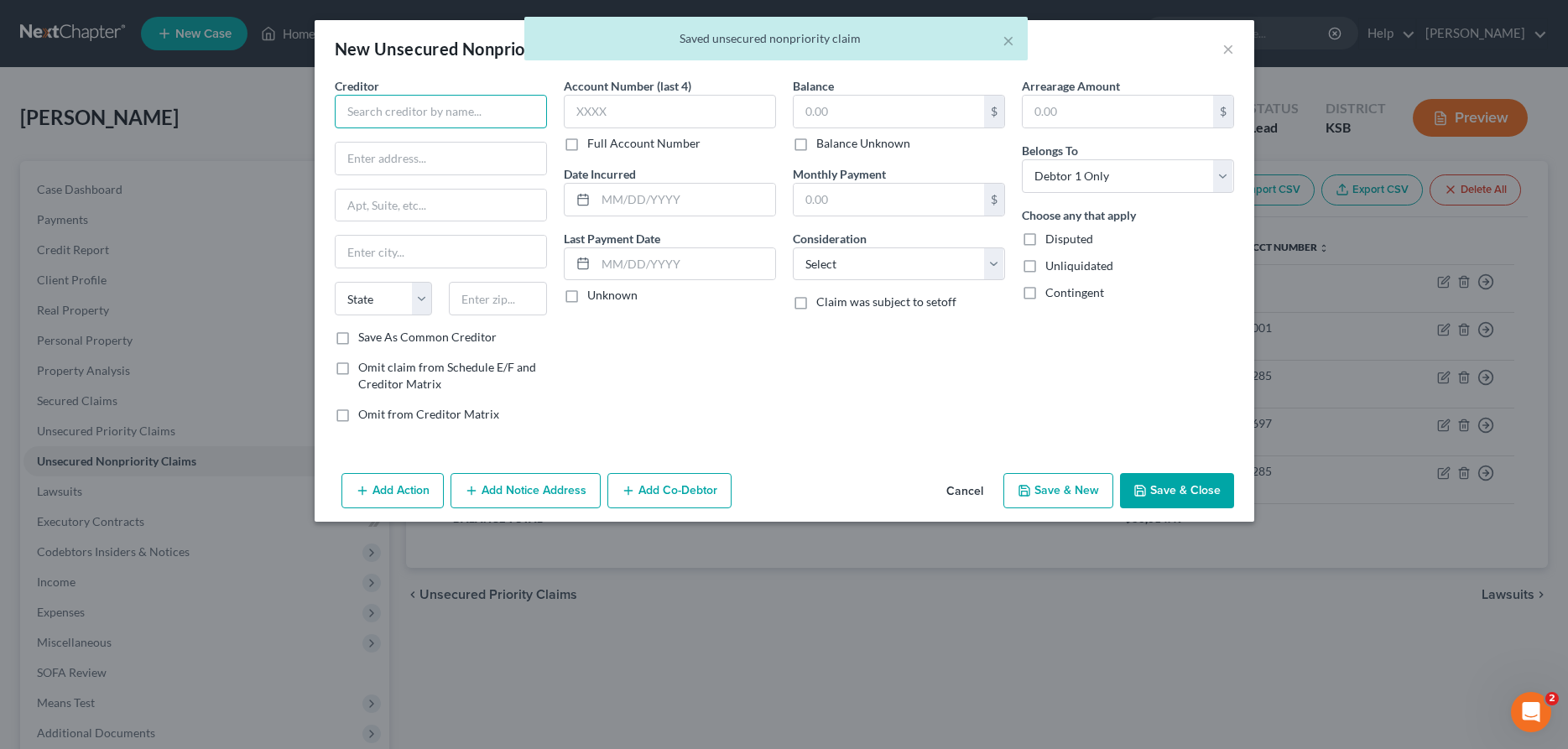
click at [505, 121] on input "text" at bounding box center [441, 111] width 213 height 34
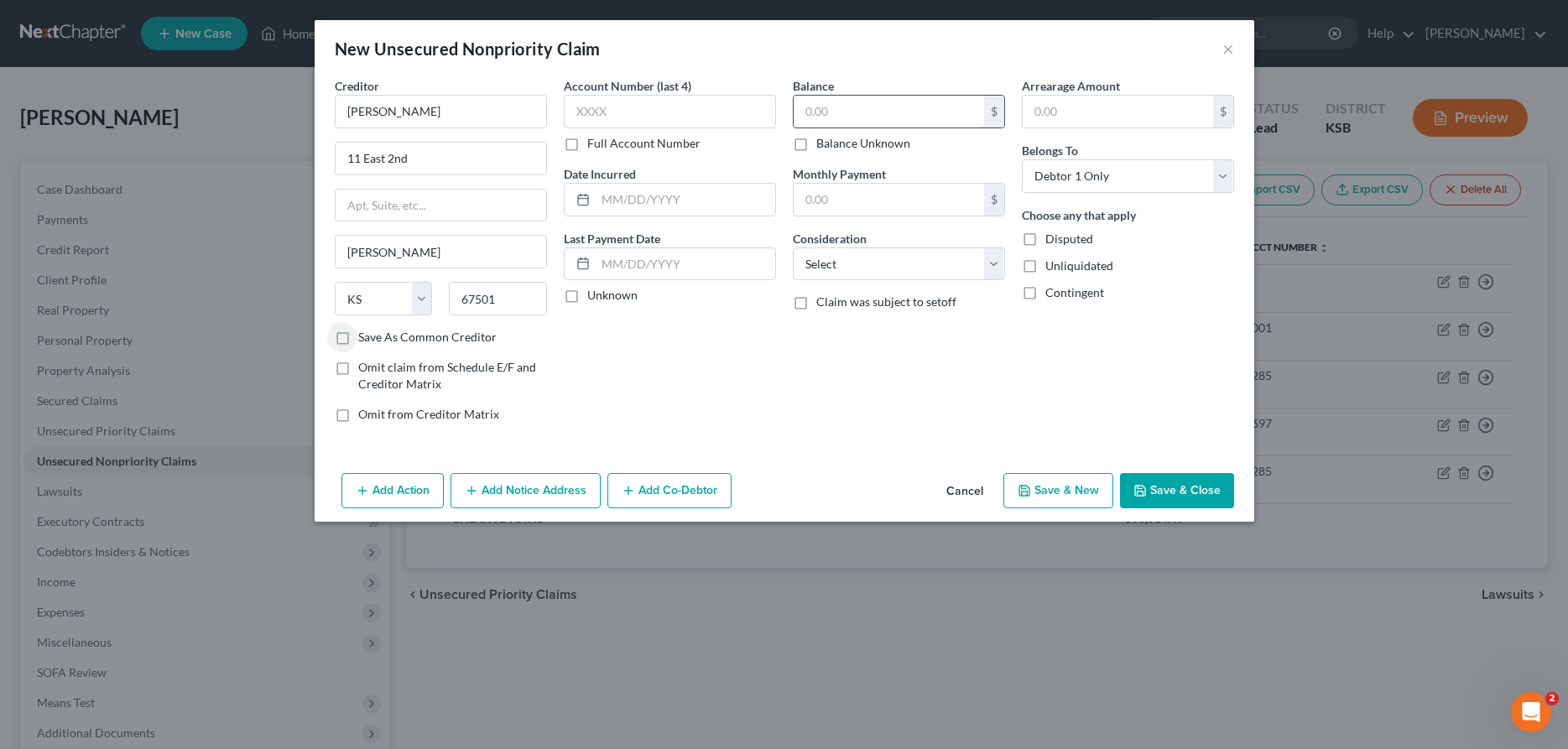
click at [826, 117] on input "text" at bounding box center [888, 111] width 190 height 32
click at [793, 247] on select "Select Cable / Satellite Services Collection Agency Credit Card Debt Debt Couns…" at bounding box center [899, 264] width 213 height 34
click at [1163, 488] on button "Save & Close" at bounding box center [1176, 490] width 114 height 35
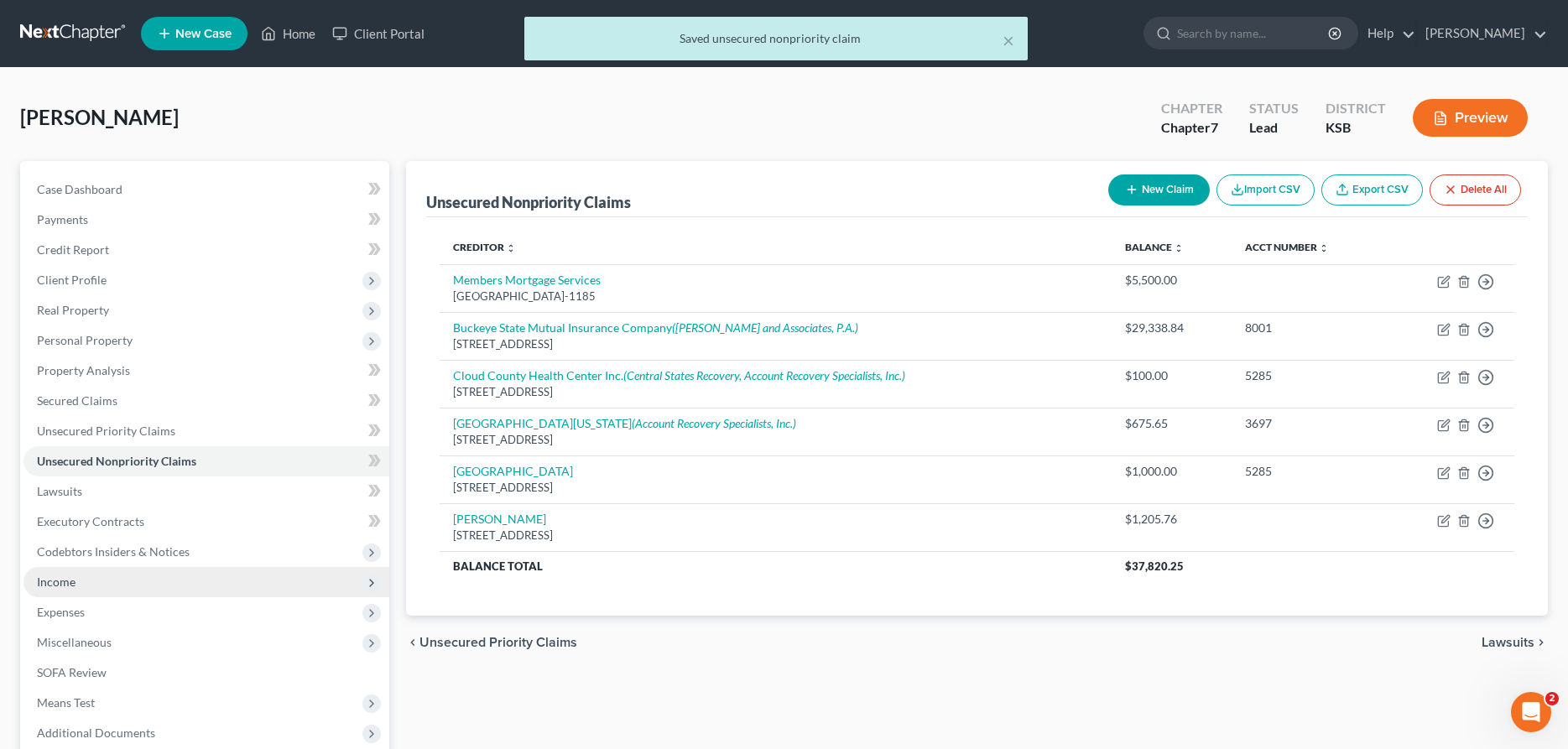
click at [79, 576] on span "Income" at bounding box center [206, 582] width 365 height 30
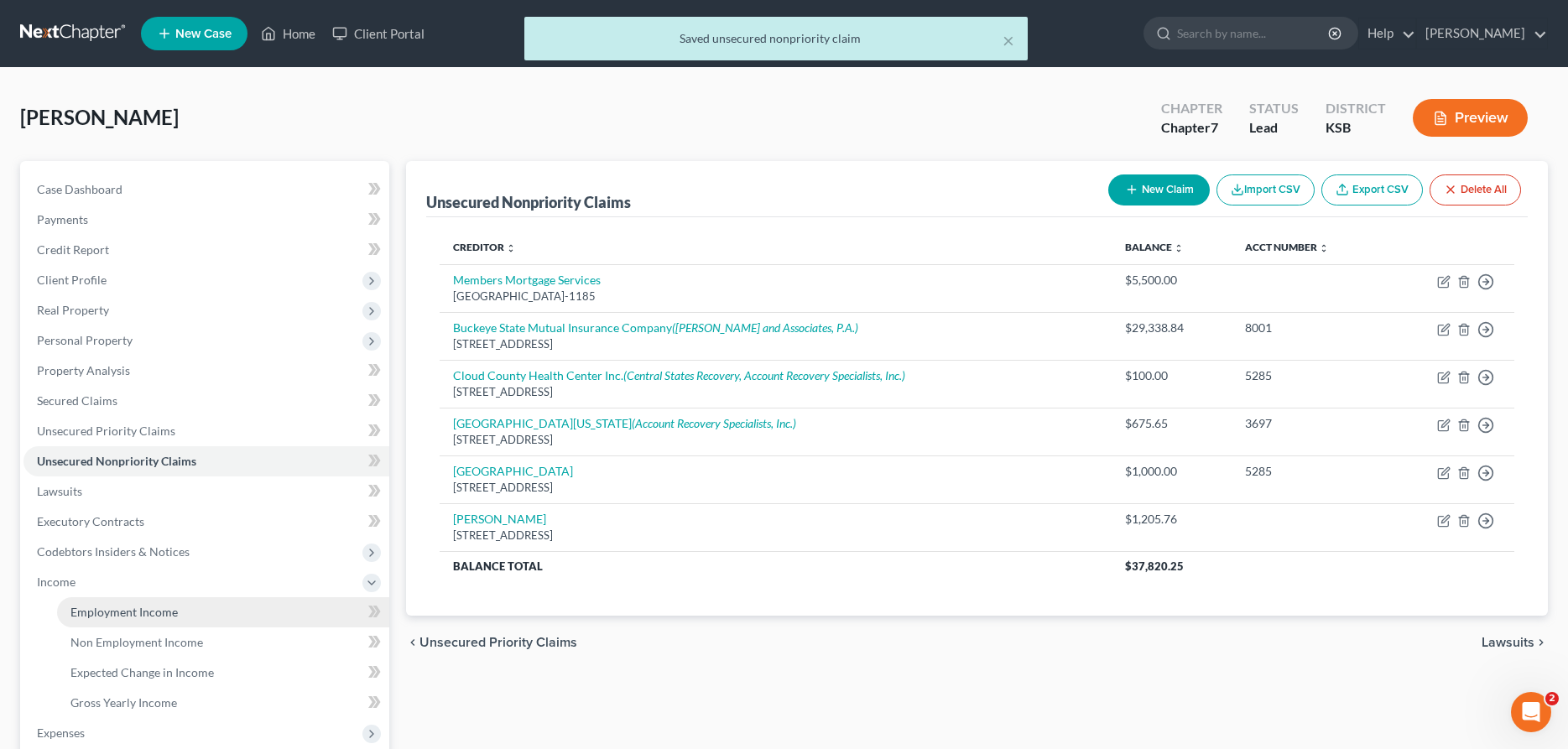
click at [143, 607] on span "Employment Income" at bounding box center [124, 612] width 107 height 14
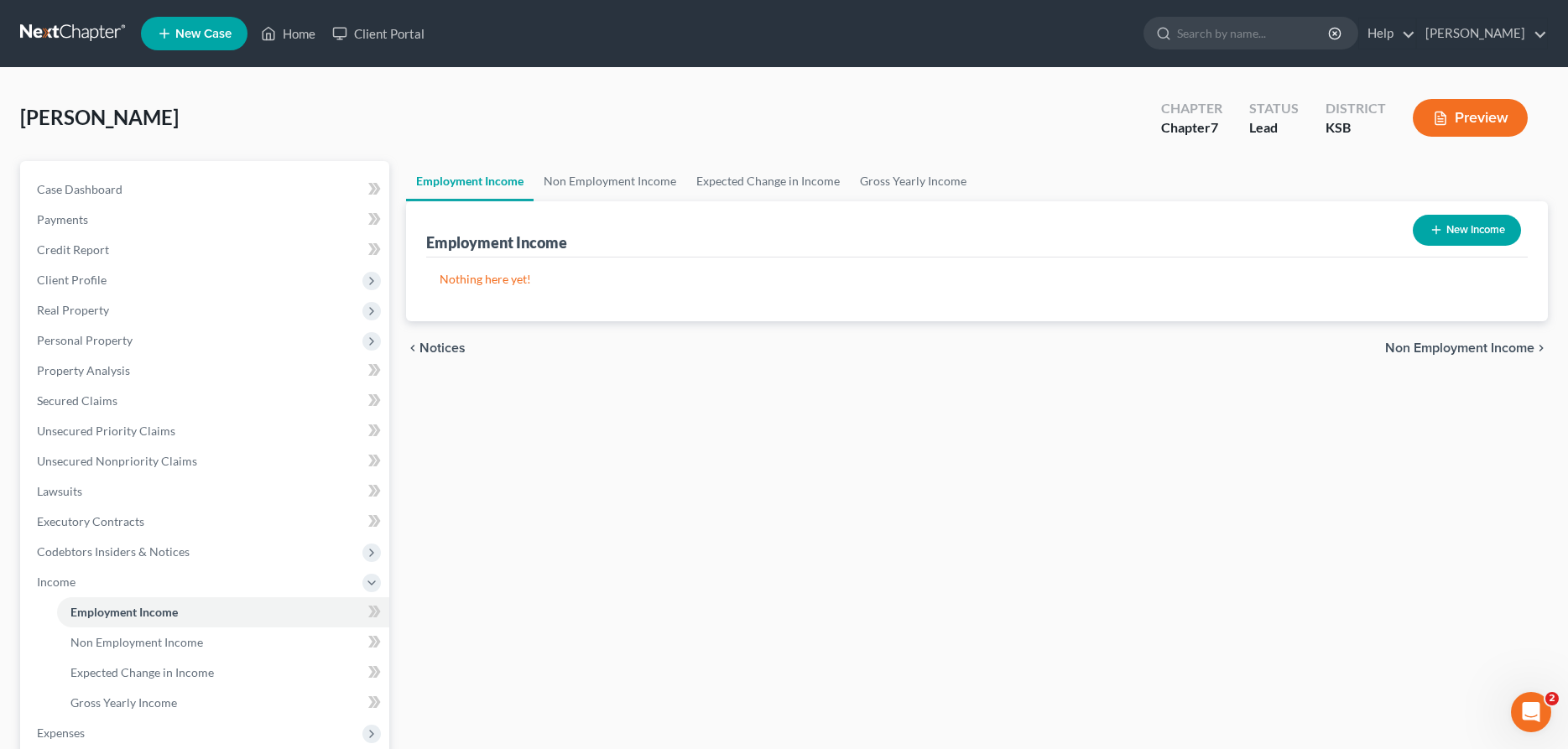
click at [1445, 228] on button "New Income" at bounding box center [1466, 230] width 108 height 31
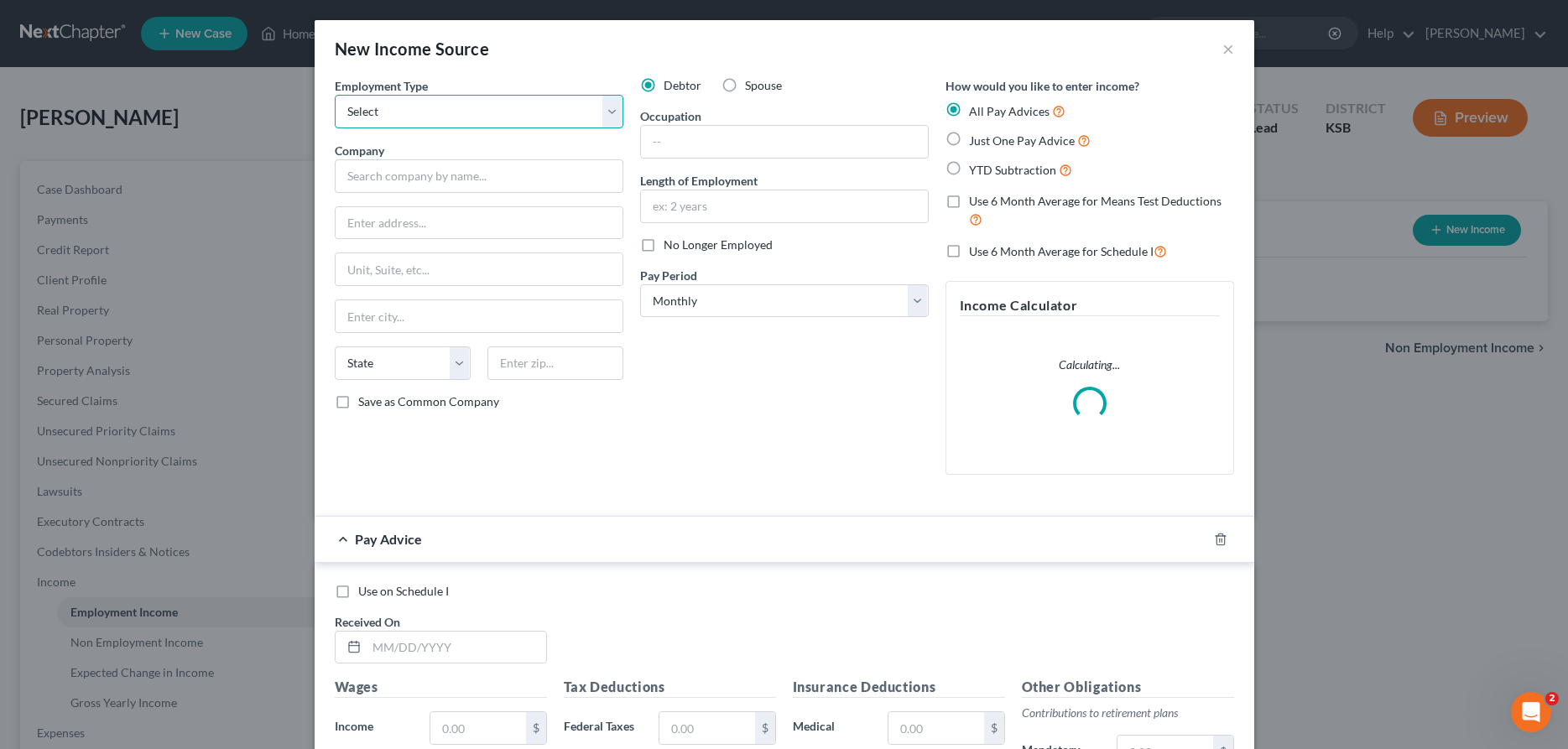
click at [334, 95] on select "Select Full or [DEMOGRAPHIC_DATA] Employment Self Employment" at bounding box center [479, 111] width 289 height 34
click option "Full or [DEMOGRAPHIC_DATA] Employment" at bounding box center [0, 0] width 0 height 0
click at [463, 174] on input "text" at bounding box center [479, 176] width 289 height 34
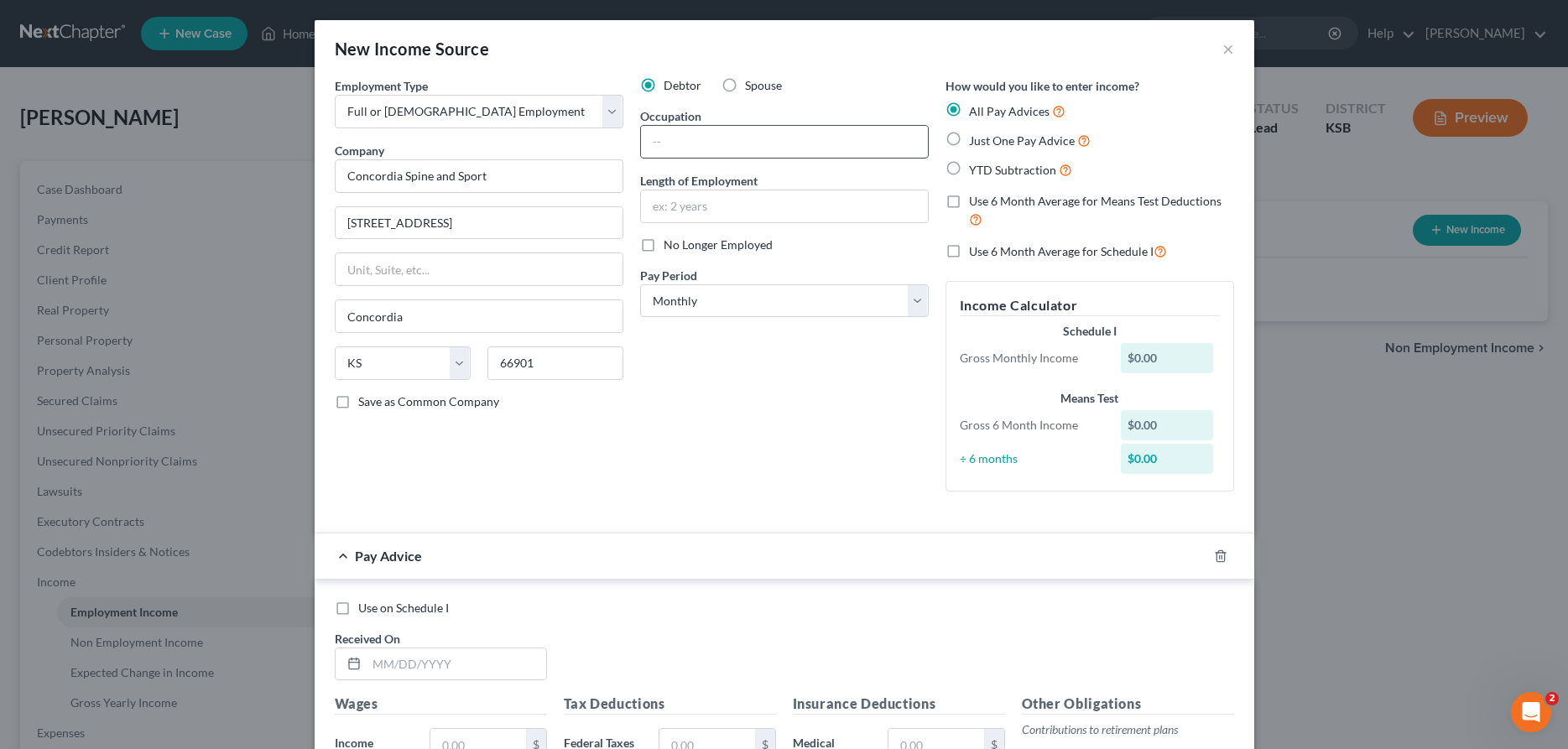
click at [695, 137] on input "text" at bounding box center [784, 141] width 287 height 32
click at [640, 284] on select "Select Monthly Twice Monthly Every Other Week Weekly" at bounding box center [784, 301] width 289 height 34
click option "Twice Monthly" at bounding box center [0, 0] width 0 height 0
click at [1218, 554] on icon "button" at bounding box center [1221, 556] width 14 height 14
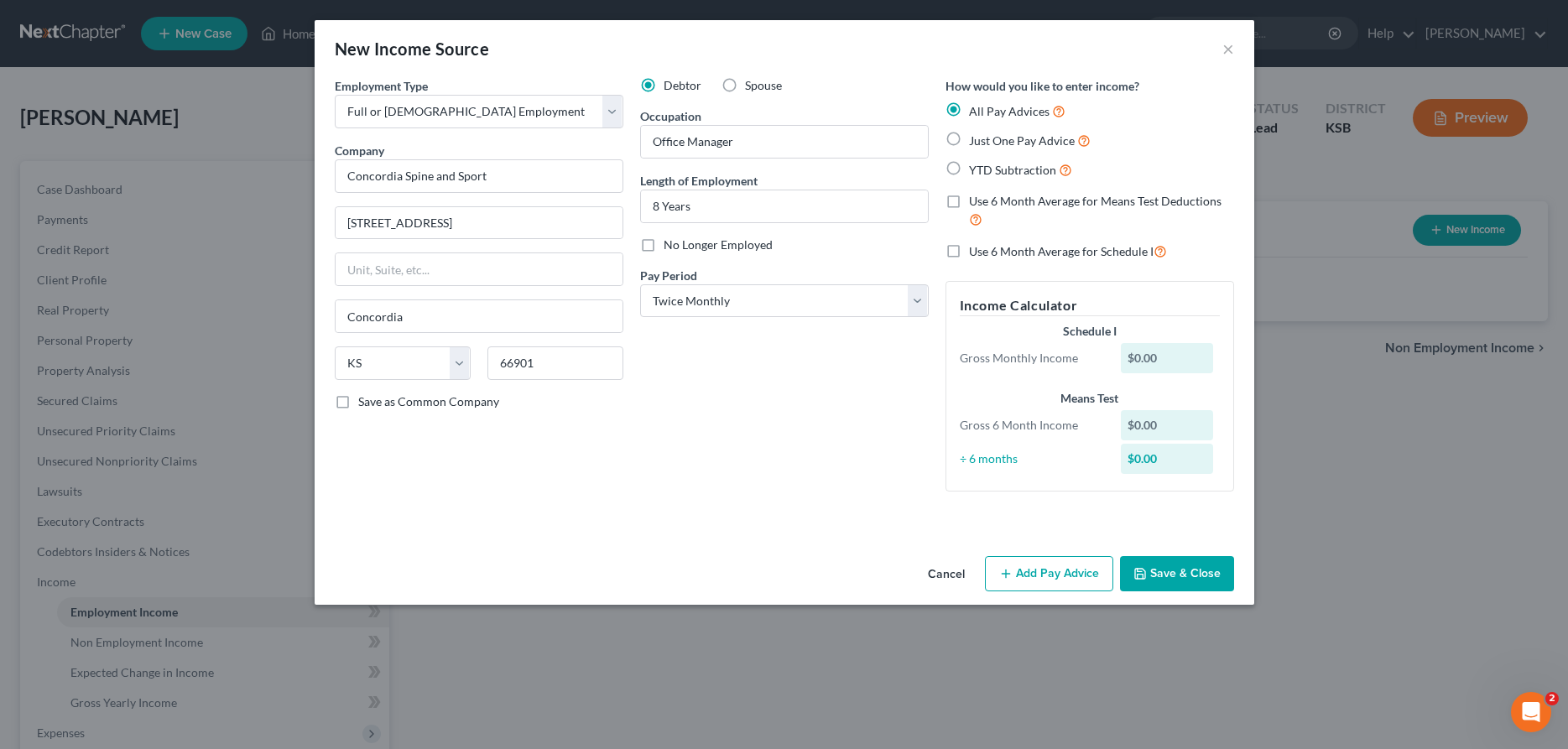
click at [1165, 565] on button "Save & Close" at bounding box center [1176, 573] width 114 height 35
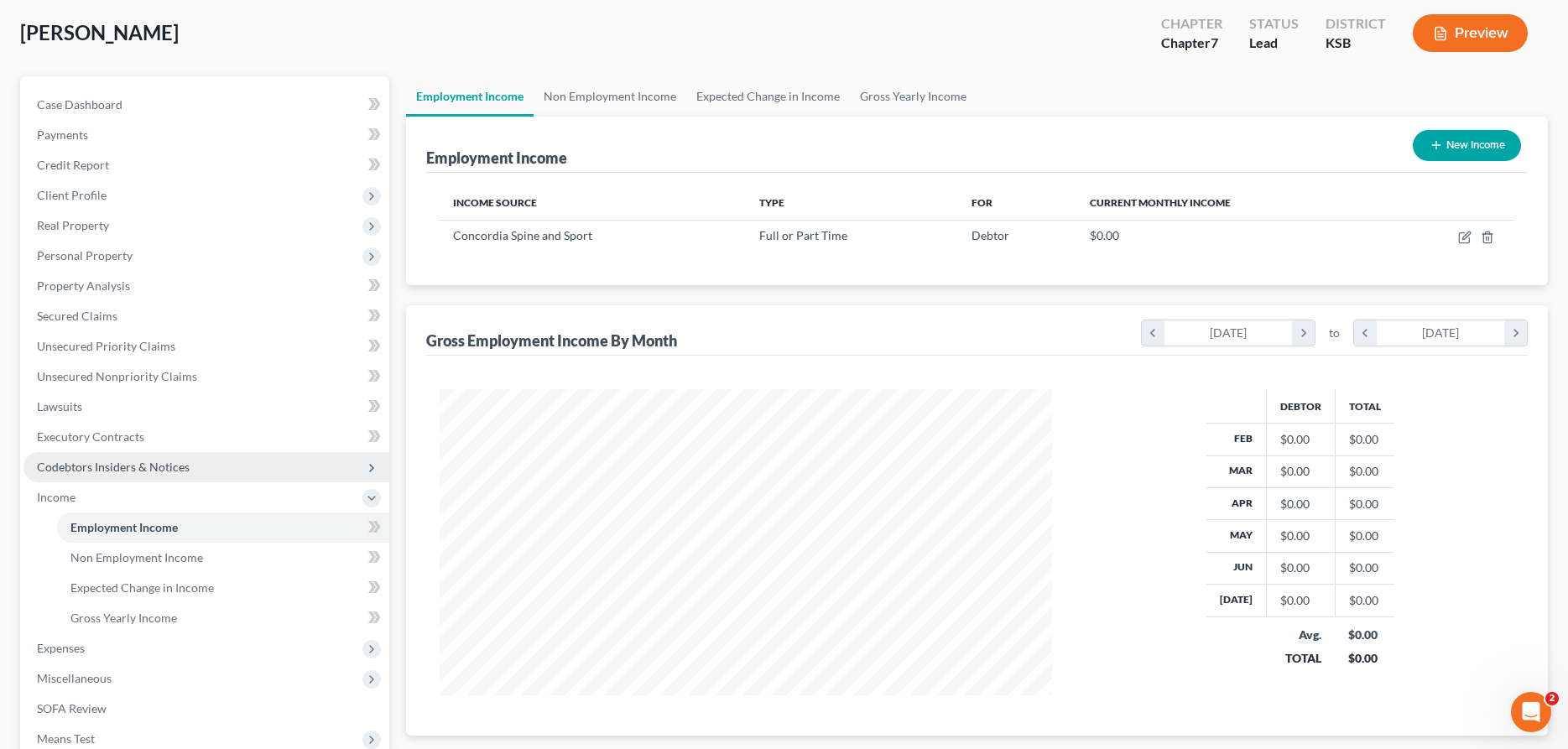
scroll to position [86, 0]
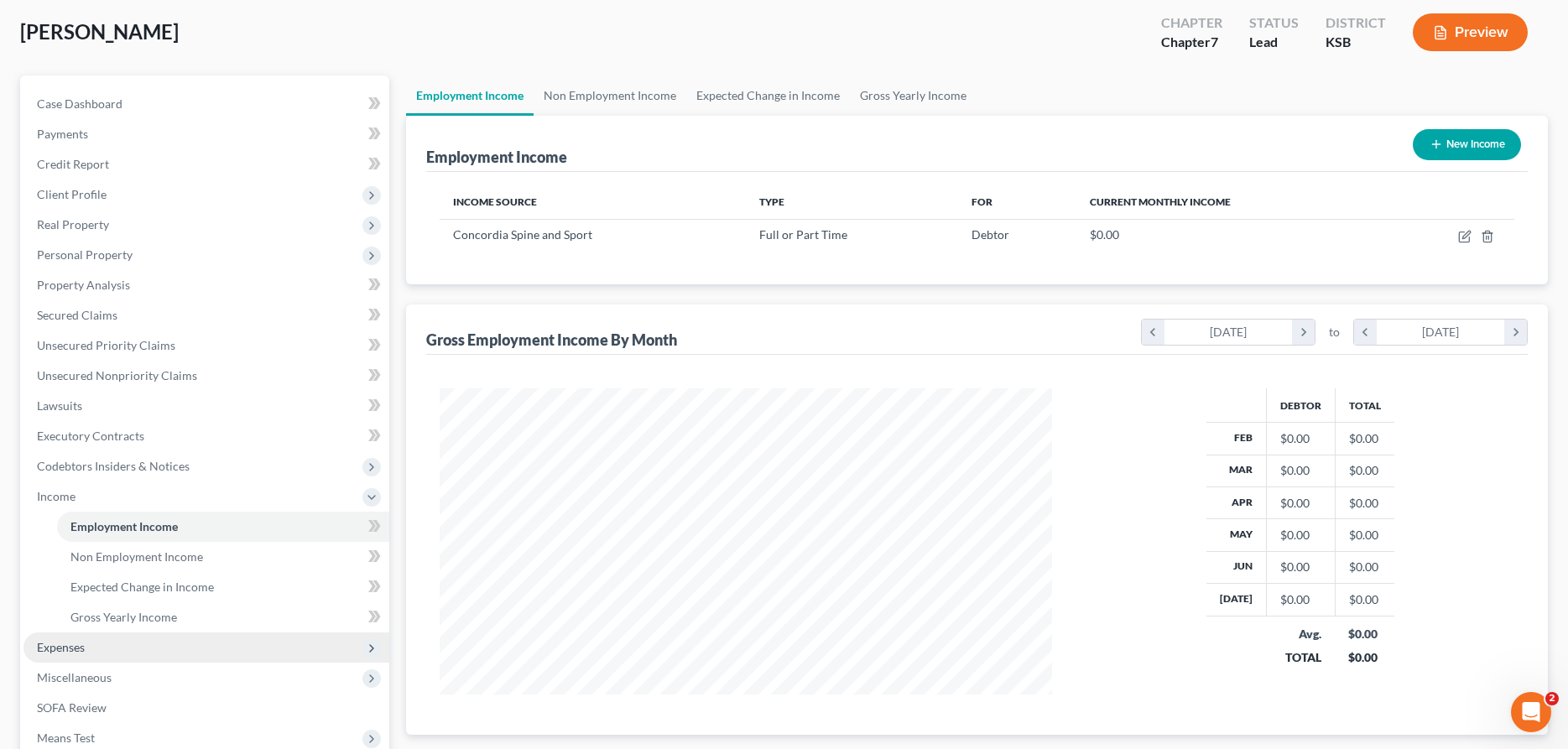
click at [73, 654] on span "Expenses" at bounding box center [206, 647] width 365 height 30
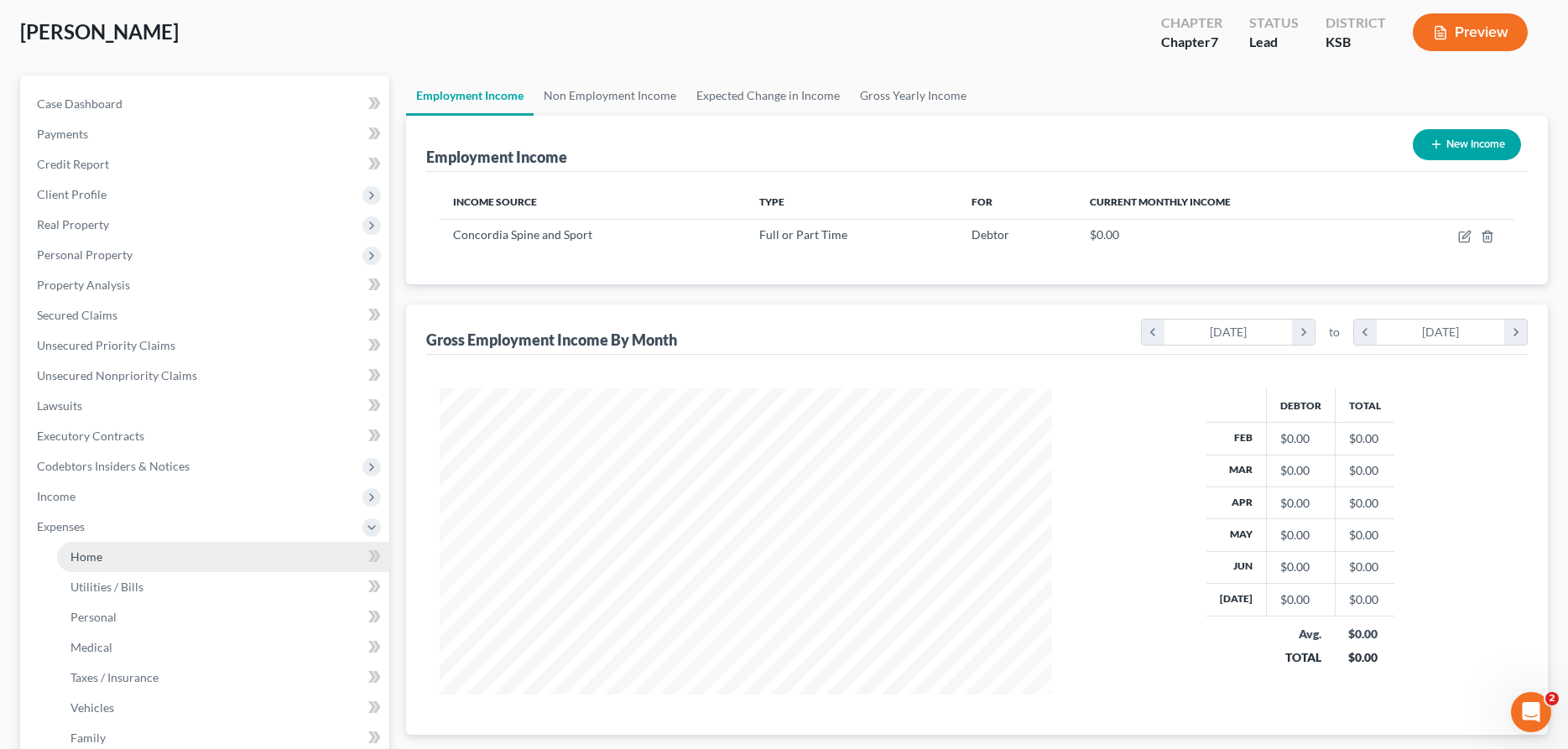
click at [84, 560] on span "Home" at bounding box center [86, 556] width 32 height 14
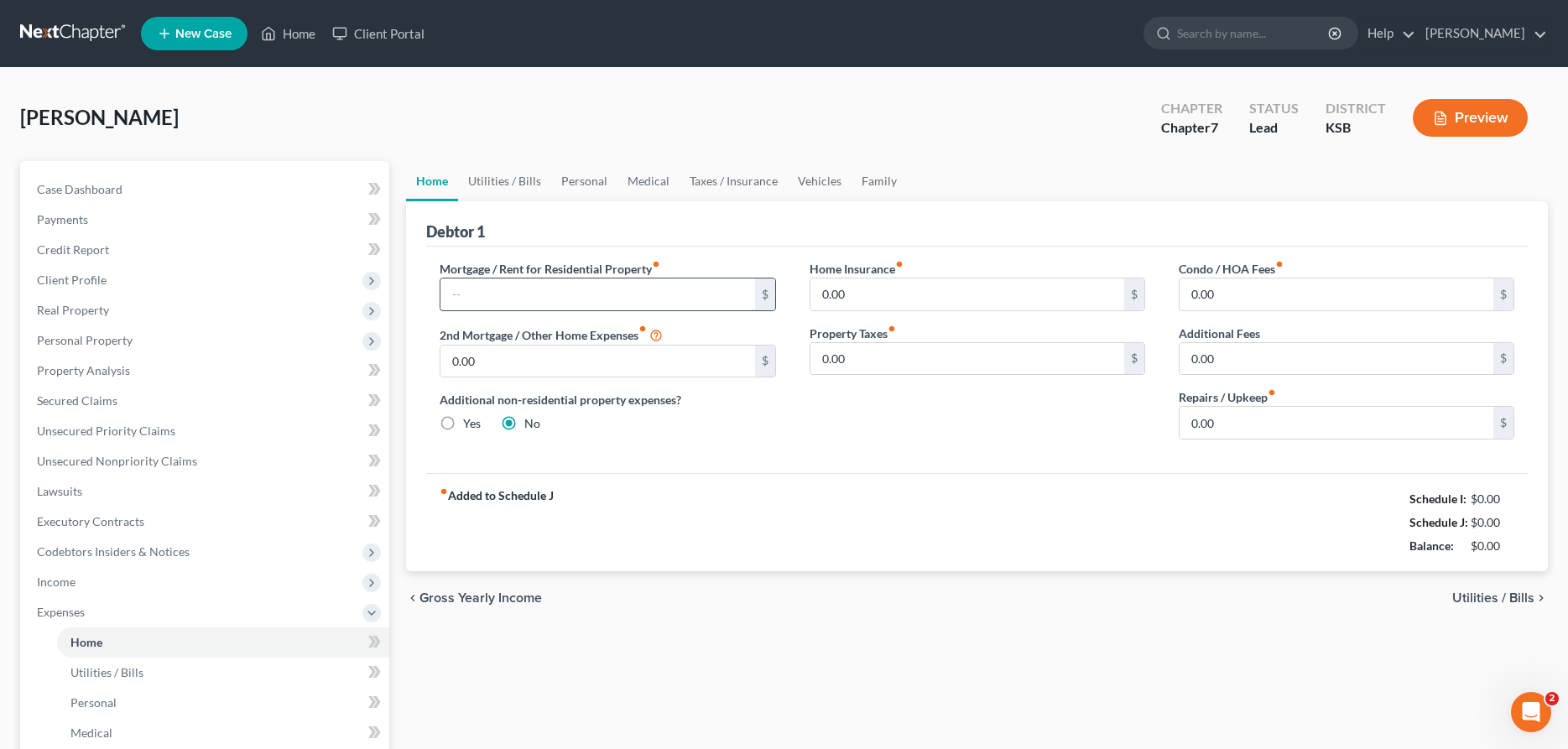
click at [483, 291] on input "text" at bounding box center [597, 294] width 314 height 32
click at [905, 295] on input "0.00" at bounding box center [967, 294] width 314 height 32
click at [518, 187] on link "Utilities / Bills" at bounding box center [505, 182] width 93 height 41
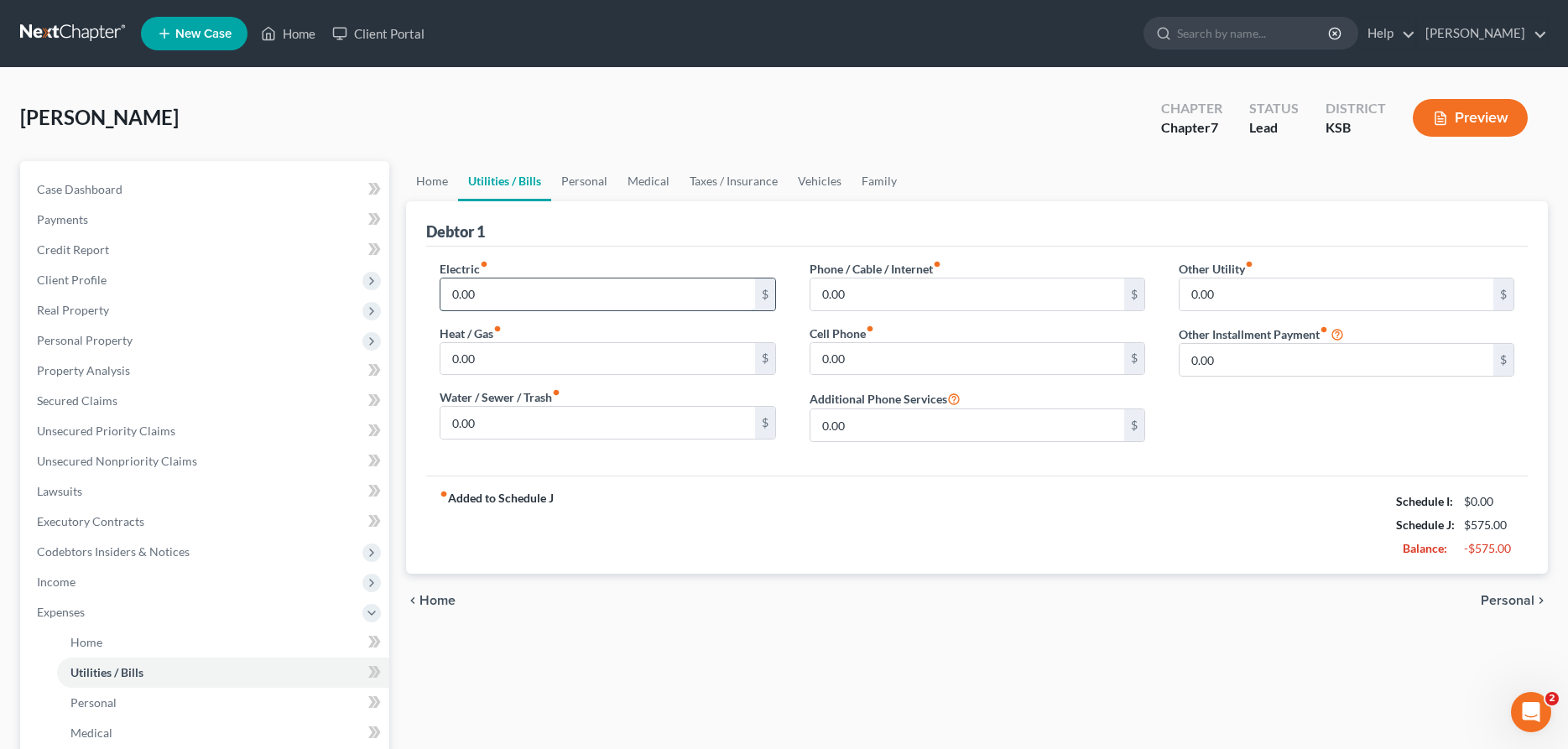
click at [495, 283] on input "0.00" at bounding box center [597, 294] width 314 height 32
click at [570, 175] on link "Personal" at bounding box center [584, 182] width 67 height 41
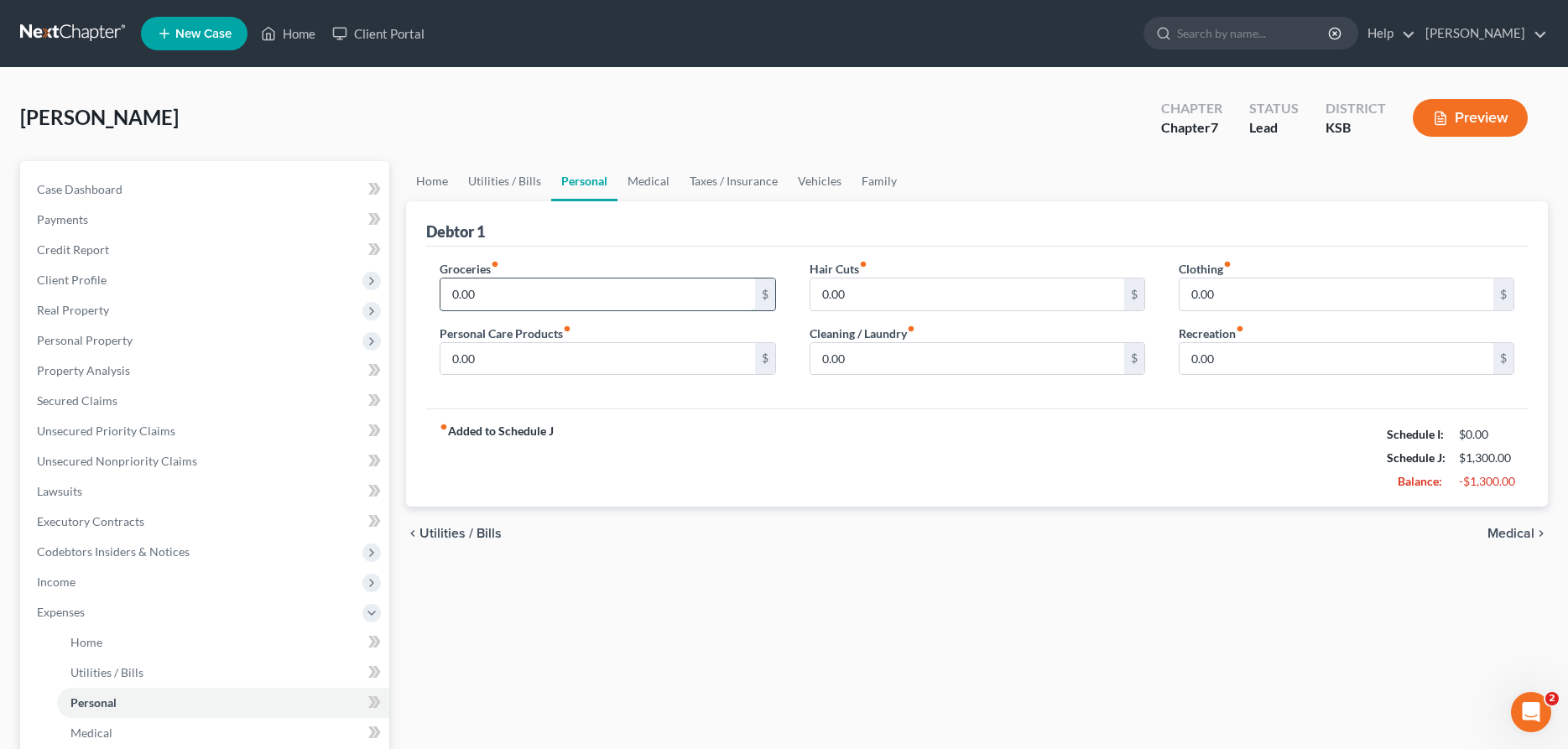
click at [512, 289] on input "0.00" at bounding box center [597, 294] width 314 height 32
click at [634, 182] on link "Medical" at bounding box center [649, 182] width 62 height 41
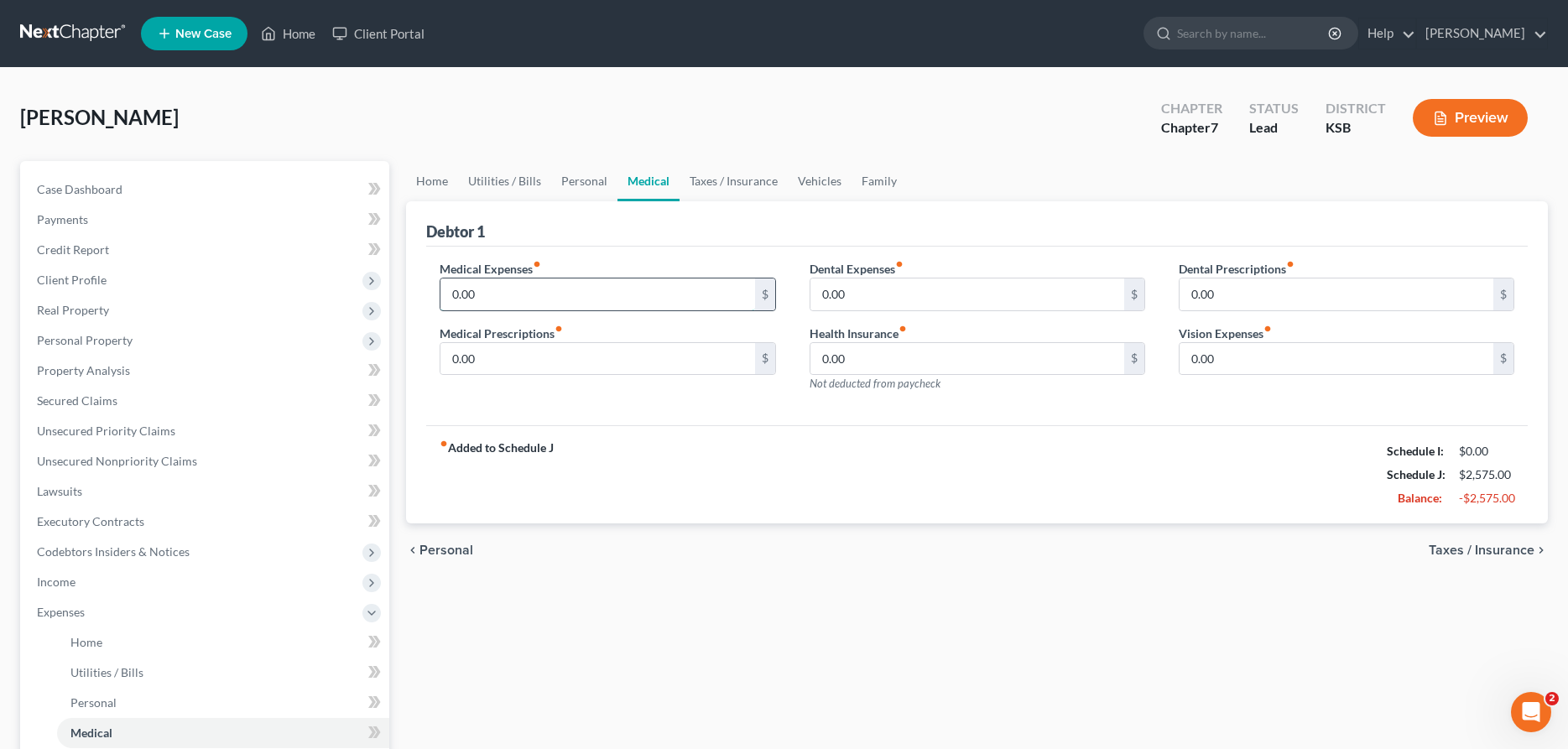
click at [504, 294] on input "0.00" at bounding box center [597, 294] width 314 height 32
click at [731, 185] on link "Taxes / Insurance" at bounding box center [734, 182] width 108 height 41
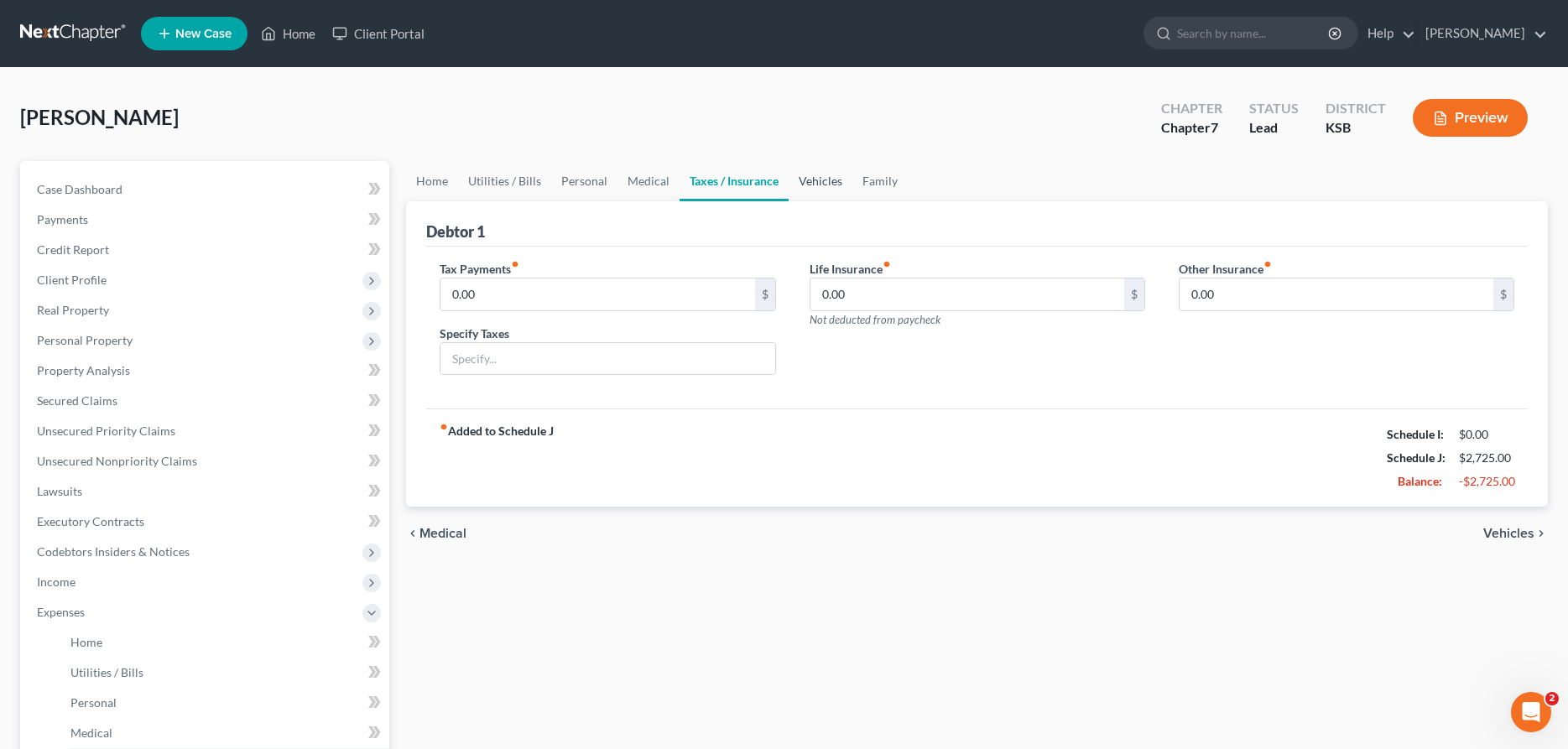
click at [814, 176] on link "Vehicles" at bounding box center [821, 182] width 64 height 41
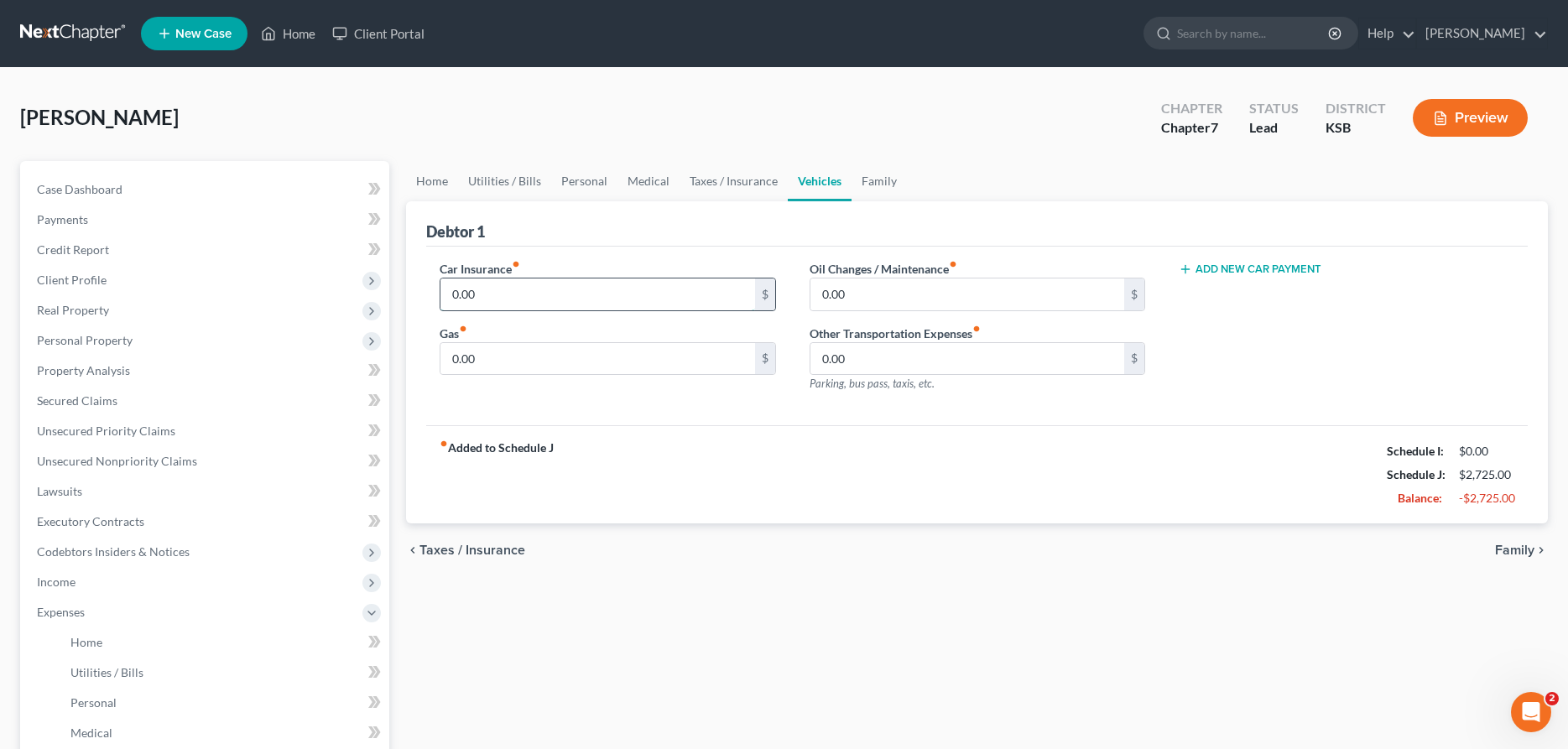
click at [569, 294] on input "0.00" at bounding box center [597, 294] width 314 height 32
click at [569, 360] on input "0.00" at bounding box center [597, 359] width 314 height 32
click at [873, 175] on link "Family" at bounding box center [879, 182] width 55 height 41
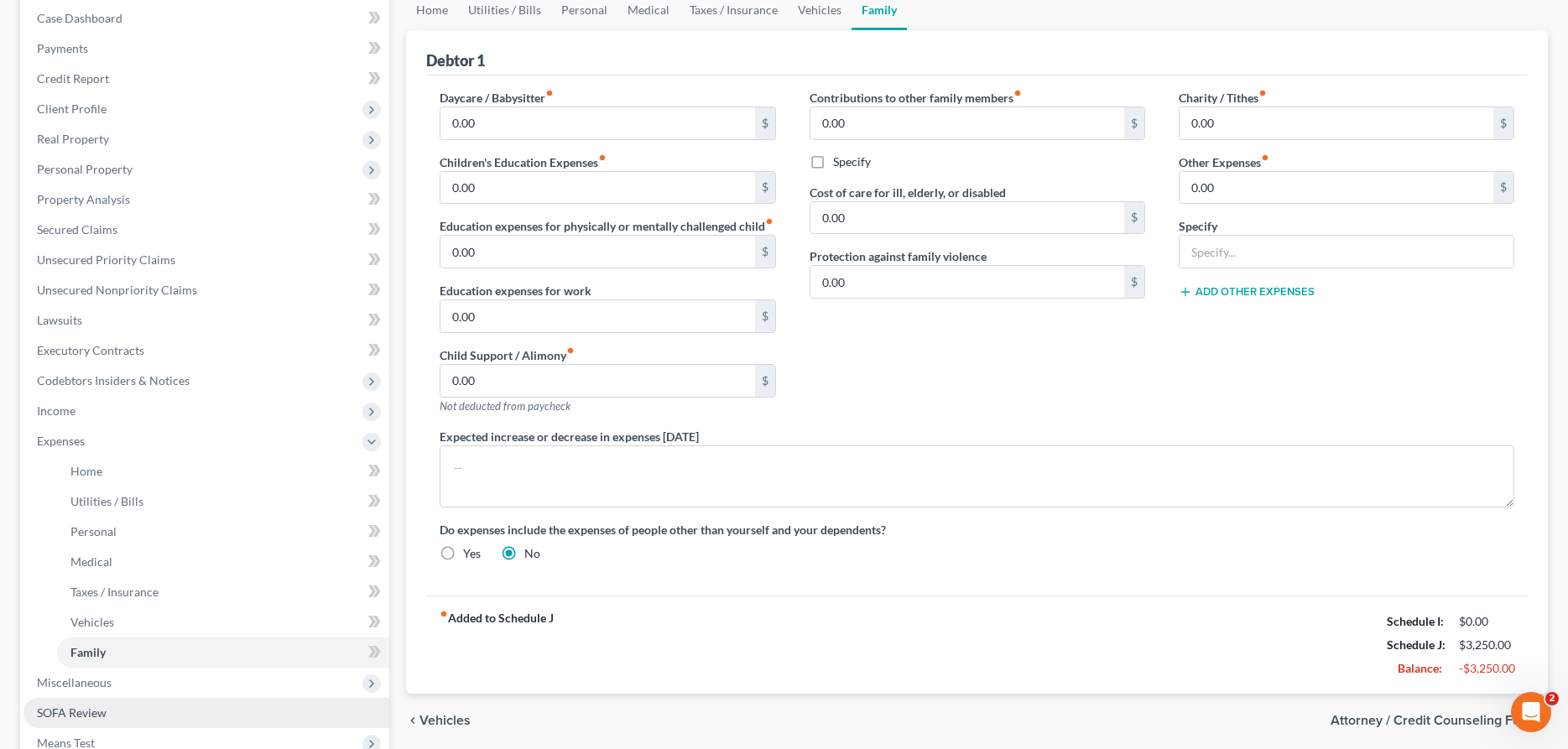
scroll to position [342, 0]
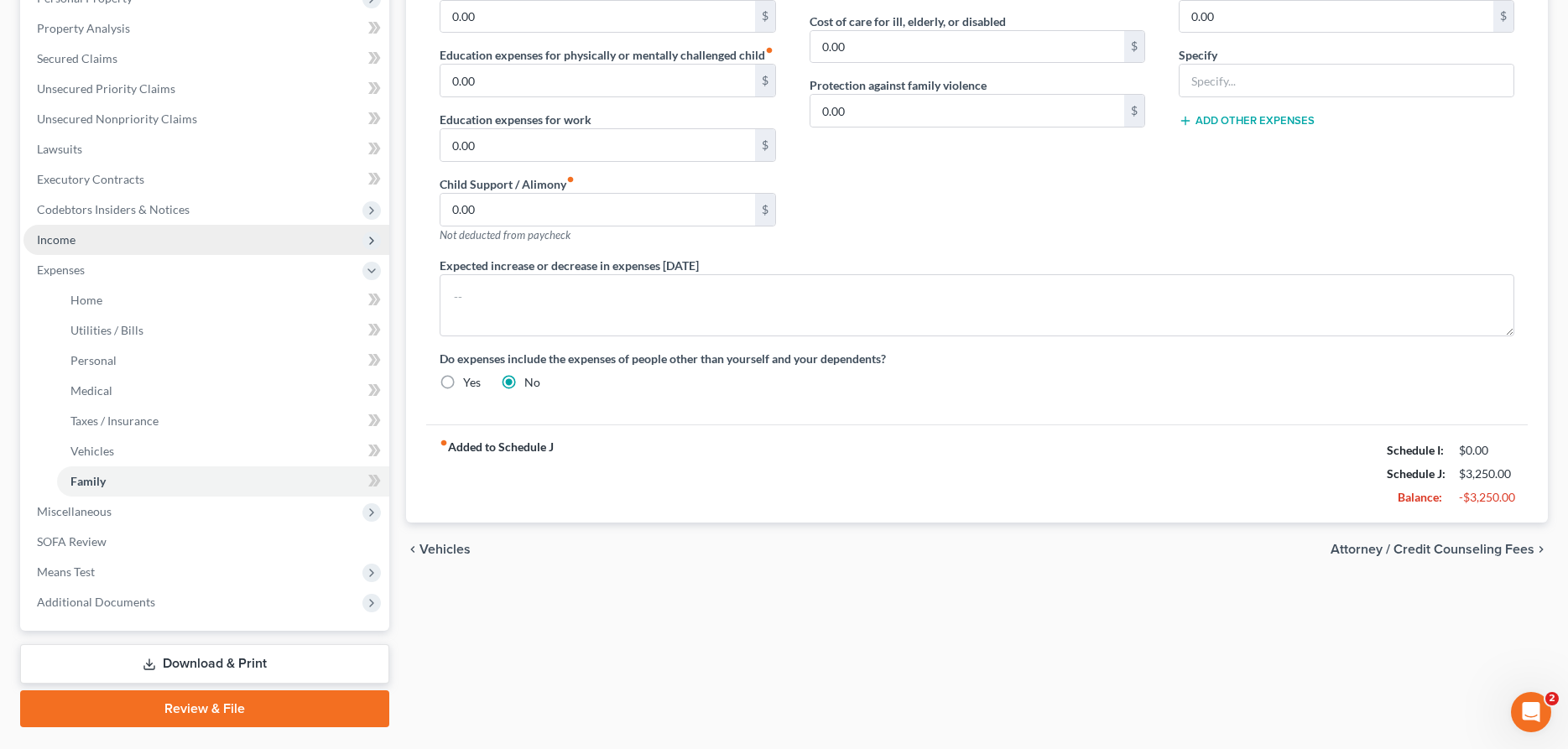
click at [52, 238] on span "Income" at bounding box center [56, 239] width 39 height 14
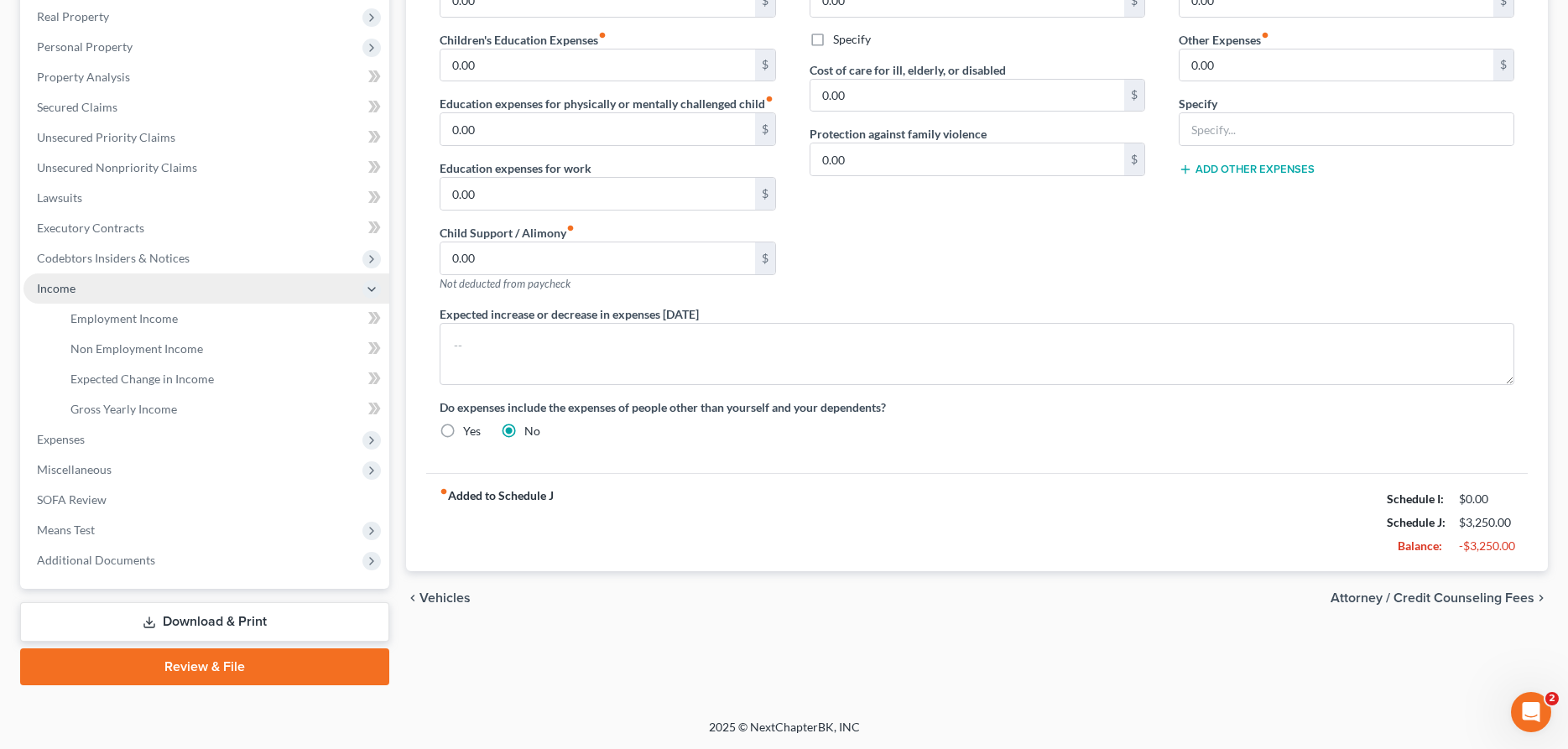
scroll to position [292, 0]
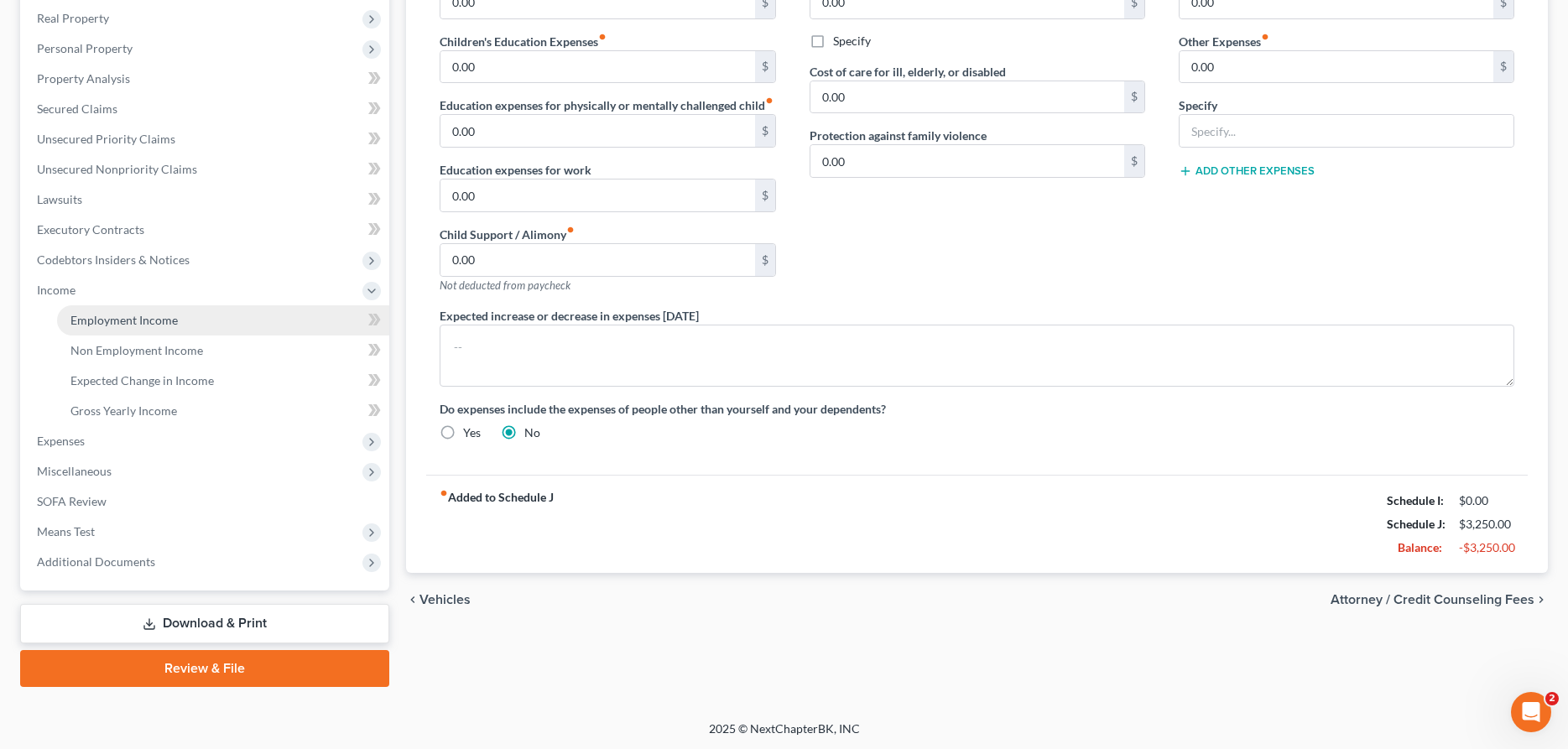
click at [96, 320] on span "Employment Income" at bounding box center [124, 320] width 107 height 14
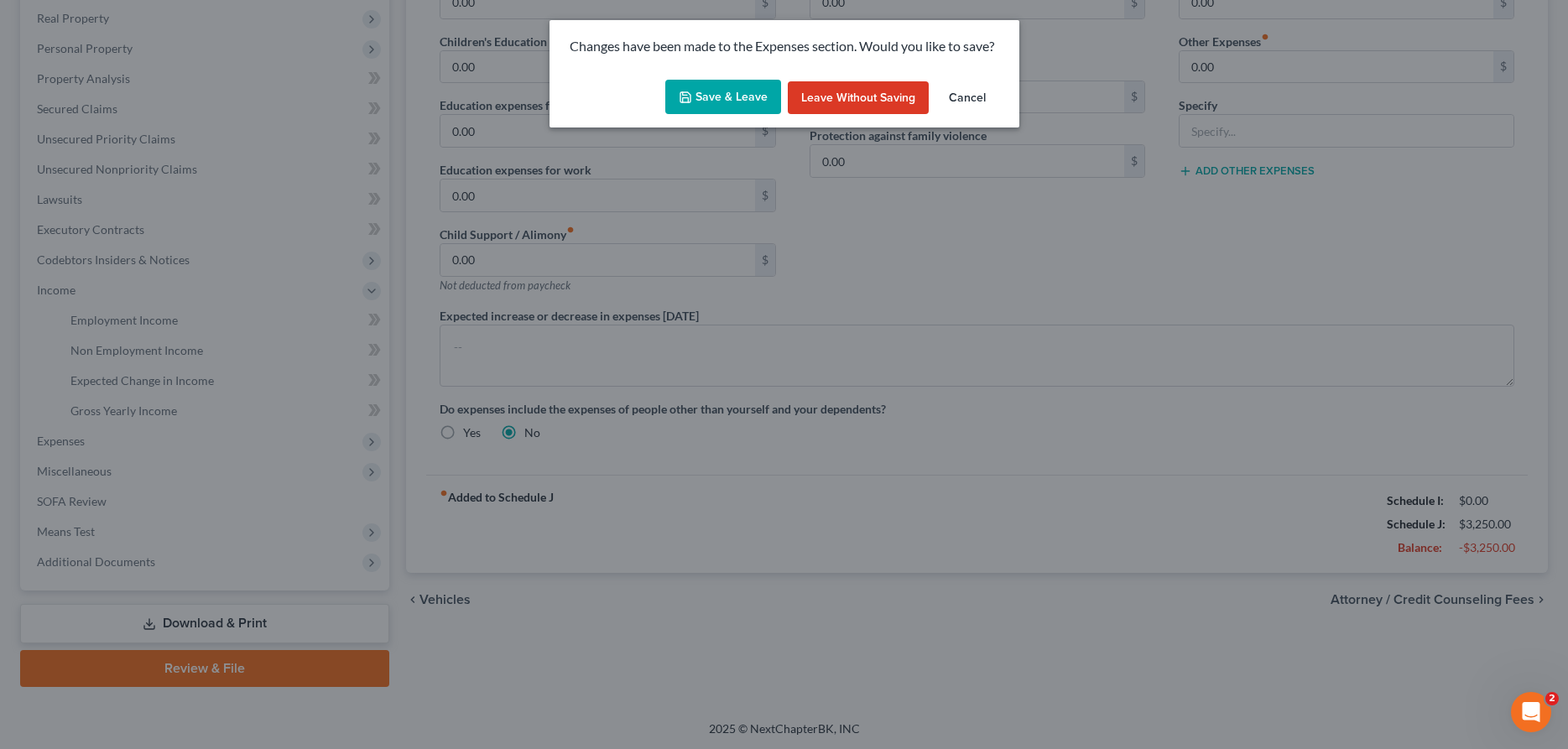
click at [727, 95] on button "Save & Leave" at bounding box center [723, 97] width 116 height 35
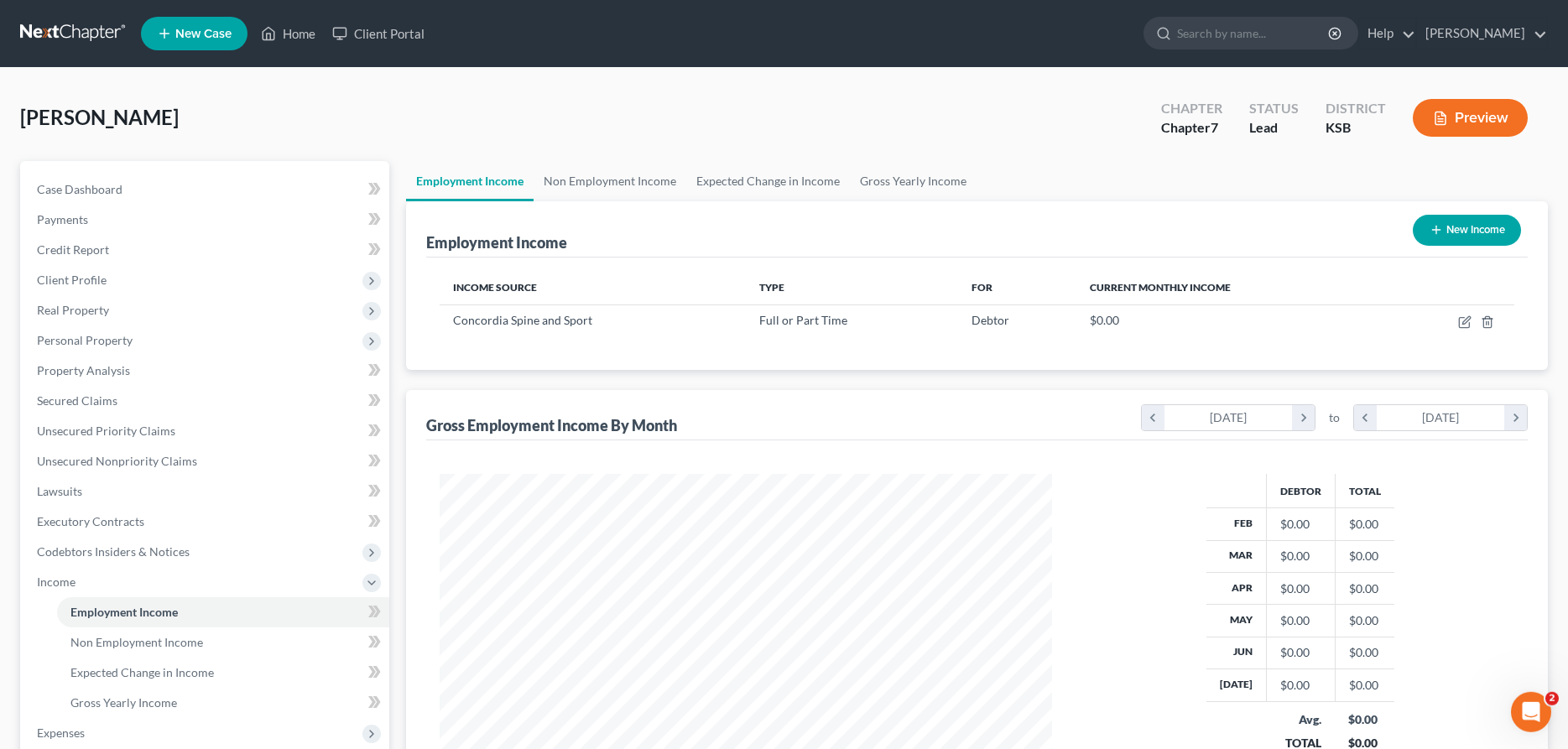
scroll to position [306, 646]
click at [1464, 318] on icon "button" at bounding box center [1464, 323] width 10 height 10
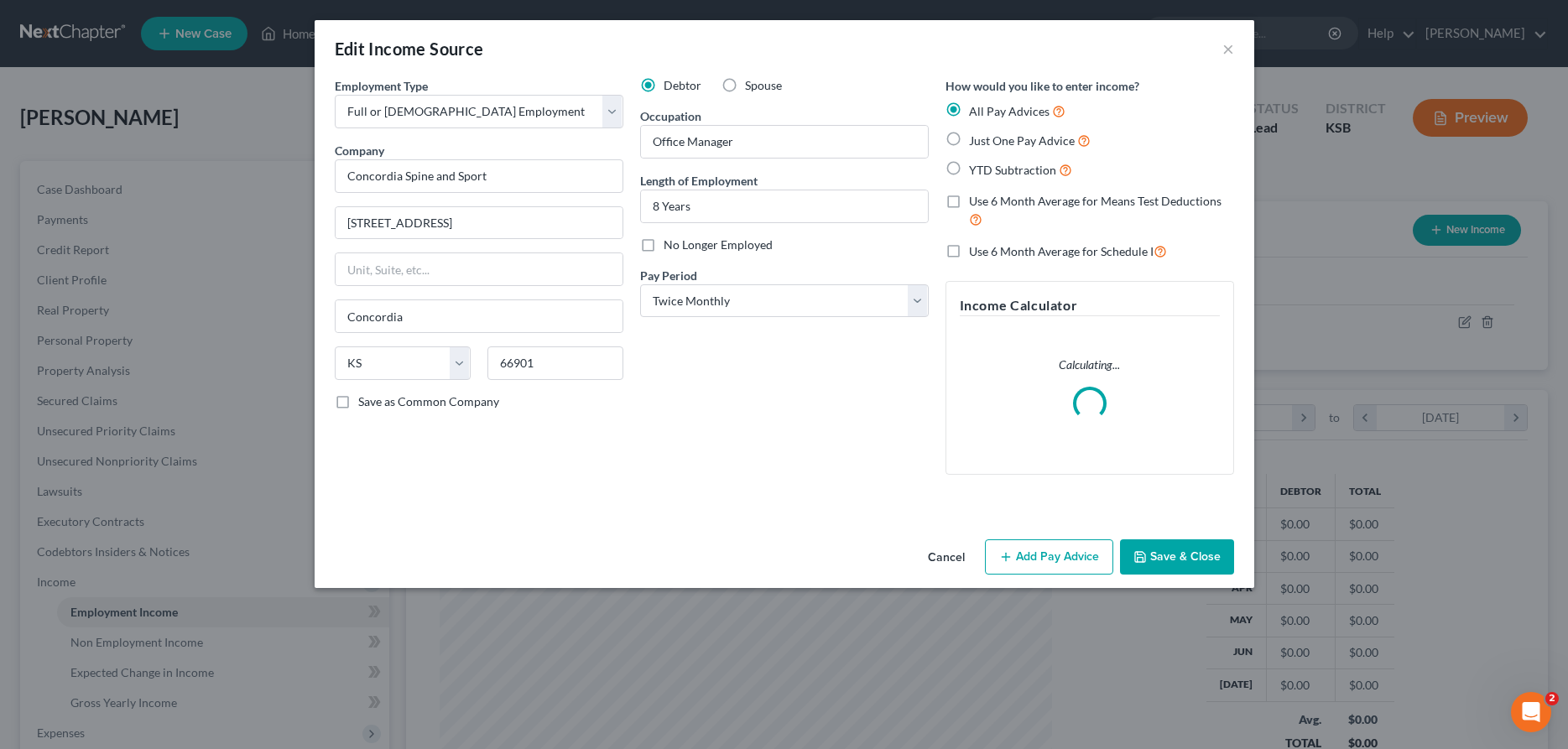
drag, startPoint x: 1052, startPoint y: 557, endPoint x: 973, endPoint y: 564, distance: 79.3
click at [1051, 557] on button "Add Pay Advice" at bounding box center [1049, 557] width 129 height 35
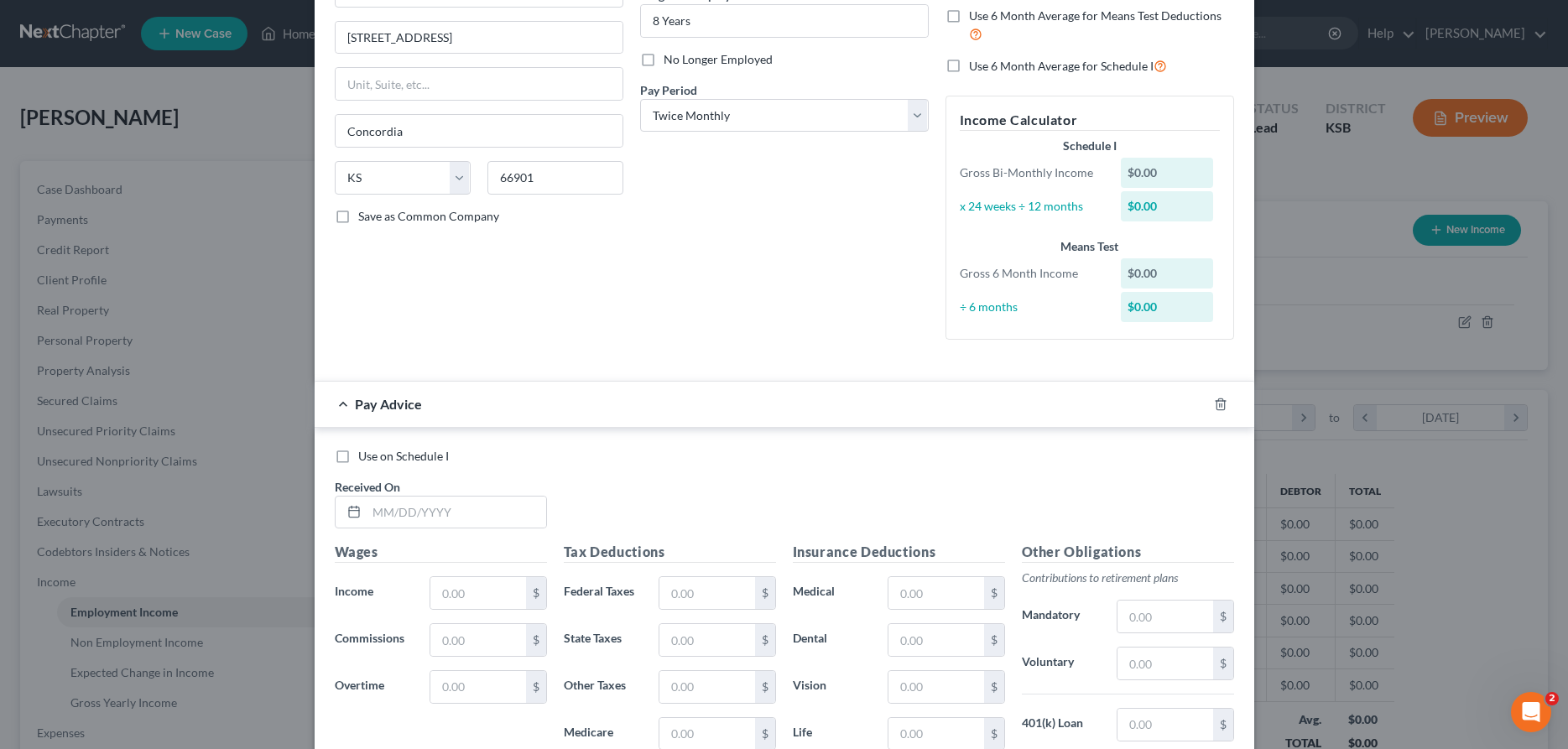
scroll to position [257, 0]
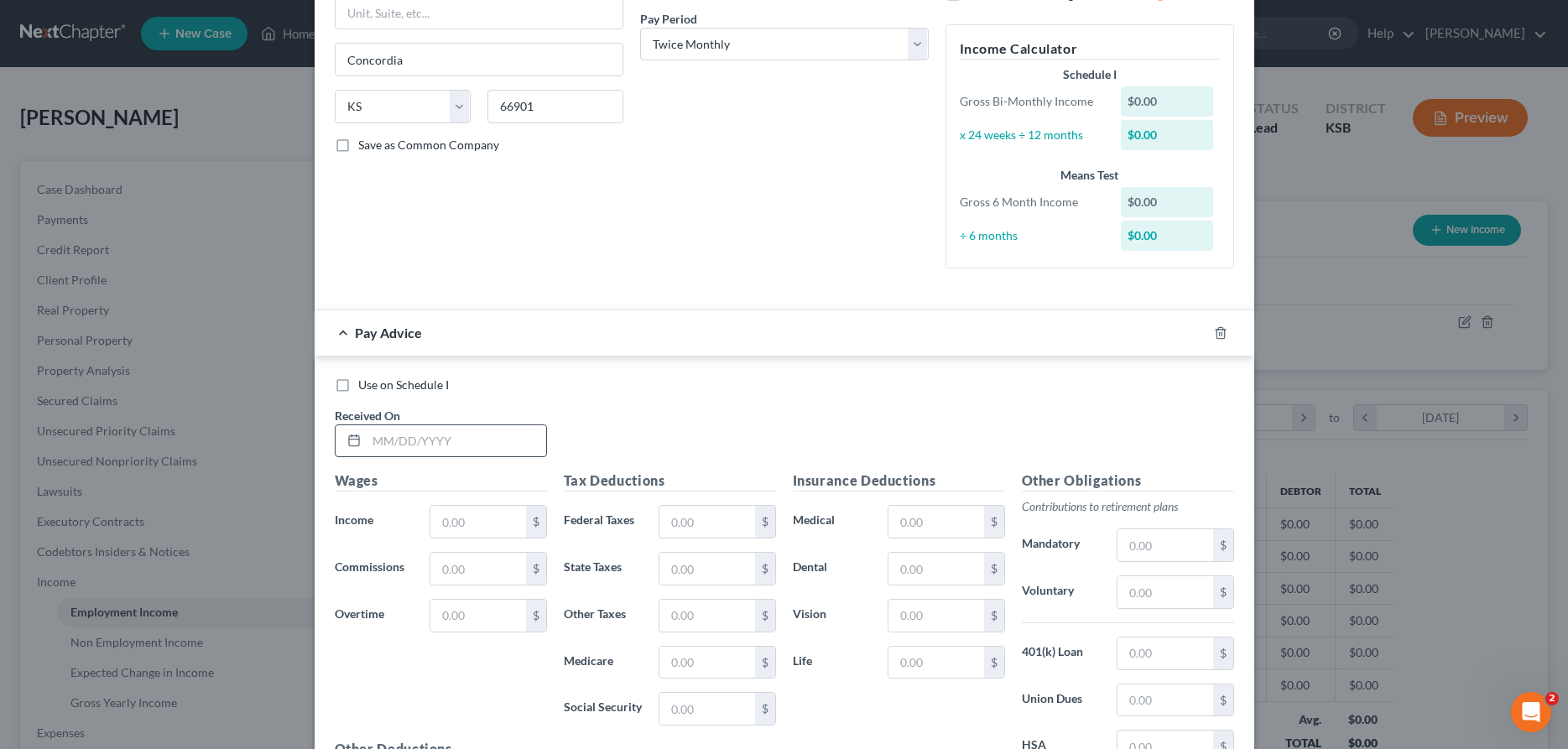
click at [498, 440] on input "text" at bounding box center [456, 441] width 180 height 32
click at [505, 528] on input "text" at bounding box center [478, 521] width 95 height 32
click at [672, 523] on input "text" at bounding box center [707, 521] width 95 height 32
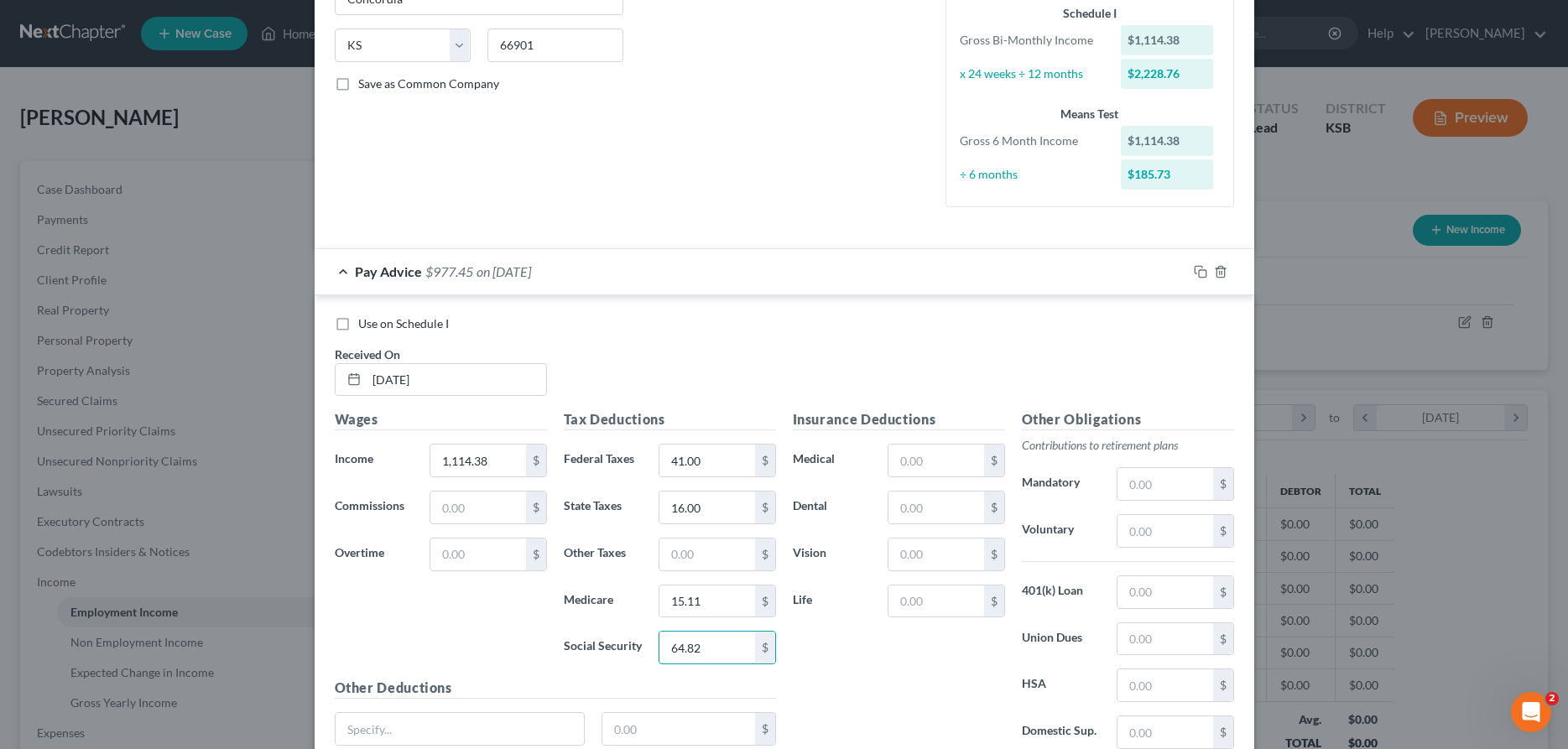
scroll to position [342, 0]
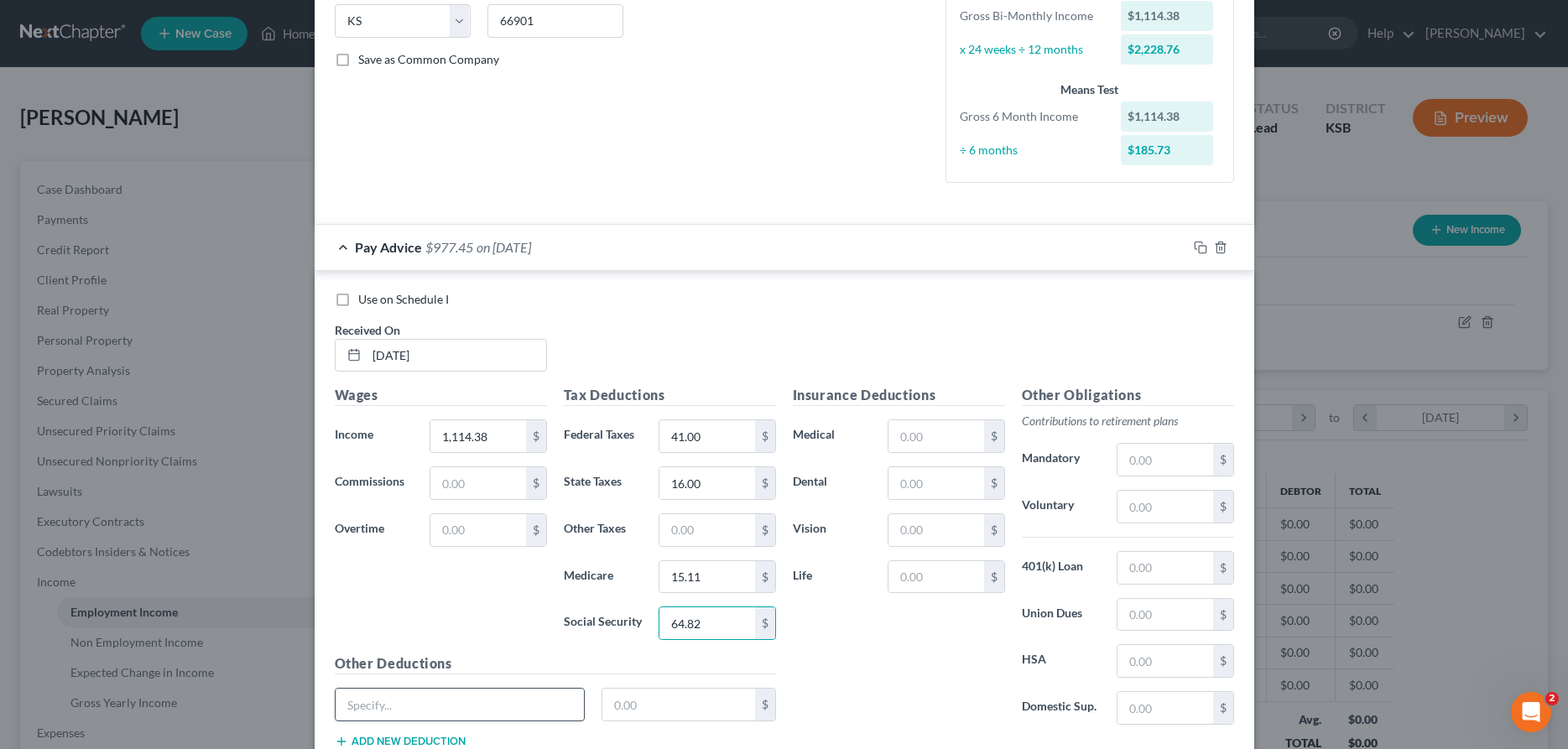
click at [525, 700] on input "text" at bounding box center [460, 704] width 249 height 32
click at [929, 441] on input "text" at bounding box center [936, 436] width 95 height 32
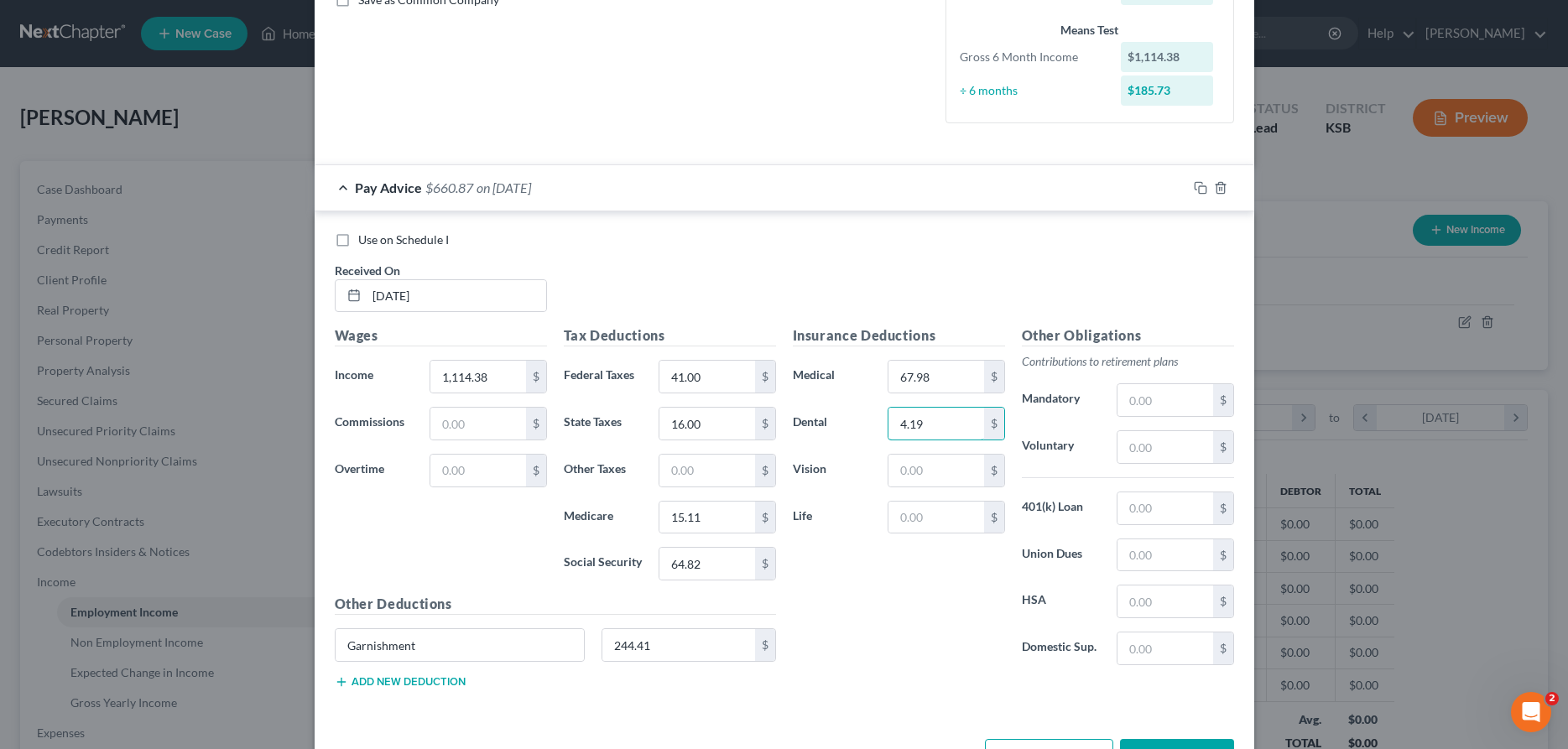
scroll to position [428, 0]
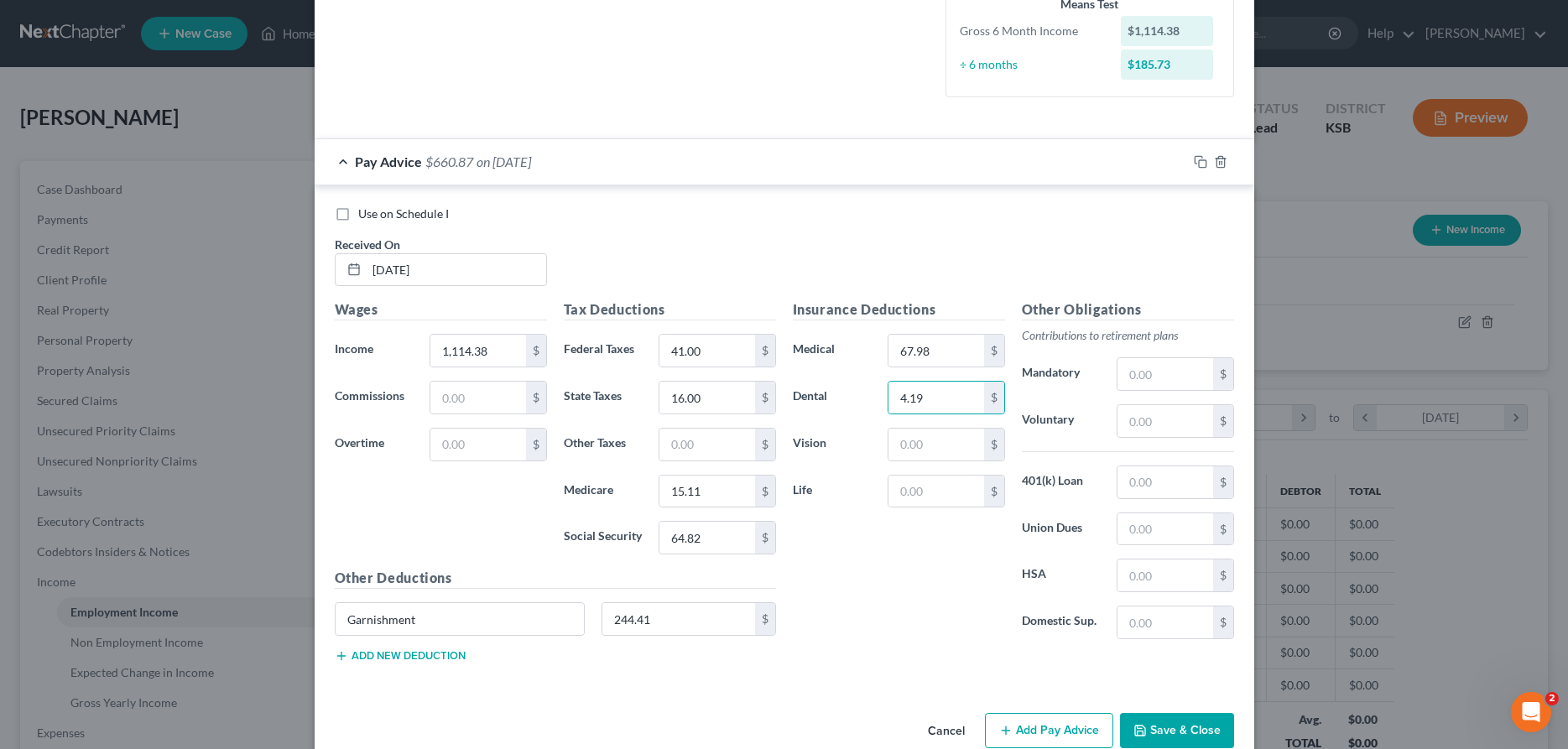
click at [397, 656] on button "Add new deduction" at bounding box center [399, 656] width 131 height 14
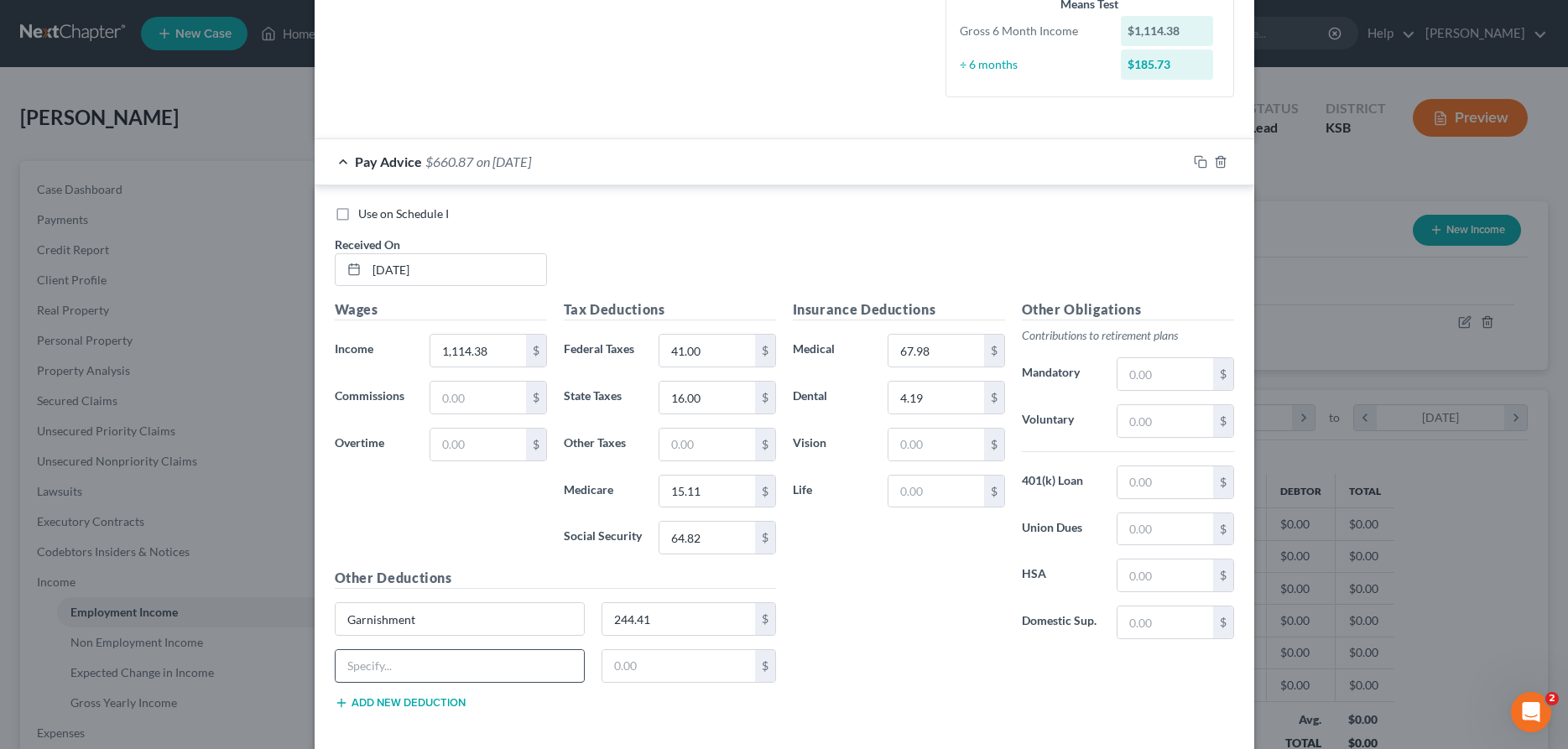
click at [402, 667] on input "text" at bounding box center [460, 666] width 249 height 32
click at [697, 541] on input "64.82" at bounding box center [707, 537] width 95 height 32
click at [1197, 162] on icon "button" at bounding box center [1201, 162] width 14 height 14
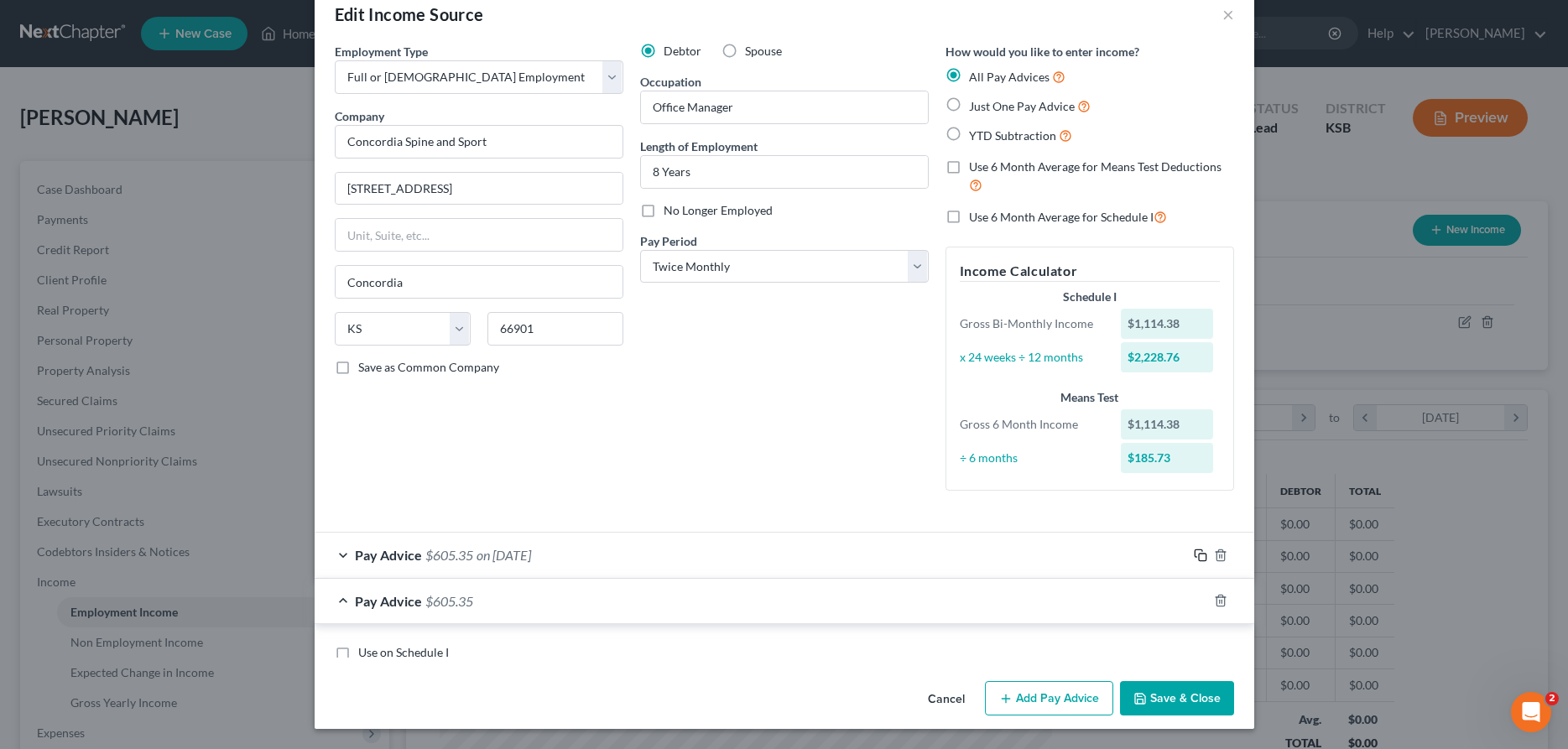
scroll to position [316, 0]
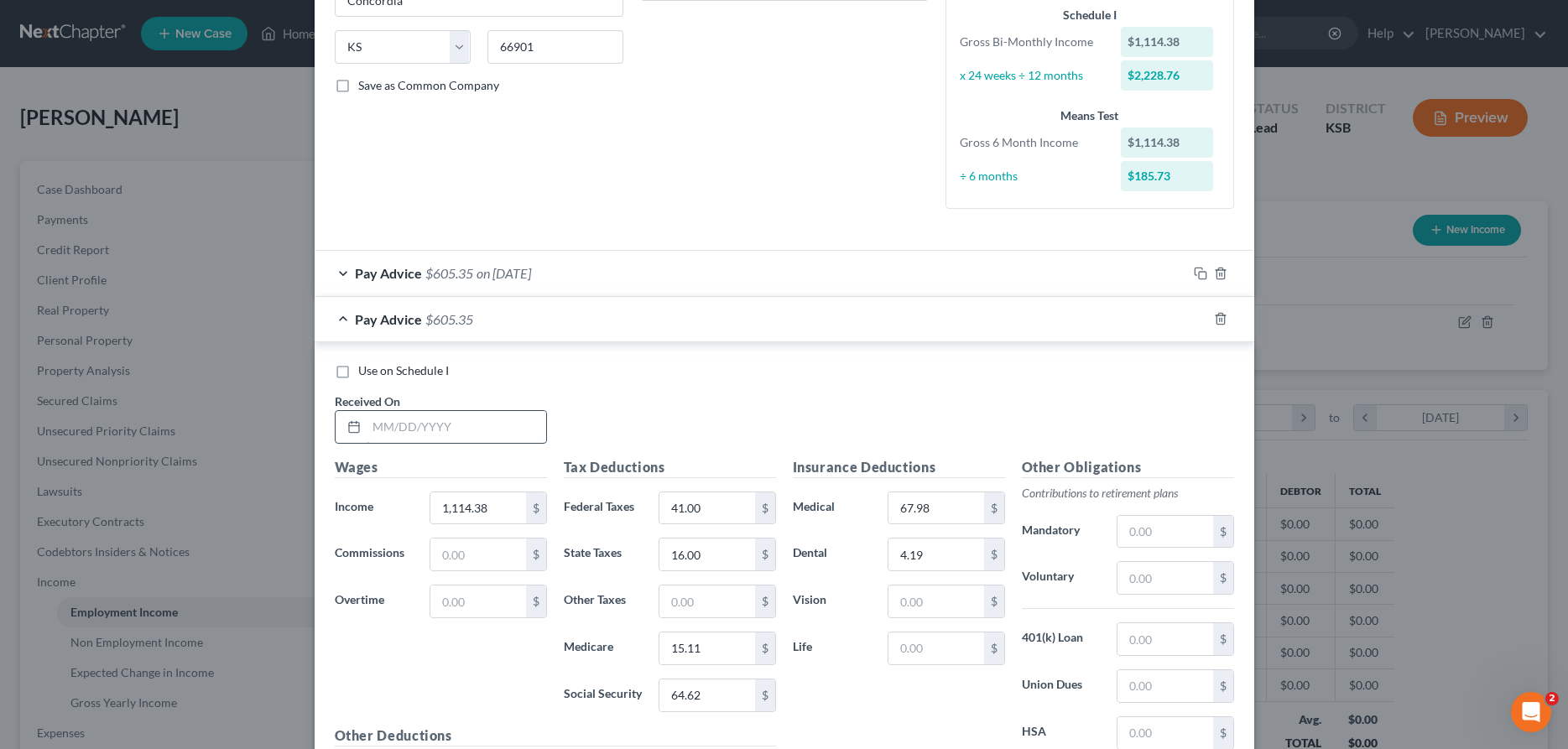
click at [477, 426] on input "text" at bounding box center [456, 426] width 180 height 32
click at [508, 504] on input "1,114.38" at bounding box center [478, 507] width 95 height 32
click at [714, 514] on input "41.00" at bounding box center [707, 507] width 95 height 32
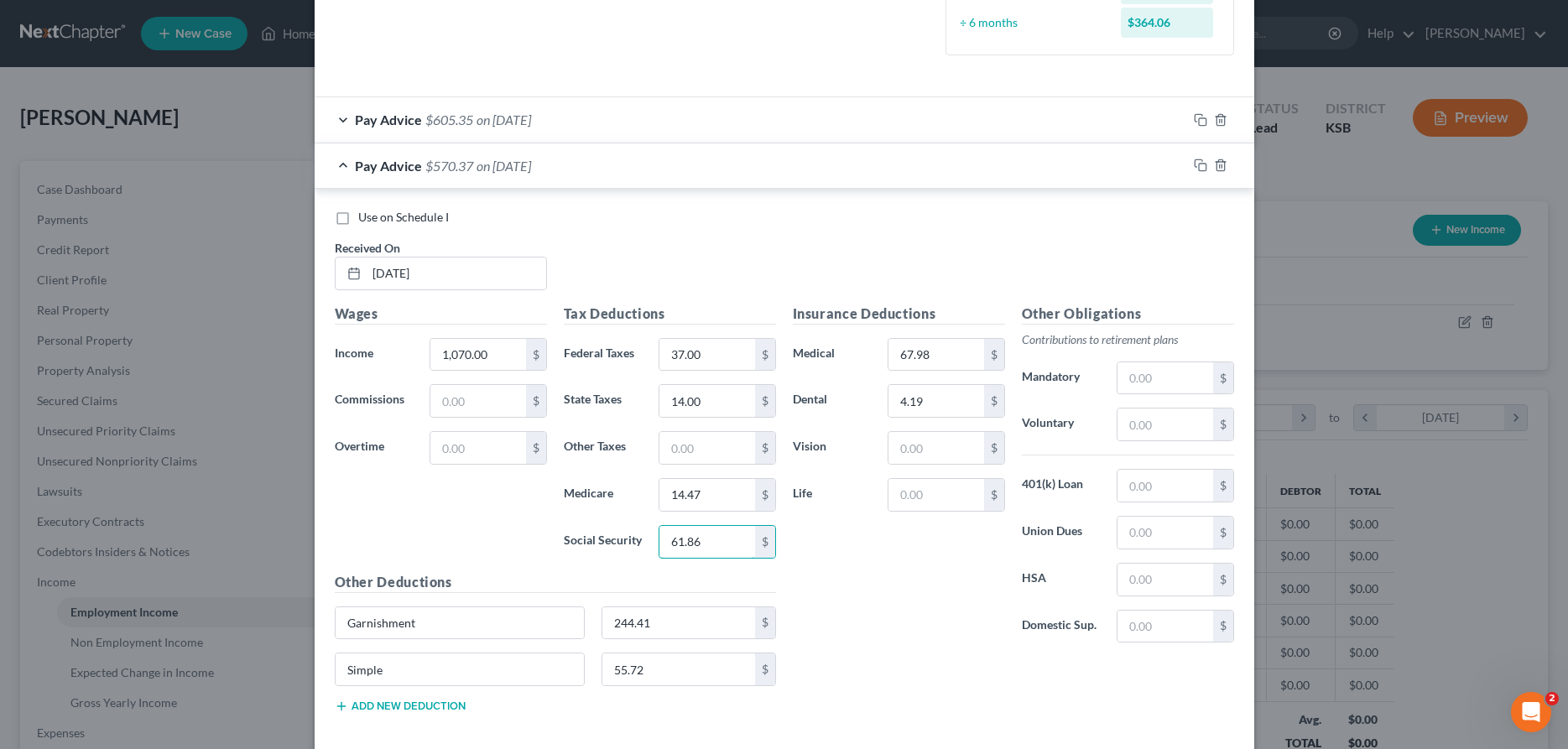
scroll to position [553, 0]
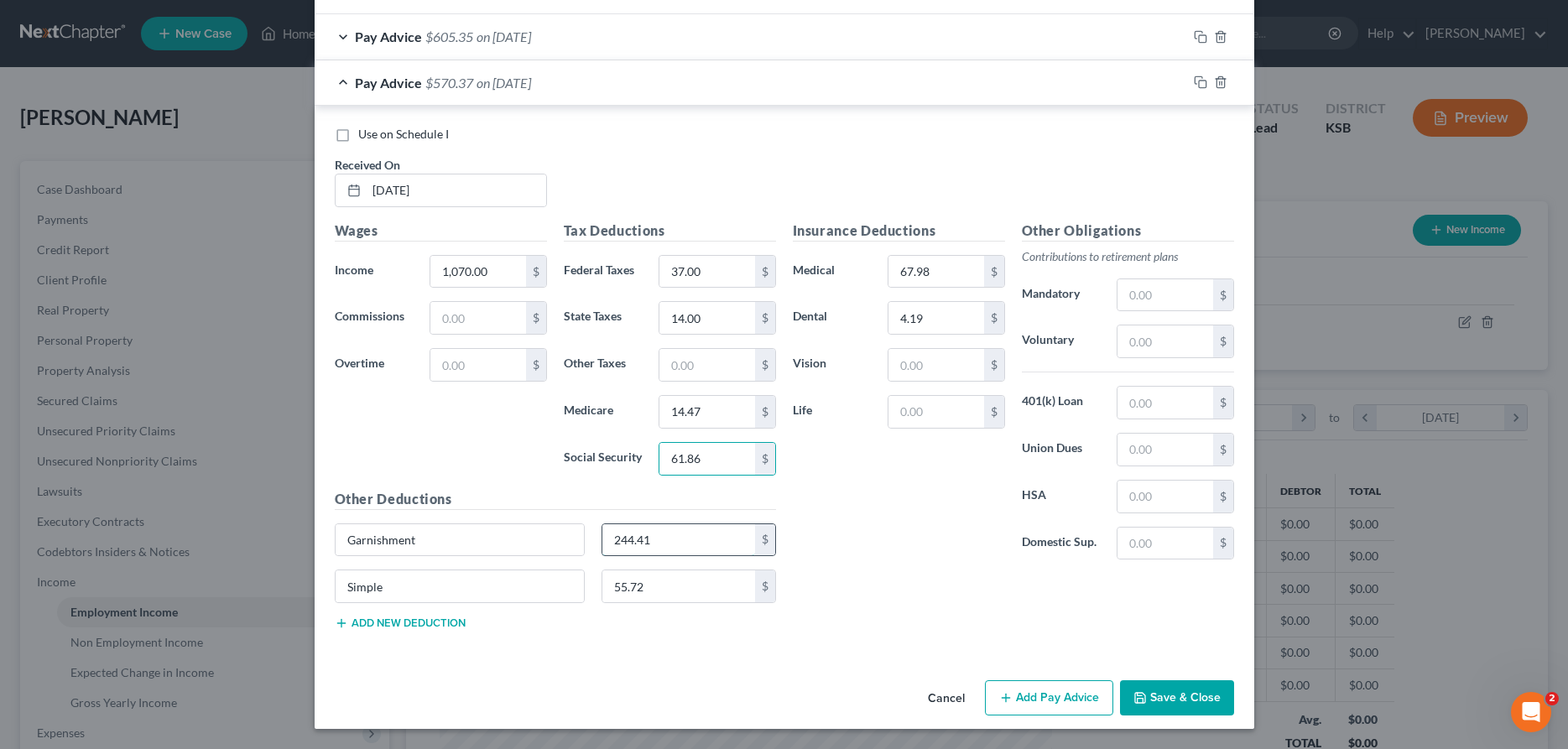
click at [729, 549] on input "244.41" at bounding box center [679, 539] width 153 height 32
click at [730, 576] on input "55.72" at bounding box center [679, 586] width 153 height 32
click at [1200, 79] on icon "button" at bounding box center [1201, 82] width 14 height 14
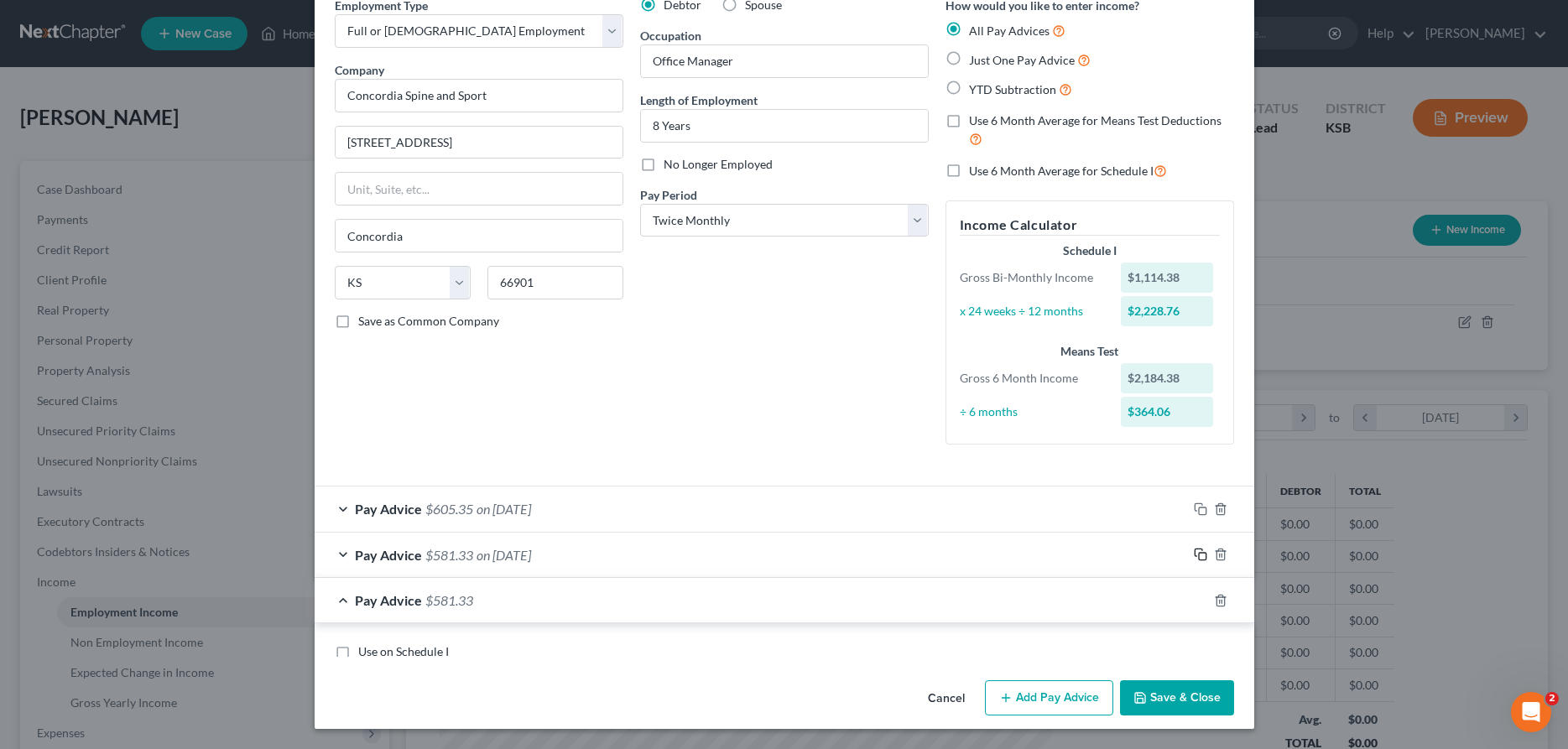
scroll to position [263, 0]
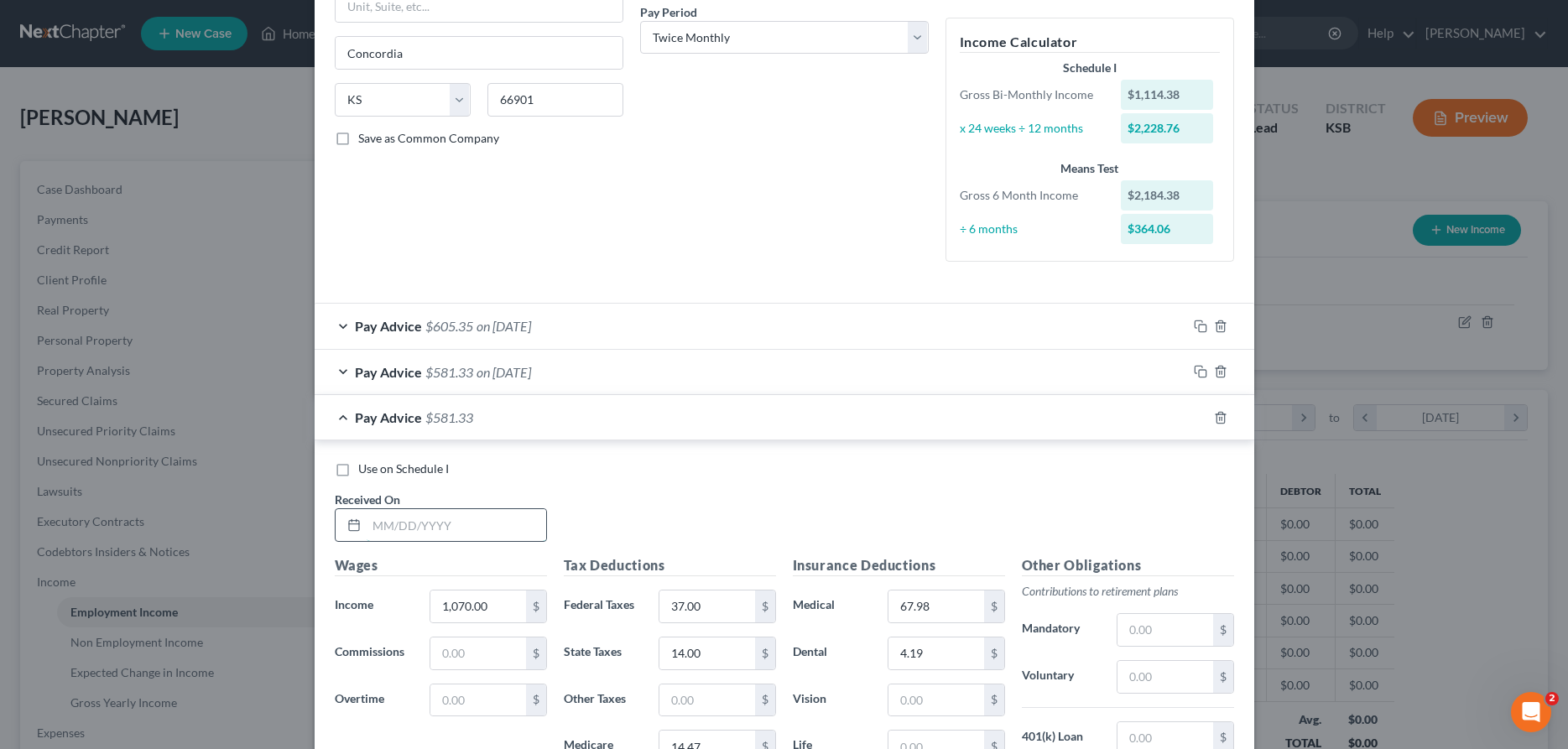
click at [458, 516] on input "text" at bounding box center [456, 525] width 180 height 32
click at [502, 602] on input "1,070.00" at bounding box center [478, 606] width 95 height 32
click at [701, 603] on input "37.00" at bounding box center [707, 606] width 95 height 32
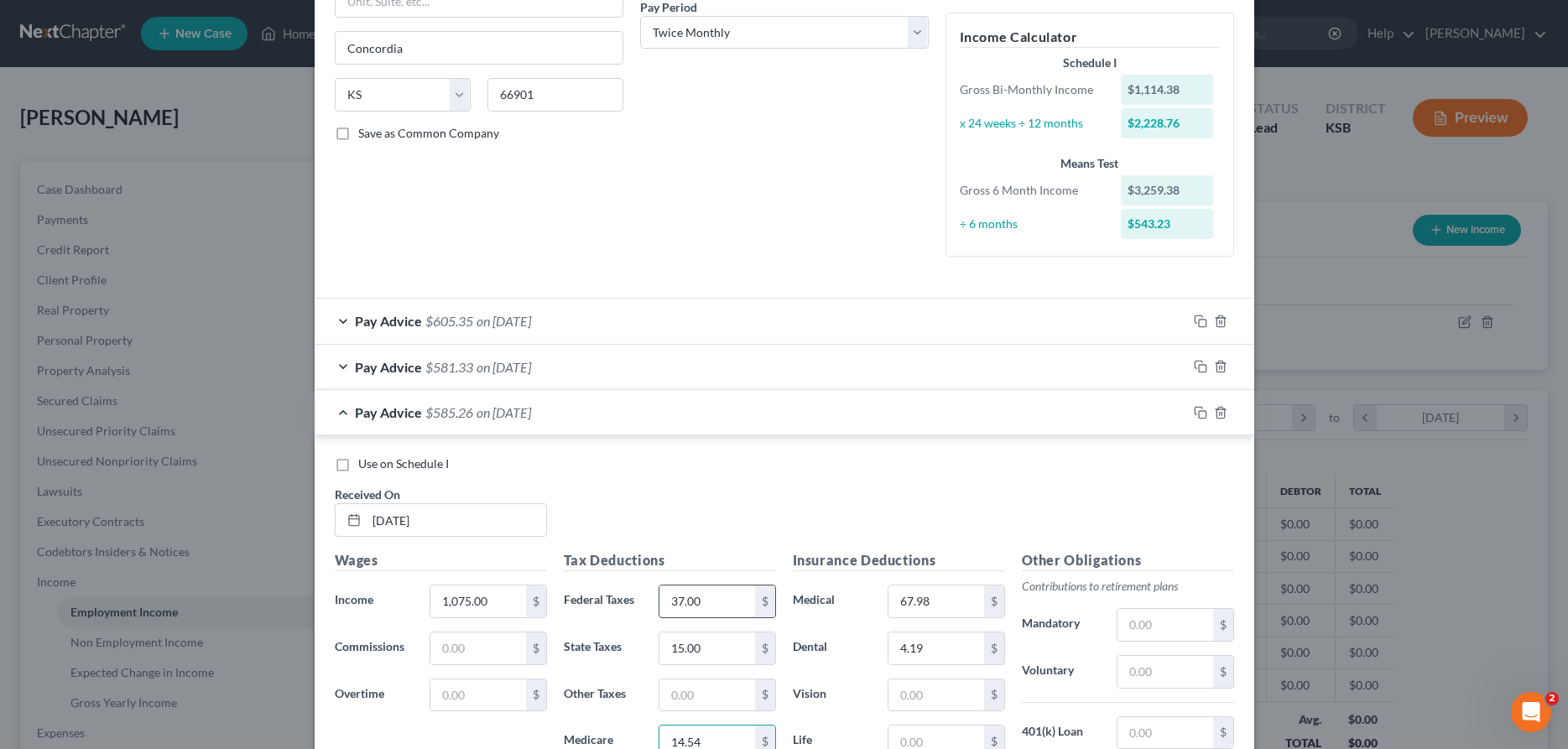
scroll to position [598, 0]
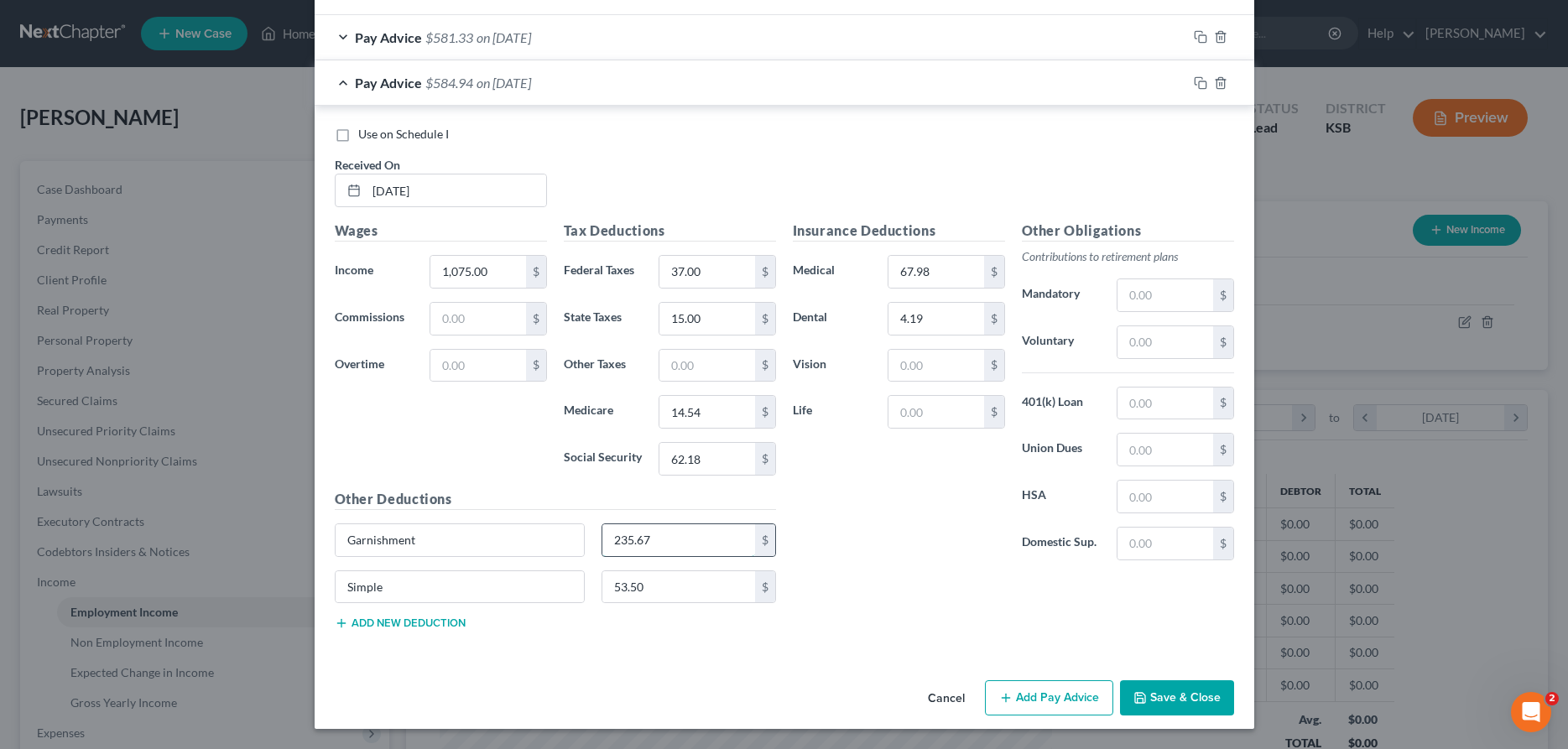
click at [664, 533] on input "235.67" at bounding box center [679, 539] width 153 height 32
click at [679, 588] on input "53.50" at bounding box center [679, 587] width 153 height 32
click at [1204, 80] on icon "button" at bounding box center [1201, 83] width 14 height 14
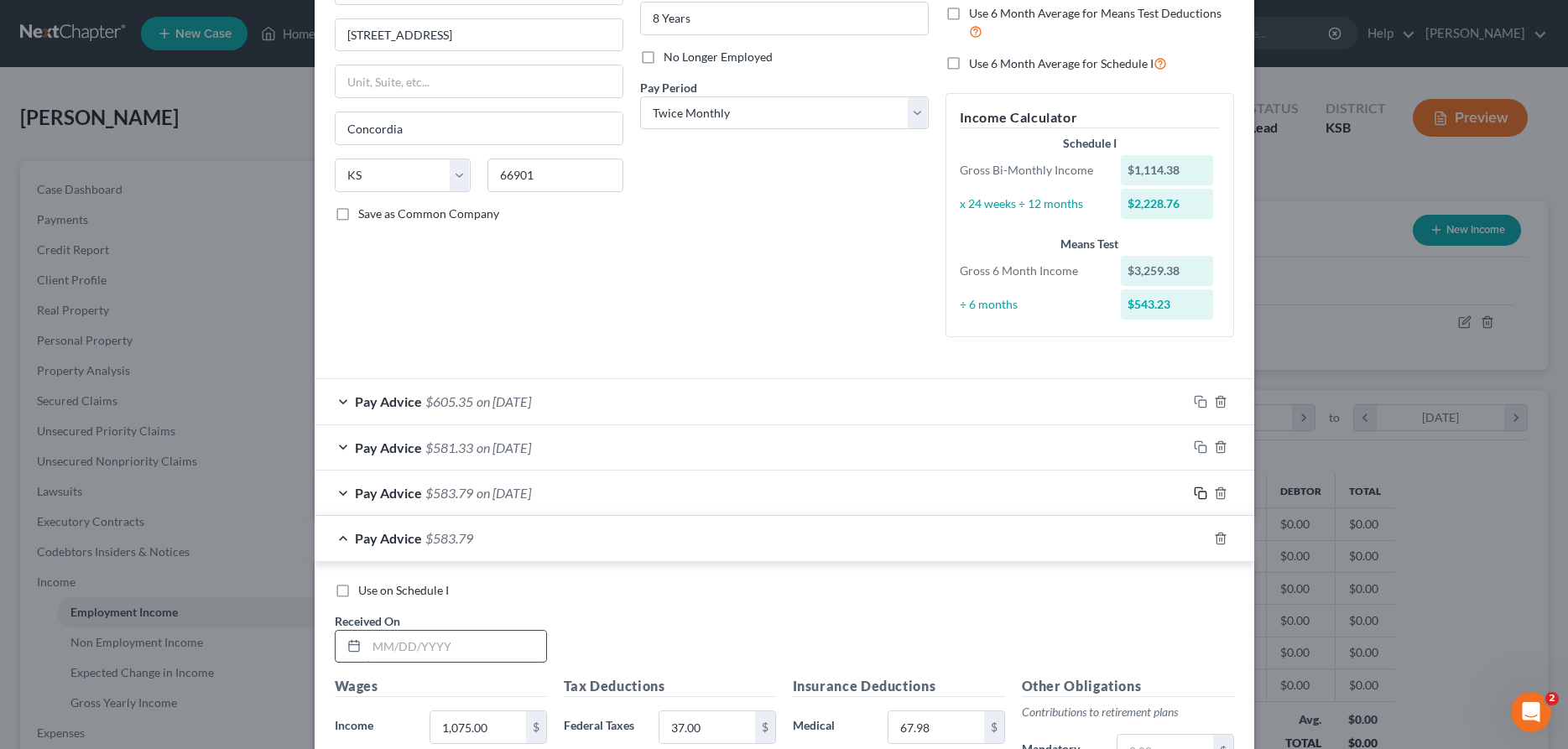
scroll to position [278, 0]
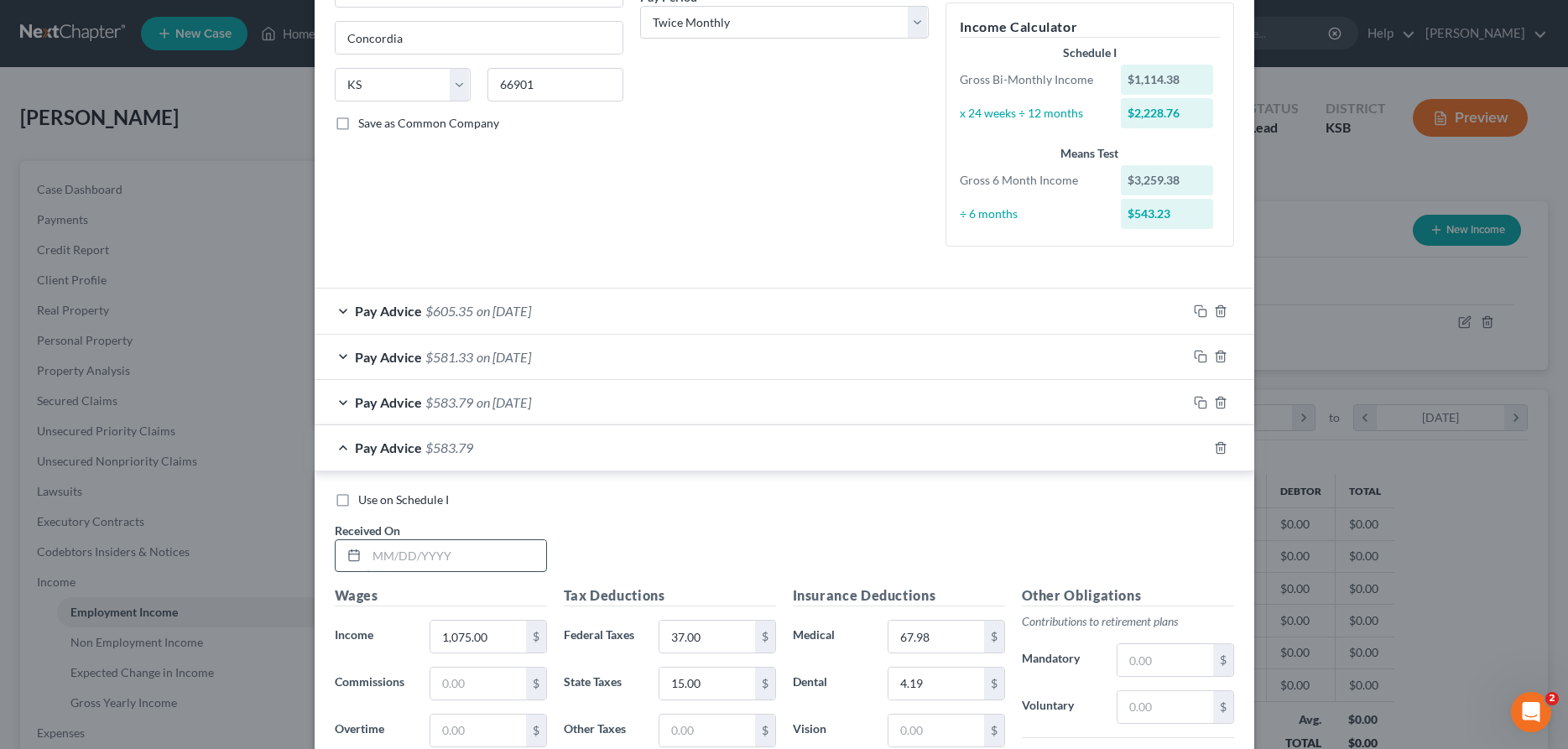
click at [421, 562] on input "text" at bounding box center [456, 556] width 180 height 32
click at [476, 639] on input "1,075.00" at bounding box center [478, 636] width 95 height 32
click at [730, 640] on input "37.00" at bounding box center [707, 636] width 95 height 32
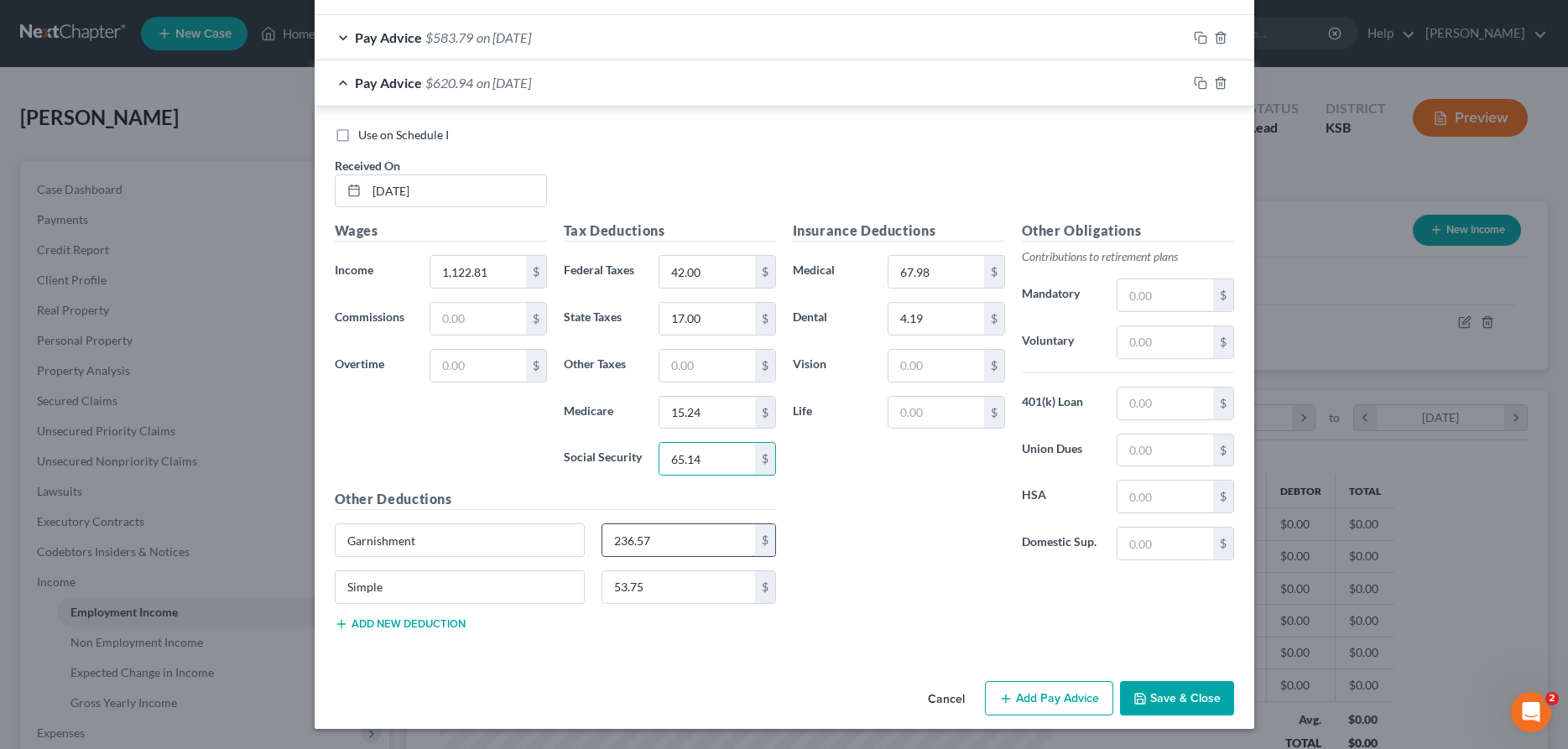
click at [663, 542] on input "236.57" at bounding box center [679, 539] width 153 height 32
click at [692, 534] on input "236.57" at bounding box center [679, 539] width 153 height 32
click at [602, 541] on input "236.57" at bounding box center [679, 539] width 153 height 32
click at [1198, 79] on icon "button" at bounding box center [1201, 83] width 14 height 14
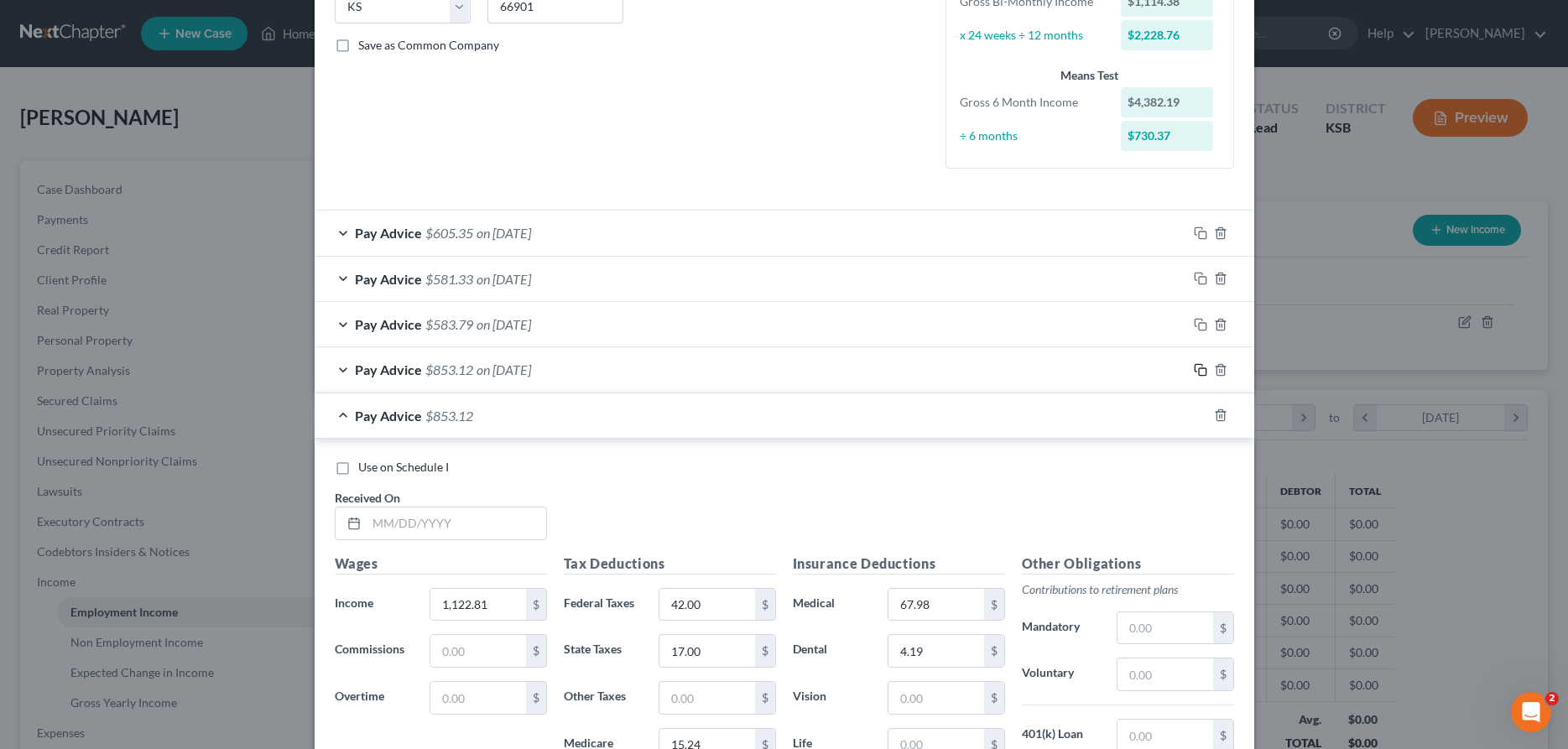
scroll to position [403, 0]
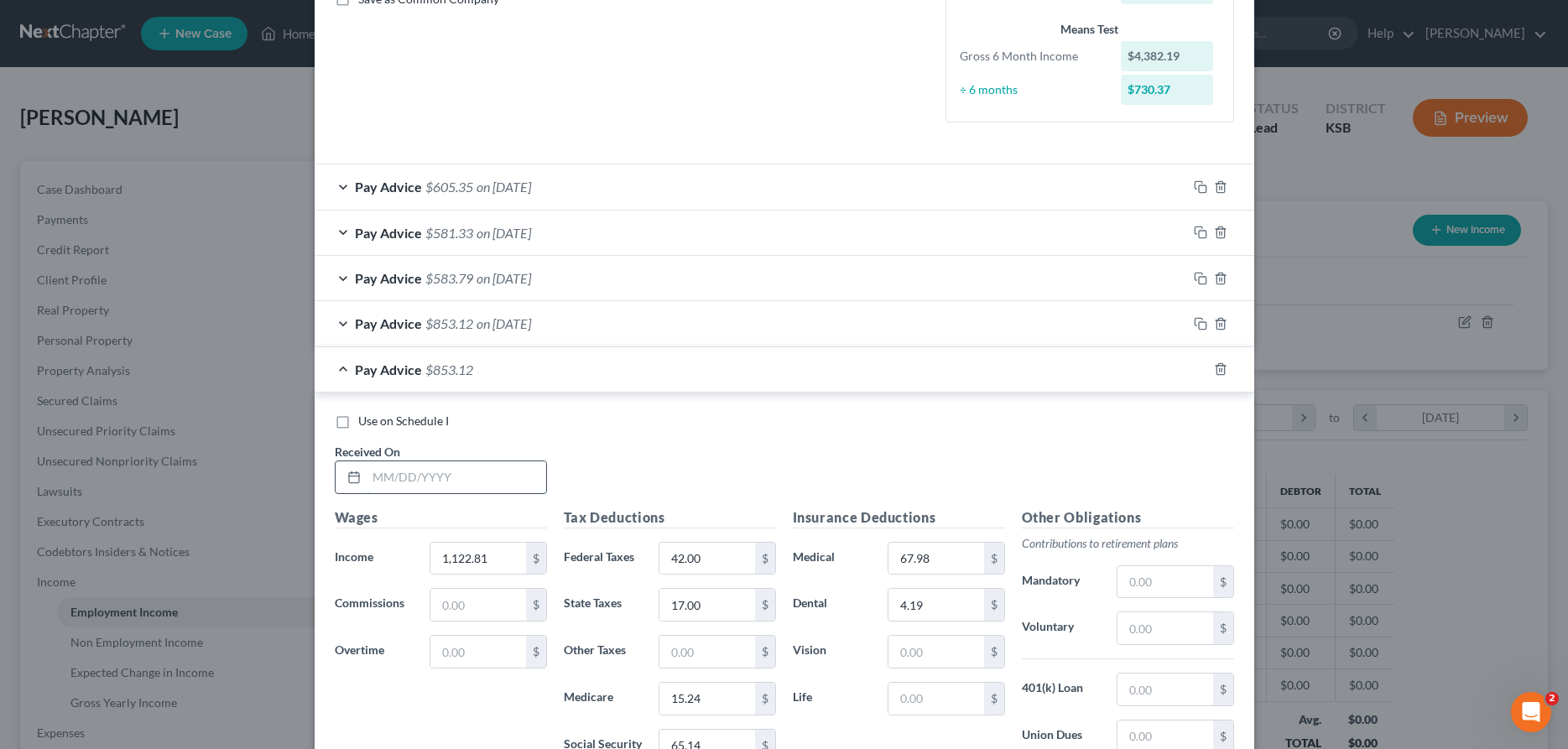
click at [448, 479] on input "text" at bounding box center [456, 476] width 180 height 32
click at [479, 563] on input "1,122.81" at bounding box center [478, 558] width 95 height 32
click at [726, 558] on input "42.00" at bounding box center [707, 558] width 95 height 32
click at [735, 600] on input "17.00" at bounding box center [707, 604] width 95 height 32
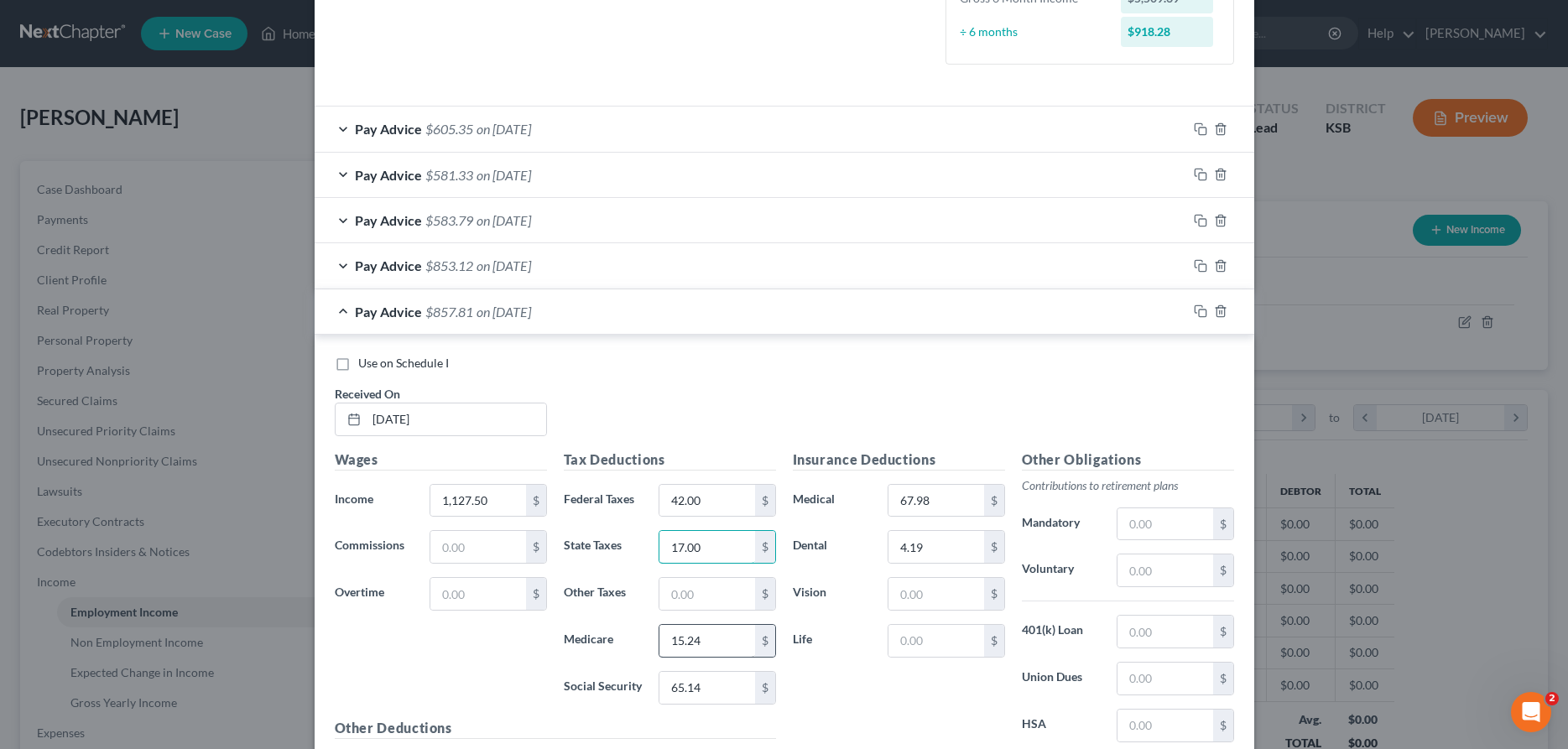
scroll to position [488, 0]
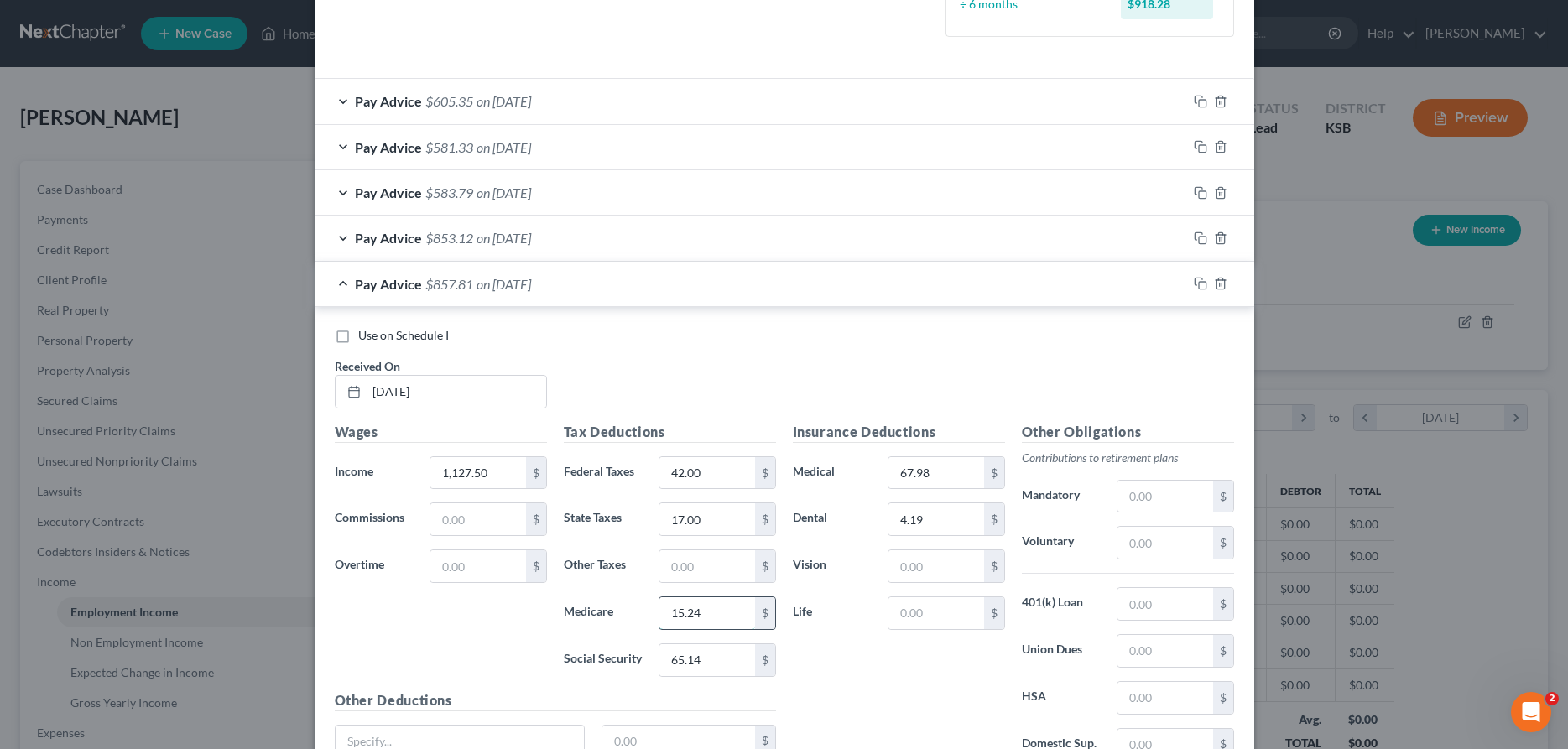
click at [735, 615] on input "15.24" at bounding box center [707, 613] width 95 height 32
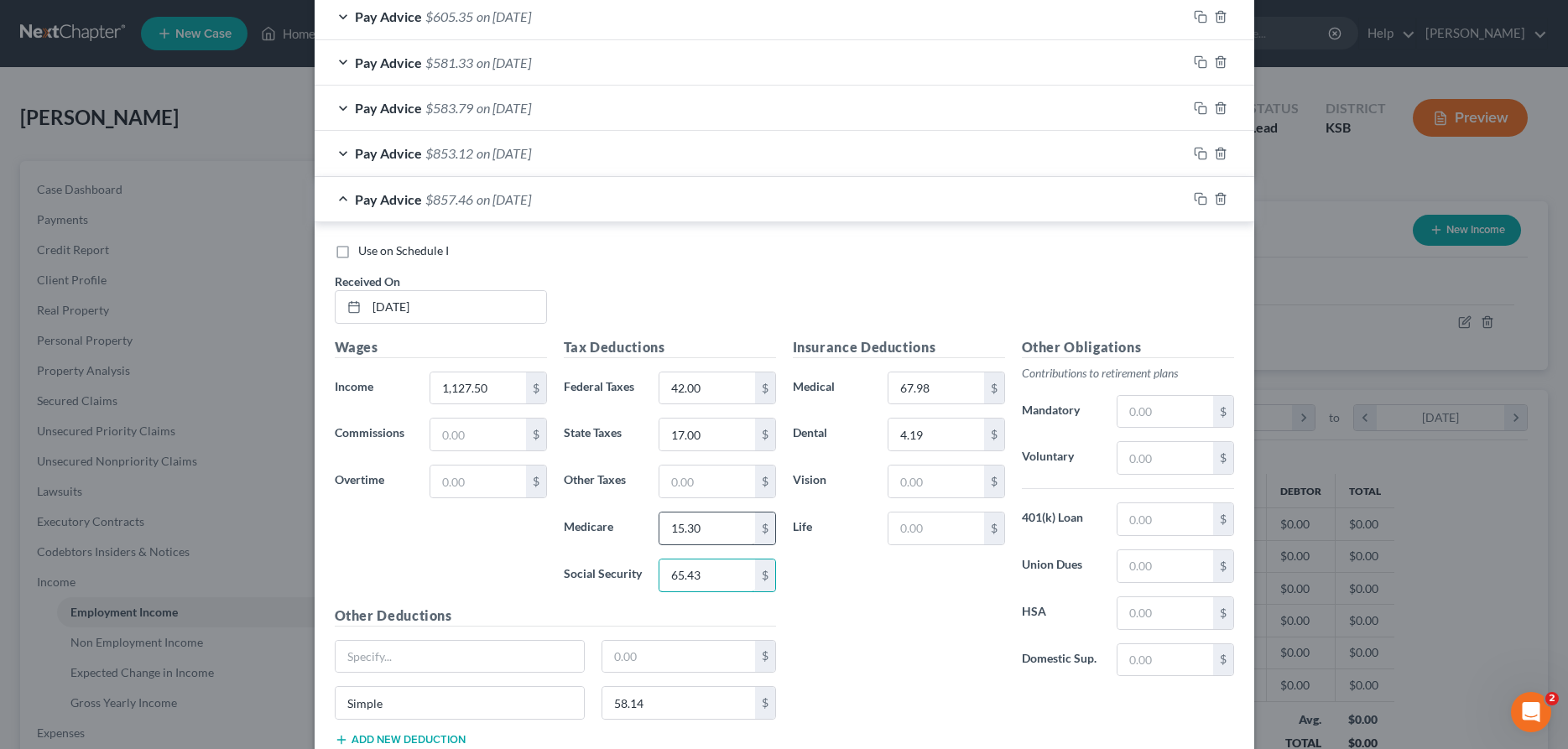
scroll to position [574, 0]
click at [702, 699] on input "58.14" at bounding box center [679, 702] width 153 height 32
click at [1203, 197] on icon "button" at bounding box center [1201, 198] width 14 height 14
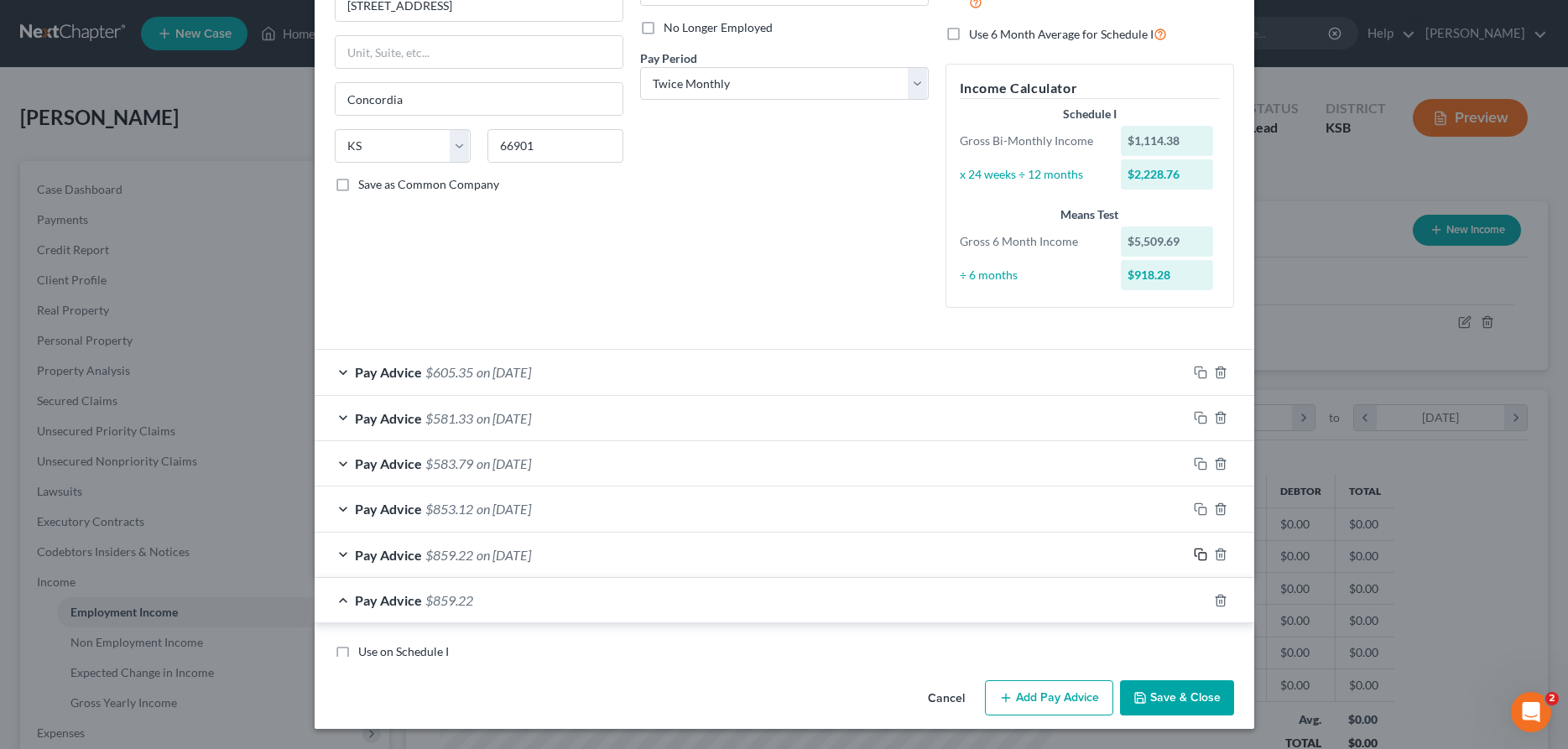
scroll to position [200, 0]
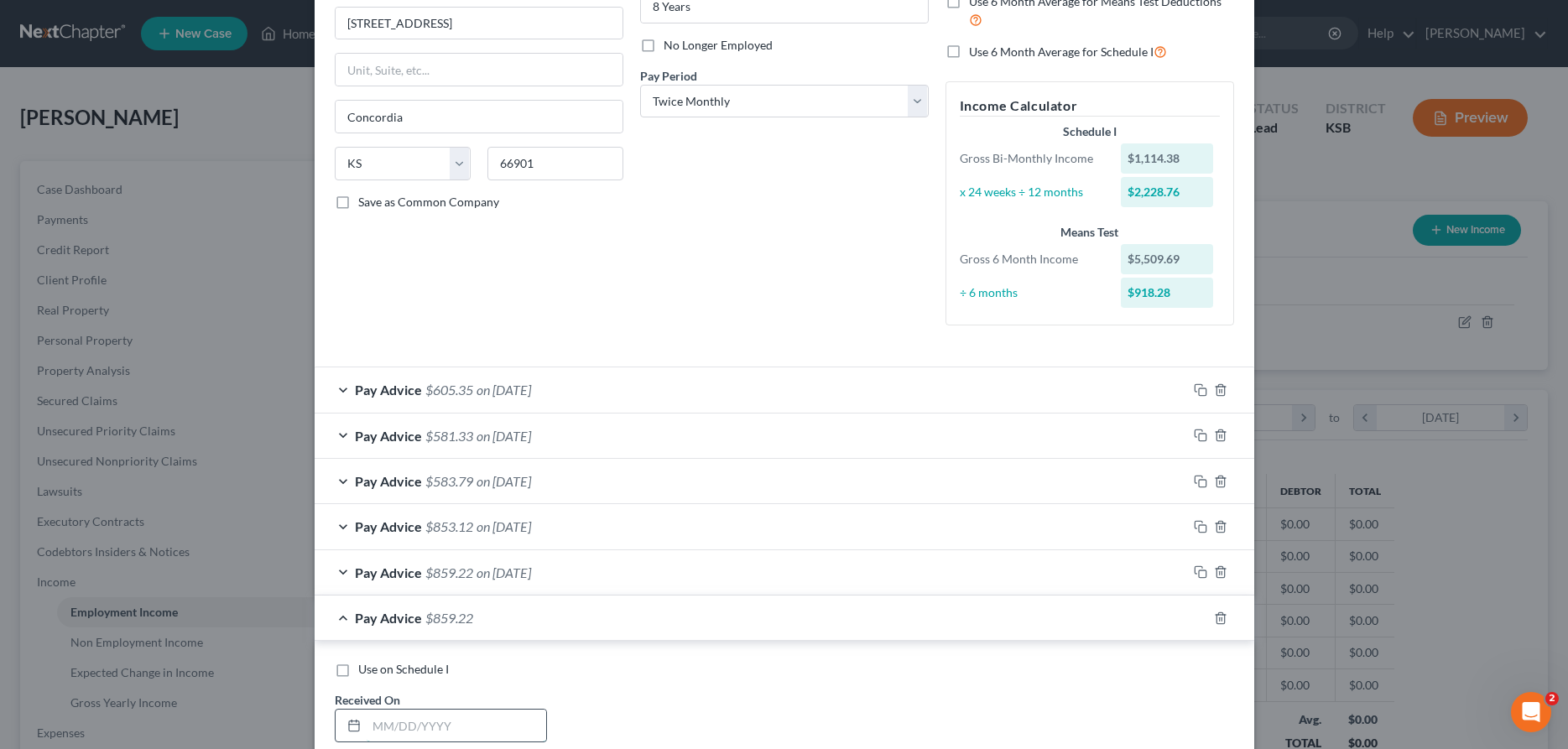
click at [433, 723] on input "text" at bounding box center [456, 725] width 180 height 32
click at [1203, 620] on icon "button" at bounding box center [1201, 619] width 14 height 14
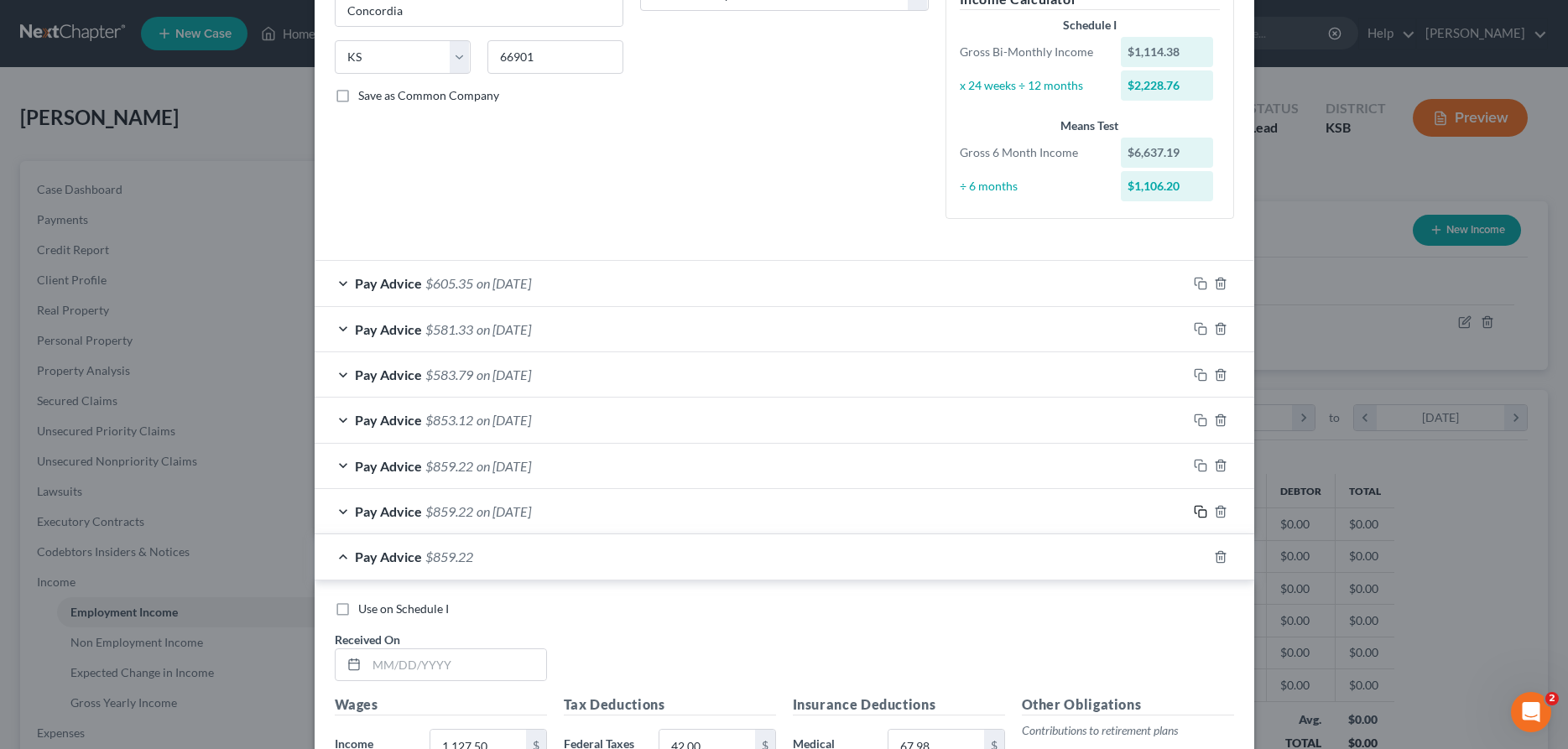
scroll to position [542, 0]
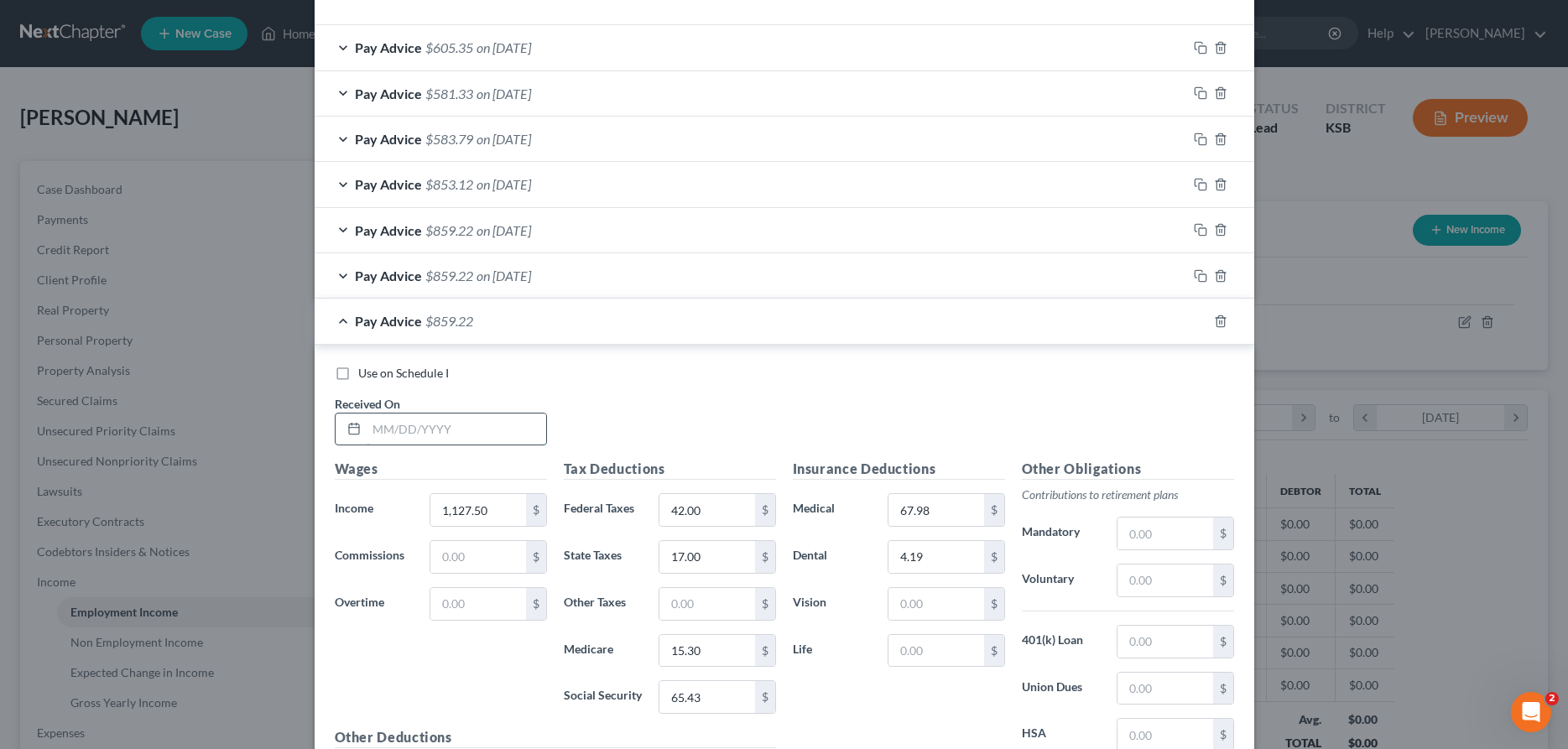
click at [415, 429] on input "text" at bounding box center [456, 429] width 180 height 32
click at [498, 512] on input "1,127.50" at bounding box center [478, 509] width 95 height 32
click at [707, 510] on input "42.00" at bounding box center [707, 509] width 95 height 32
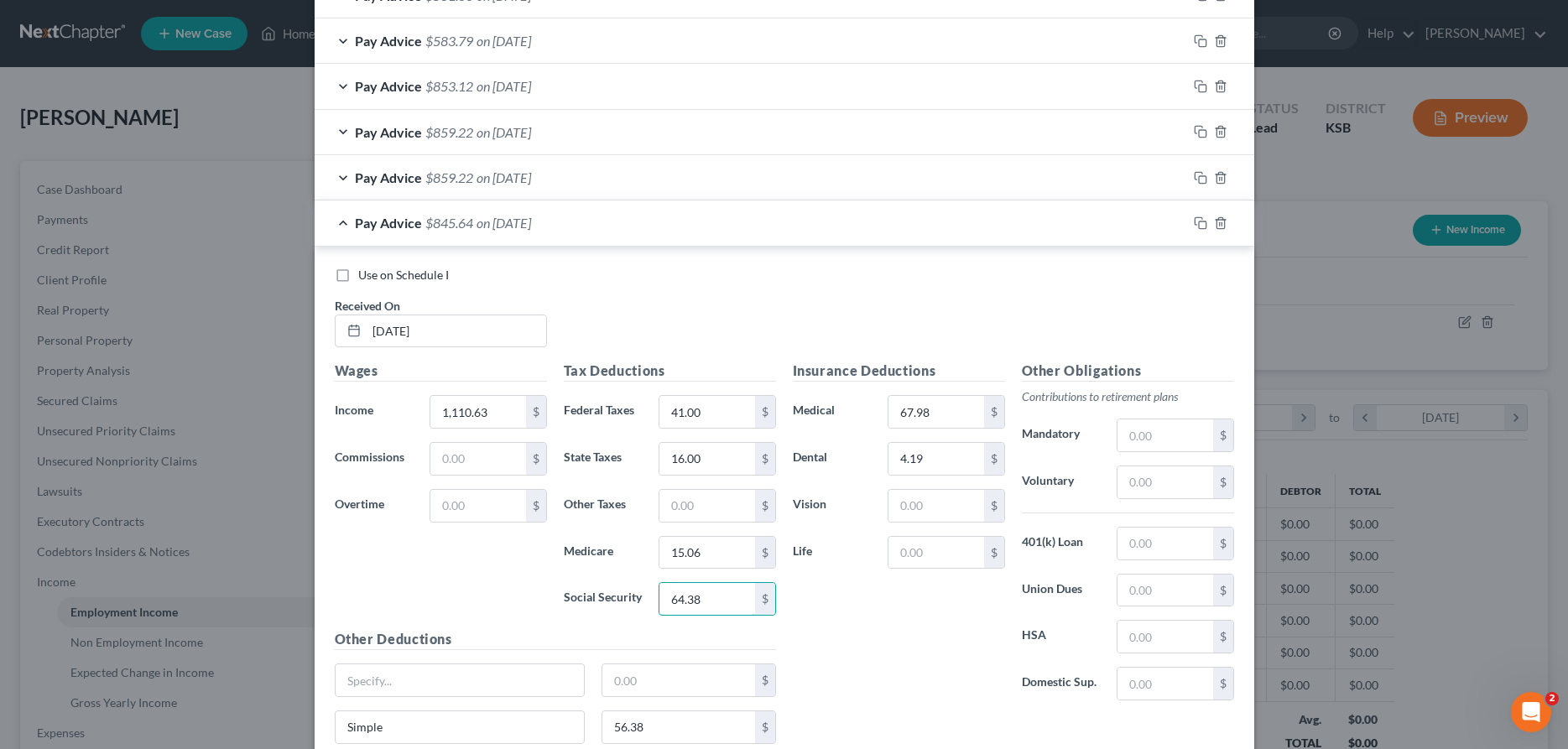
scroll to position [713, 0]
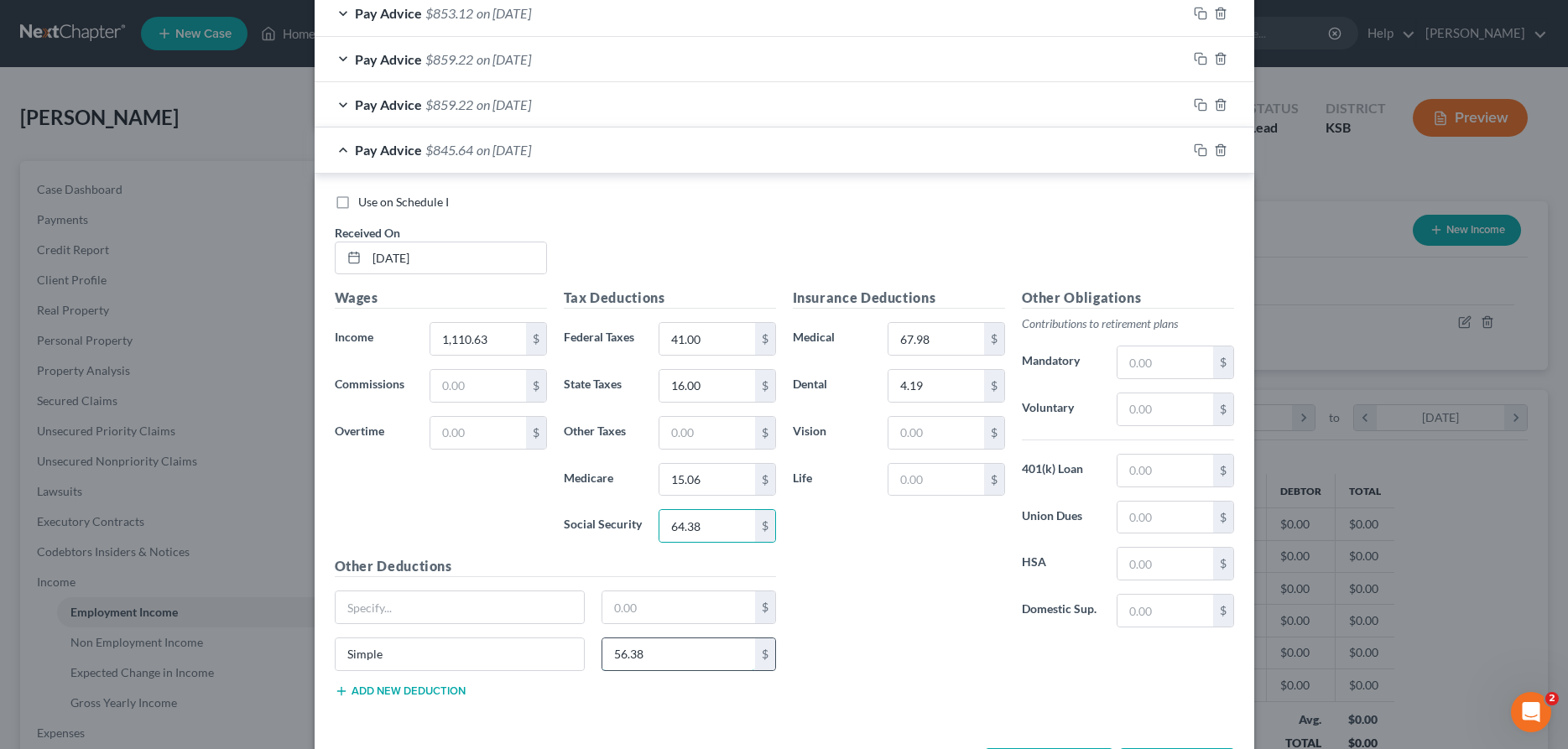
click at [705, 661] on input "56.38" at bounding box center [679, 653] width 153 height 32
click at [1200, 148] on icon "button" at bounding box center [1201, 150] width 14 height 14
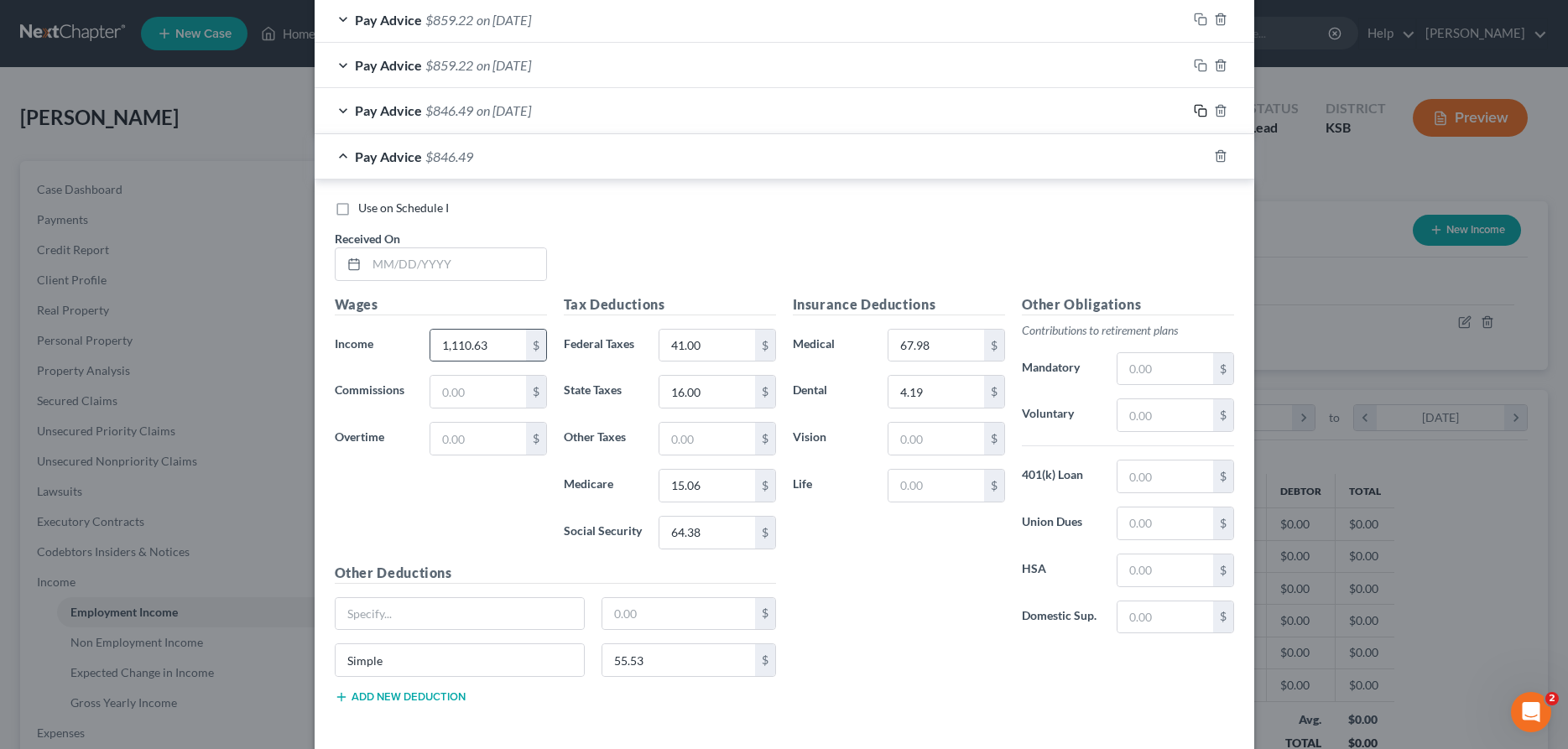
scroll to position [761, 0]
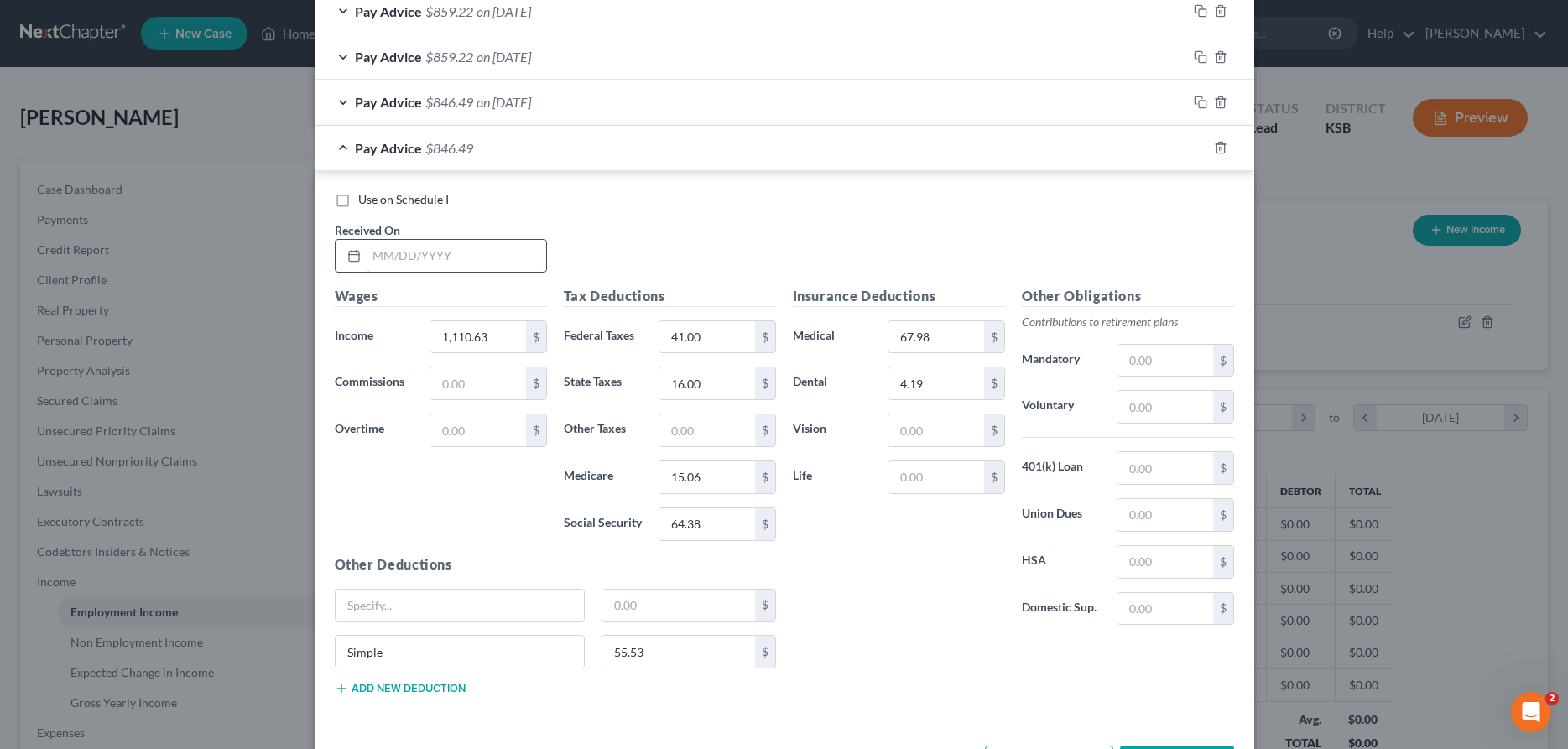
click at [460, 260] on input "text" at bounding box center [456, 255] width 180 height 32
click at [500, 332] on input "1,110.63" at bounding box center [478, 336] width 95 height 32
click at [711, 329] on input "41.00" at bounding box center [707, 336] width 95 height 32
click at [671, 656] on input "55.53" at bounding box center [679, 651] width 153 height 32
click at [1202, 147] on icon "button" at bounding box center [1201, 148] width 14 height 14
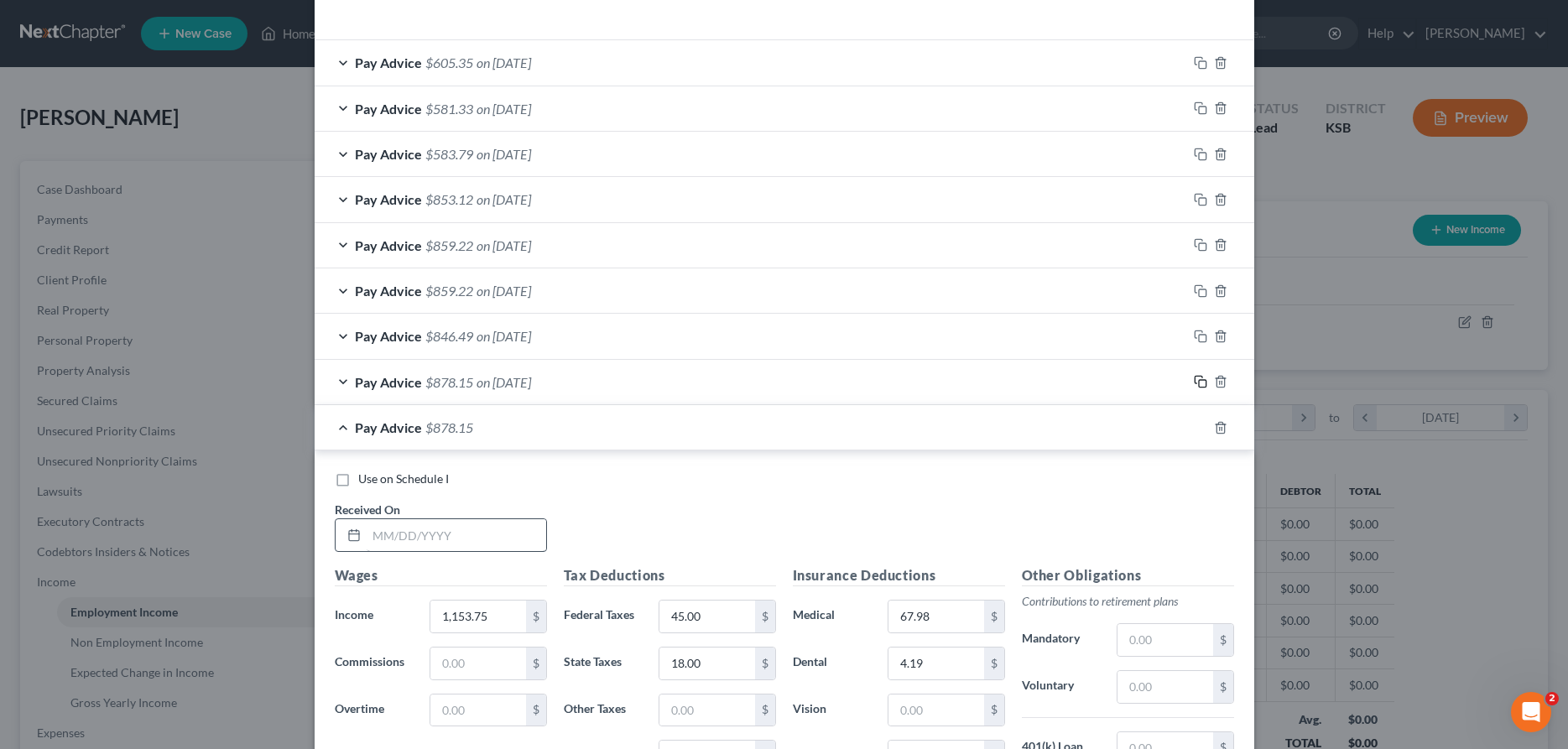
scroll to position [585, 0]
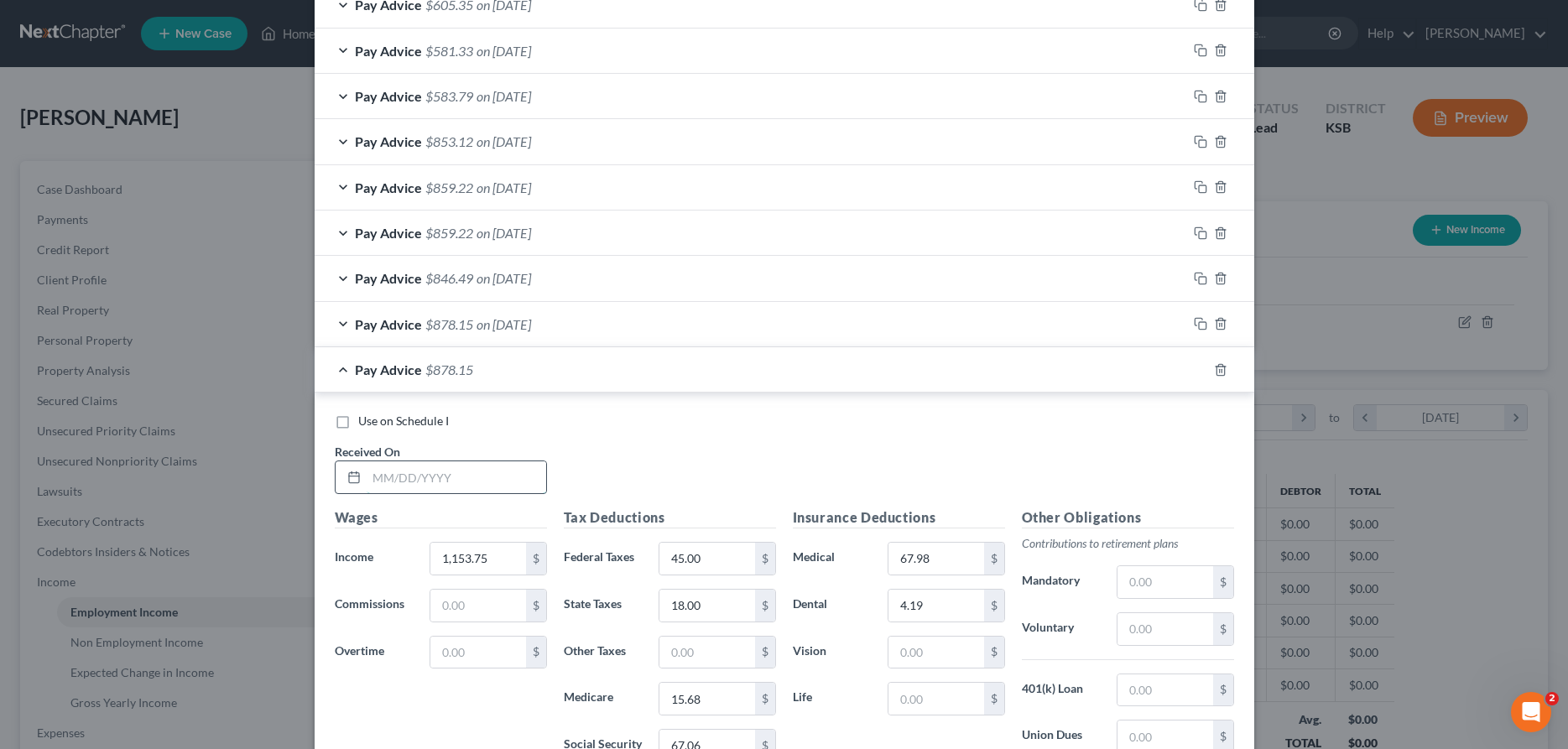
click at [465, 485] on input "text" at bounding box center [456, 476] width 180 height 32
click at [500, 555] on input "1,153.75" at bounding box center [478, 558] width 95 height 32
click at [740, 554] on input "45.00" at bounding box center [707, 558] width 95 height 32
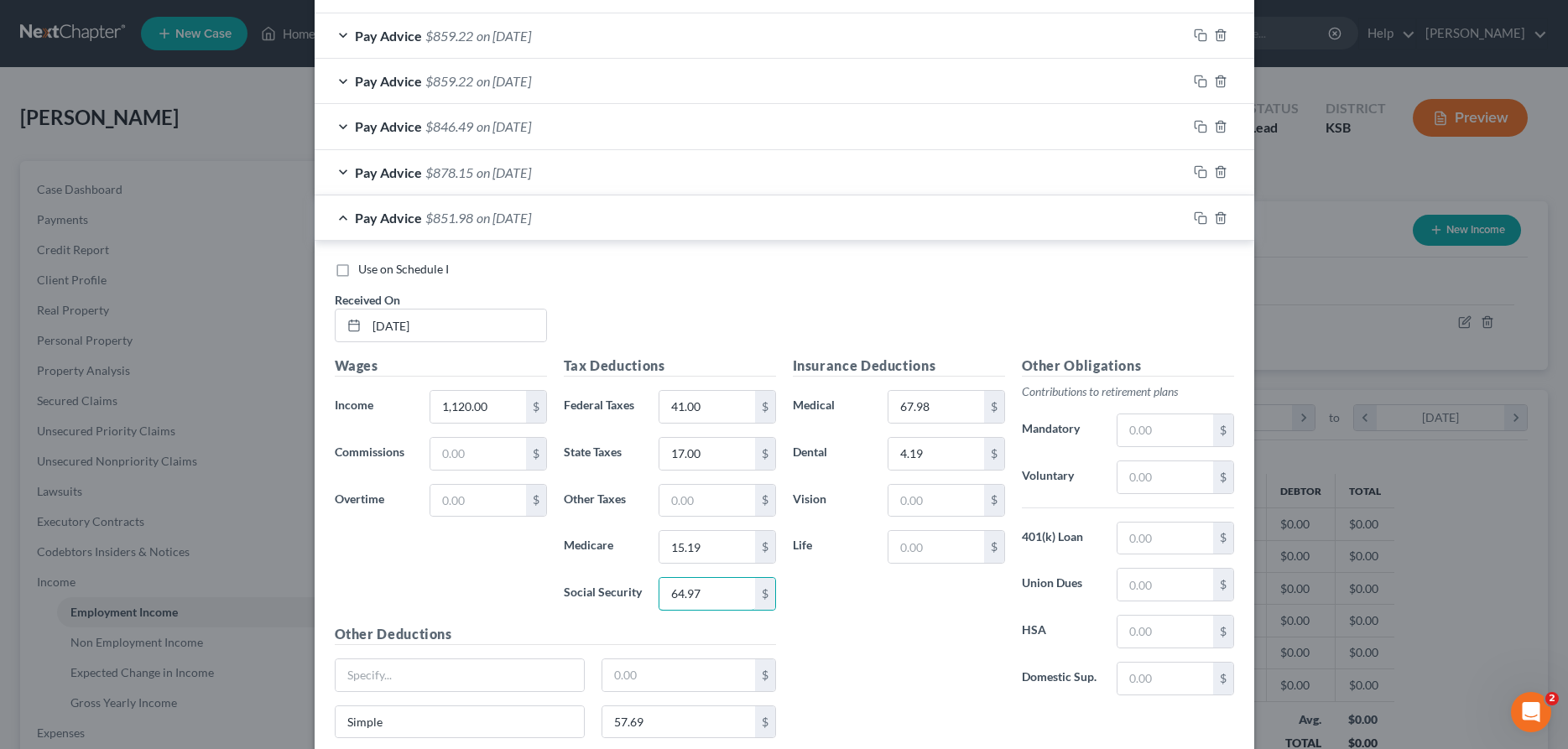
scroll to position [760, 0]
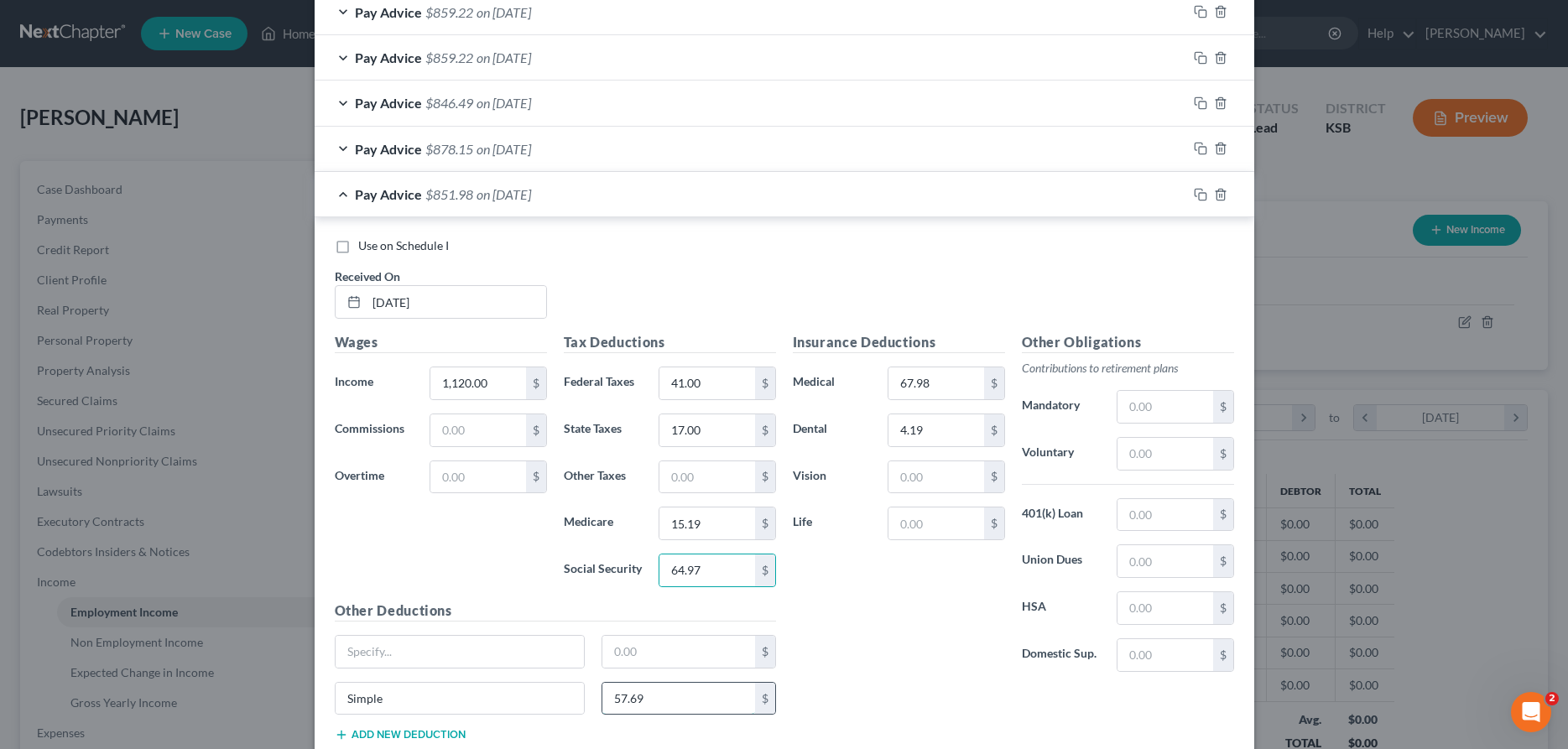
click at [658, 700] on input "57.69" at bounding box center [679, 698] width 153 height 32
click at [1195, 190] on icon "button" at bounding box center [1199, 192] width 8 height 8
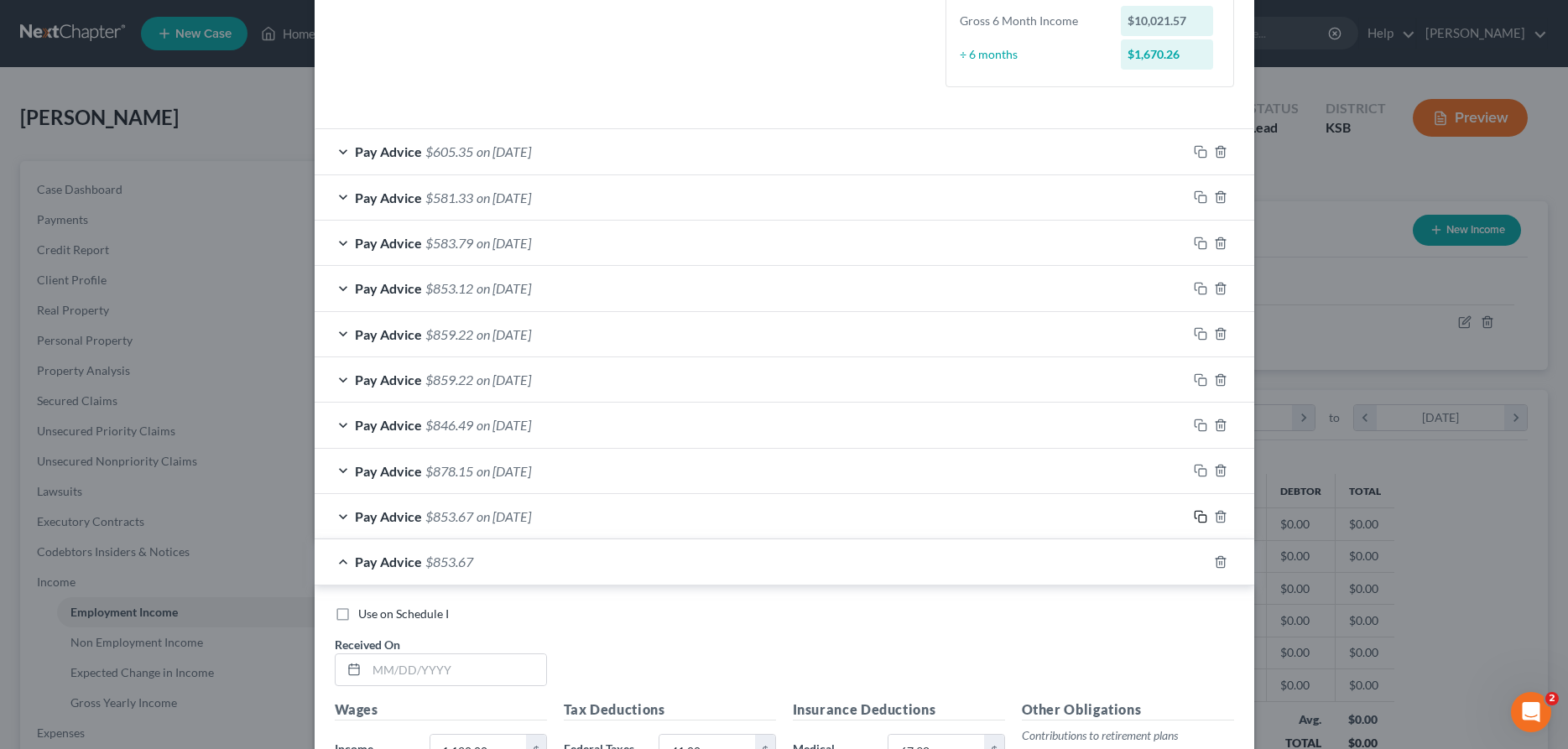
scroll to position [466, 0]
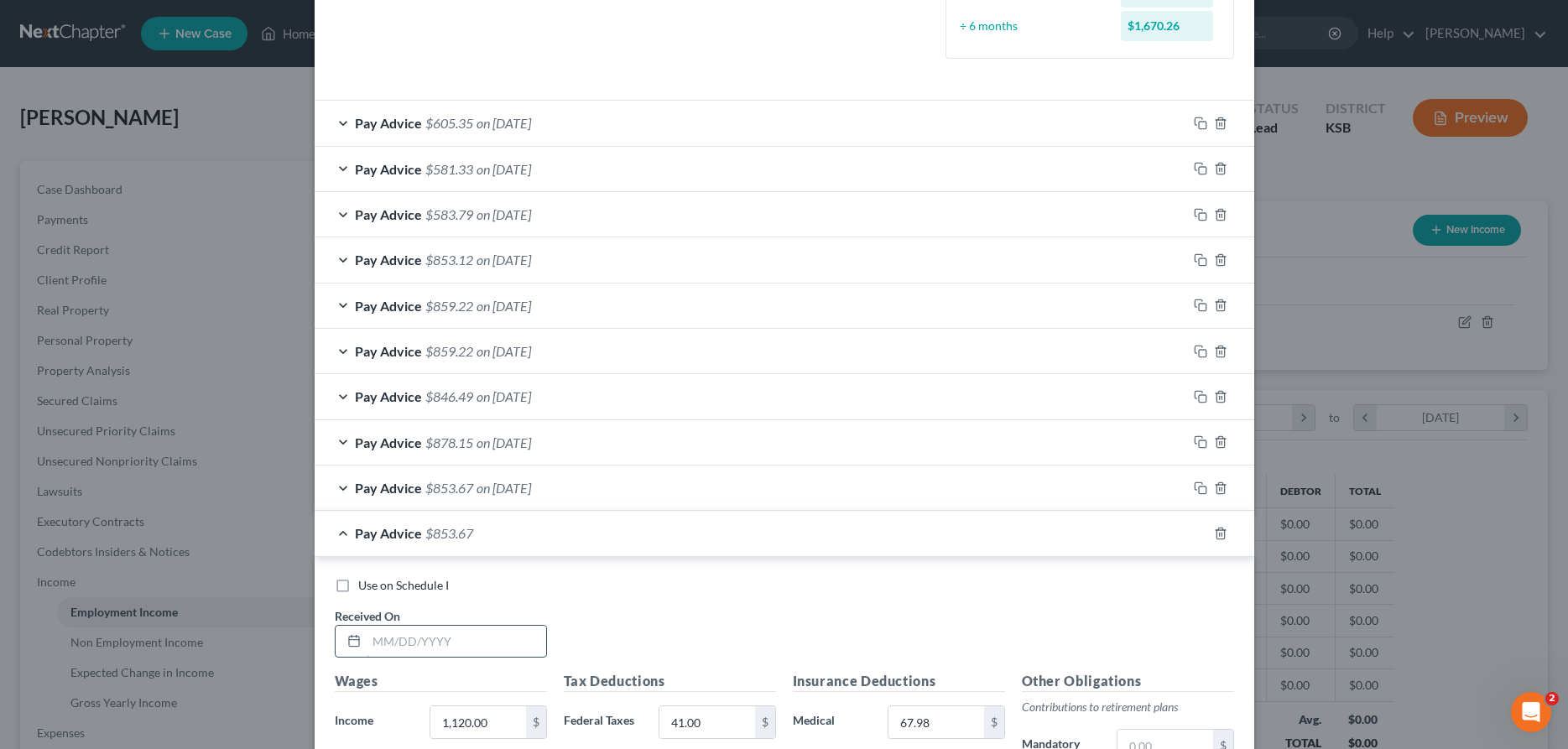
click at [466, 648] on input "text" at bounding box center [456, 641] width 180 height 32
click at [513, 728] on input "1,120.00" at bounding box center [478, 722] width 95 height 32
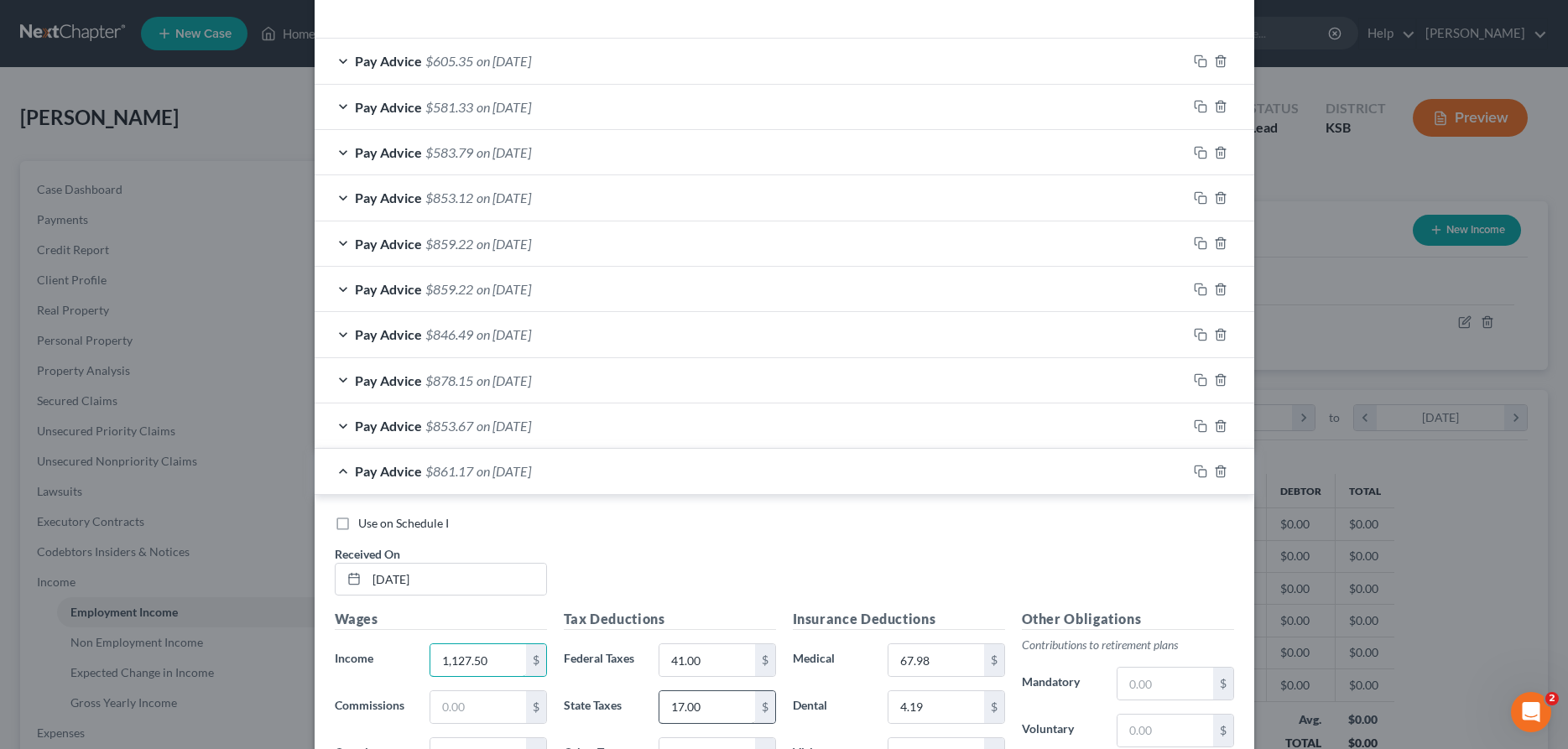
scroll to position [552, 0]
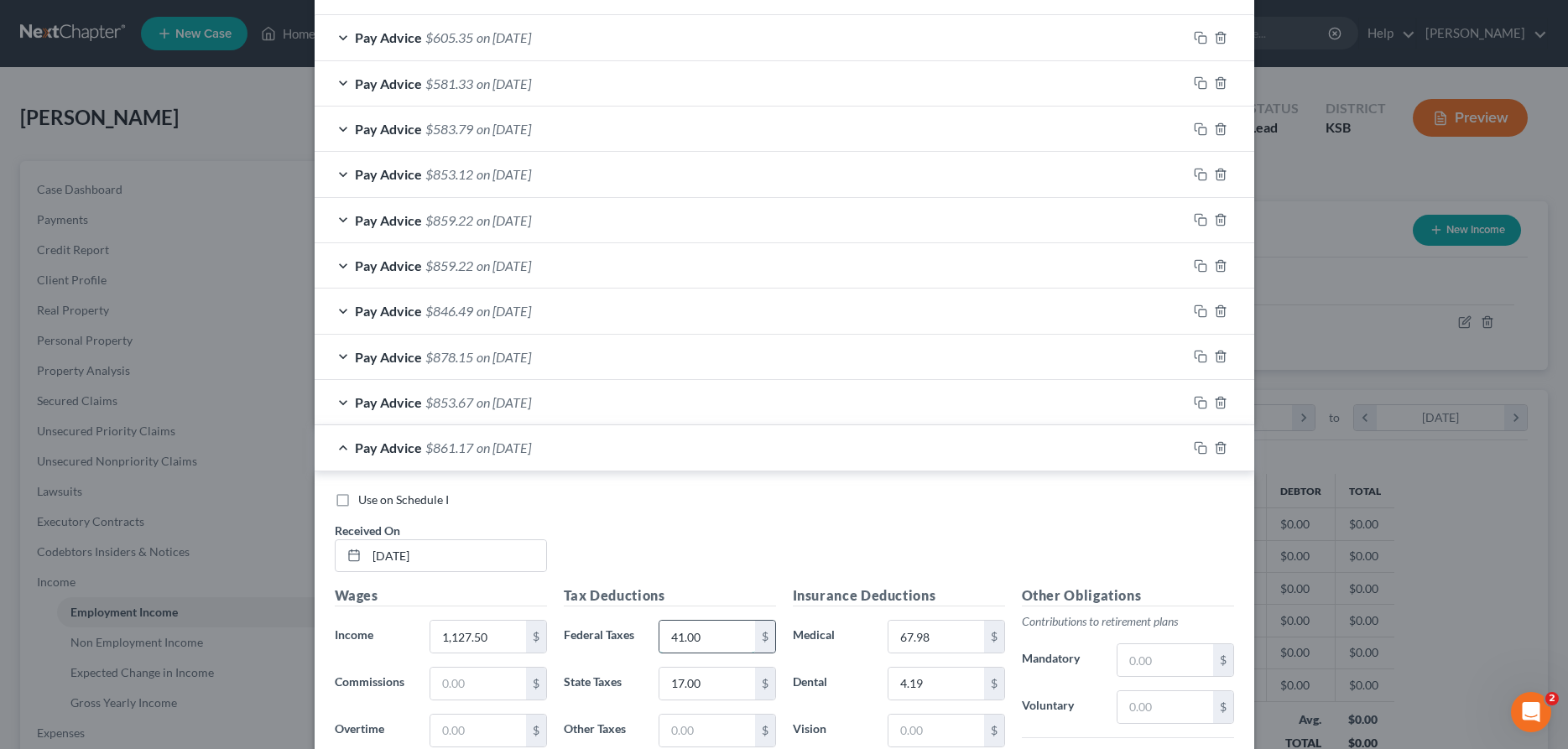
click at [728, 639] on input "41.00" at bounding box center [707, 636] width 95 height 32
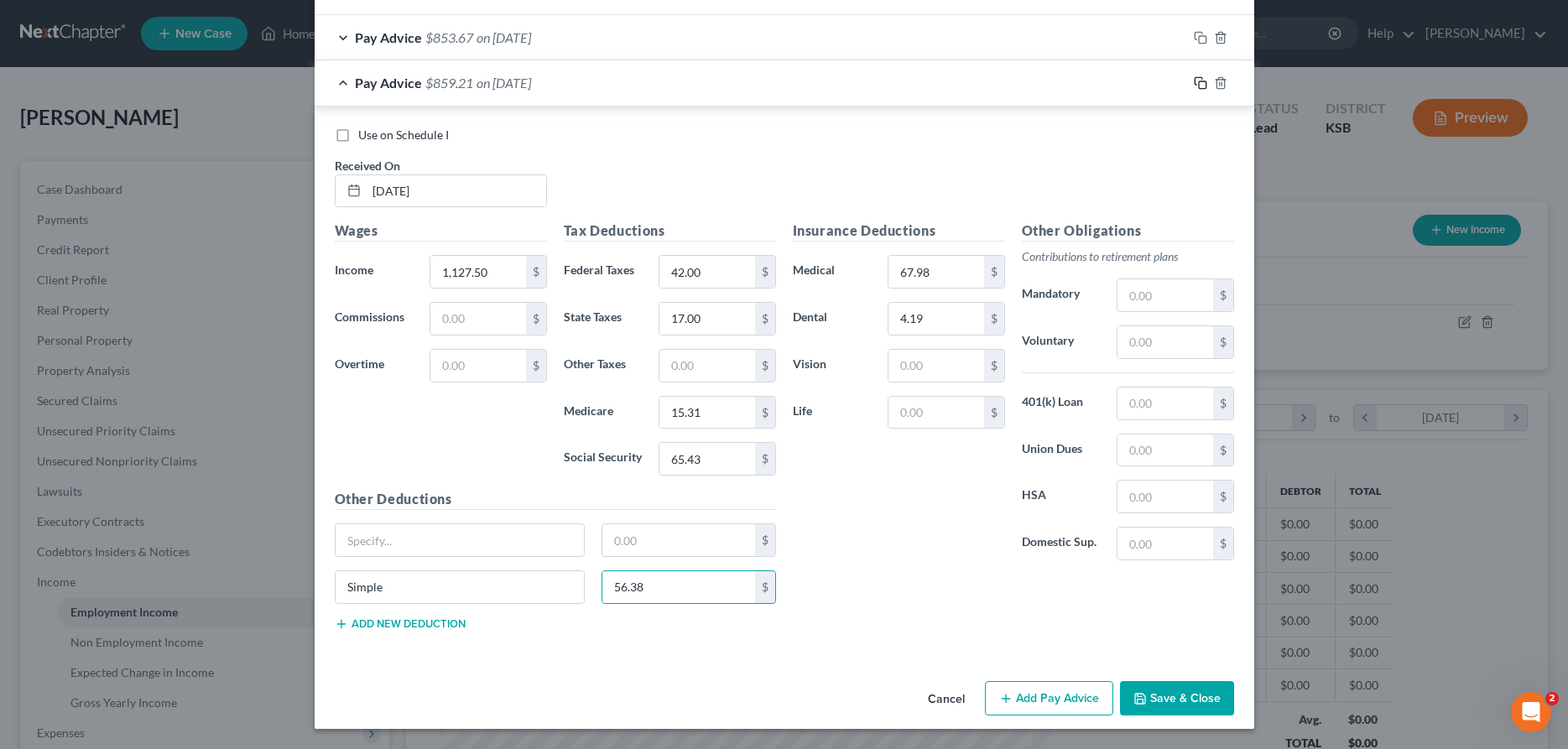
click at [1199, 81] on rect "button" at bounding box center [1203, 85] width 8 height 8
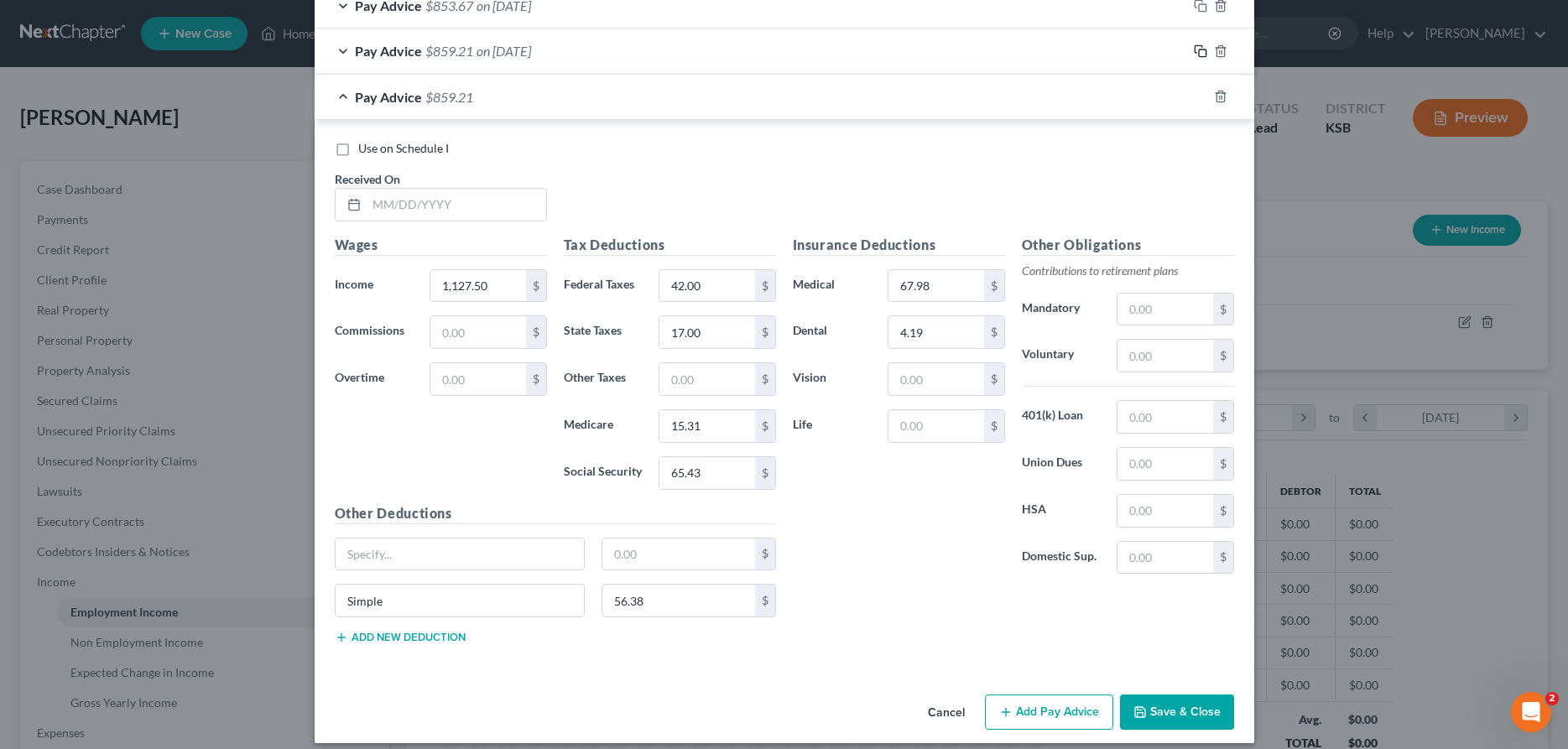
scroll to position [963, 0]
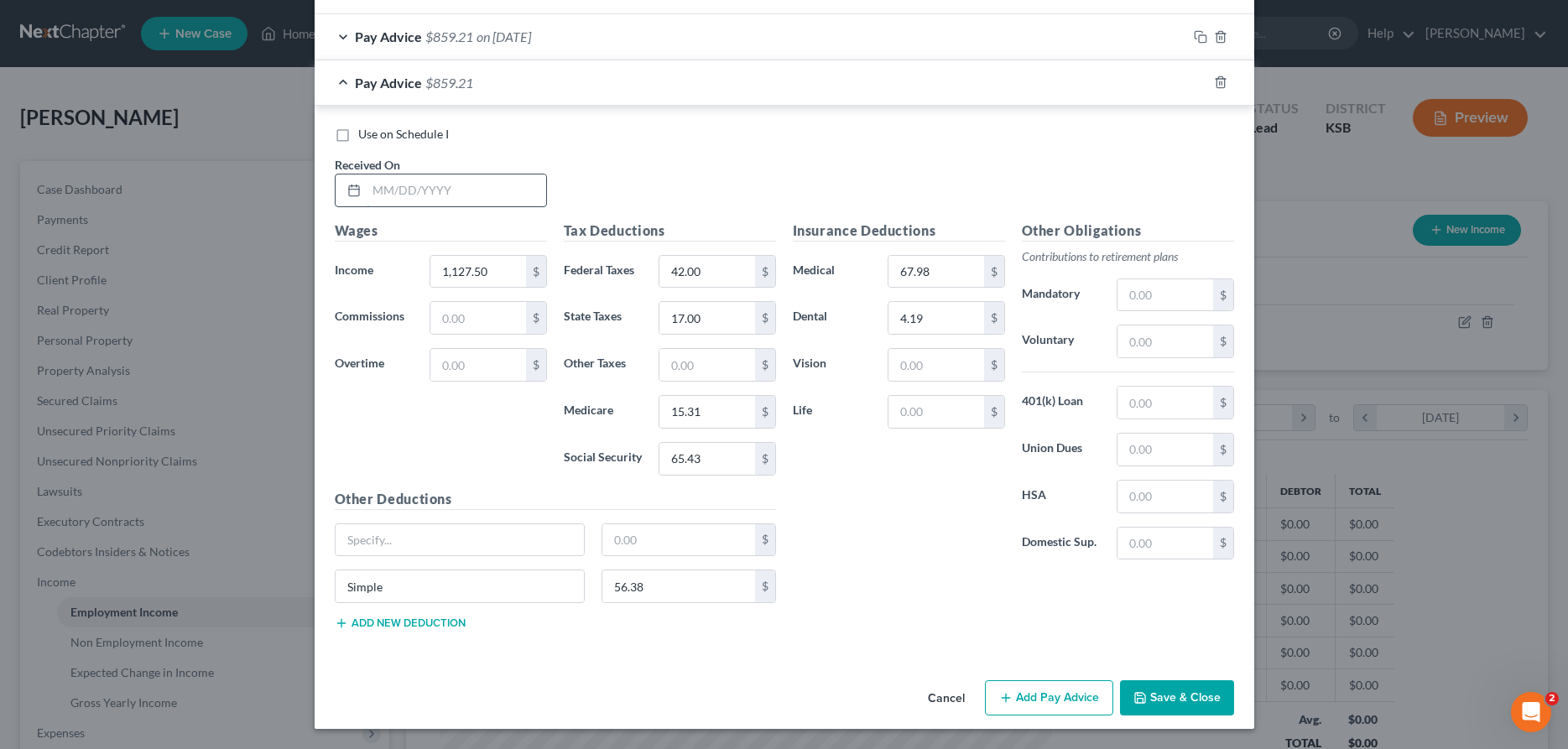
click at [502, 197] on input "text" at bounding box center [456, 189] width 180 height 32
click at [498, 270] on input "1,127.50" at bounding box center [478, 272] width 95 height 32
click at [710, 274] on input "42.00" at bounding box center [707, 272] width 95 height 32
click at [689, 587] on input "56.38" at bounding box center [679, 586] width 153 height 32
click at [1202, 79] on icon "button" at bounding box center [1201, 82] width 14 height 14
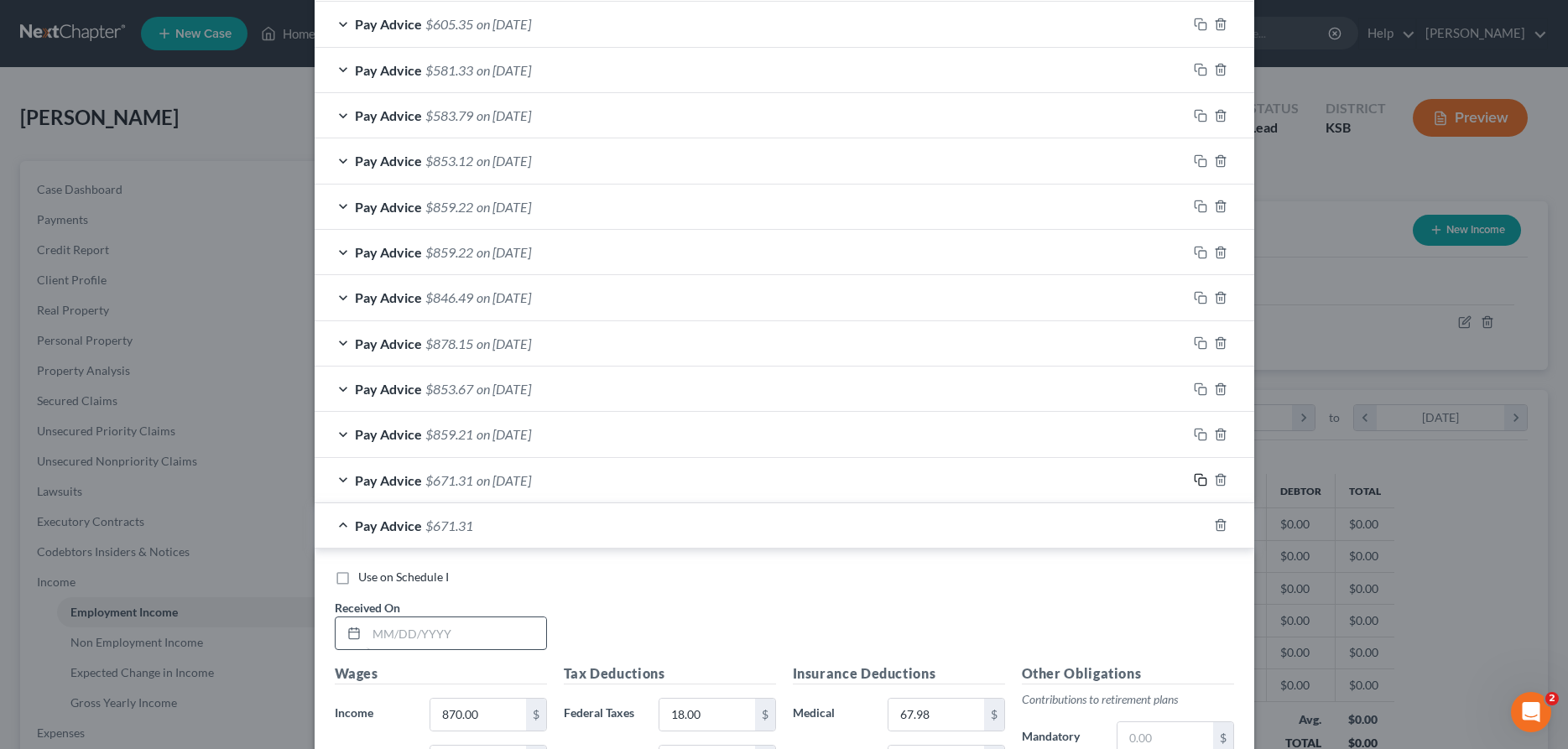
scroll to position [636, 0]
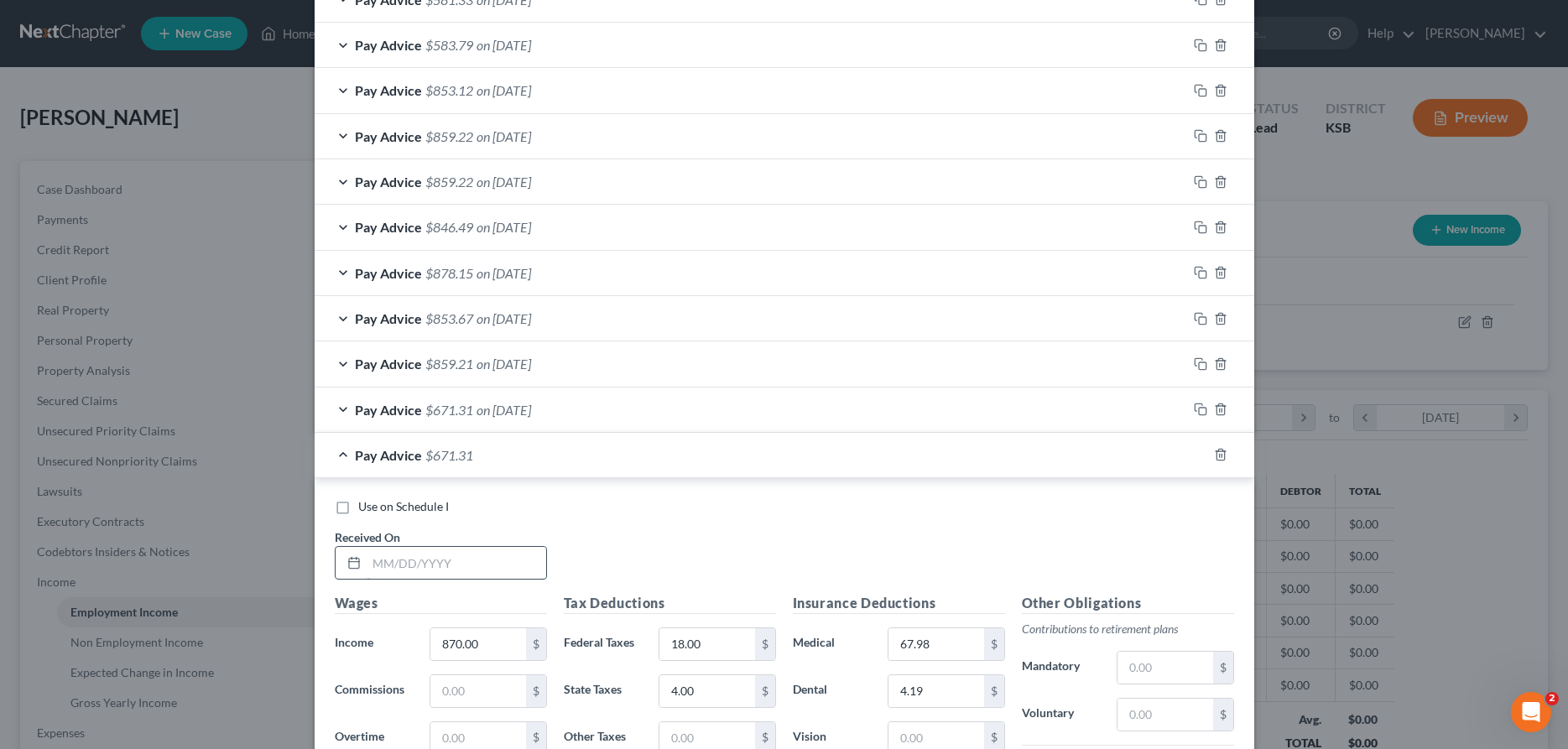
click at [428, 564] on input "text" at bounding box center [456, 562] width 180 height 32
click at [475, 642] on input "870.00" at bounding box center [478, 644] width 95 height 32
click at [715, 650] on input "18.00" at bounding box center [707, 644] width 95 height 32
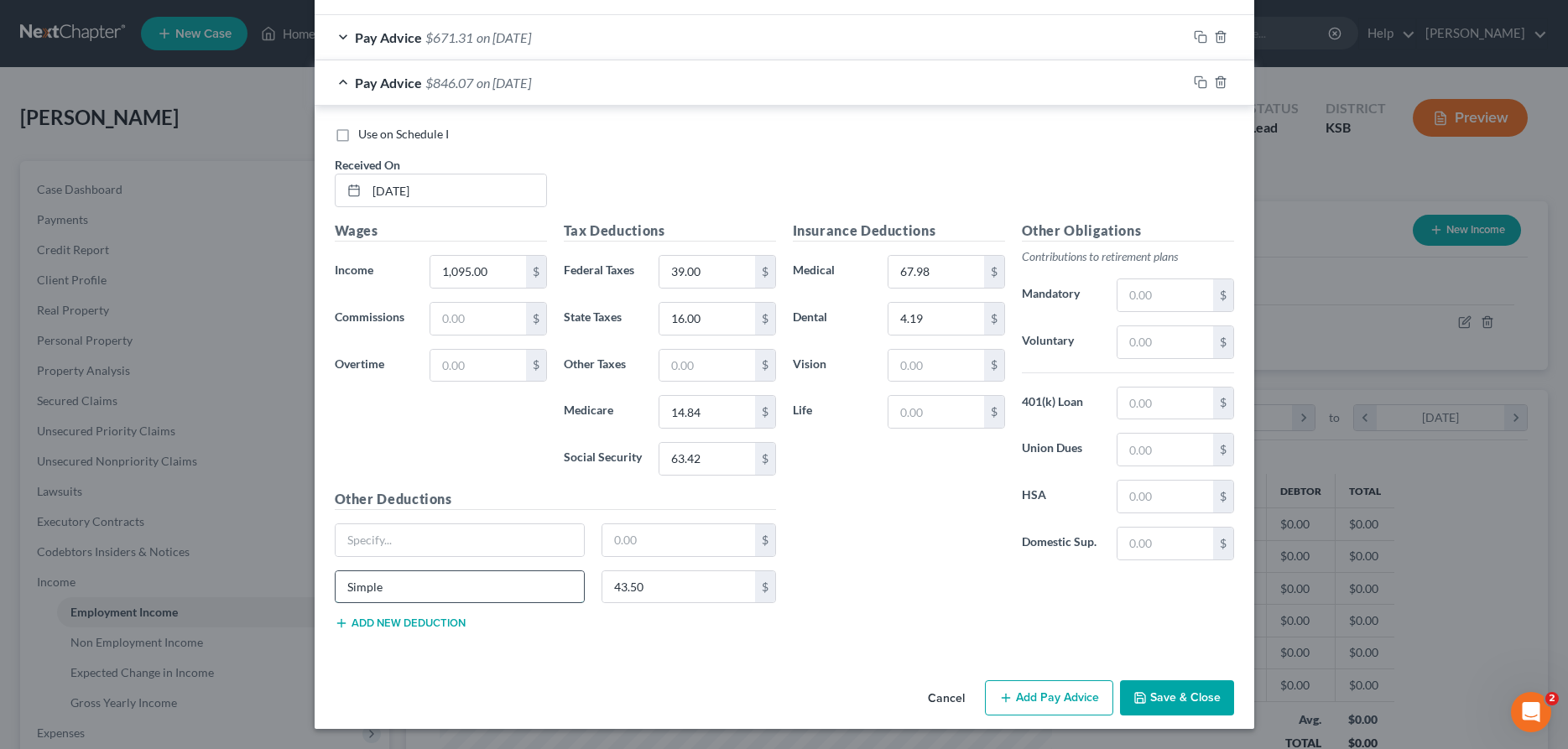
click at [471, 598] on input "Simple" at bounding box center [460, 587] width 249 height 32
click at [1200, 84] on icon "button" at bounding box center [1201, 82] width 14 height 14
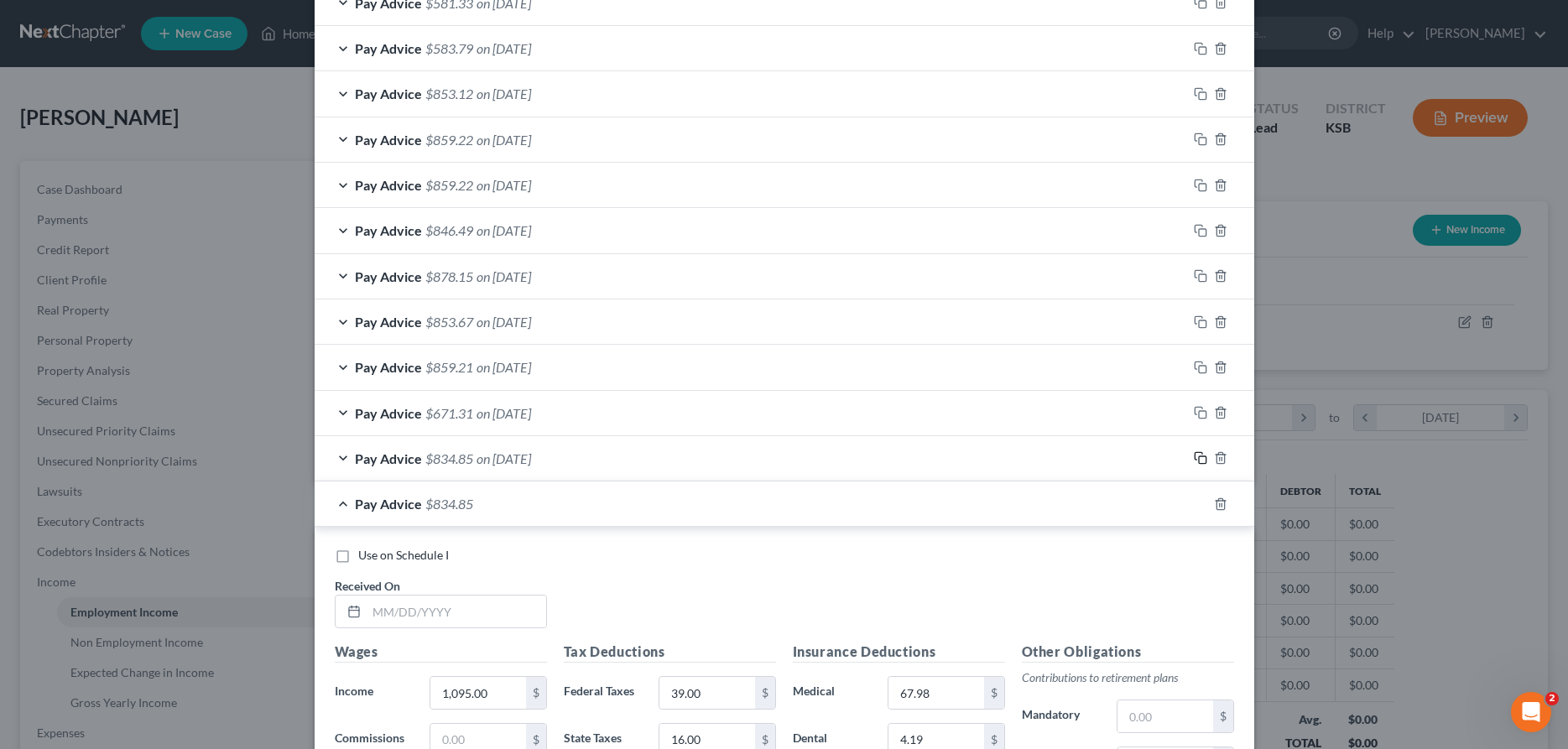
scroll to position [681, 0]
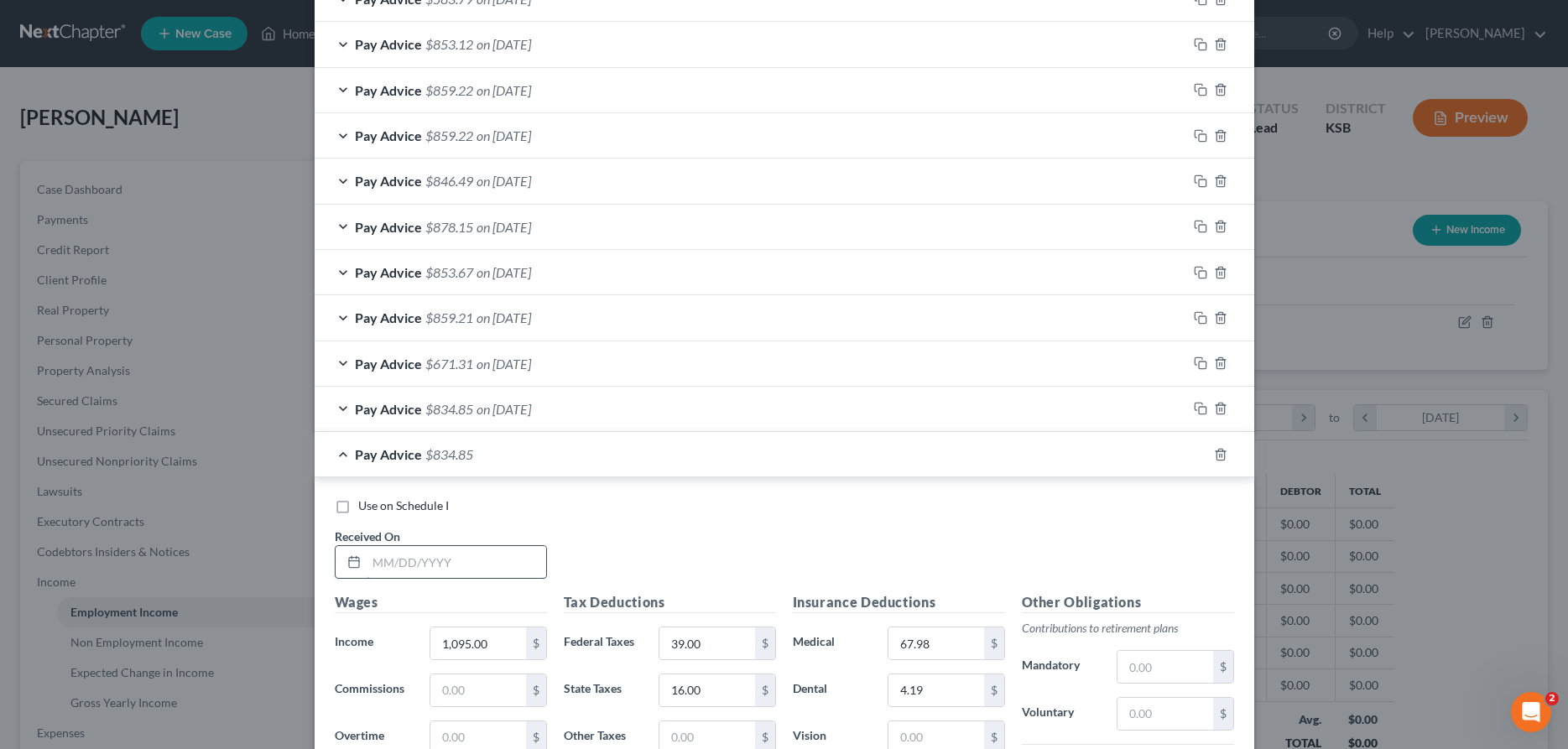
click at [392, 549] on input "text" at bounding box center [456, 562] width 180 height 32
click at [492, 630] on input "1,095.00" at bounding box center [478, 643] width 95 height 32
click at [737, 653] on input "39.00" at bounding box center [707, 643] width 95 height 32
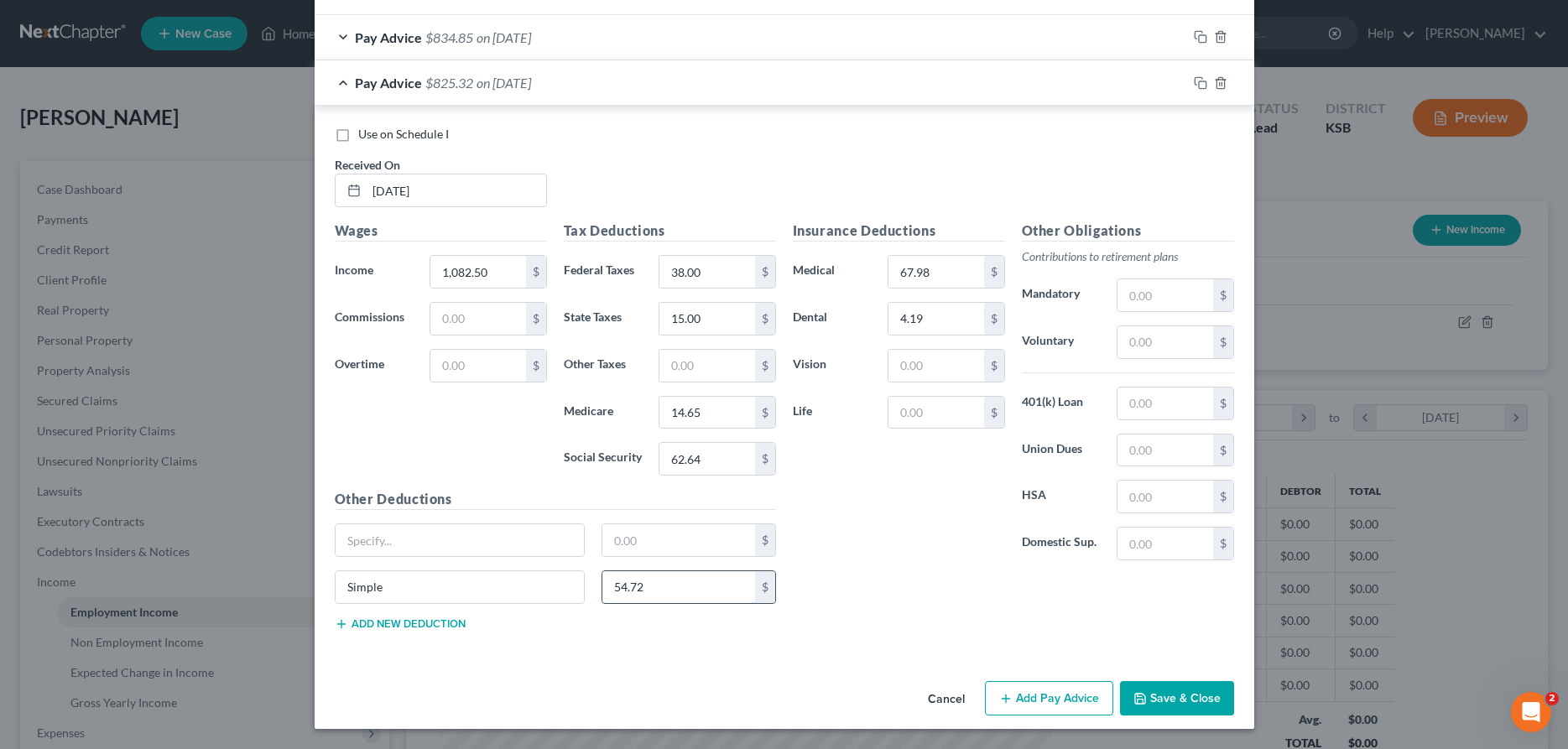
click at [684, 589] on input "54.72" at bounding box center [679, 587] width 153 height 32
click at [1190, 694] on button "Save & Close" at bounding box center [1176, 699] width 114 height 35
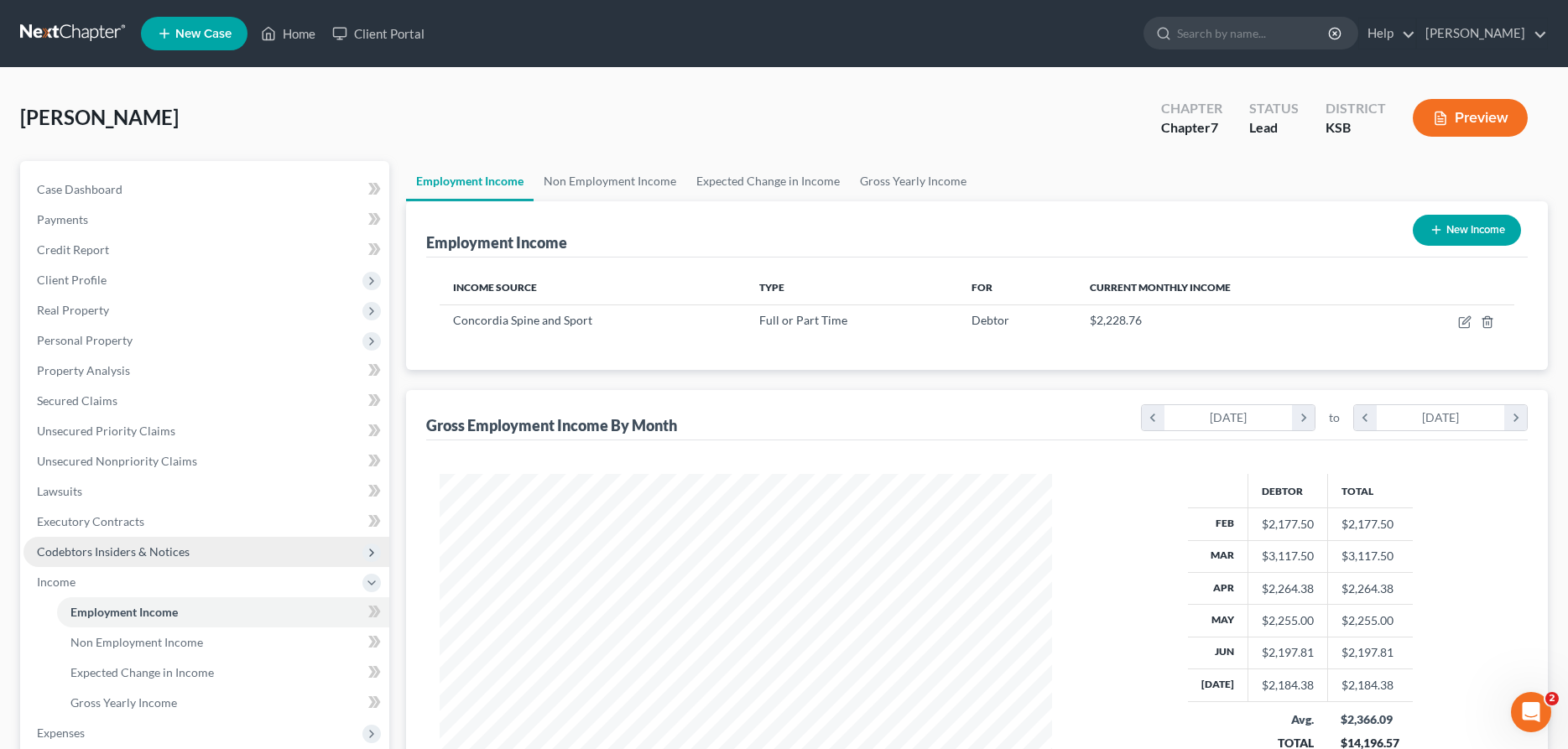
scroll to position [257, 0]
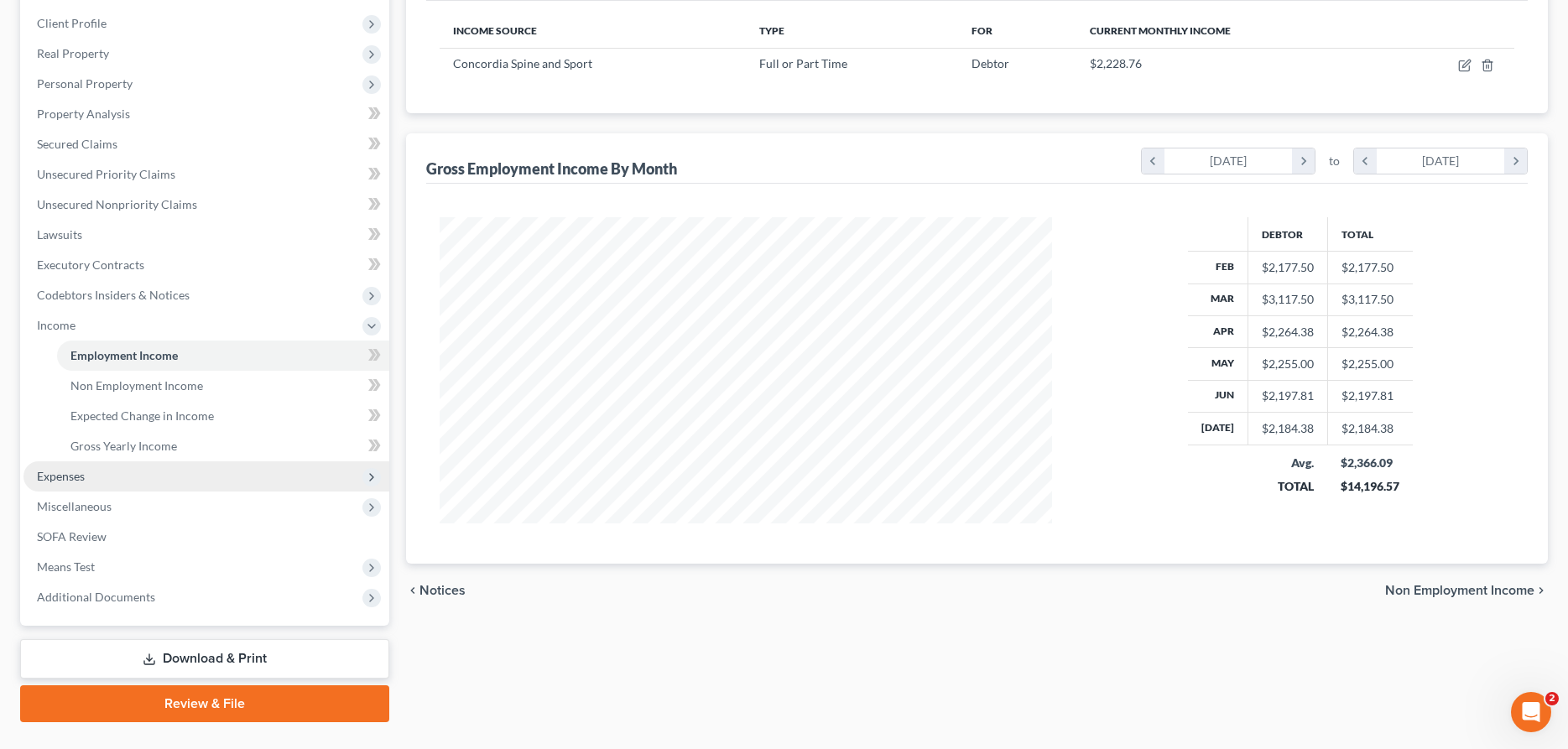
click at [82, 479] on span "Expenses" at bounding box center [60, 475] width 47 height 14
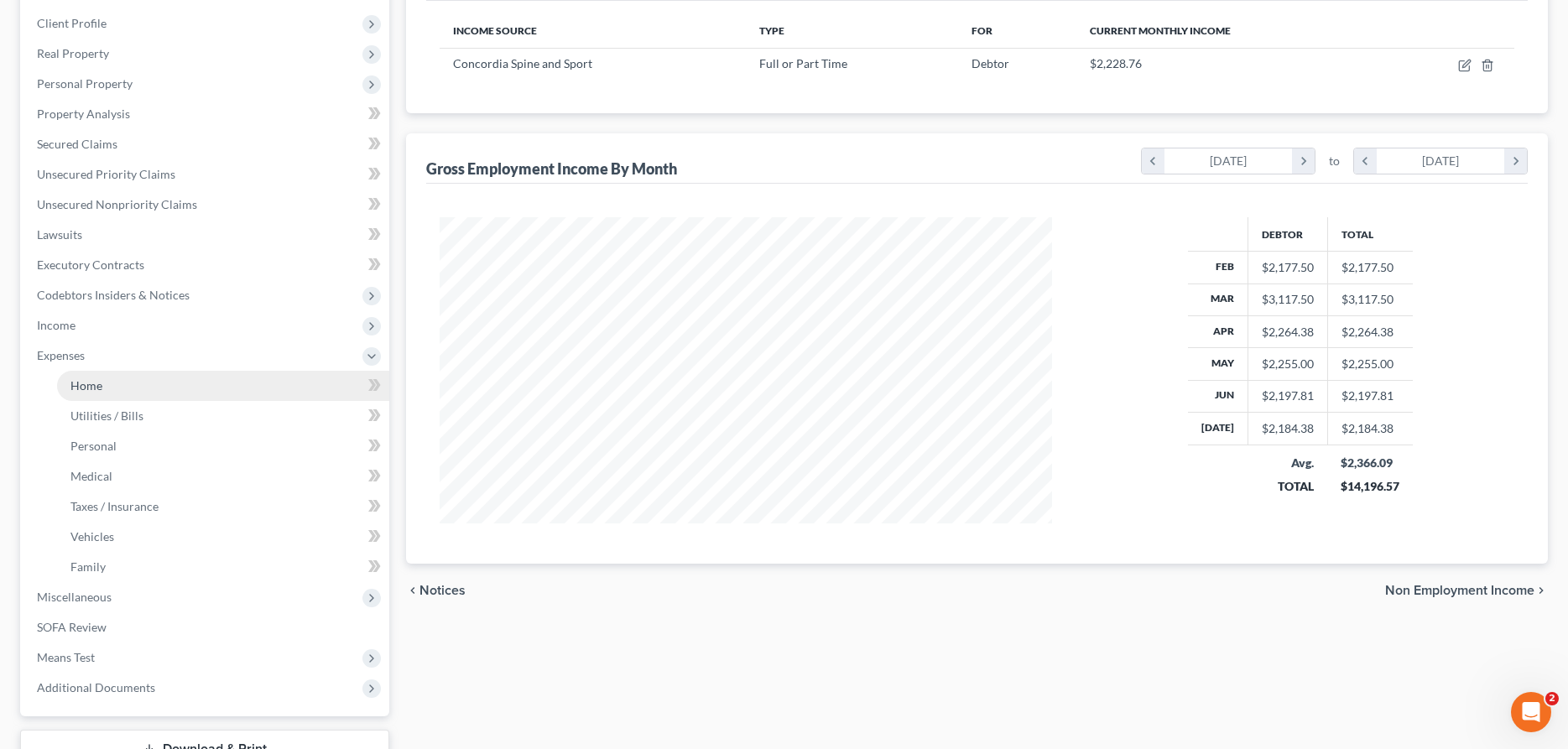
click at [93, 387] on span "Home" at bounding box center [86, 385] width 32 height 14
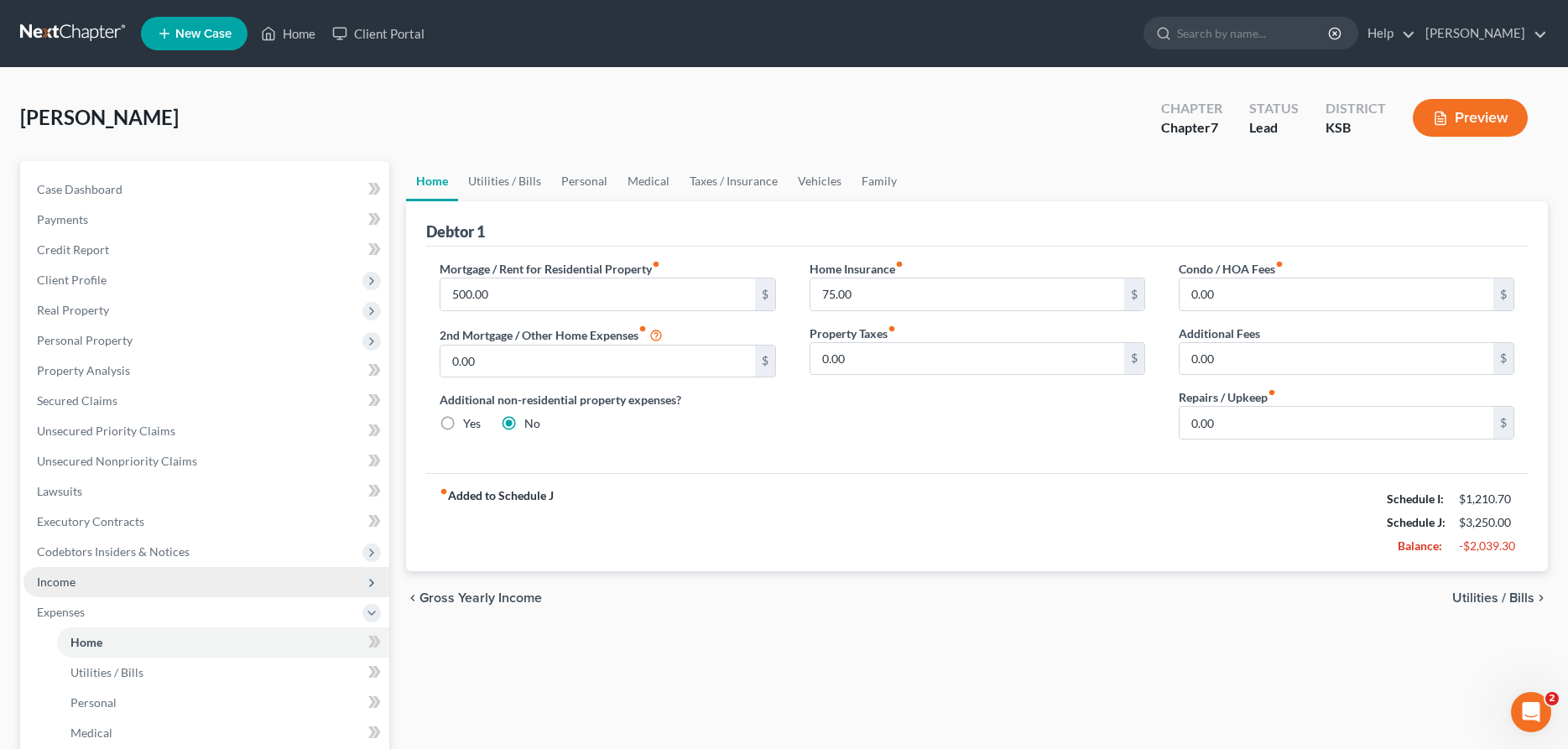
click at [53, 576] on span "Income" at bounding box center [56, 581] width 39 height 14
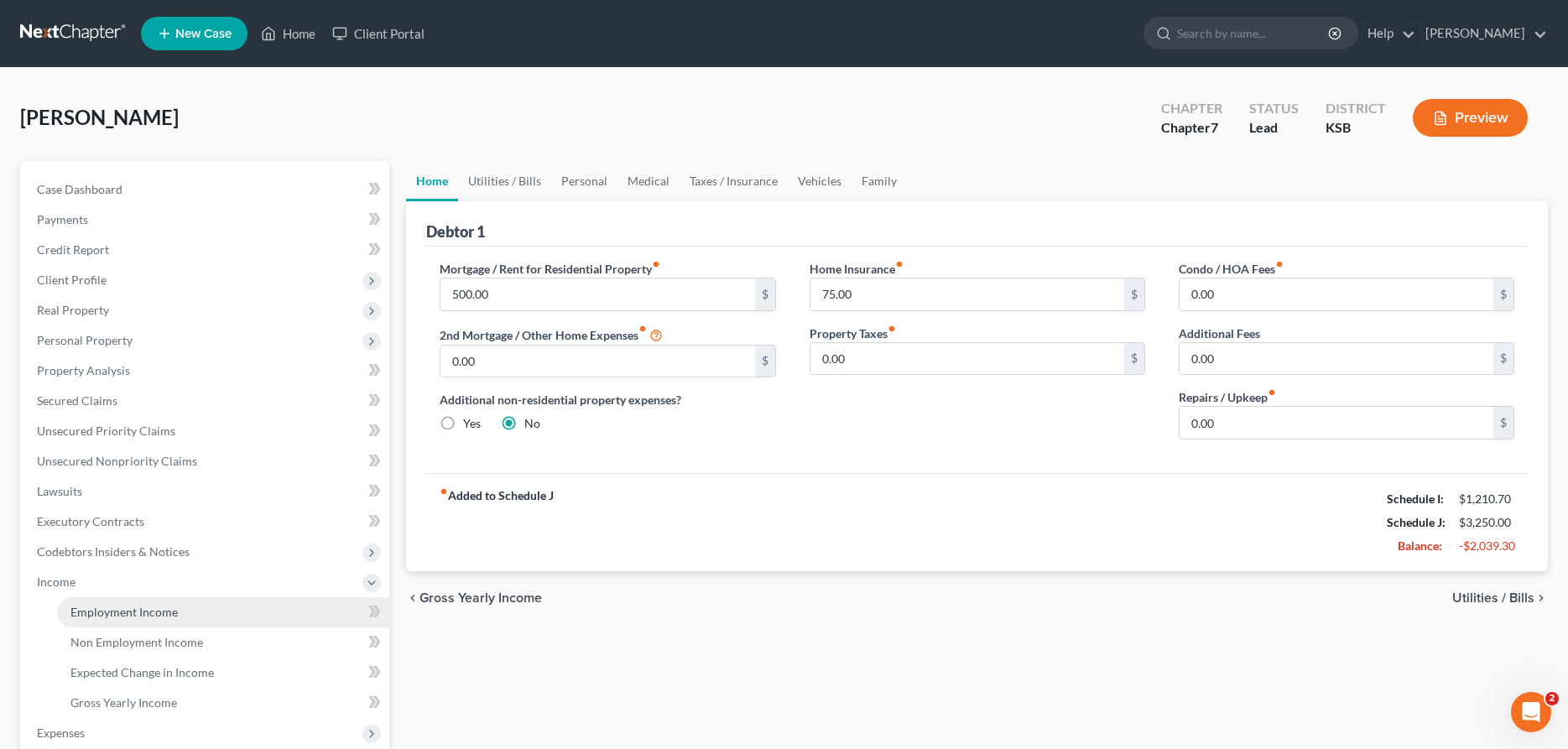
click at [85, 607] on span "Employment Income" at bounding box center [124, 612] width 107 height 14
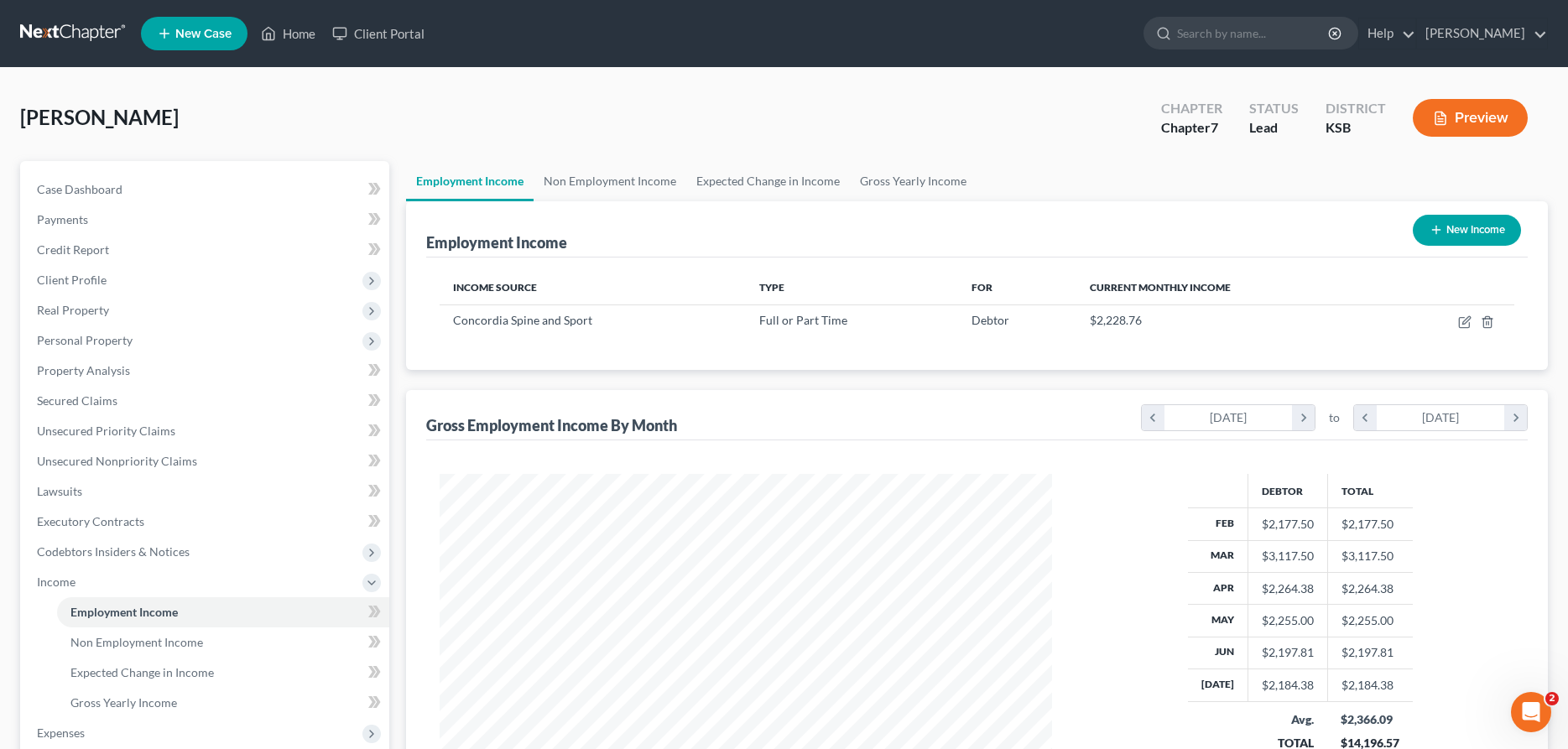
scroll to position [306, 646]
click at [1463, 320] on icon "button" at bounding box center [1465, 322] width 14 height 14
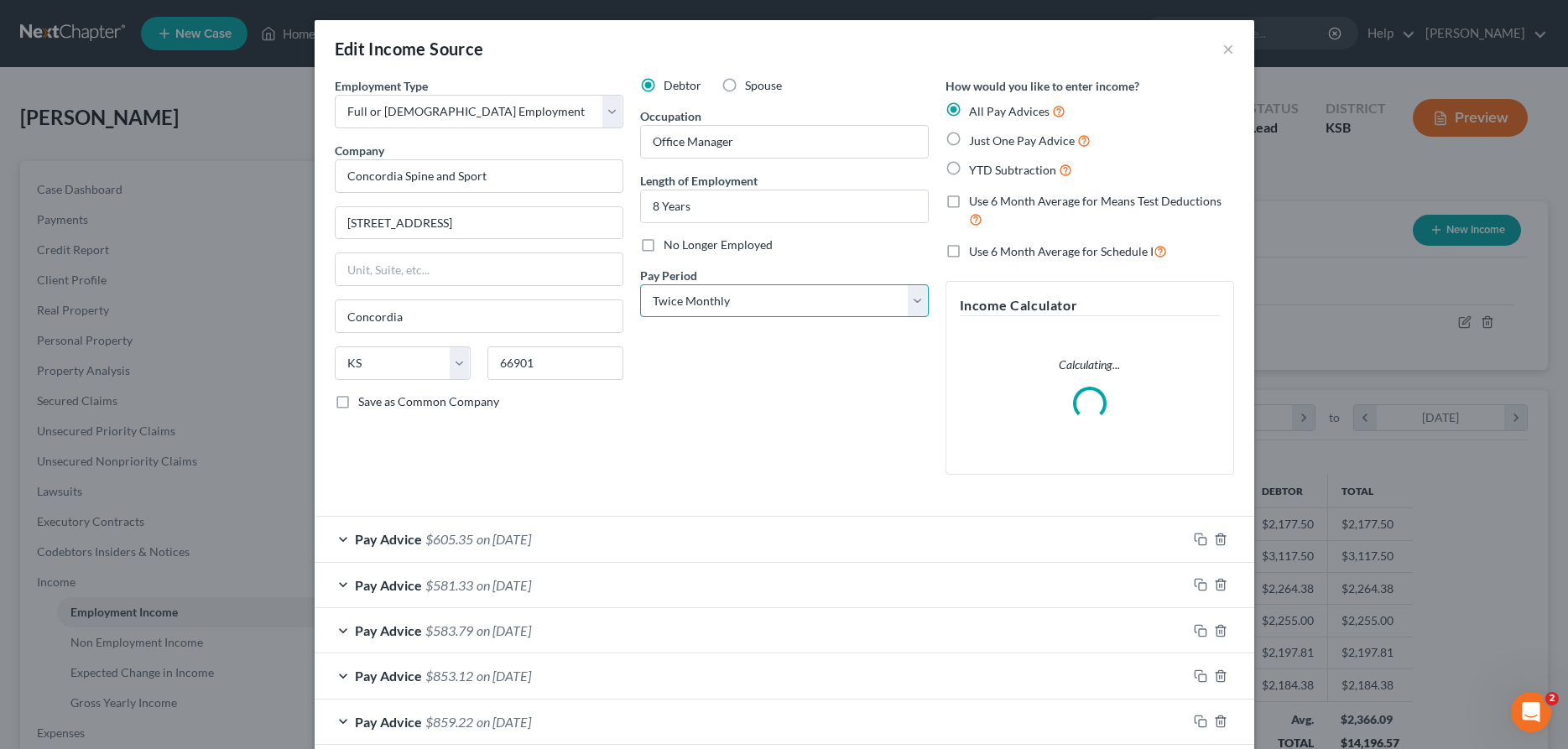
click at [640, 284] on select "Select Monthly Twice Monthly Every Other Week Weekly" at bounding box center [784, 301] width 289 height 34
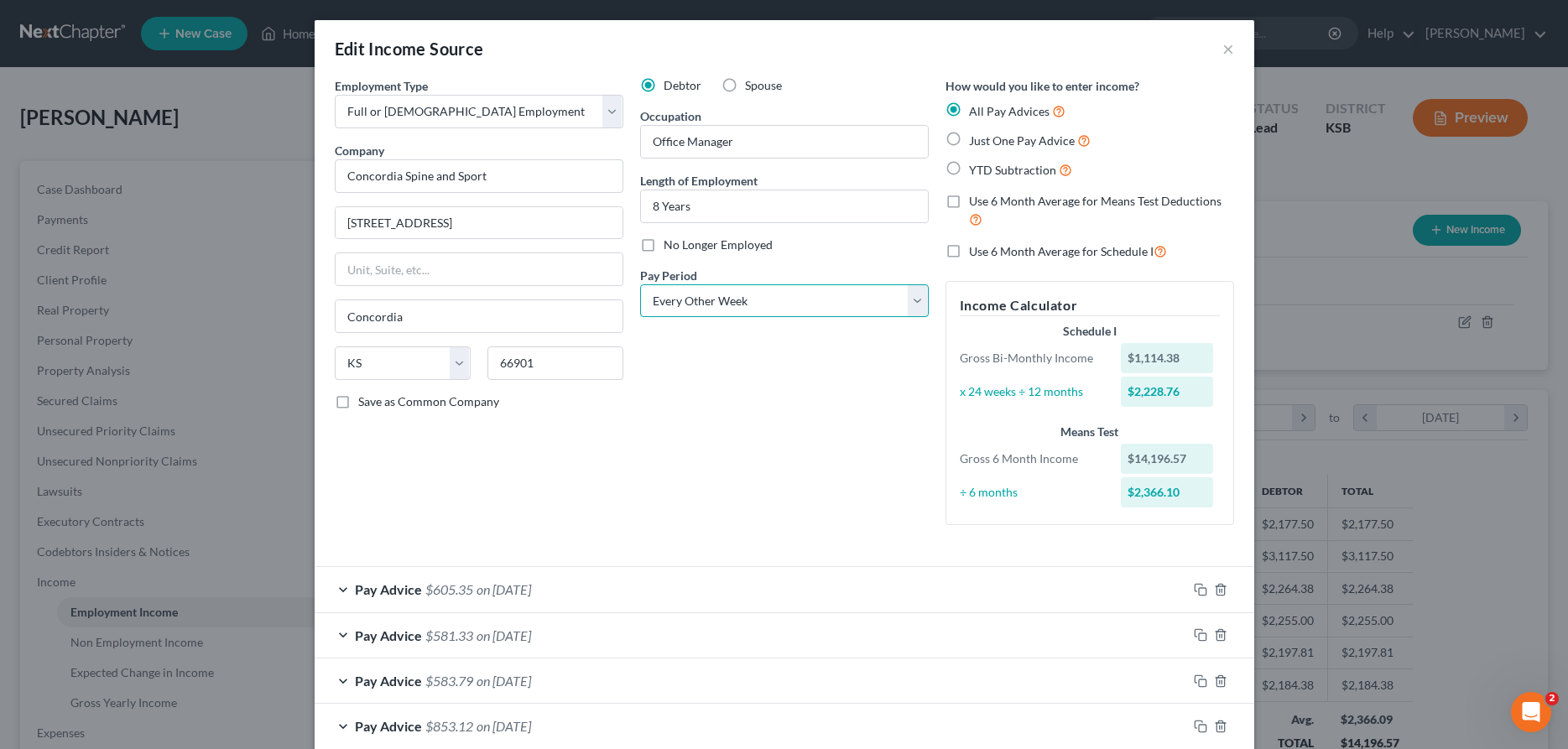
click option "Every Other Week" at bounding box center [0, 0] width 0 height 0
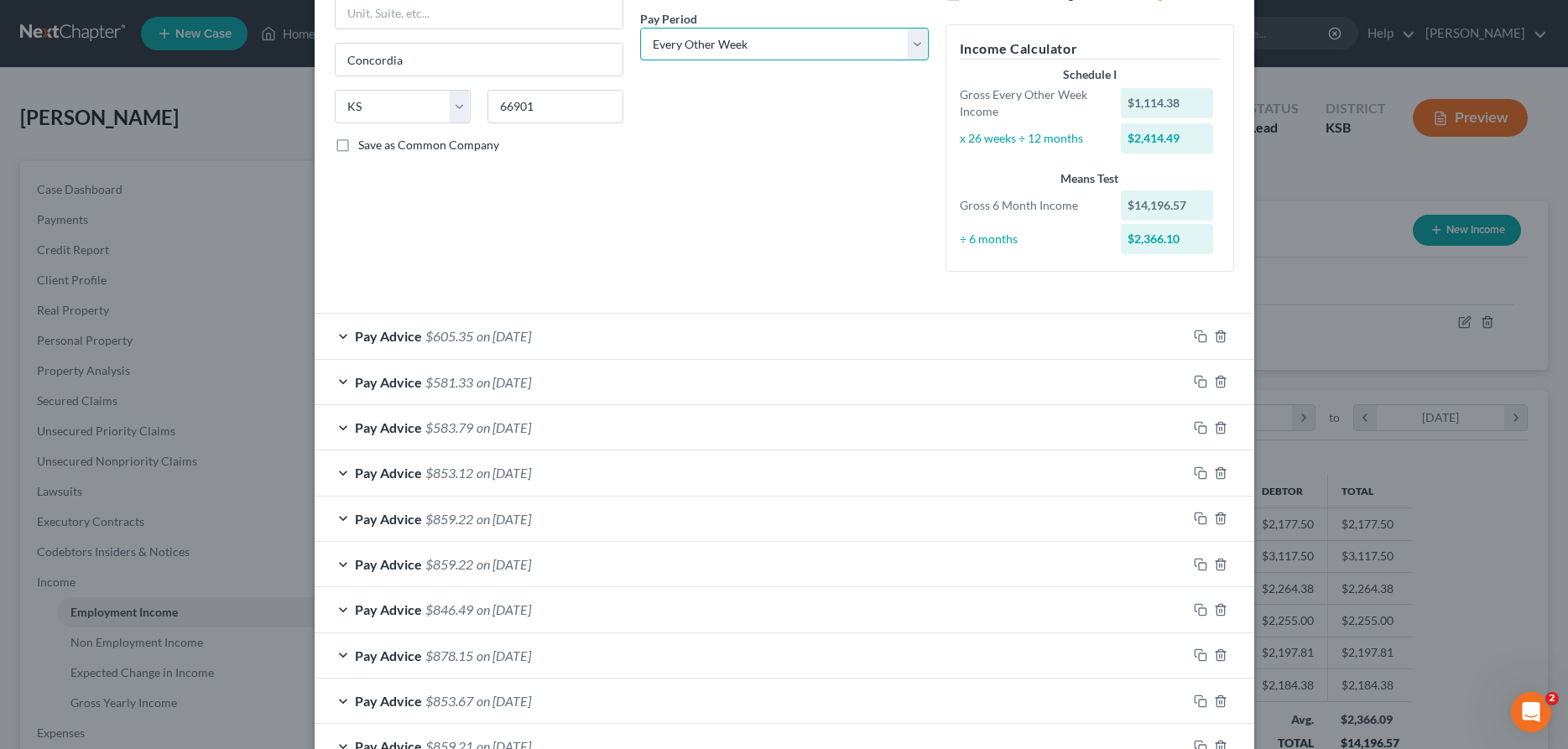
scroll to position [505, 0]
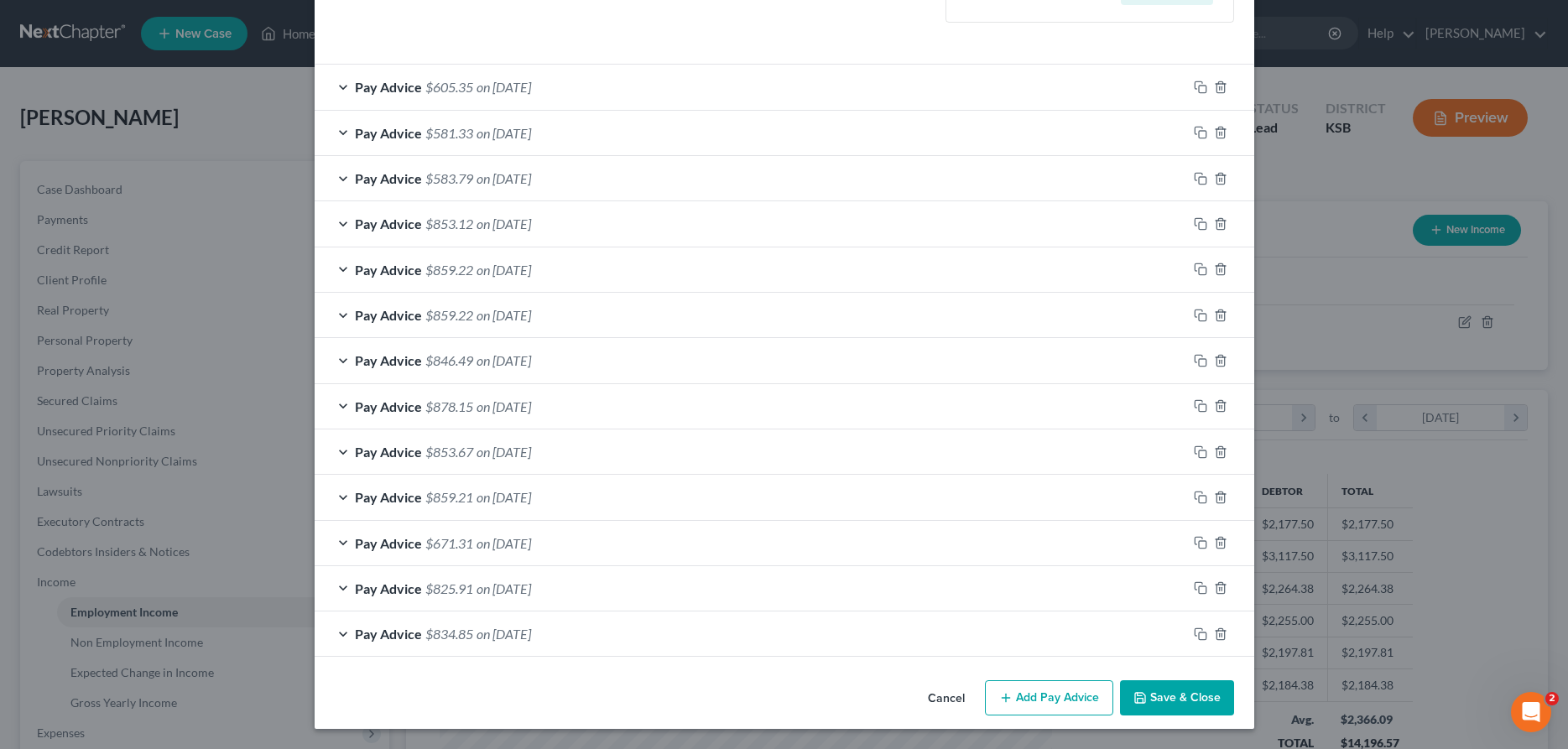
click at [1179, 698] on button "Save & Close" at bounding box center [1176, 698] width 114 height 35
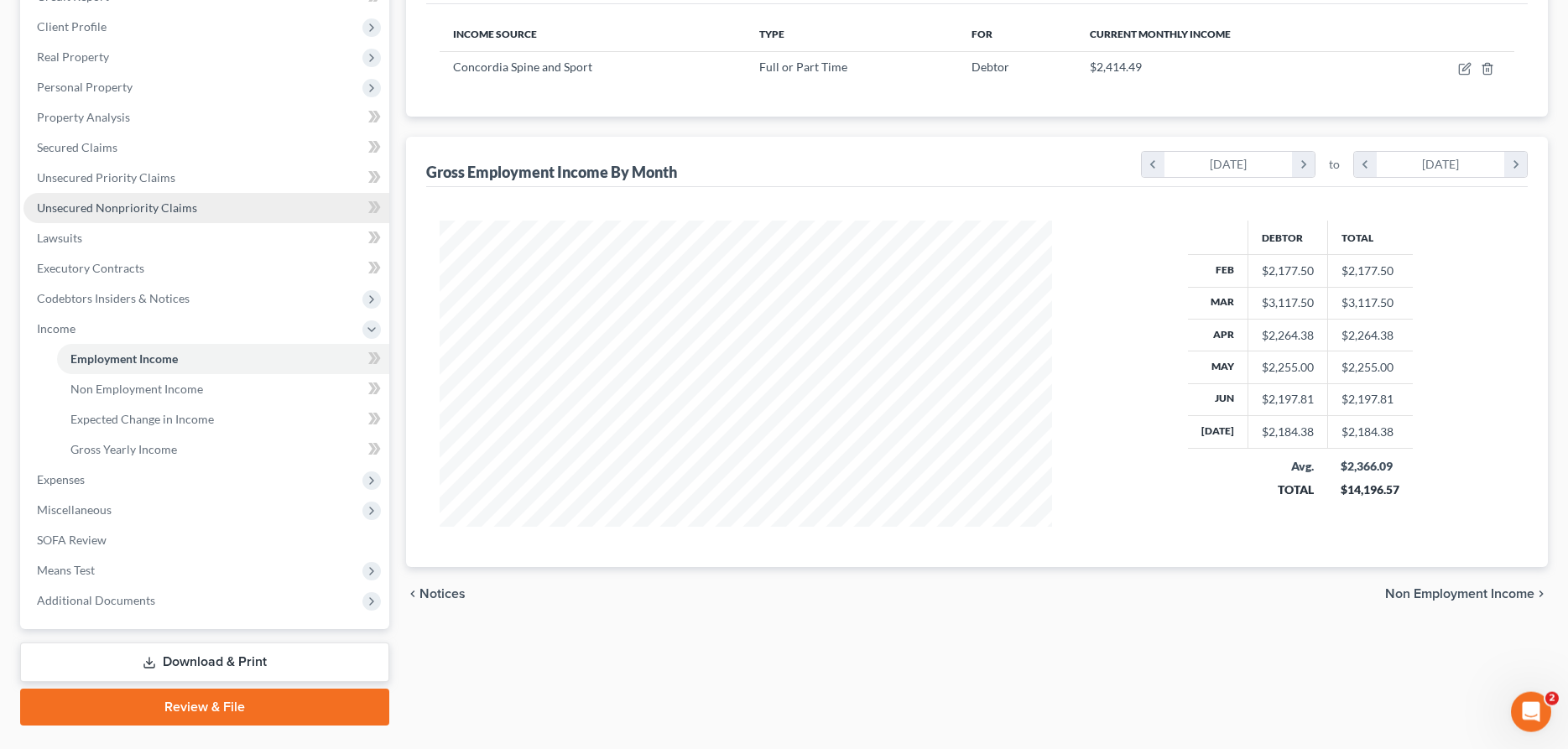
scroll to position [257, 0]
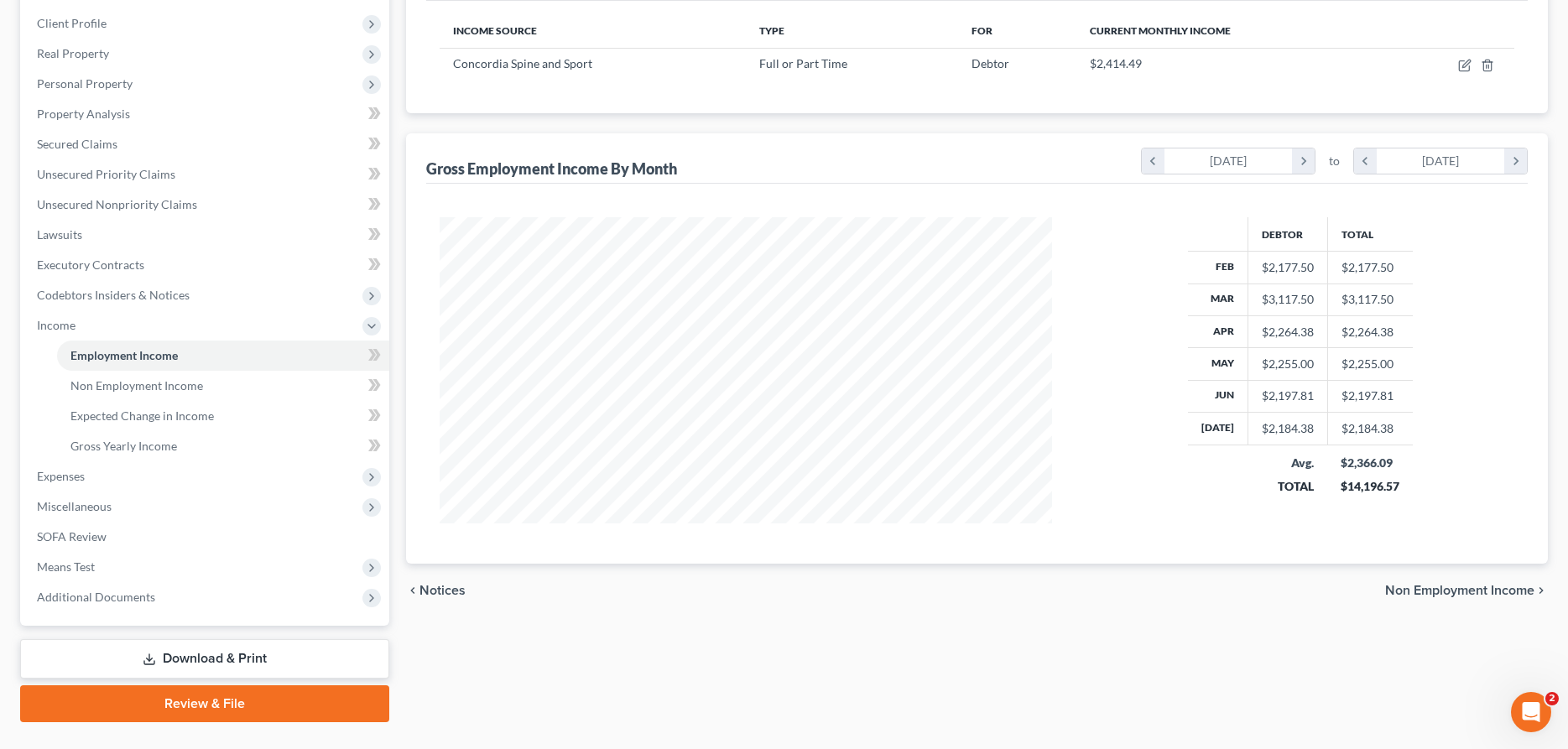
click at [186, 651] on link "Download & Print" at bounding box center [205, 658] width 369 height 40
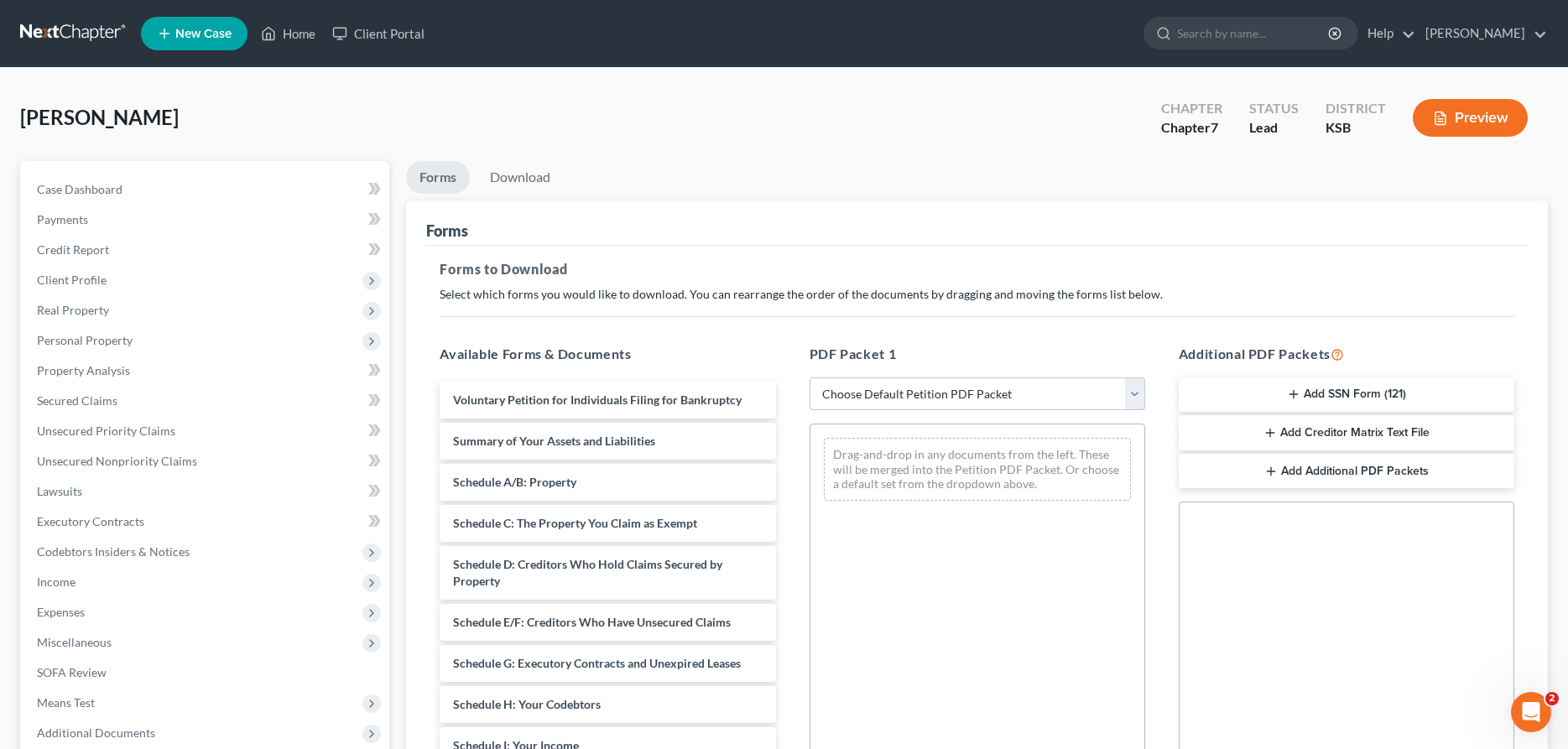
click at [809, 377] on select "Choose Default Petition PDF Packet Complete Bankruptcy Petition (all forms and …" at bounding box center [976, 393] width 335 height 34
click option "District of KS" at bounding box center [0, 0] width 0 height 0
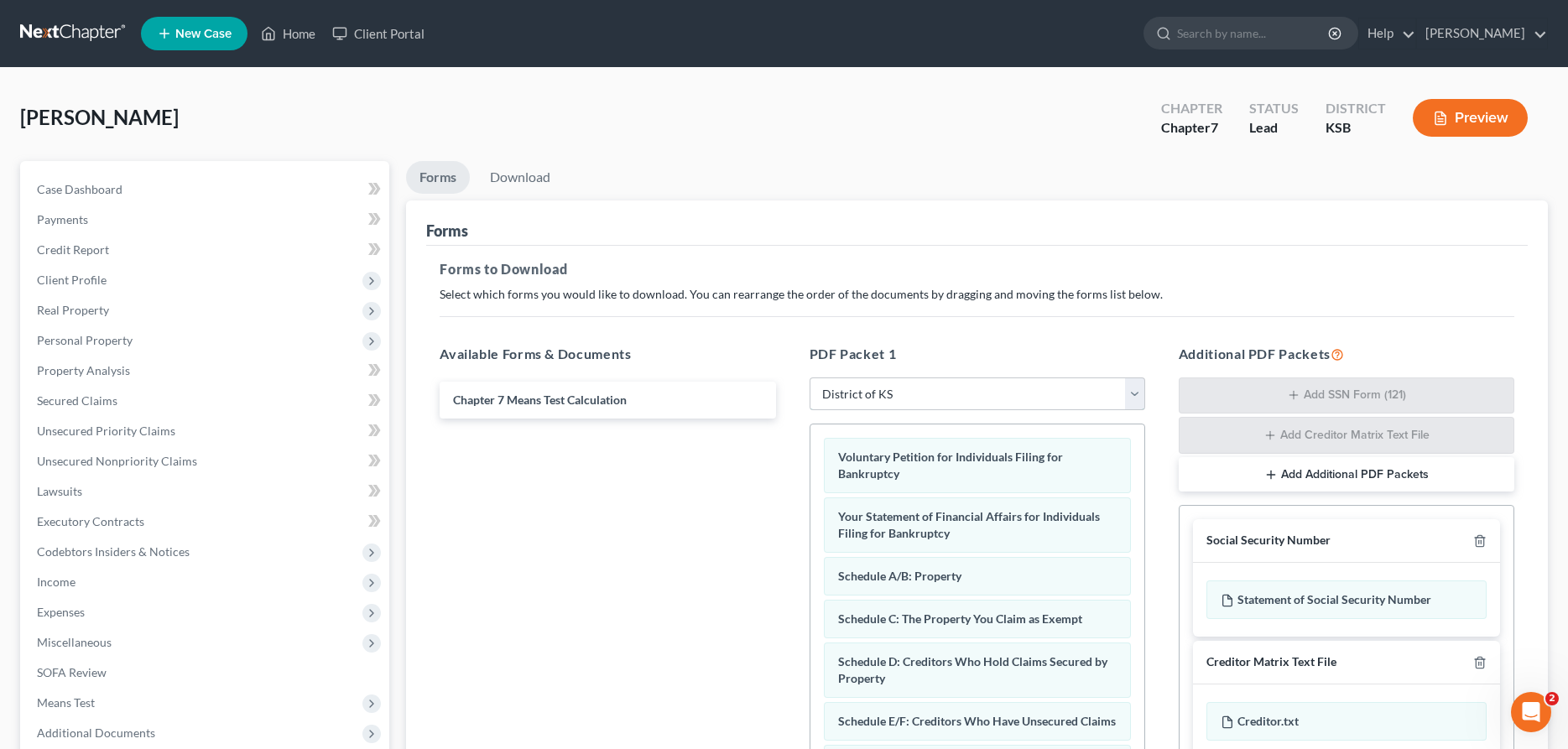
scroll to position [288, 0]
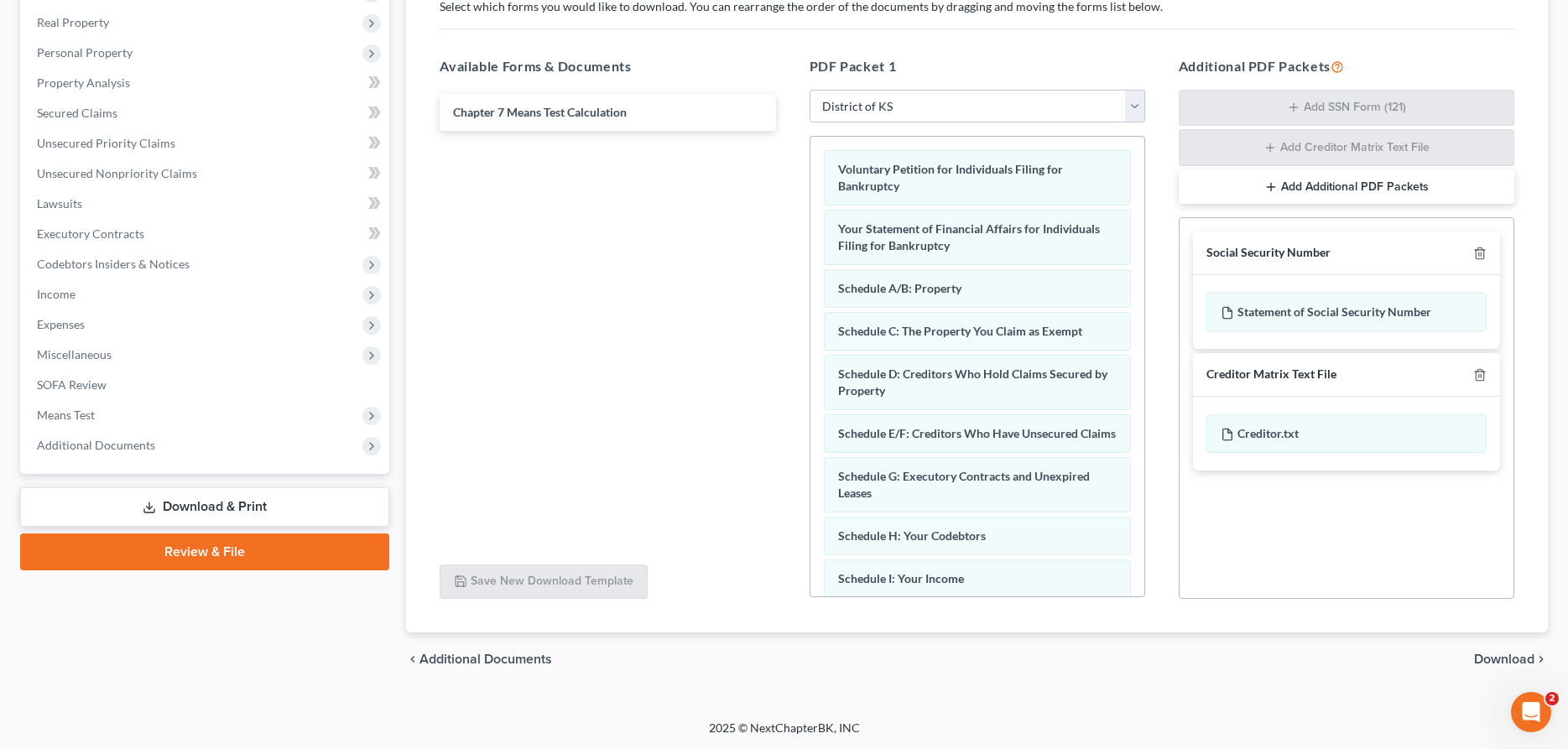
click at [1496, 663] on span "Download" at bounding box center [1504, 659] width 60 height 14
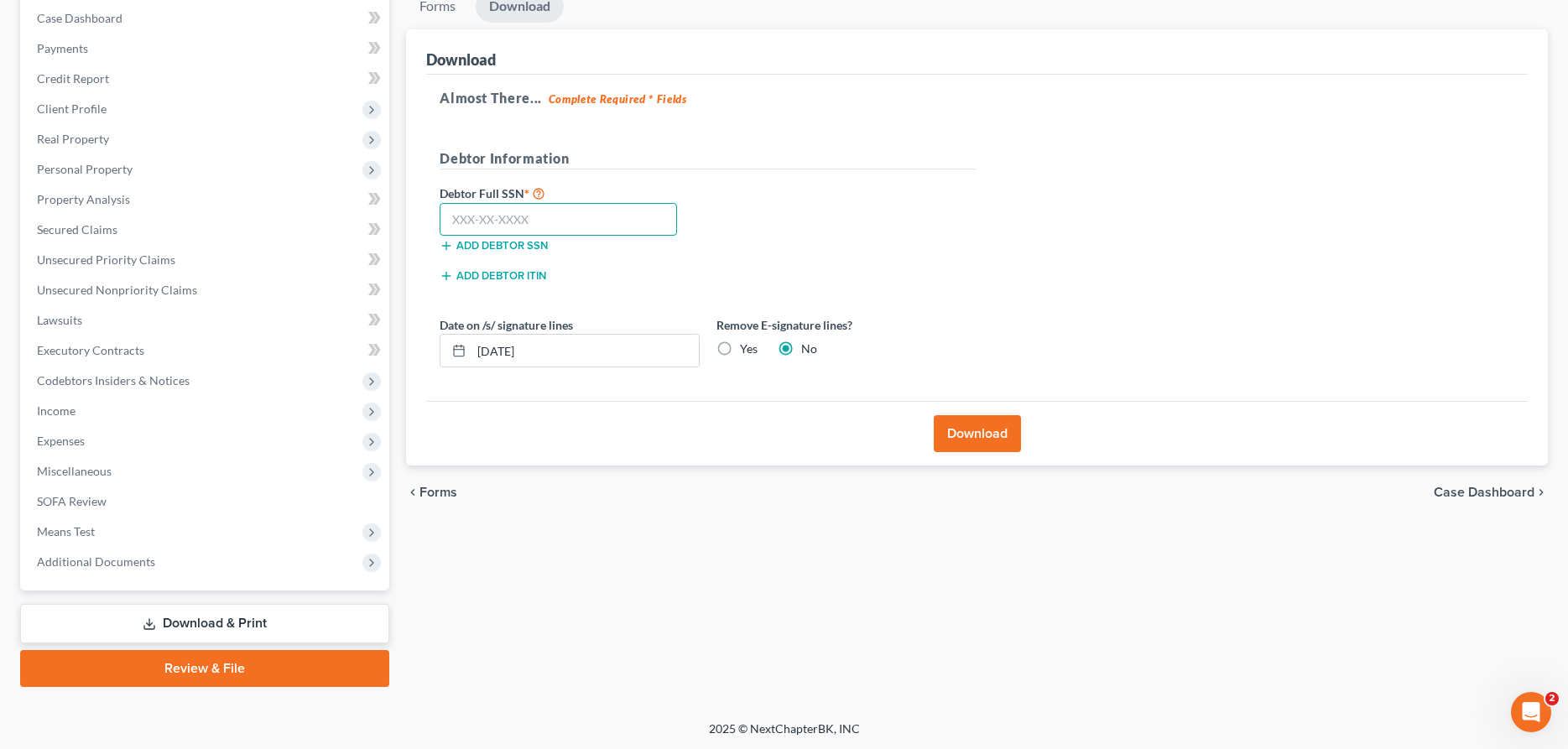
click at [569, 218] on input "text" at bounding box center [559, 219] width 238 height 34
click at [959, 428] on button "Download" at bounding box center [977, 434] width 87 height 37
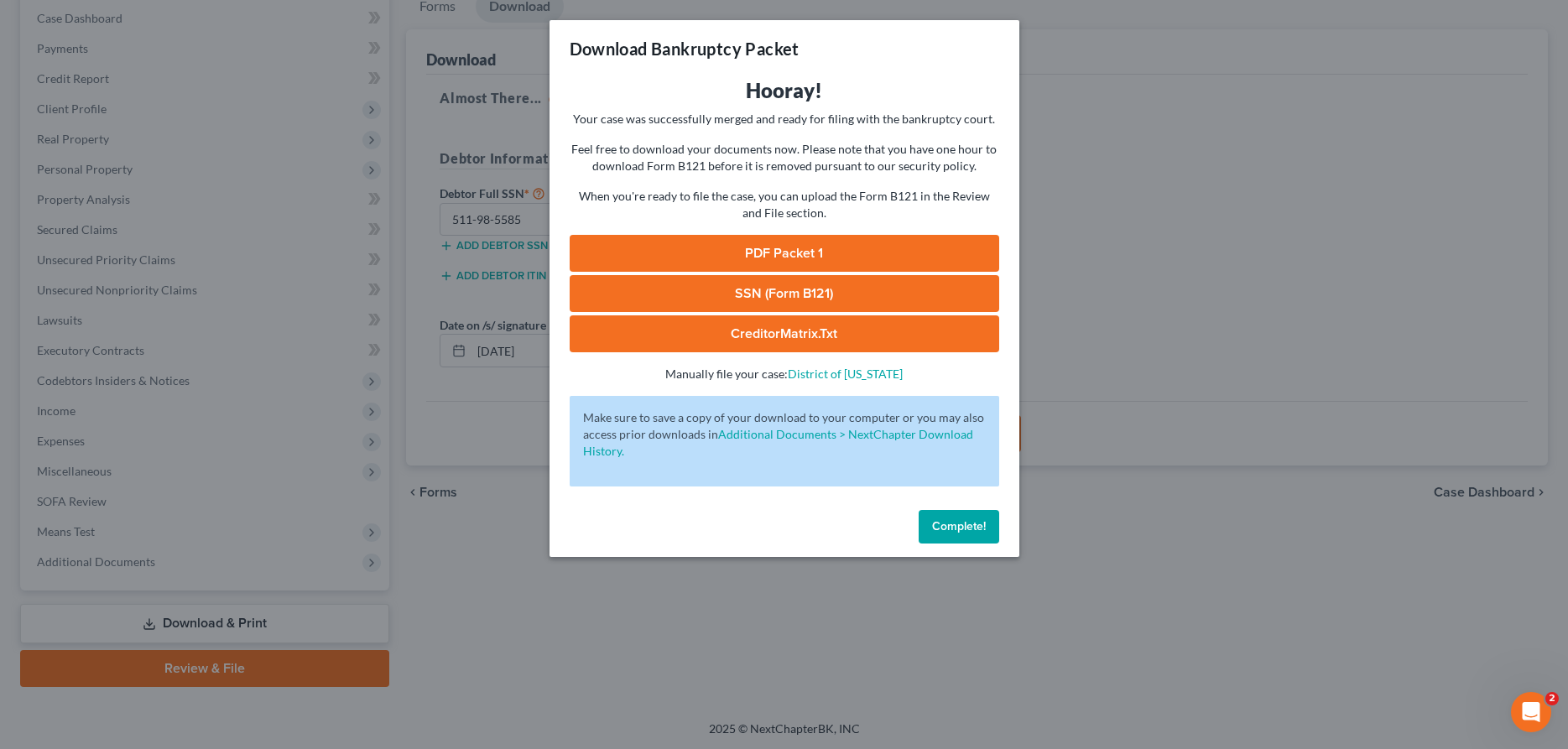
click at [761, 245] on link "PDF Packet 1" at bounding box center [784, 253] width 429 height 37
click at [966, 526] on span "Complete!" at bounding box center [959, 526] width 54 height 14
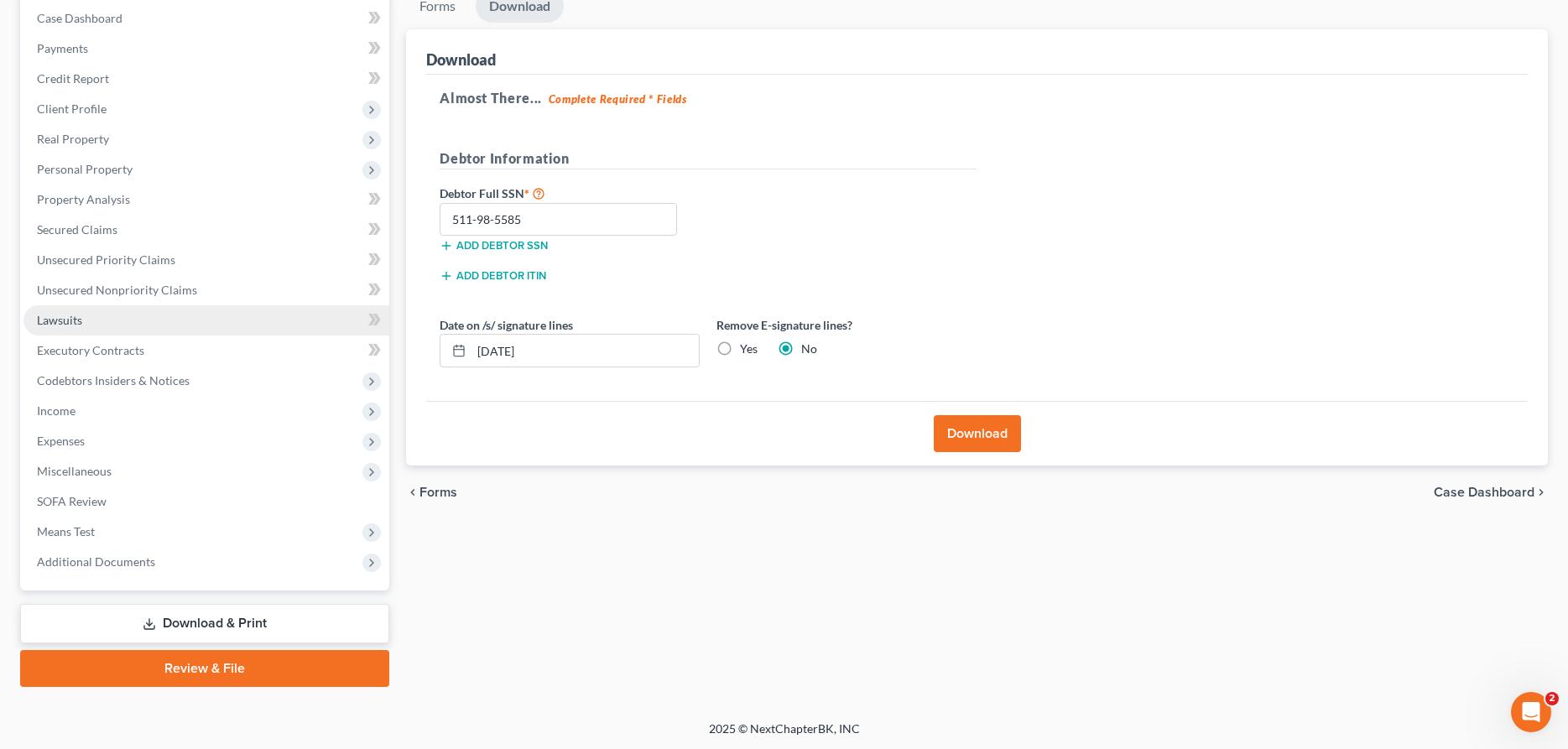
scroll to position [86, 0]
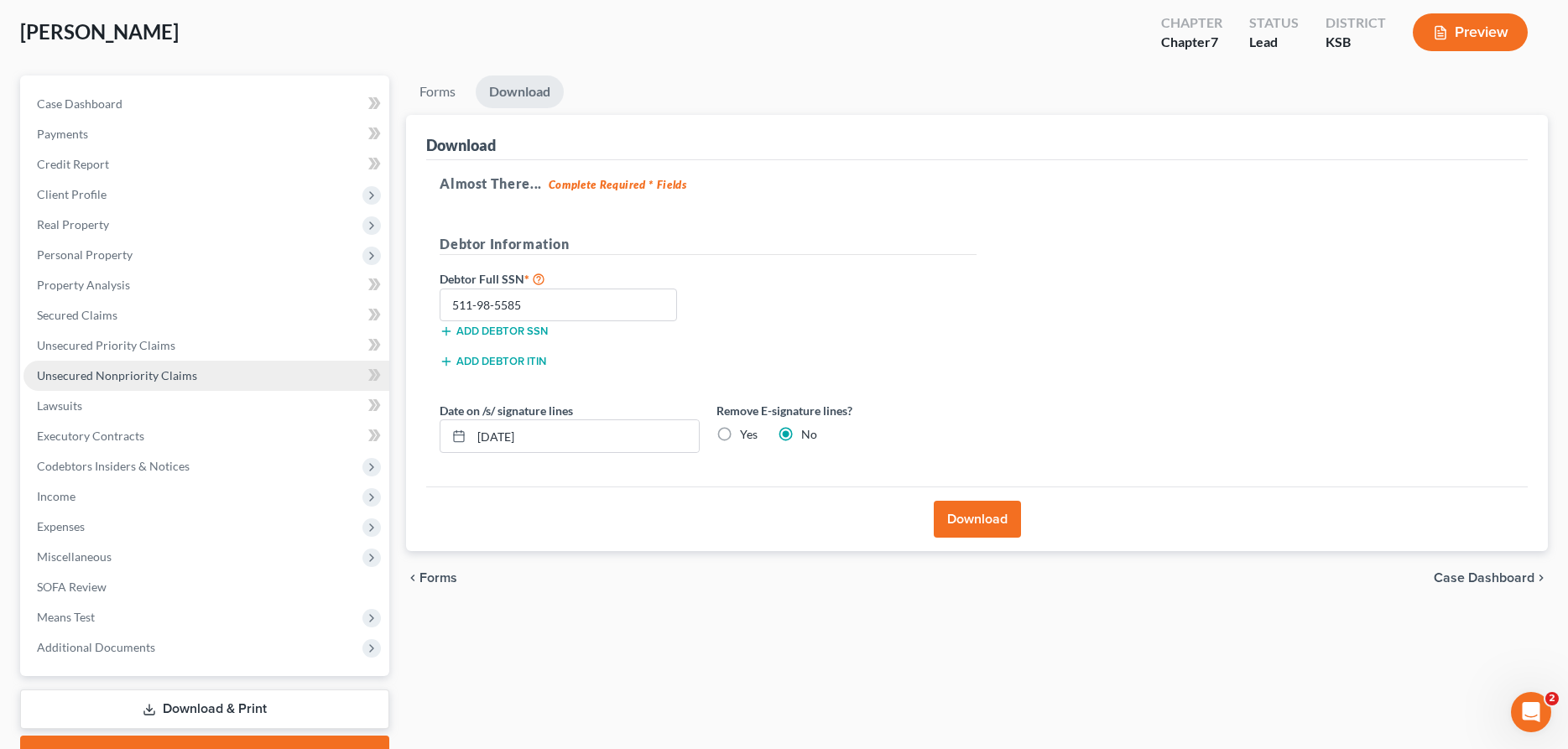
click at [103, 371] on span "Unsecured Nonpriority Claims" at bounding box center [117, 375] width 160 height 14
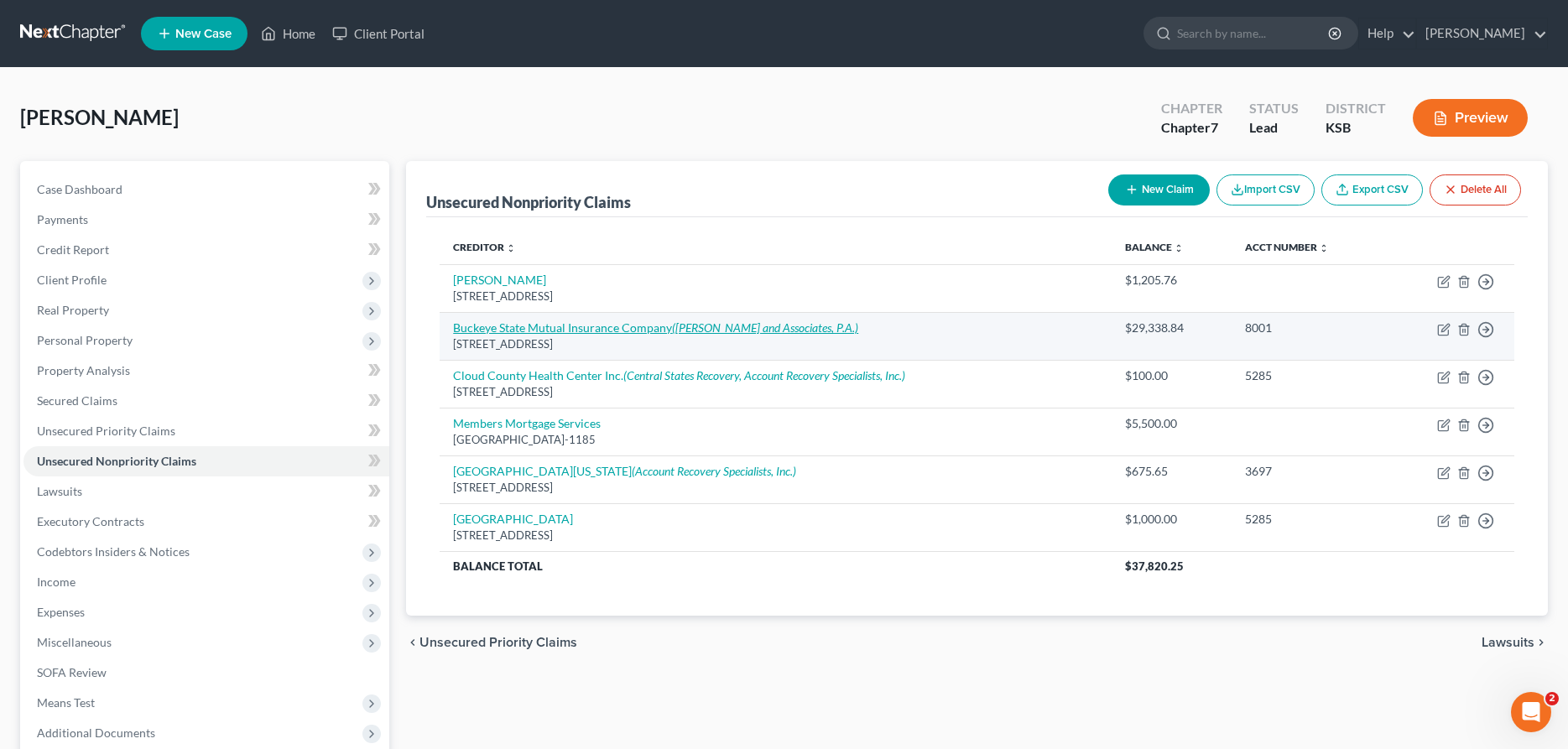
click at [505, 326] on link "Buckeye State Mutual Insurance Company ([PERSON_NAME] and Associates, P.A.)" at bounding box center [655, 327] width 405 height 14
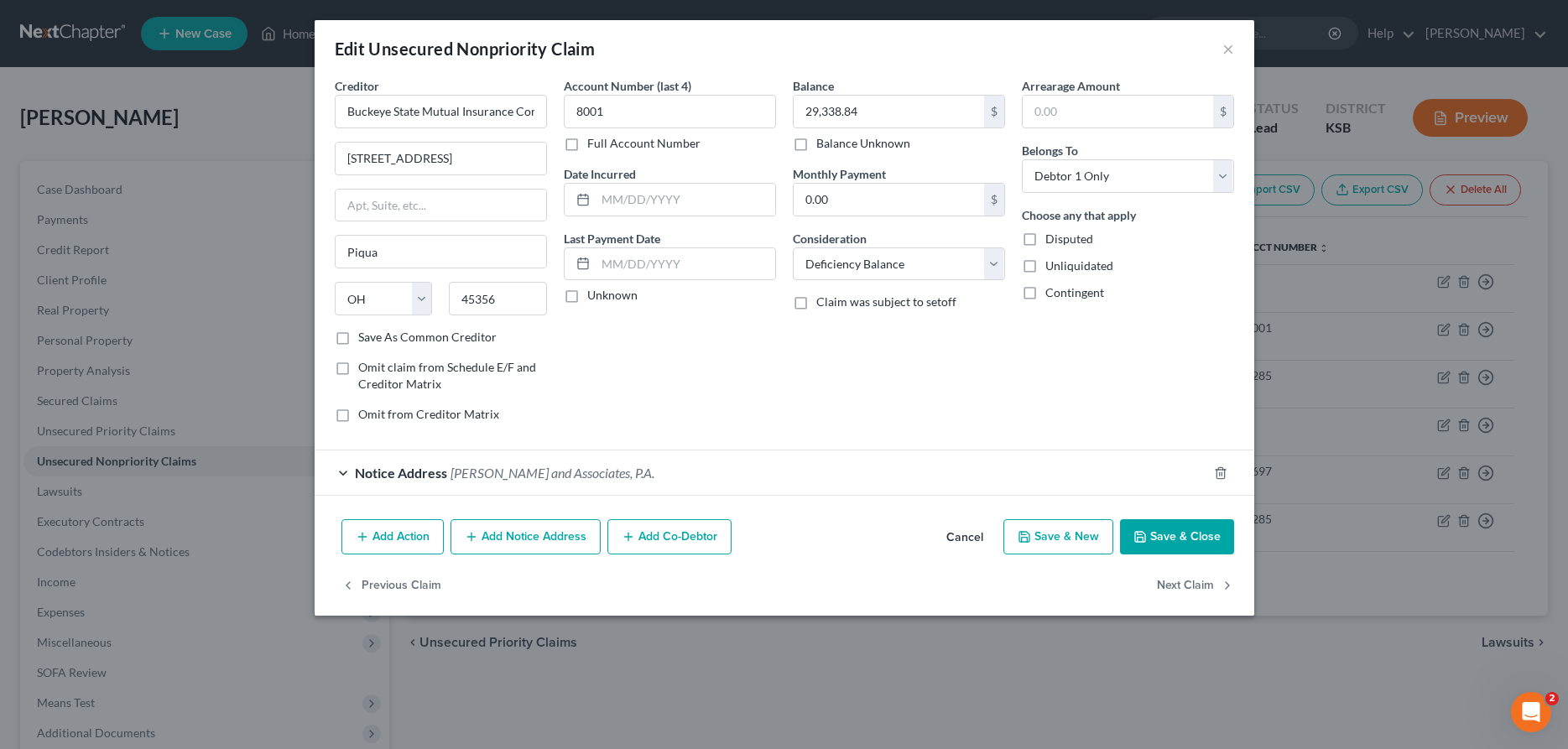
click at [417, 538] on button "Add Action" at bounding box center [392, 536] width 102 height 35
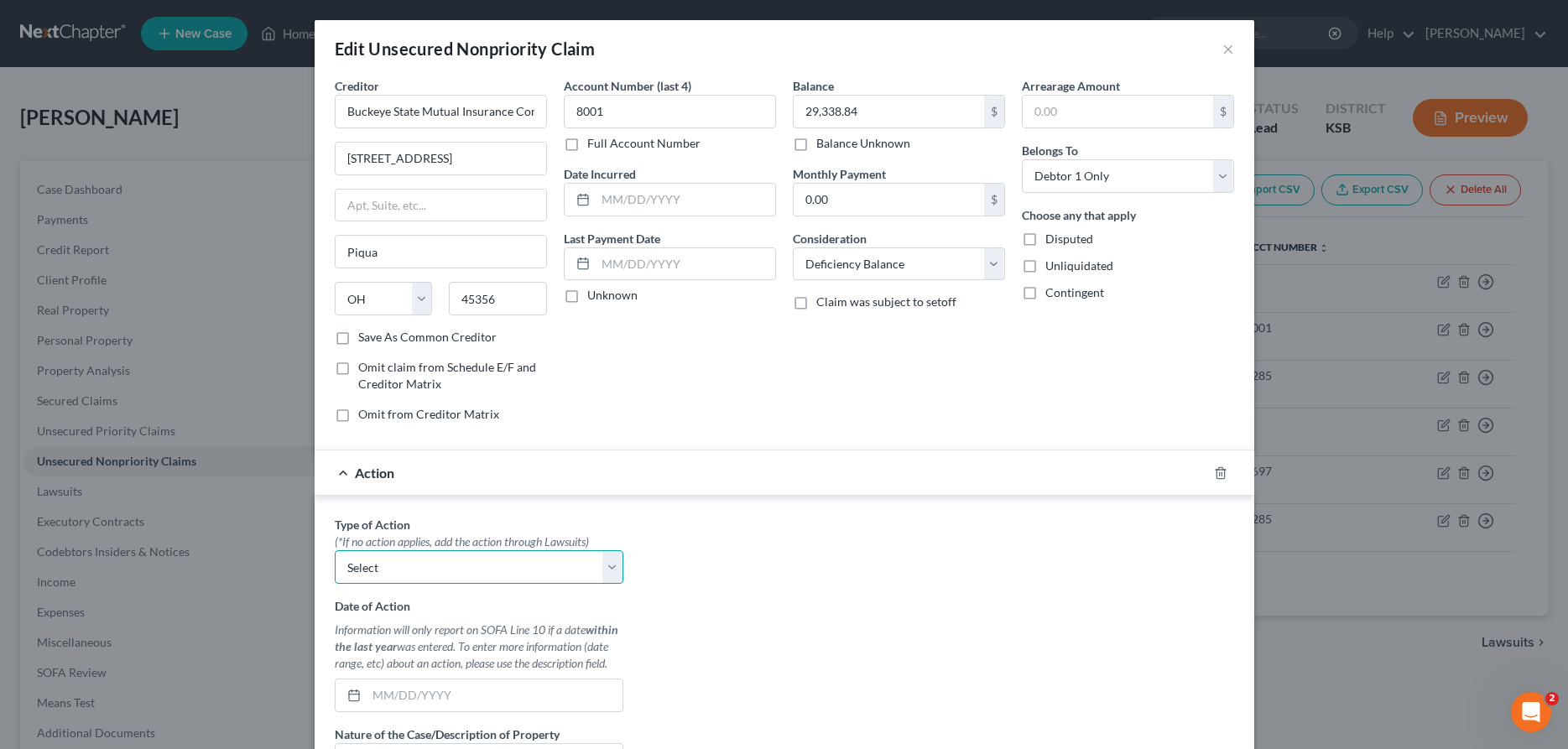
click at [334, 550] on select "Select Repossession Garnishment Foreclosure Personal Injury Attached, Seized, O…" at bounding box center [479, 566] width 289 height 34
click option "Garnishment" at bounding box center [0, 0] width 0 height 0
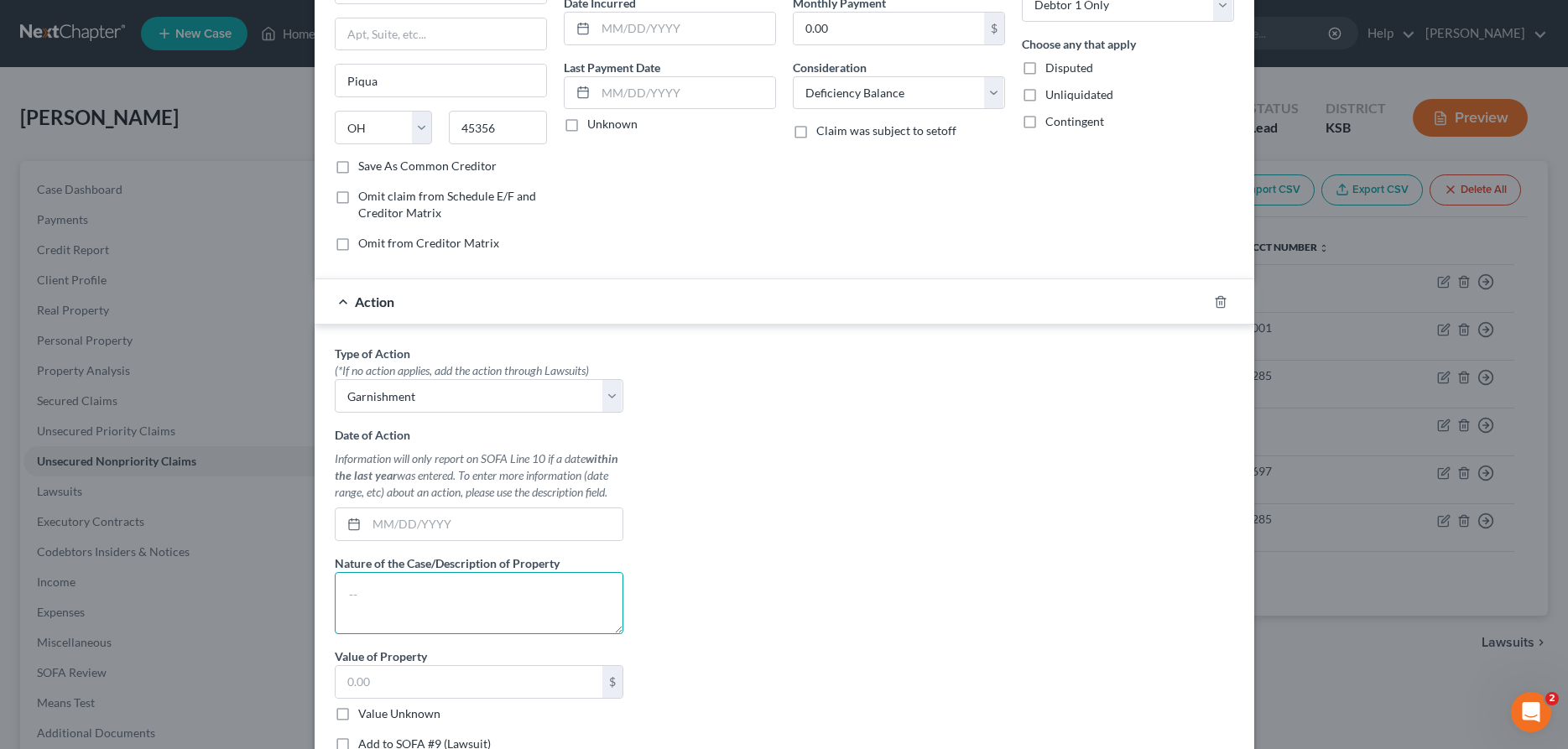
click at [418, 606] on textarea at bounding box center [479, 603] width 289 height 62
click at [499, 688] on input "text" at bounding box center [469, 681] width 267 height 32
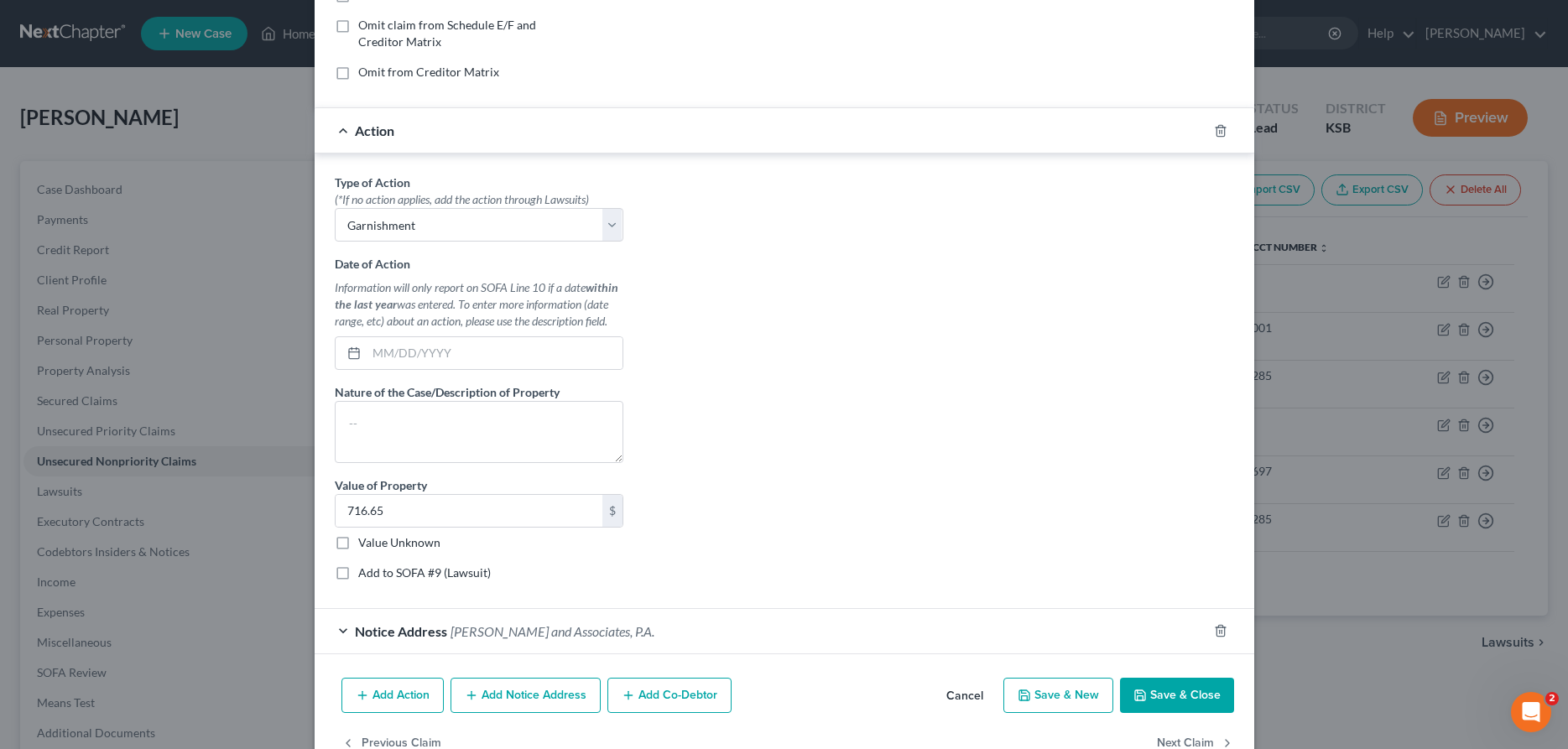
click at [1199, 690] on button "Save & Close" at bounding box center [1176, 695] width 114 height 35
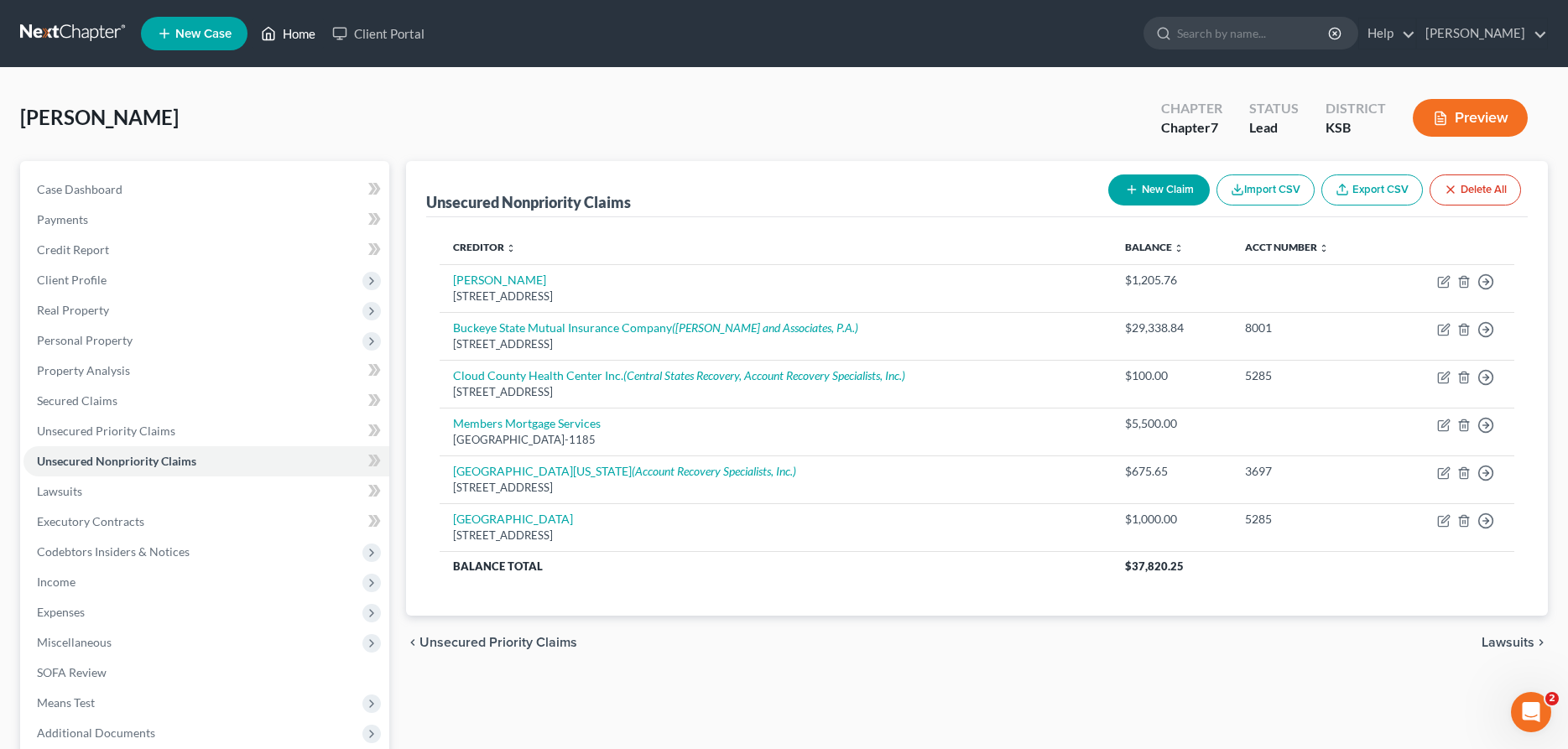
click at [276, 35] on icon at bounding box center [269, 33] width 15 height 20
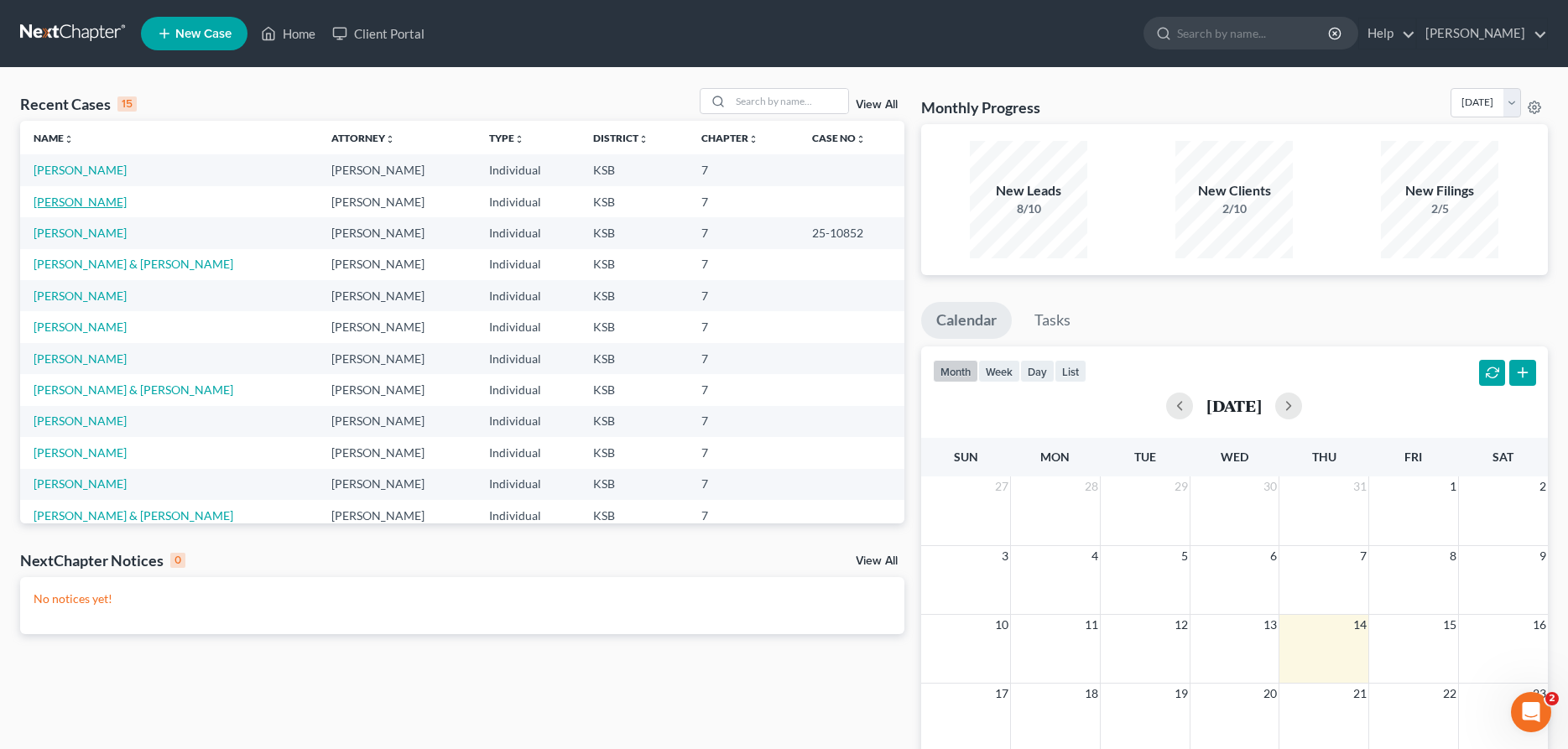
click at [87, 196] on link "[PERSON_NAME]" at bounding box center [80, 201] width 93 height 14
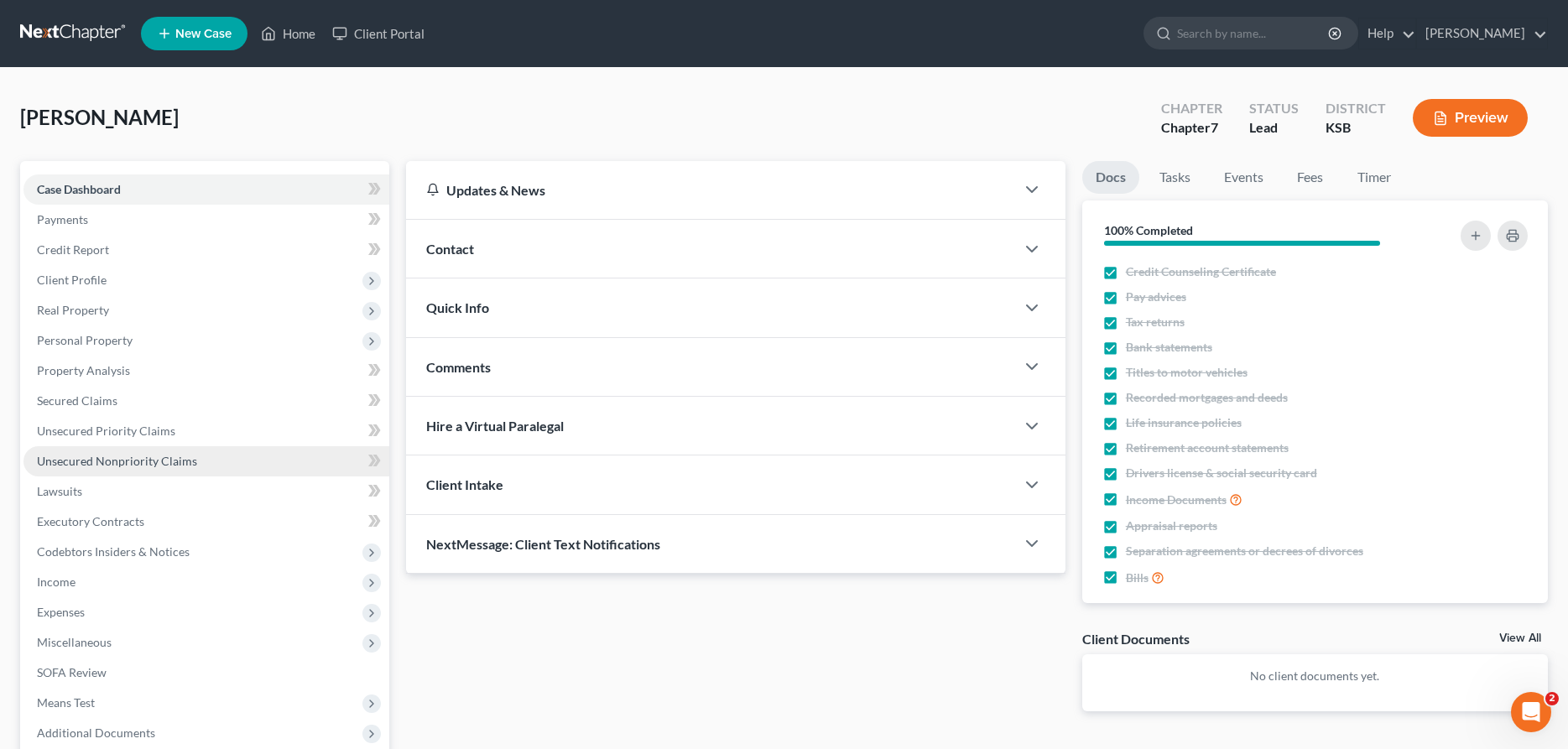
click at [123, 453] on link "Unsecured Nonpriority Claims" at bounding box center [206, 461] width 365 height 30
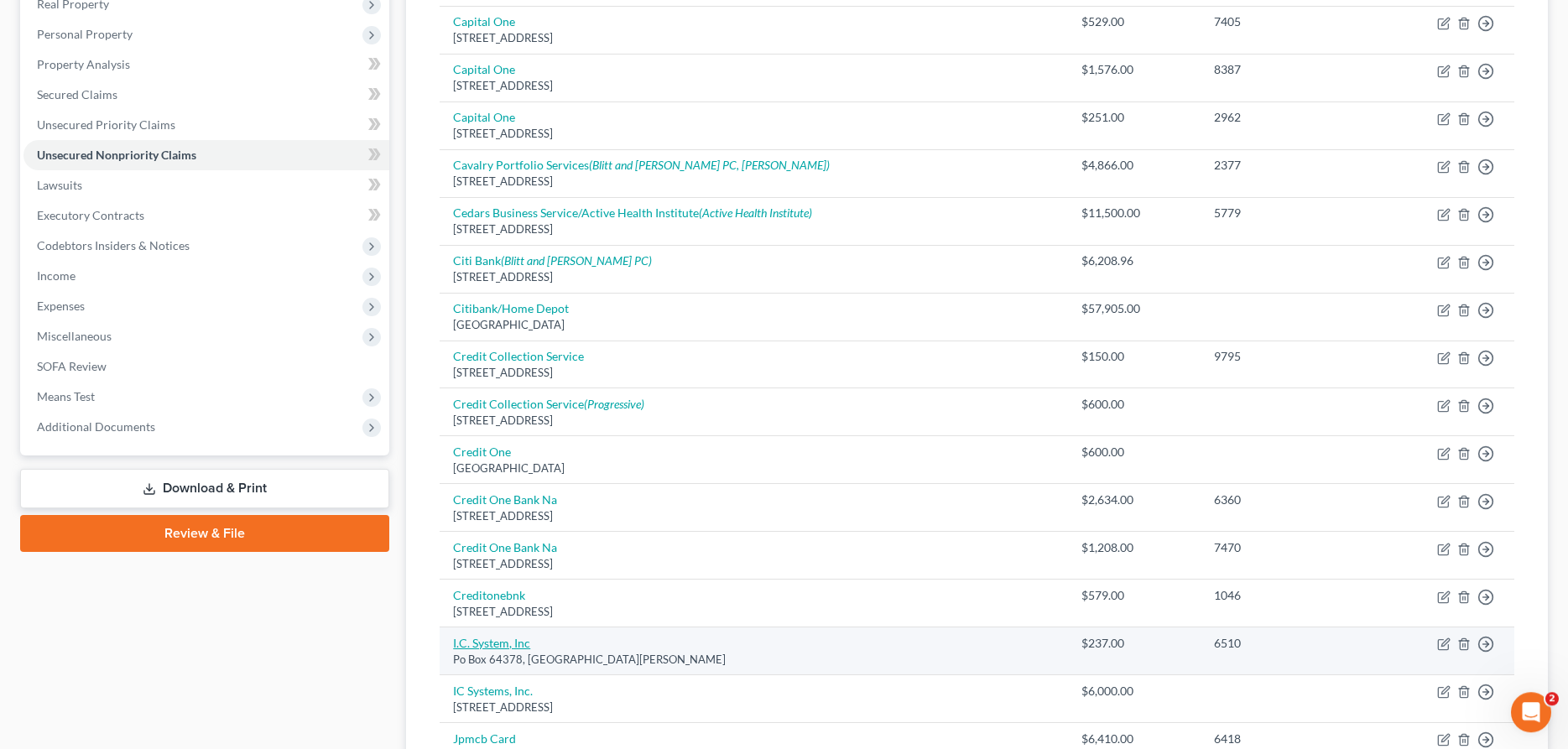
scroll to position [342, 0]
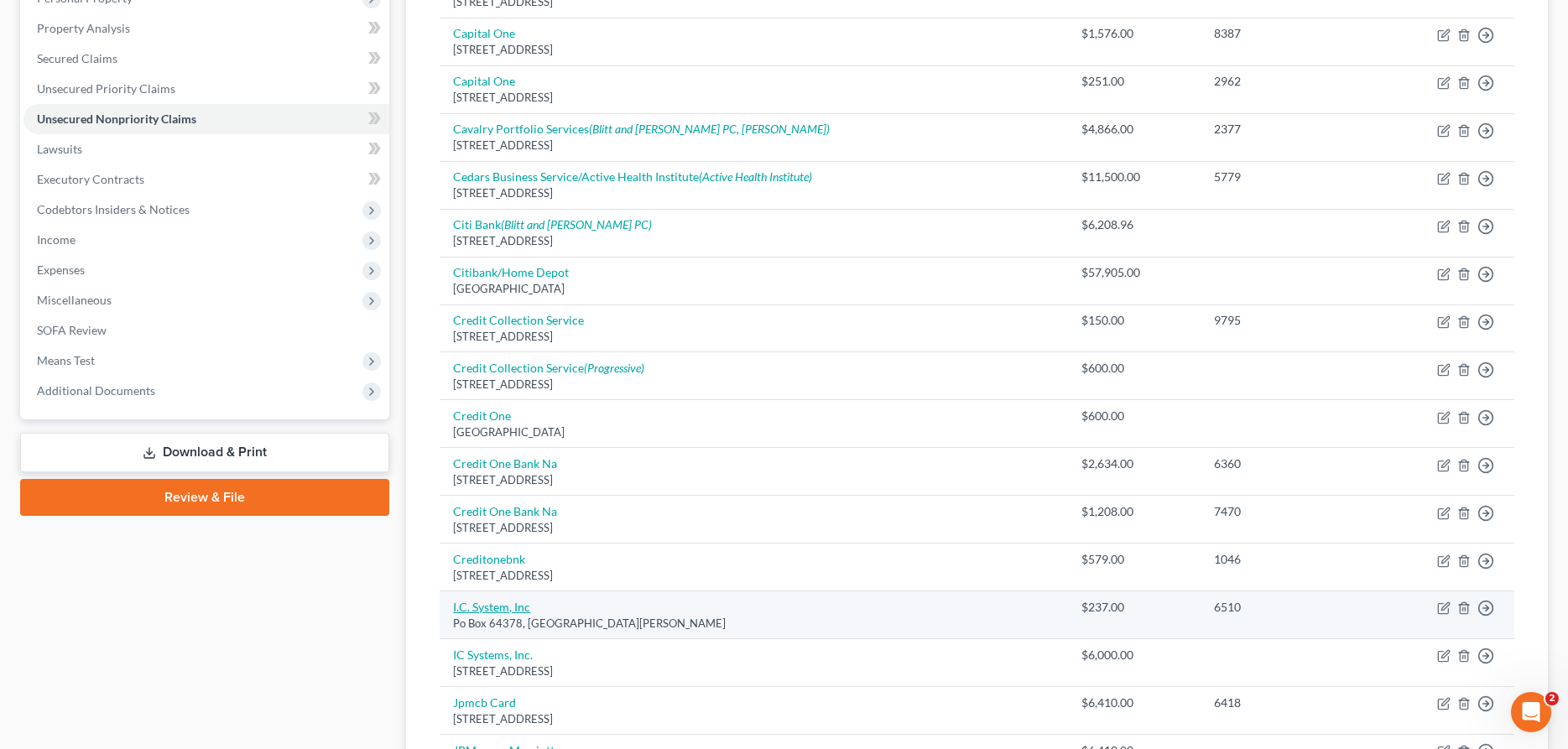
click at [498, 601] on link "I.C. System, Inc" at bounding box center [492, 606] width 77 height 14
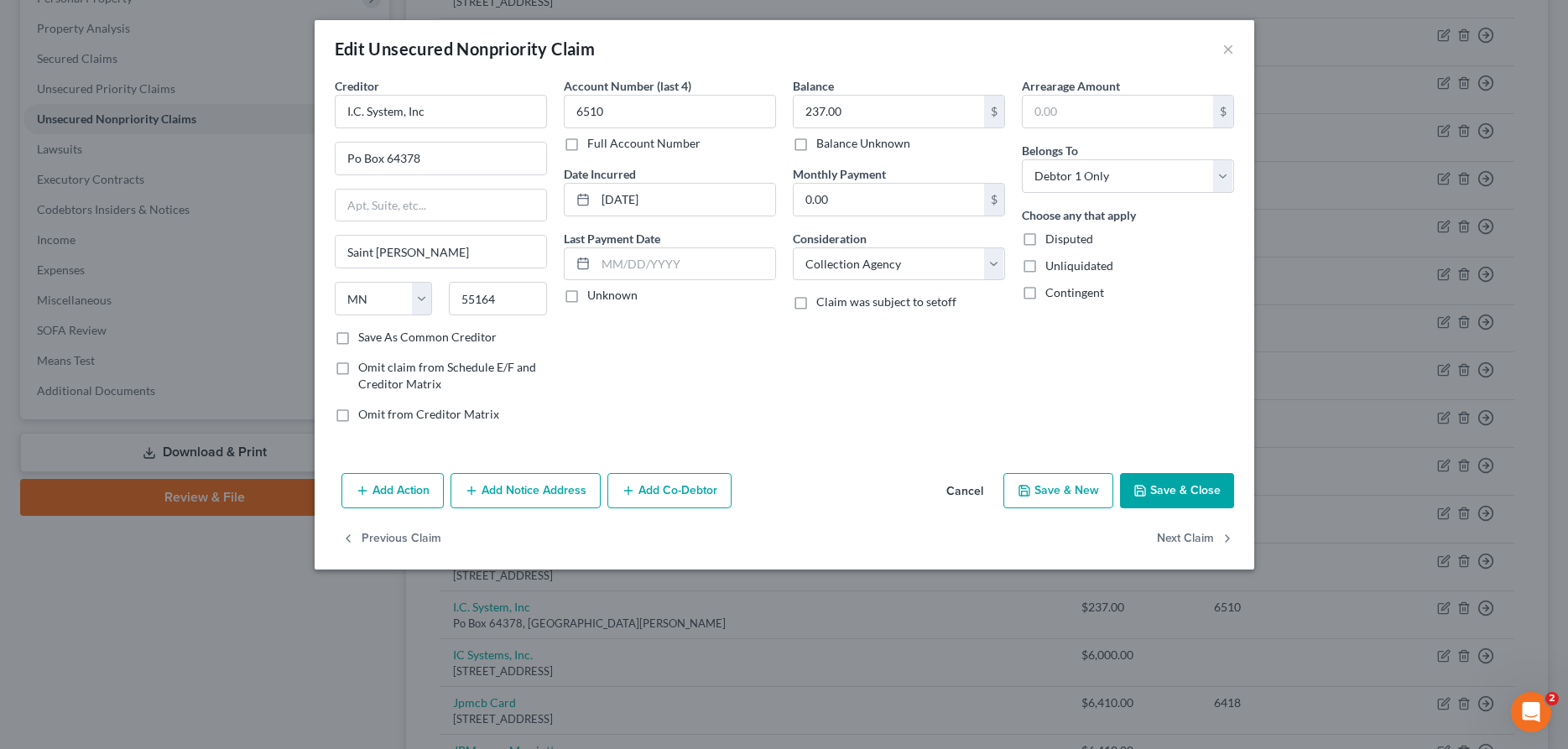
click at [547, 494] on button "Add Notice Address" at bounding box center [525, 490] width 150 height 35
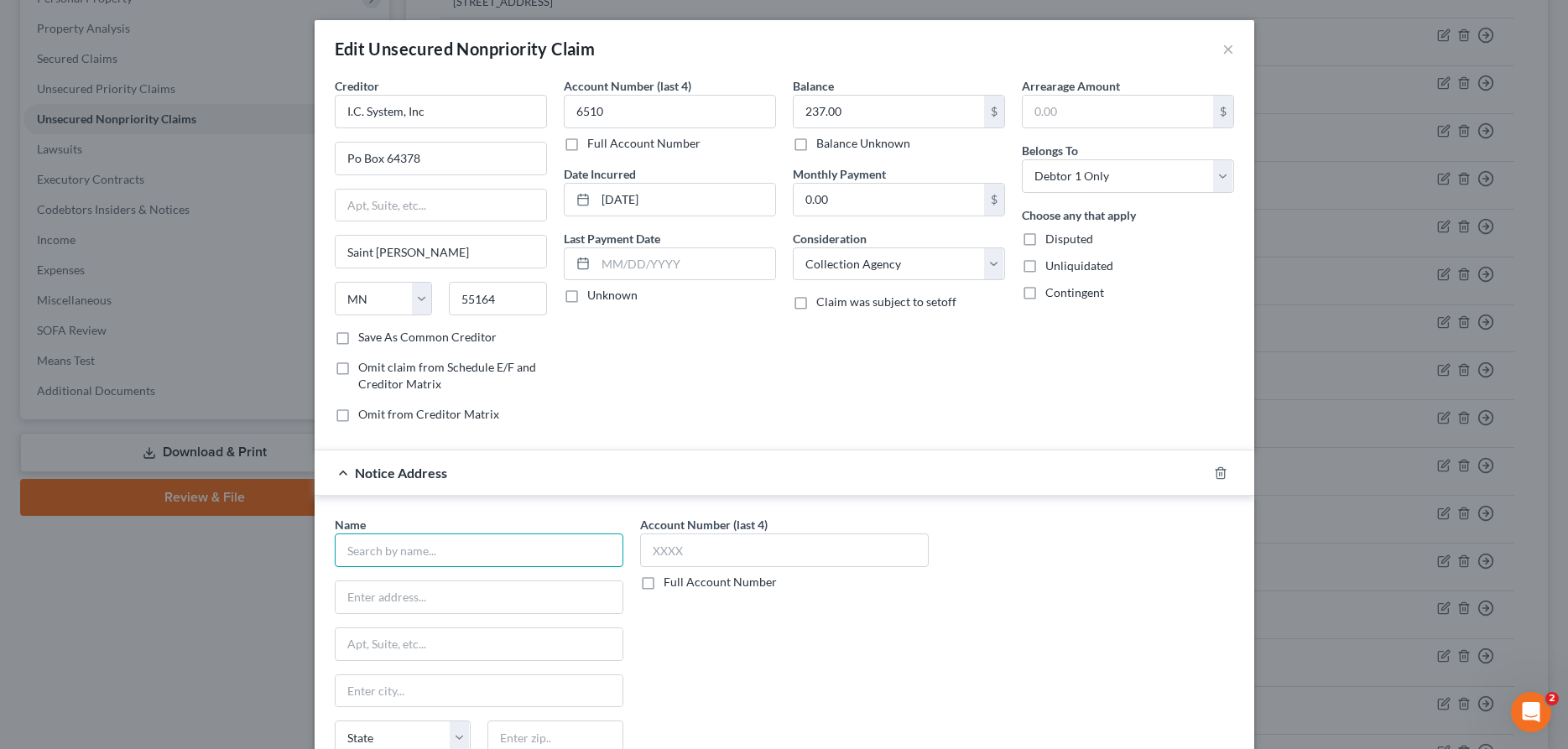
click at [477, 556] on input "text" at bounding box center [479, 550] width 289 height 34
click at [521, 555] on input "A T & T" at bounding box center [479, 550] width 289 height 34
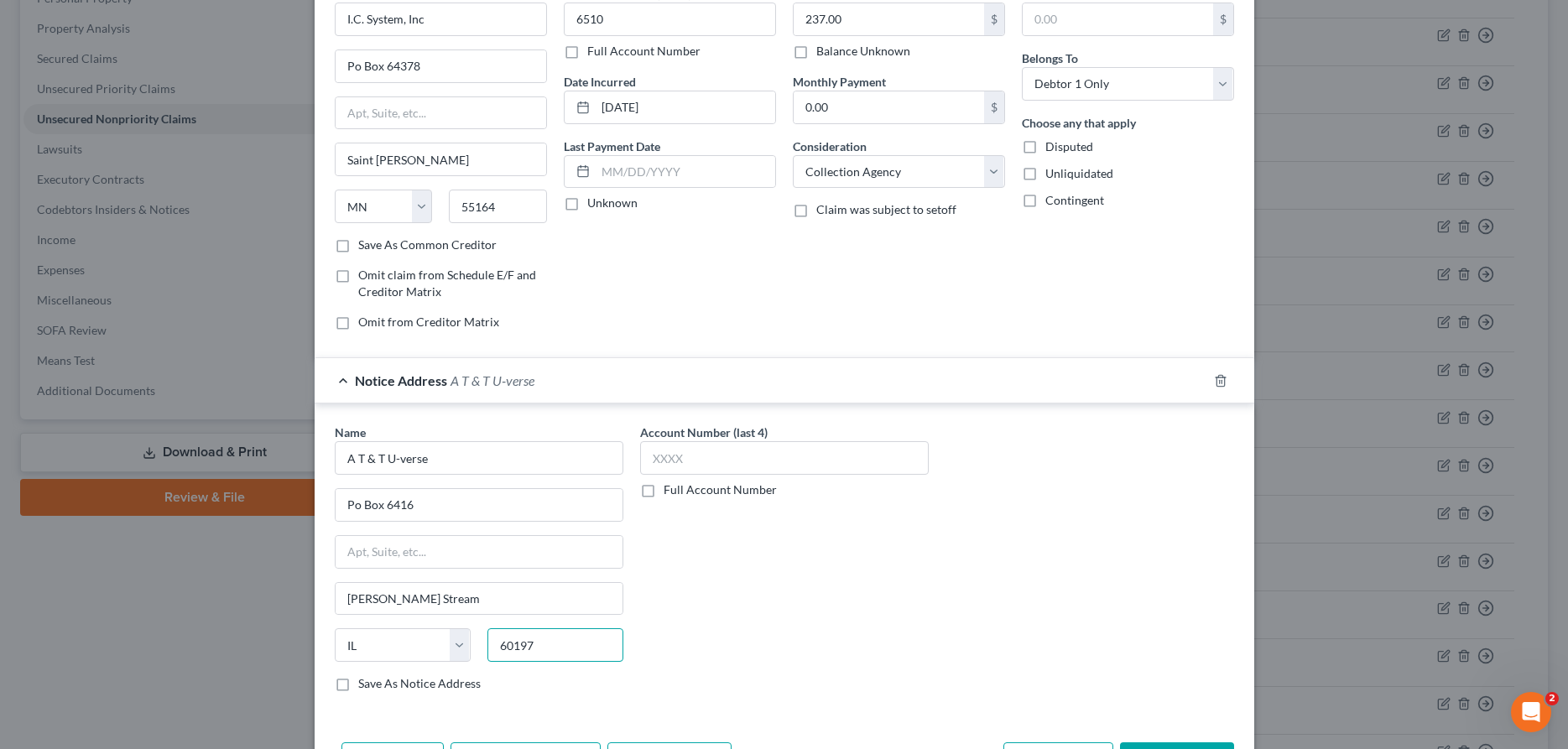
scroll to position [203, 0]
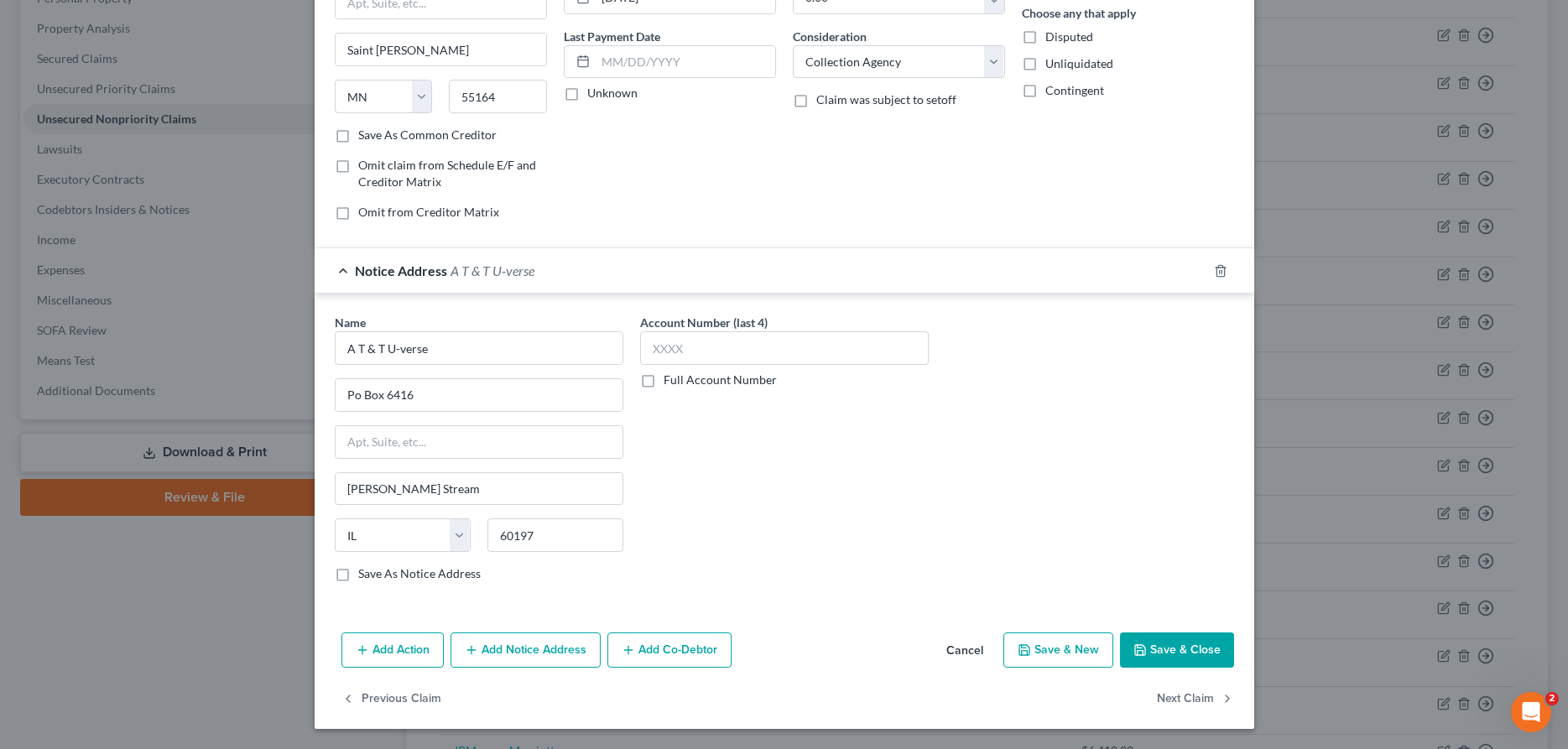
click at [1208, 643] on button "Save & Close" at bounding box center [1176, 649] width 114 height 35
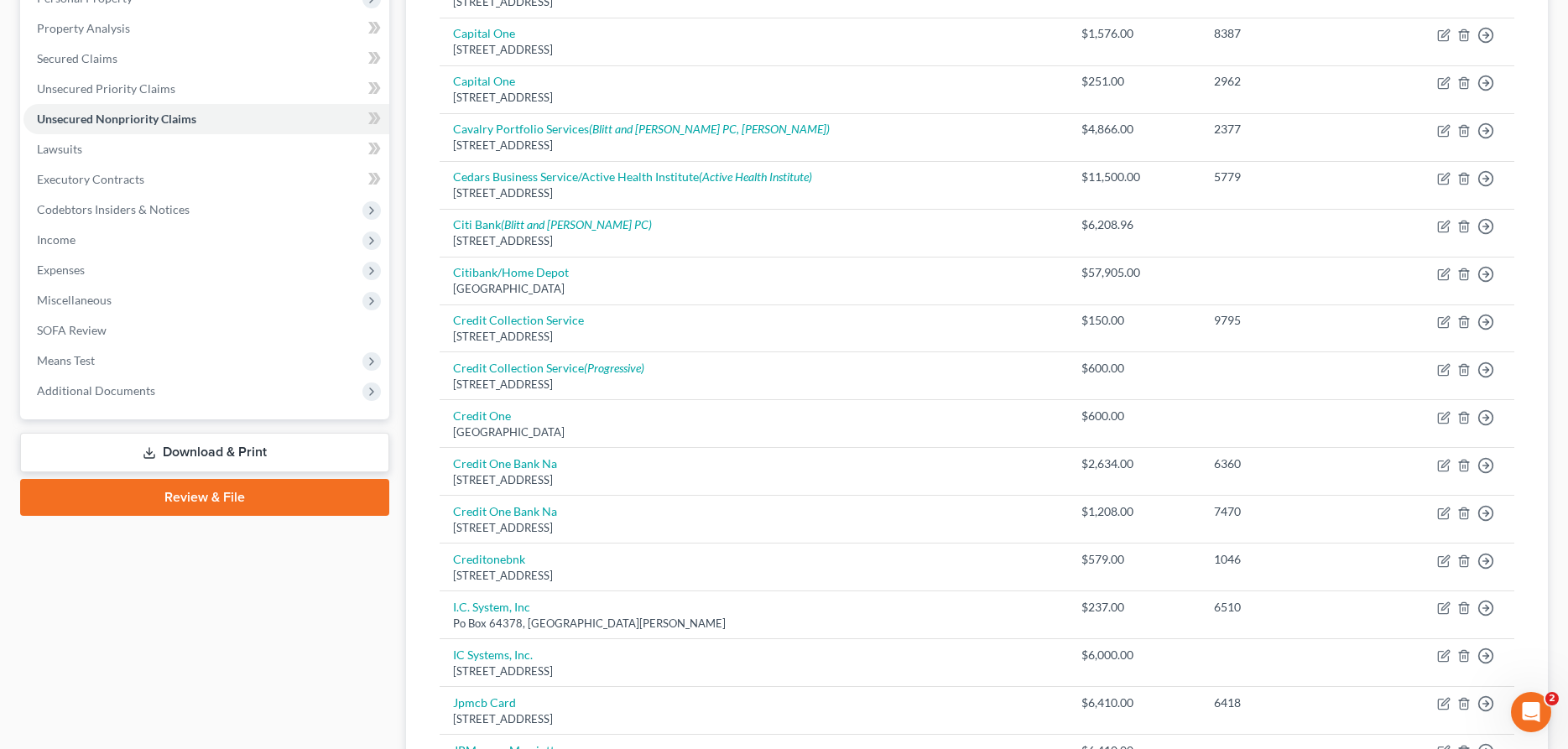
click at [198, 450] on link "Download & Print" at bounding box center [205, 452] width 369 height 40
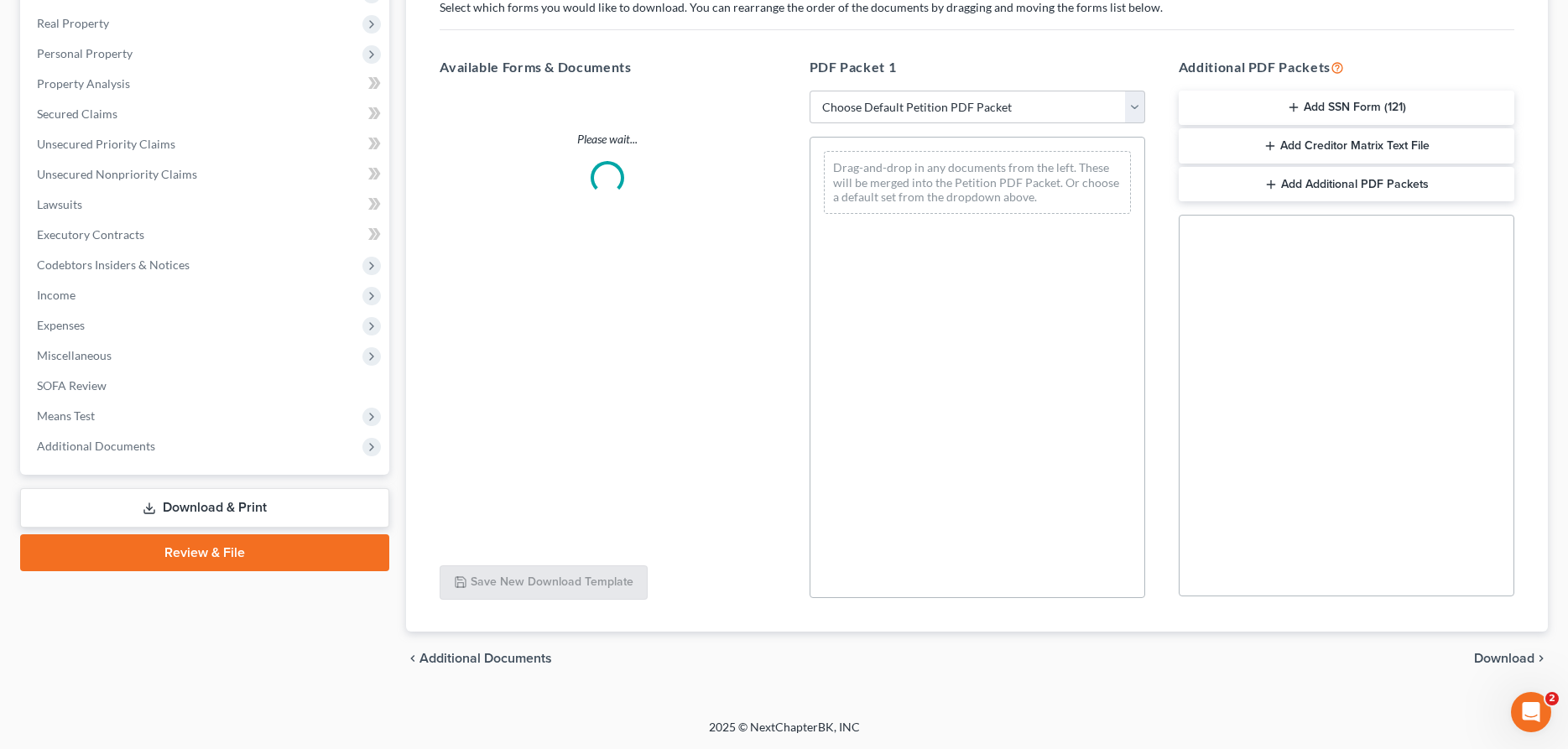
scroll to position [286, 0]
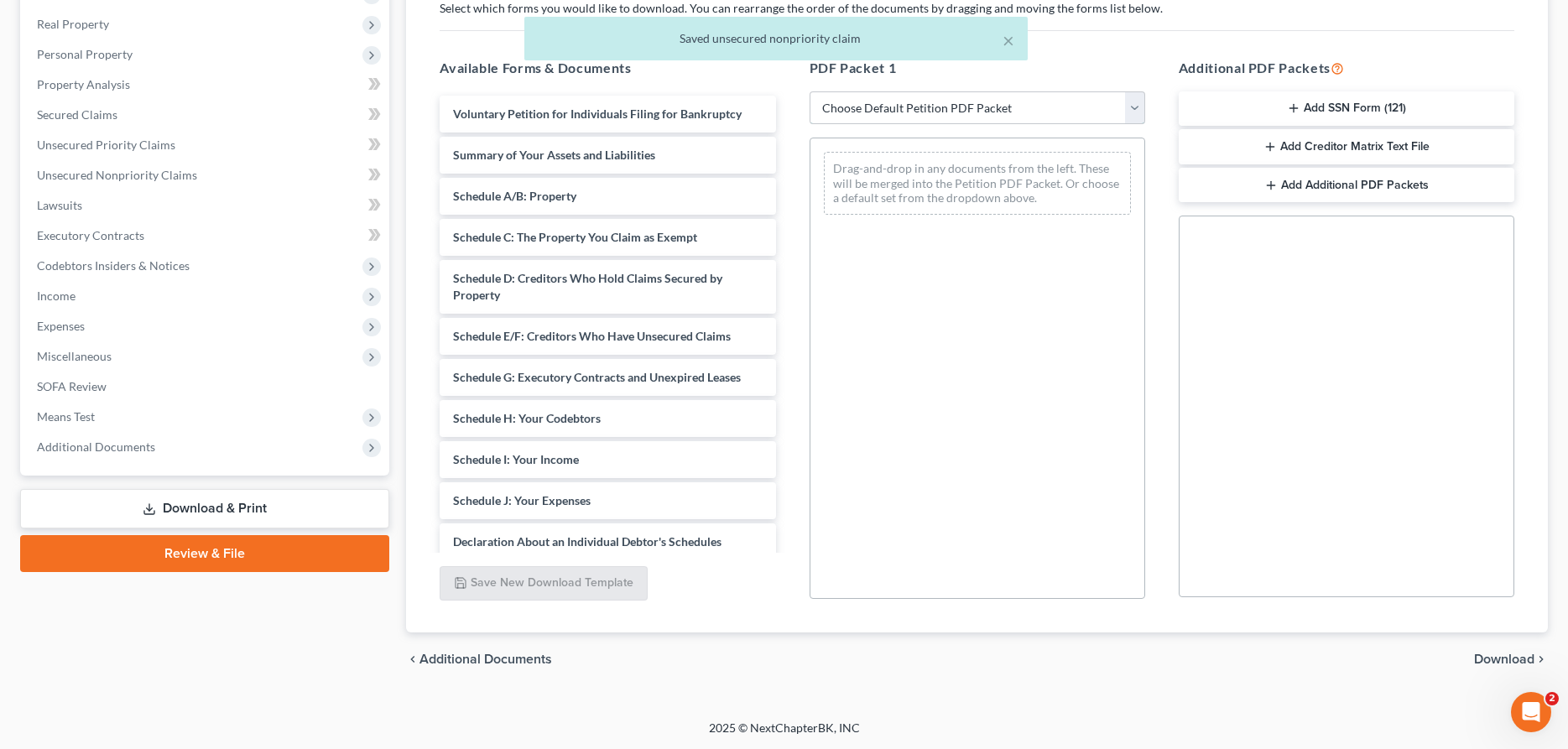
click at [809, 92] on select "Choose Default Petition PDF Packet Complete Bankruptcy Petition (all forms and …" at bounding box center [976, 108] width 335 height 34
click option "District of KS" at bounding box center [0, 0] width 0 height 0
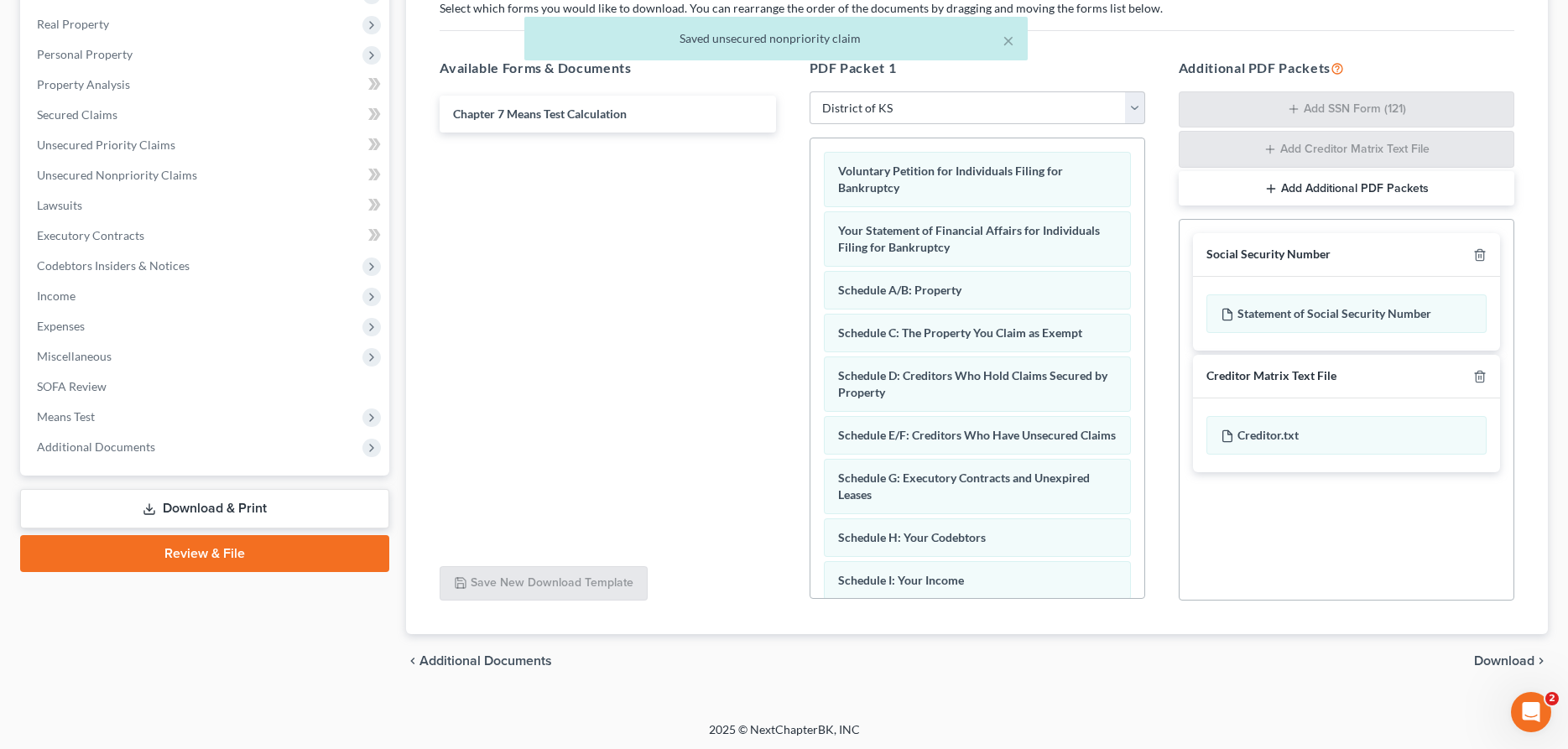
click at [1511, 657] on span "Download" at bounding box center [1504, 661] width 60 height 14
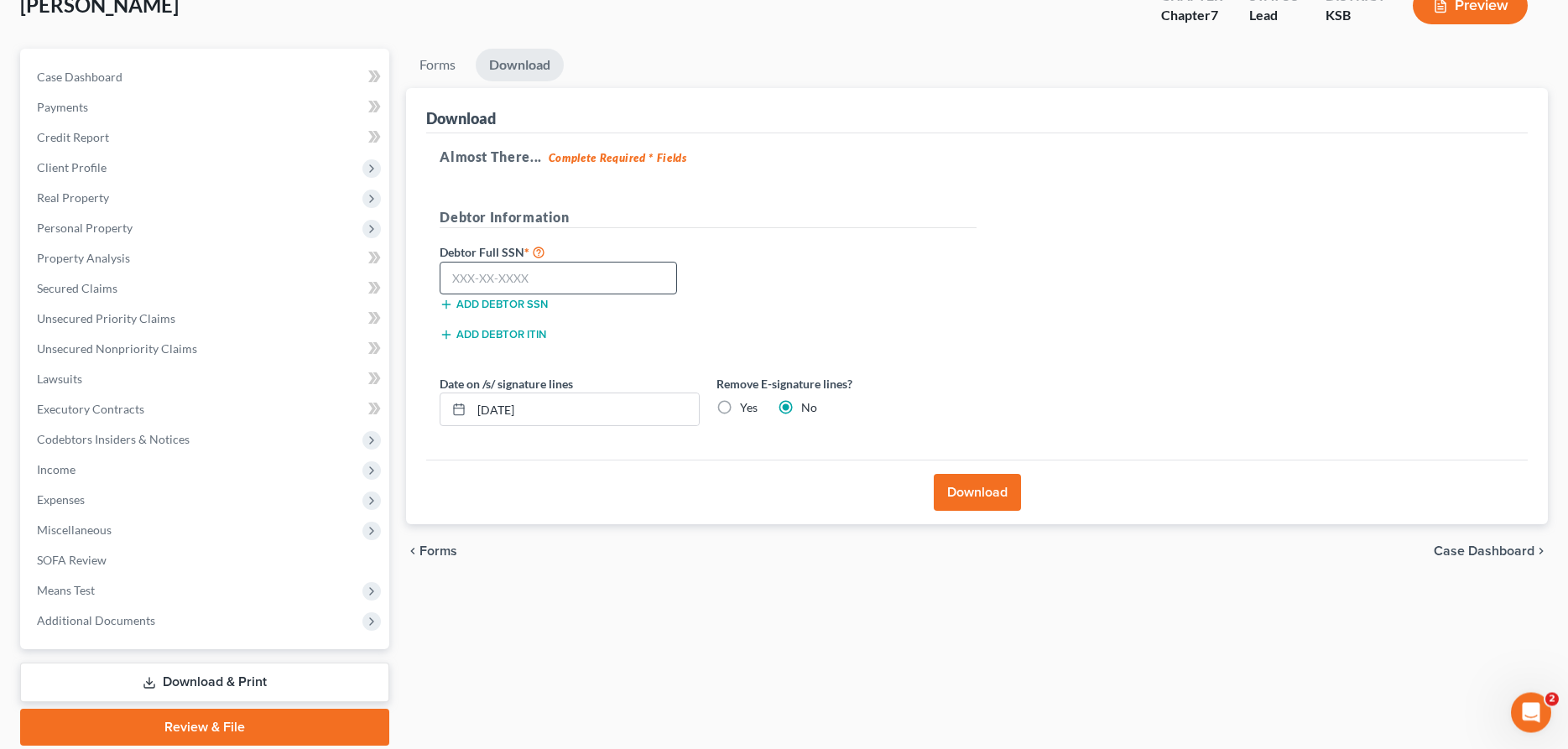
scroll to position [86, 0]
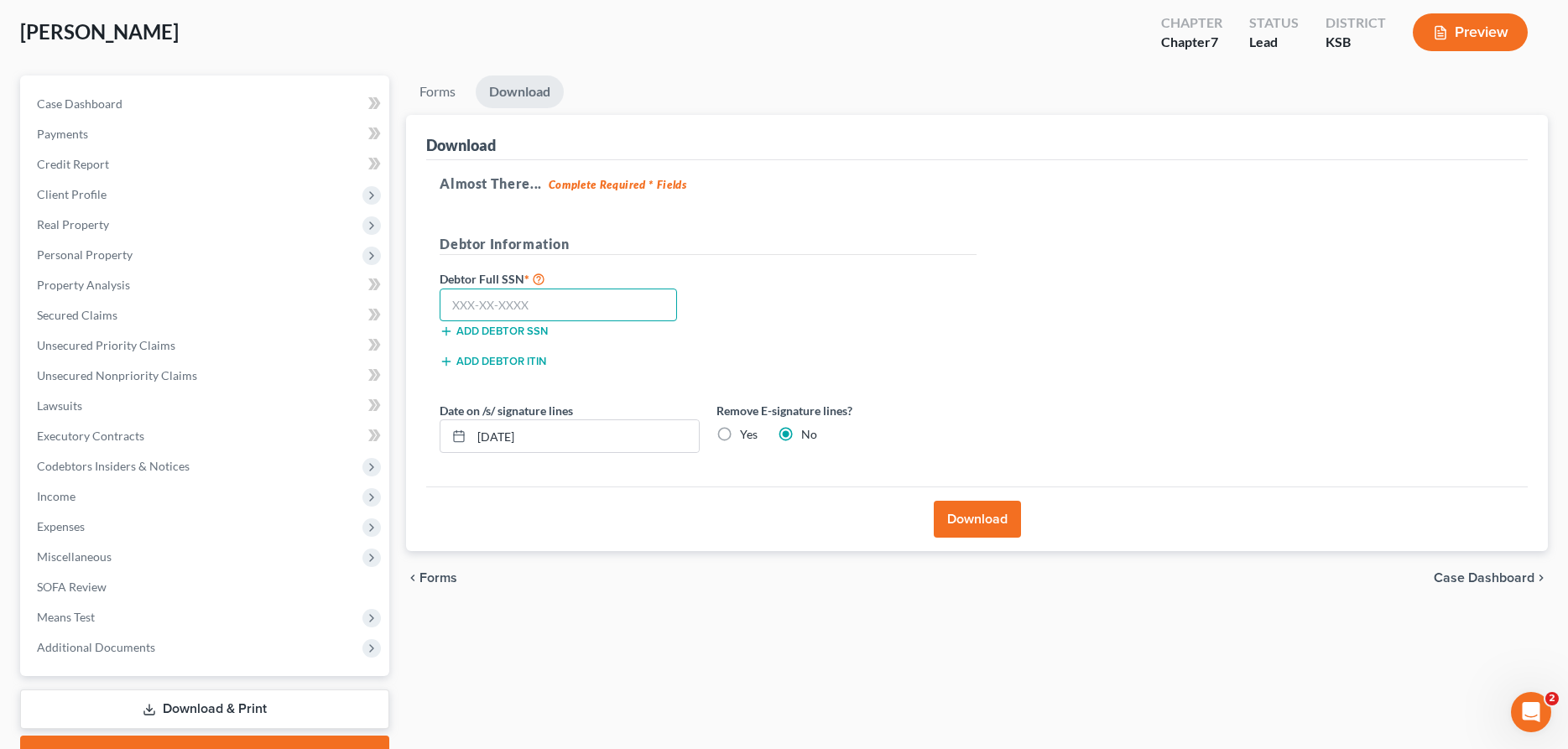
click at [618, 308] on input "text" at bounding box center [559, 305] width 238 height 34
click at [525, 306] on input "text" at bounding box center [559, 305] width 238 height 34
click at [964, 521] on button "Download" at bounding box center [977, 519] width 87 height 37
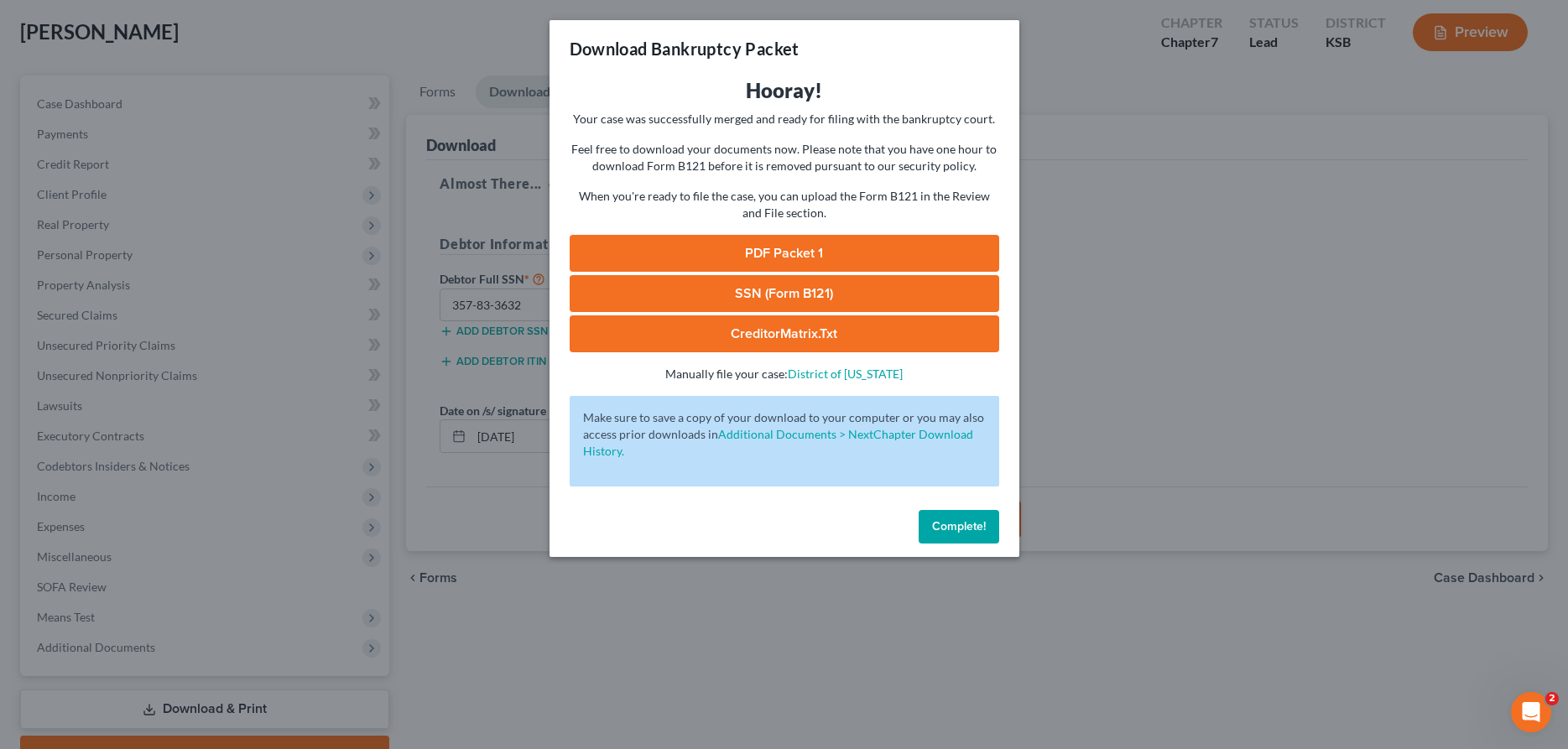
click at [964, 259] on link "PDF Packet 1" at bounding box center [784, 253] width 429 height 37
